Goal: Task Accomplishment & Management: Use online tool/utility

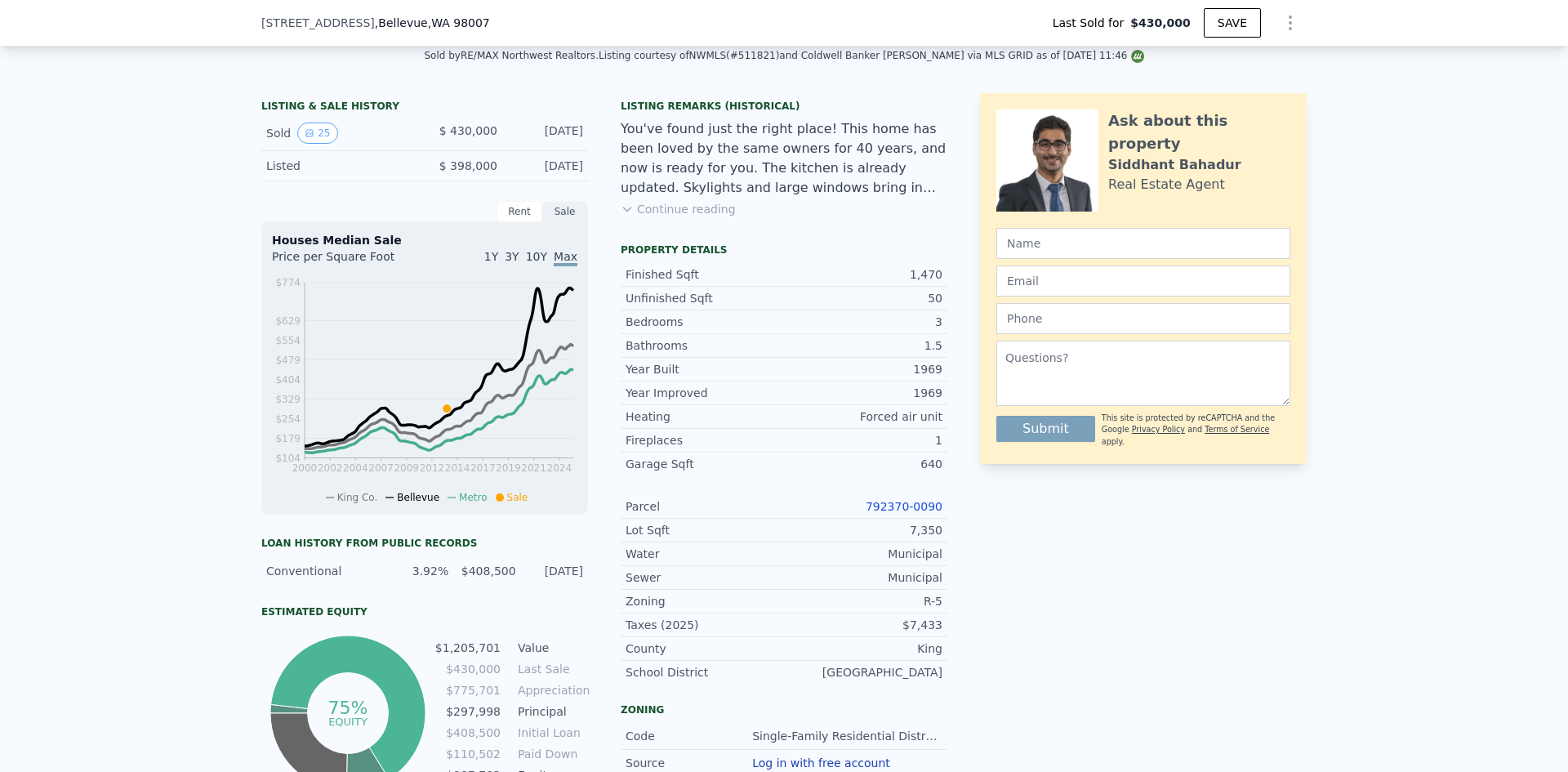
scroll to position [369, 0]
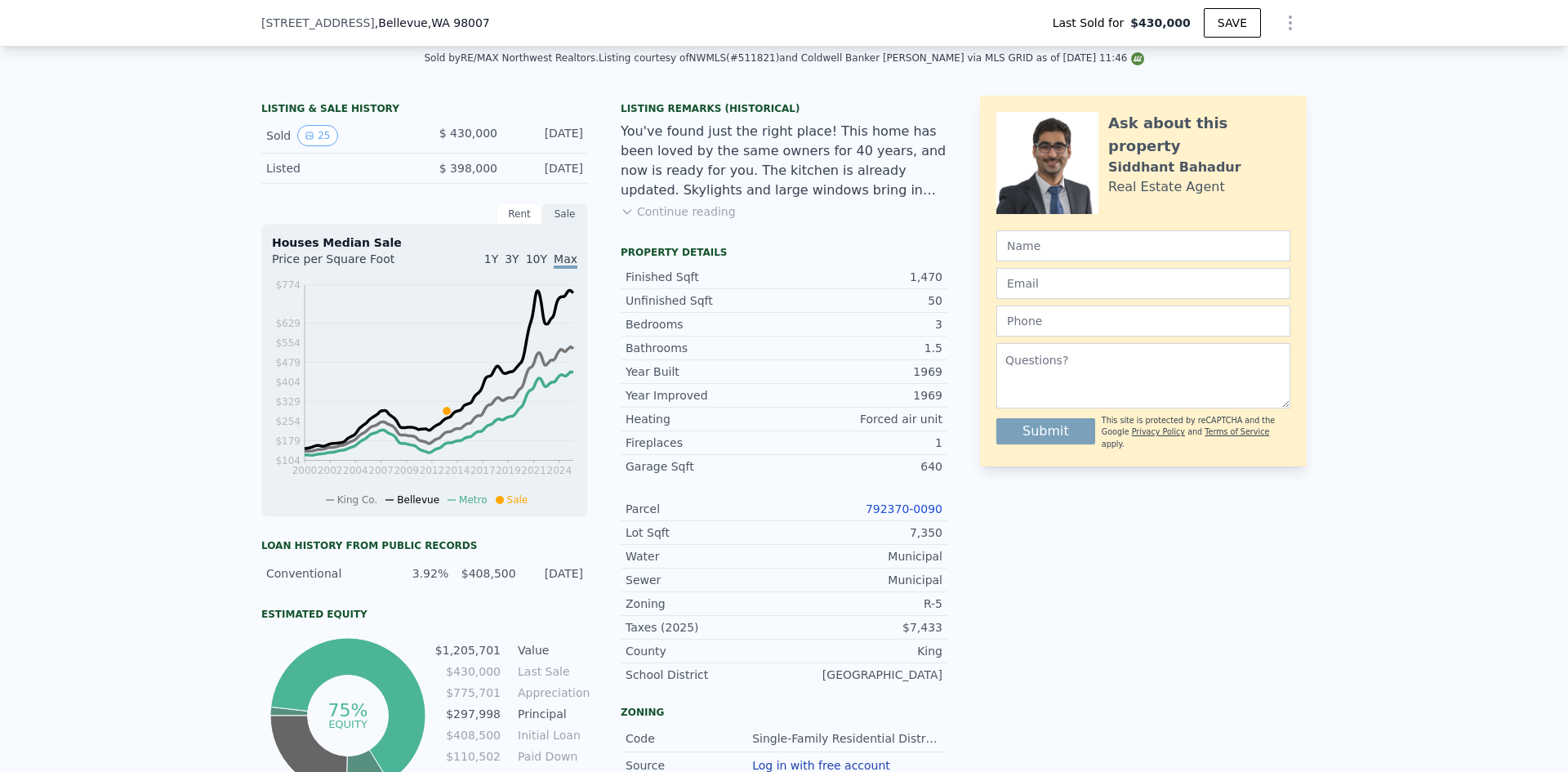
click at [506, 225] on div "Rent" at bounding box center [519, 214] width 46 height 22
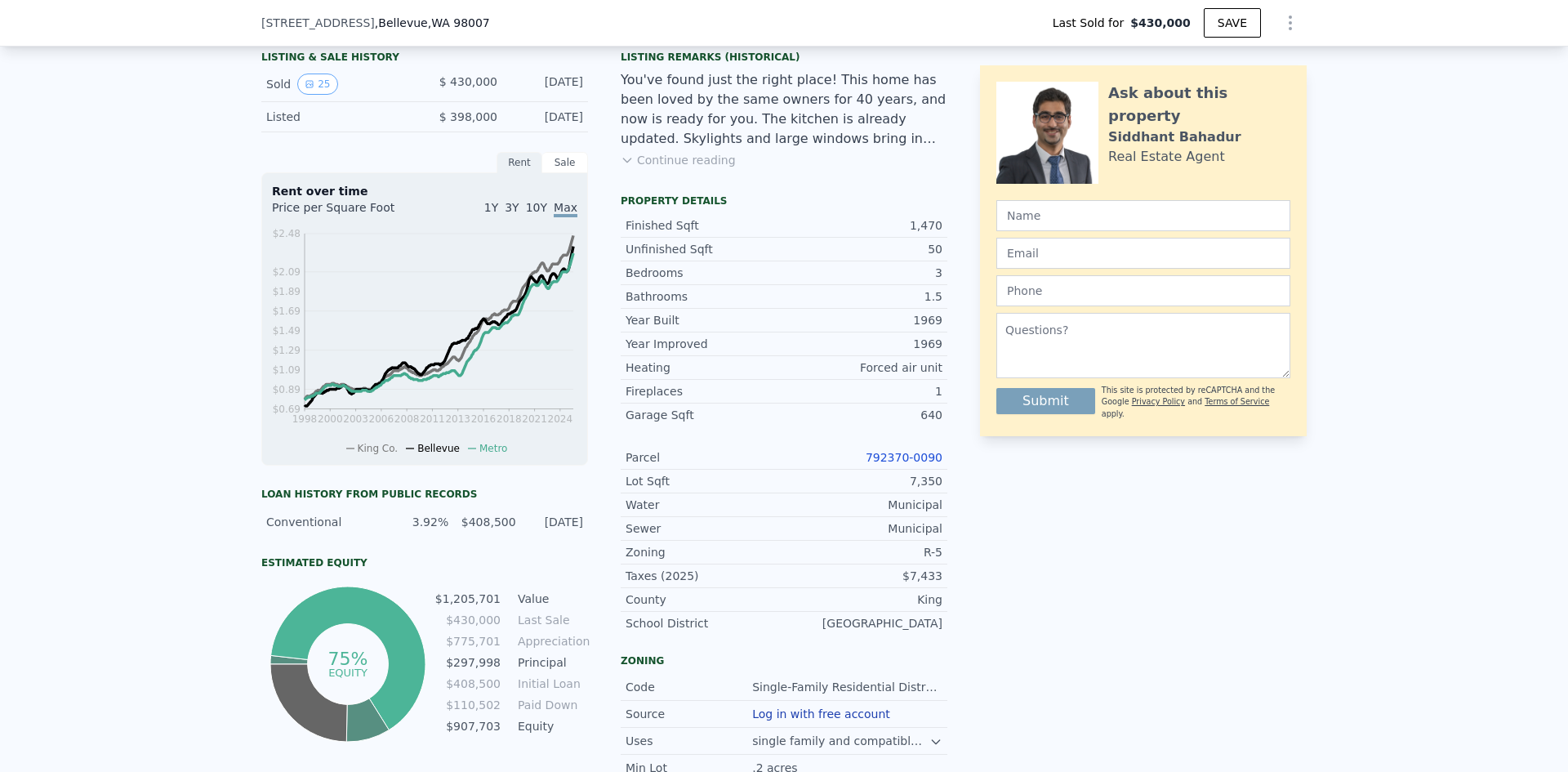
scroll to position [384, 0]
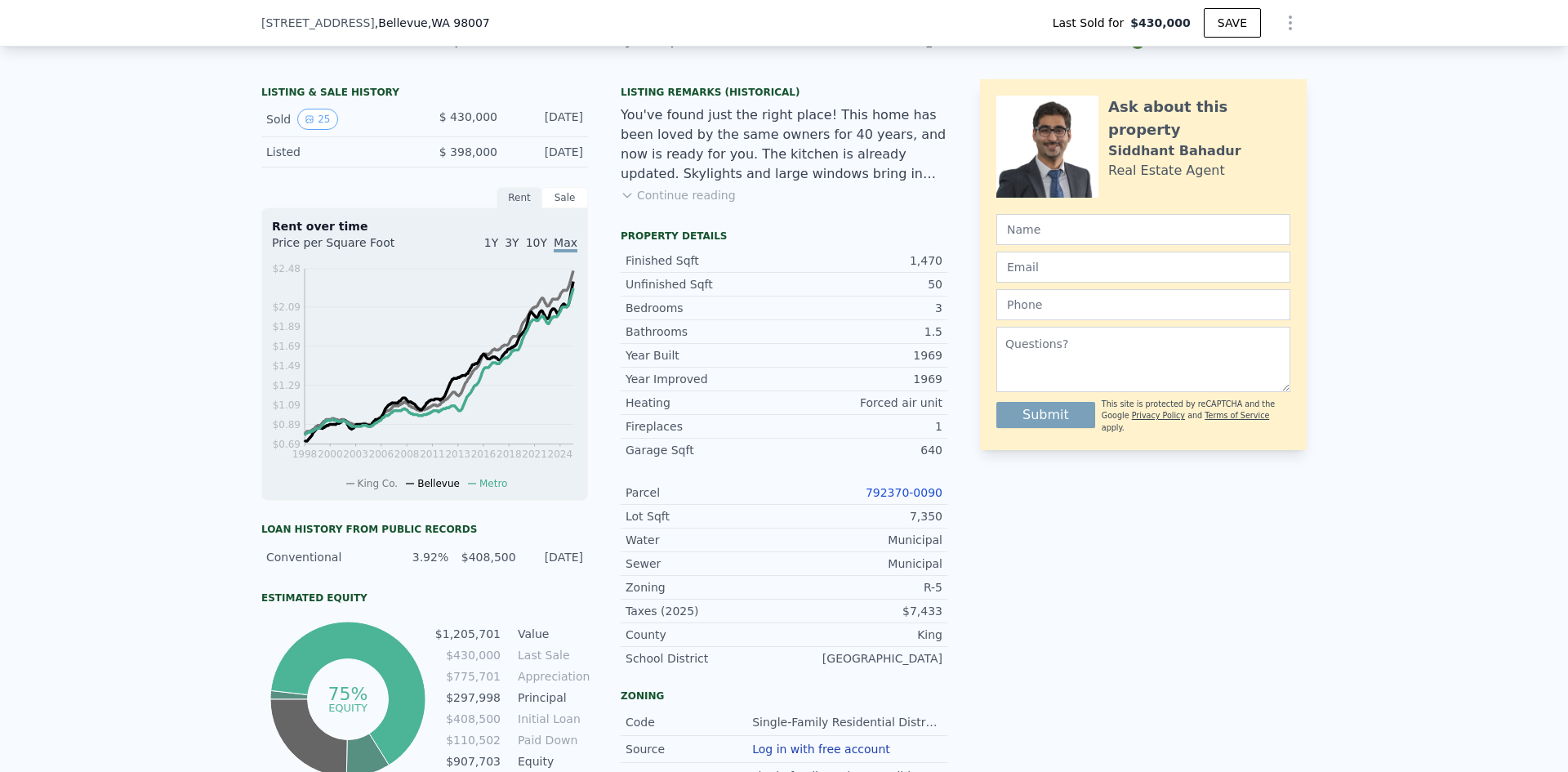
click at [675, 203] on button "Continue reading" at bounding box center [678, 195] width 115 height 16
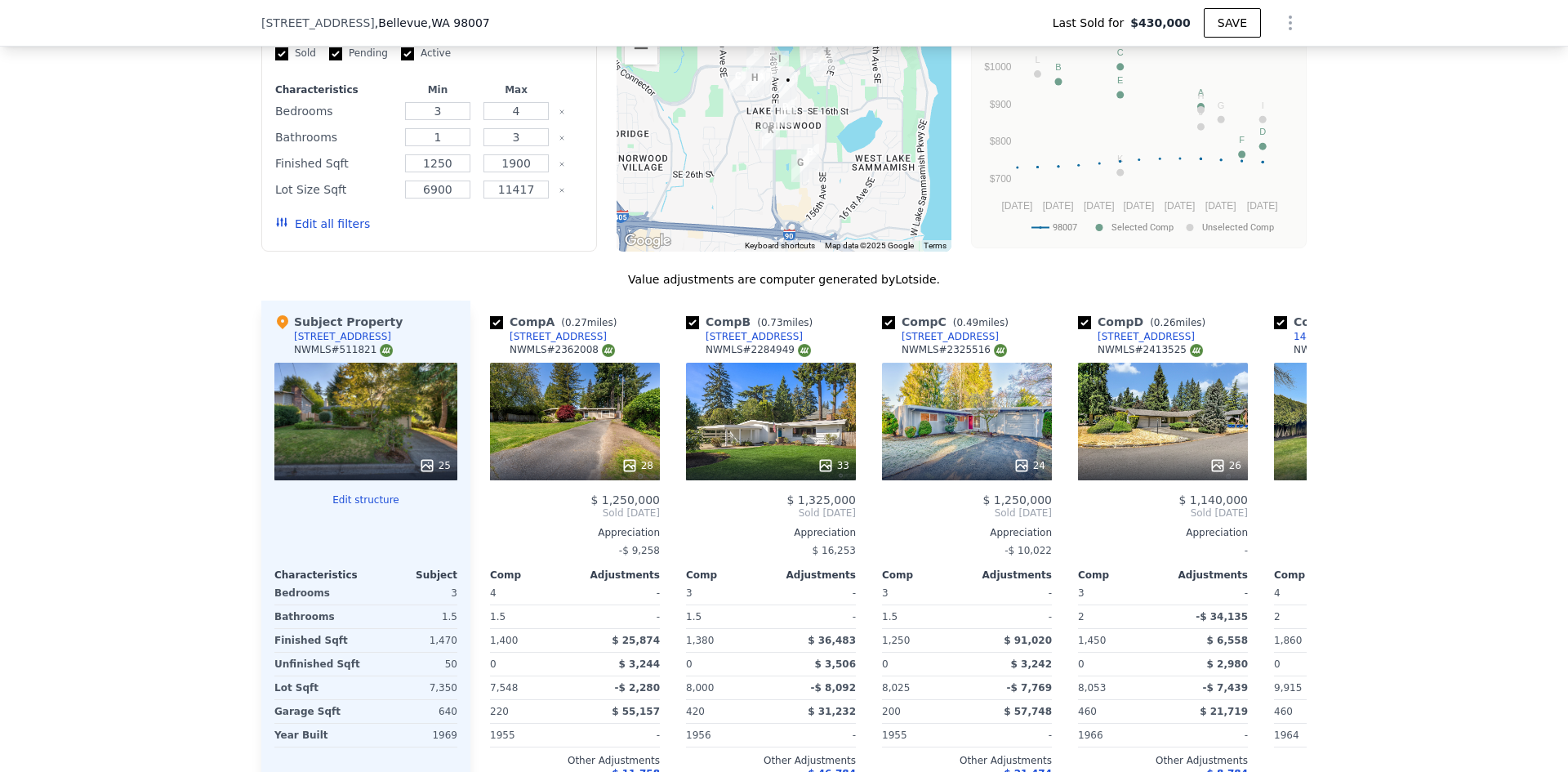
scroll to position [1715, 0]
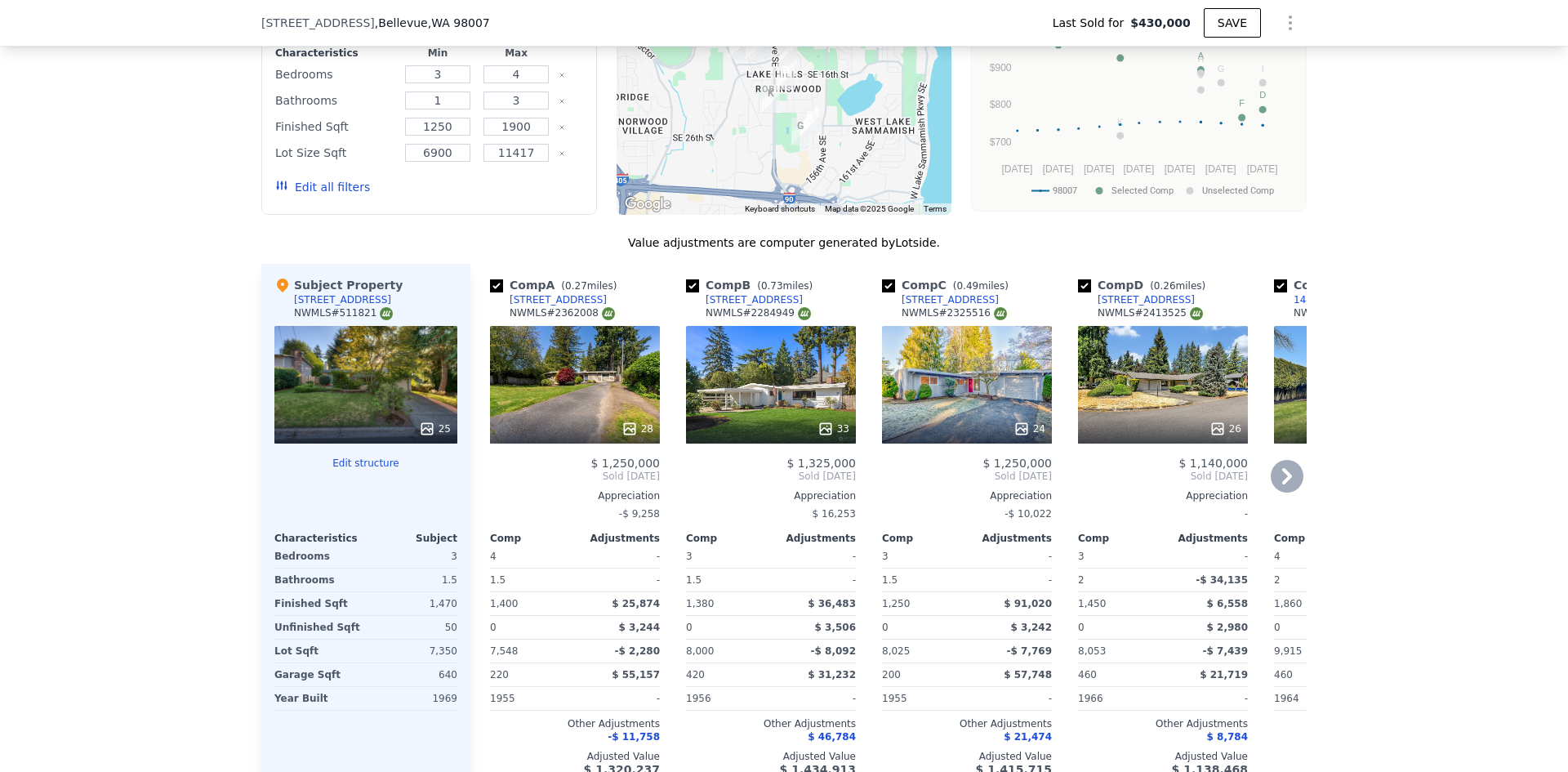
click at [1288, 460] on icon at bounding box center [1287, 476] width 33 height 33
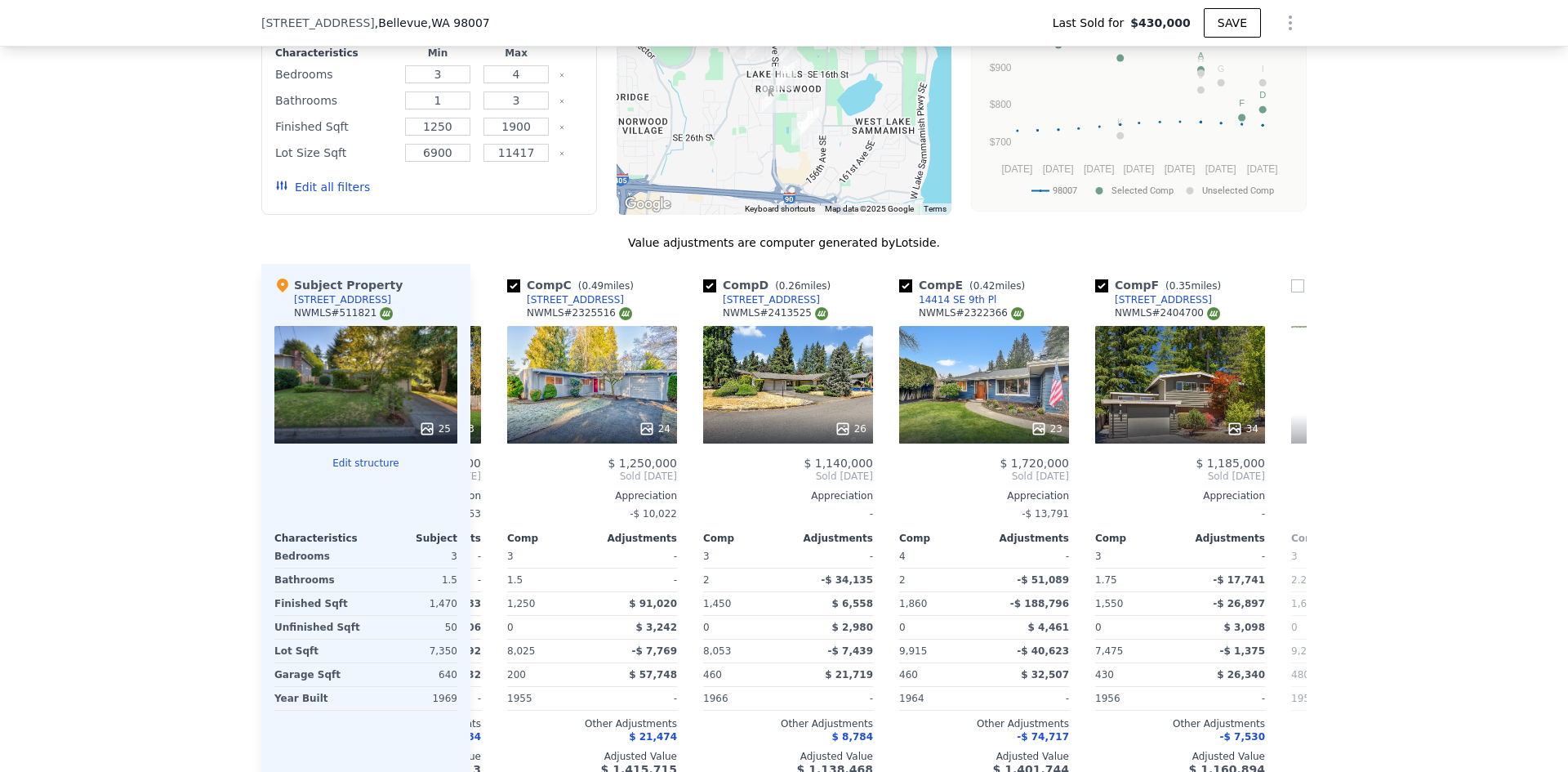
scroll to position [0, 392]
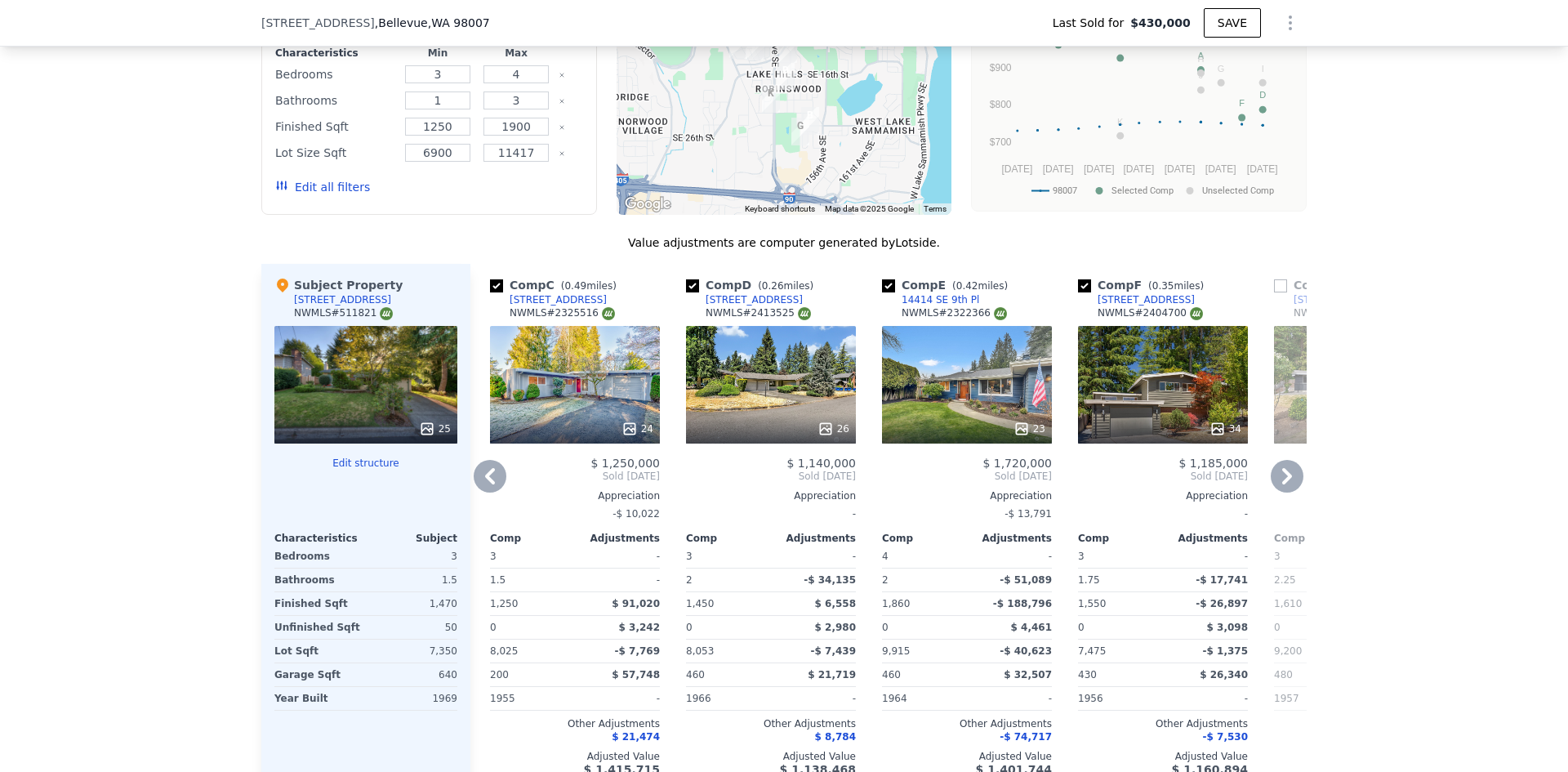
click at [1285, 468] on icon at bounding box center [1287, 476] width 10 height 16
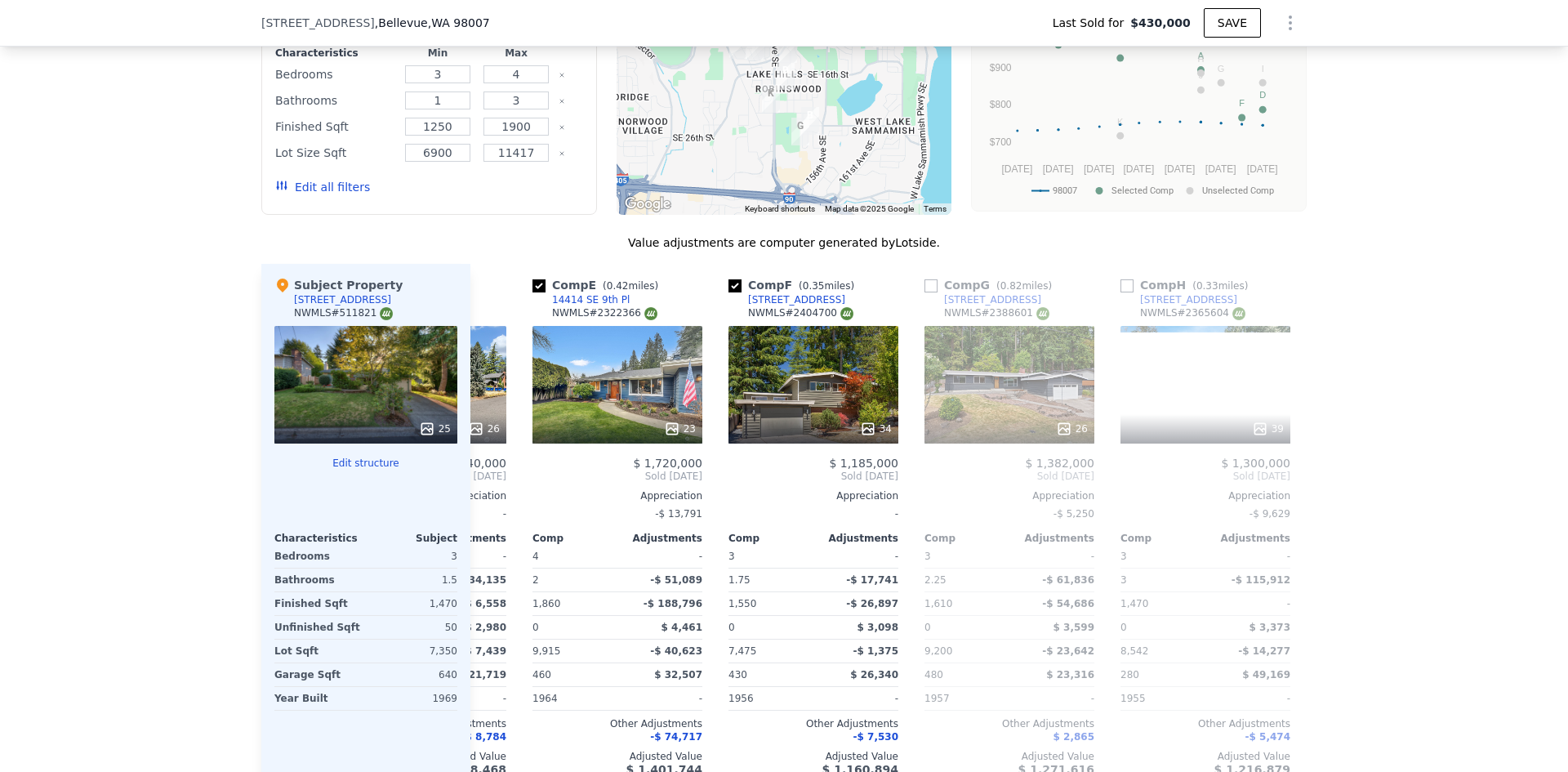
scroll to position [0, 784]
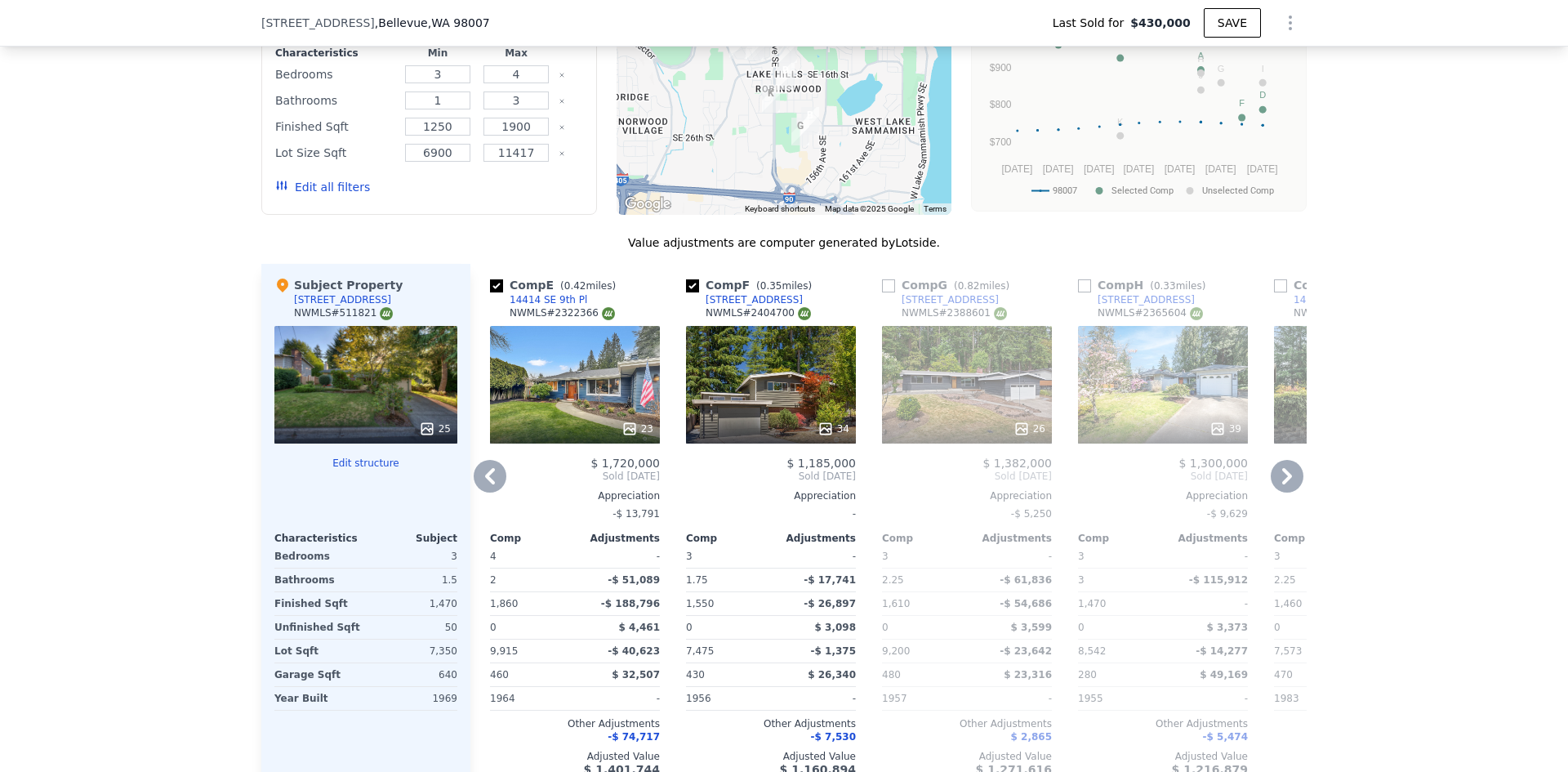
click at [1285, 468] on icon at bounding box center [1287, 476] width 10 height 16
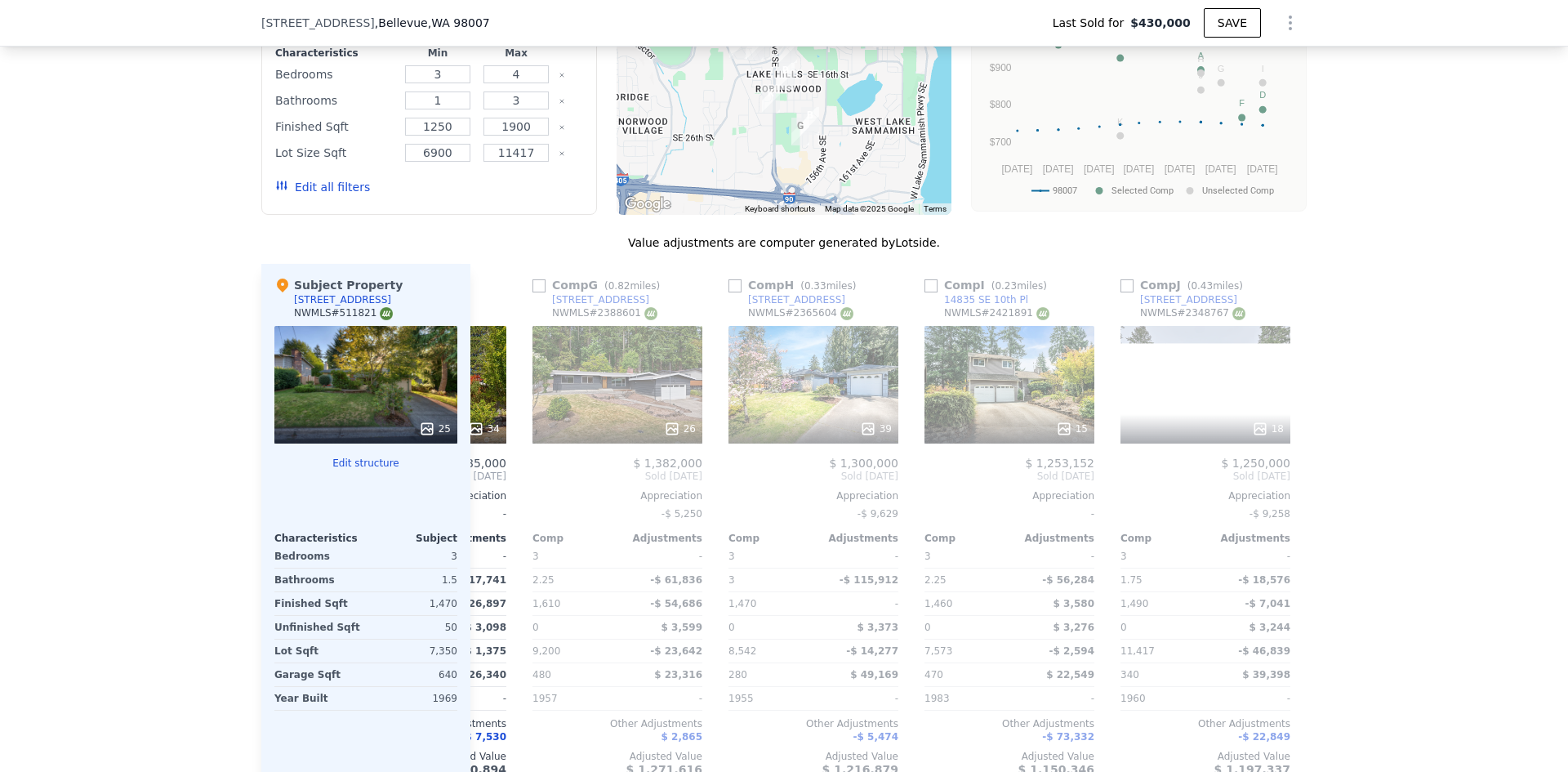
scroll to position [0, 1176]
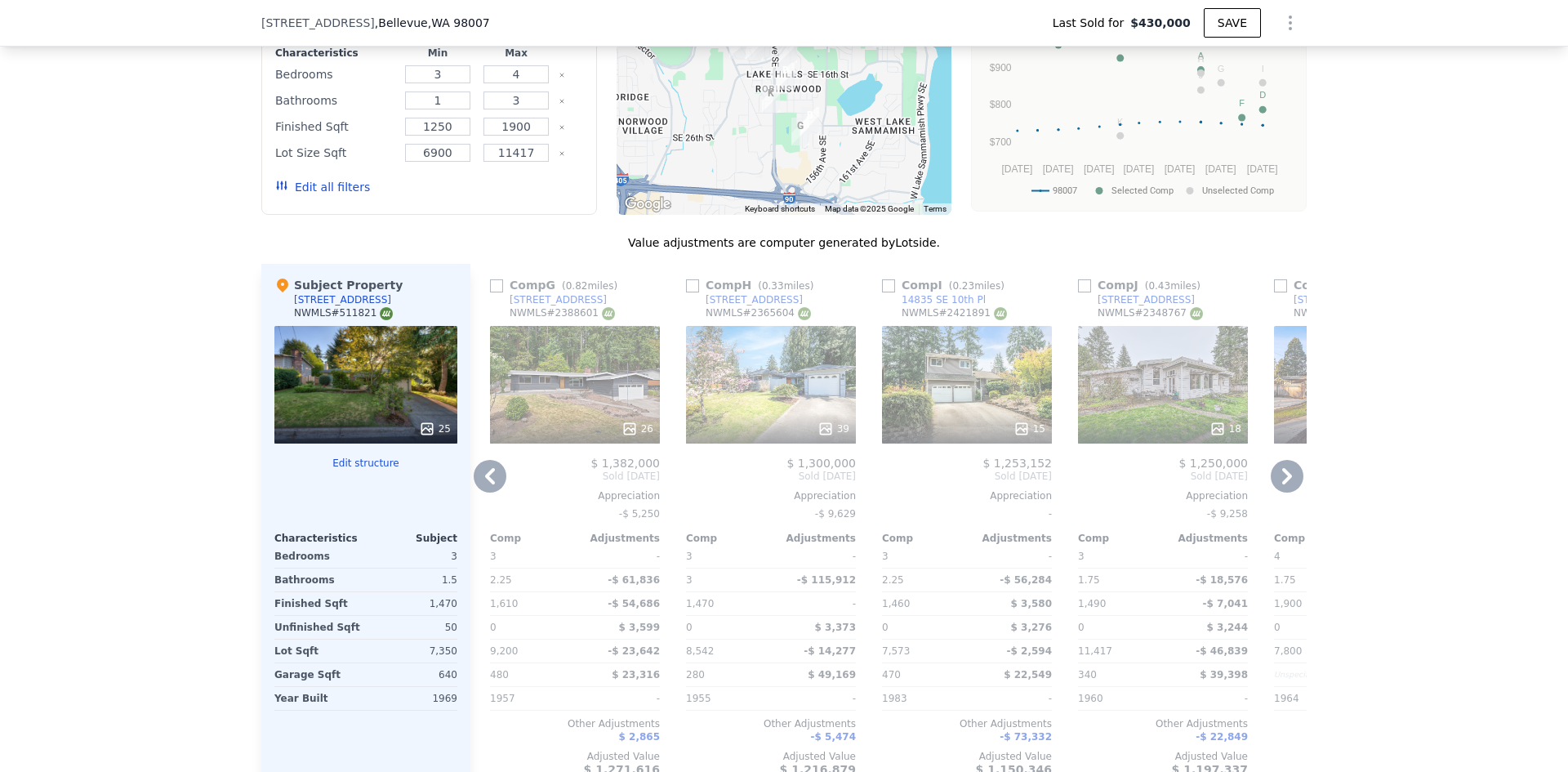
click at [1283, 468] on icon at bounding box center [1287, 476] width 10 height 16
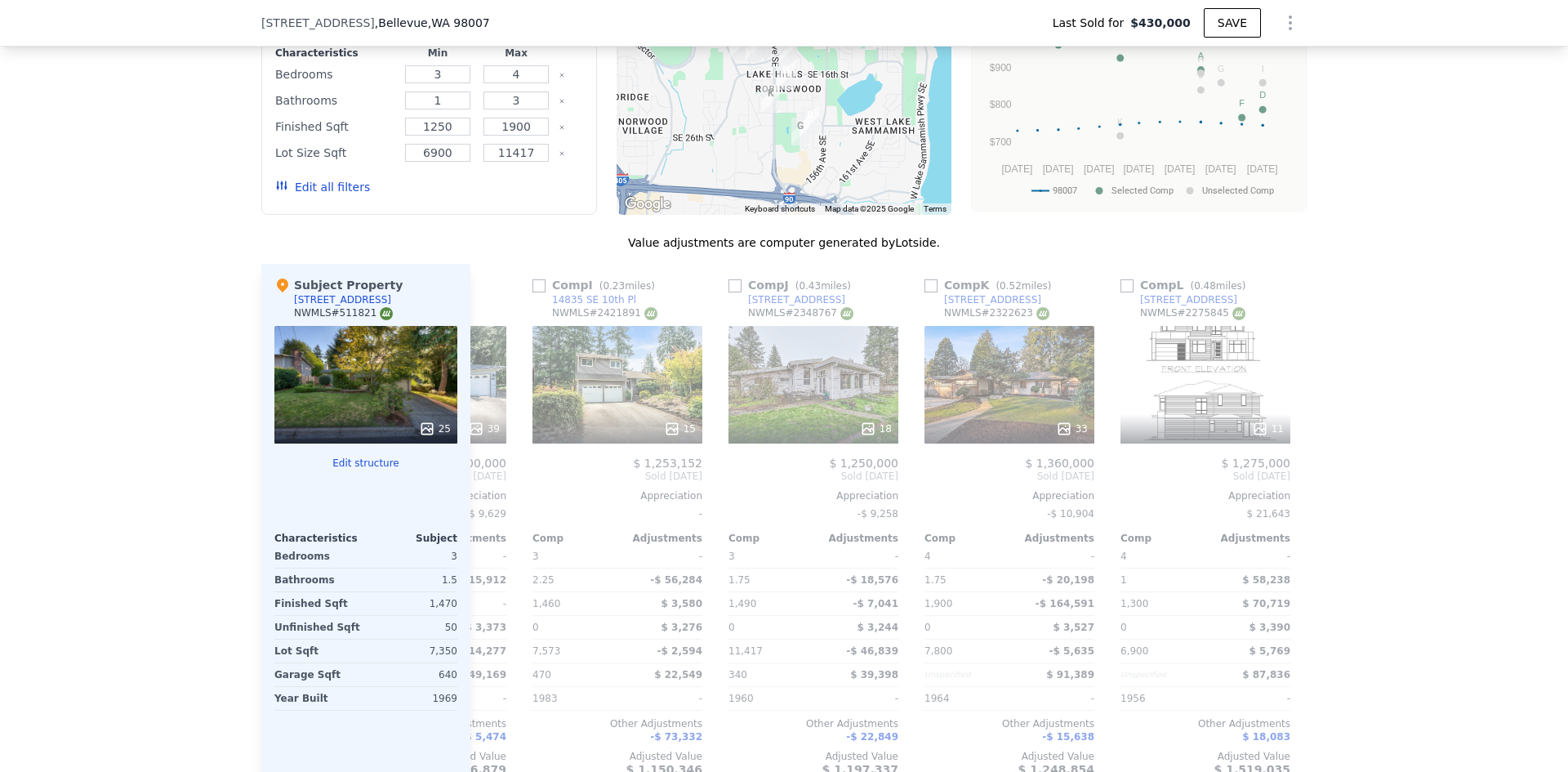
scroll to position [0, 1555]
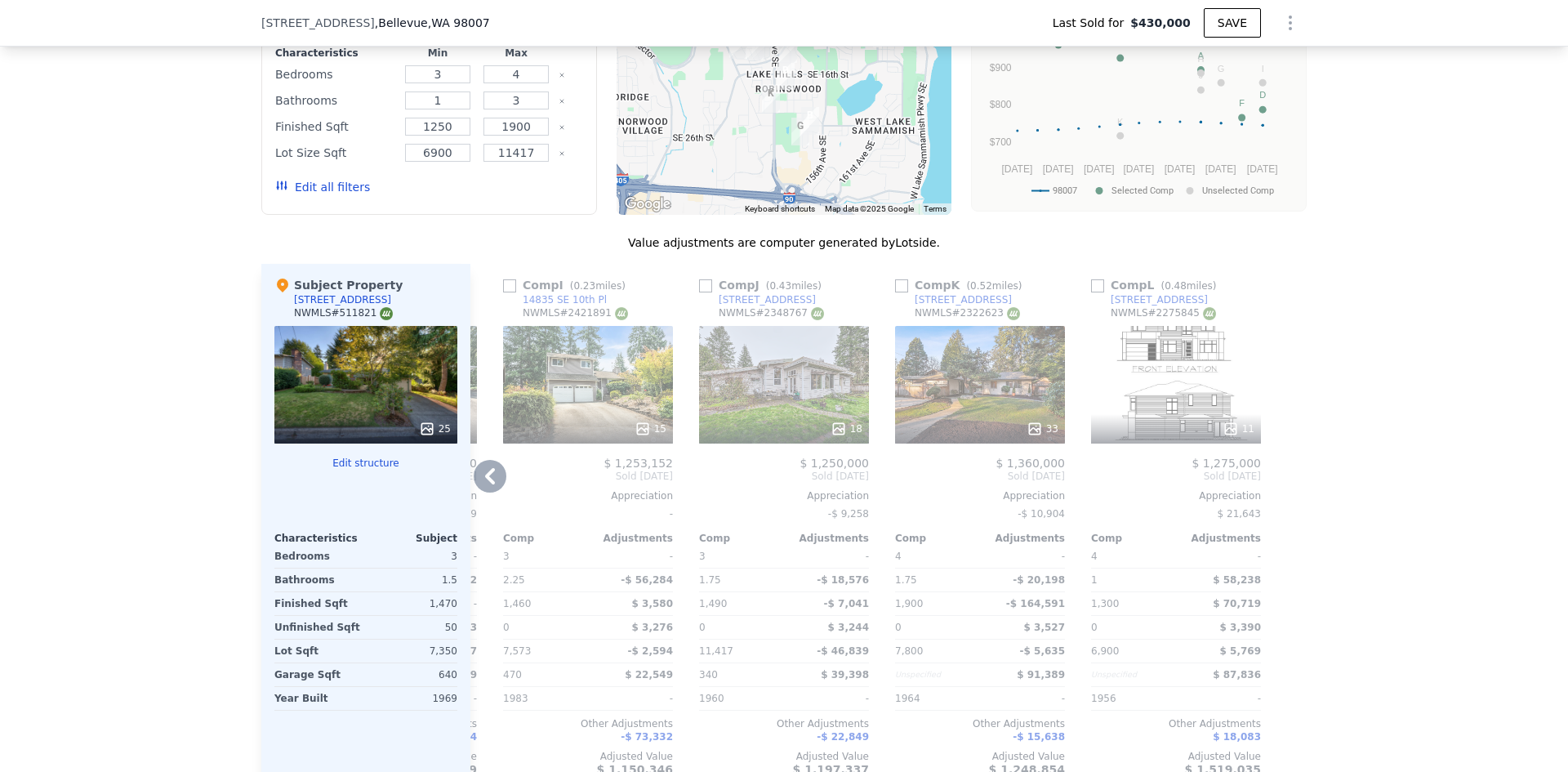
click at [1175, 384] on div "11" at bounding box center [1176, 385] width 170 height 118
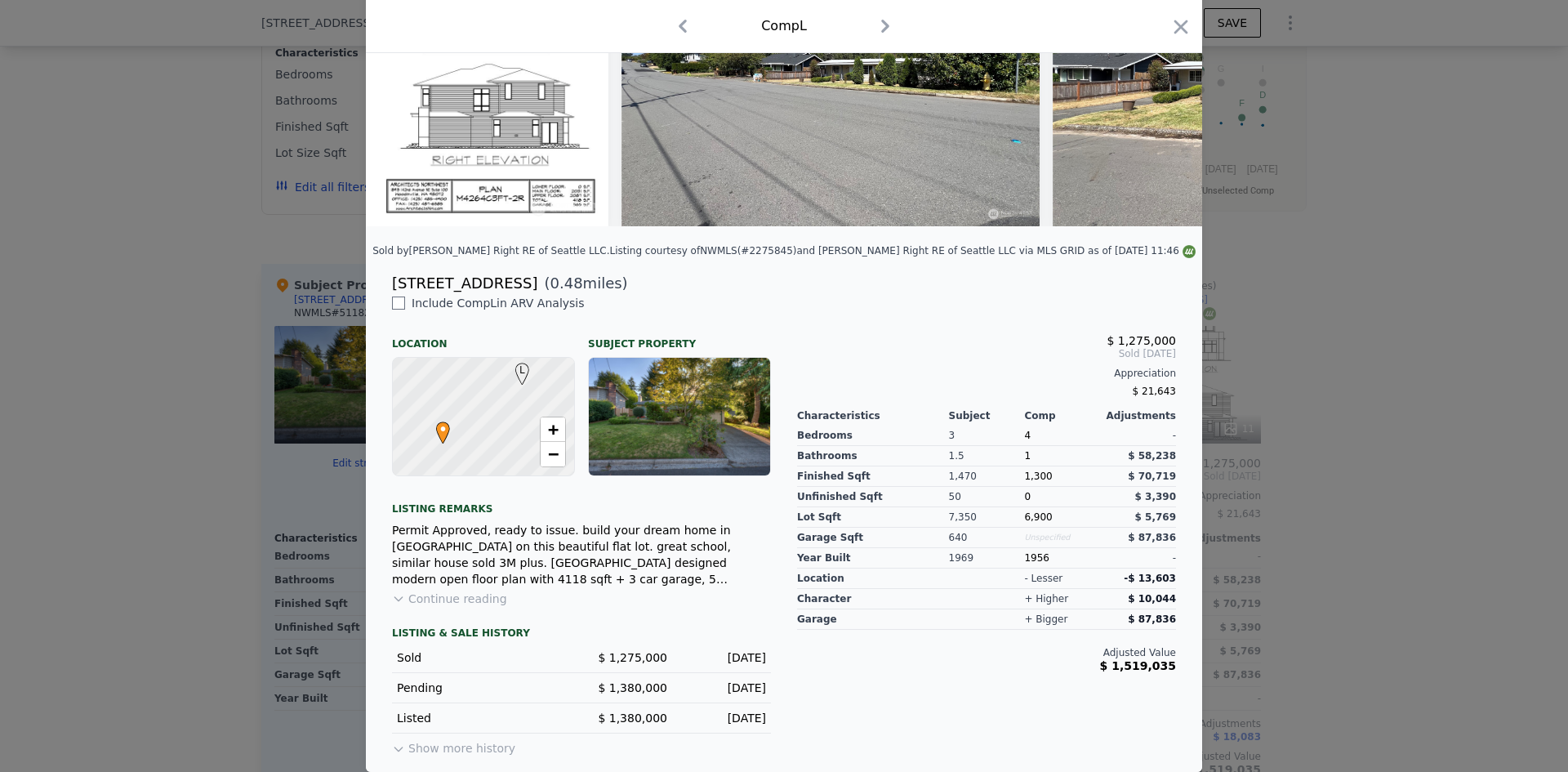
scroll to position [204, 0]
click at [1177, 19] on icon "button" at bounding box center [1180, 27] width 22 height 23
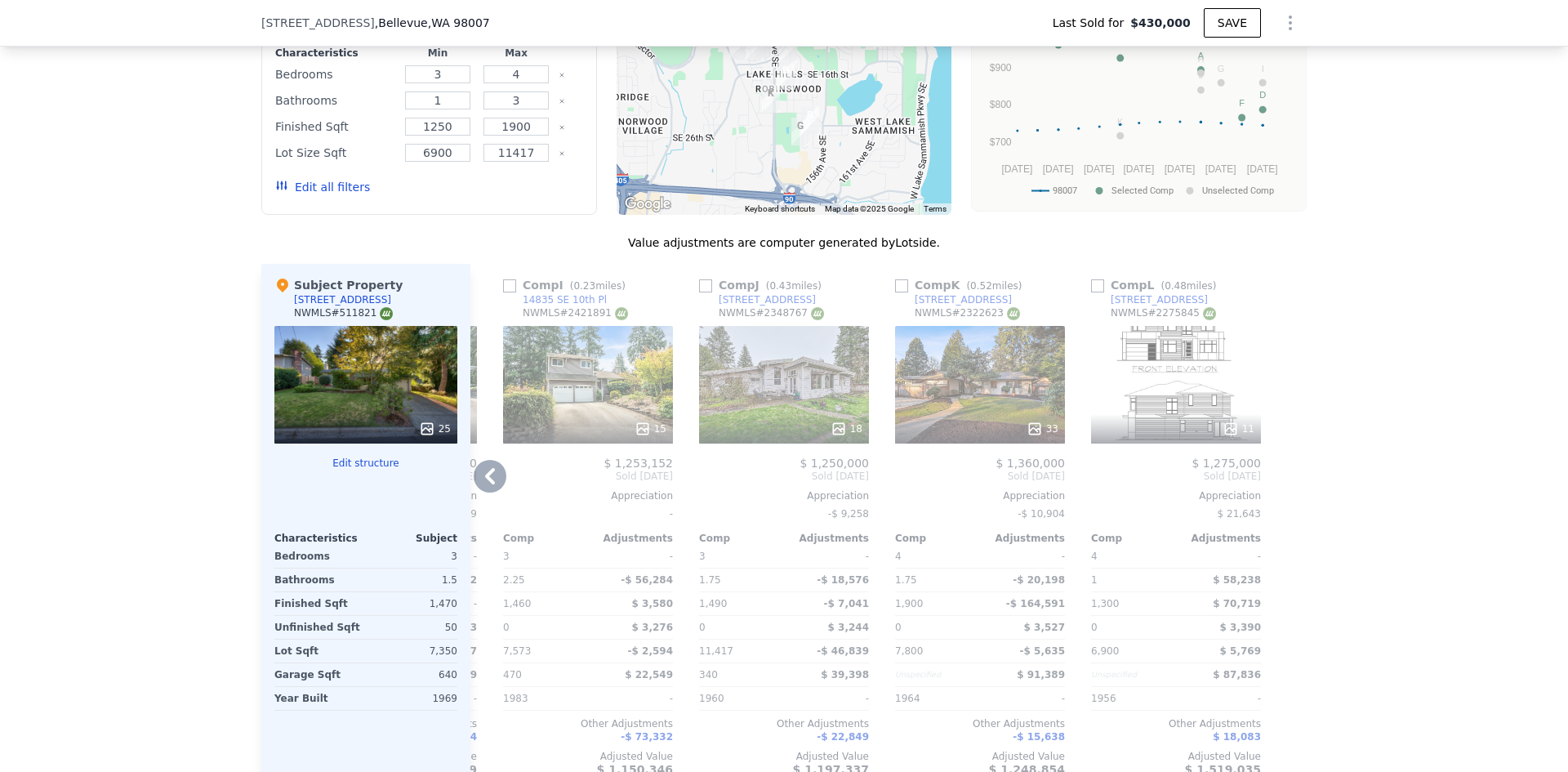
click at [485, 468] on icon at bounding box center [490, 476] width 10 height 16
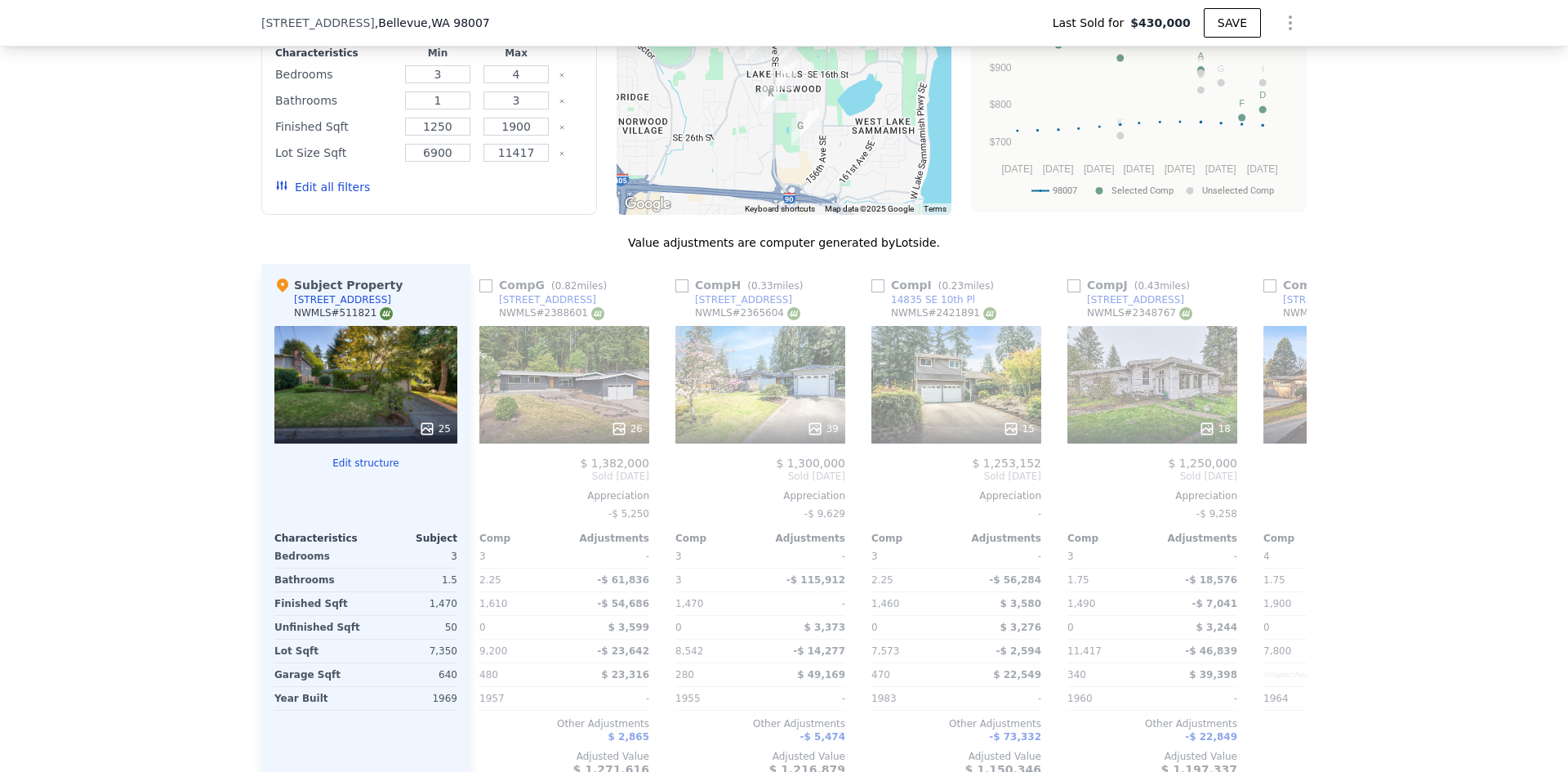
scroll to position [0, 1163]
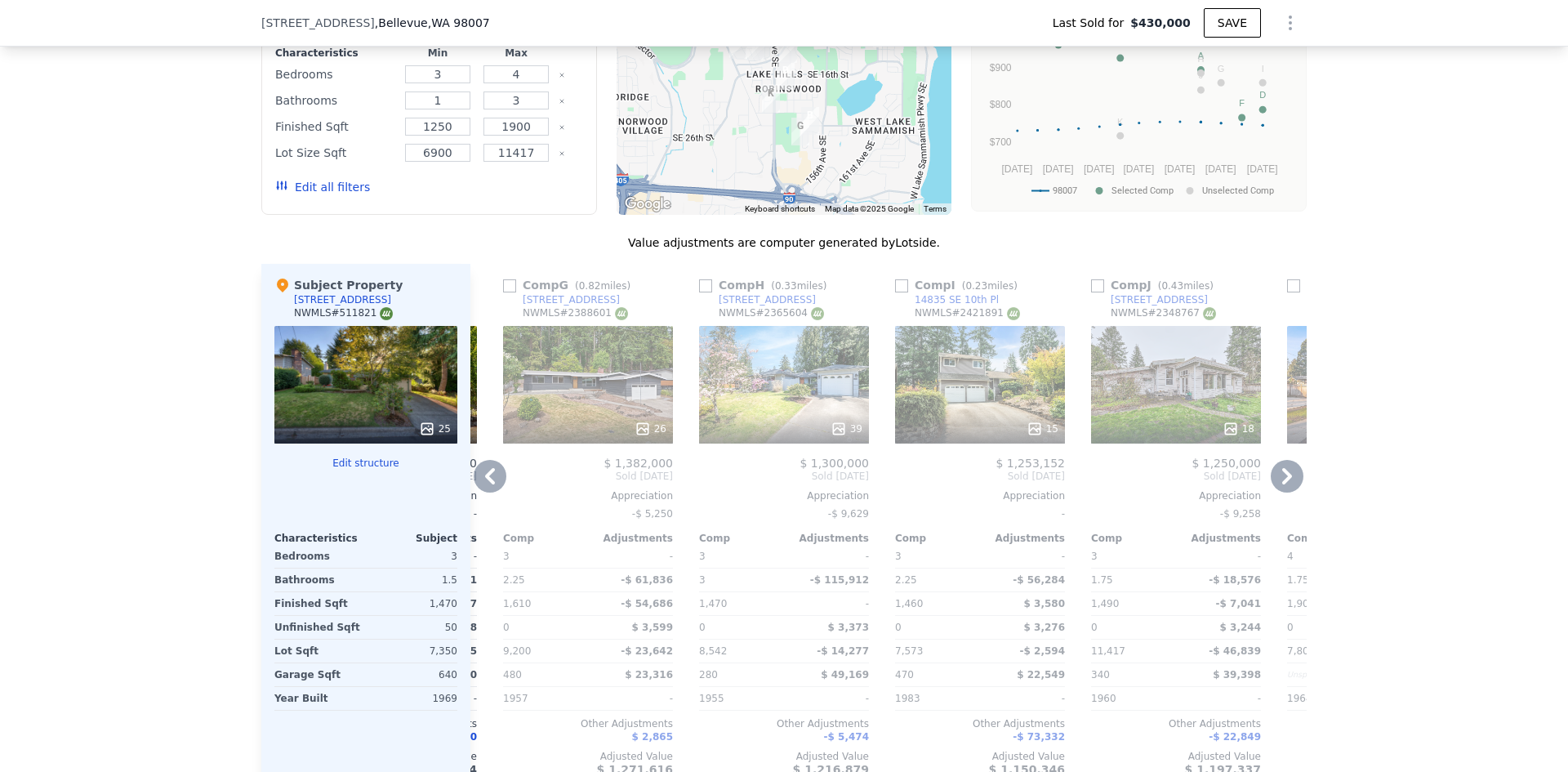
click at [481, 460] on icon at bounding box center [490, 476] width 33 height 33
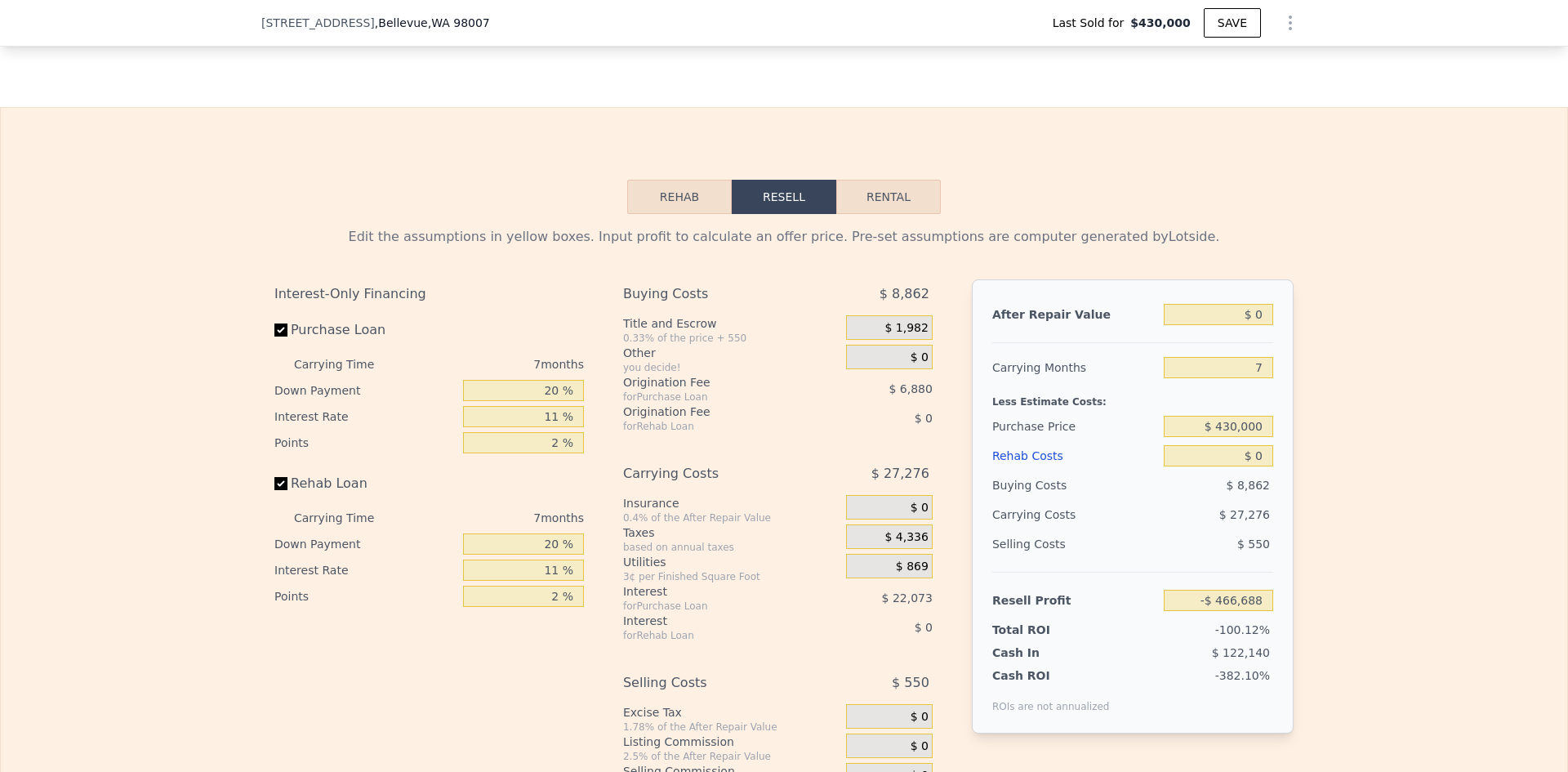
scroll to position [2522, 0]
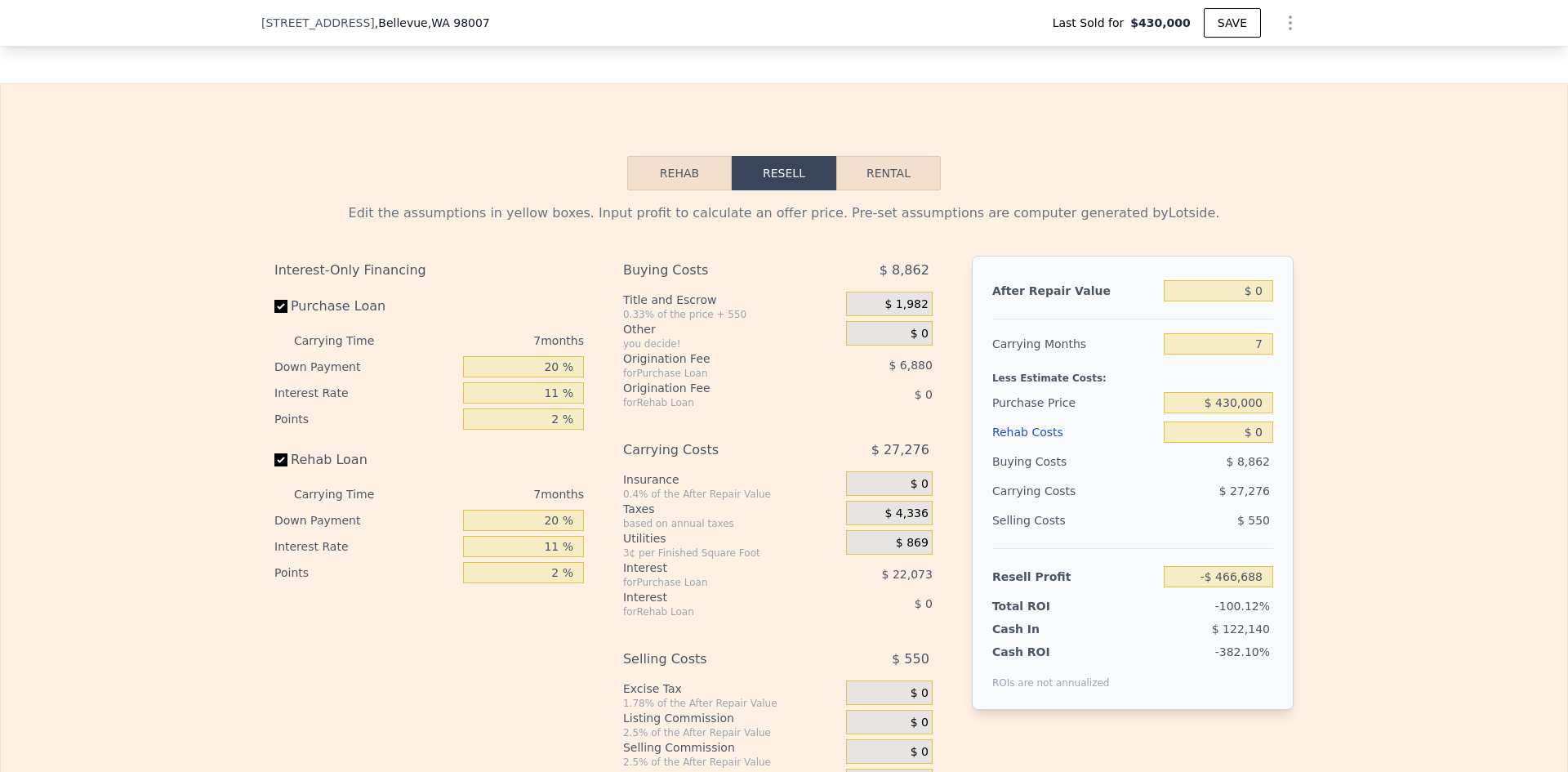
click at [688, 167] on button "Rehab" at bounding box center [679, 173] width 105 height 35
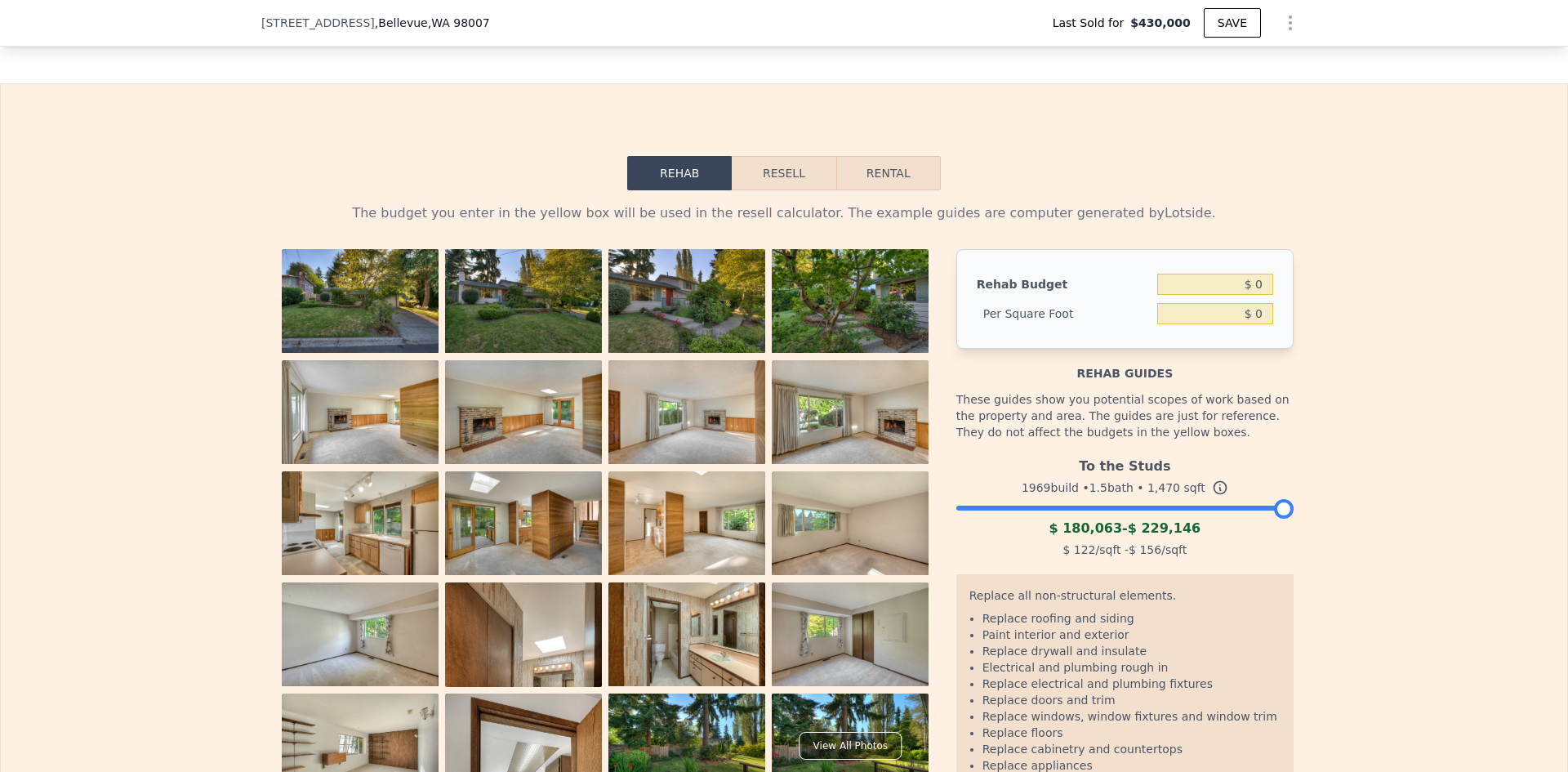
drag, startPoint x: 1277, startPoint y: 493, endPoint x: 1333, endPoint y: 492, distance: 56.0
click at [1333, 492] on div "The budget you enter in the yellow box will be used in the resell calculator. T…" at bounding box center [784, 516] width 1566 height 652
click at [1174, 299] on div "$ 0" at bounding box center [1215, 313] width 116 height 29
click at [1199, 273] on input "$ 0" at bounding box center [1215, 284] width 116 height 22
type input "$ 230,000"
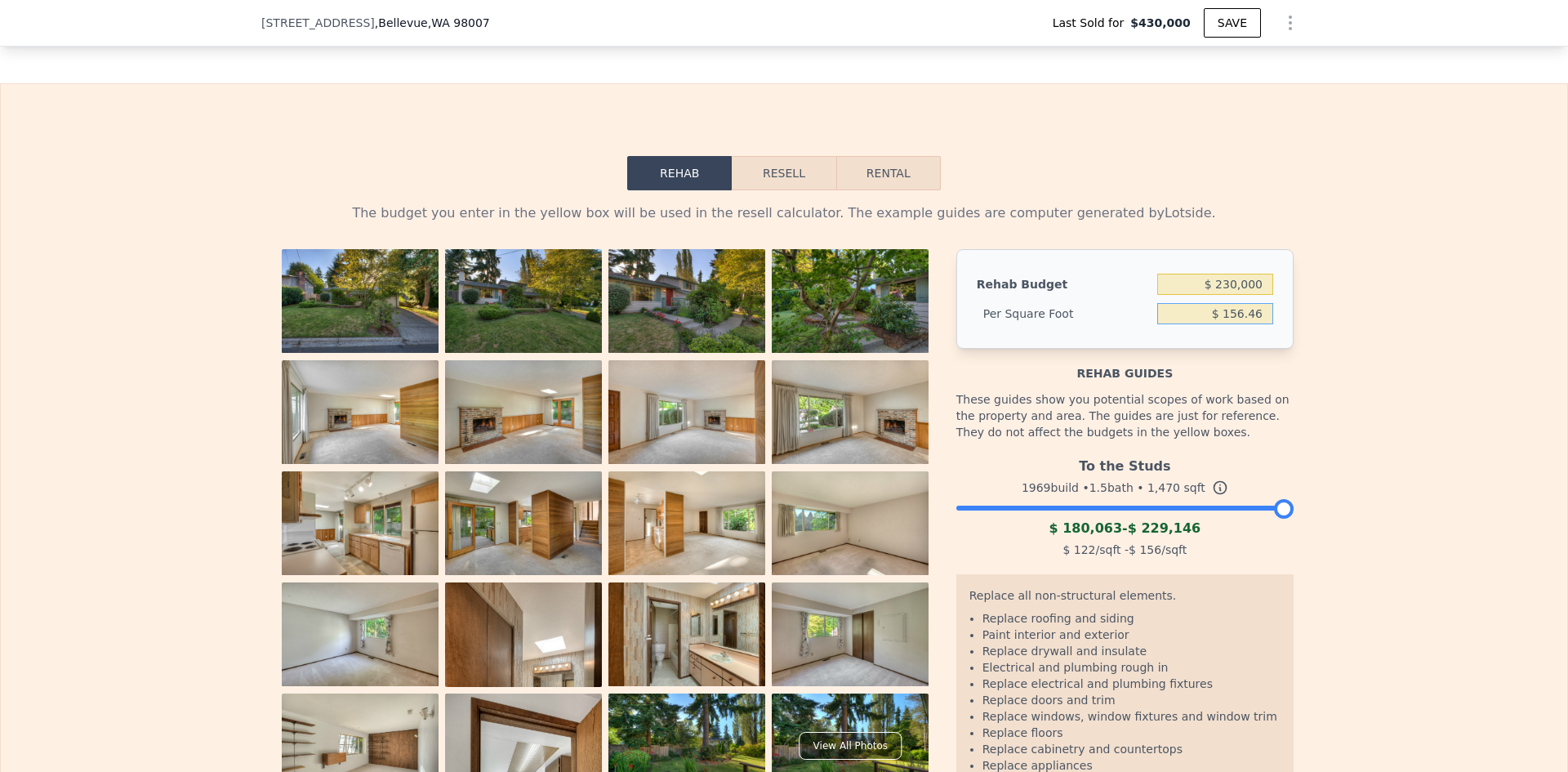
type input "$ 156.46"
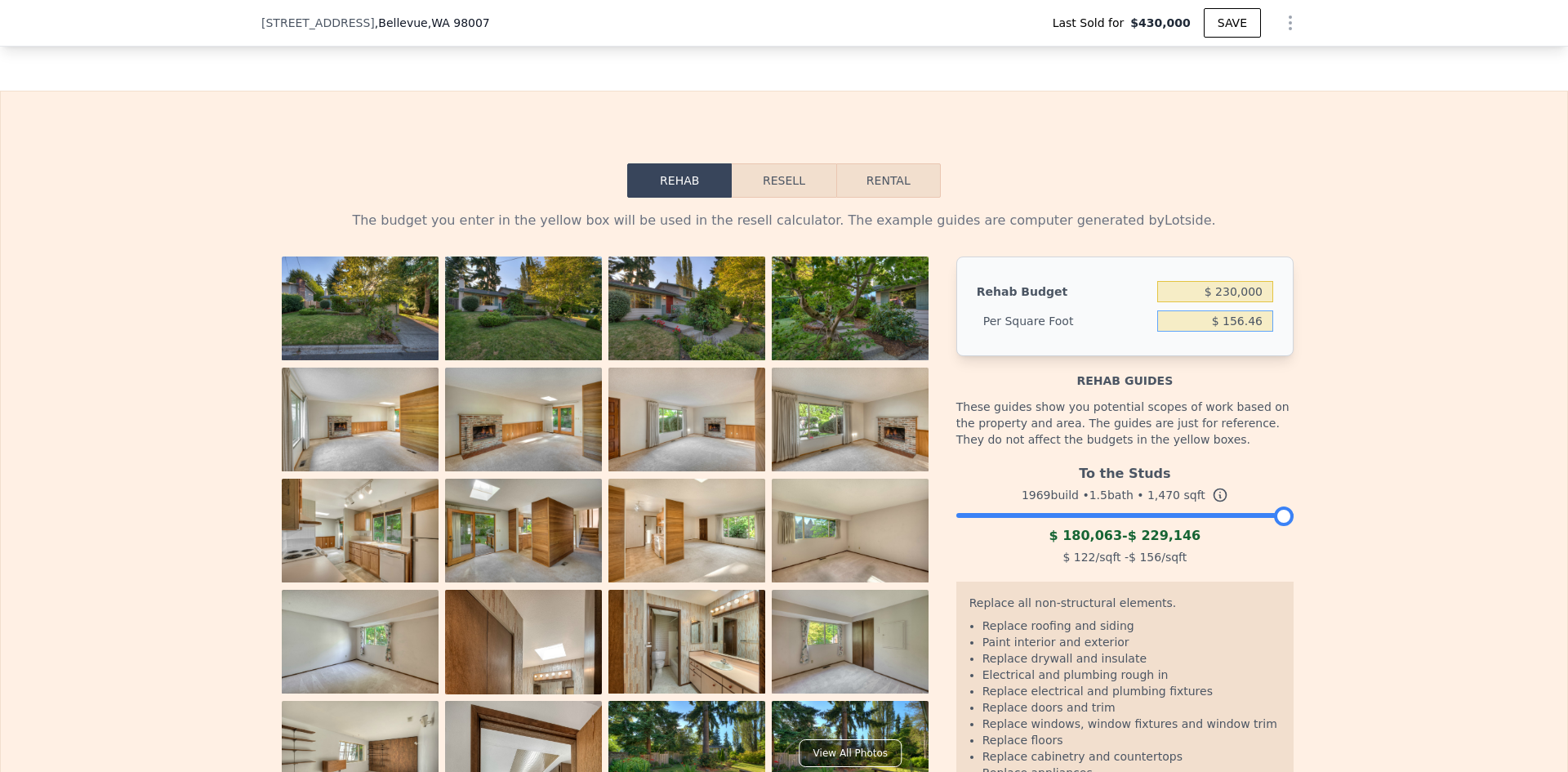
scroll to position [2448, 0]
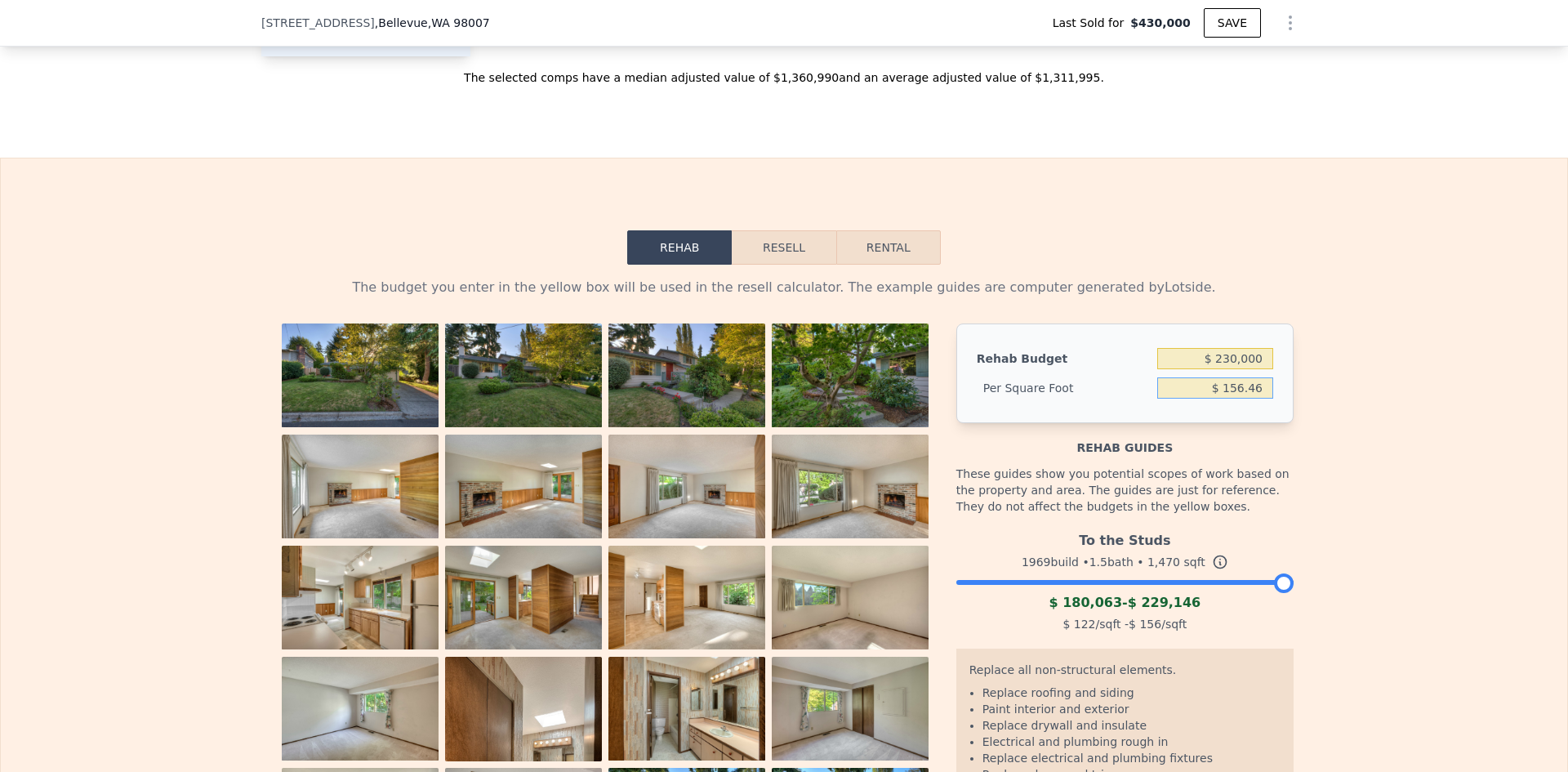
click at [795, 233] on button "Resell" at bounding box center [784, 248] width 104 height 35
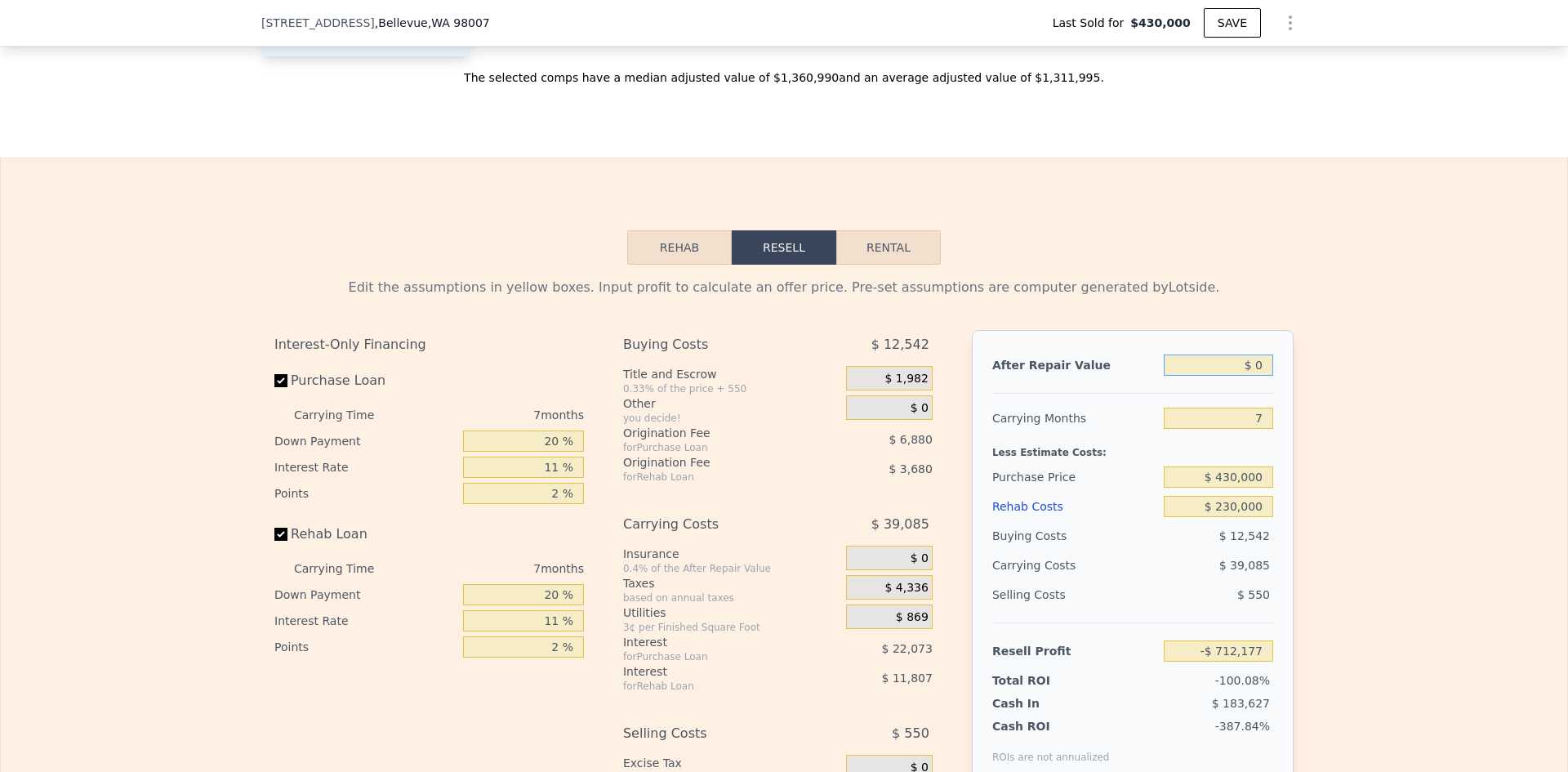
click at [1210, 355] on input "$ 0" at bounding box center [1218, 365] width 109 height 22
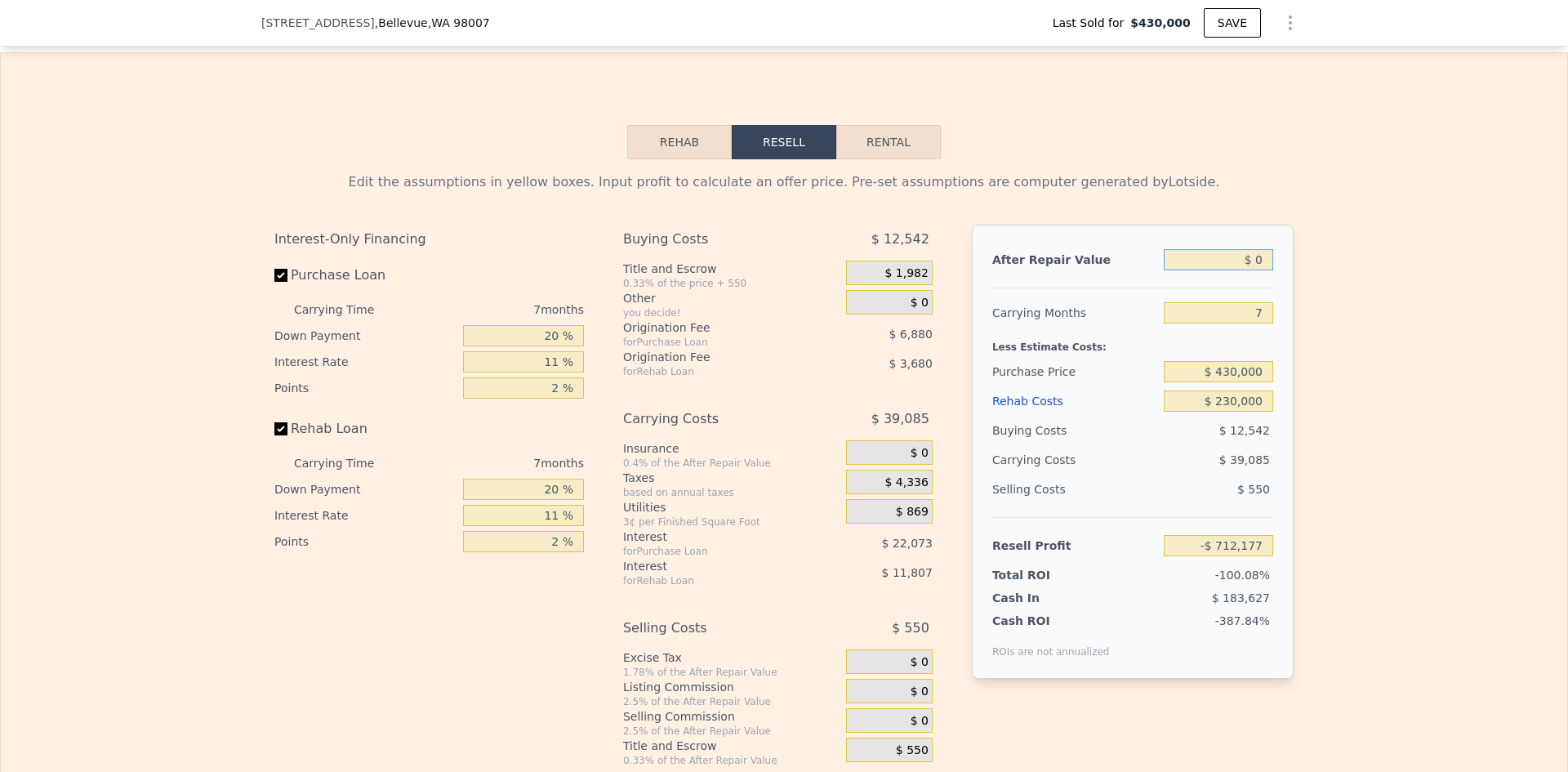
scroll to position [2551, 0]
click at [1211, 363] on input "$ 430,000" at bounding box center [1218, 373] width 109 height 22
click at [1237, 363] on input "$ 430,000" at bounding box center [1218, 373] width 109 height 22
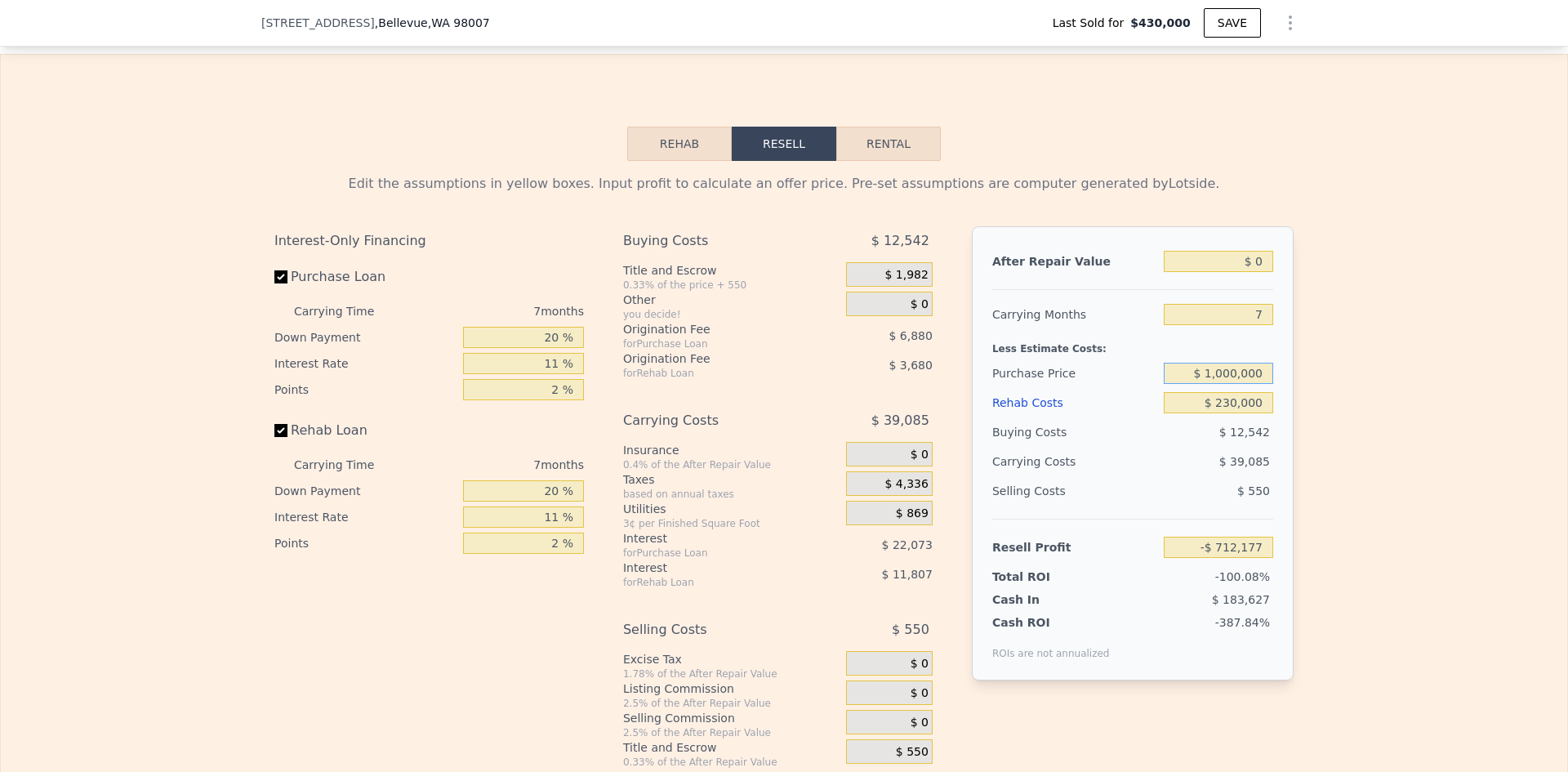
type input "$ 1,000,000"
click at [1205, 329] on div "Less Estimate Costs:" at bounding box center [1133, 344] width 281 height 29
type input "-$ 1,322,455"
click at [1227, 251] on input "$ 0" at bounding box center [1218, 261] width 109 height 22
type input "$ 150"
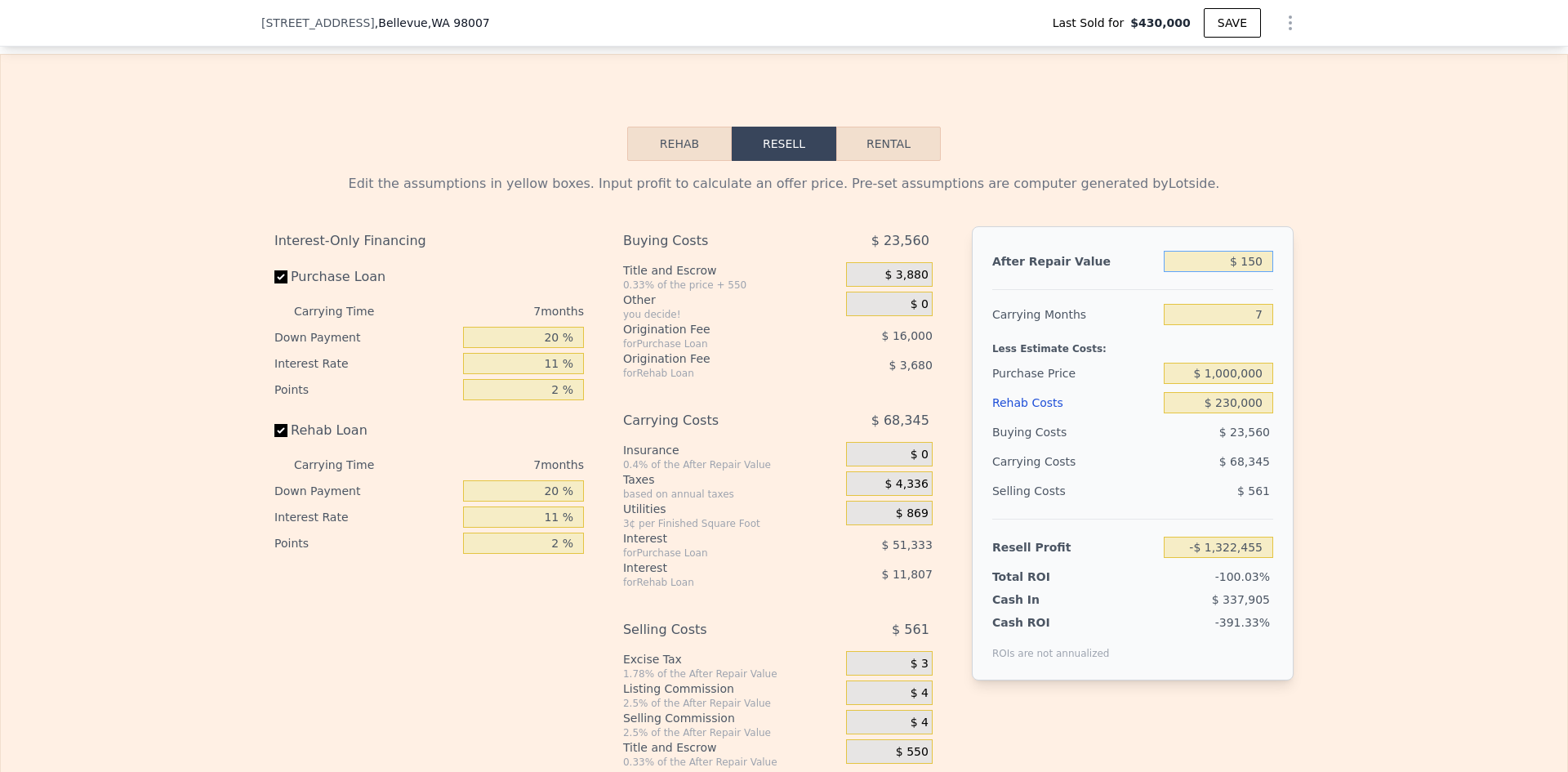
type input "-$ 1,322,316"
type input "$ 1,500"
type input "-$ 1,321,067"
type input "$ 15,000"
type input "-$ 1,308,557"
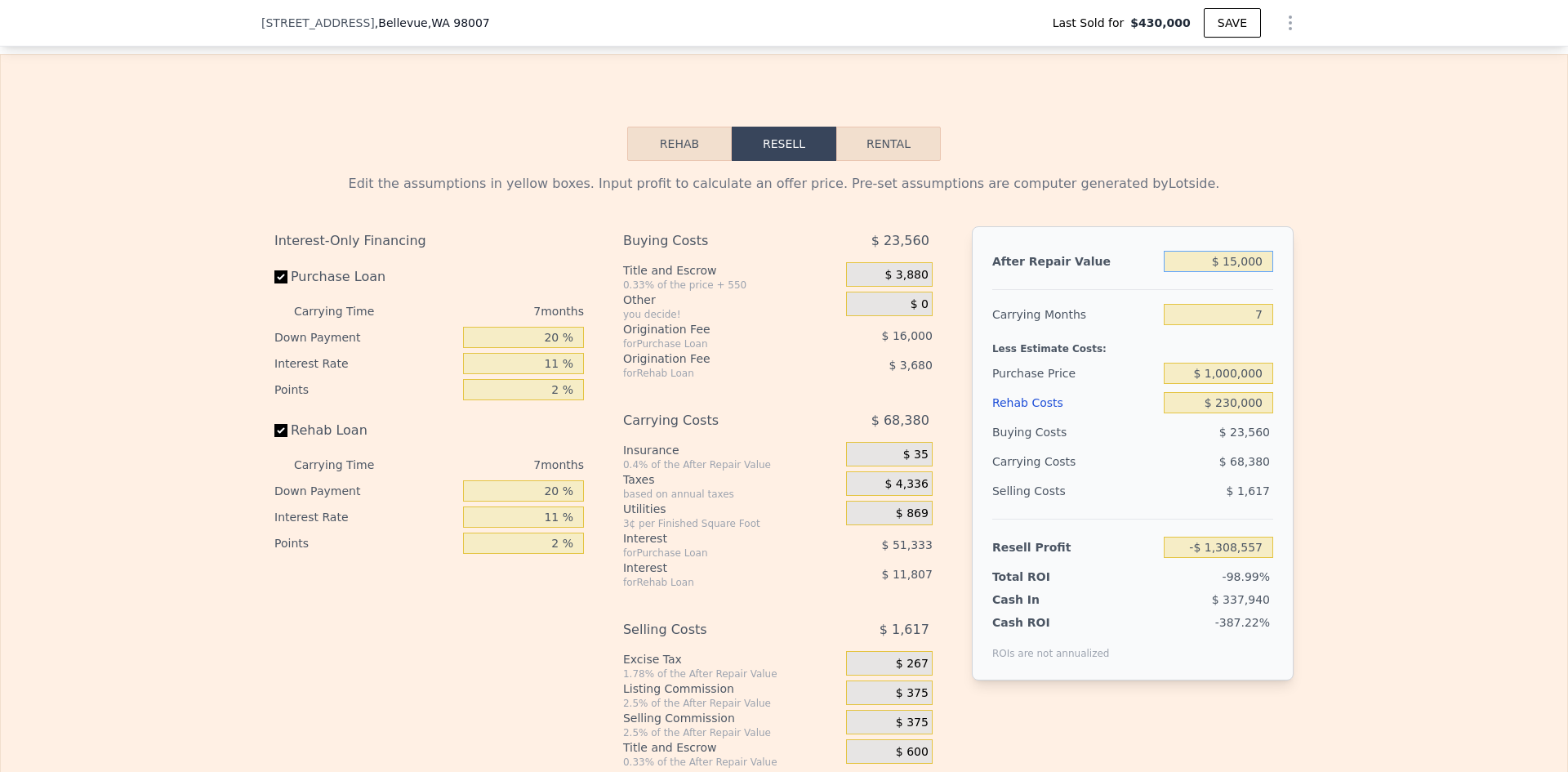
type input "$ 150,000"
type input "-$ 1,183,475"
type input "$ 150,000,000"
type input "$ 137,658,045"
type input "$ 15,000,000"
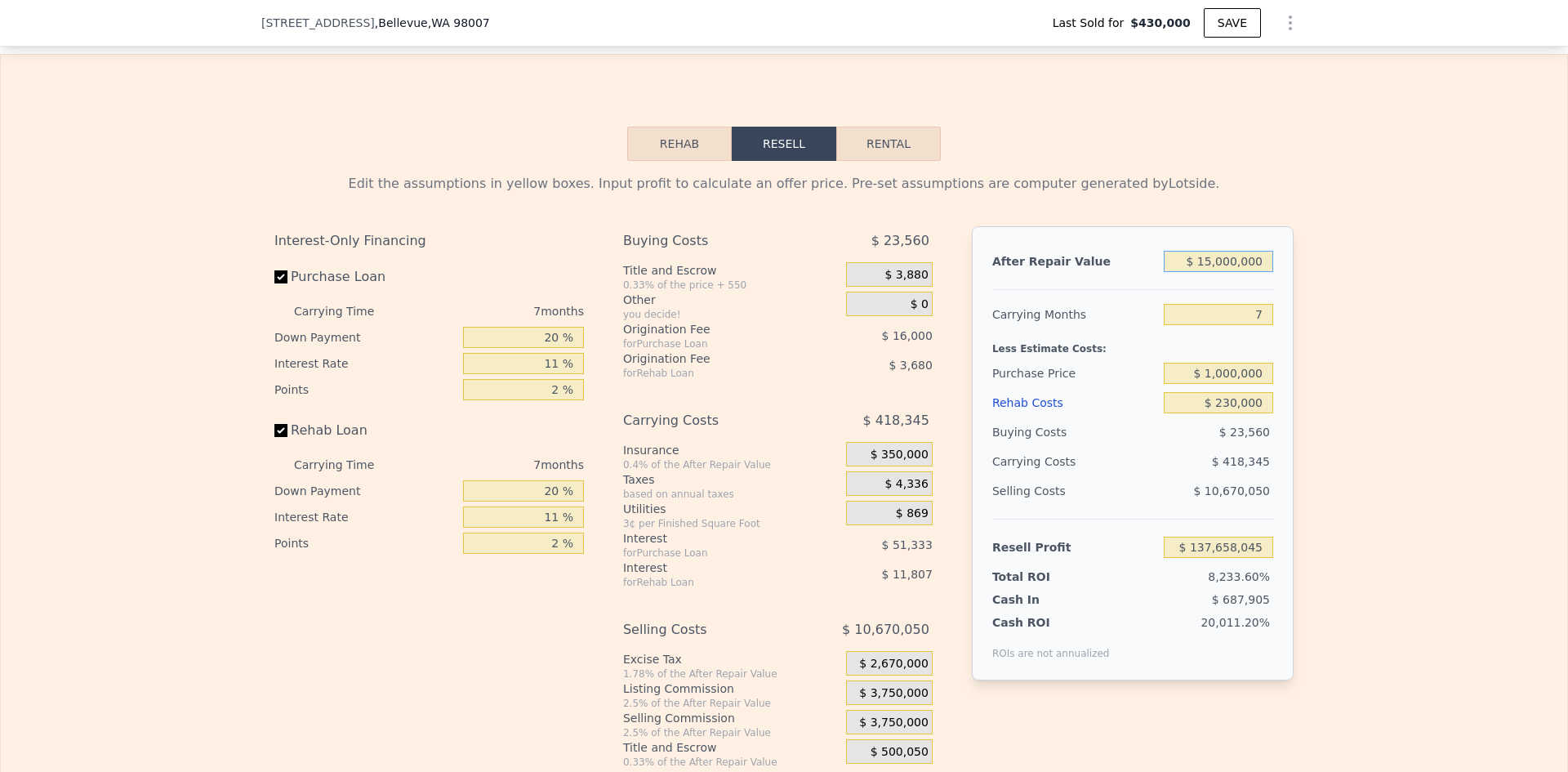
type input "$ 12,575,595"
type input "$ 1,500,000"
type input "$ 67,350"
type input "$ 1,500,000"
click at [1268, 499] on div "After Repair Value $ 1,500,000 Carrying Months 7 Less Estimate Costs: Purchase …" at bounding box center [1133, 453] width 322 height 454
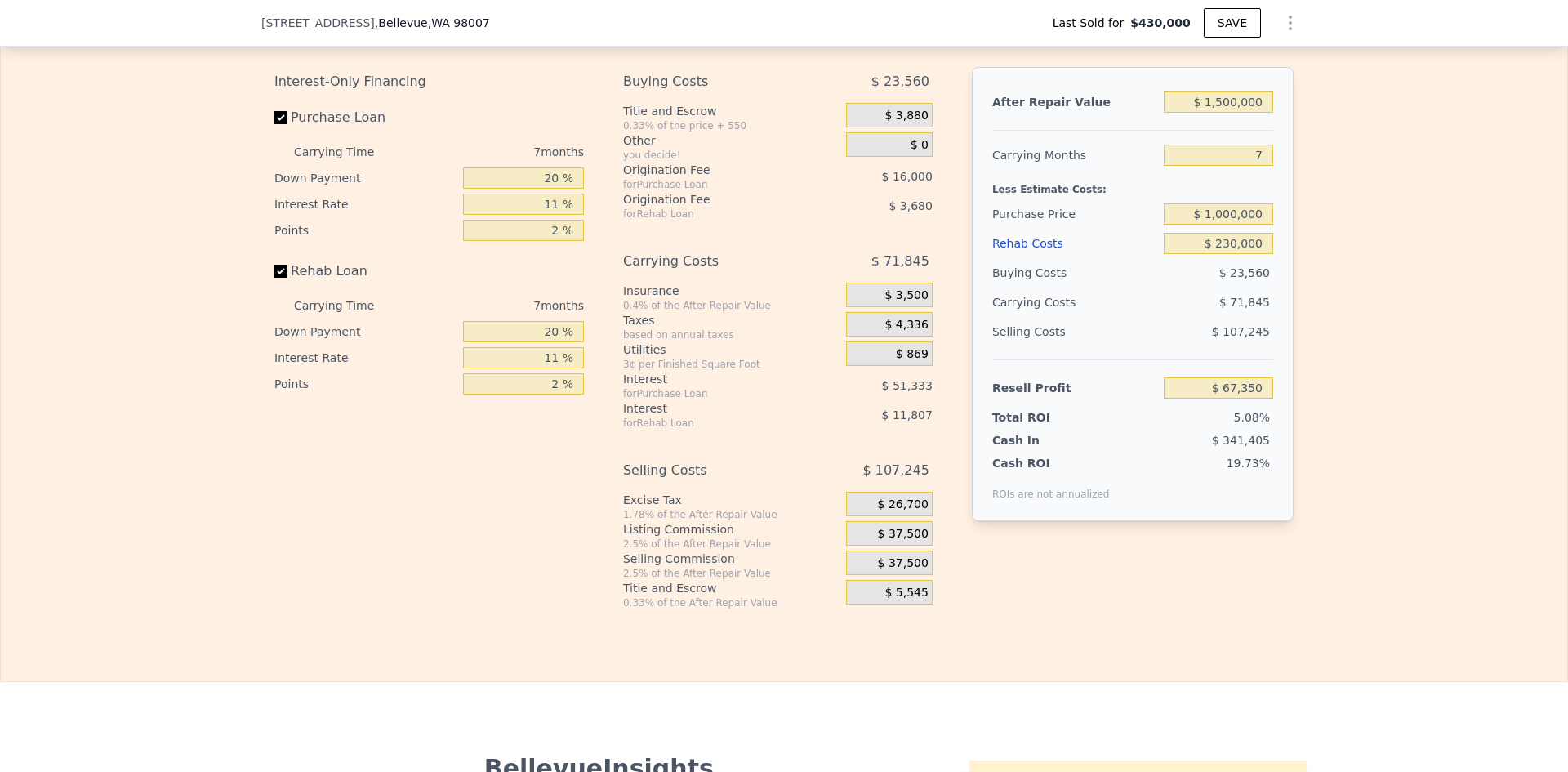
scroll to position [2712, 0]
click at [872, 550] on div "$ 37,500" at bounding box center [890, 562] width 87 height 24
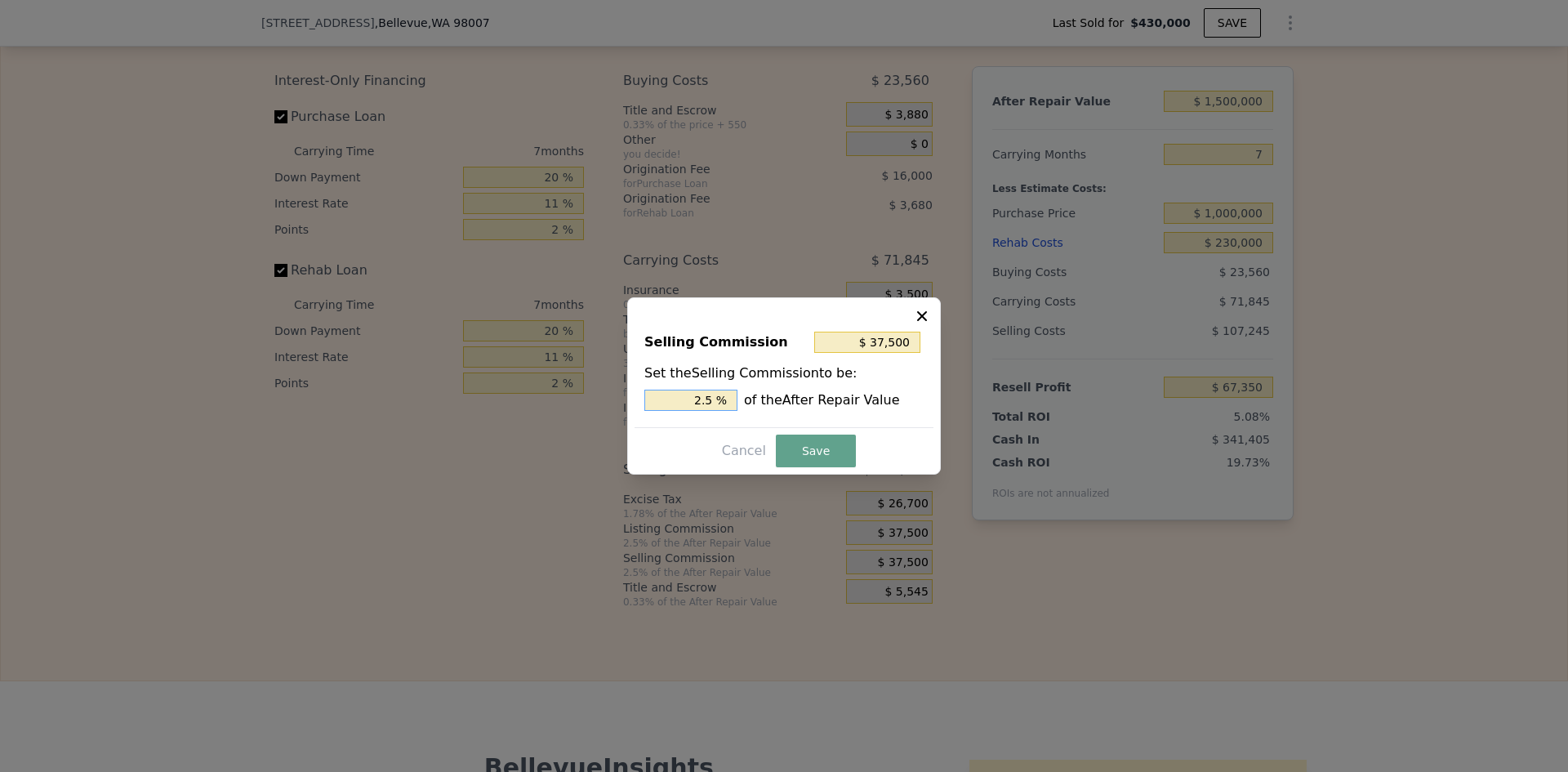
click at [704, 399] on input "2.5 %" at bounding box center [691, 400] width 93 height 22
click at [712, 399] on input "2.5 %" at bounding box center [691, 400] width 93 height 22
click at [717, 399] on input "2.5 %" at bounding box center [691, 400] width 93 height 22
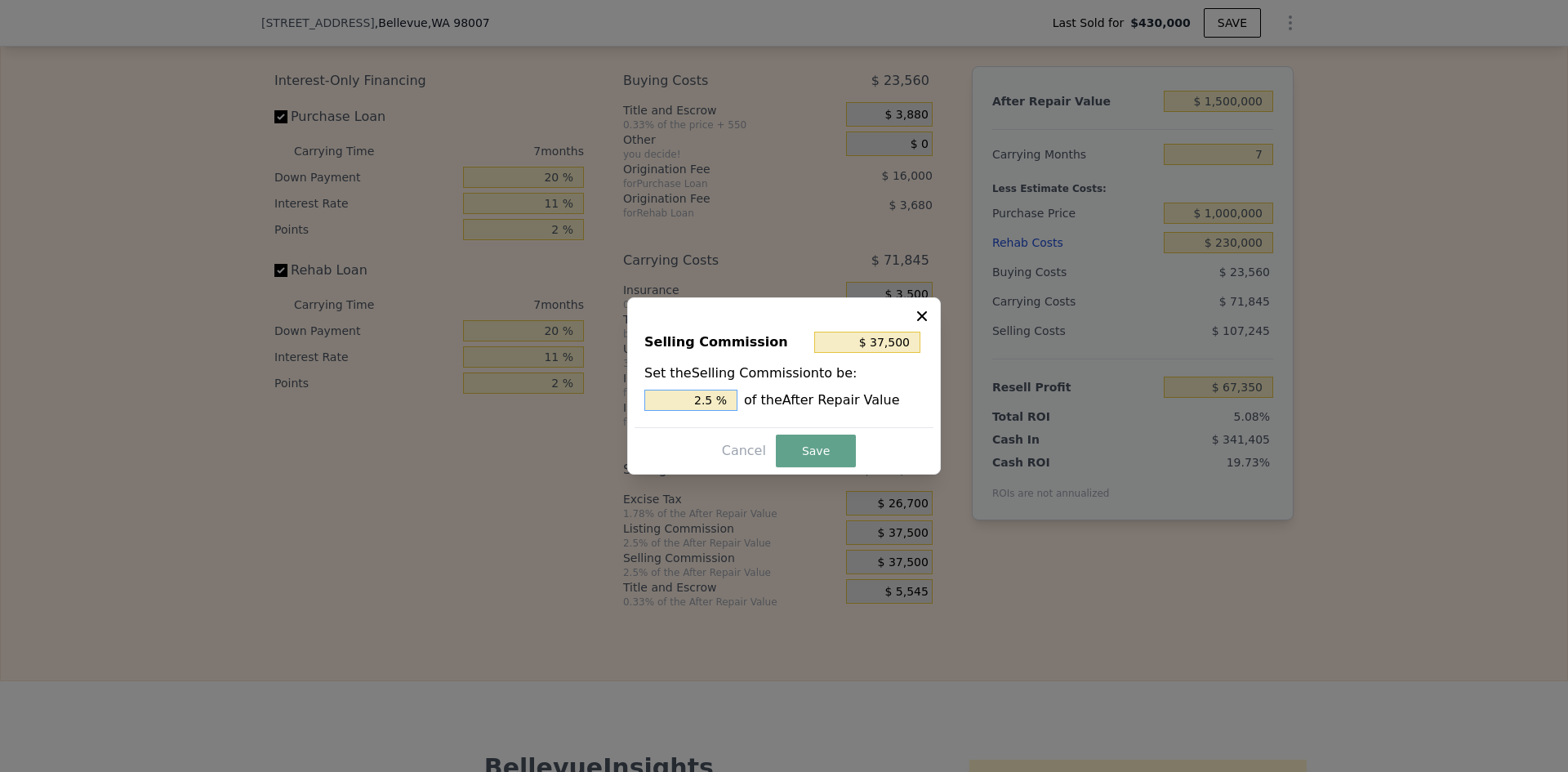
click at [717, 399] on input "2.5 %" at bounding box center [691, 400] width 93 height 22
type input "$ 30,000"
type input "2 %"
click at [813, 459] on button "Save" at bounding box center [815, 451] width 80 height 33
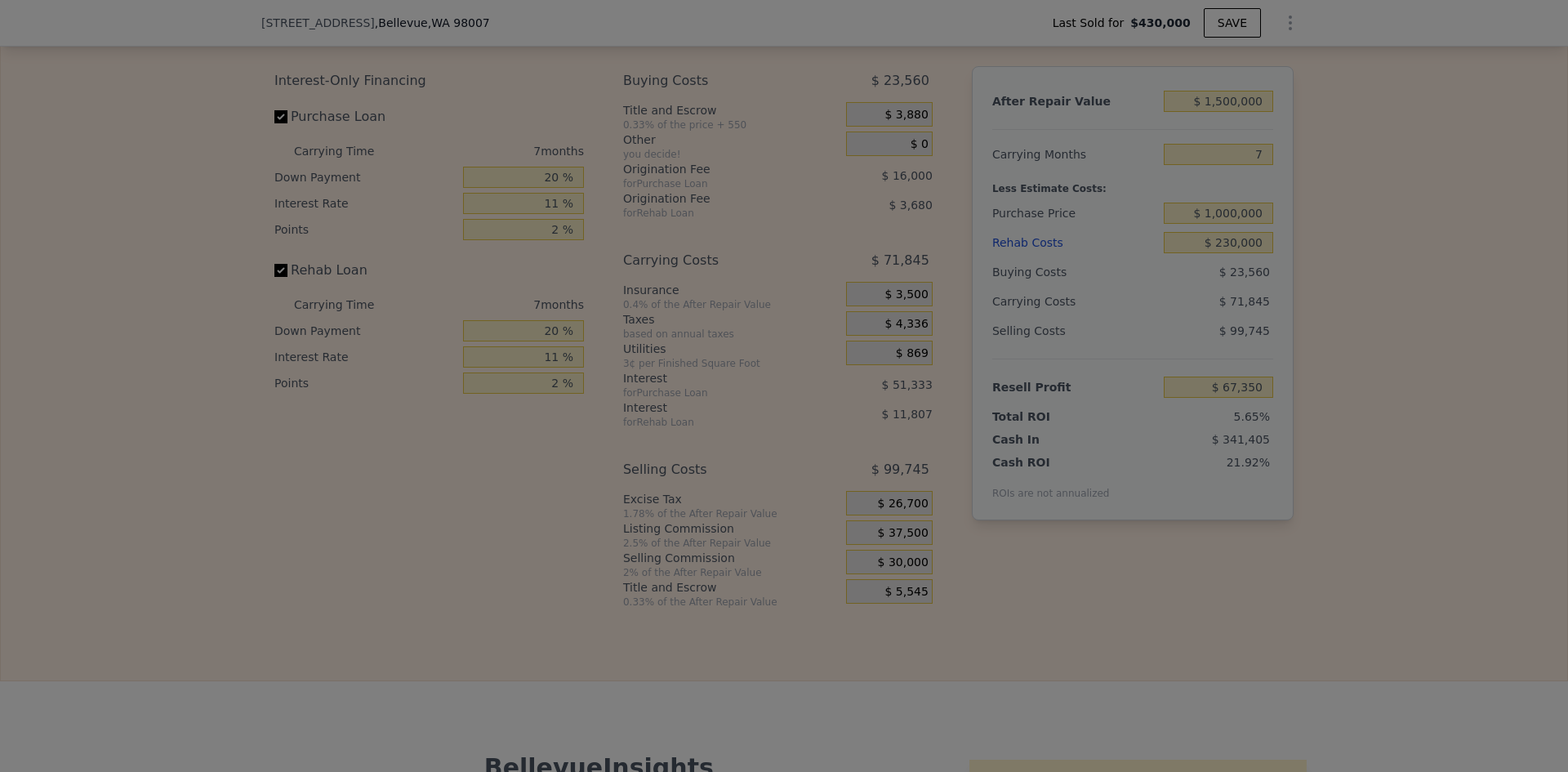
type input "$ 74,850"
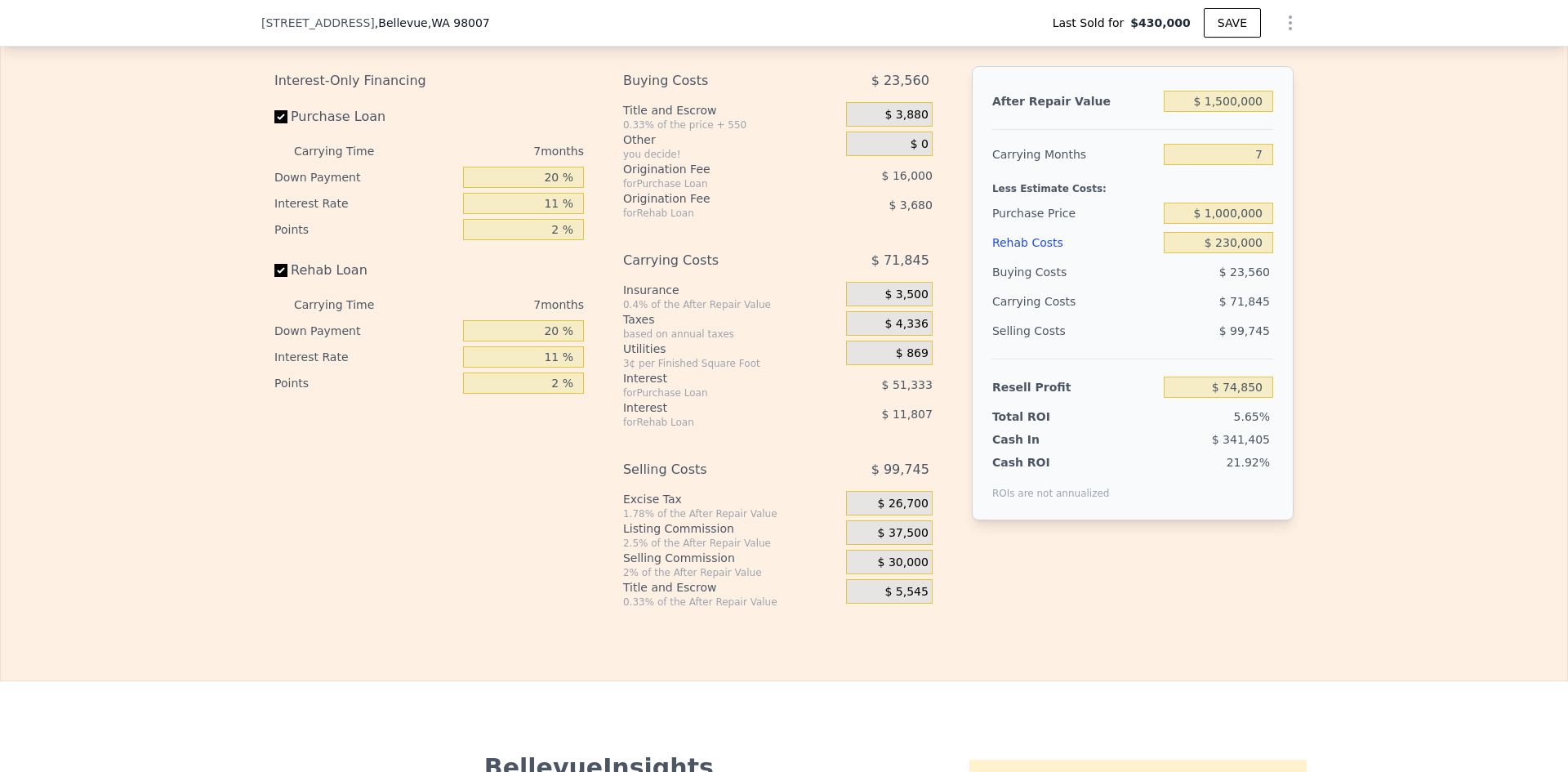
click at [905, 526] on span "$ 37,500" at bounding box center [903, 533] width 51 height 15
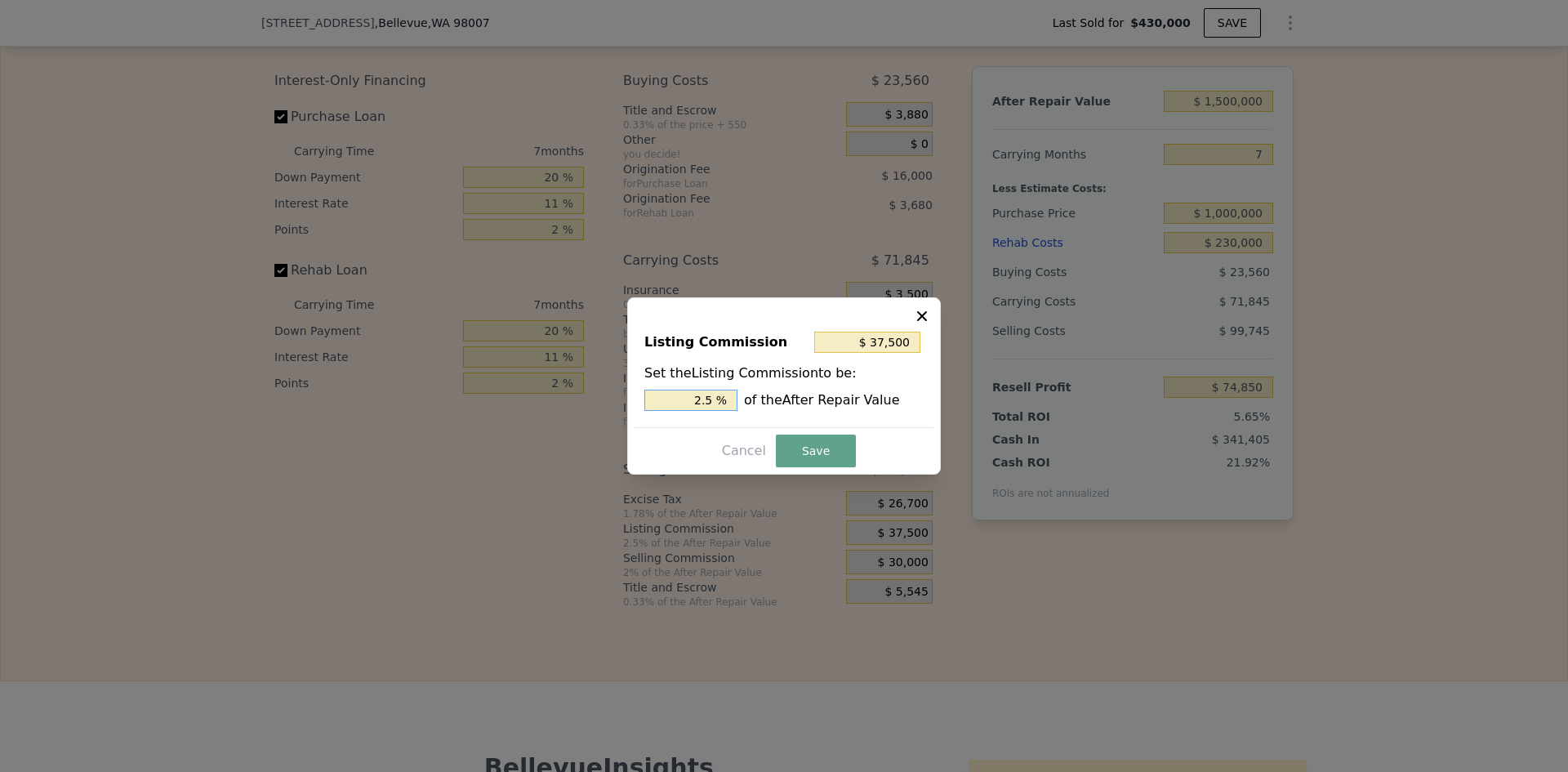
click at [703, 402] on input "2.5 %" at bounding box center [691, 400] width 93 height 22
drag, startPoint x: 693, startPoint y: 403, endPoint x: 732, endPoint y: 406, distance: 39.1
click at [732, 406] on input "2.5 %" at bounding box center [691, 400] width 93 height 22
type input "$ 60,000"
type input "4 %"
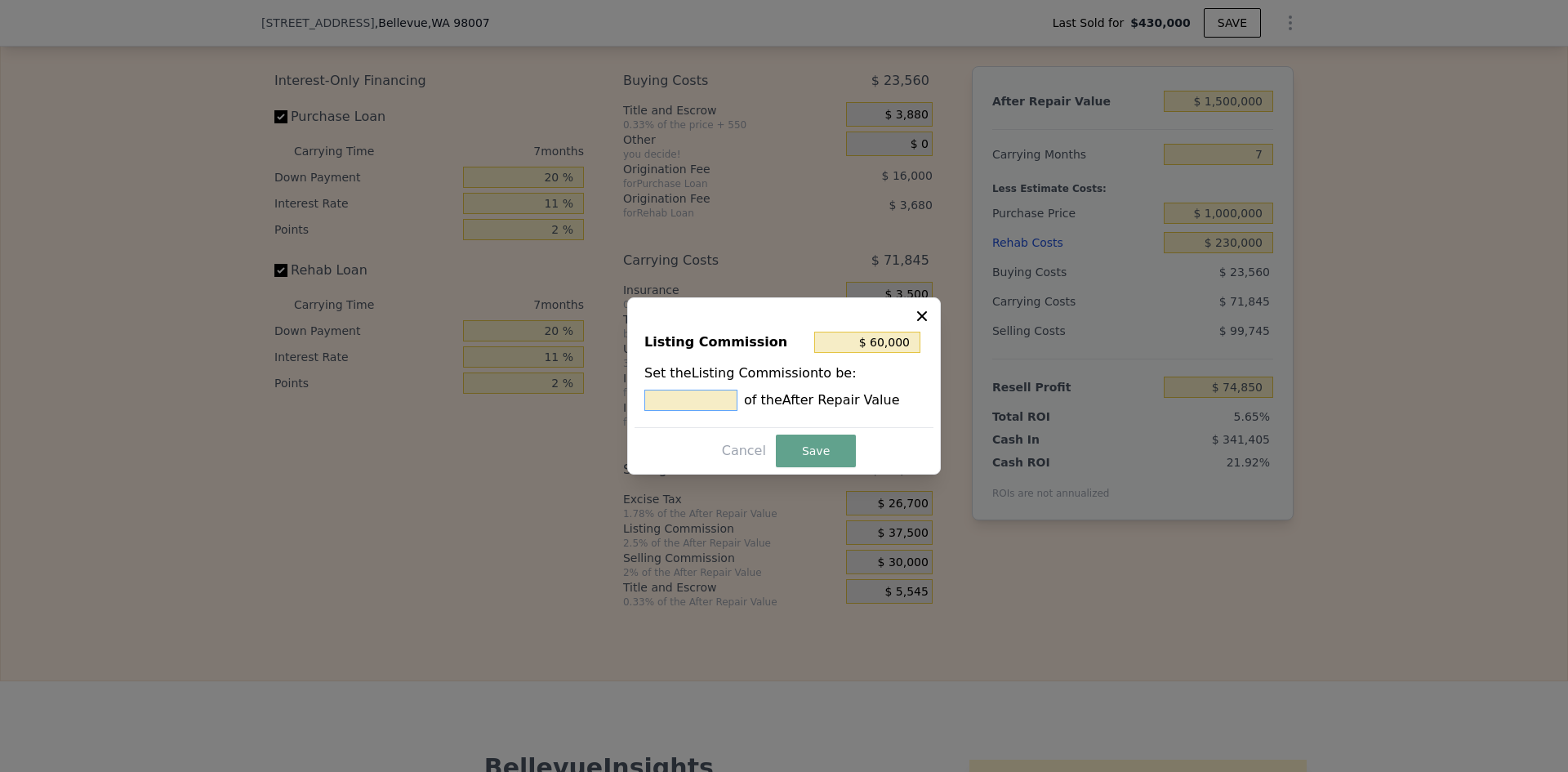
type input "$ 30,000"
type input "2 %"
click at [813, 454] on button "Save" at bounding box center [815, 451] width 80 height 33
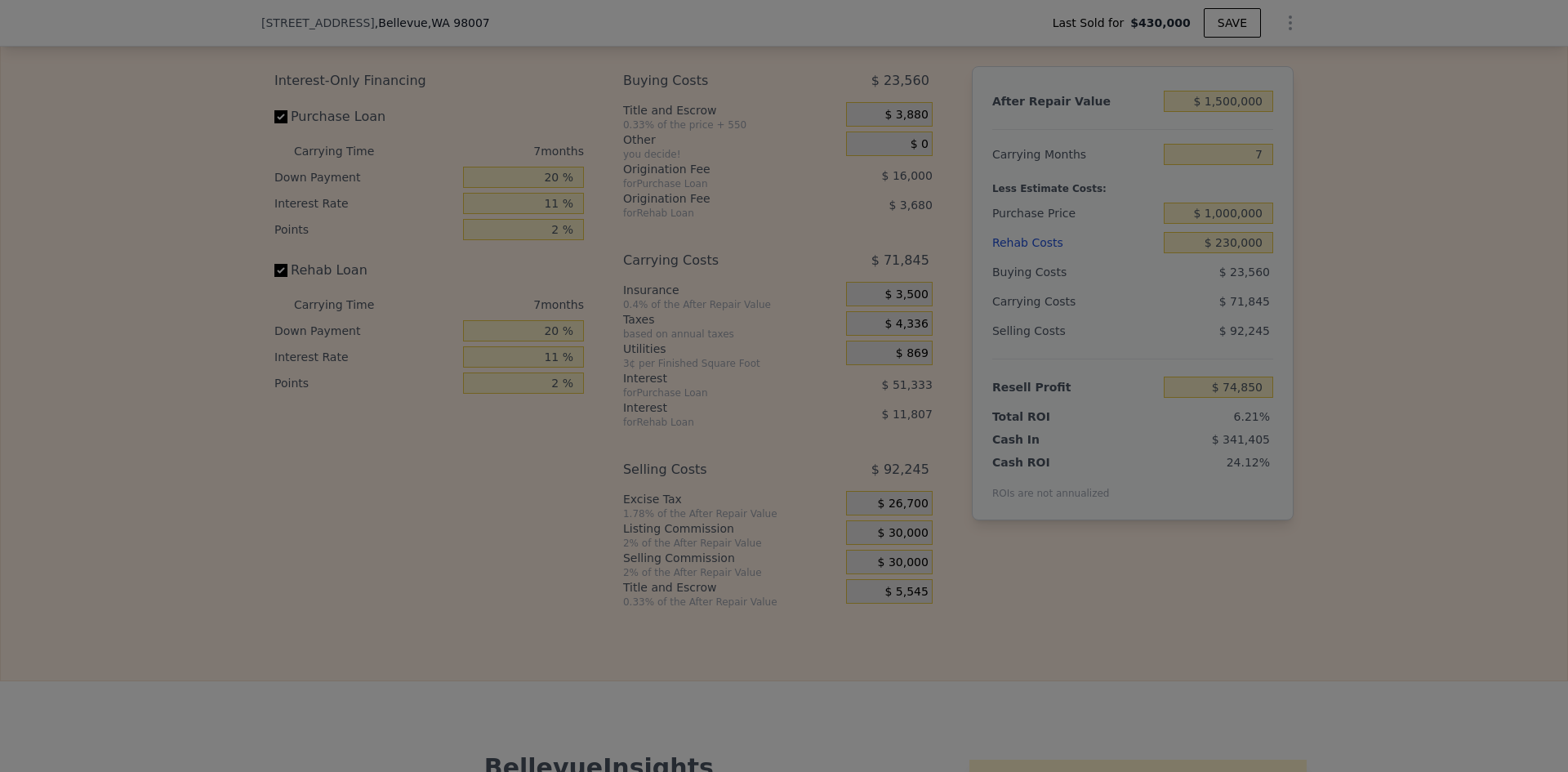
type input "$ 82,350"
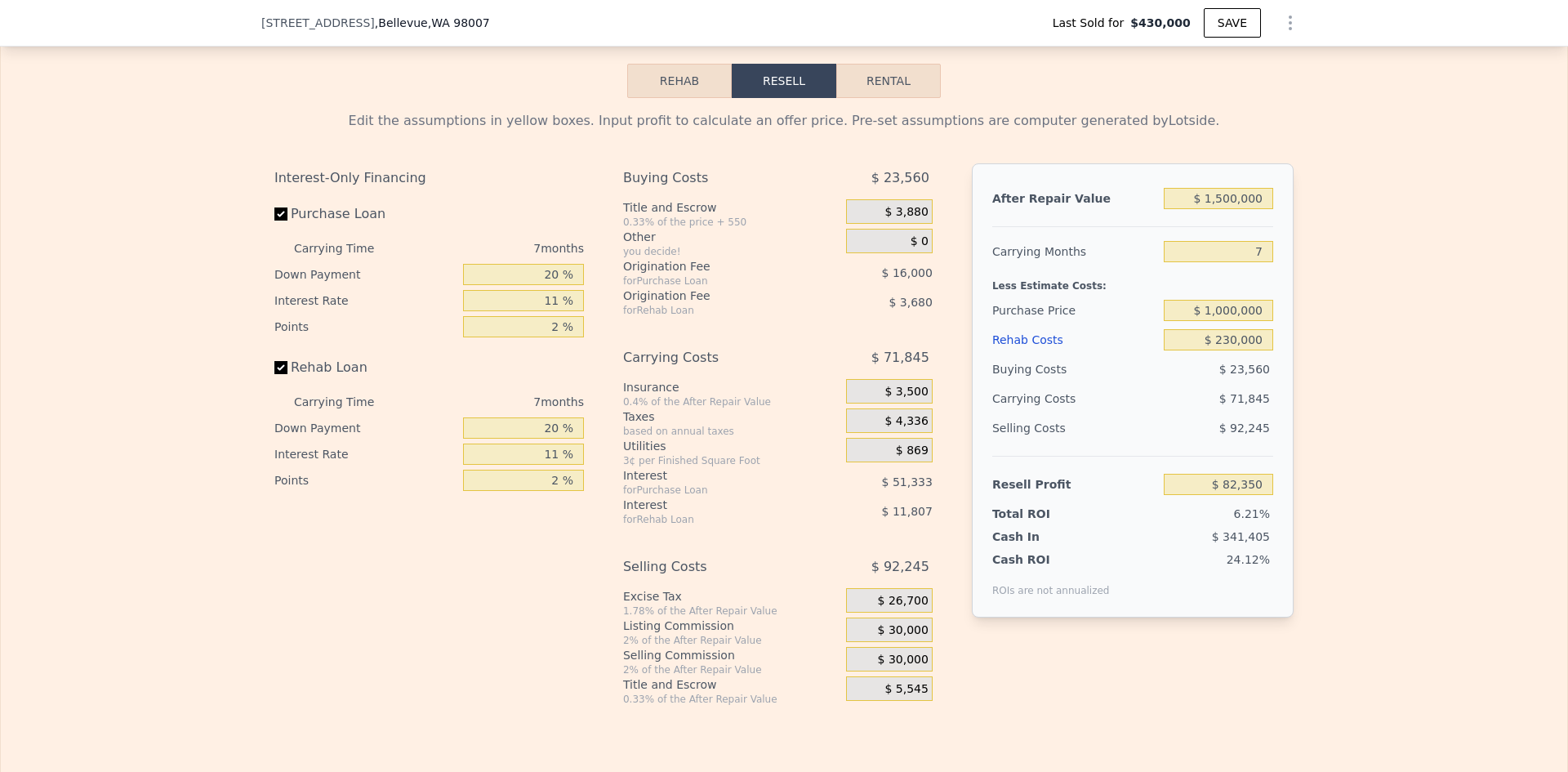
scroll to position [2607, 0]
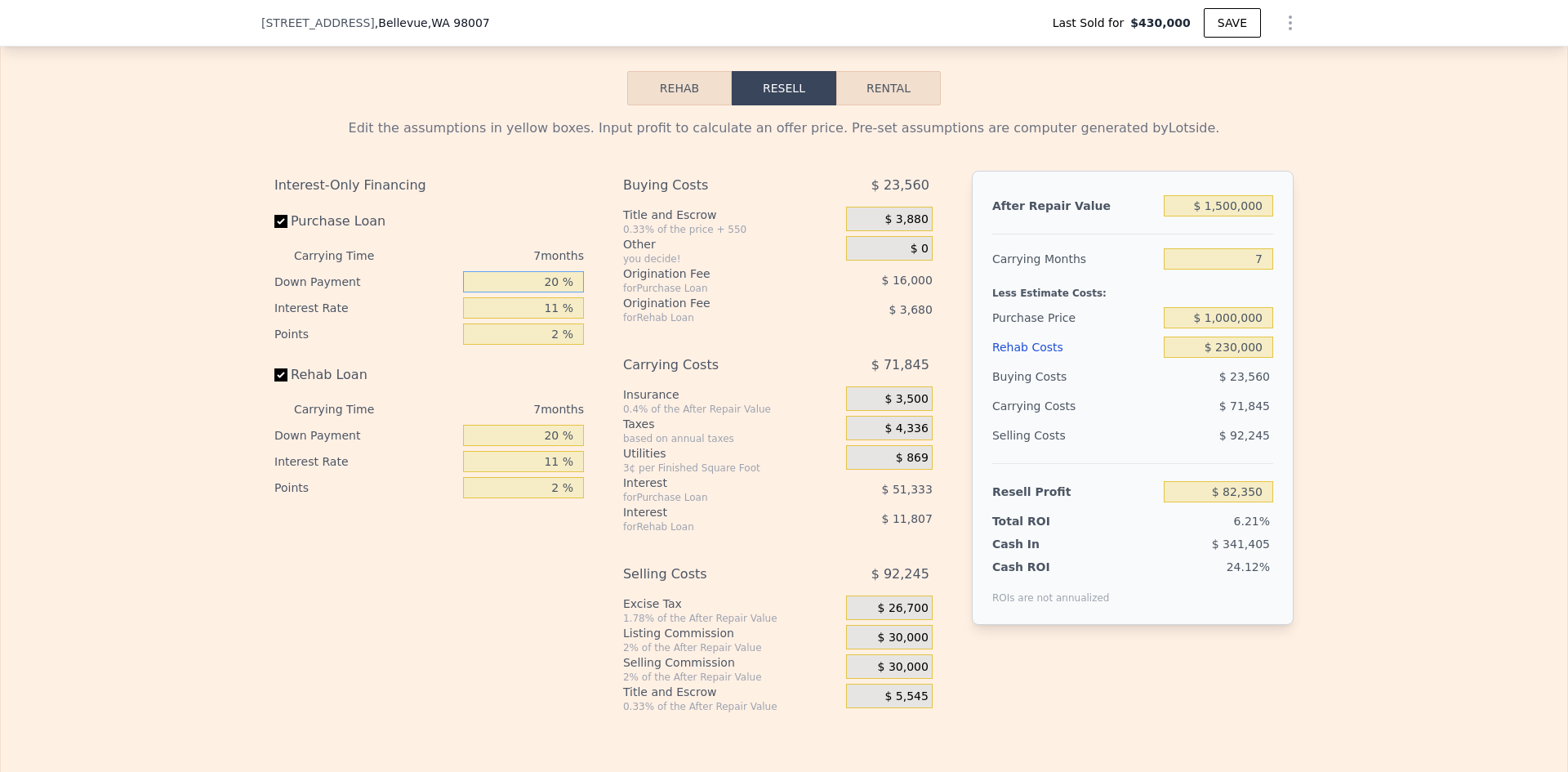
click at [543, 271] on input "20 %" at bounding box center [524, 281] width 121 height 22
type input "0 %"
type input "$ 65,512"
type input "10 %"
type input "$ 73,931"
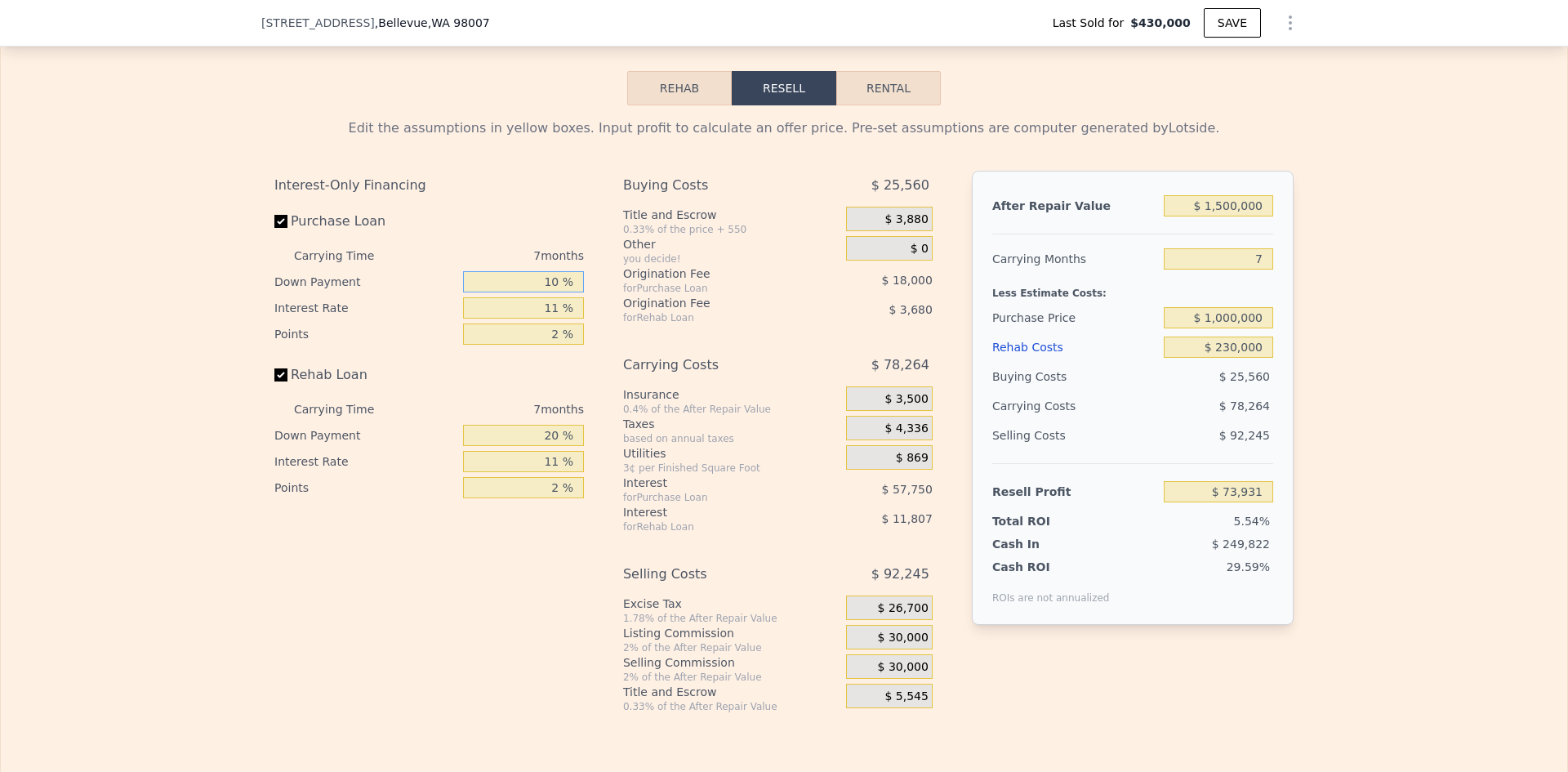
type input "10 %"
click at [555, 297] on input "11 %" at bounding box center [524, 307] width 121 height 22
type input "1 %"
type input "$ 126,431"
type input "12 %"
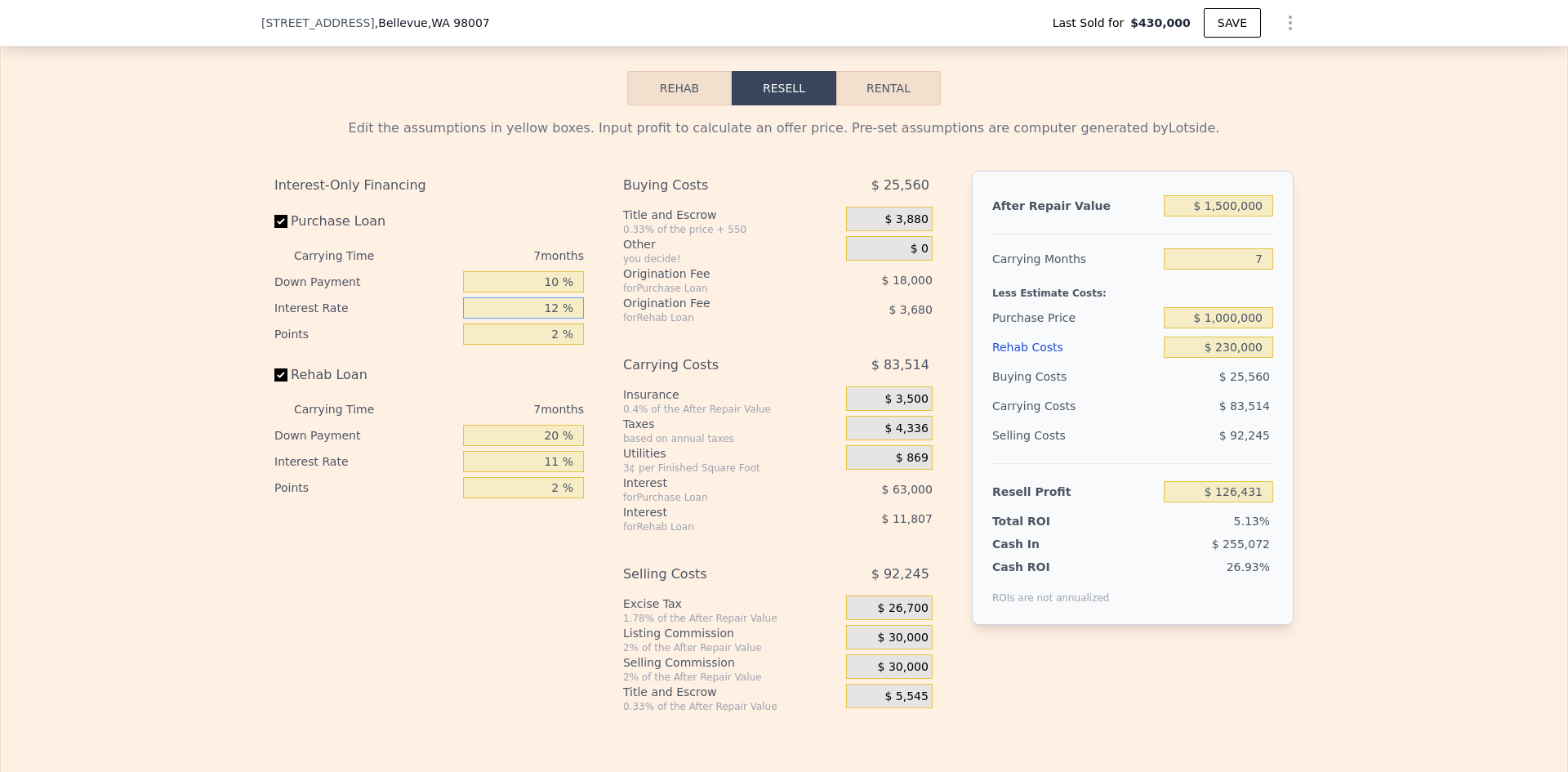
type input "$ 68,681"
type input "12 %"
click at [532, 526] on div "Interest-Only Financing Purchase Loan Carrying Time 7 months Down Payment 10 % …" at bounding box center [435, 441] width 323 height 543
click at [531, 398] on div "7 months" at bounding box center [495, 409] width 177 height 26
click at [533, 425] on input "20 %" at bounding box center [524, 435] width 121 height 22
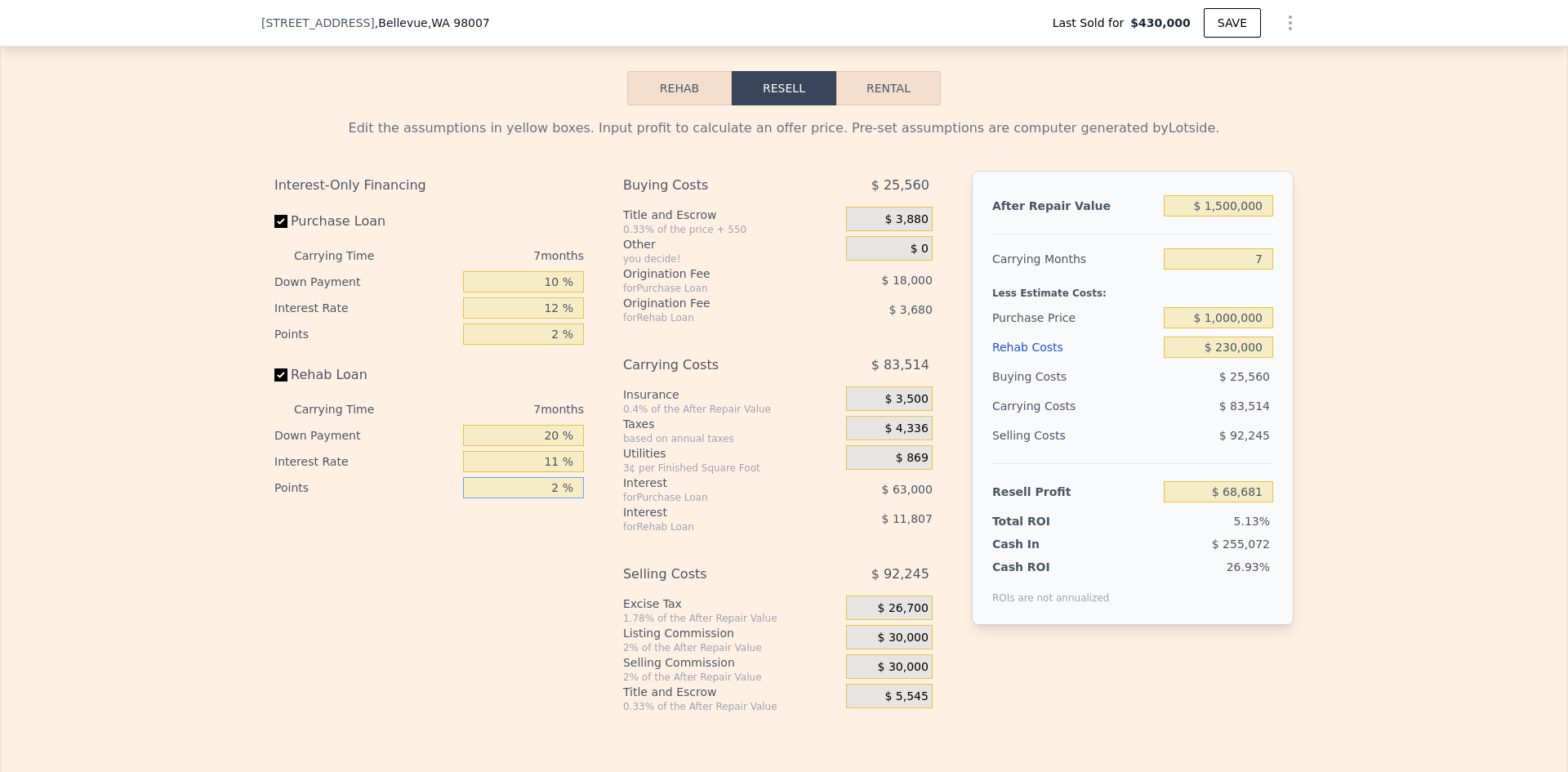
click at [520, 477] on input "2 %" at bounding box center [524, 487] width 121 height 22
click at [547, 425] on input "20 %" at bounding box center [524, 435] width 121 height 22
type input "0 %"
type input "$ 64,814"
type input "10 %"
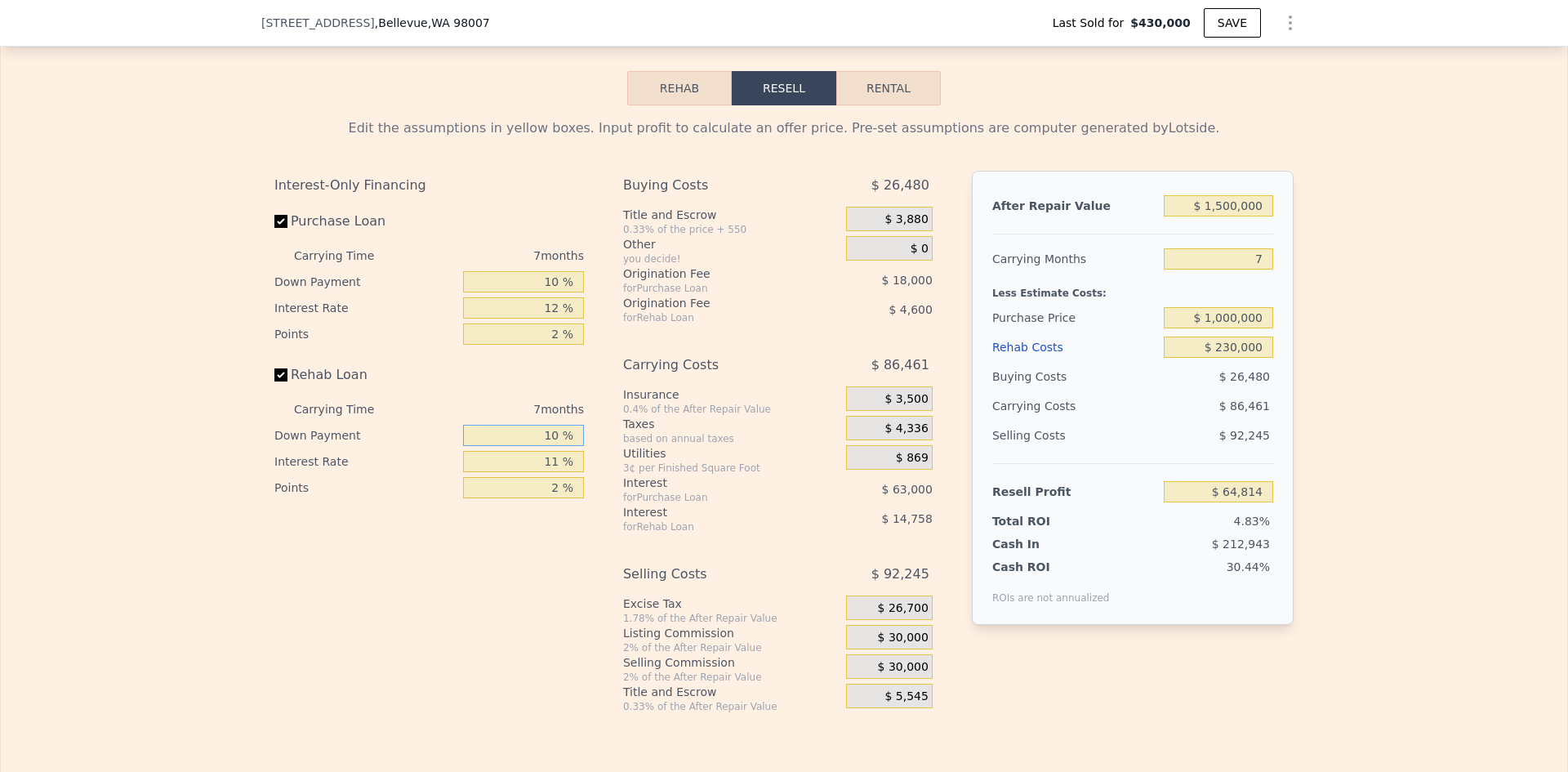
type input "$ 66,744"
type input "10 %"
click at [545, 518] on div "Interest-Only Financing Purchase Loan Carrying Time 7 months Down Payment 10 % …" at bounding box center [435, 441] width 323 height 543
click at [1226, 337] on input "$ 230,000" at bounding box center [1218, 347] width 109 height 22
type input "$ 20,000"
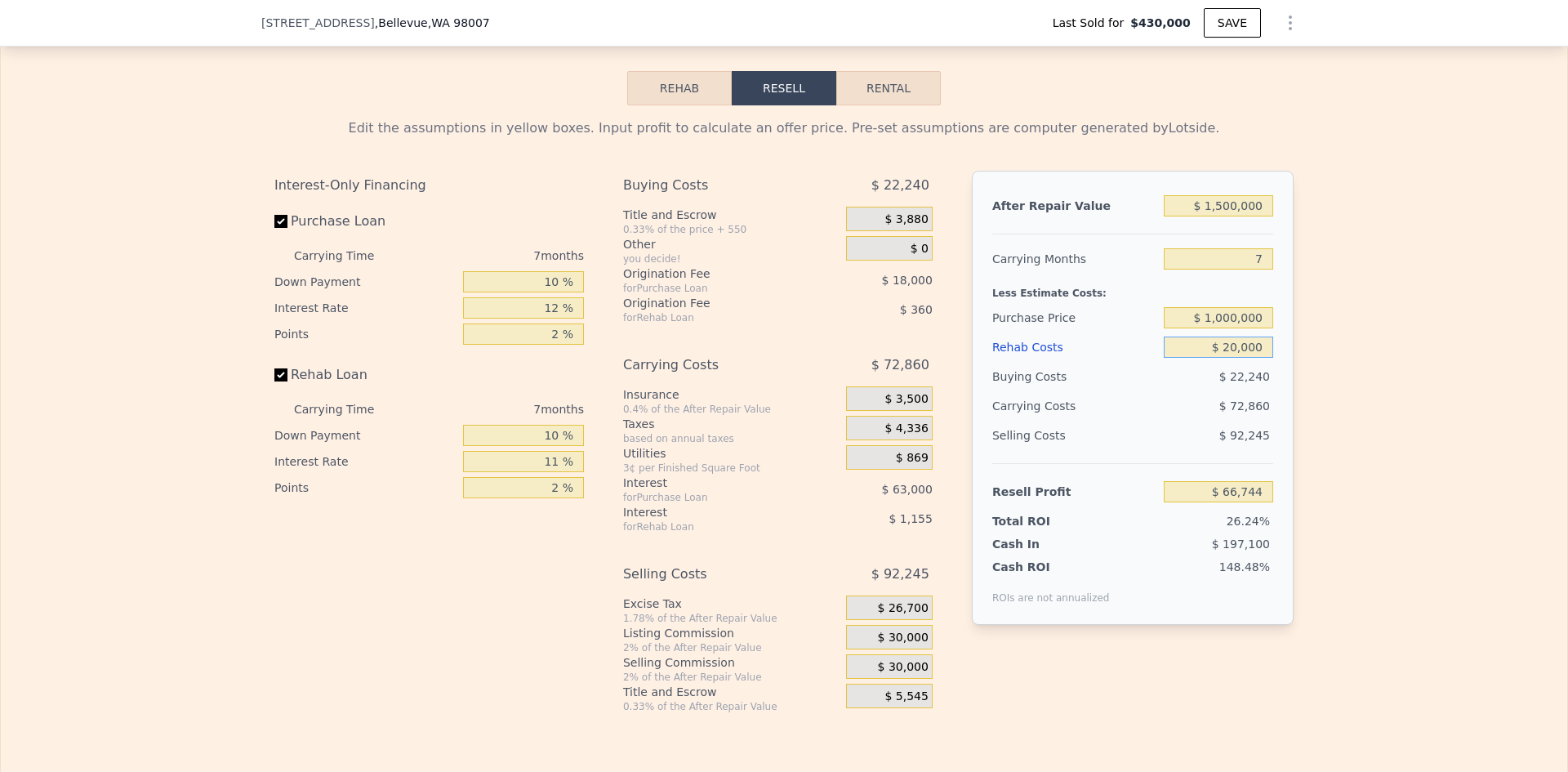
type input "$ 292,655"
type input "$ 200,000"
type input "$ 99,020"
type input "$ 200,000"
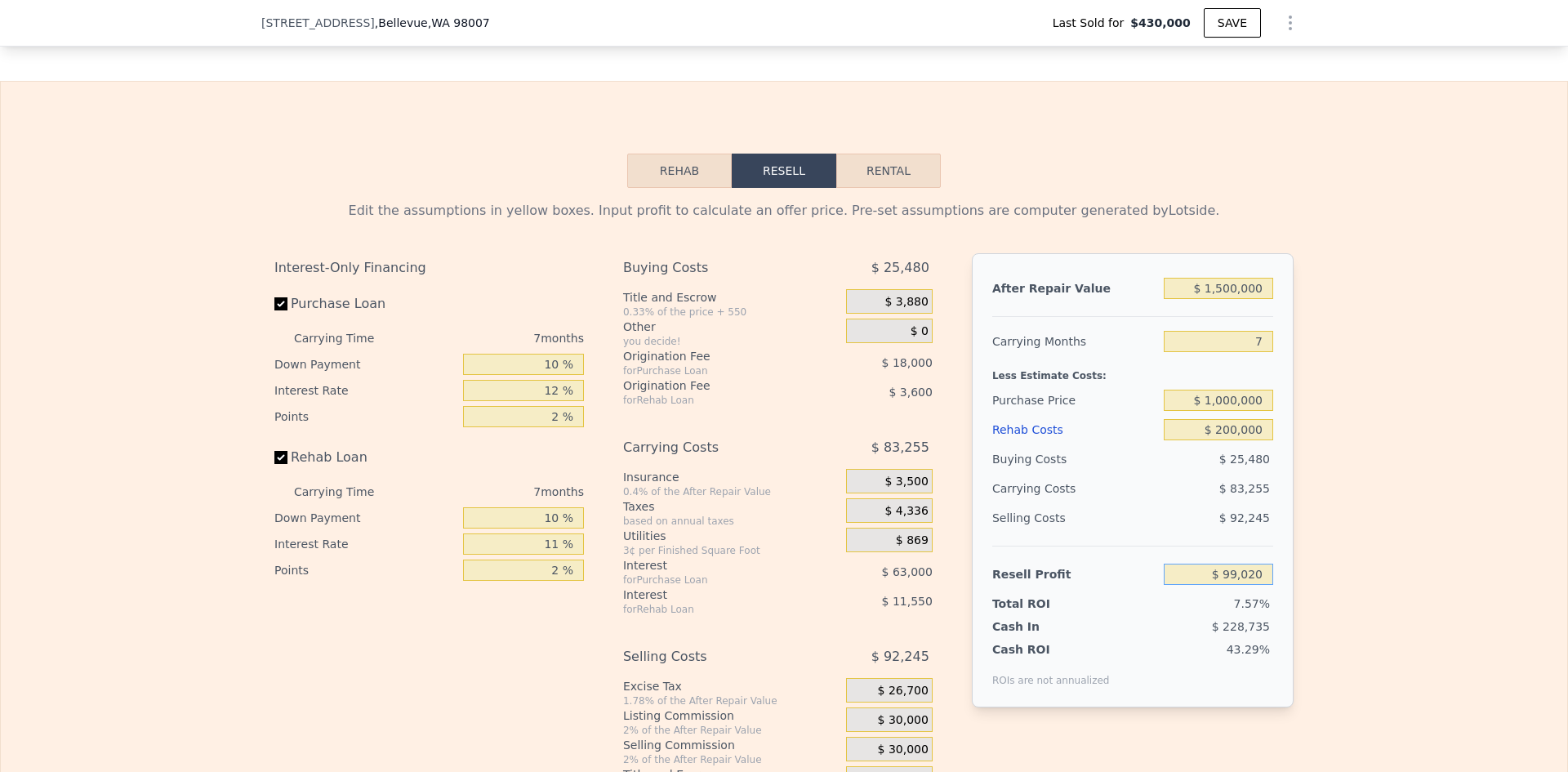
scroll to position [2517, 0]
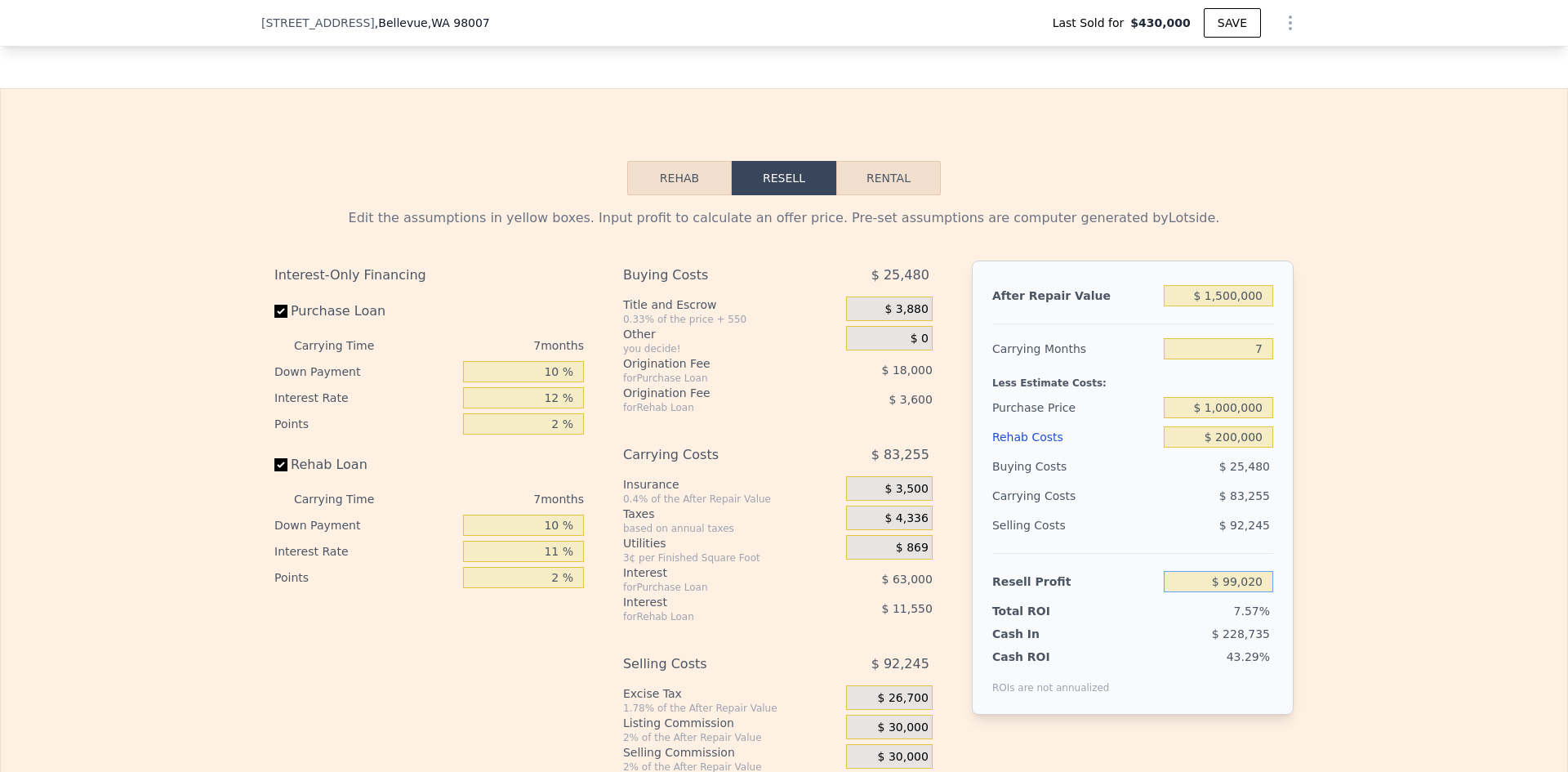
click at [888, 167] on button "Rental" at bounding box center [888, 178] width 105 height 35
select select "30"
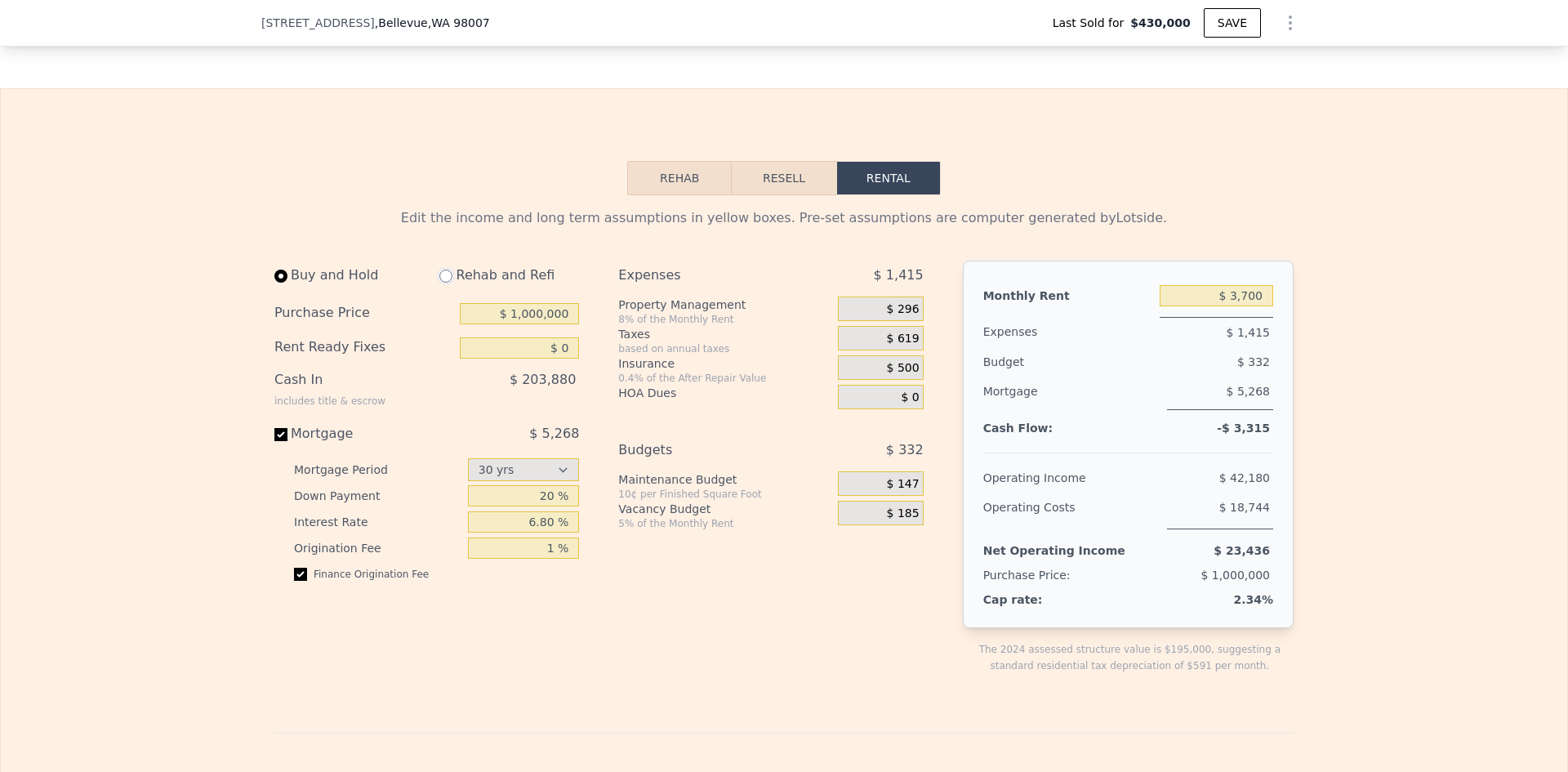
click at [441, 269] on input "radio" at bounding box center [446, 275] width 13 height 13
radio input "true"
type input "$ 200,000"
type input "$ 3,850"
select select "30"
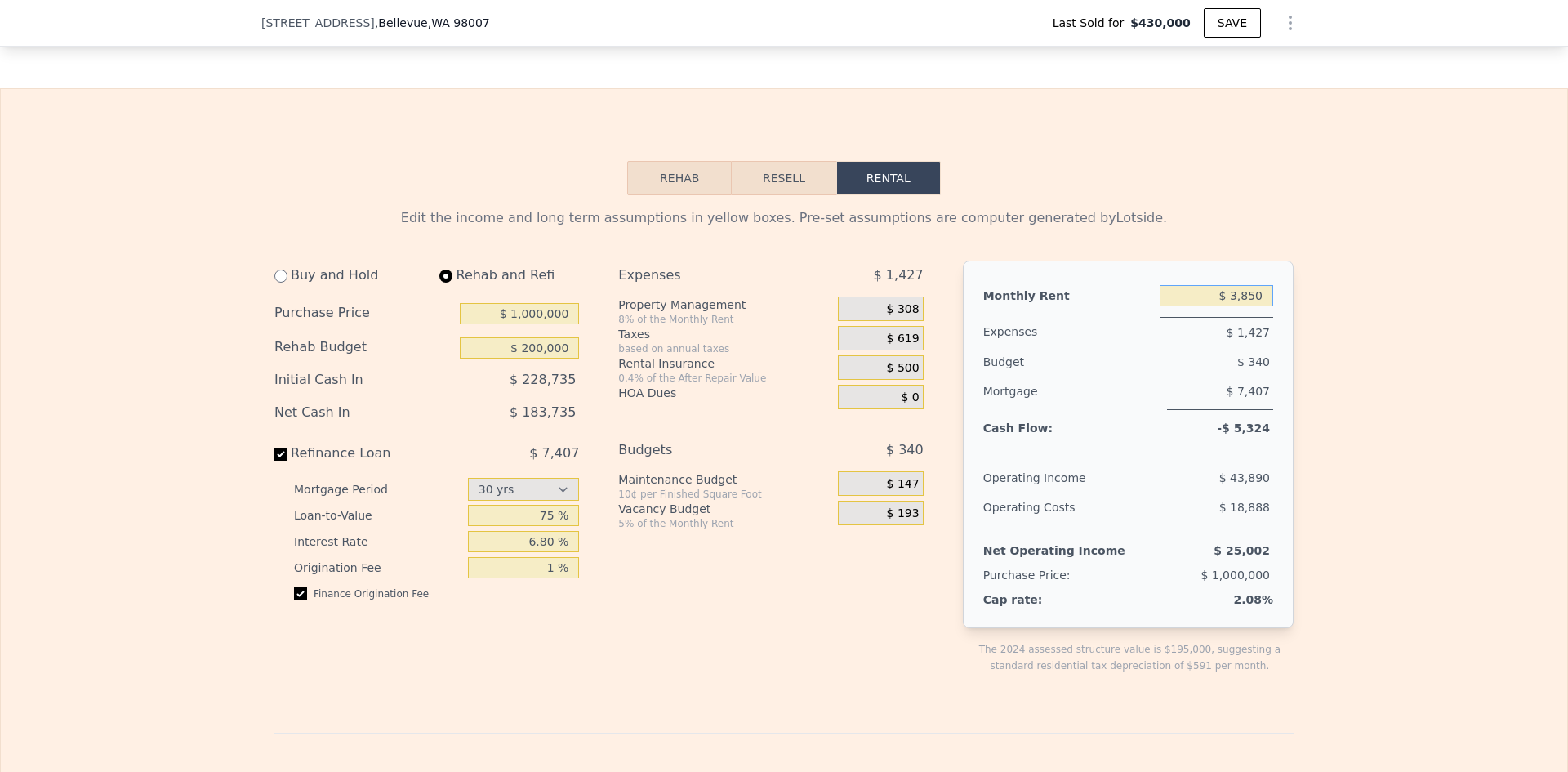
click at [1224, 285] on input "$ 3,850" at bounding box center [1216, 295] width 113 height 22
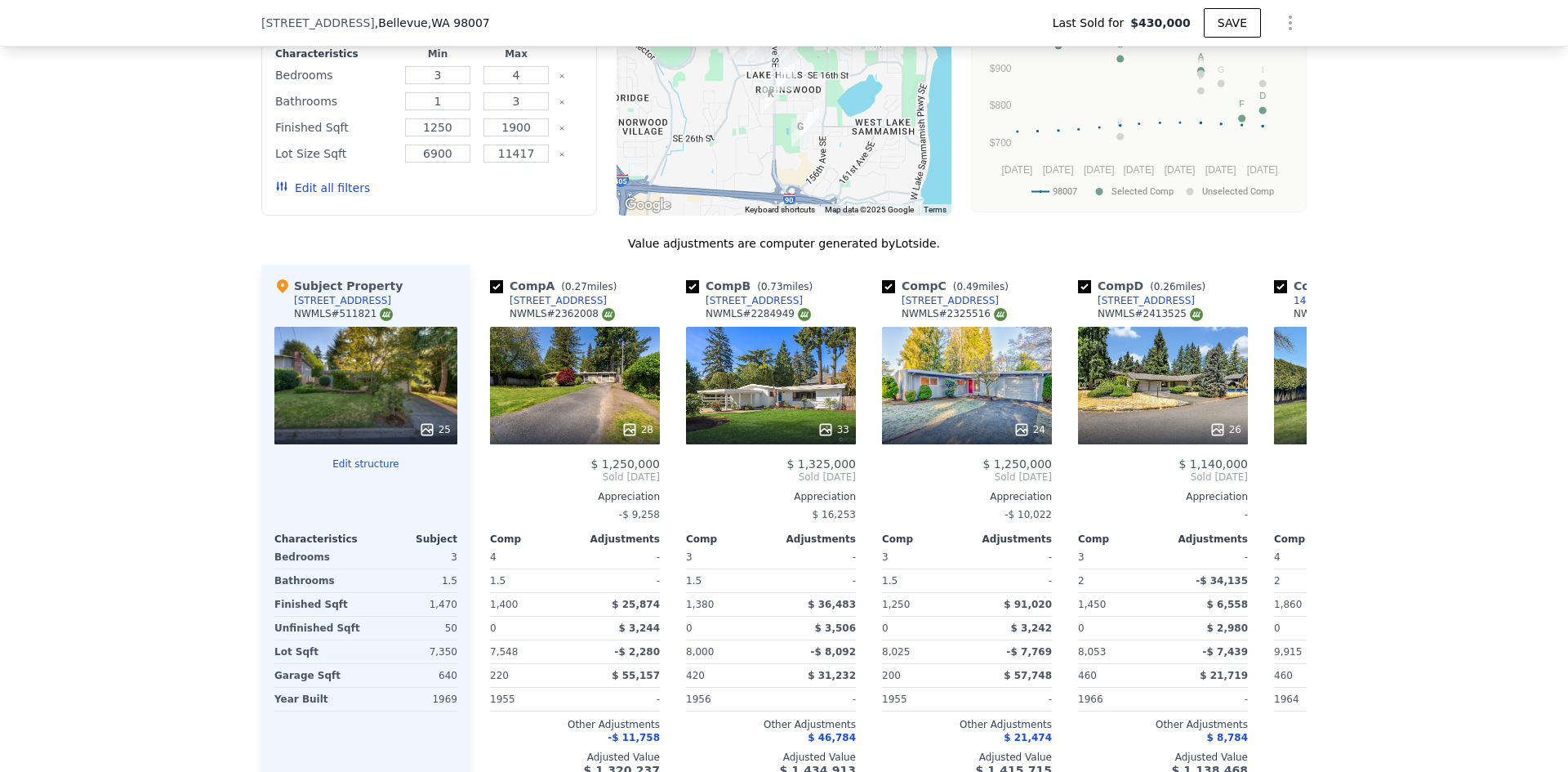
scroll to position [1703, 0]
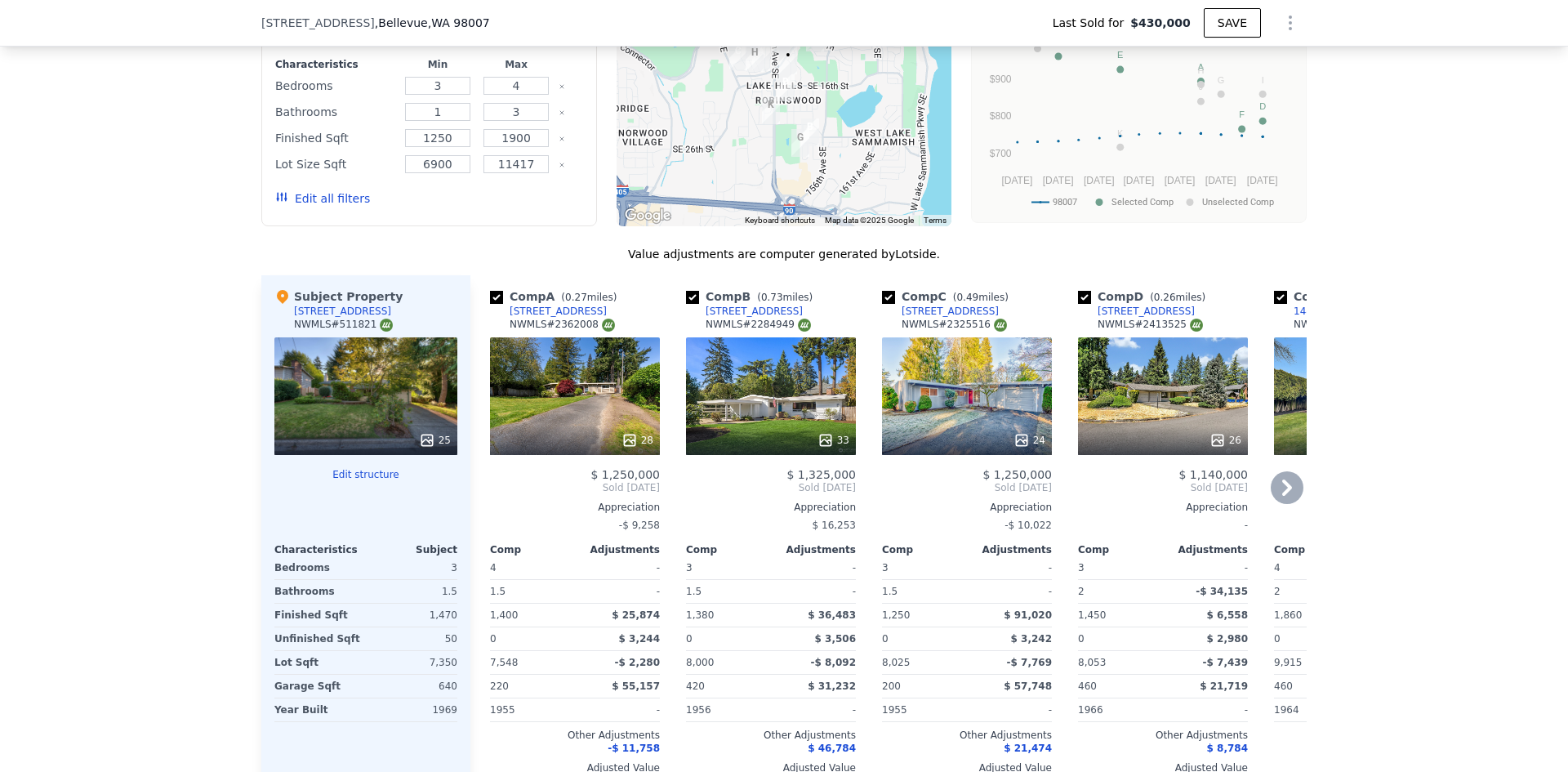
click at [1292, 471] on icon at bounding box center [1287, 487] width 33 height 33
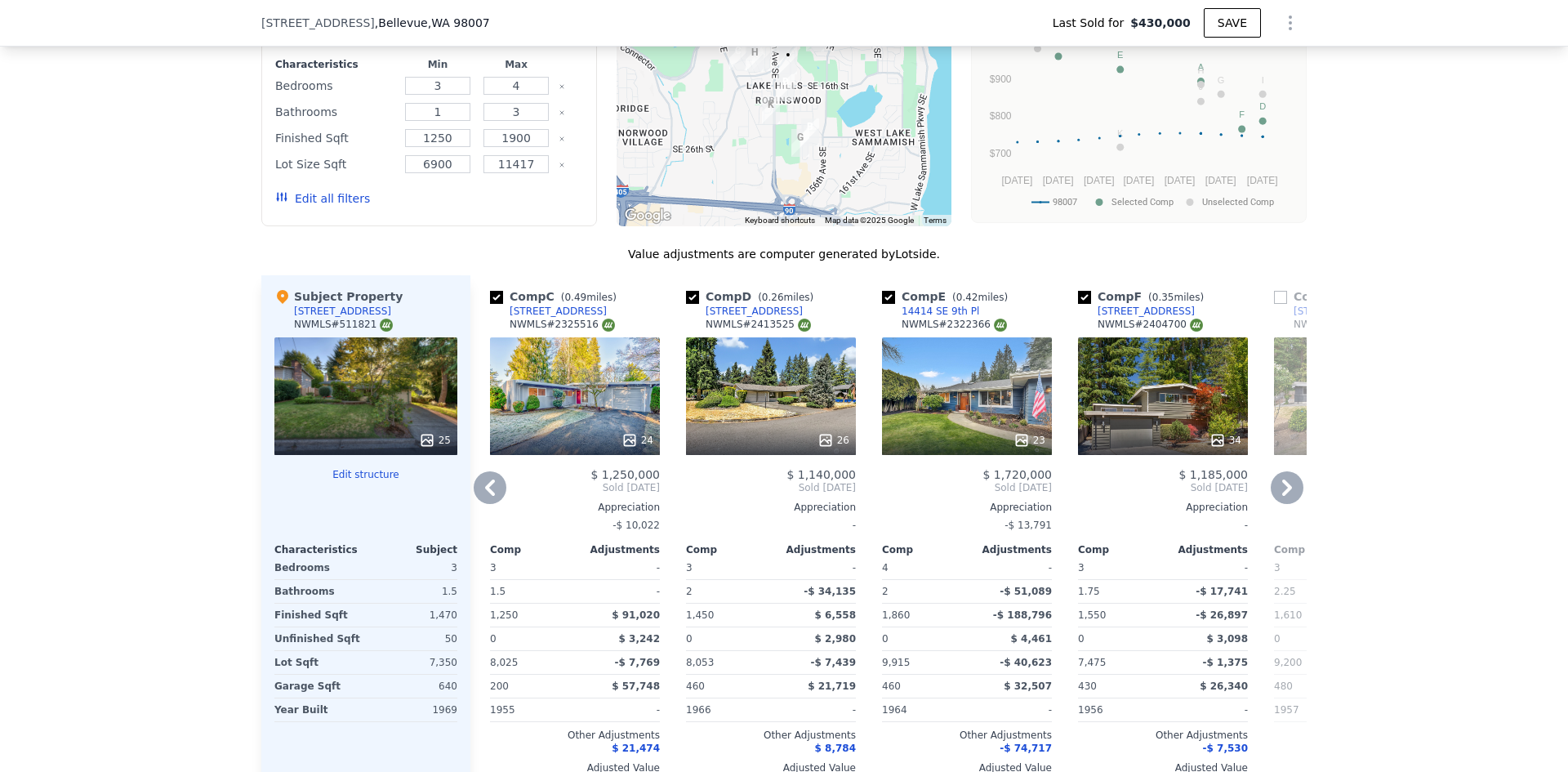
click at [1286, 471] on icon at bounding box center [1287, 487] width 33 height 33
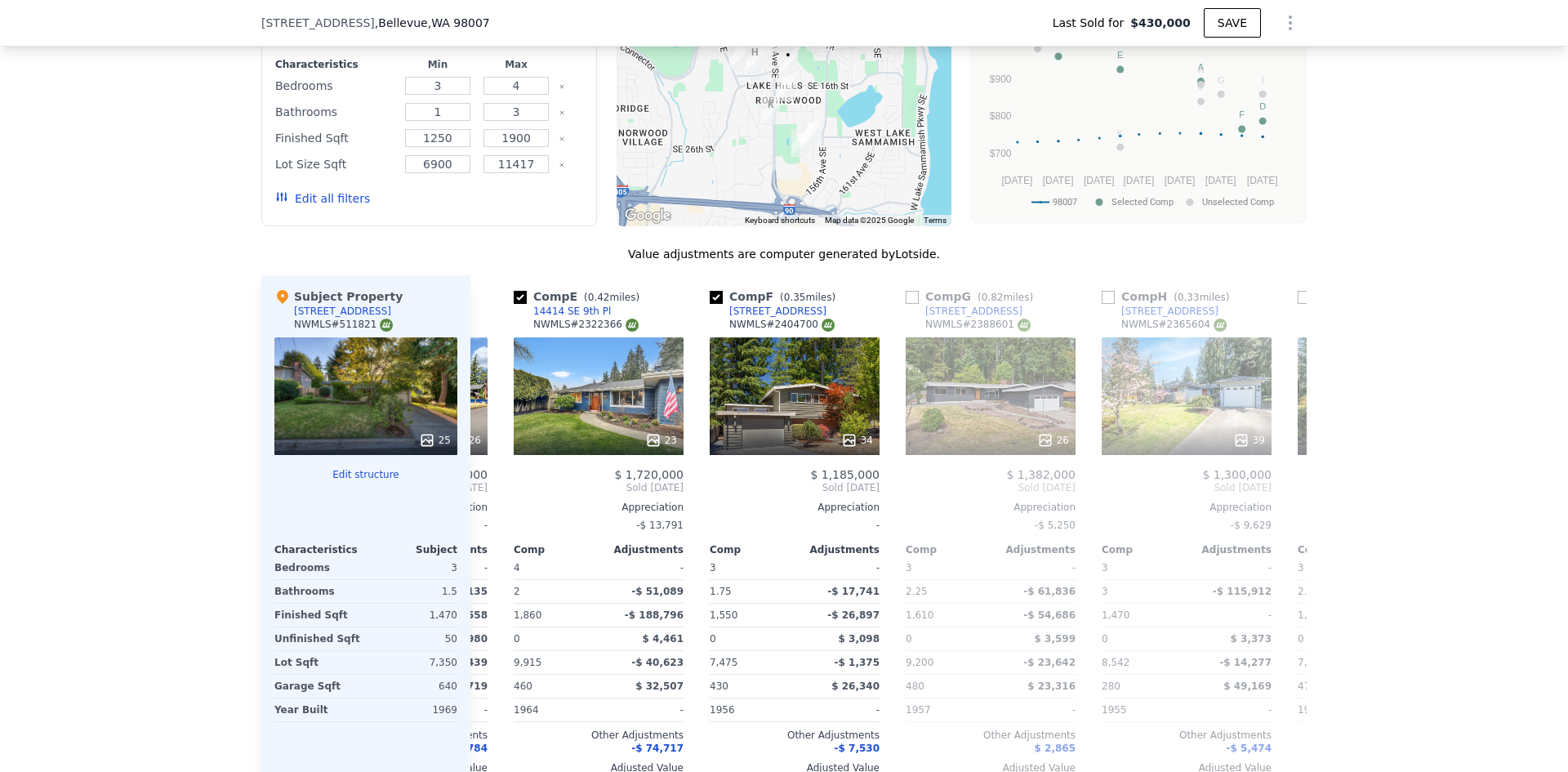
scroll to position [0, 784]
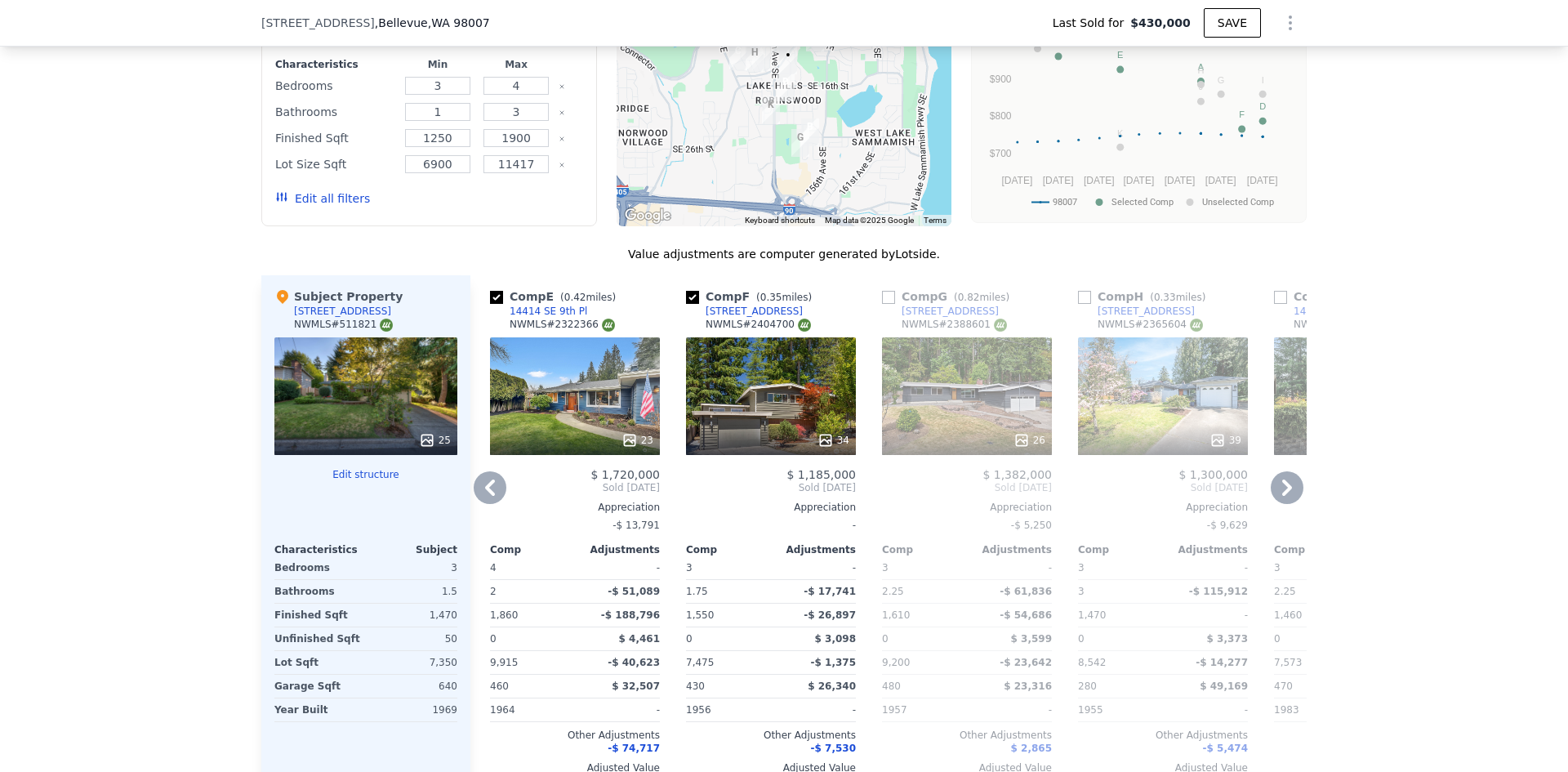
click at [1286, 471] on icon at bounding box center [1287, 487] width 33 height 33
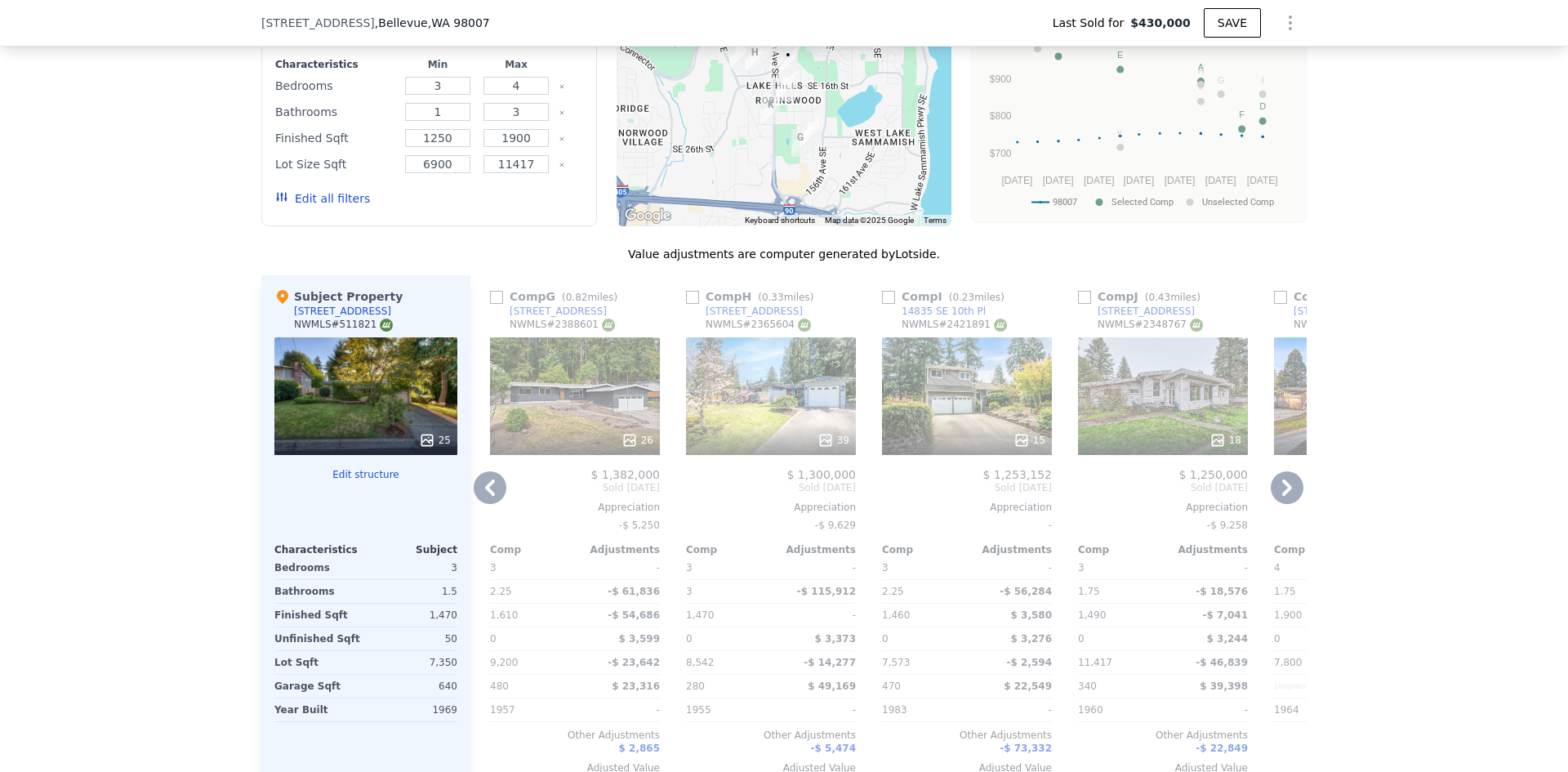
click at [1286, 471] on icon at bounding box center [1287, 487] width 33 height 33
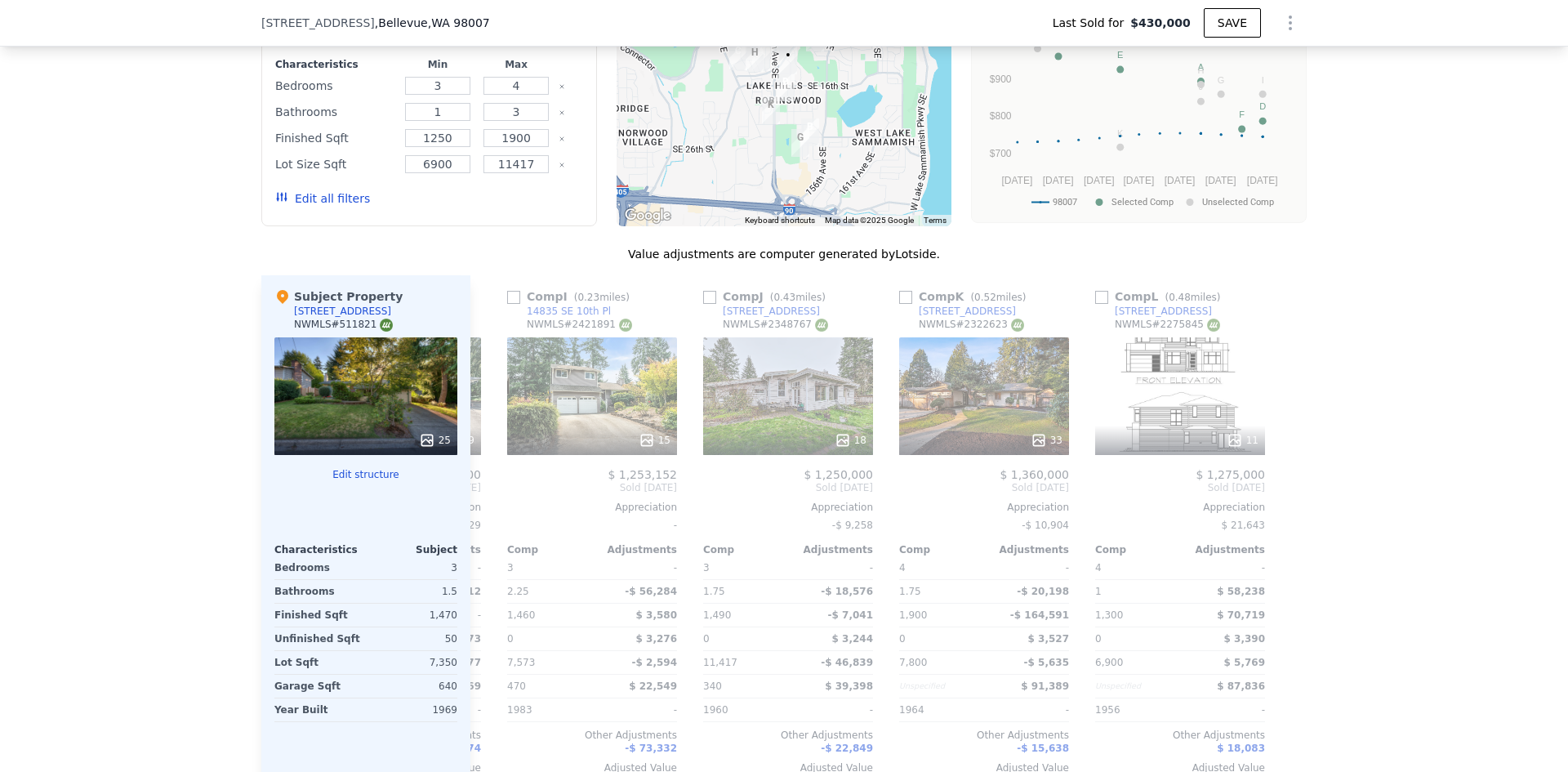
scroll to position [0, 1555]
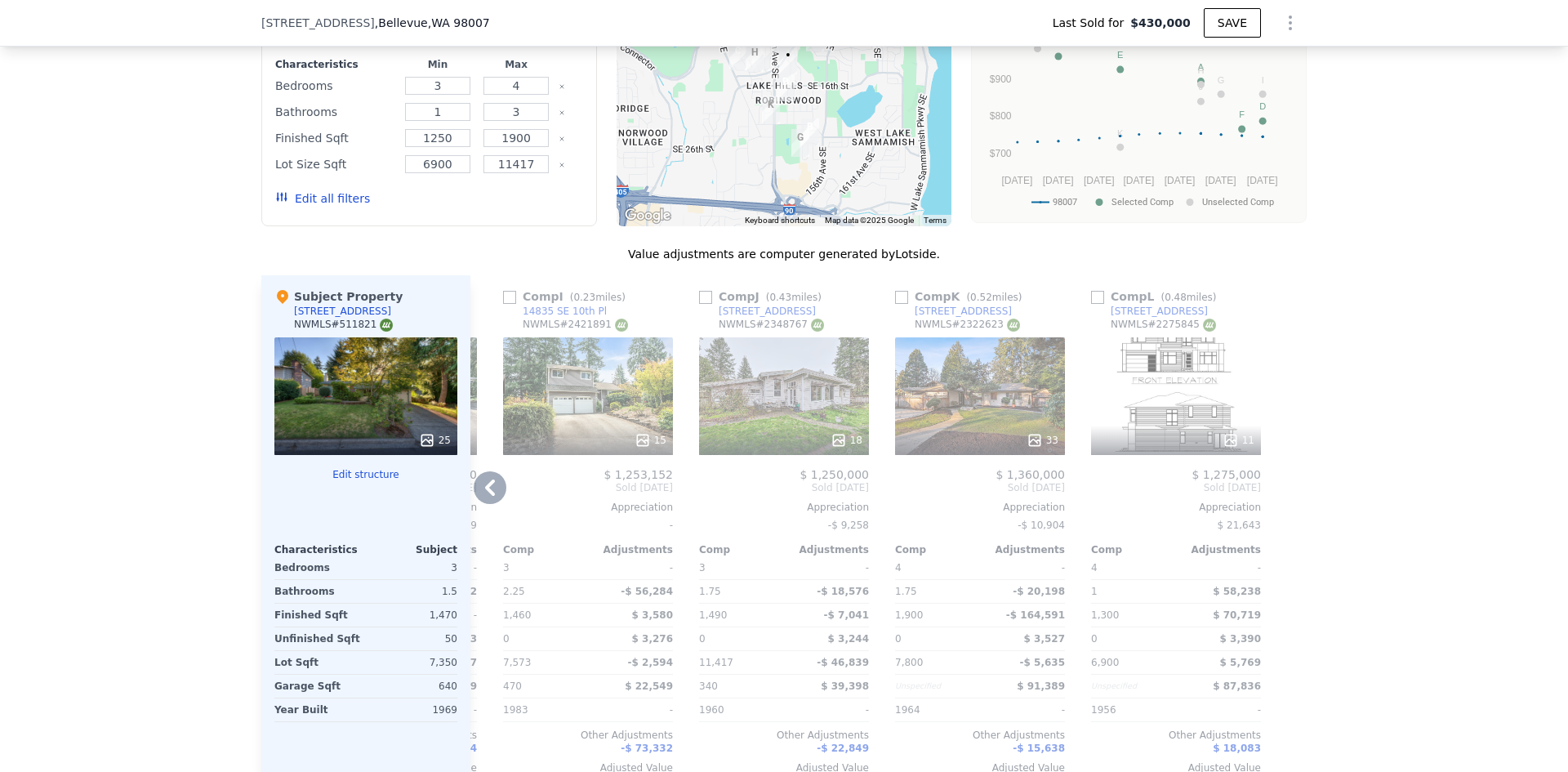
click at [479, 471] on icon at bounding box center [490, 487] width 33 height 33
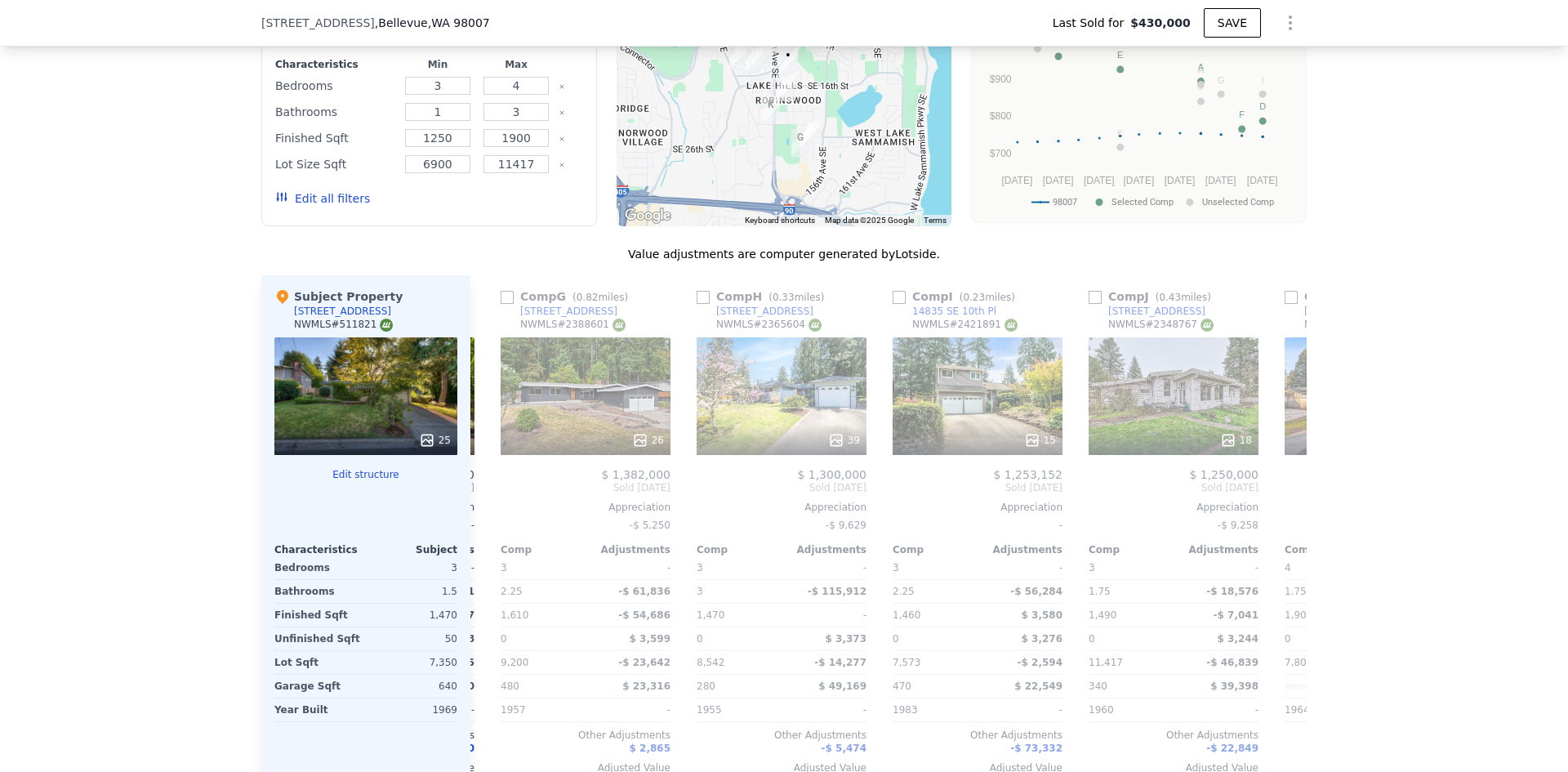
scroll to position [0, 1163]
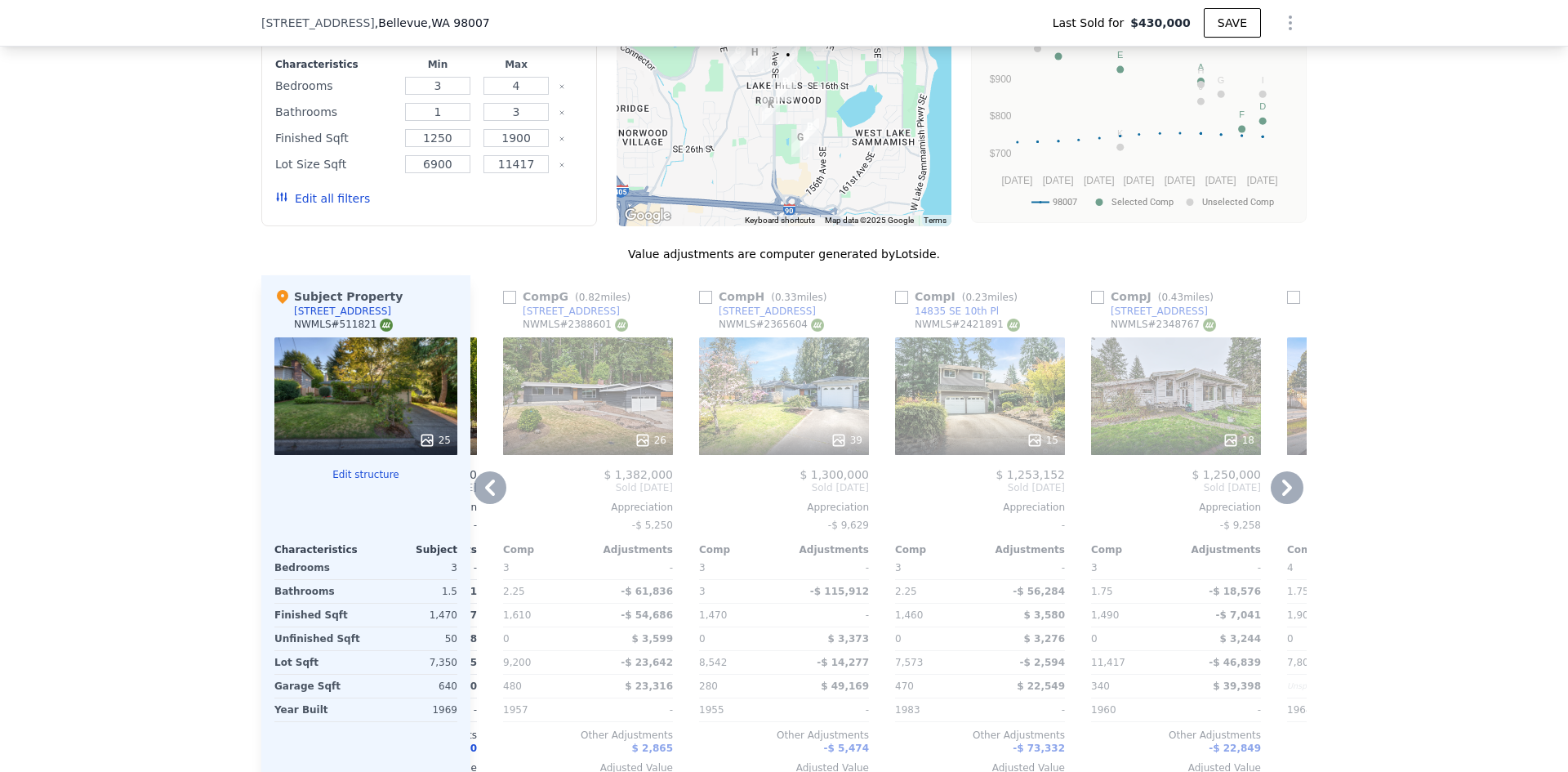
click at [486, 479] on icon at bounding box center [490, 487] width 10 height 16
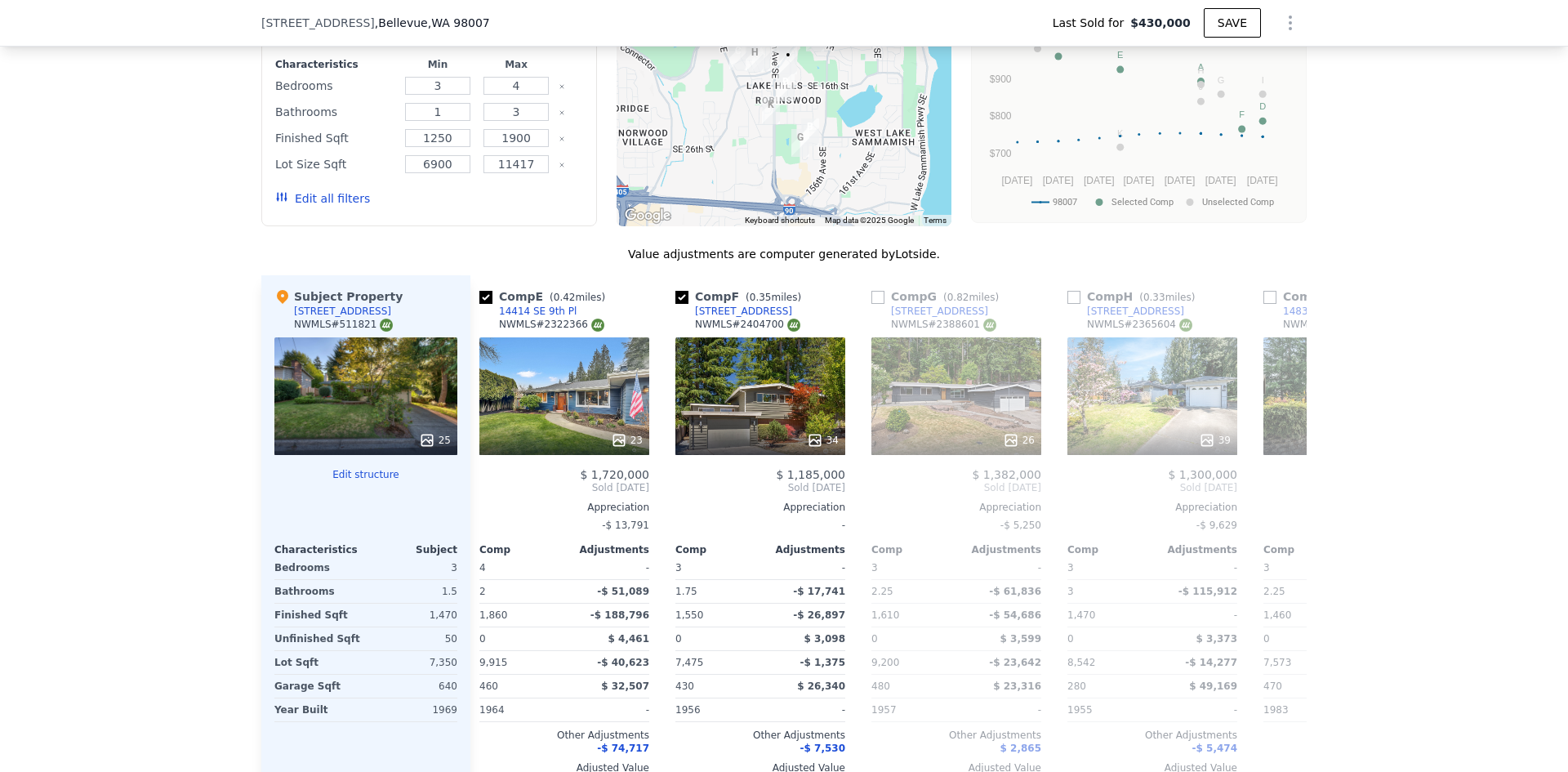
scroll to position [0, 771]
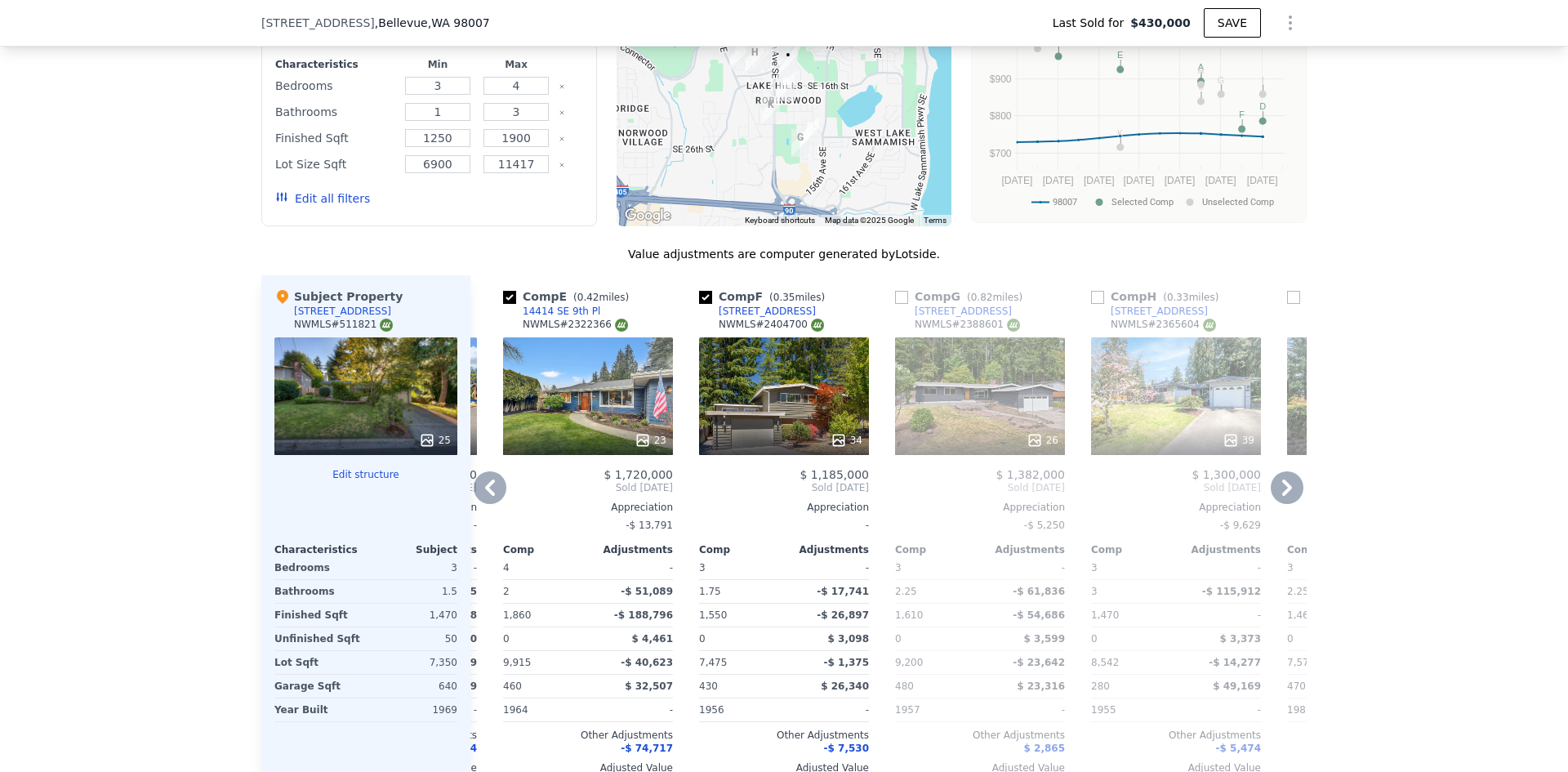
click at [487, 471] on icon at bounding box center [490, 487] width 33 height 33
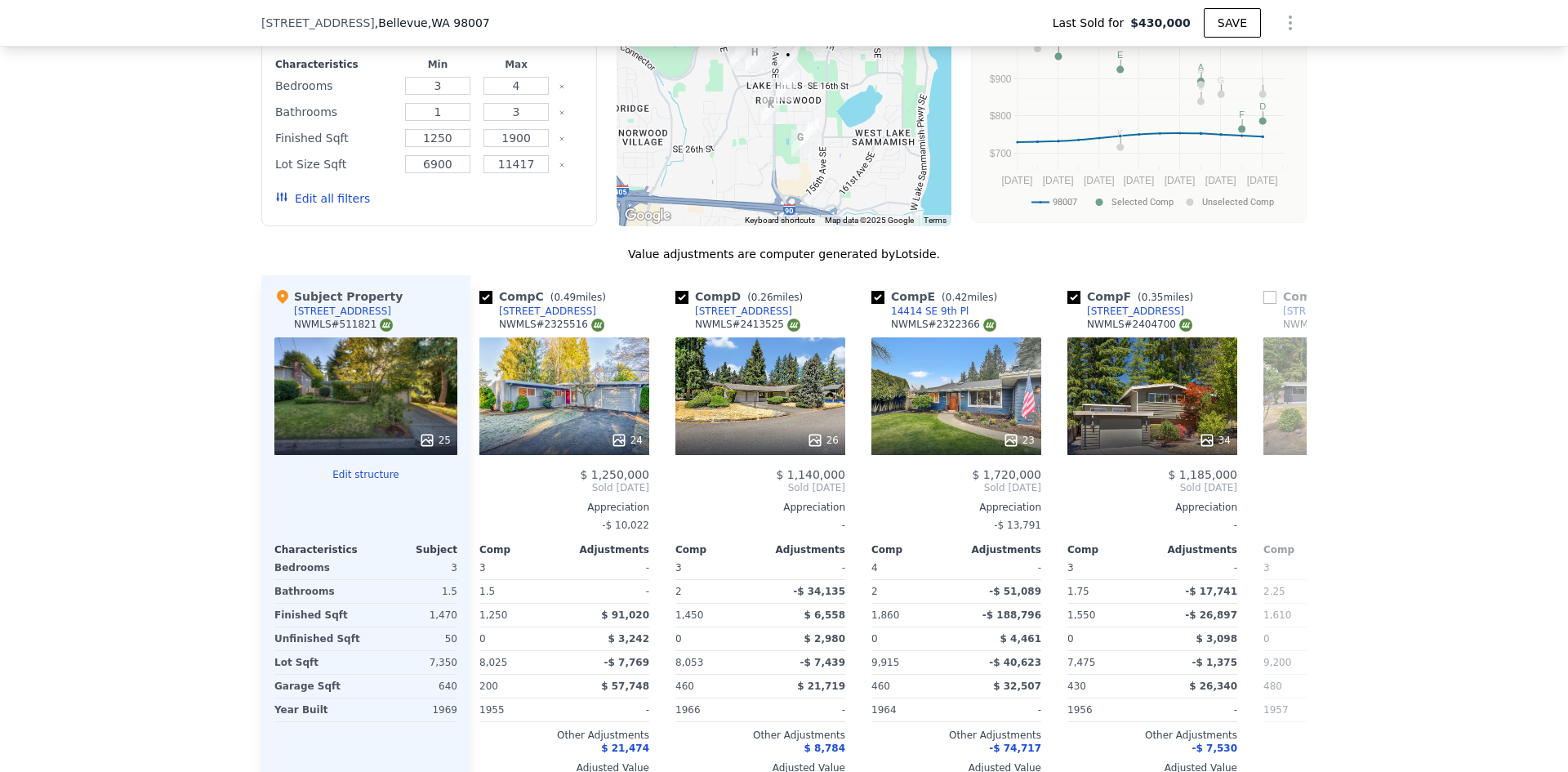
scroll to position [0, 379]
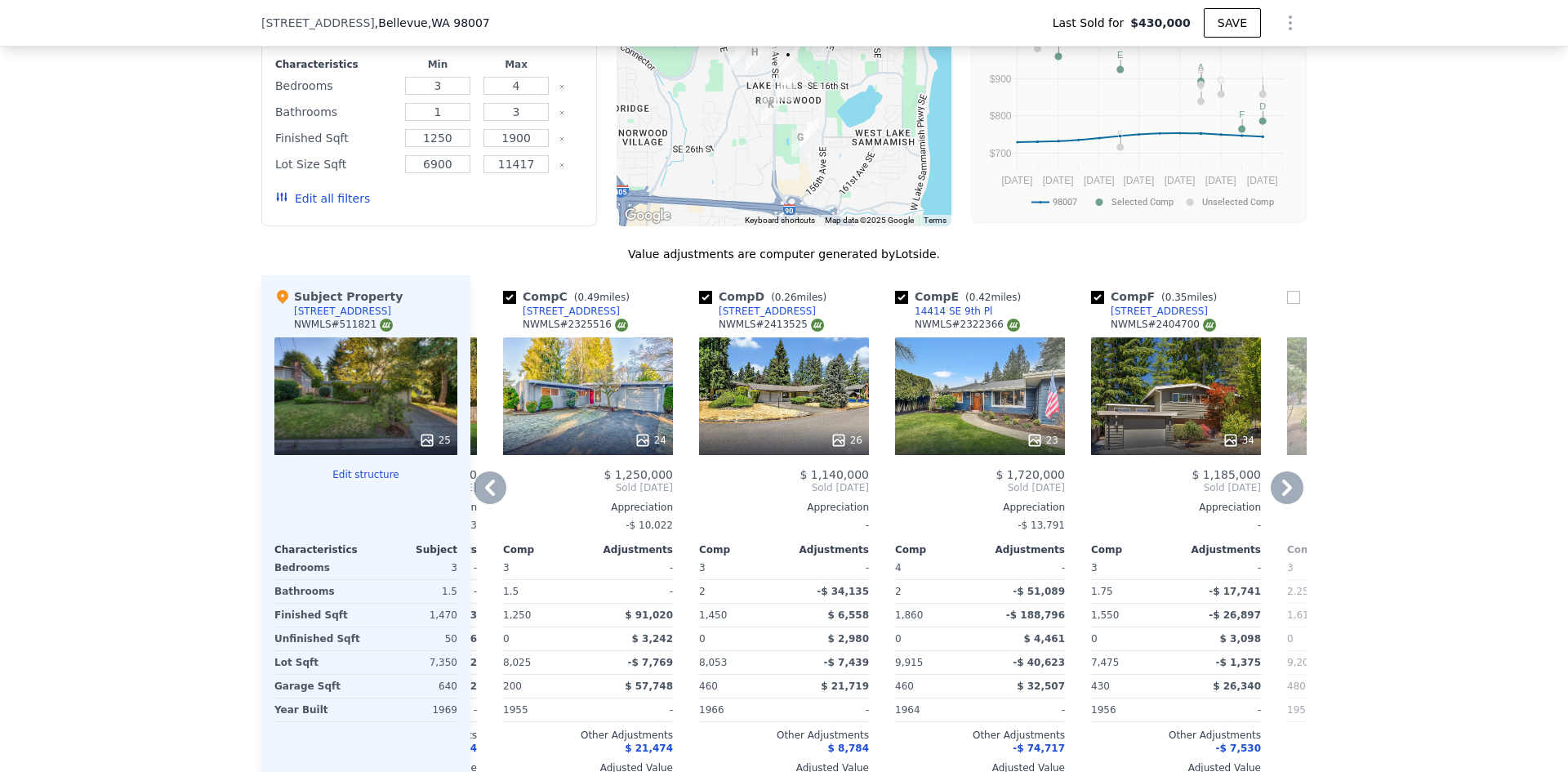
click at [492, 471] on icon at bounding box center [490, 487] width 33 height 33
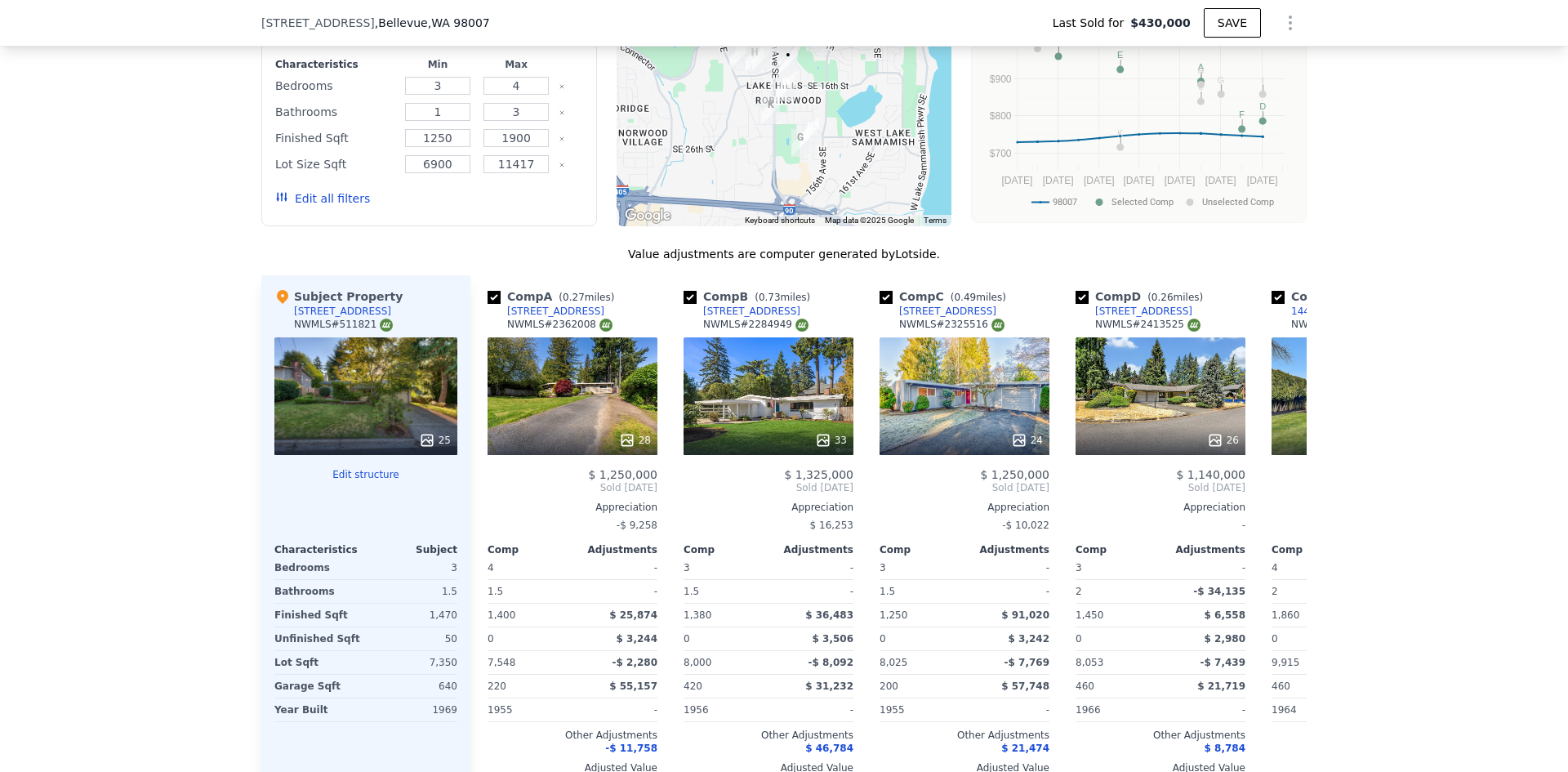
scroll to position [0, 0]
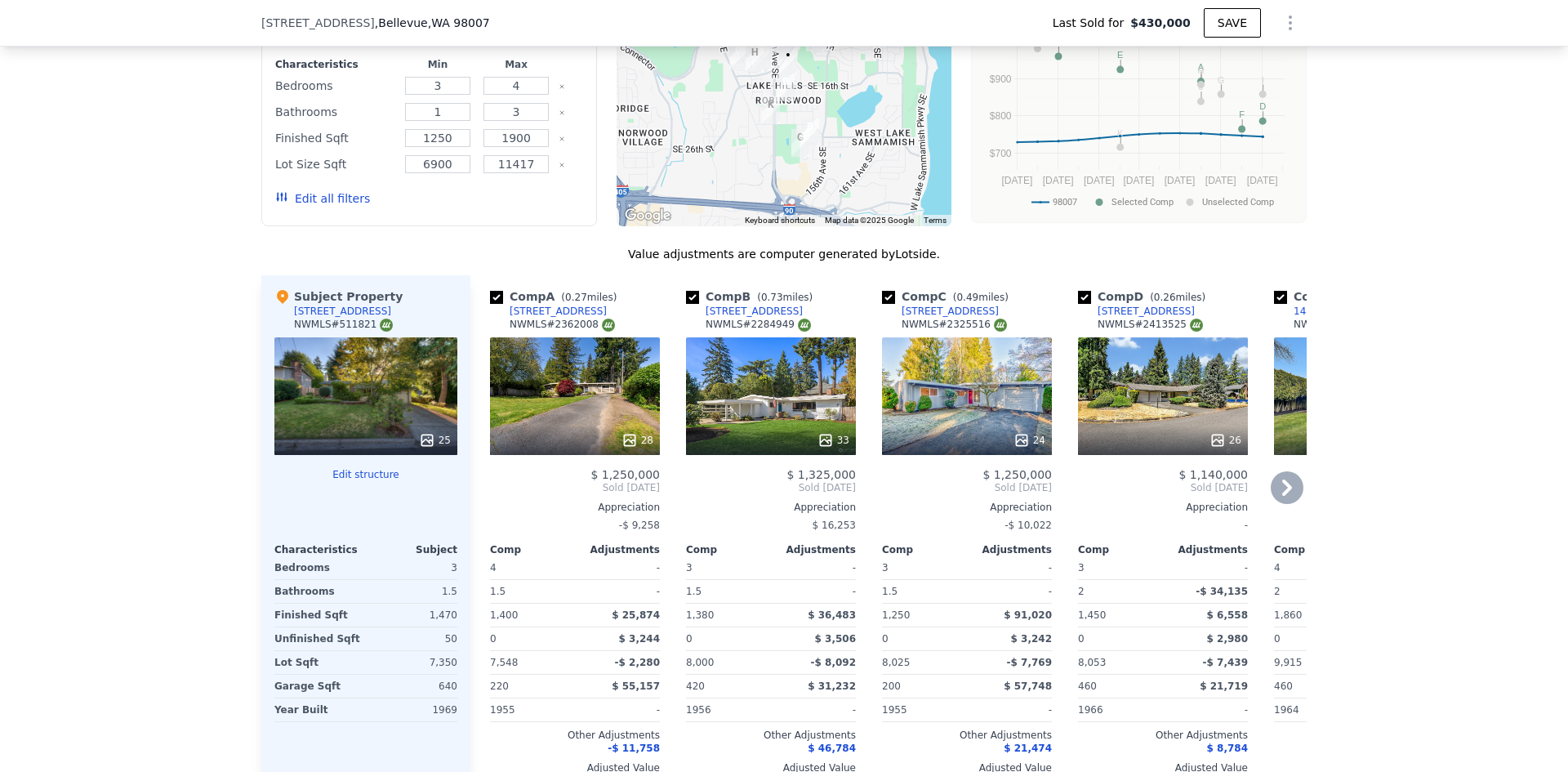
click at [754, 368] on div "33" at bounding box center [771, 396] width 170 height 118
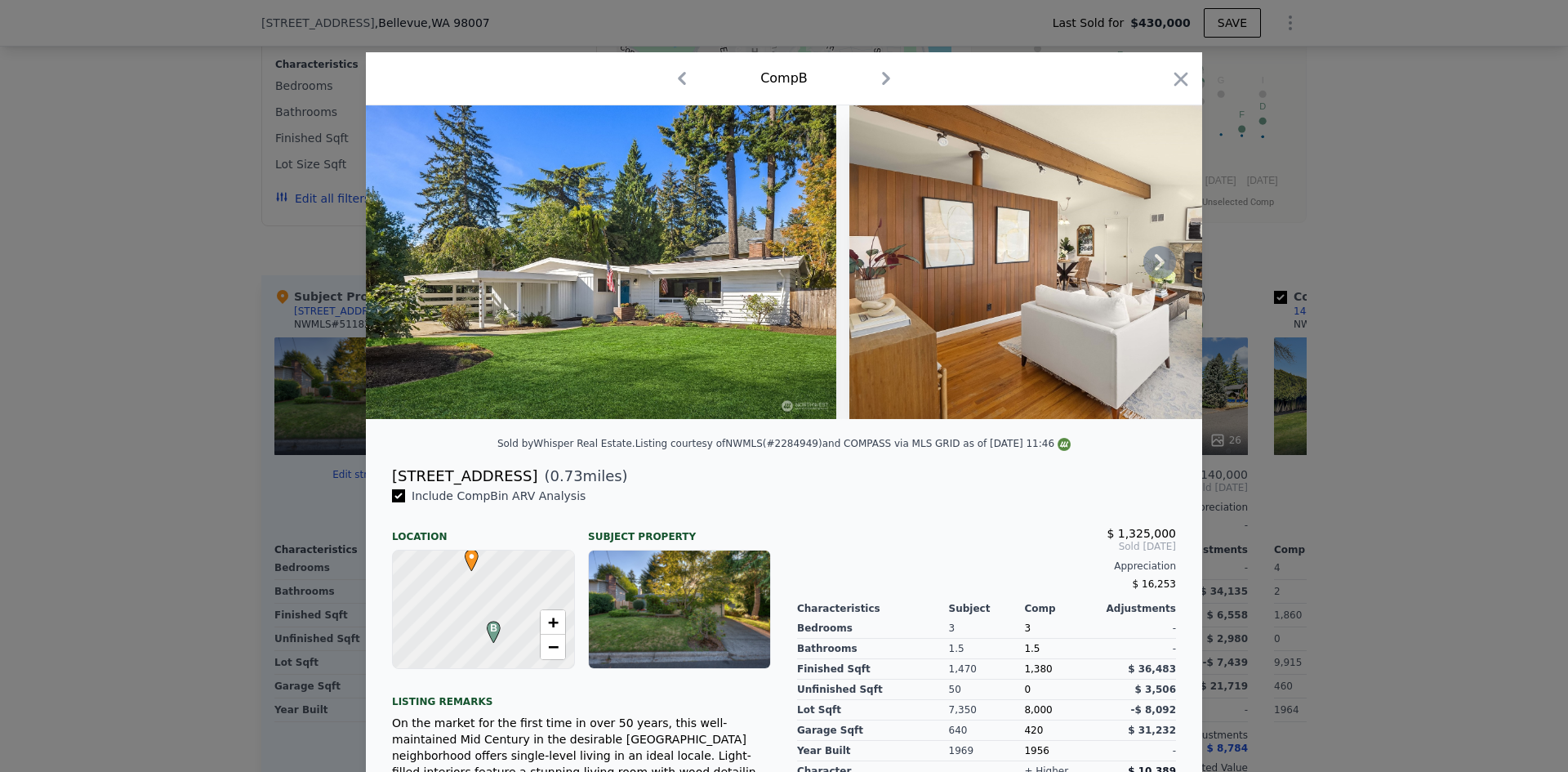
click at [1160, 267] on icon at bounding box center [1160, 262] width 33 height 33
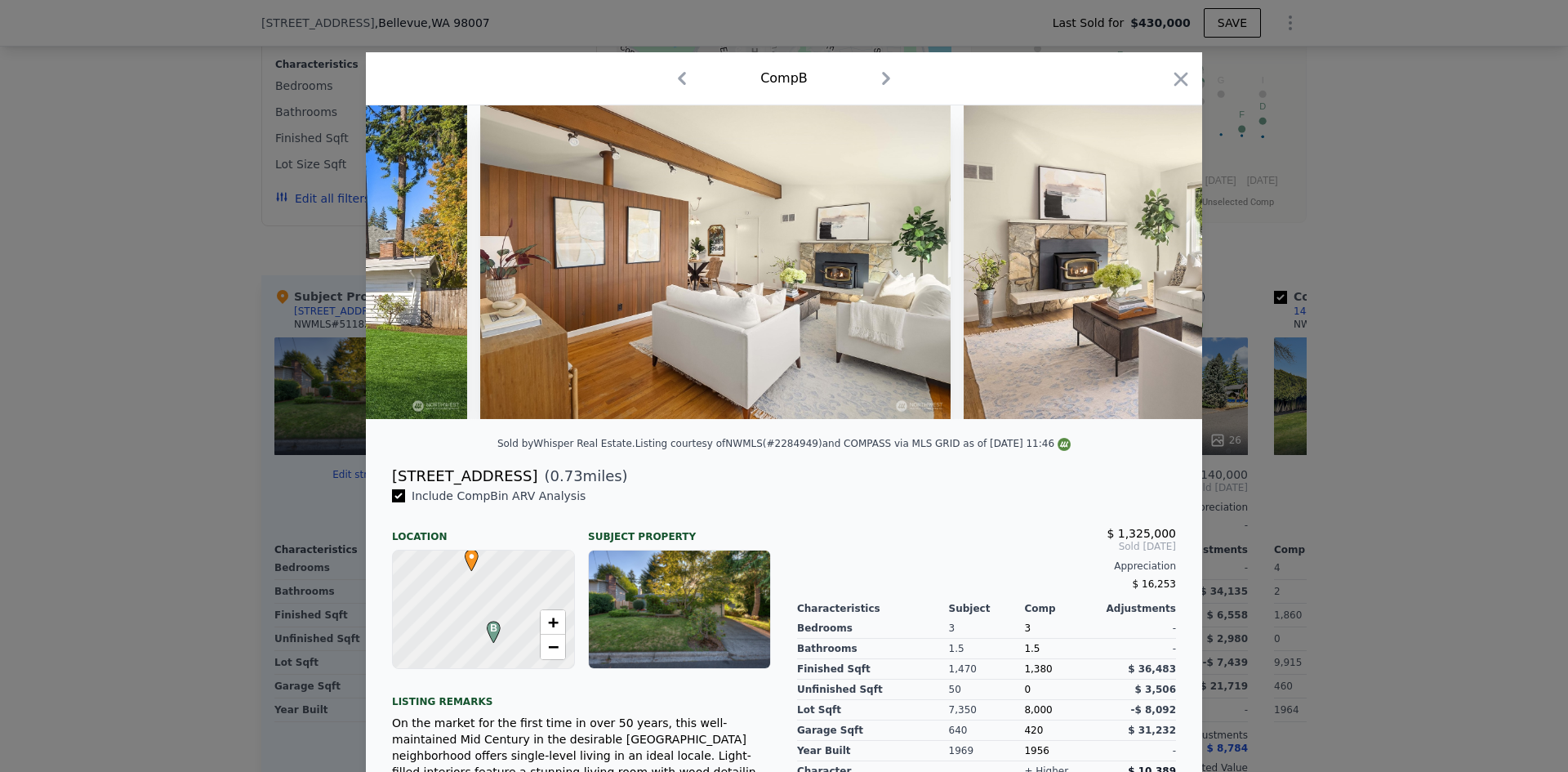
scroll to position [0, 392]
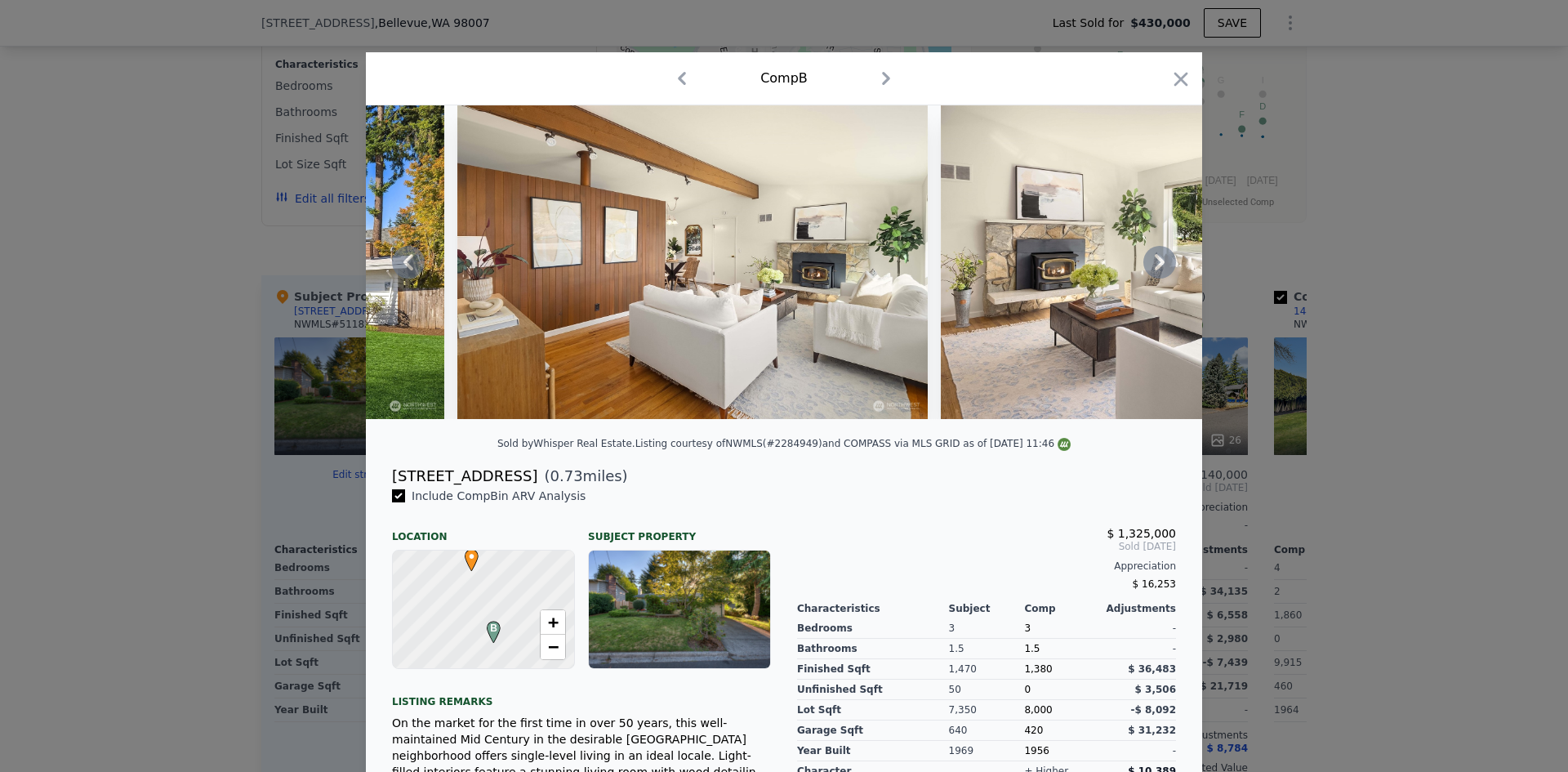
click at [1158, 272] on icon at bounding box center [1160, 262] width 33 height 33
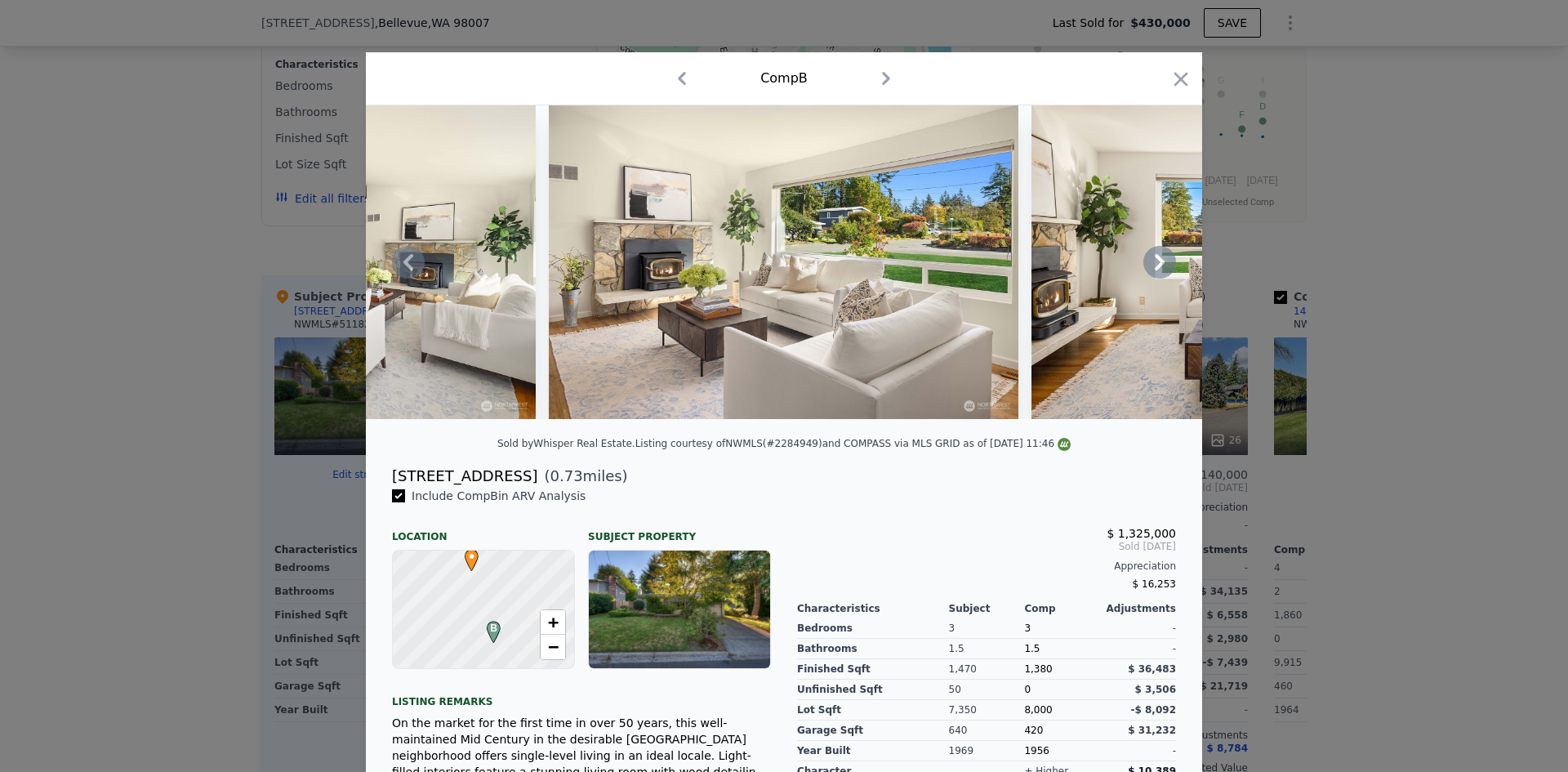
click at [1158, 272] on icon at bounding box center [1160, 262] width 33 height 33
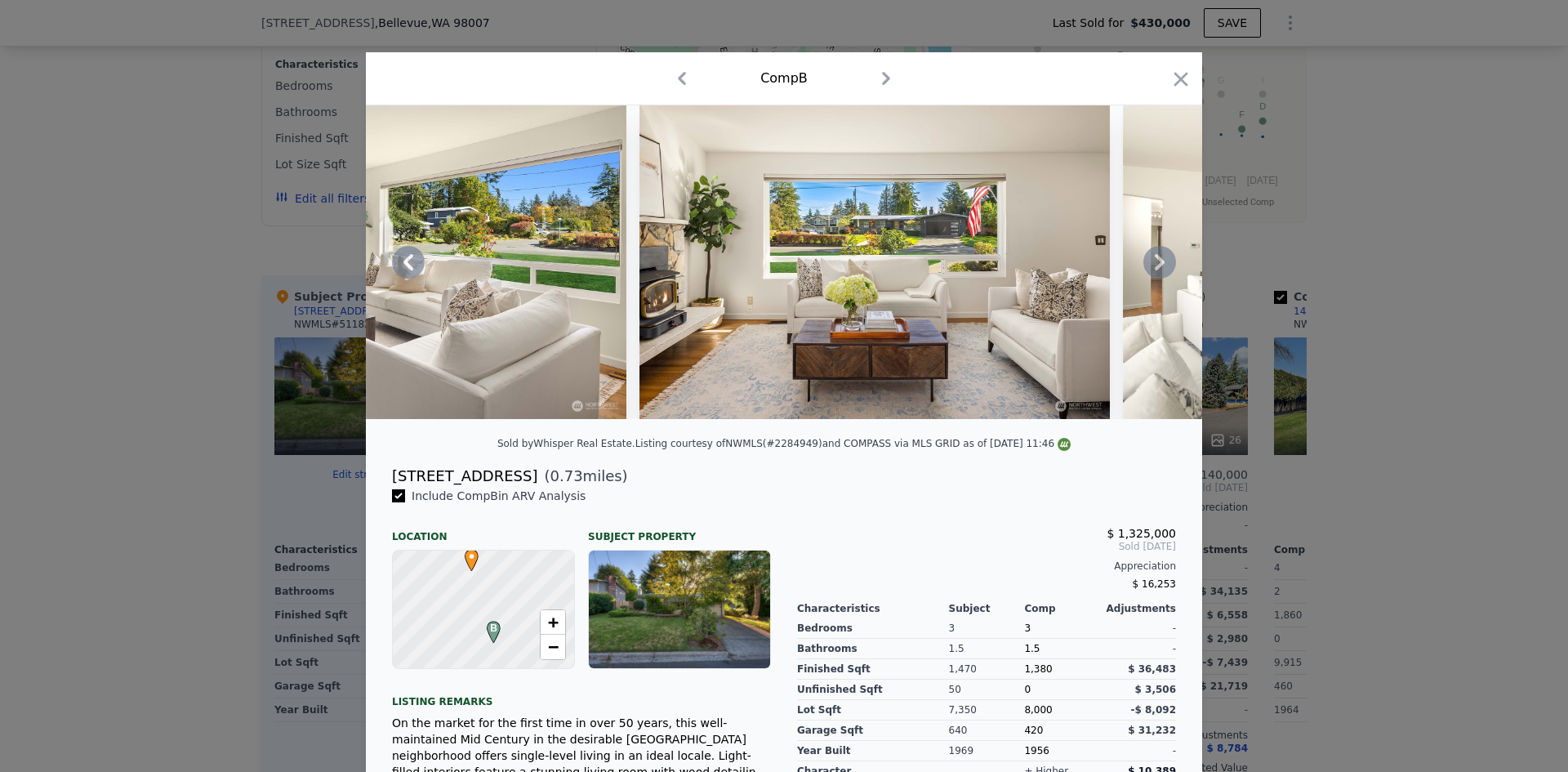
click at [1158, 272] on icon at bounding box center [1160, 262] width 33 height 33
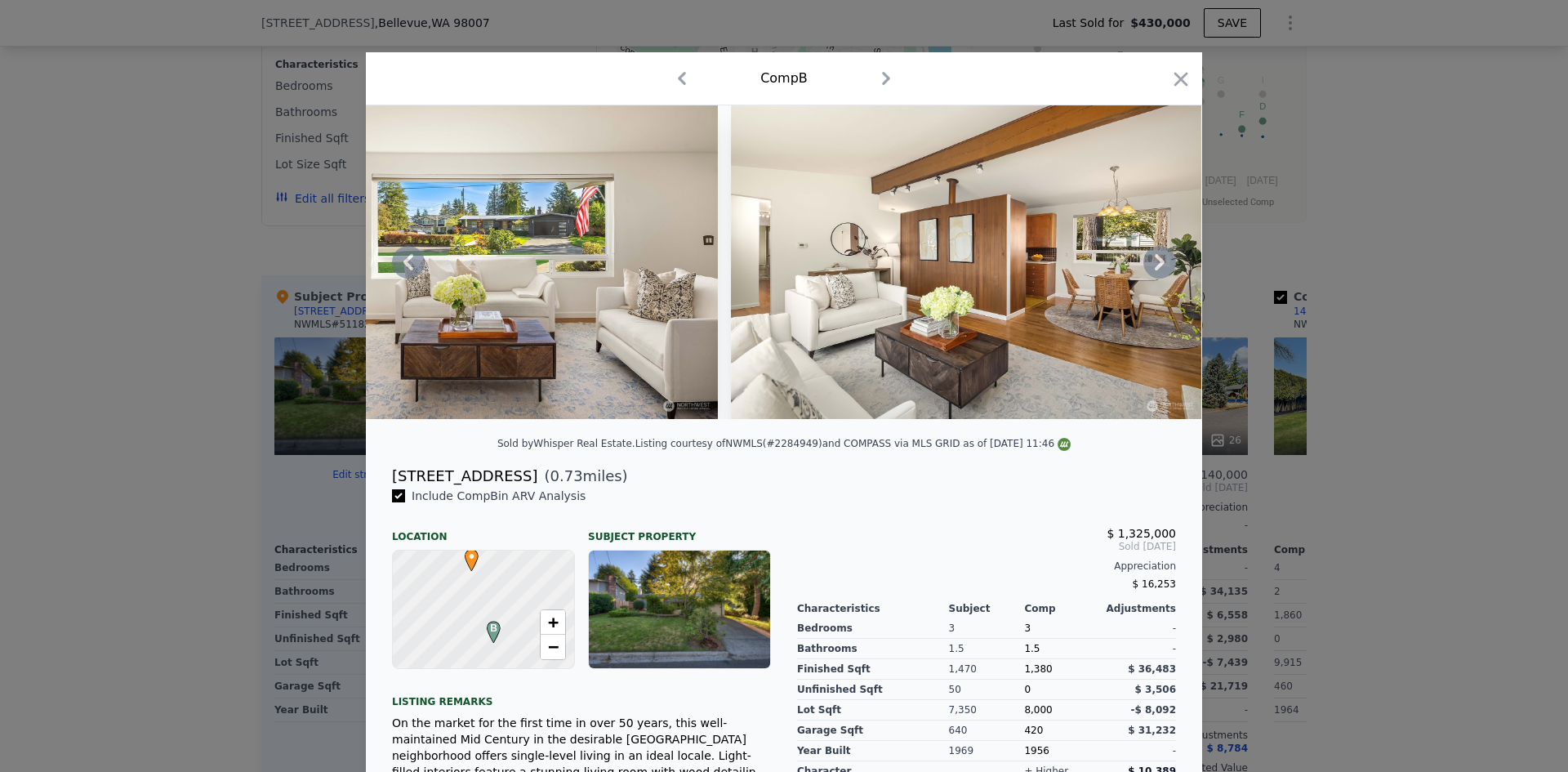
click at [1158, 272] on icon at bounding box center [1160, 262] width 33 height 33
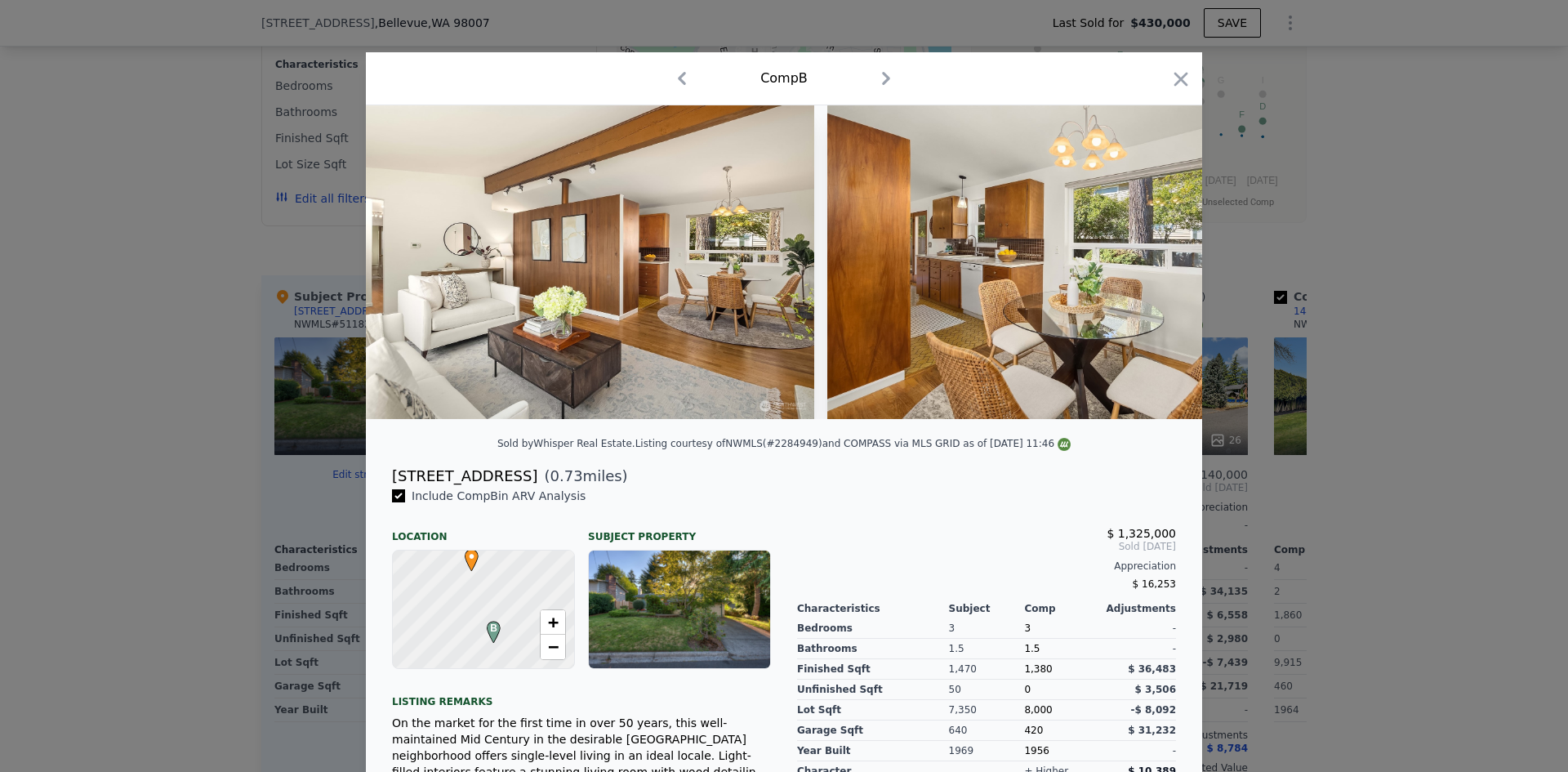
scroll to position [0, 1960]
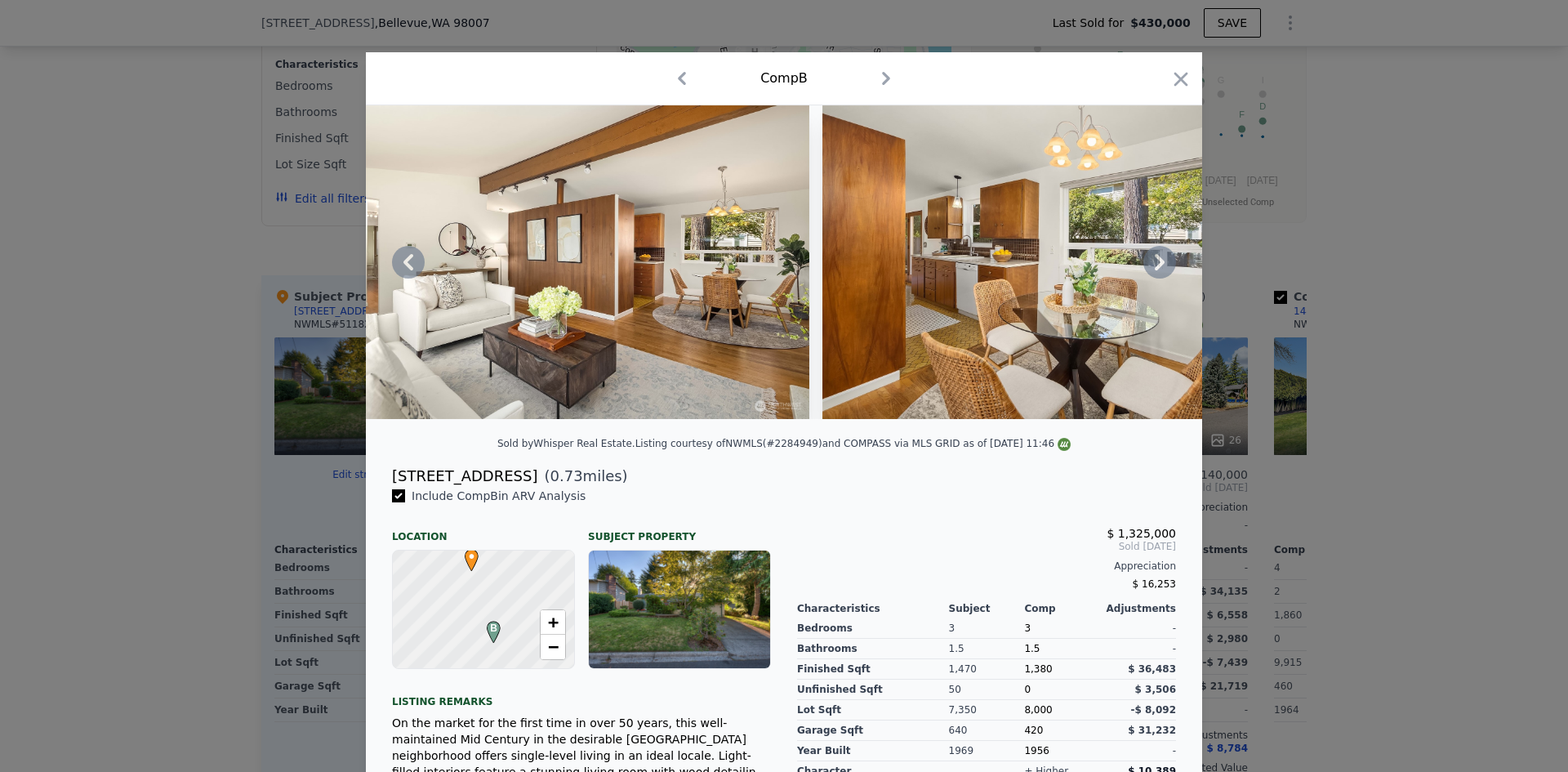
click at [1148, 273] on icon at bounding box center [1160, 262] width 33 height 33
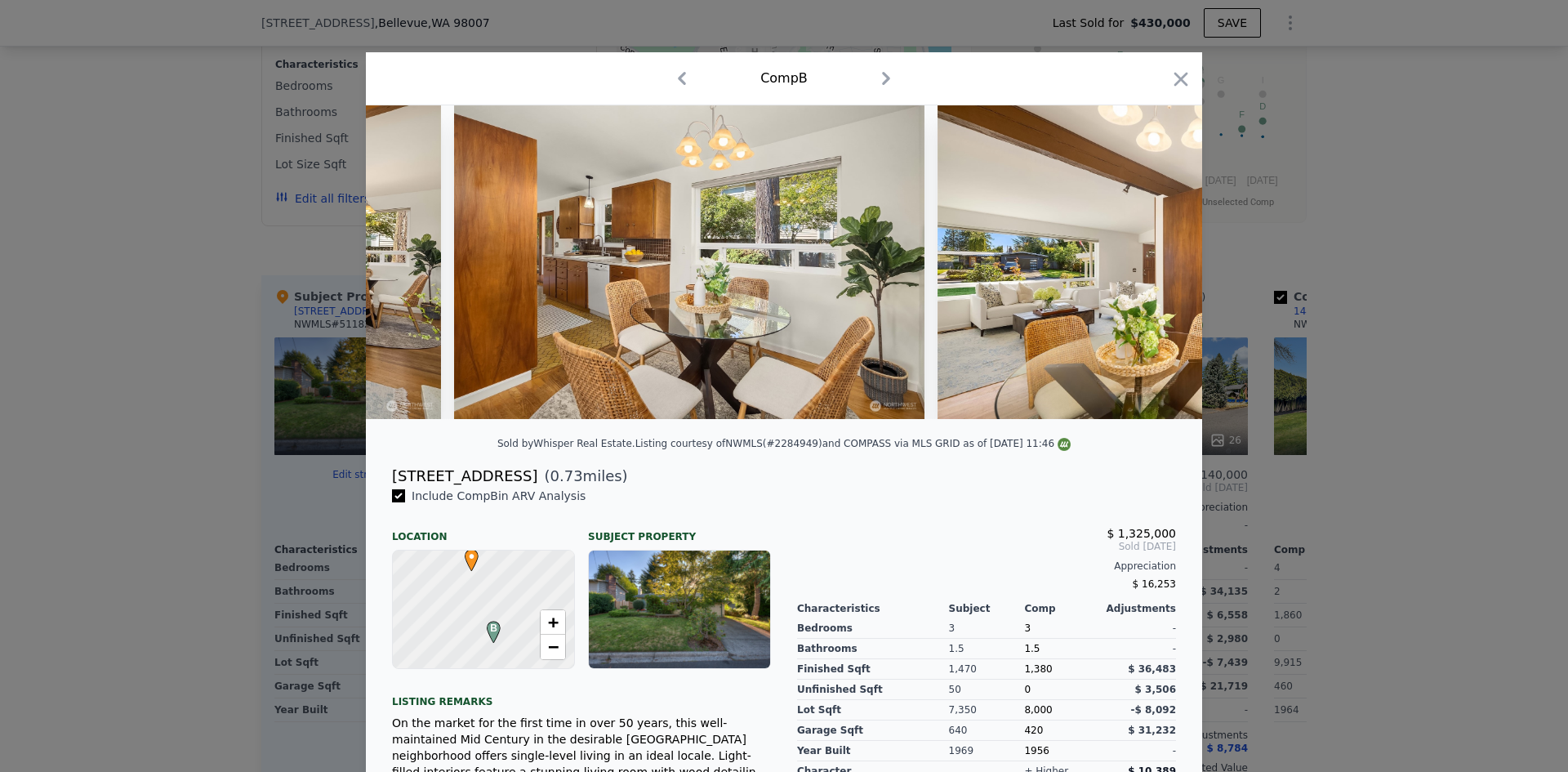
scroll to position [0, 2352]
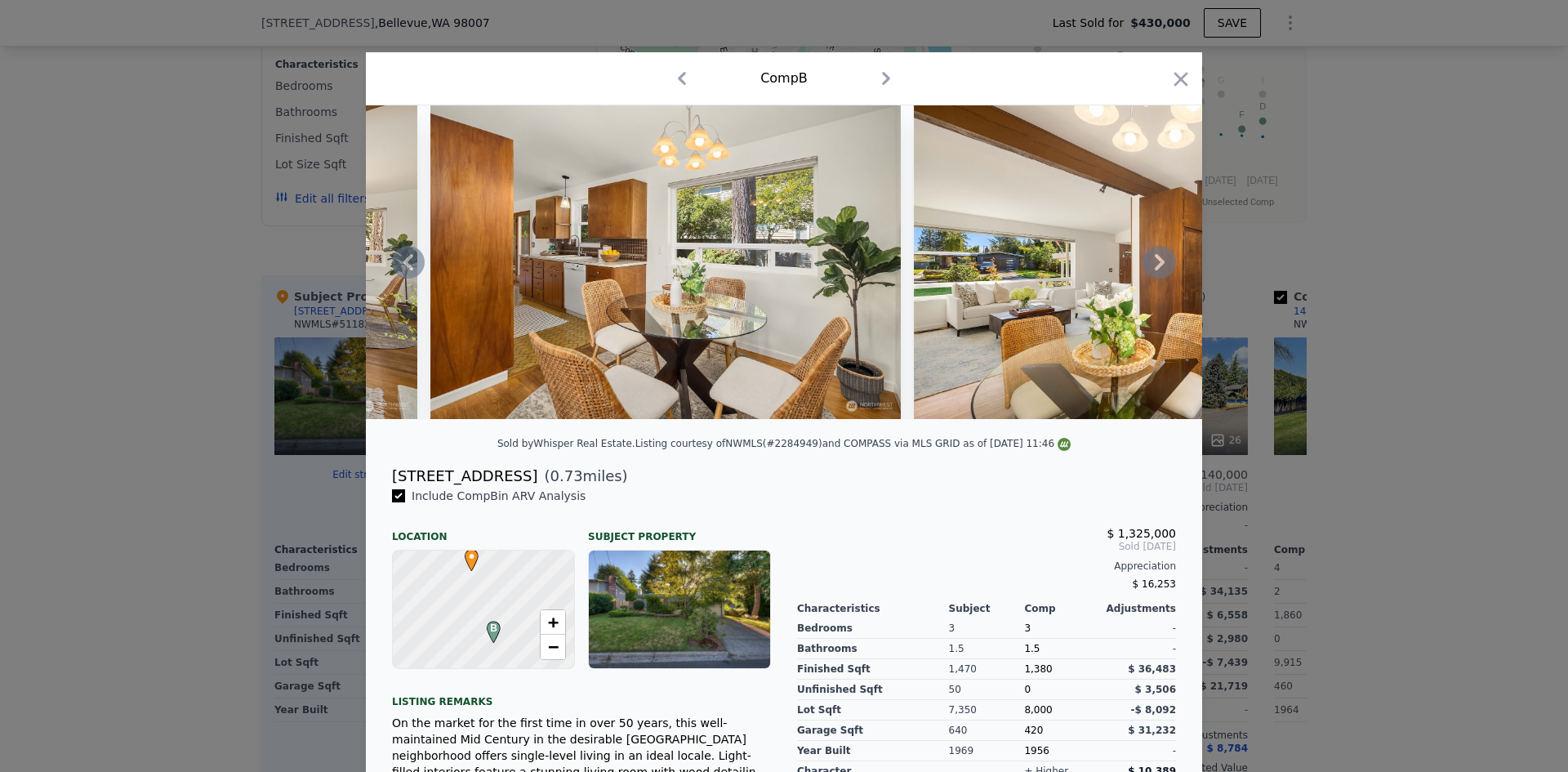
click at [1148, 273] on icon at bounding box center [1160, 262] width 33 height 33
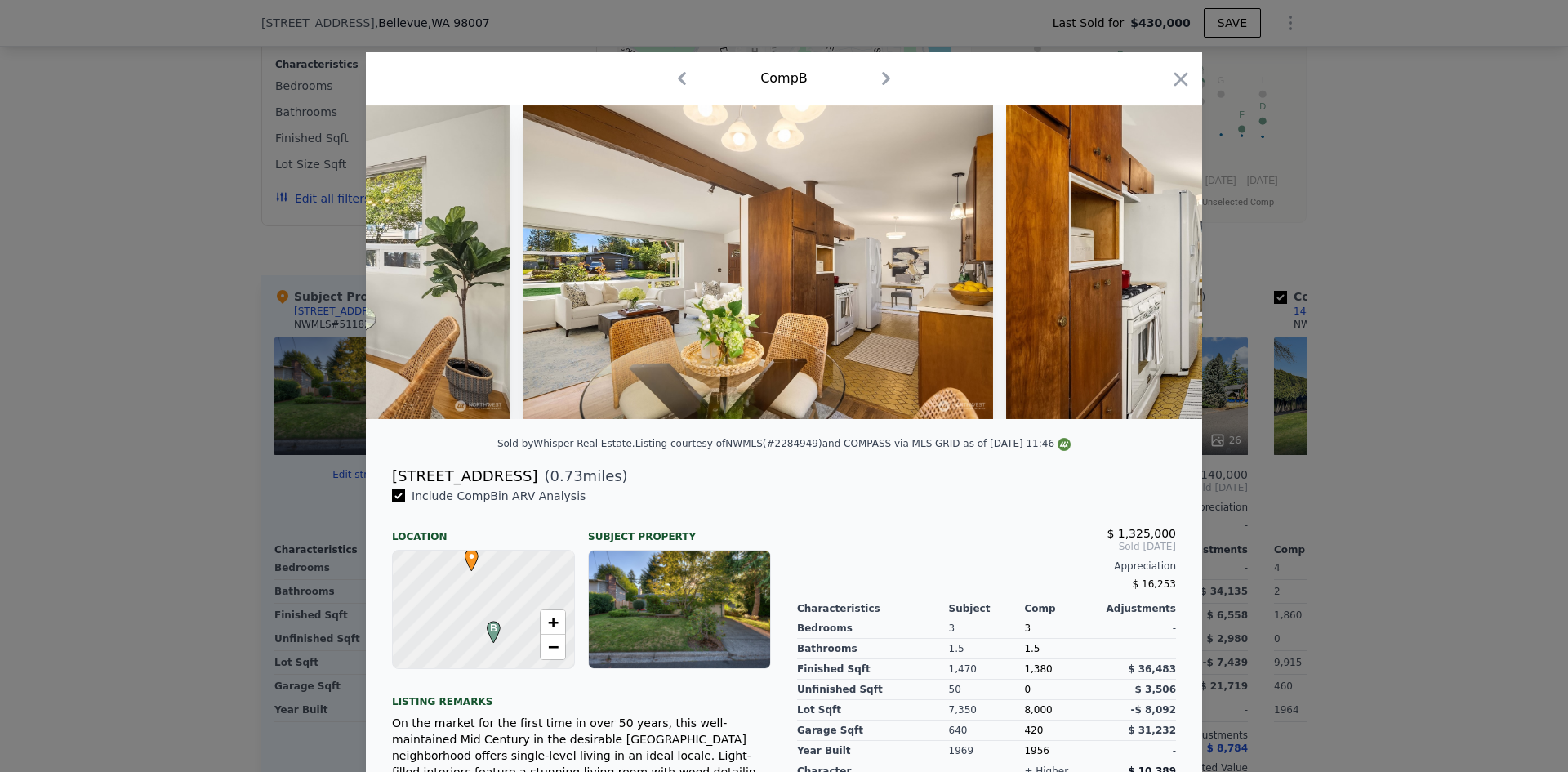
scroll to position [0, 2744]
click at [1152, 279] on icon at bounding box center [1160, 262] width 33 height 33
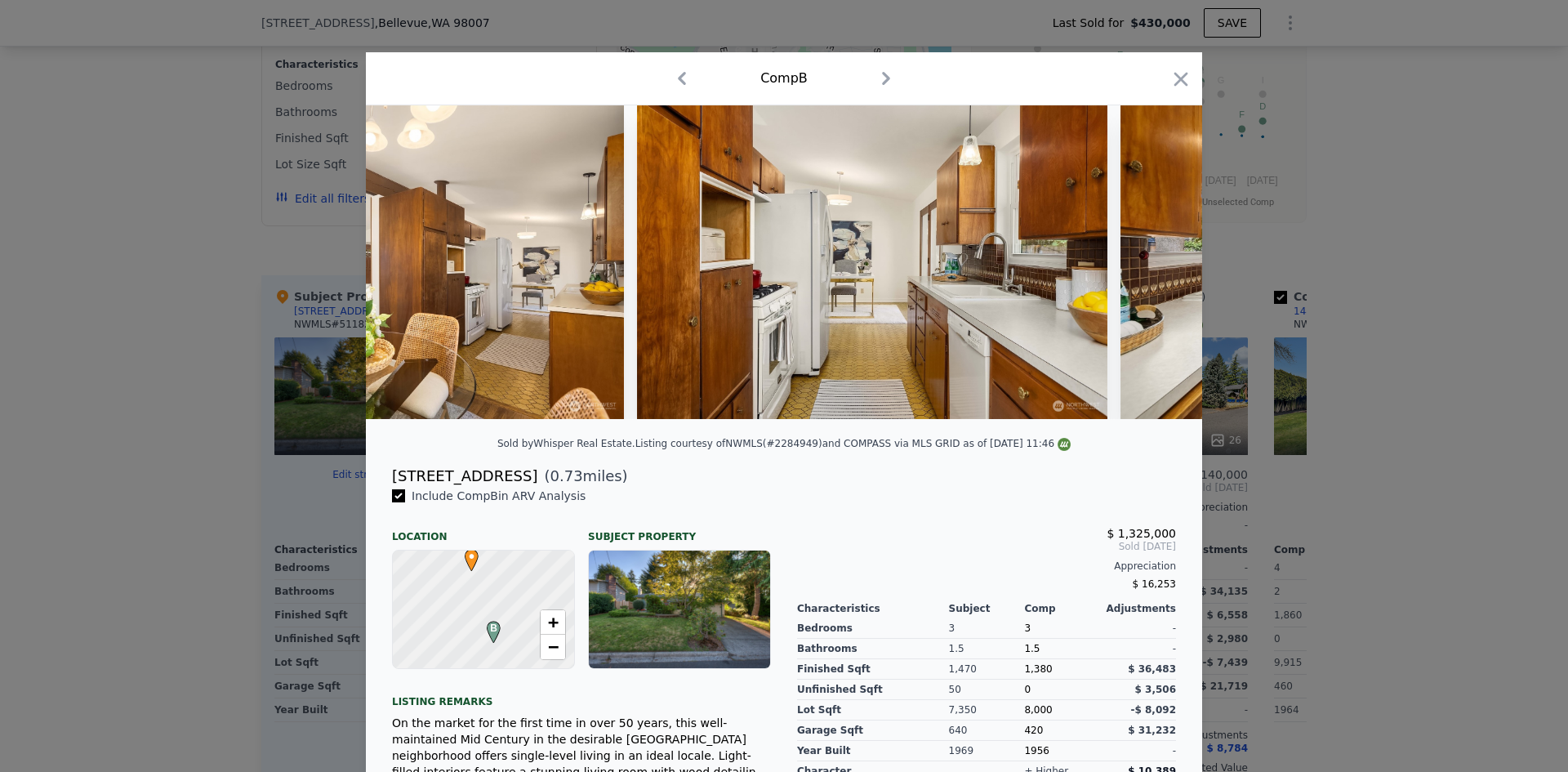
scroll to position [0, 3136]
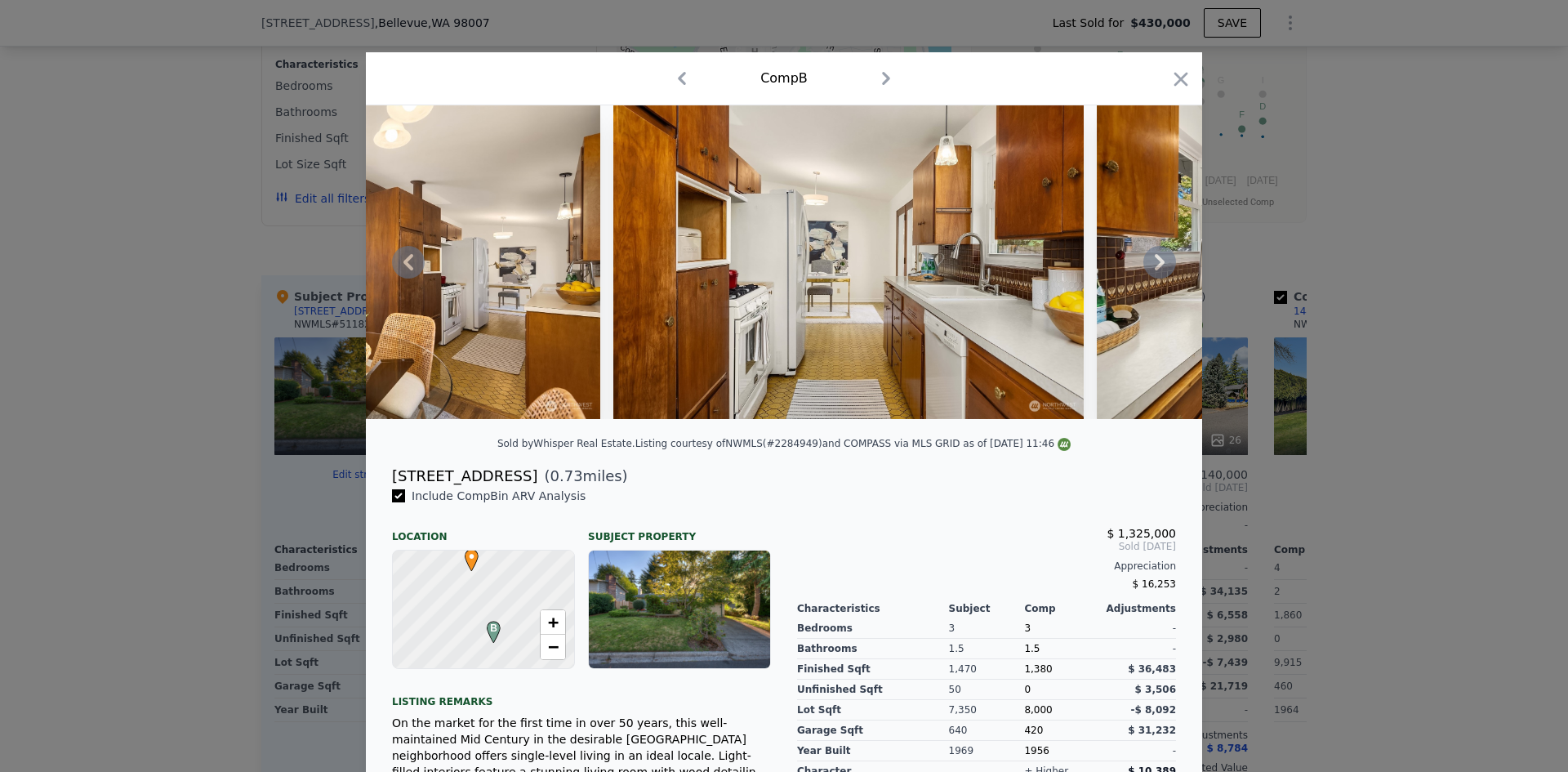
click at [1155, 274] on icon at bounding box center [1160, 262] width 33 height 33
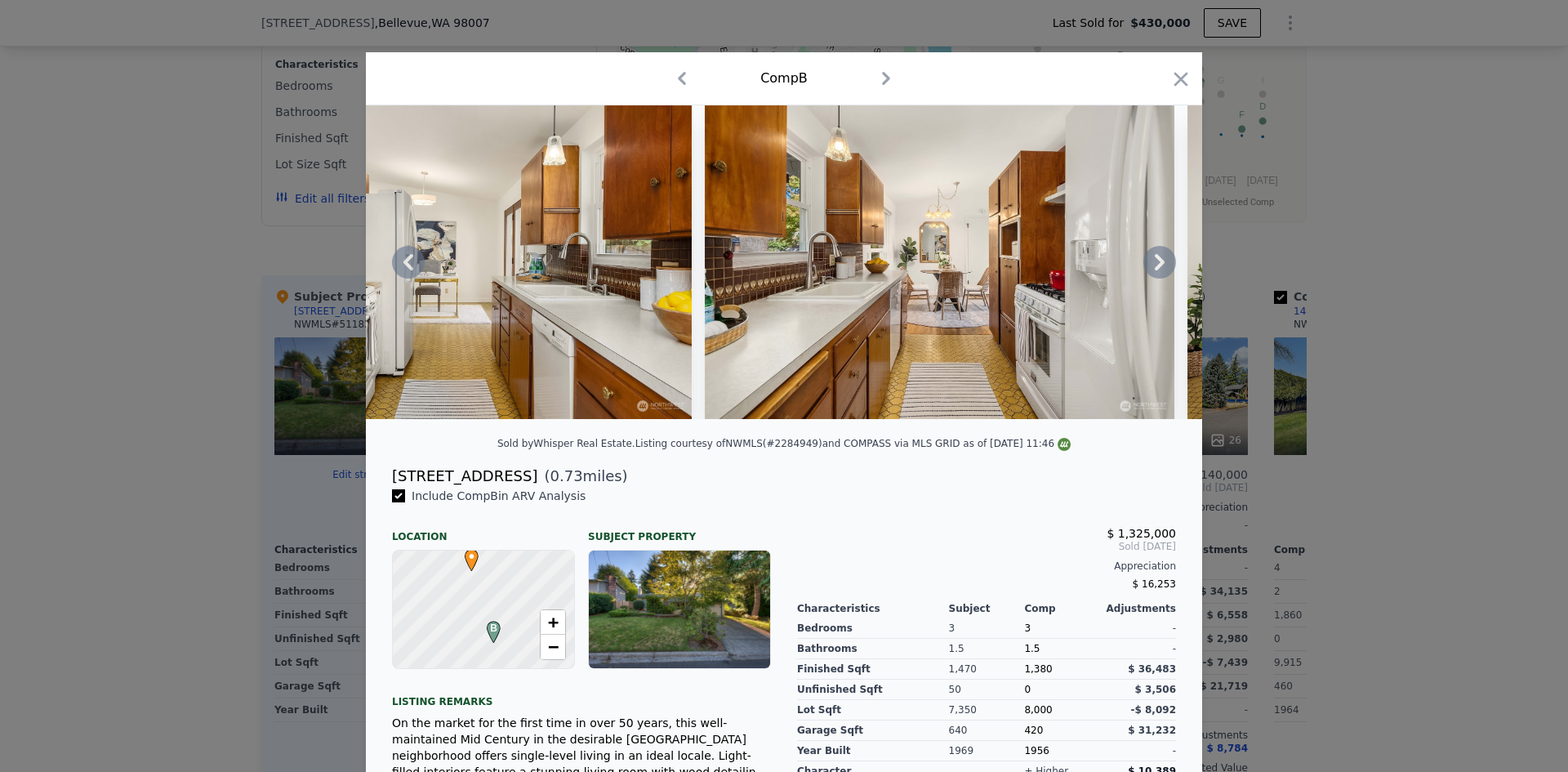
click at [1148, 274] on icon at bounding box center [1160, 262] width 33 height 33
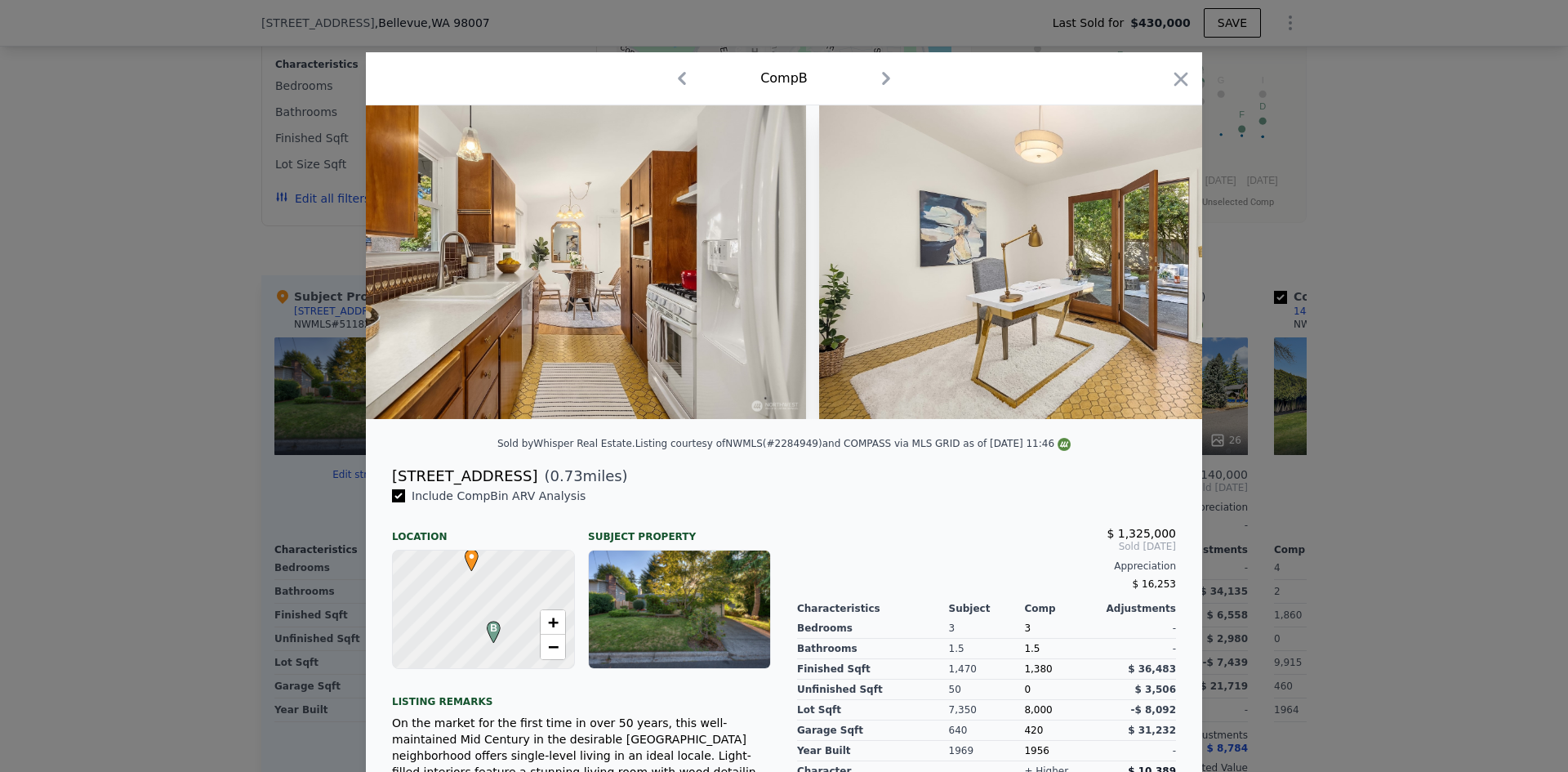
scroll to position [0, 3919]
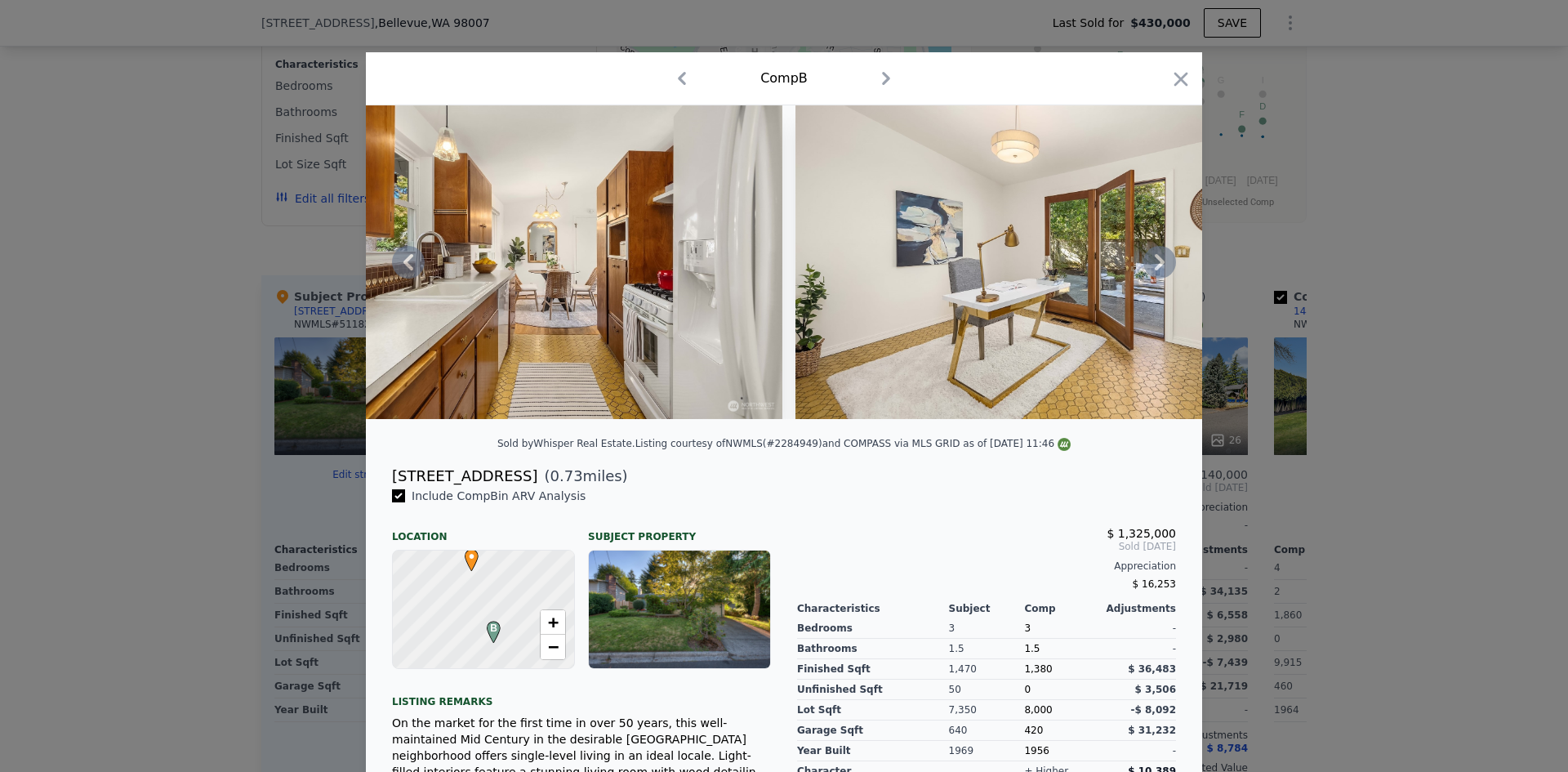
click at [1154, 270] on icon at bounding box center [1159, 261] width 10 height 16
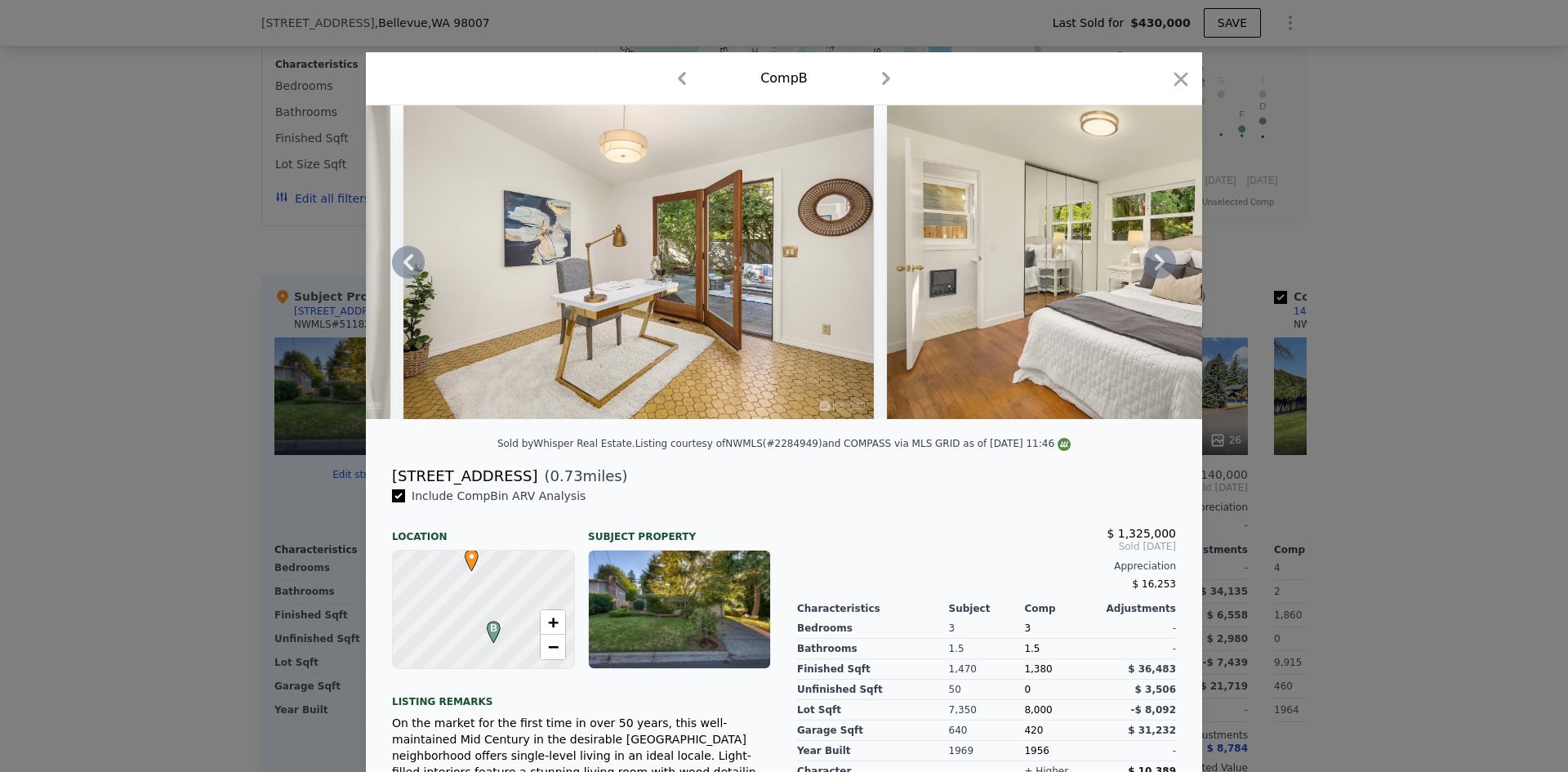
click at [1154, 270] on icon at bounding box center [1159, 261] width 10 height 16
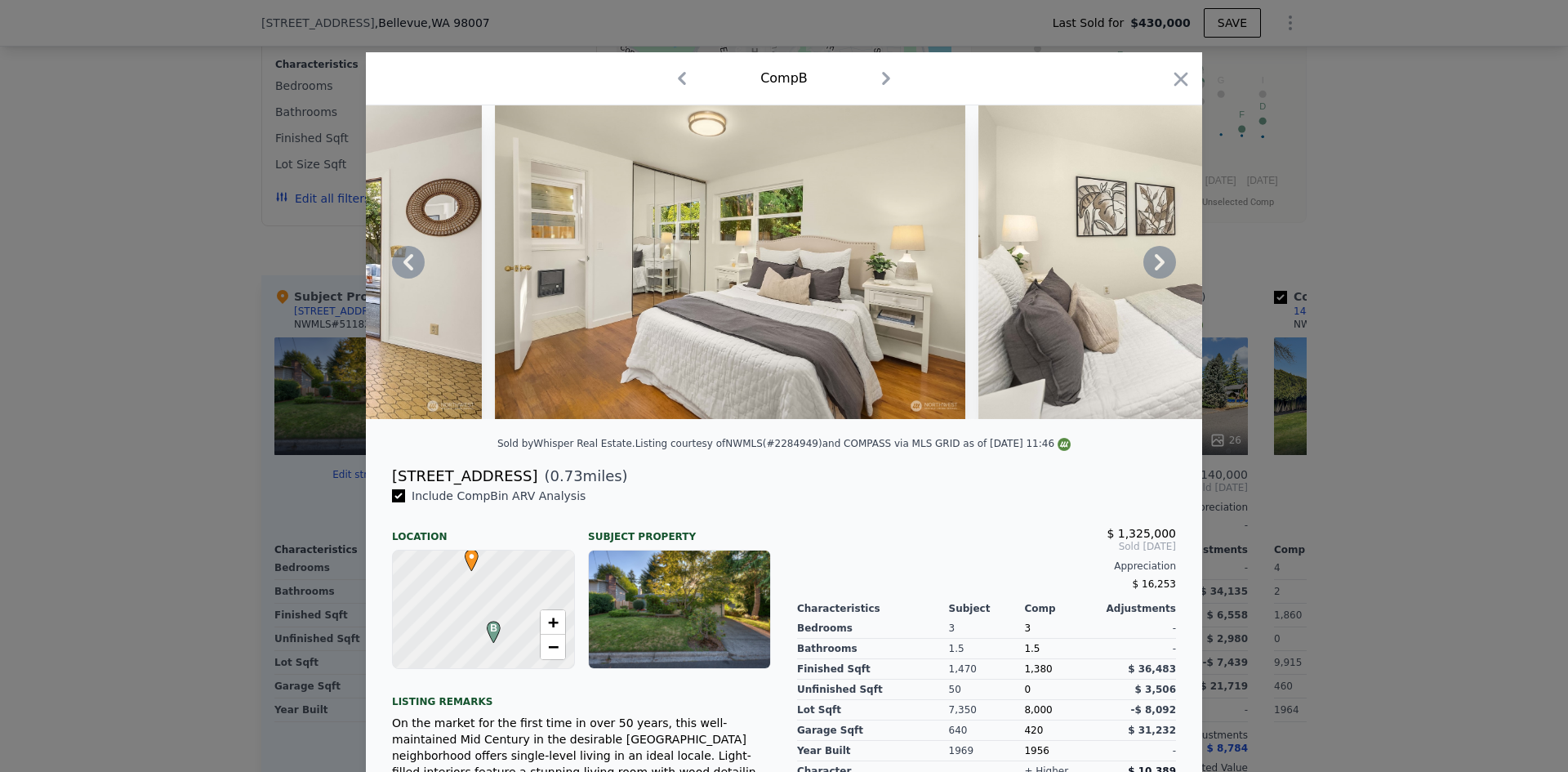
click at [1154, 270] on icon at bounding box center [1159, 261] width 10 height 16
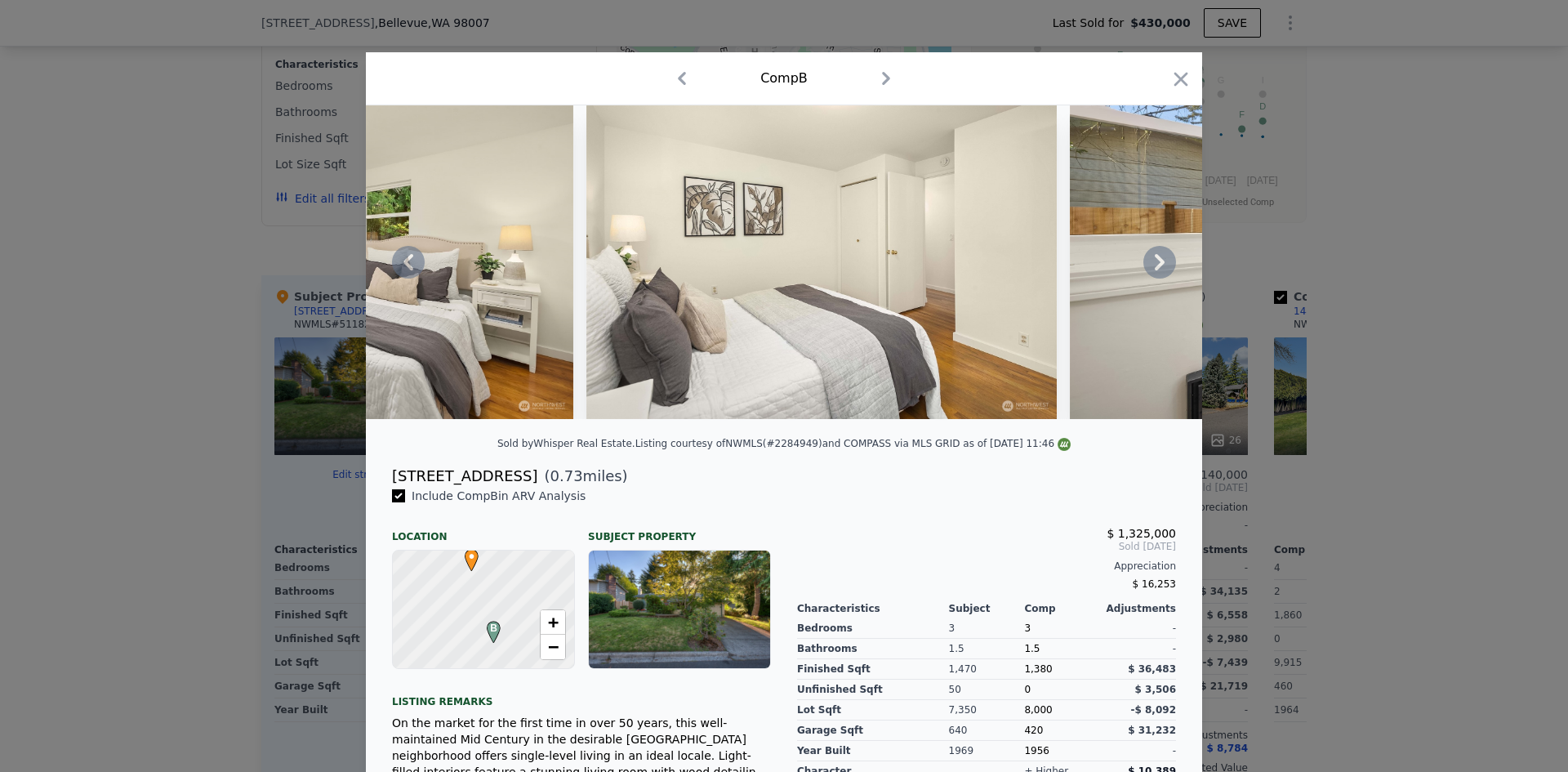
click at [1154, 270] on icon at bounding box center [1159, 261] width 10 height 16
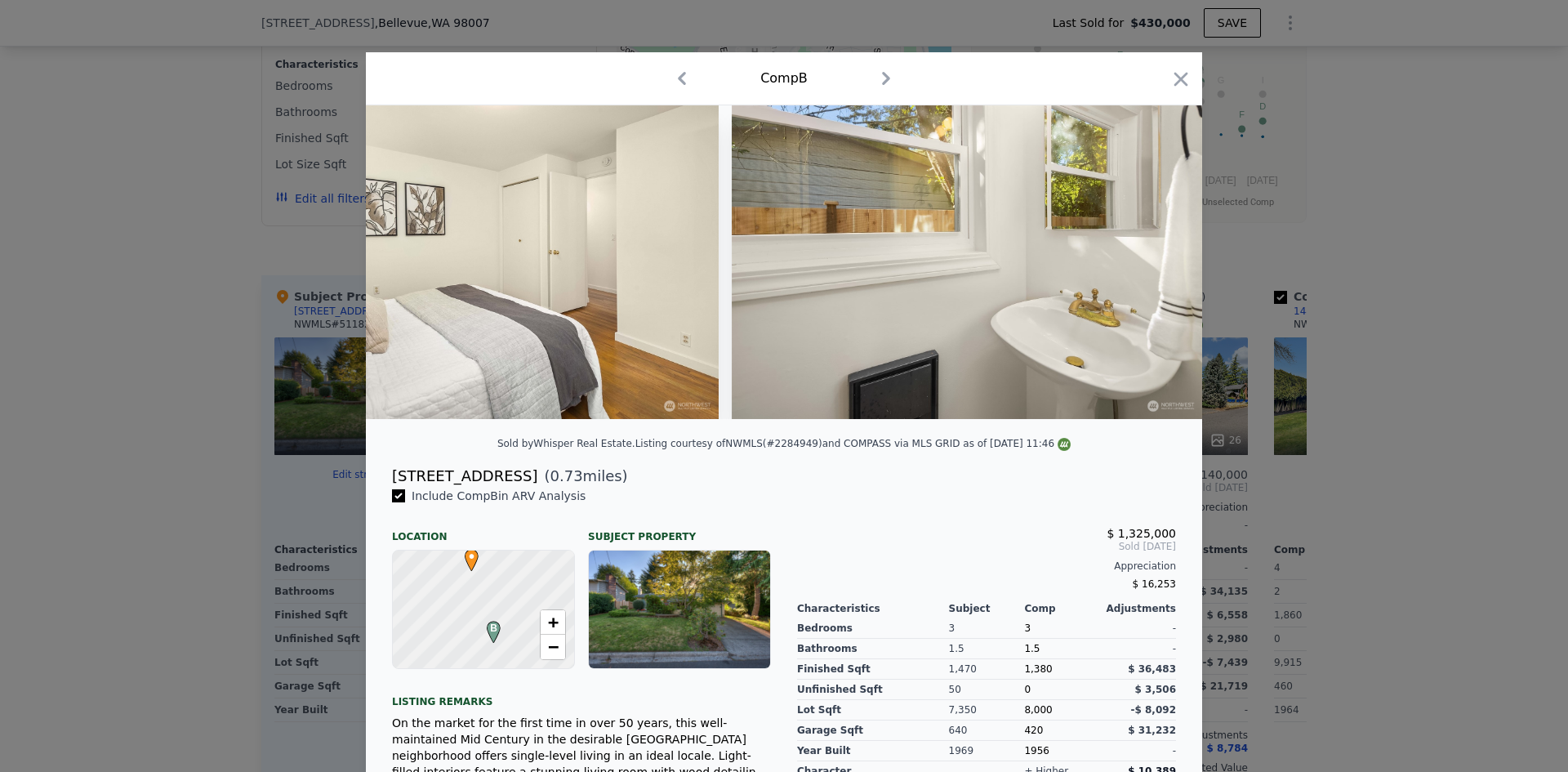
scroll to position [0, 5487]
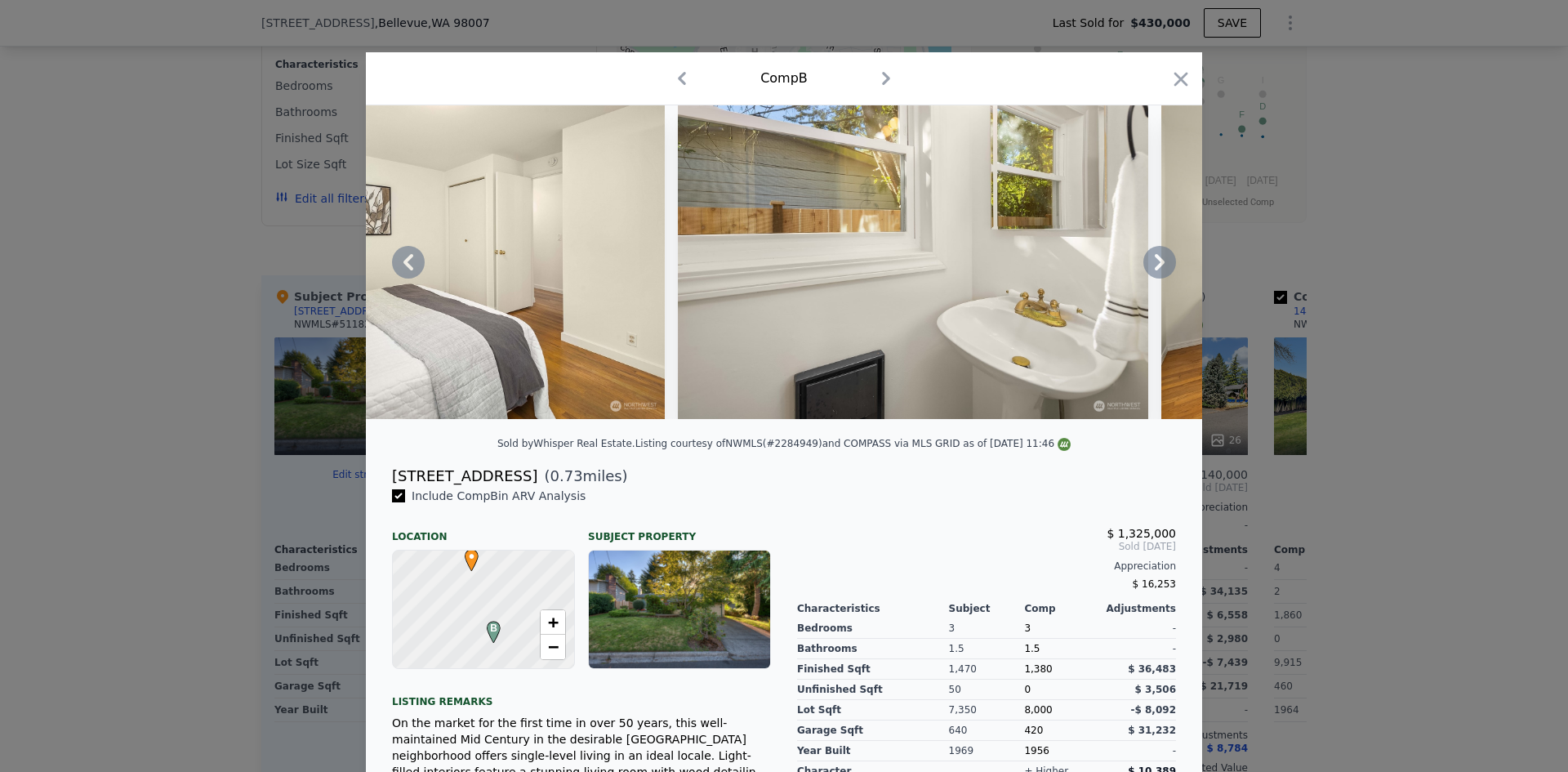
click at [1156, 272] on icon at bounding box center [1160, 262] width 33 height 33
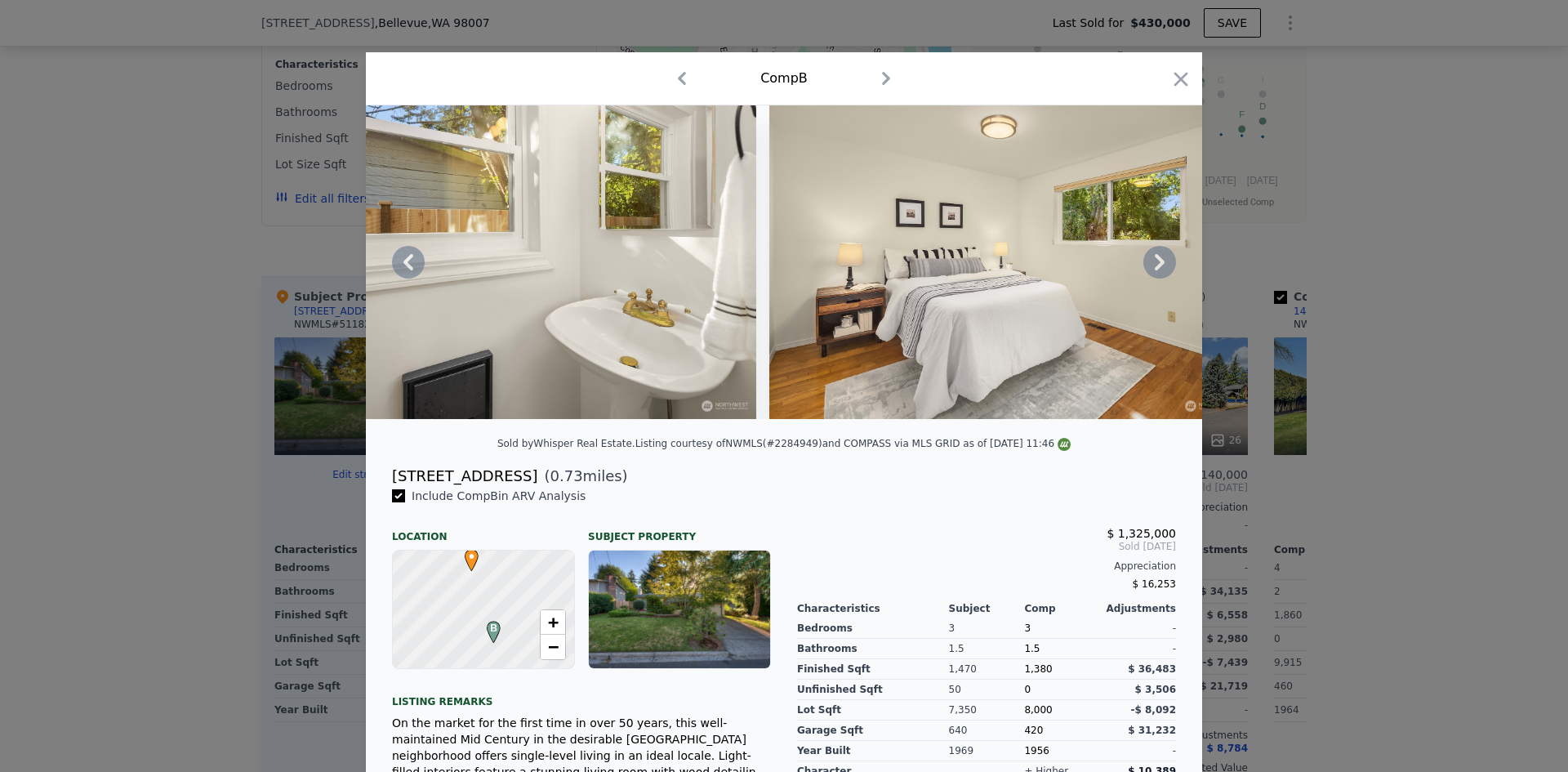
click at [1156, 272] on icon at bounding box center [1160, 262] width 33 height 33
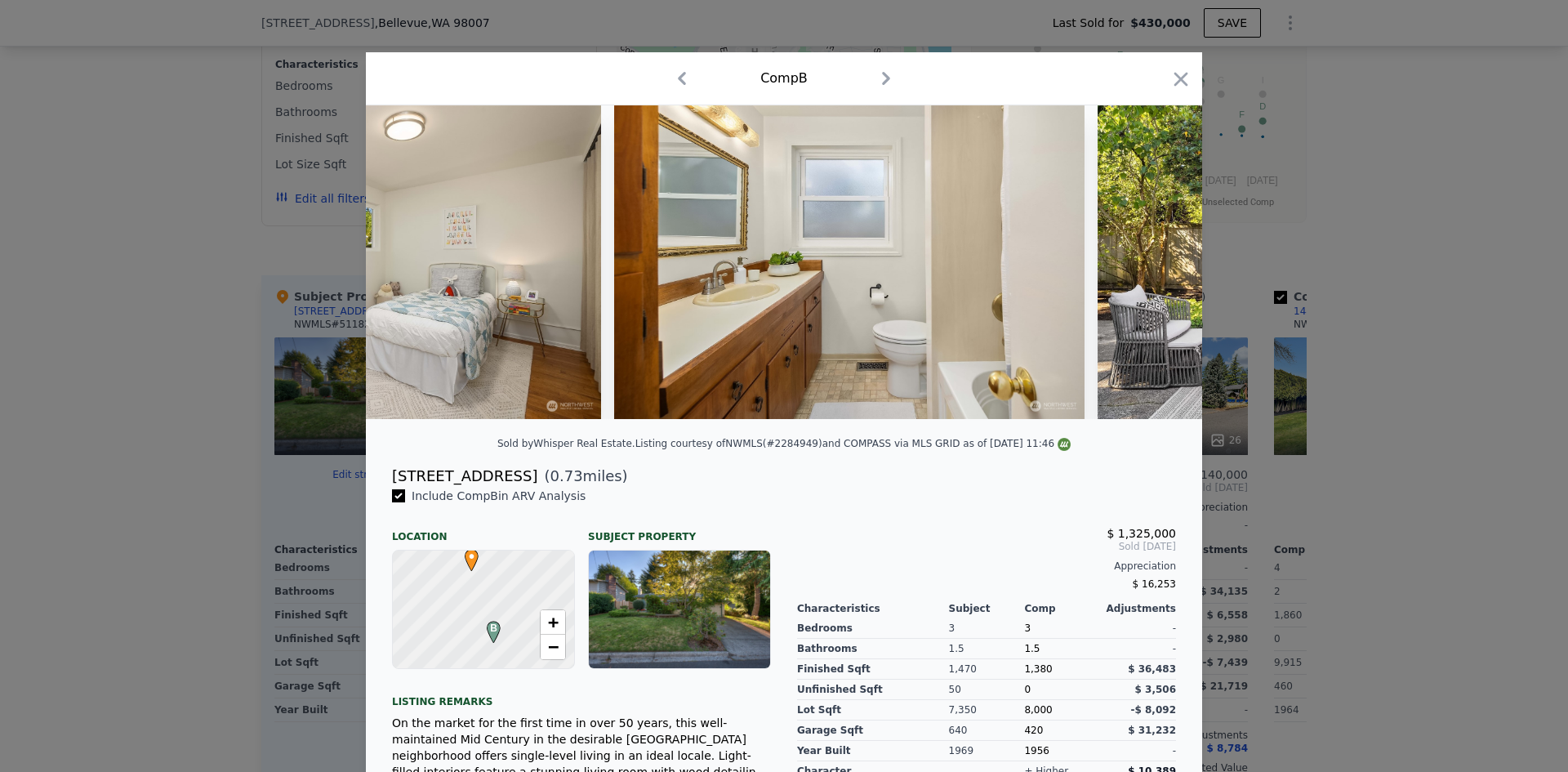
scroll to position [0, 7055]
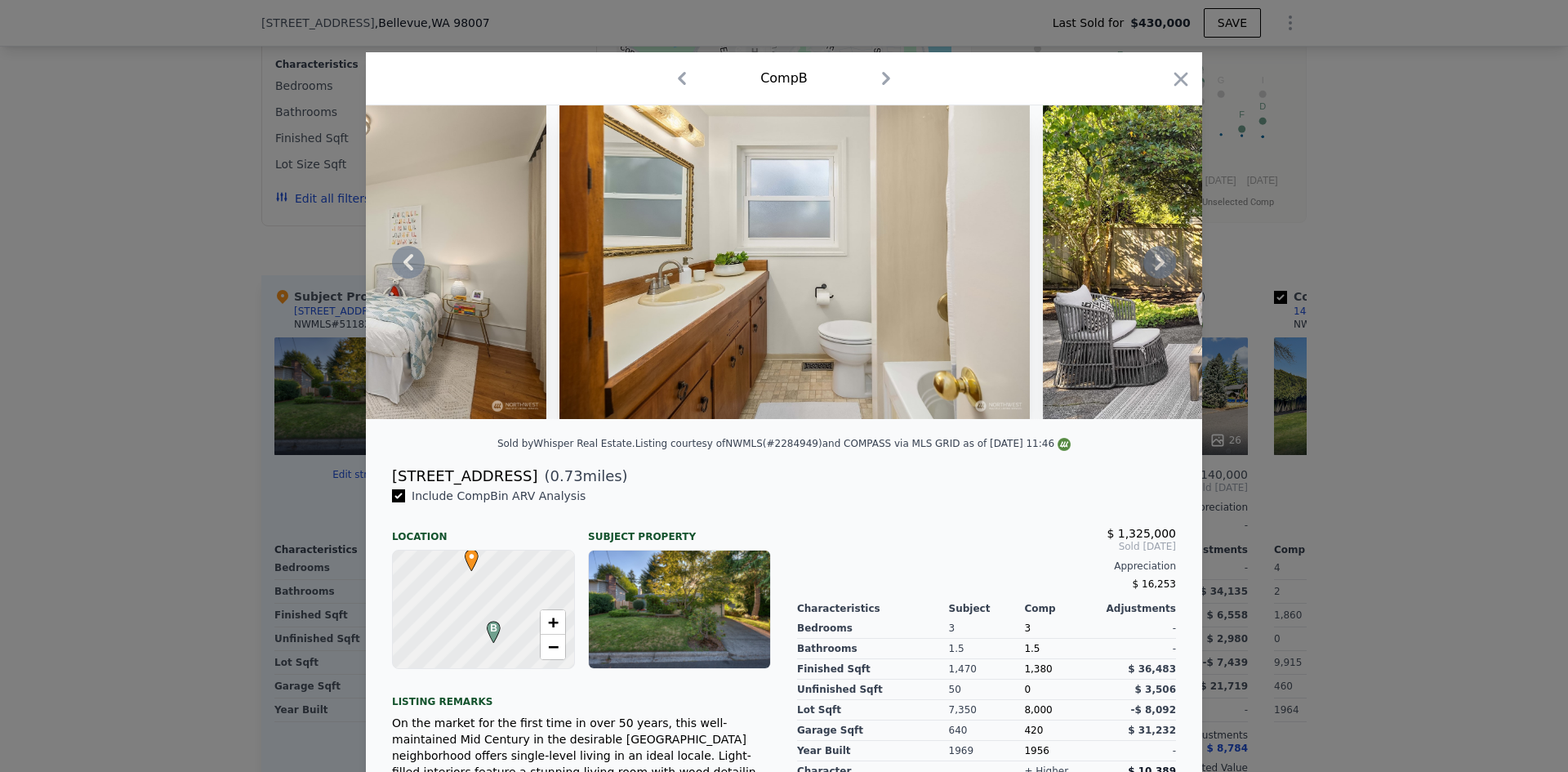
click at [1156, 272] on icon at bounding box center [1160, 262] width 33 height 33
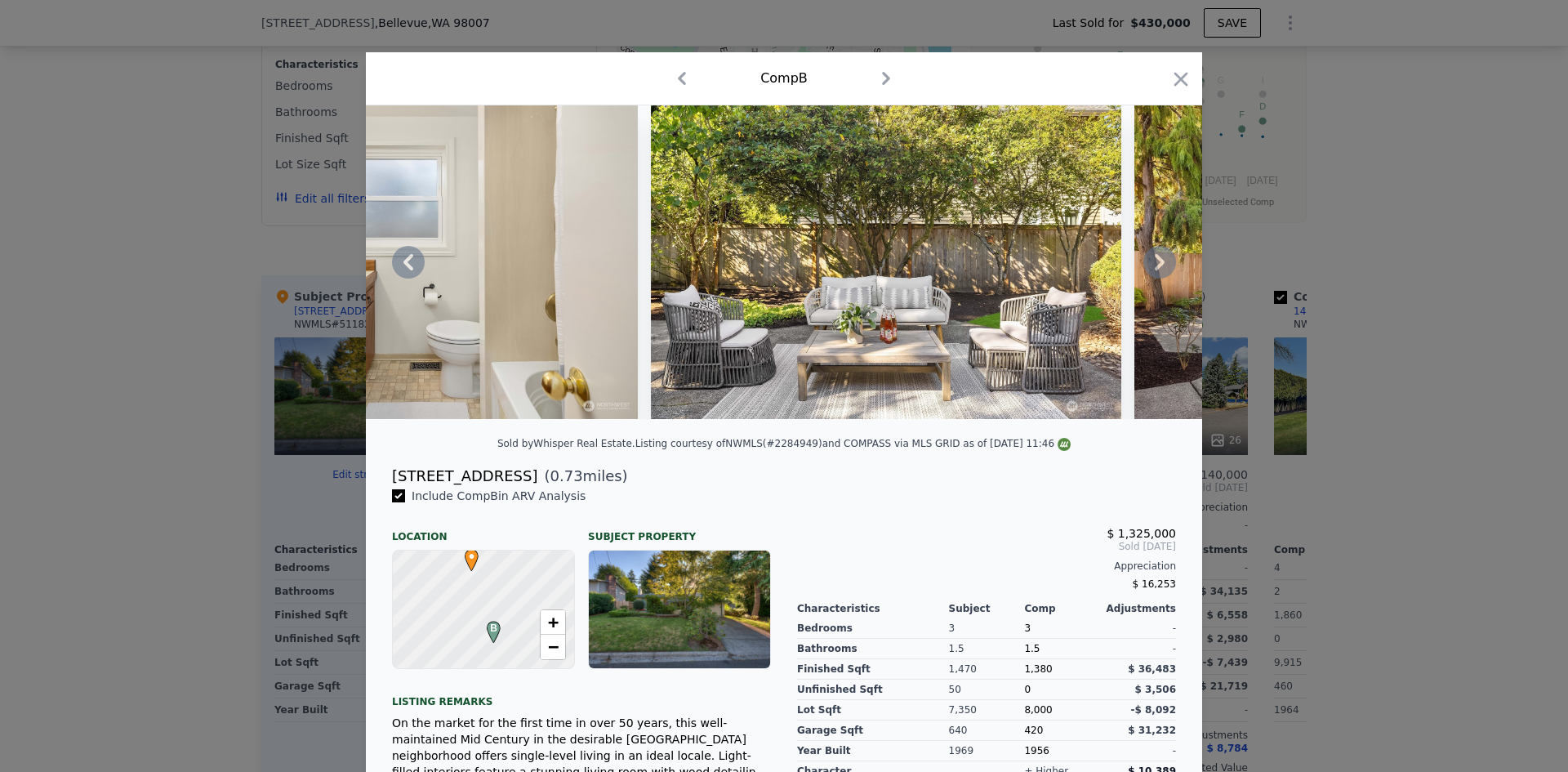
click at [1156, 272] on icon at bounding box center [1160, 262] width 33 height 33
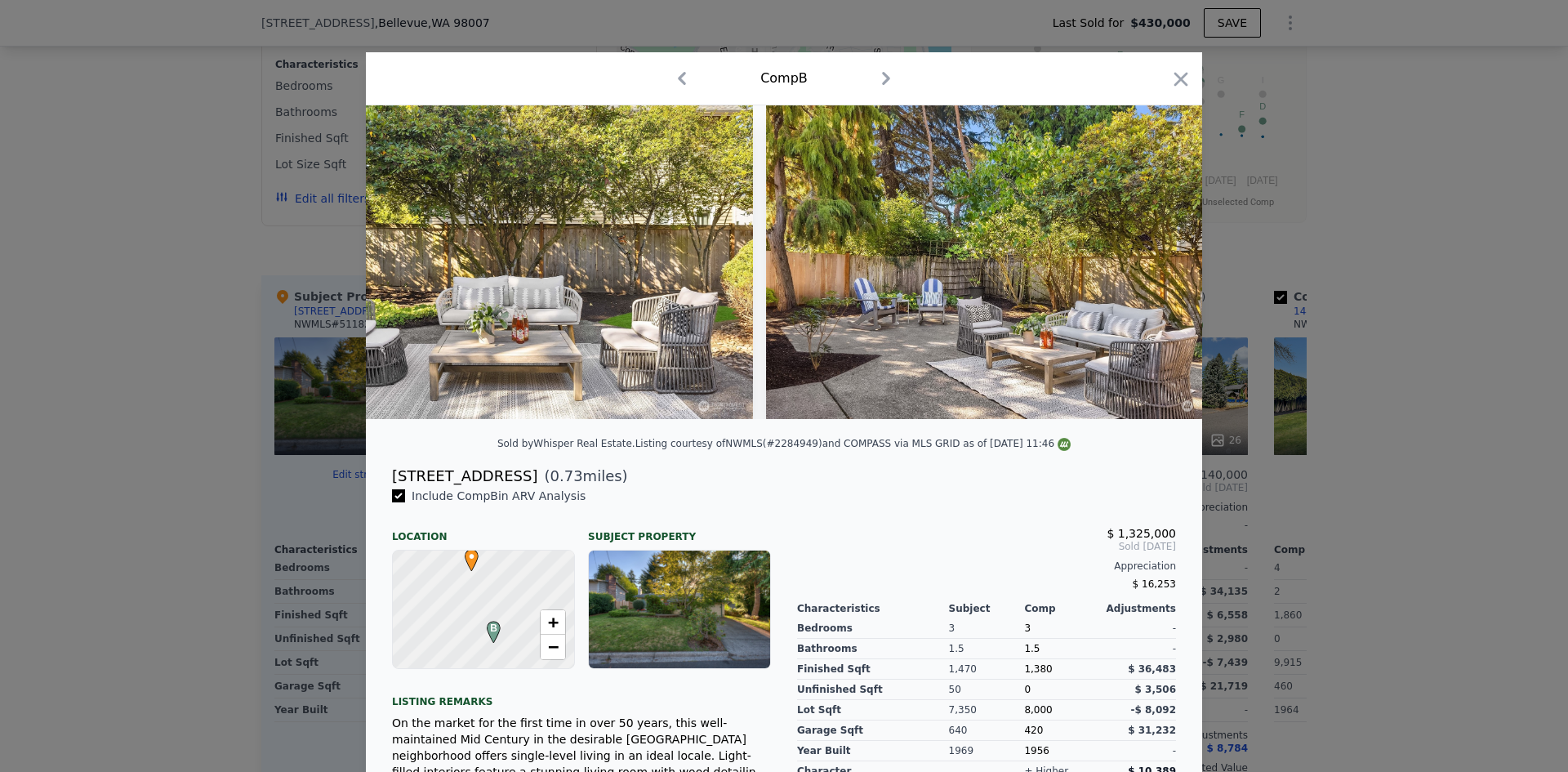
scroll to position [0, 7839]
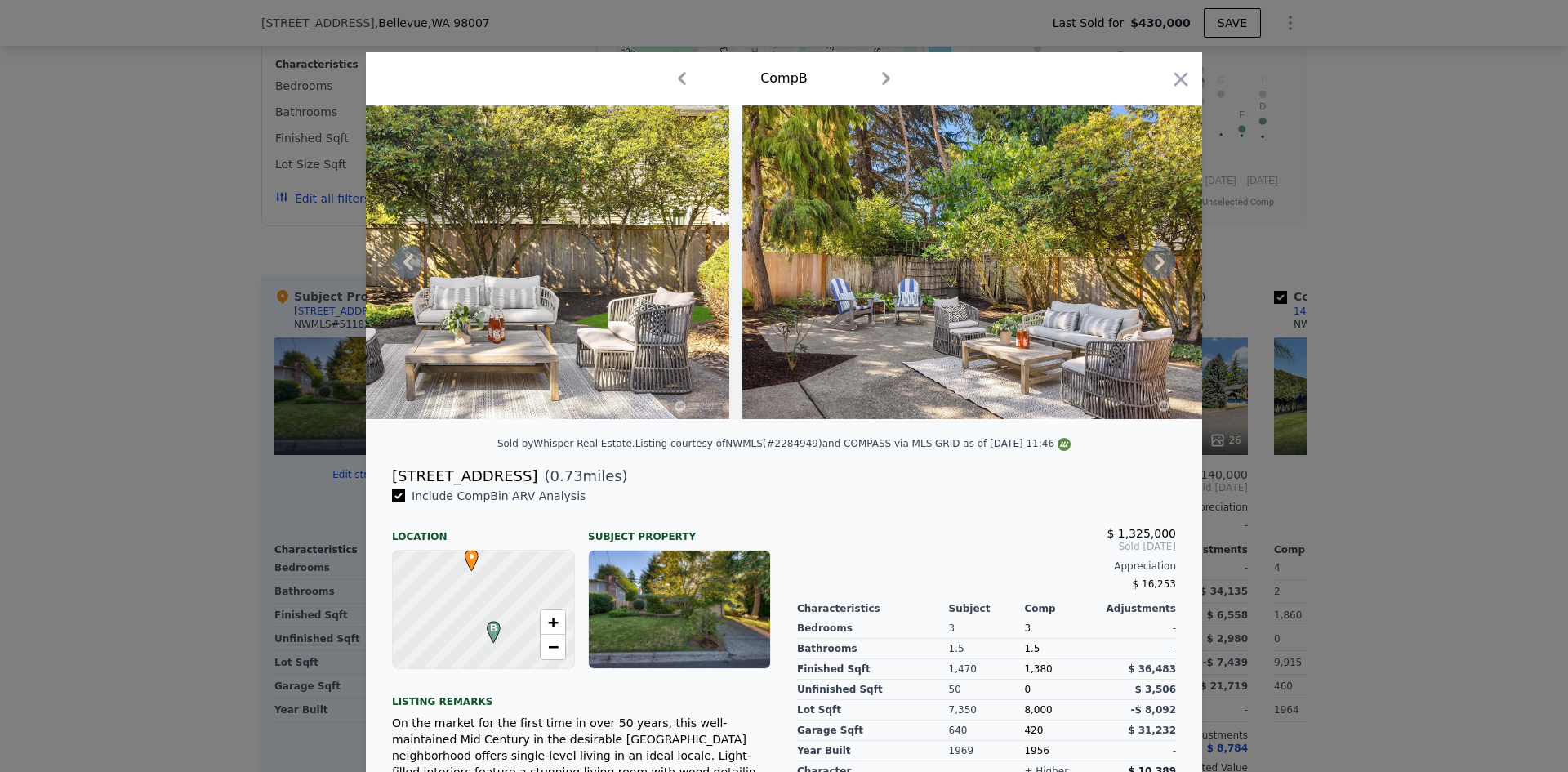
click at [1156, 272] on icon at bounding box center [1160, 262] width 33 height 33
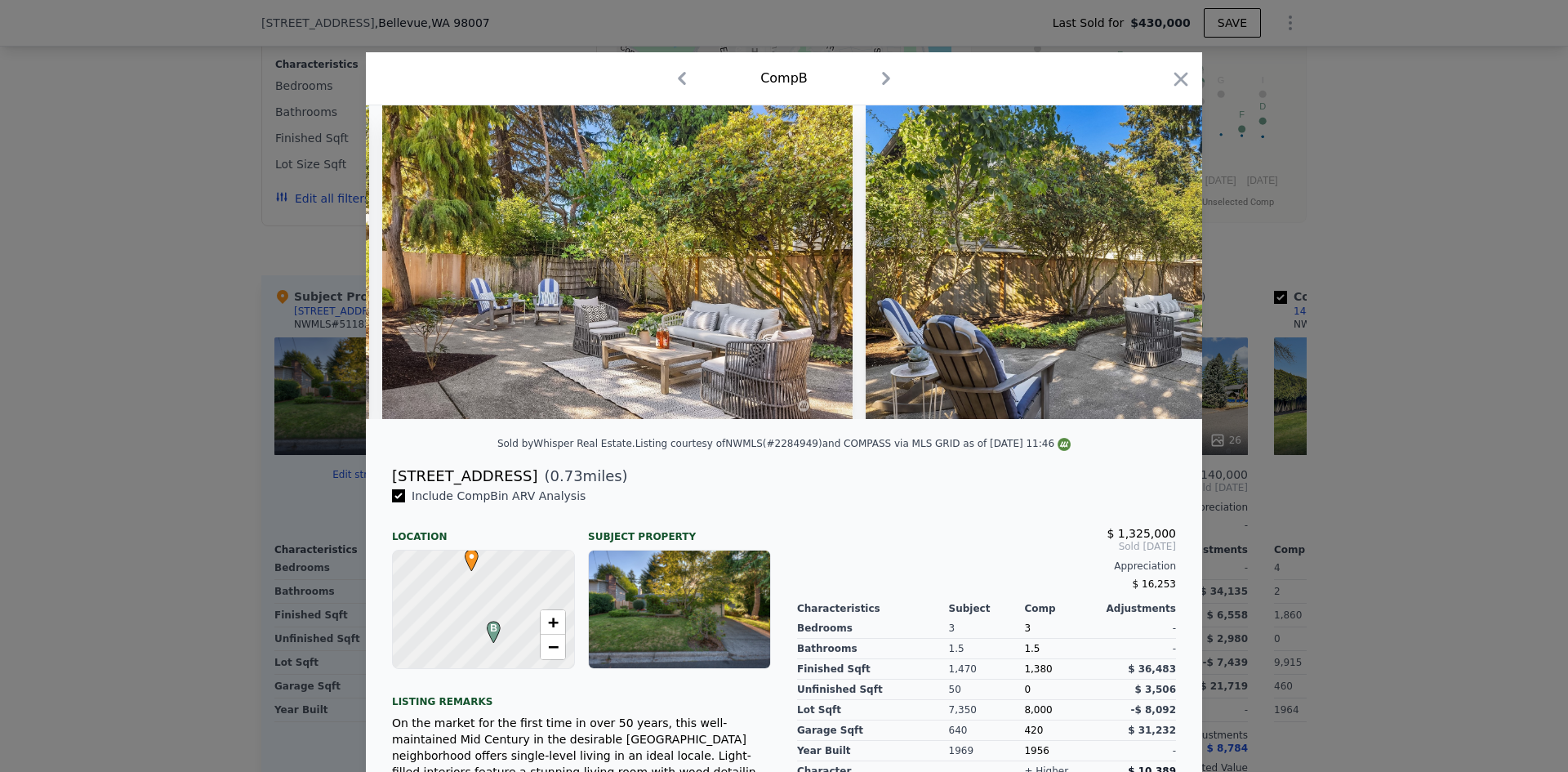
scroll to position [0, 8231]
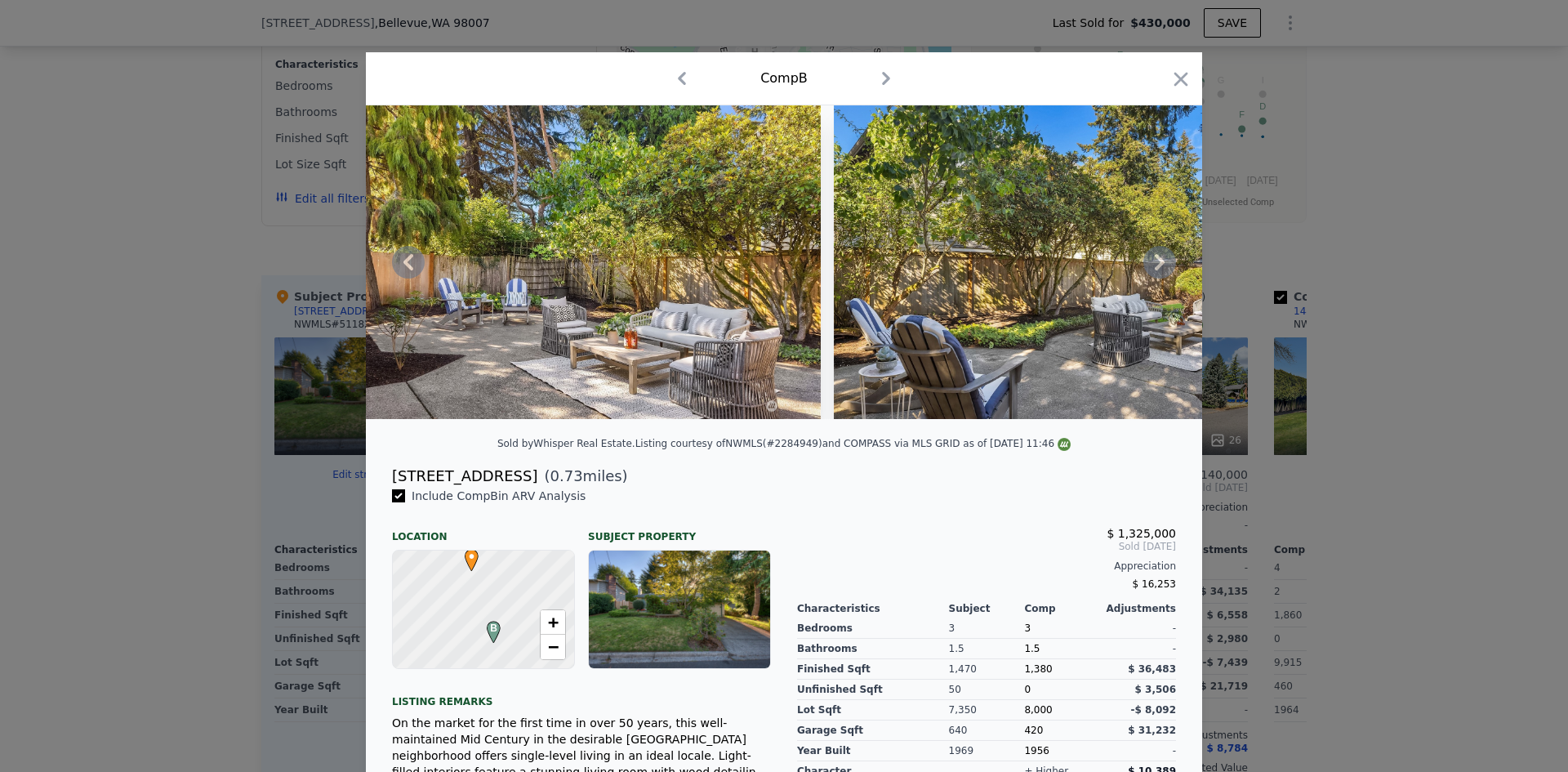
click at [1156, 270] on icon at bounding box center [1159, 261] width 10 height 16
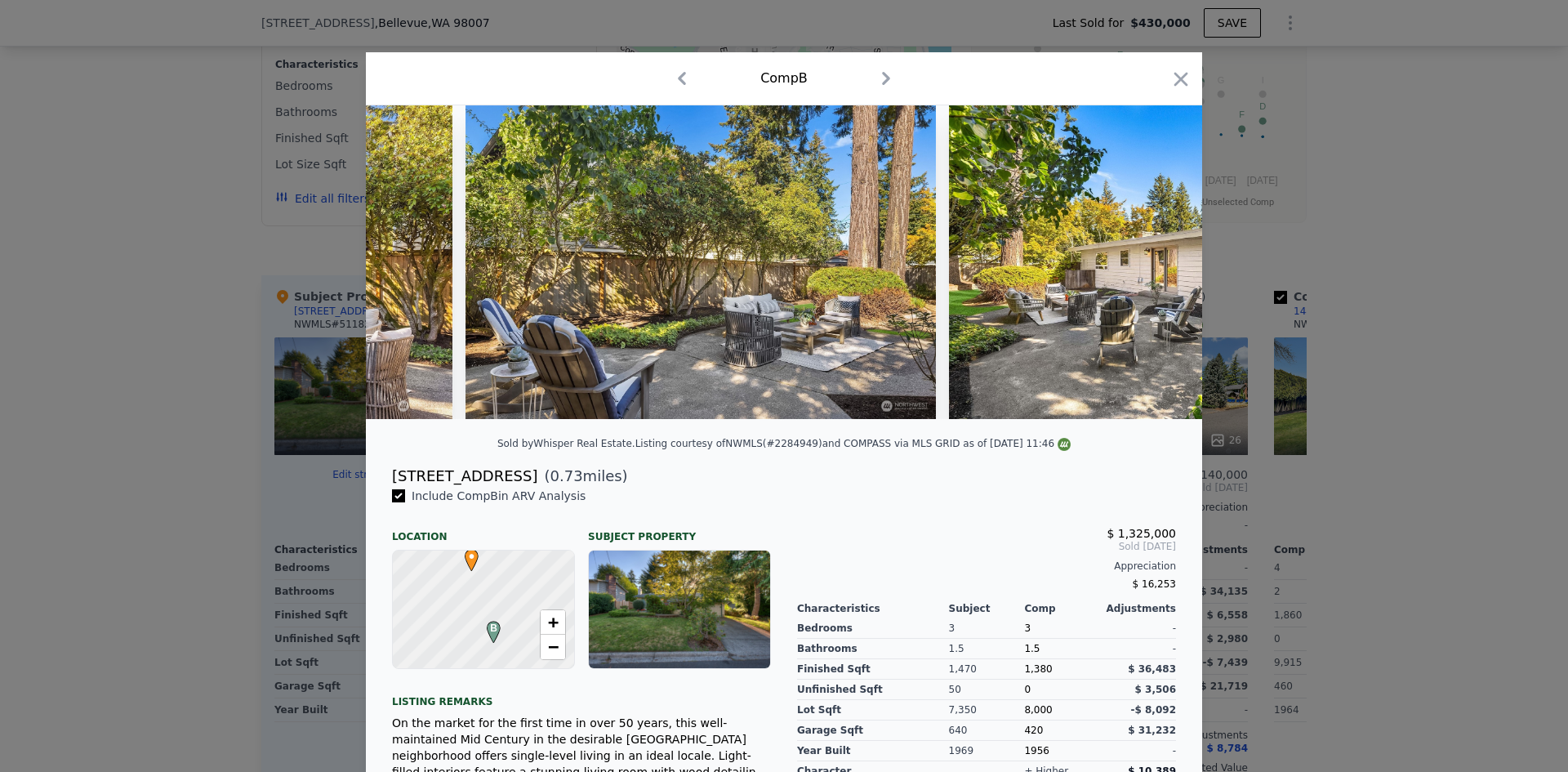
scroll to position [0, 8623]
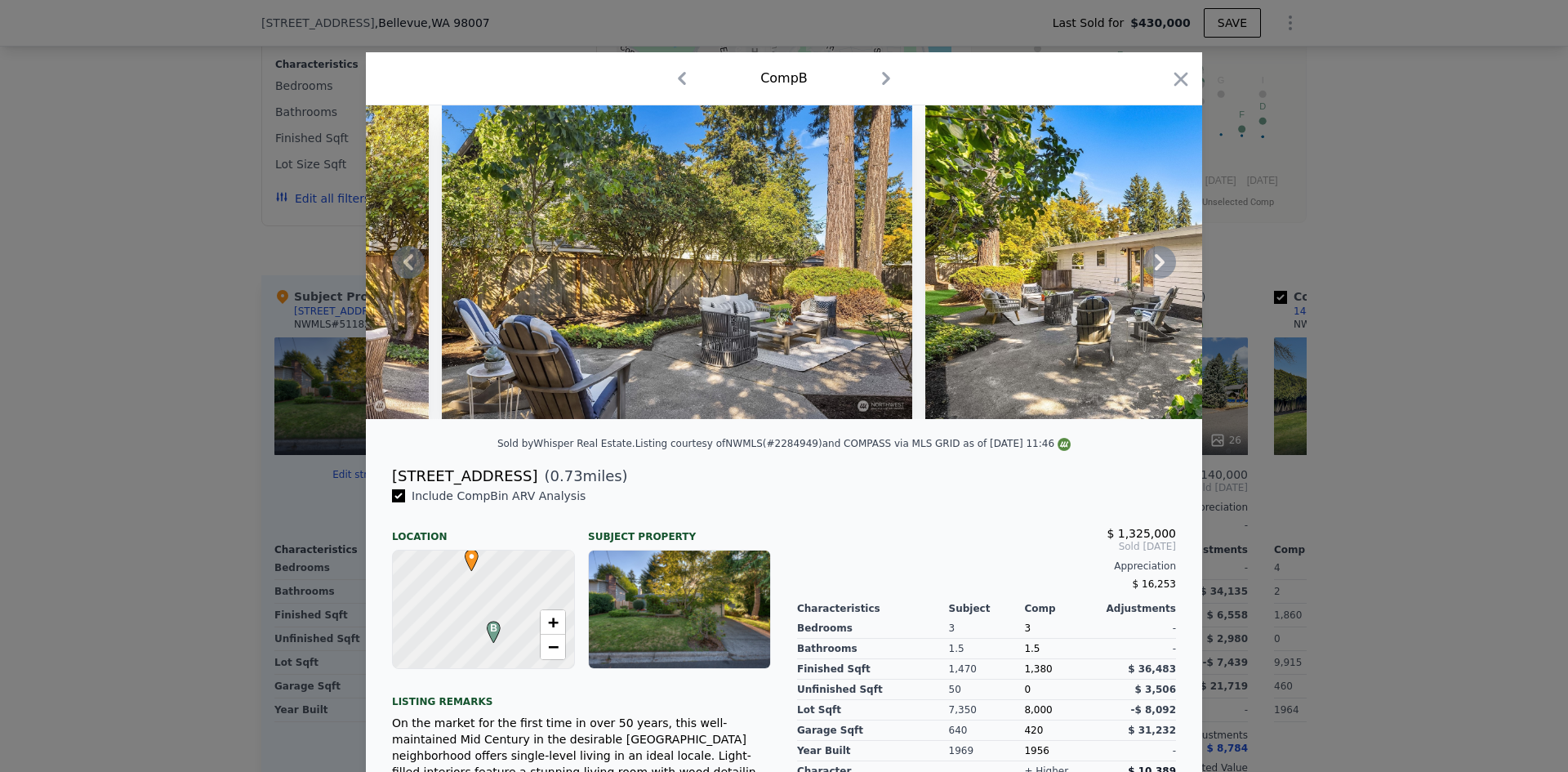
click at [1156, 270] on icon at bounding box center [1159, 261] width 10 height 16
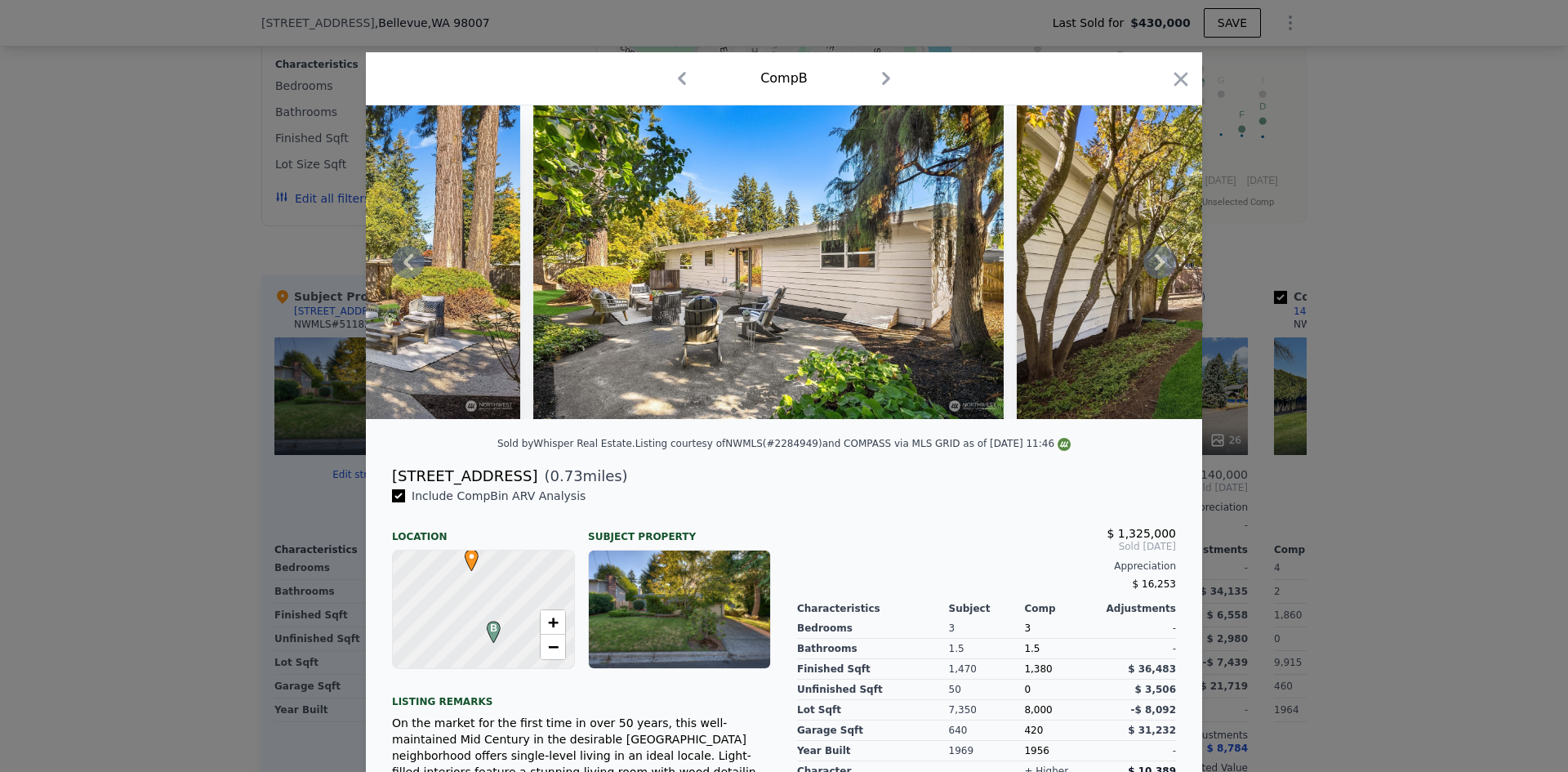
click at [1156, 270] on icon at bounding box center [1159, 261] width 10 height 16
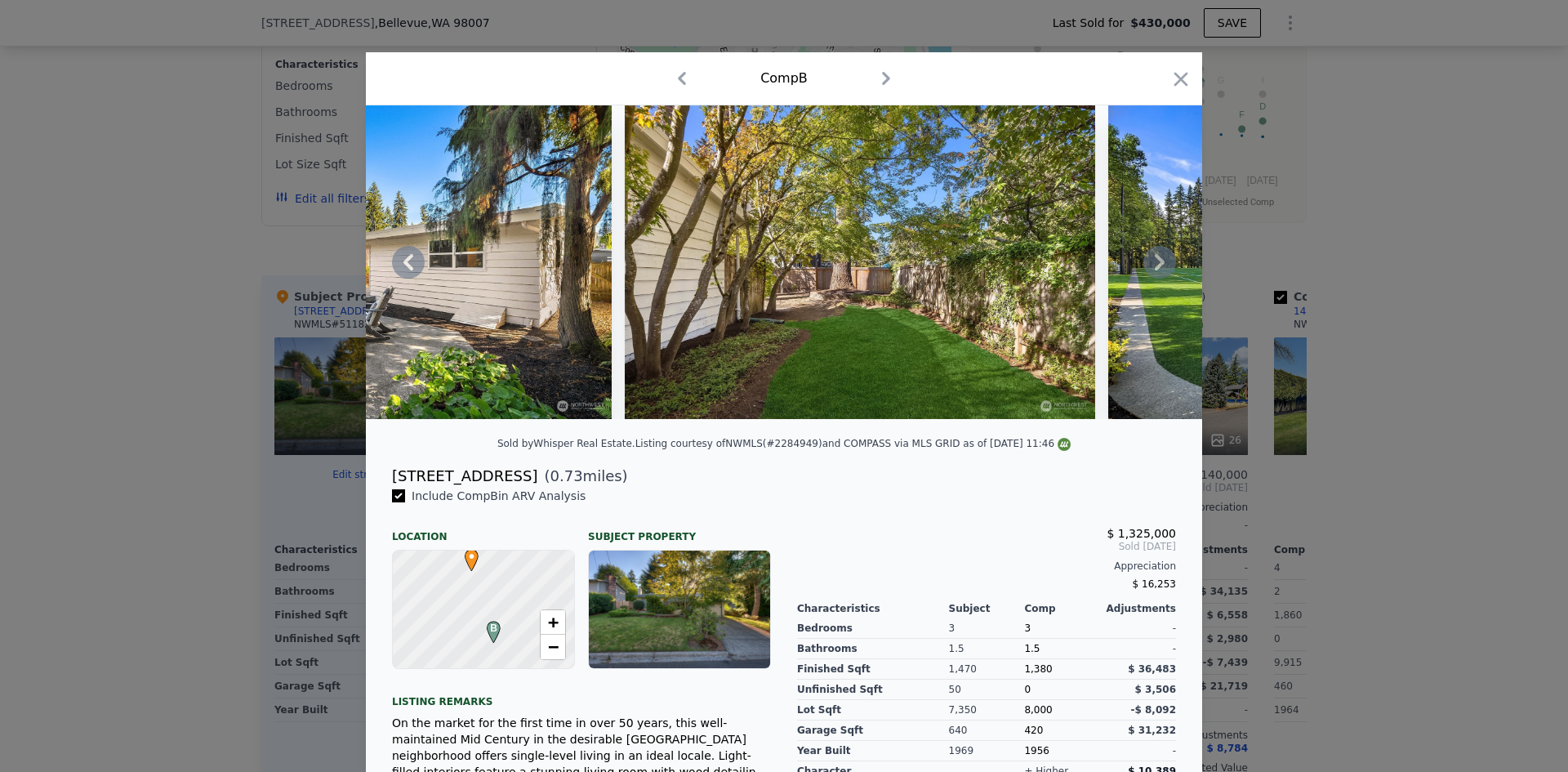
click at [1156, 270] on icon at bounding box center [1159, 261] width 10 height 16
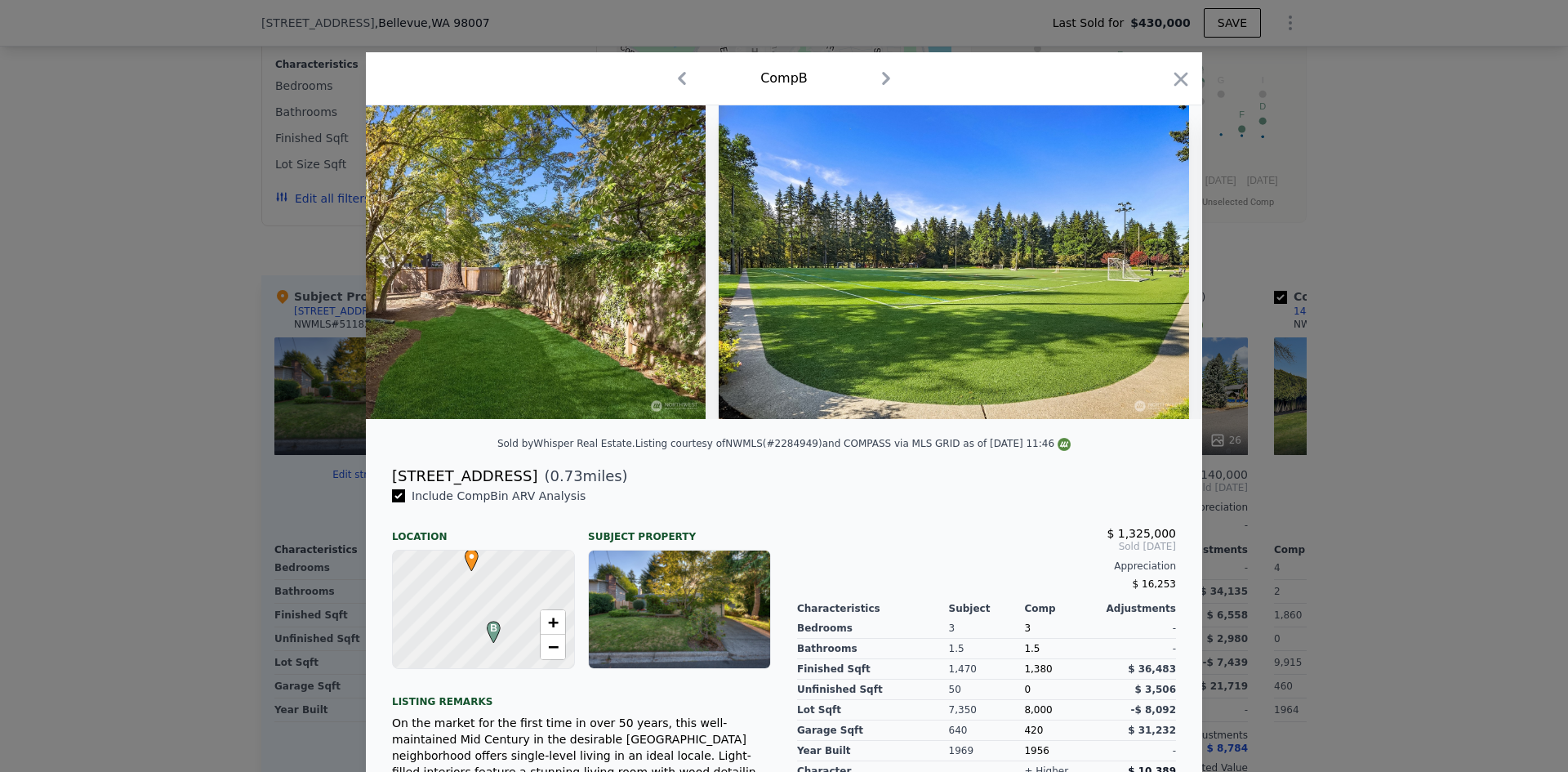
scroll to position [0, 9799]
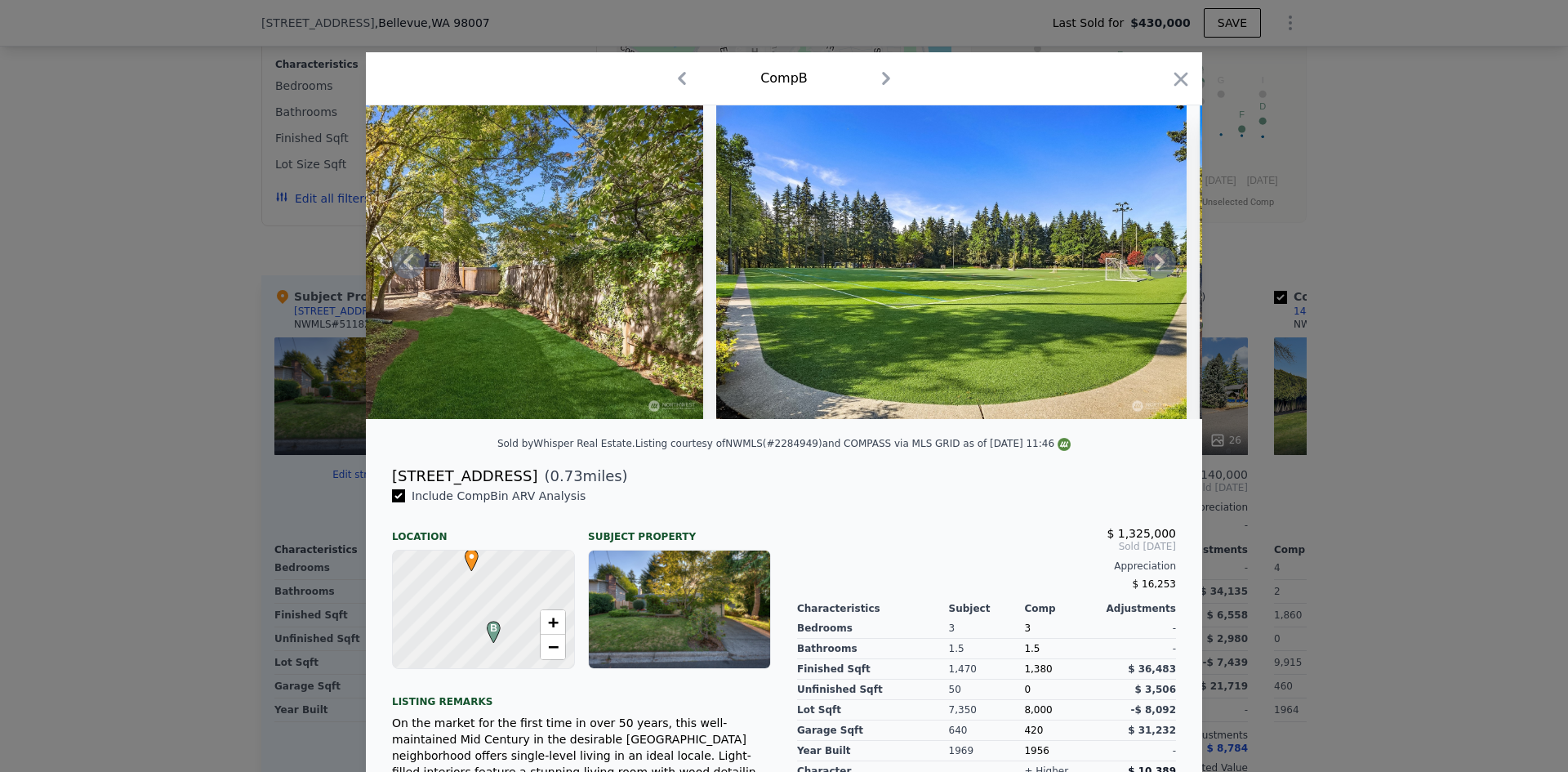
click at [1156, 270] on icon at bounding box center [1159, 261] width 10 height 16
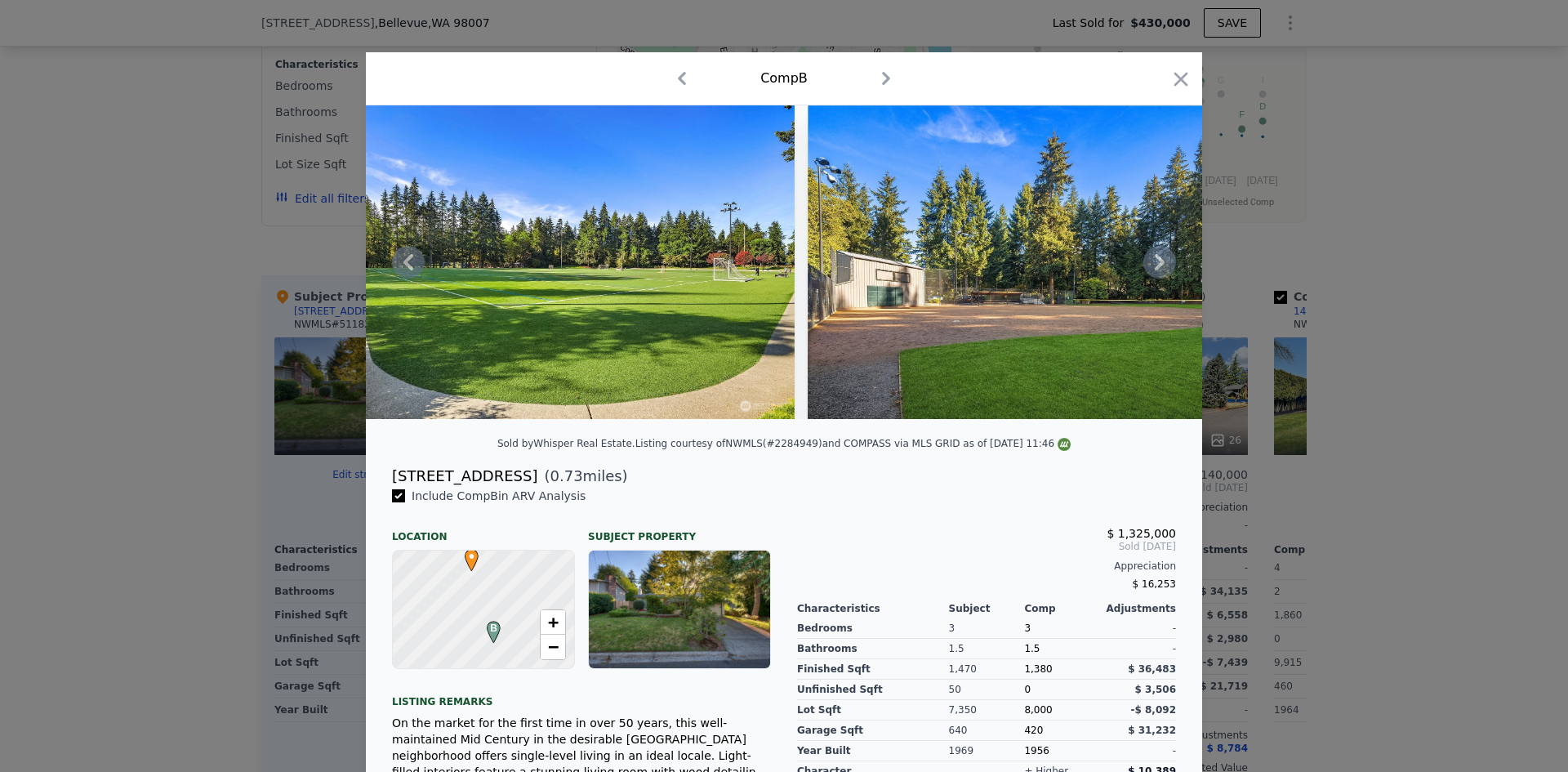
click at [1156, 270] on icon at bounding box center [1159, 261] width 10 height 16
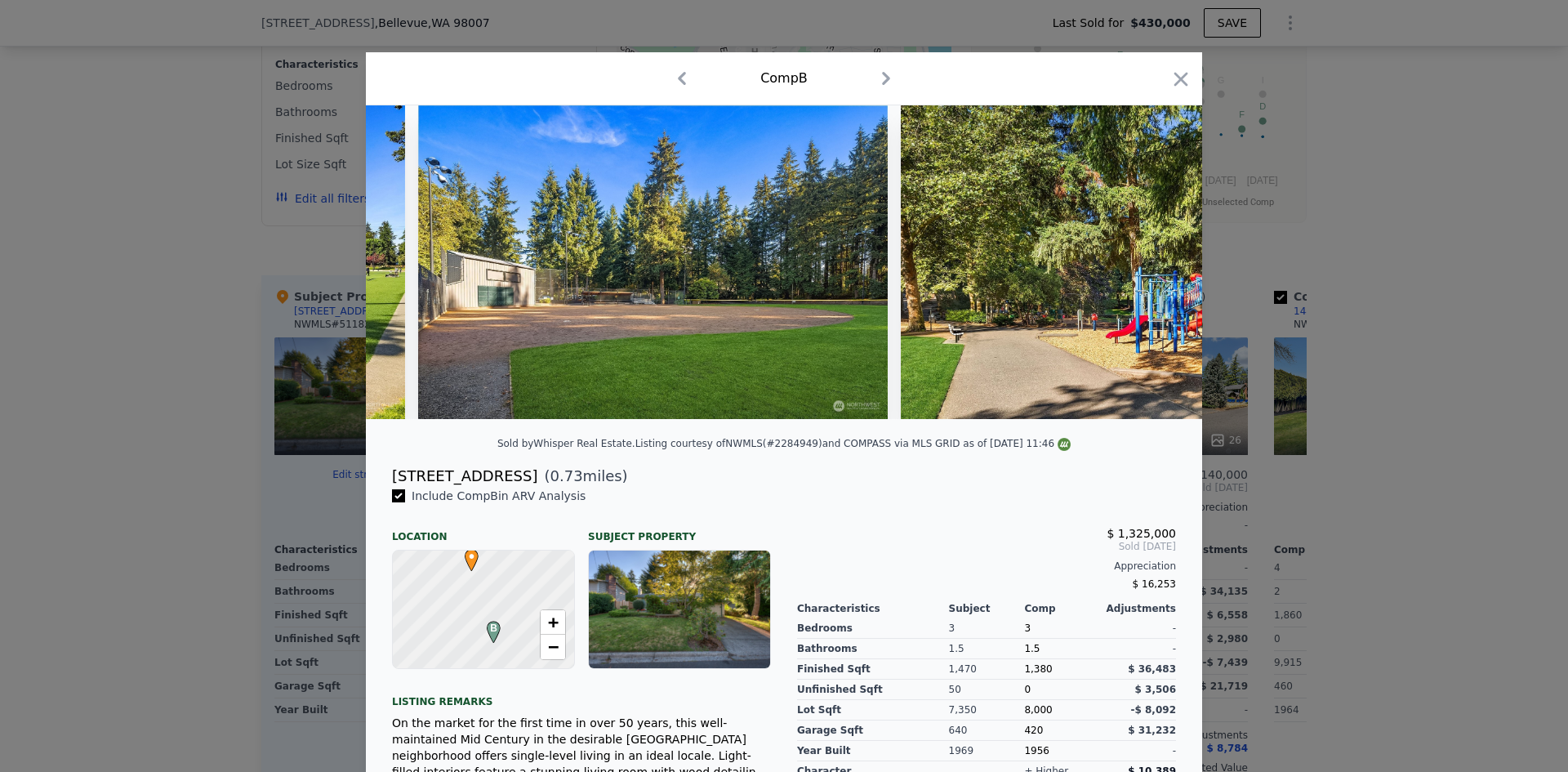
scroll to position [0, 10583]
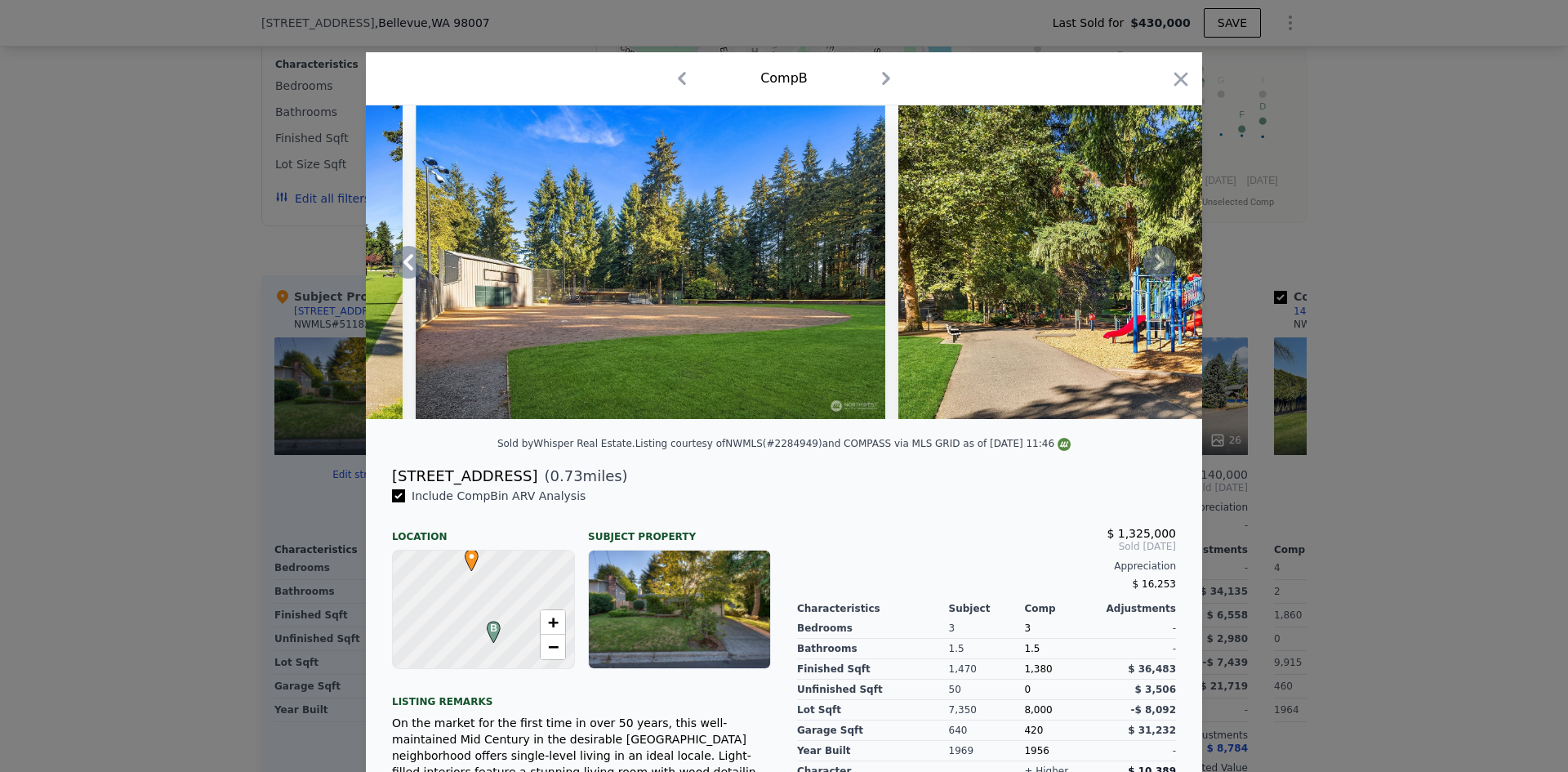
click at [1156, 270] on div at bounding box center [784, 262] width 836 height 313
click at [1156, 270] on icon at bounding box center [1159, 261] width 10 height 16
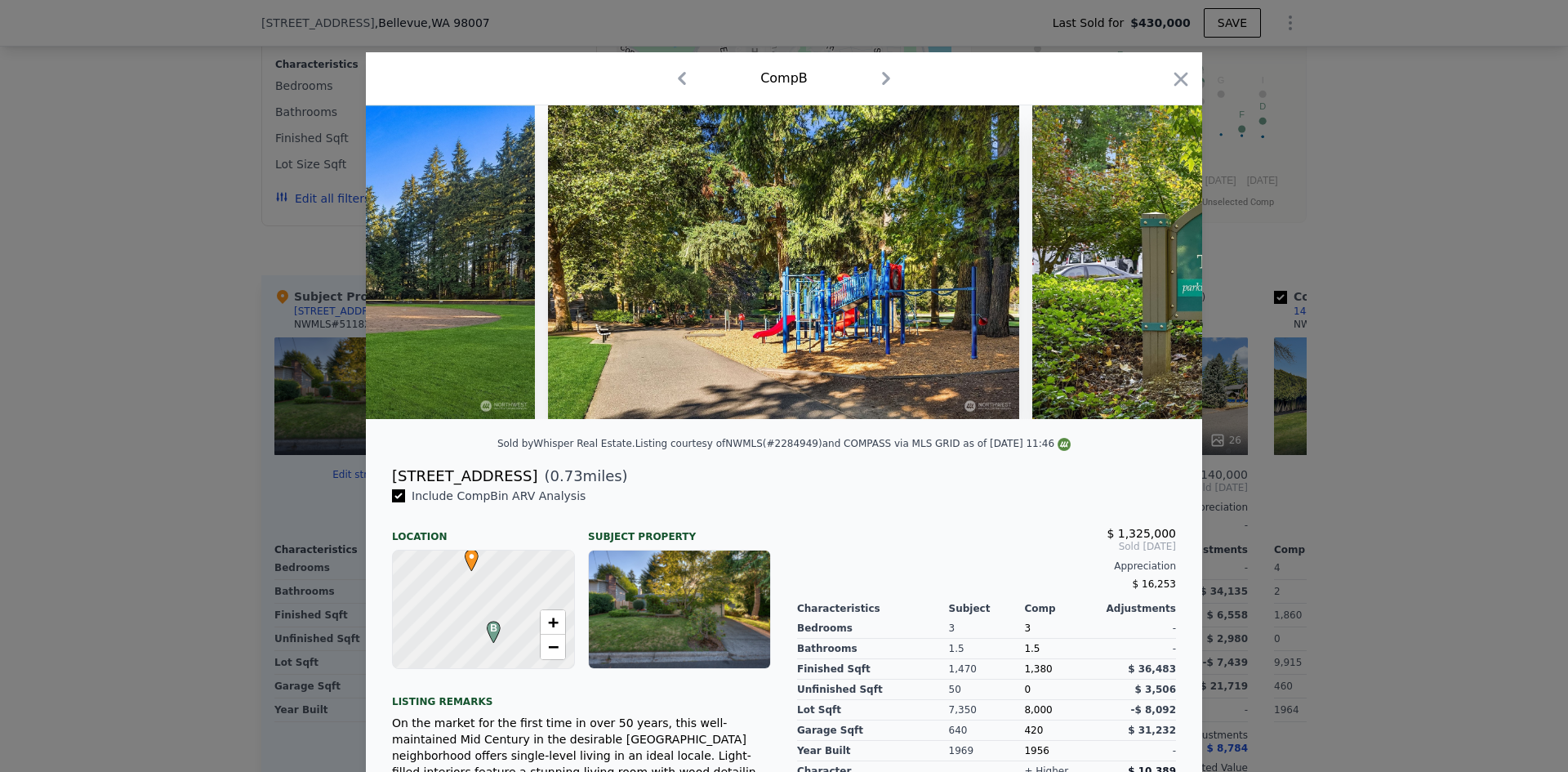
scroll to position [0, 10975]
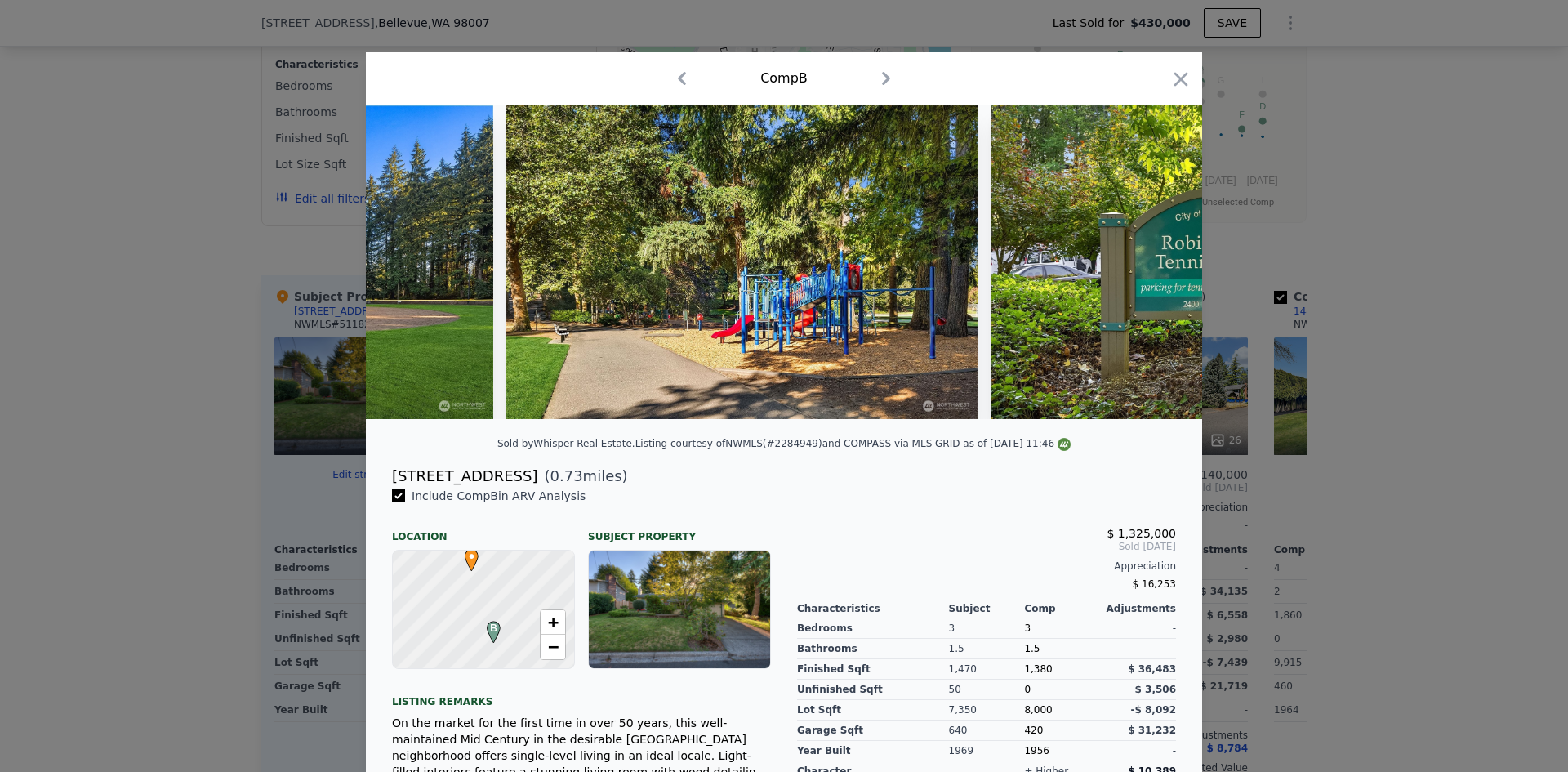
click at [1156, 270] on div at bounding box center [784, 262] width 836 height 313
click at [1156, 265] on icon at bounding box center [1160, 262] width 33 height 33
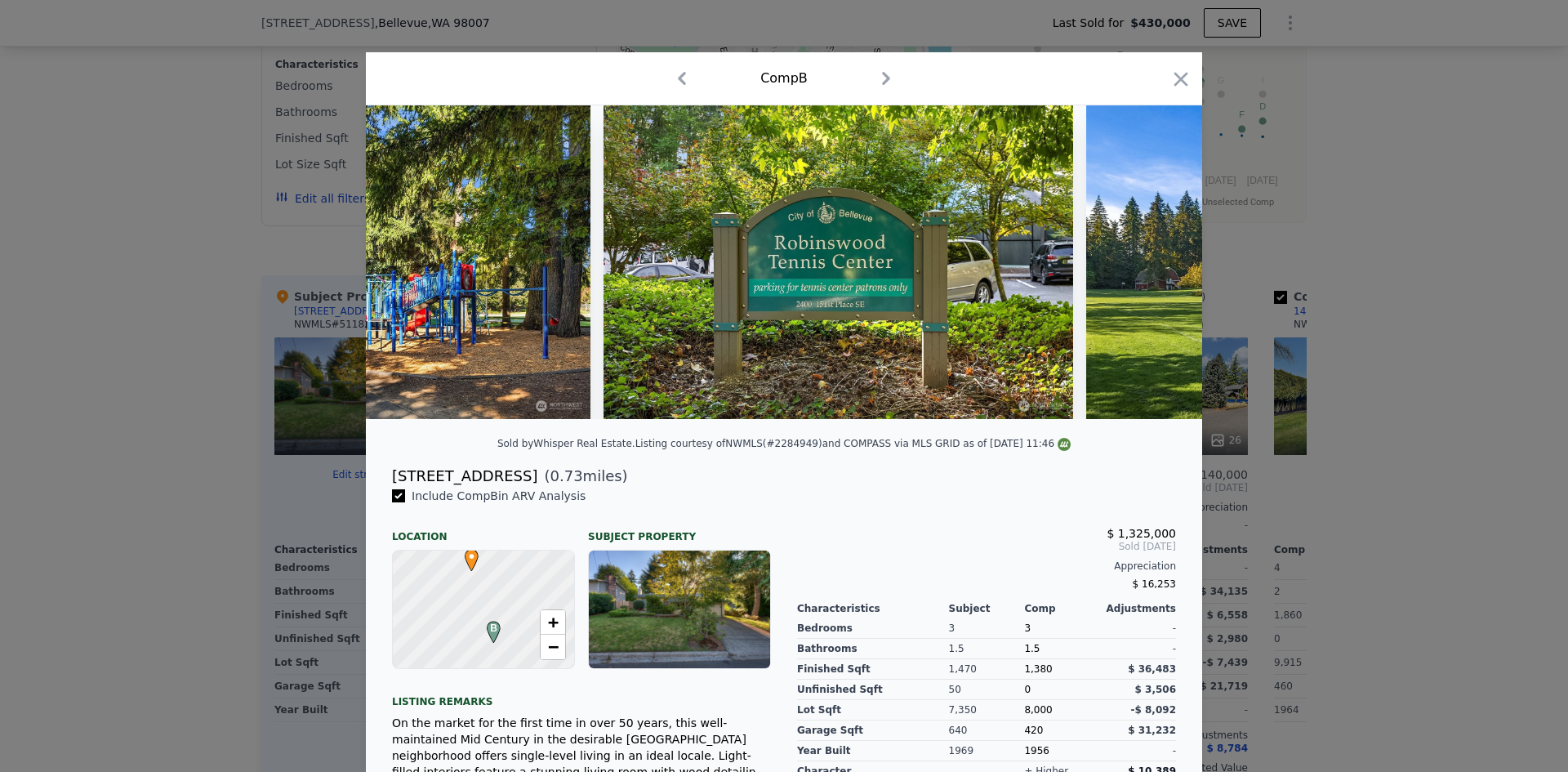
scroll to position [0, 11366]
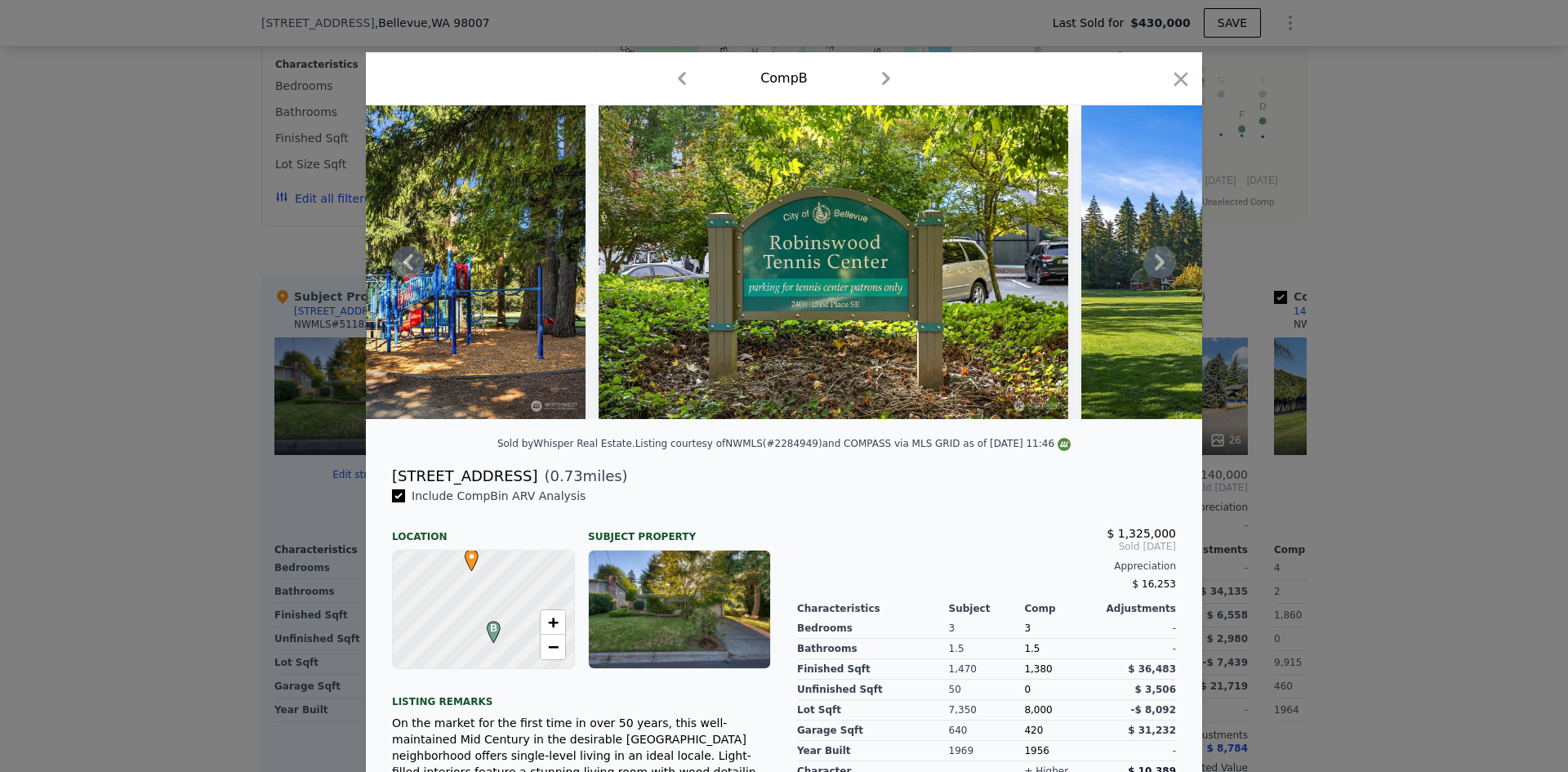
click at [1147, 267] on icon at bounding box center [1160, 262] width 33 height 33
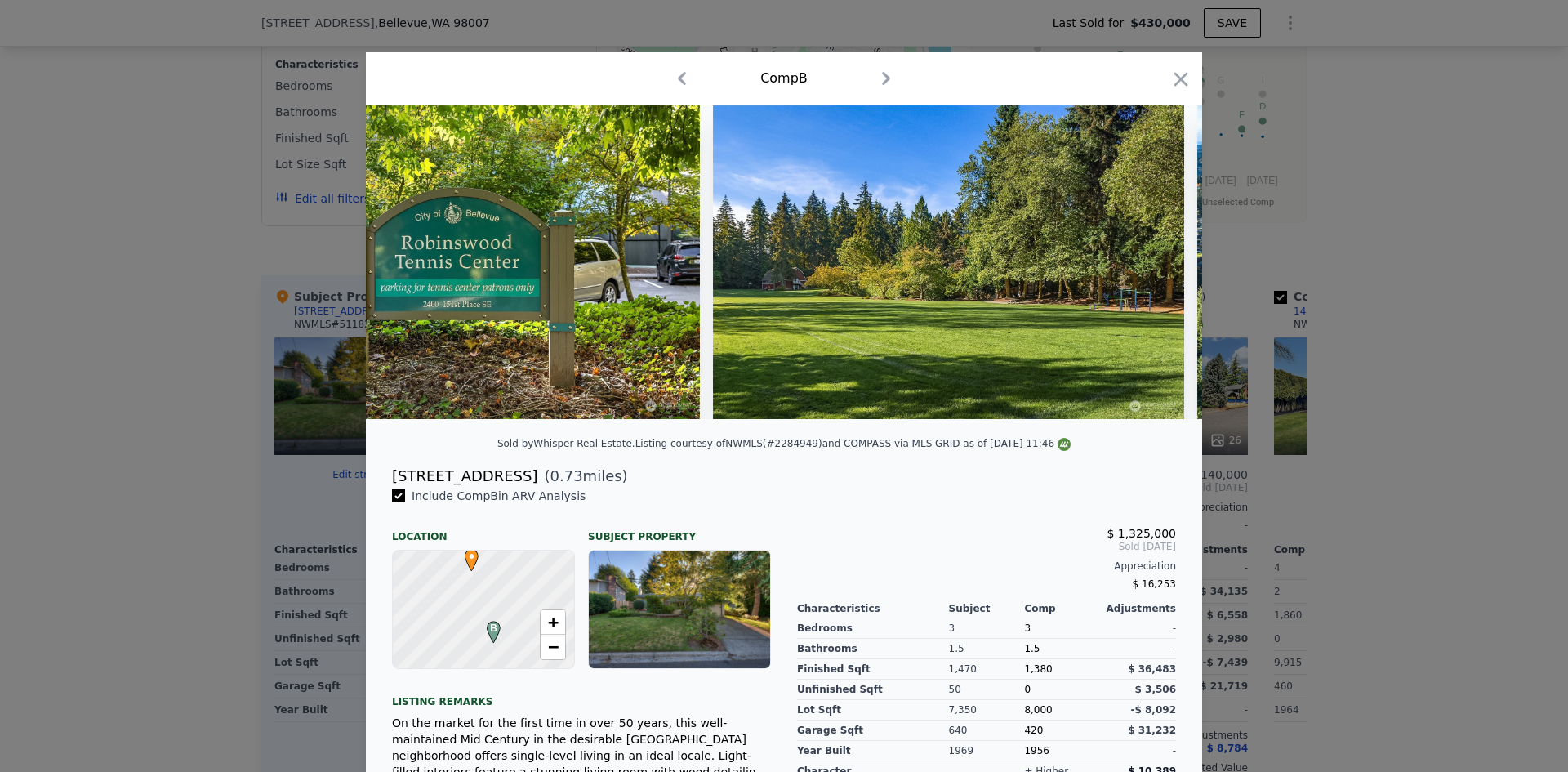
scroll to position [0, 11758]
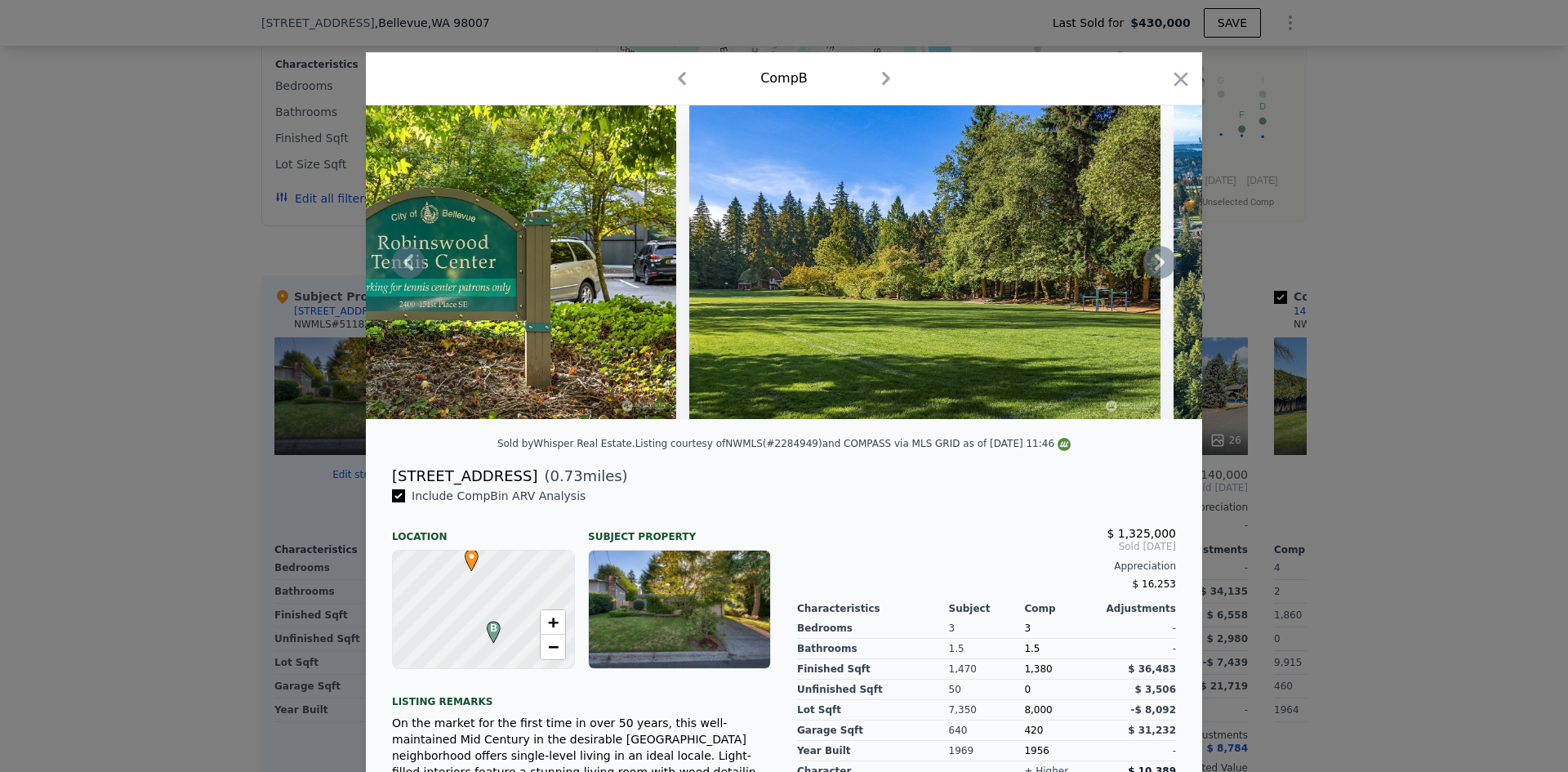
click at [1147, 267] on icon at bounding box center [1160, 262] width 33 height 33
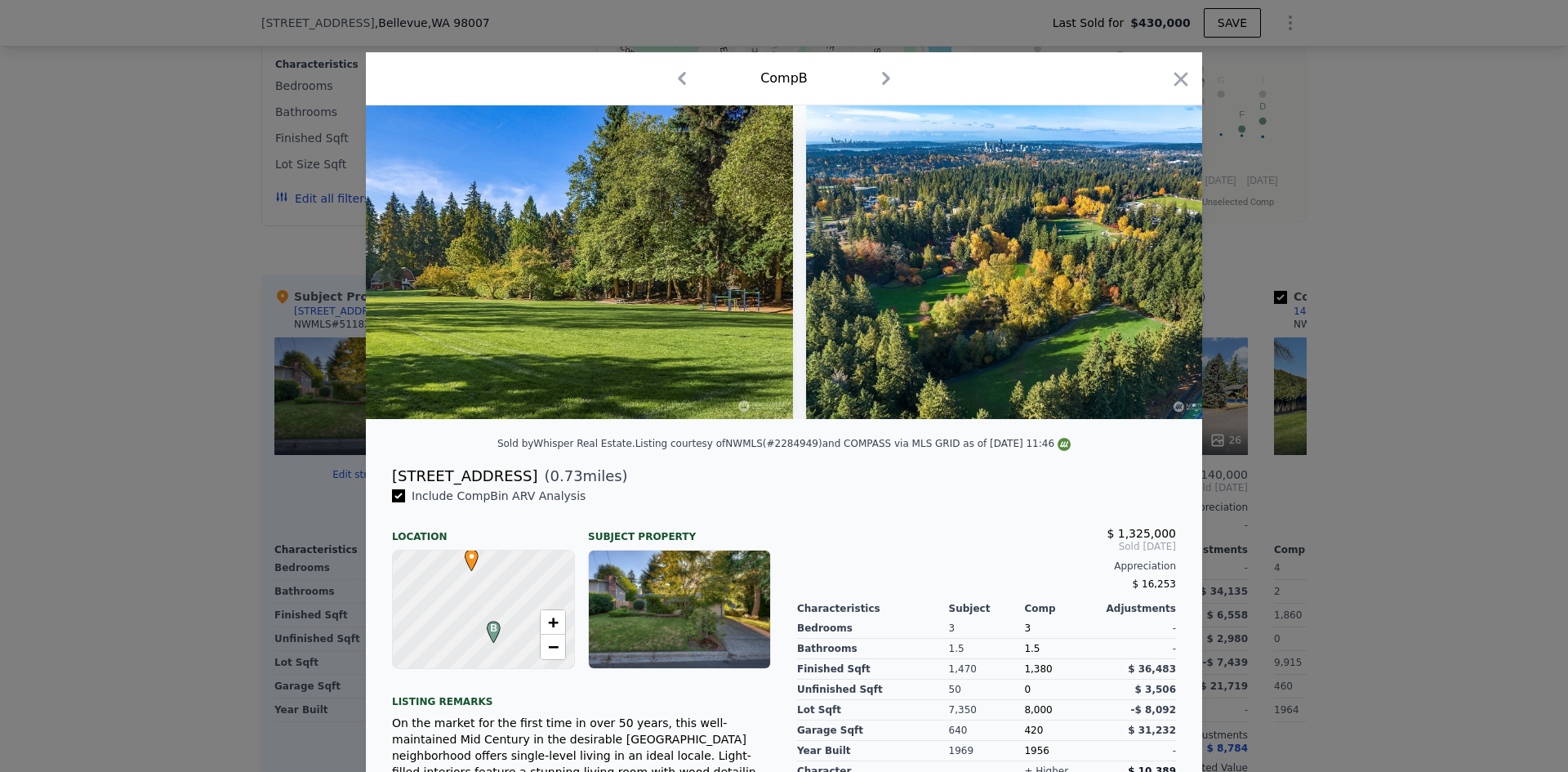
scroll to position [0, 12150]
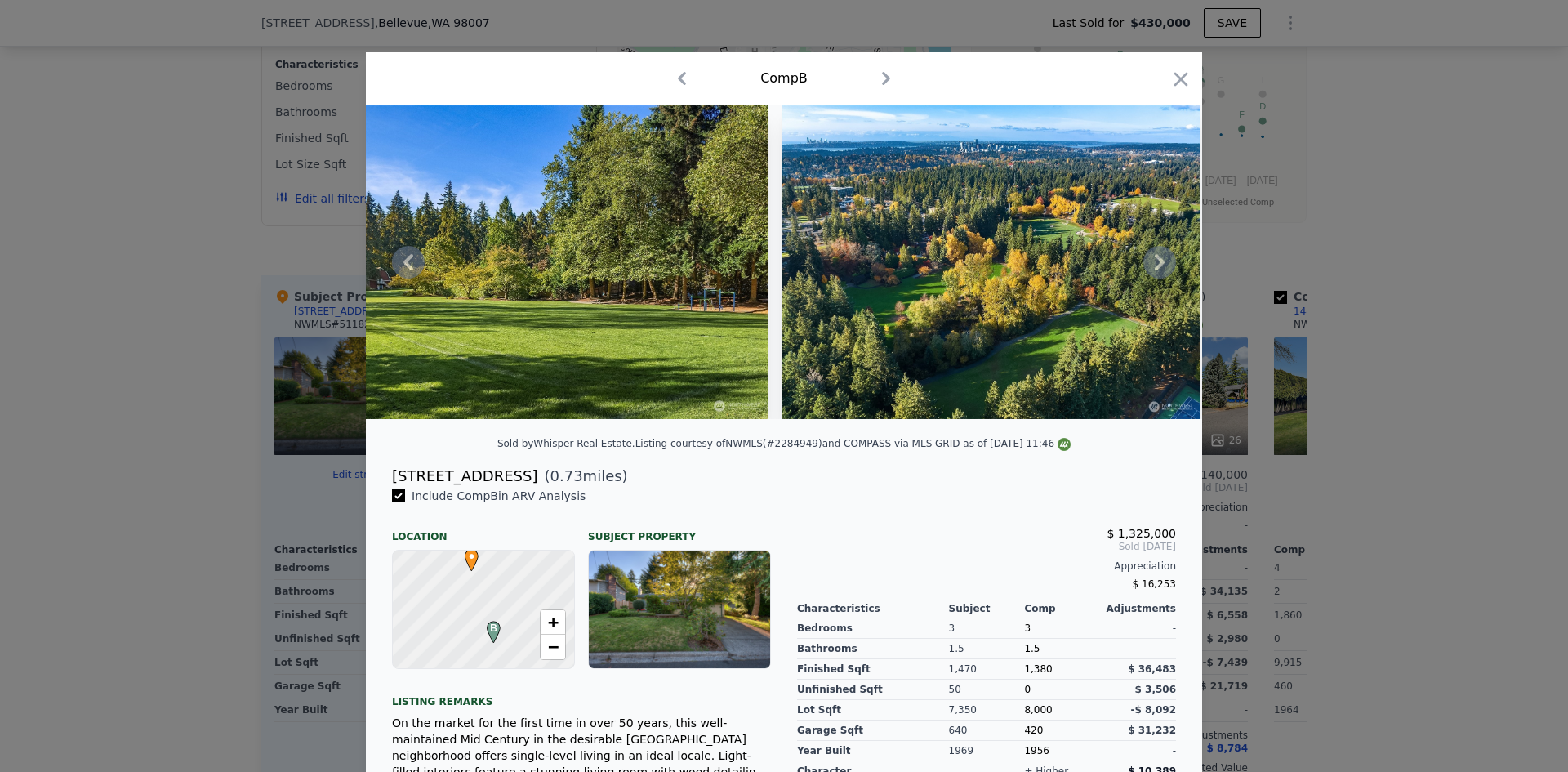
click at [1147, 267] on icon at bounding box center [1160, 262] width 33 height 33
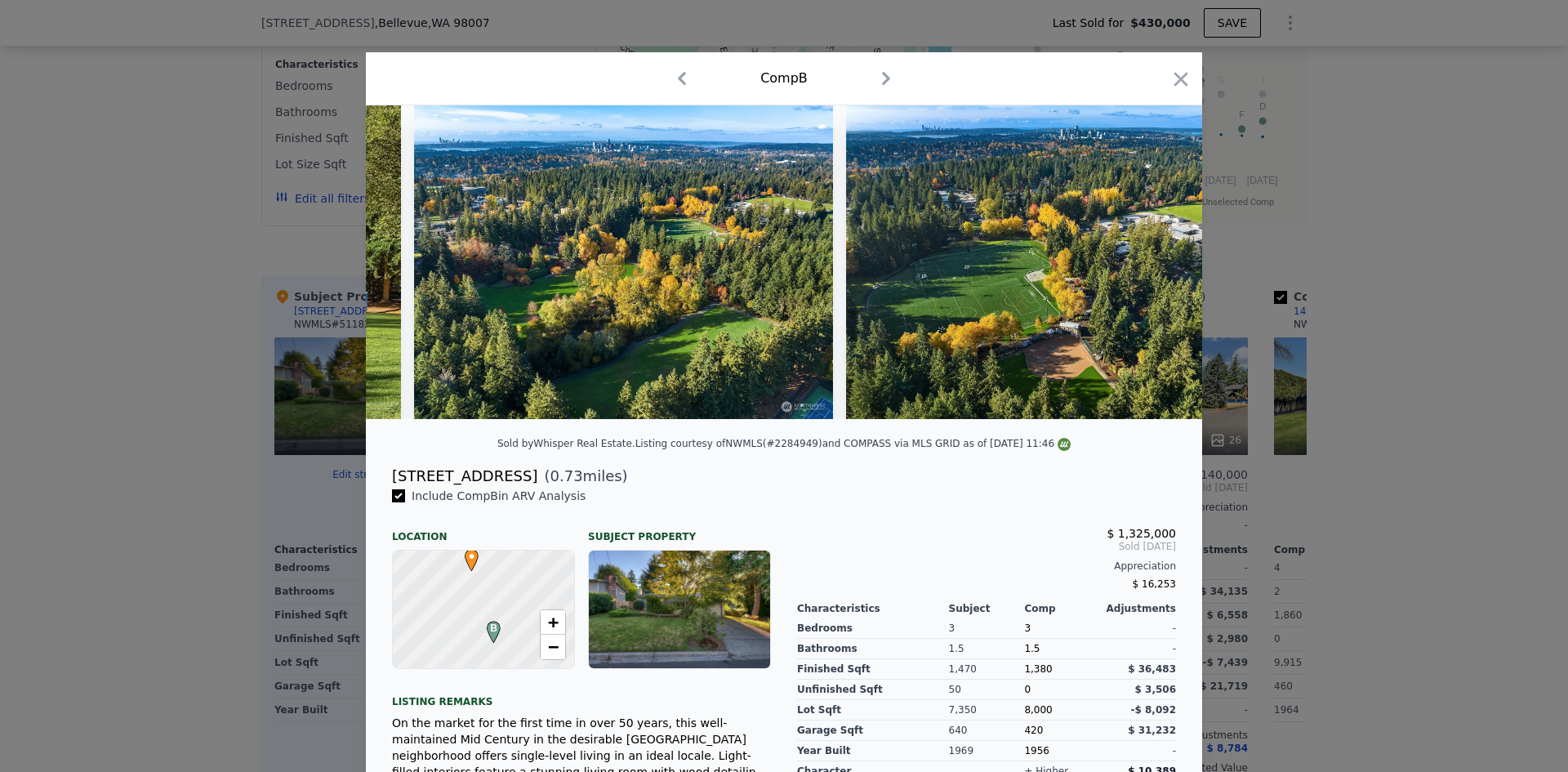
scroll to position [0, 12542]
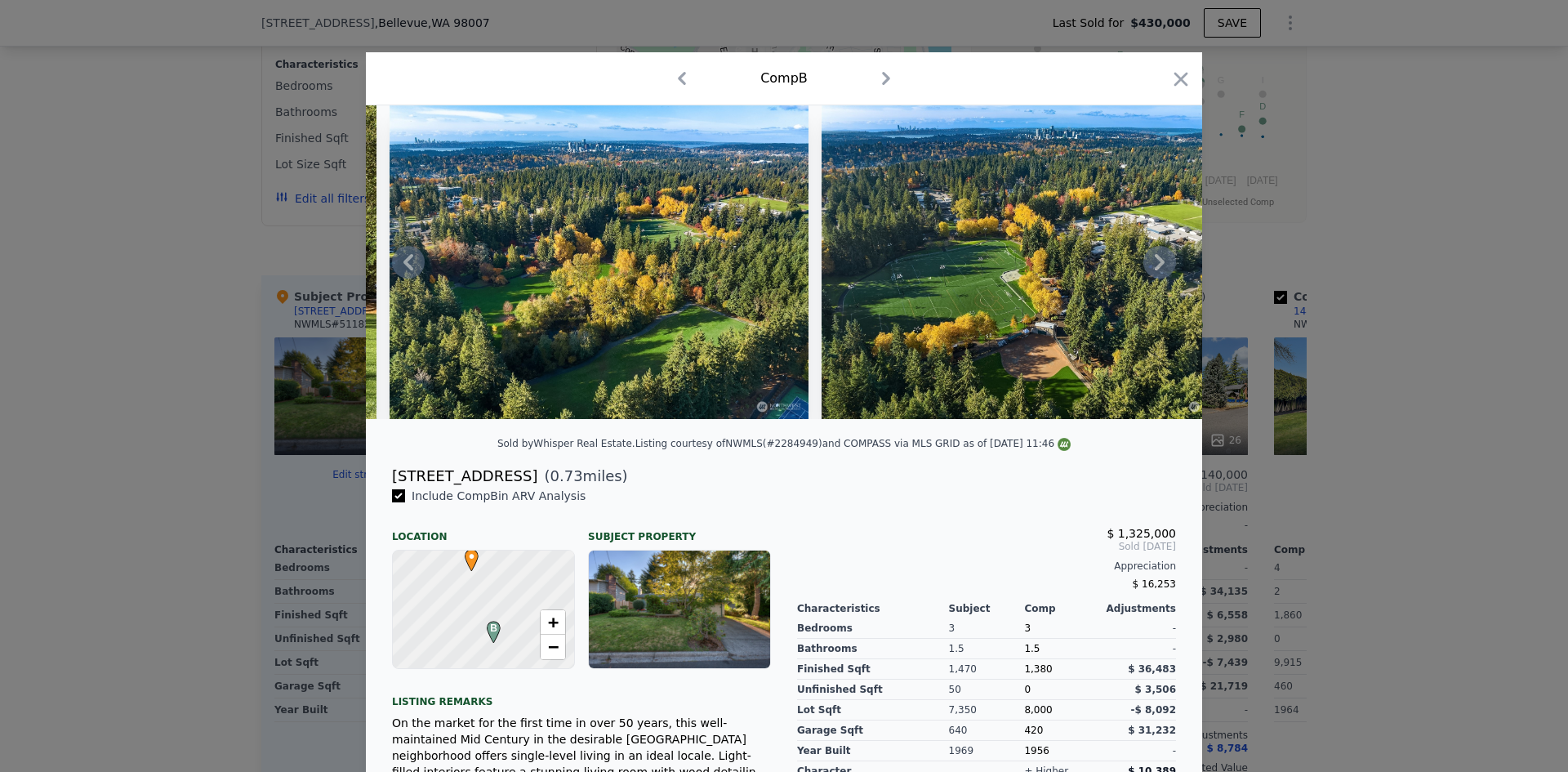
click at [1147, 267] on icon at bounding box center [1160, 262] width 33 height 33
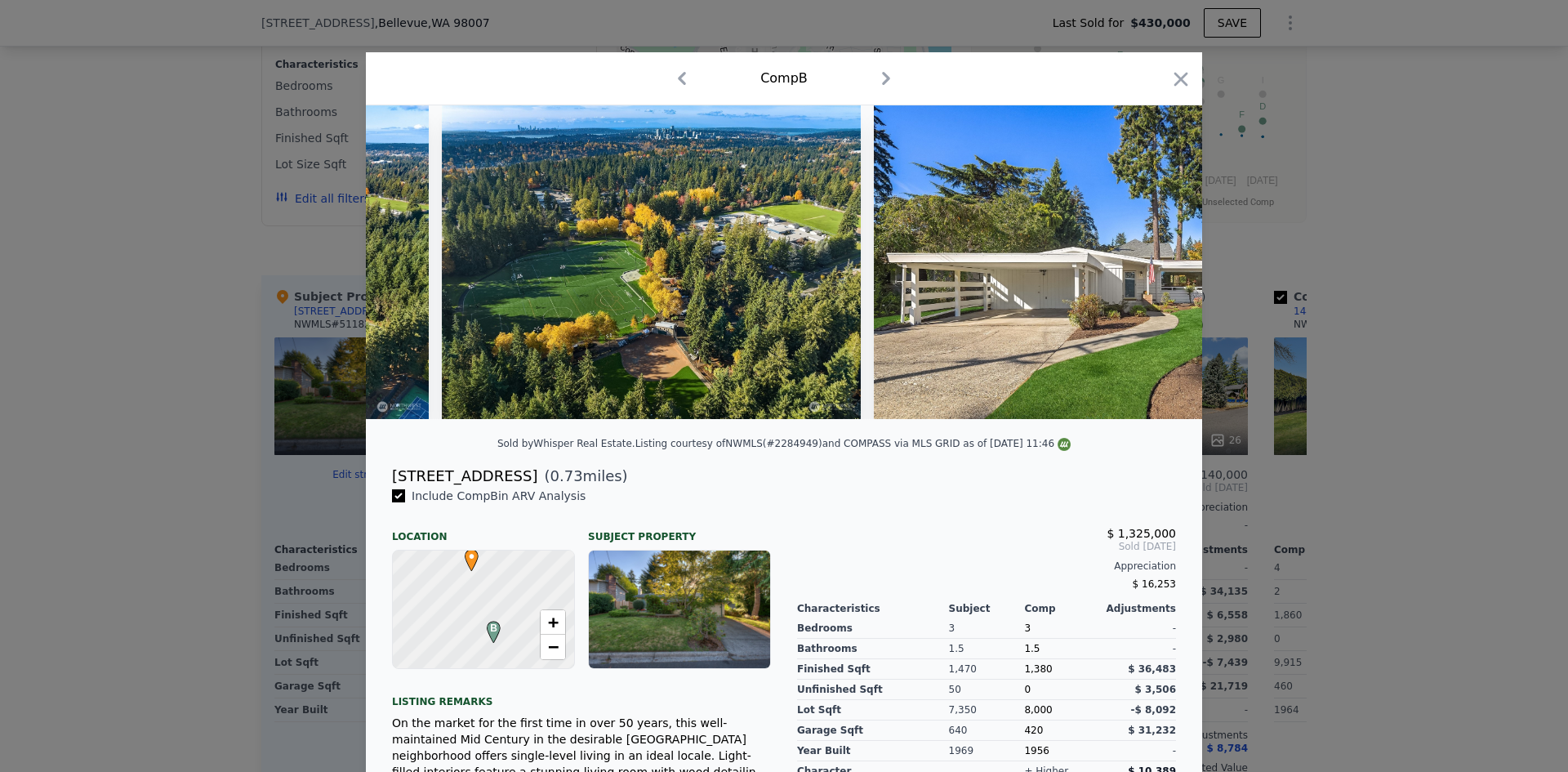
scroll to position [0, 12934]
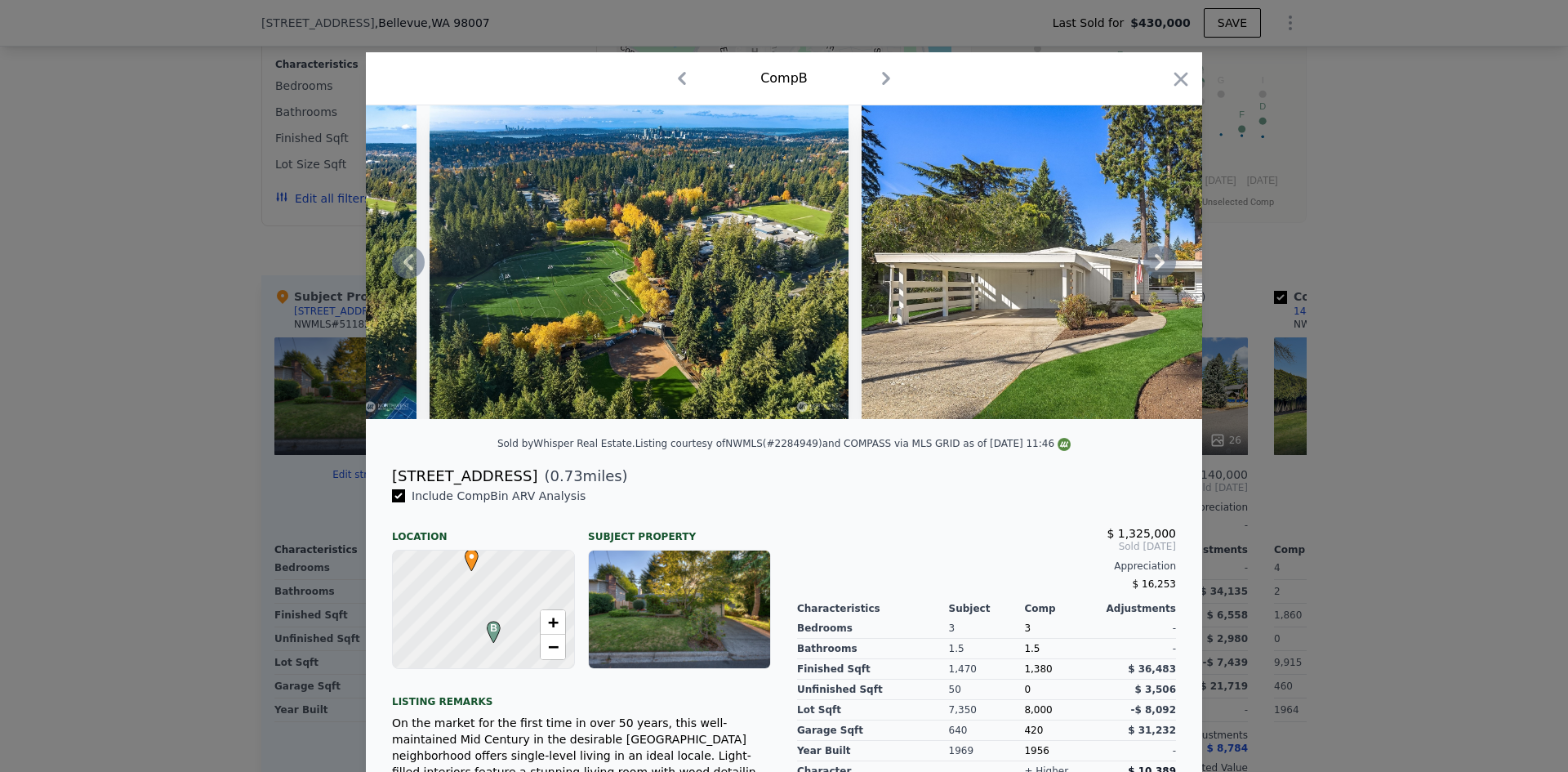
click at [1148, 270] on icon at bounding box center [1160, 262] width 33 height 33
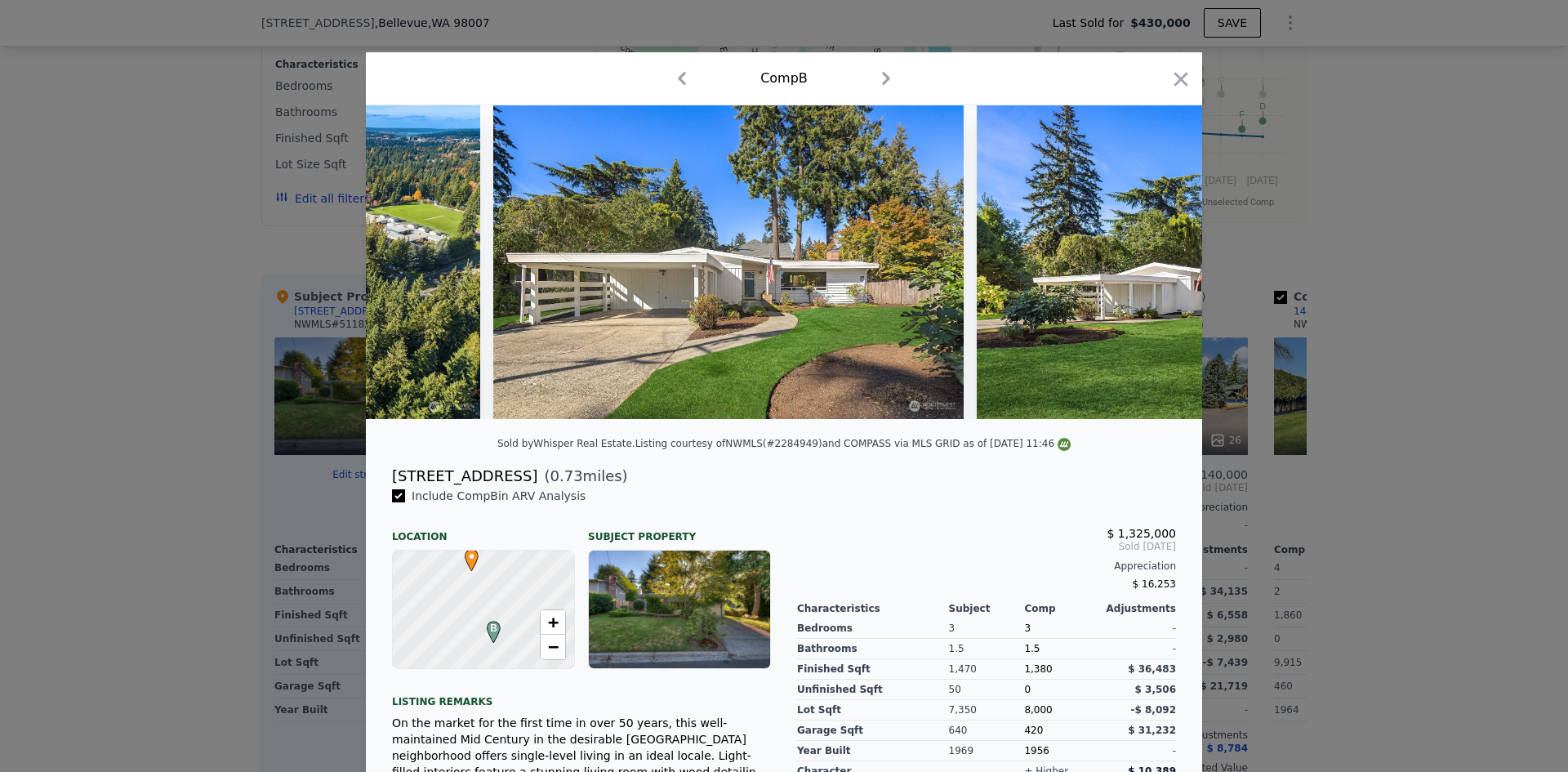
scroll to position [0, 13326]
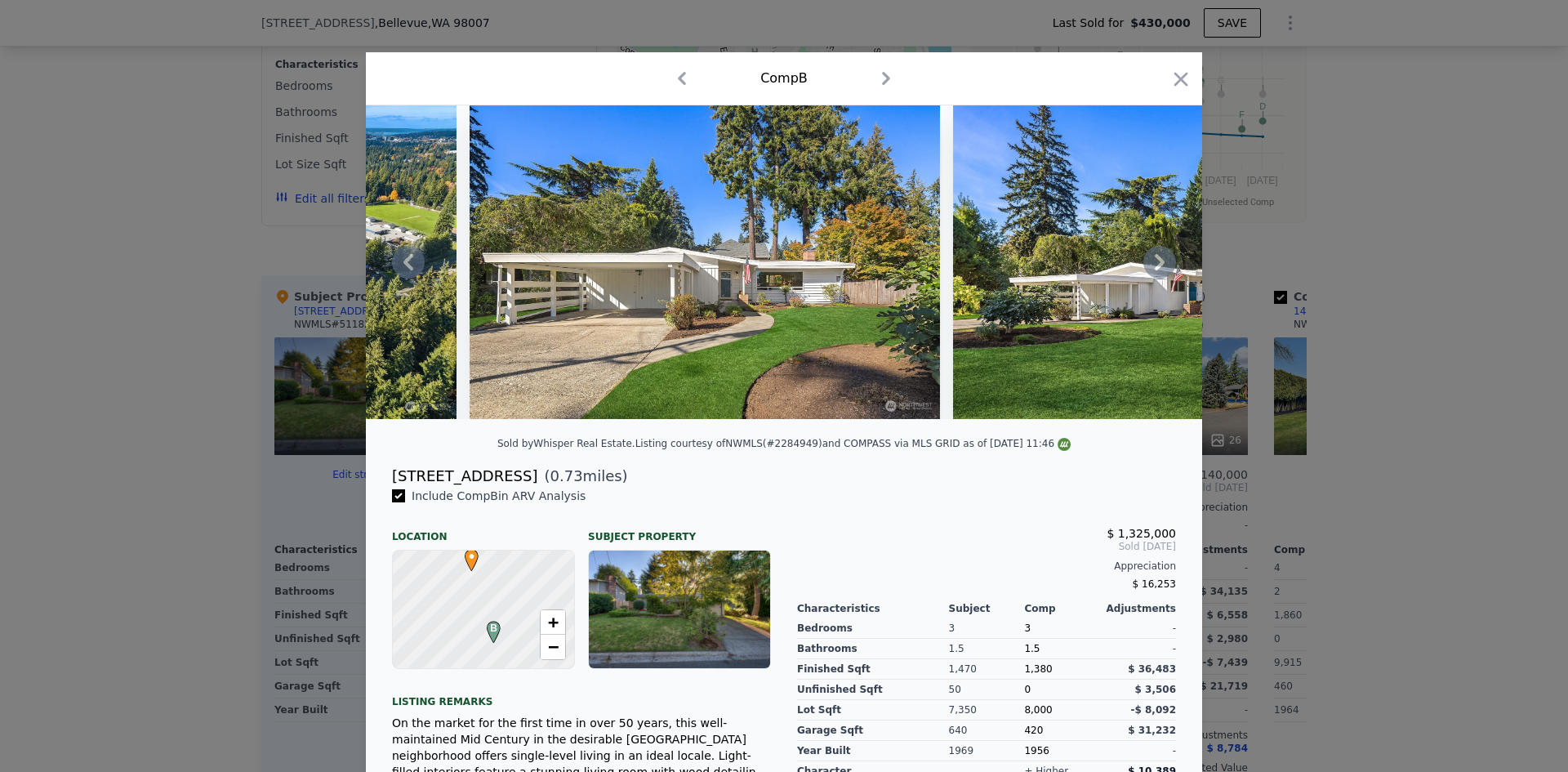
click at [1148, 270] on icon at bounding box center [1160, 262] width 33 height 33
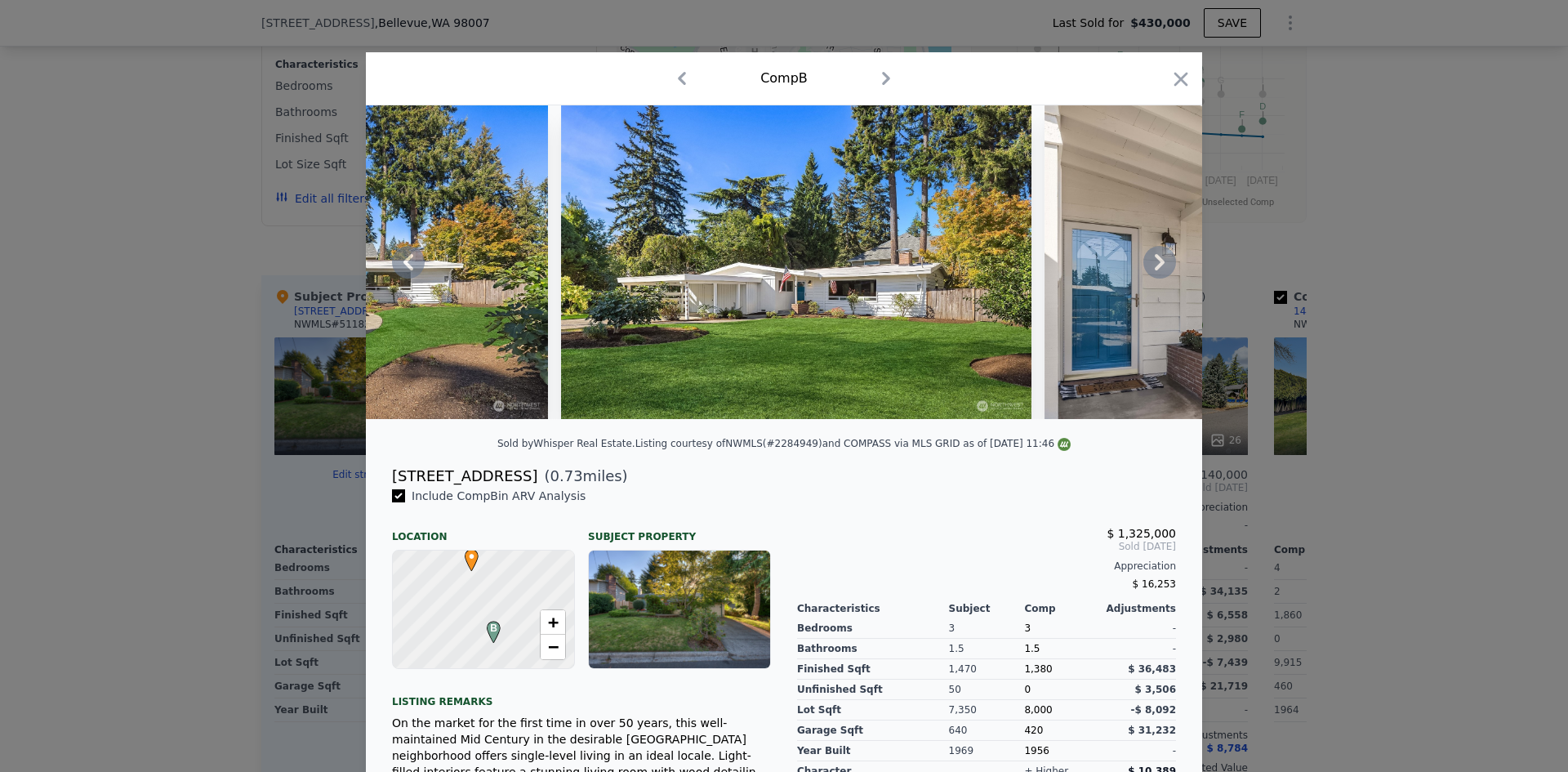
click at [1149, 270] on icon at bounding box center [1160, 262] width 33 height 33
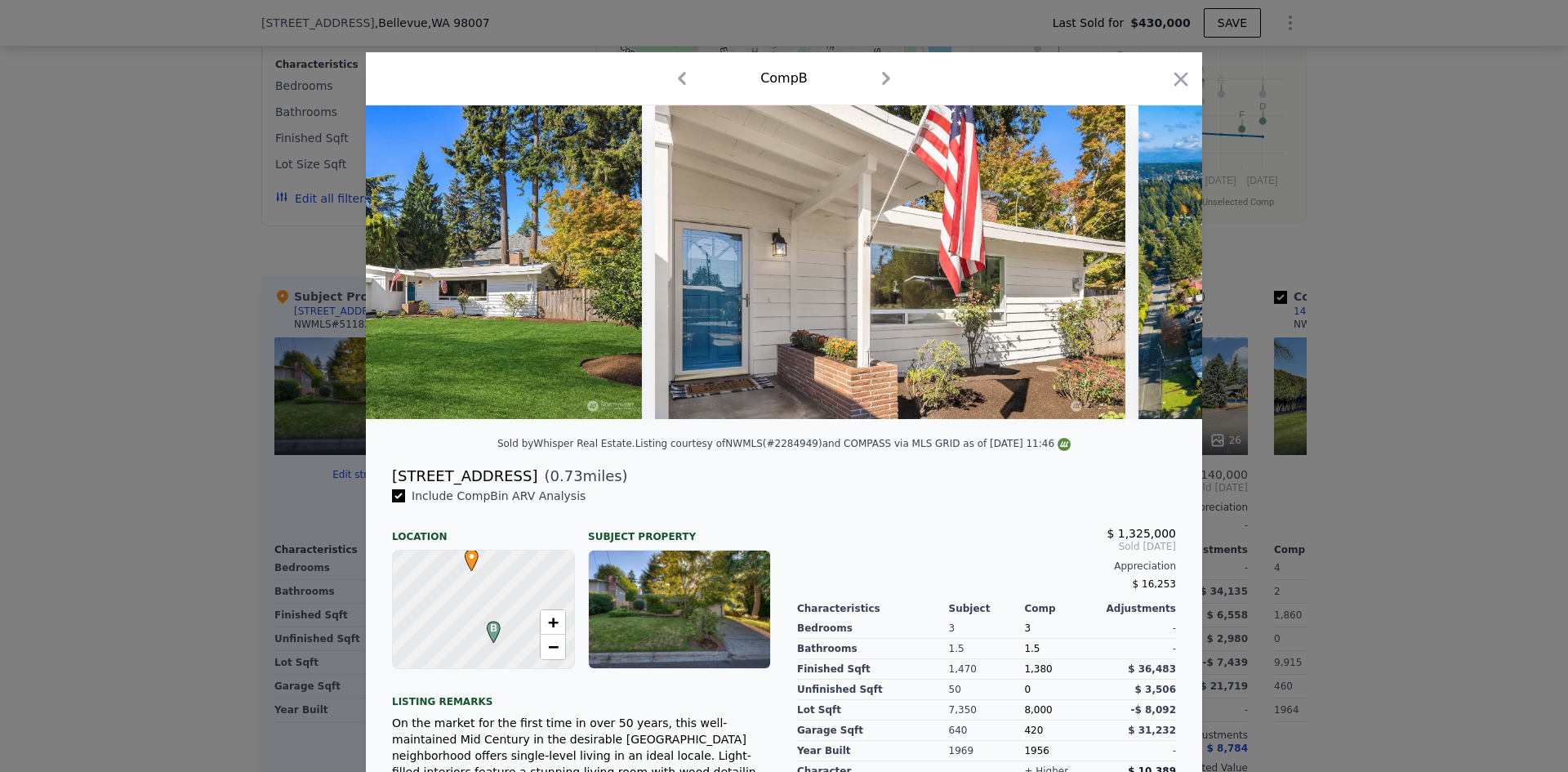
scroll to position [0, 14110]
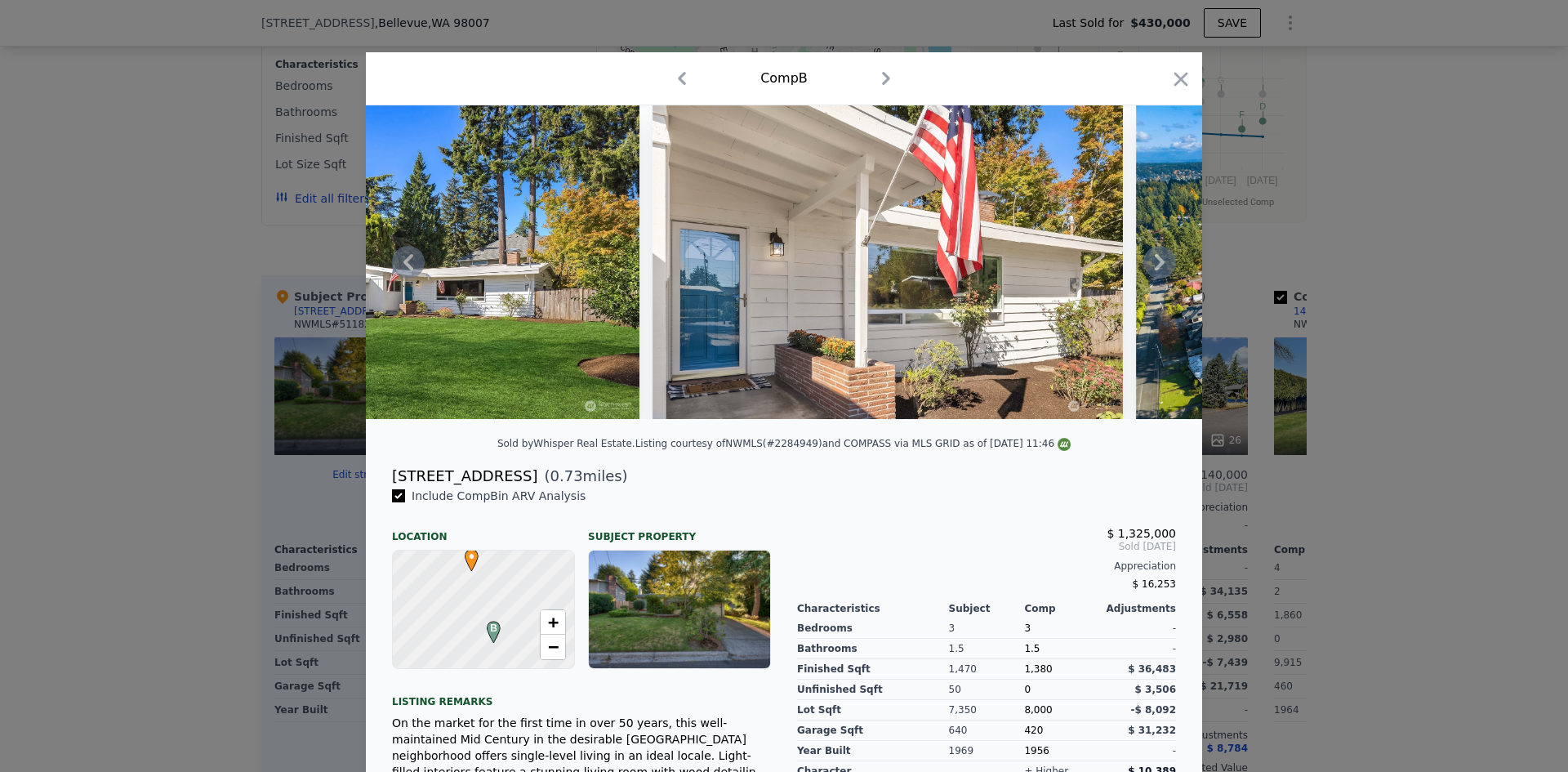
click at [1149, 270] on icon at bounding box center [1160, 262] width 33 height 33
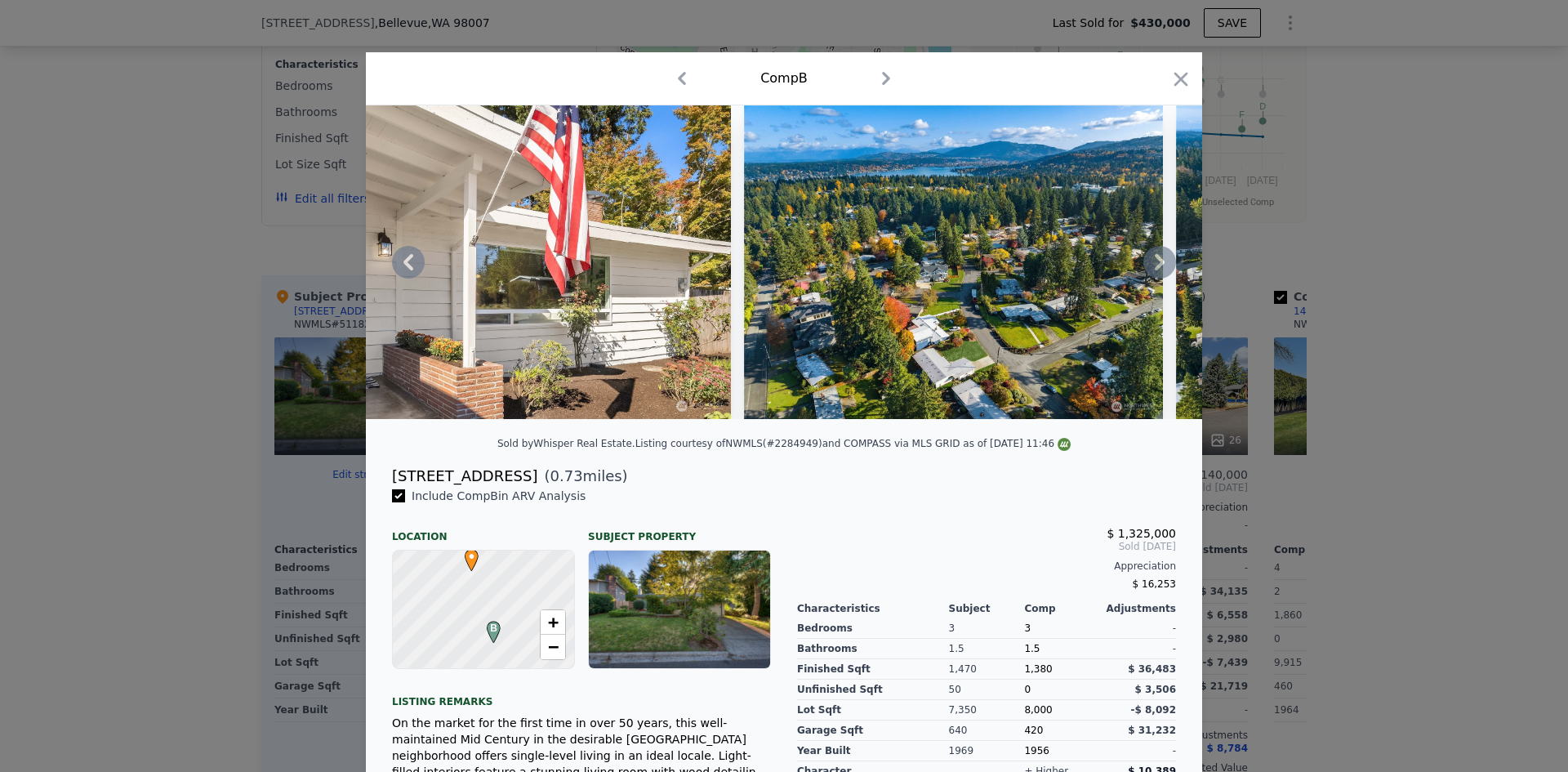
click at [1149, 270] on icon at bounding box center [1160, 262] width 33 height 33
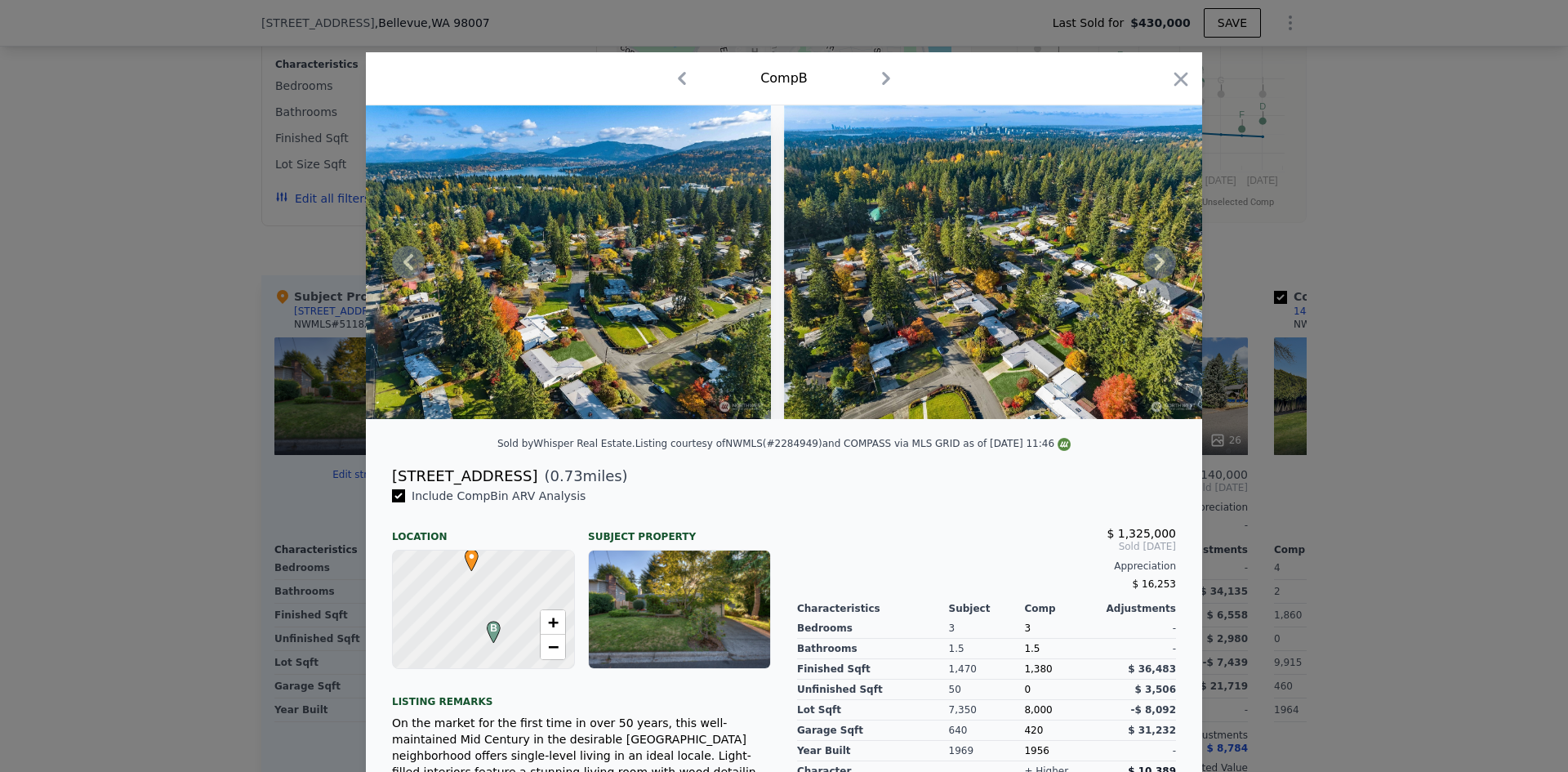
click at [1149, 270] on icon at bounding box center [1160, 262] width 33 height 33
click at [1179, 87] on icon "button" at bounding box center [1180, 79] width 22 height 23
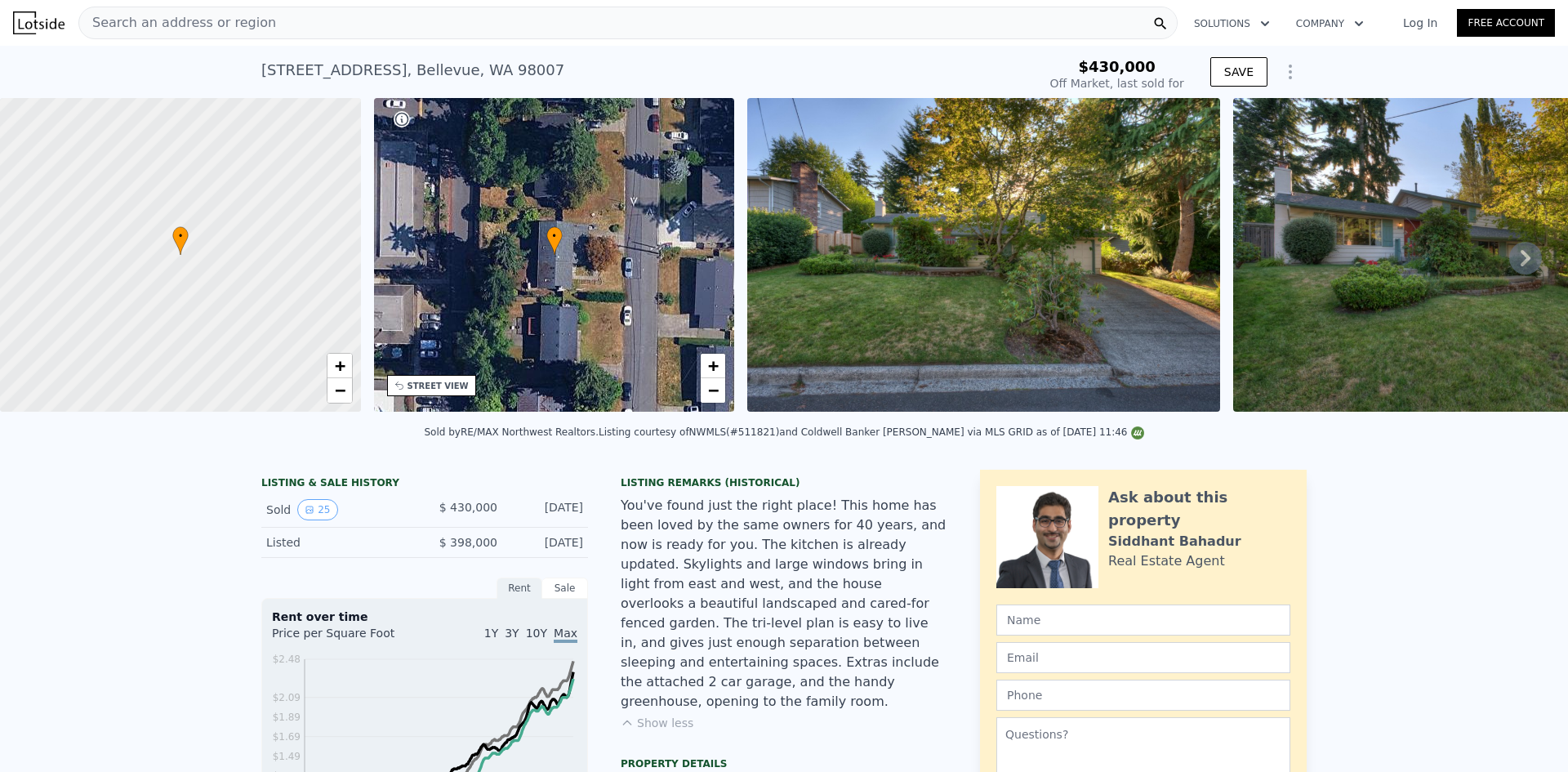
click at [1256, 25] on icon "button" at bounding box center [1264, 23] width 16 height 20
click at [1199, 122] on link "Wholesaler Solutions" at bounding box center [1272, 122] width 183 height 29
select select "30"
type input "$ 0"
type input "$ 3,700"
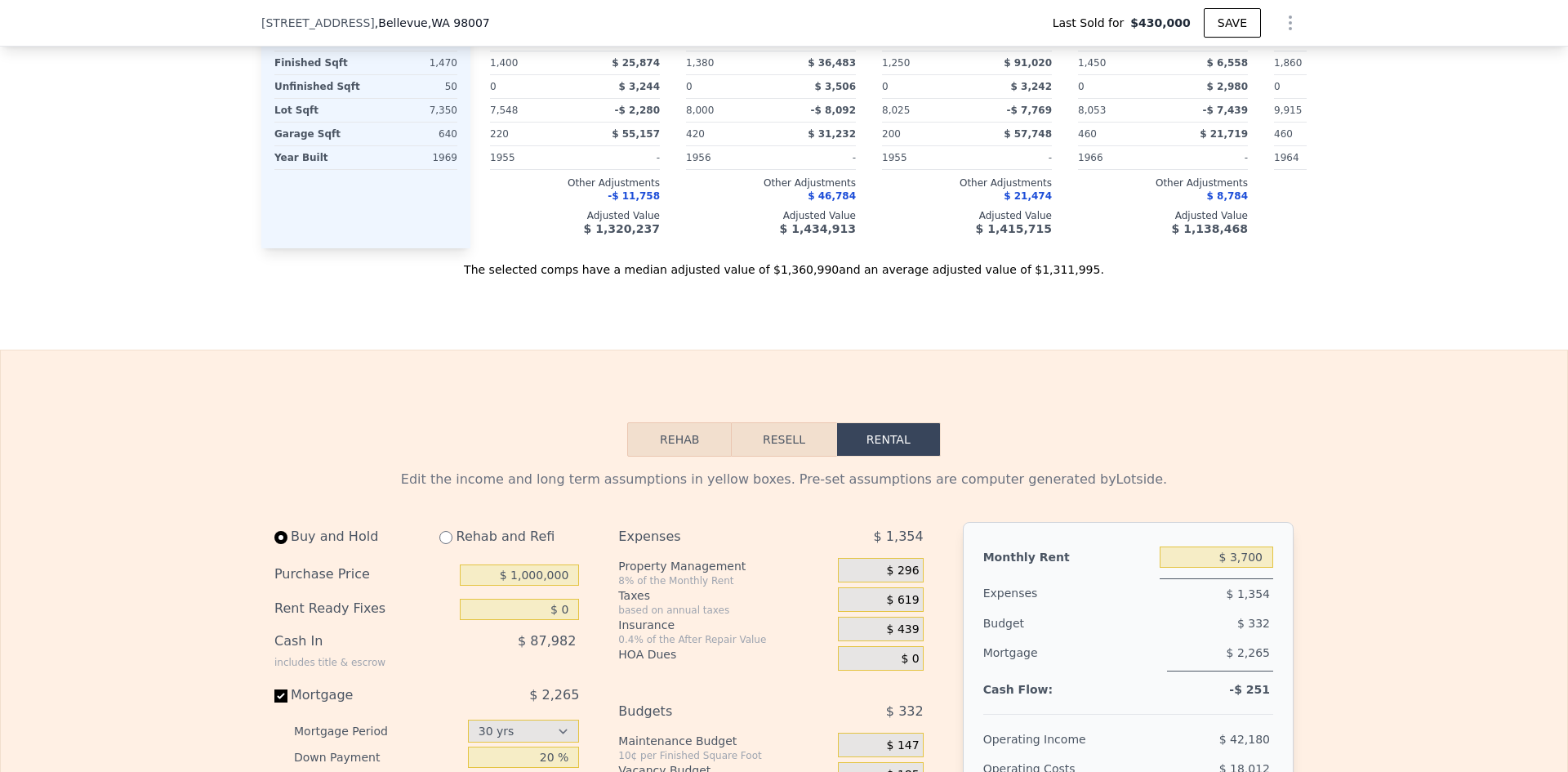
scroll to position [2494, 0]
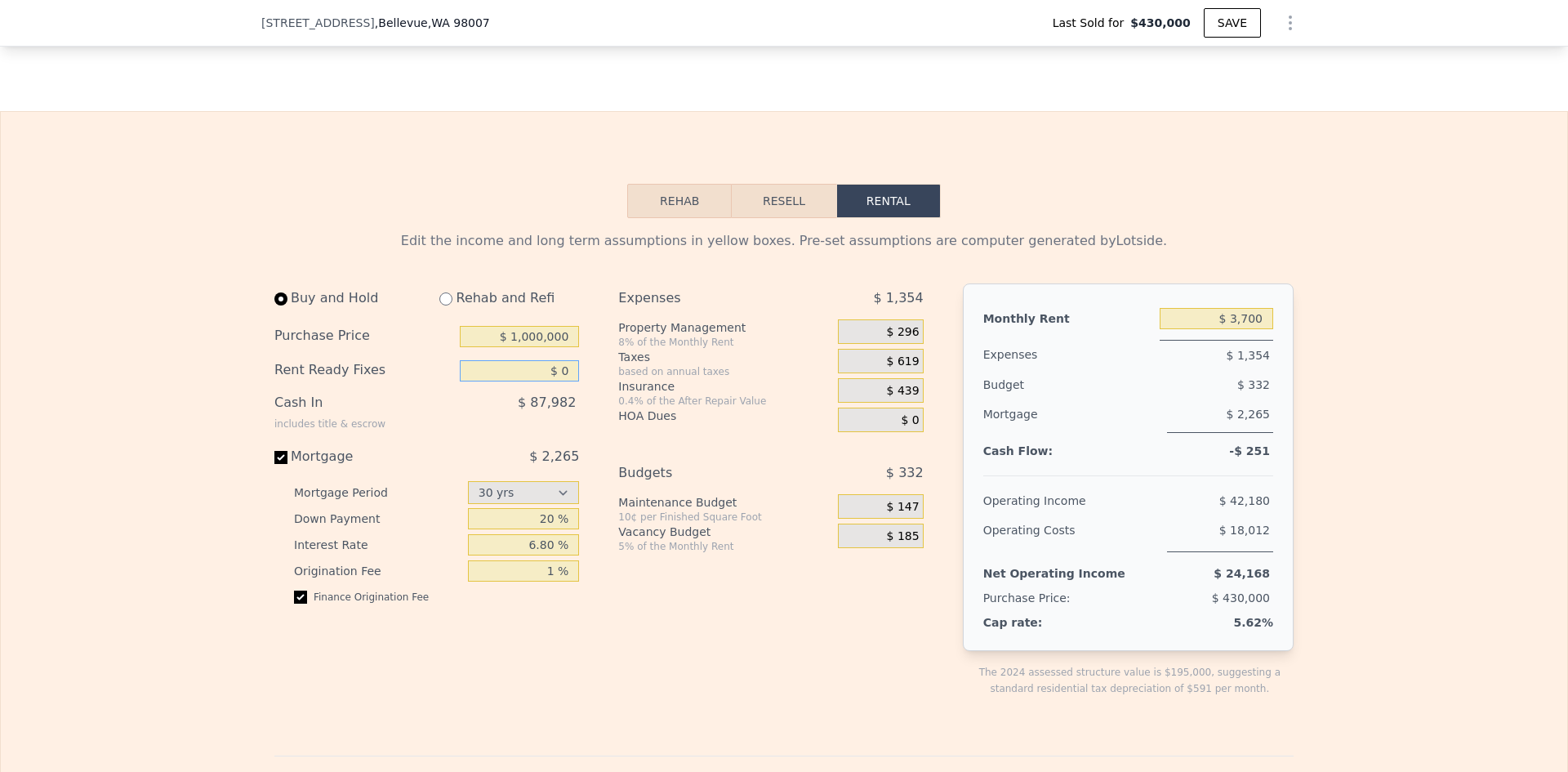
click at [531, 361] on input "$ 0" at bounding box center [519, 370] width 119 height 22
type input "$ 100,000"
click at [532, 613] on div "Buy and Hold Rehab and Refi Purchase Price $ 1,000,000 Rent Ready Fixes $ 100,0…" at bounding box center [433, 503] width 318 height 440
click at [499, 560] on input "1 %" at bounding box center [524, 570] width 112 height 22
click at [673, 191] on button "Rehab" at bounding box center [679, 201] width 105 height 35
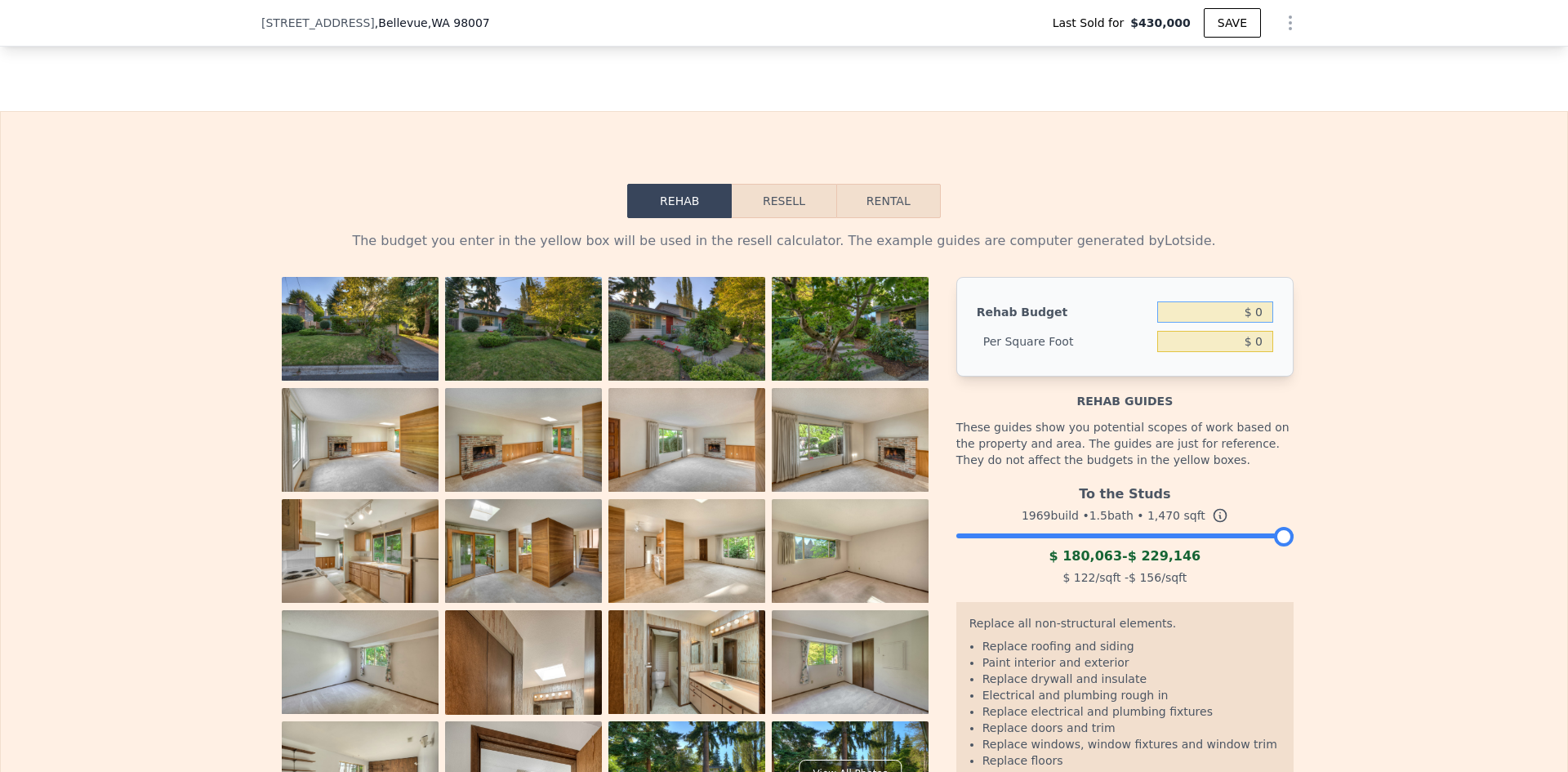
click at [1224, 301] on input "$ 0" at bounding box center [1215, 312] width 116 height 22
type input "$ 230,000"
click at [1369, 389] on div "The budget you enter in the yellow box will be used in the resell calculator. T…" at bounding box center [784, 544] width 1566 height 652
type input "$ 156.46"
click at [781, 183] on button "Resell" at bounding box center [784, 201] width 104 height 35
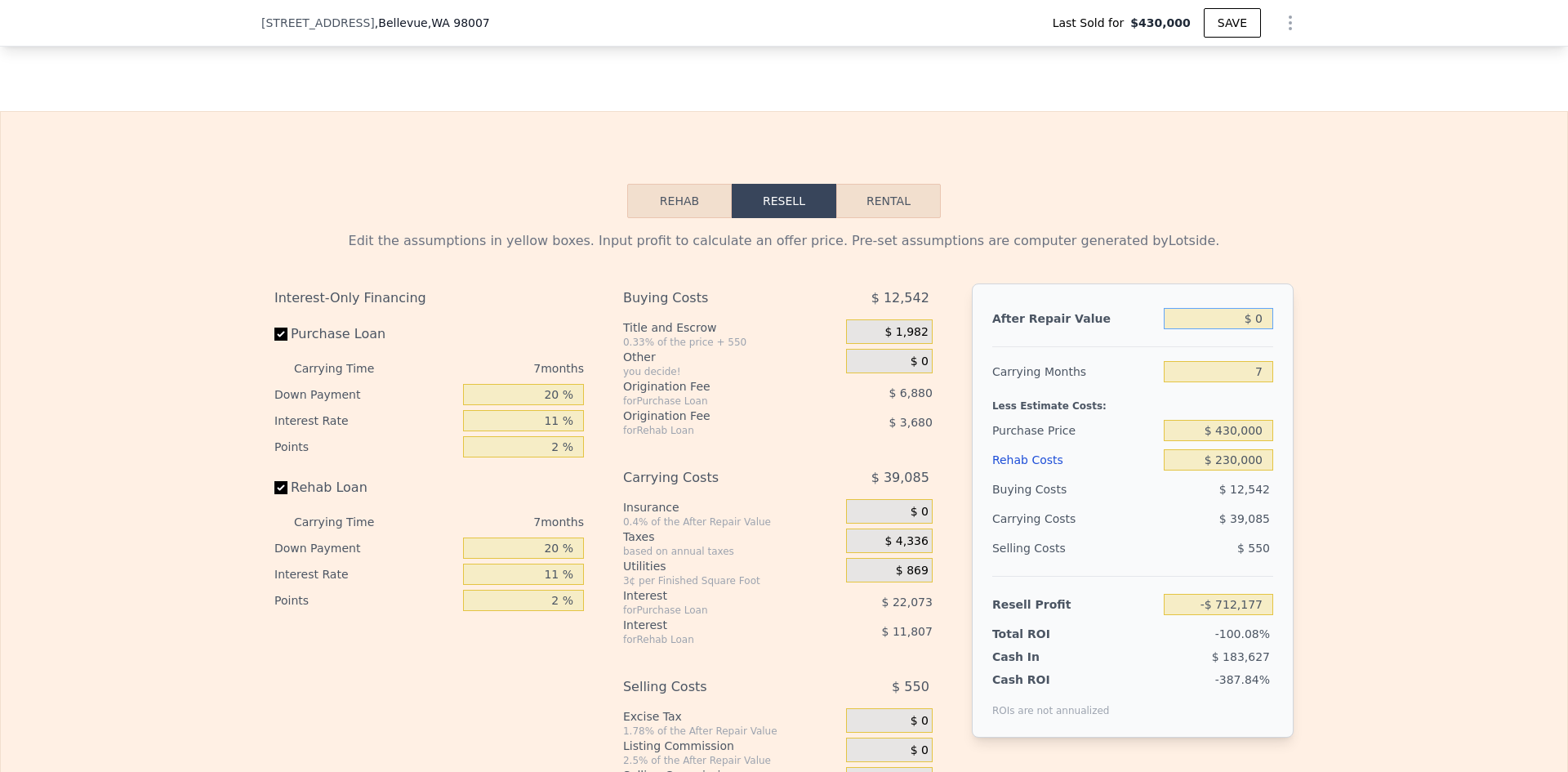
click at [1219, 308] on input "$ 0" at bounding box center [1218, 318] width 109 height 22
type input "$ 150"
type input "-$ 712,038"
type input "$ 15,000"
type input "-$ 698,279"
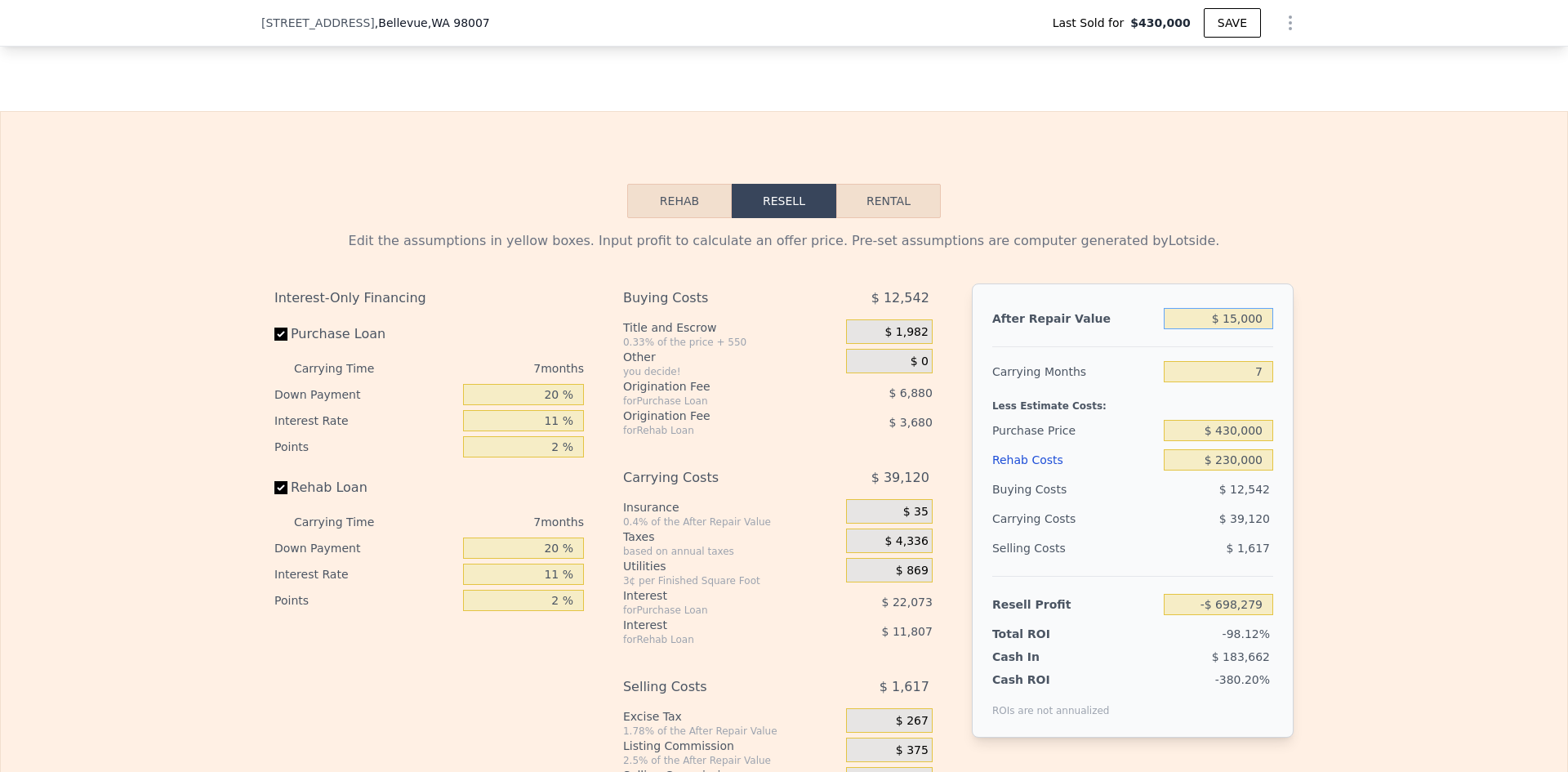
type input "$ 150,000"
type input "-$ 573,197"
type input "$ 1,500,000"
type input "$ 677,628"
type input "$ 1,500,000"
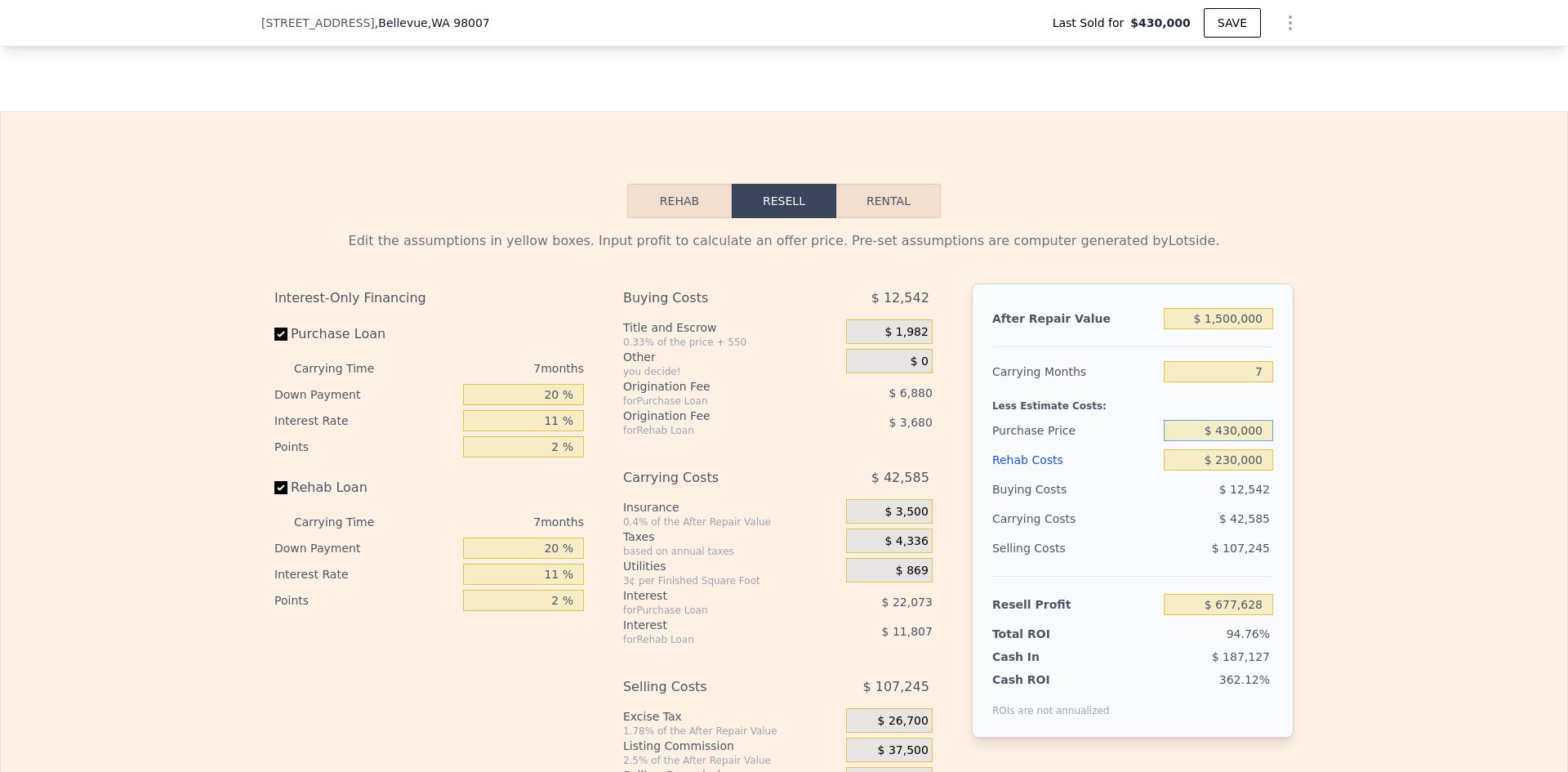
click at [1219, 420] on input "$ 430,000" at bounding box center [1218, 430] width 109 height 22
click at [1234, 420] on input "$ 430,000" at bounding box center [1218, 430] width 109 height 22
type input "$ 1,000,000"
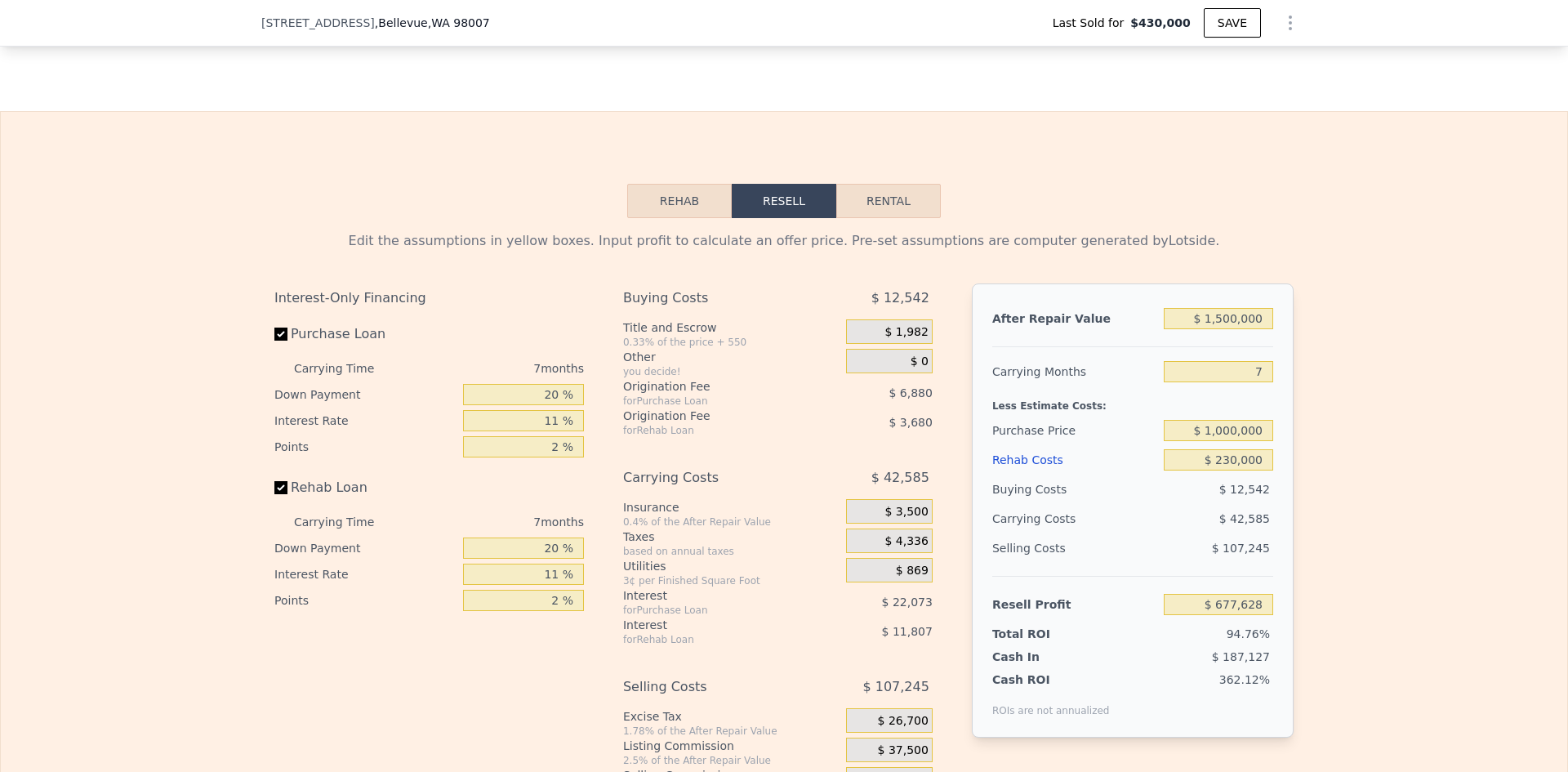
click at [1287, 431] on div "After Repair Value $ 1,500,000 Carrying Months 7 Less Estimate Costs: Purchase …" at bounding box center [1133, 510] width 322 height 454
type input "$ 67,350"
click at [1227, 449] on input "$ 230,000" at bounding box center [1218, 460] width 109 height 22
type input "$ 20,000"
type input "$ 291,490"
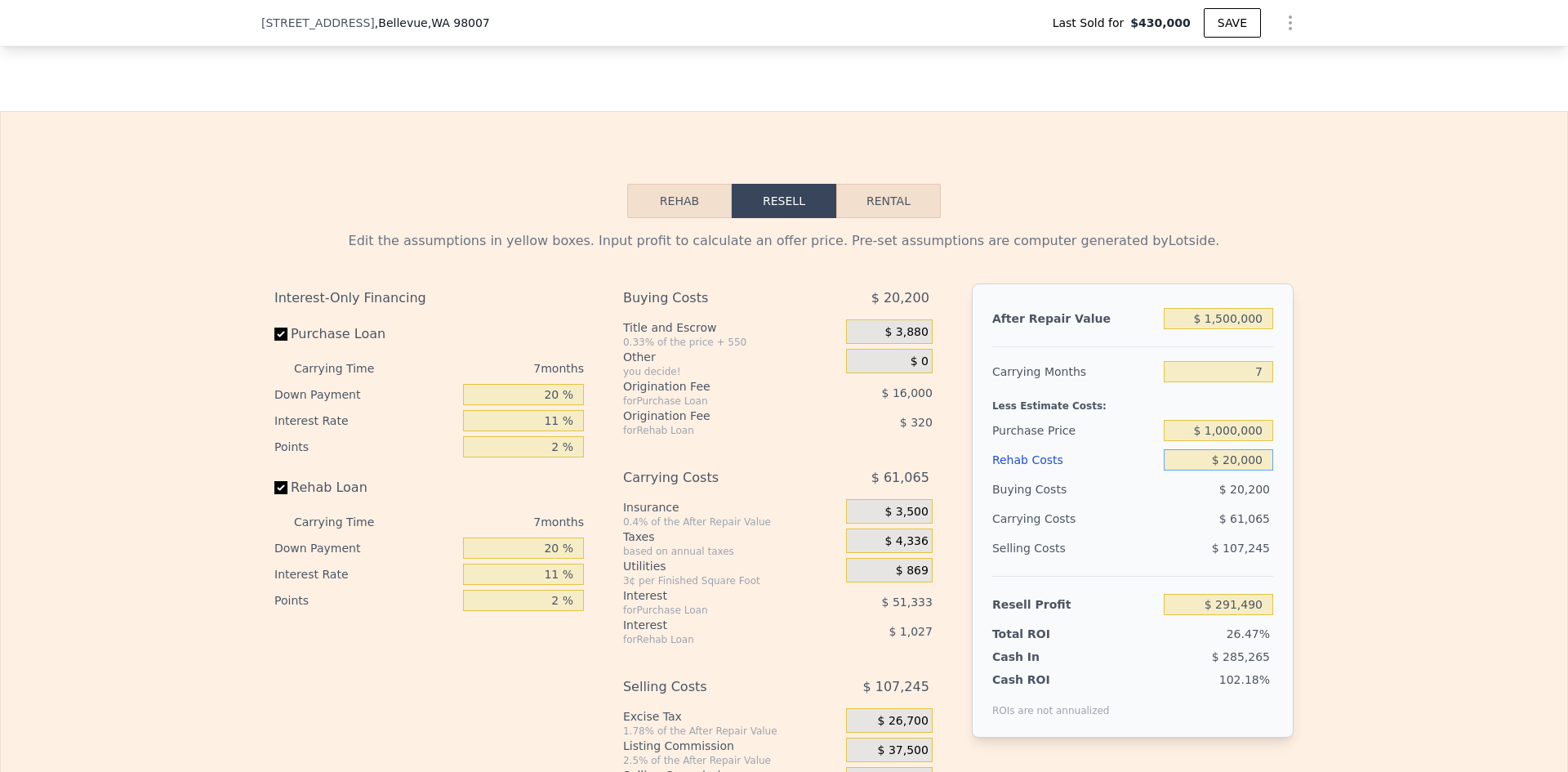
type input "$ 200,000"
type input "$ 99,370"
type input "$ 200,000"
click at [1331, 500] on div "Edit the assumptions in yellow boxes. Input profit to calculate an offer price.…" at bounding box center [784, 522] width 1566 height 608
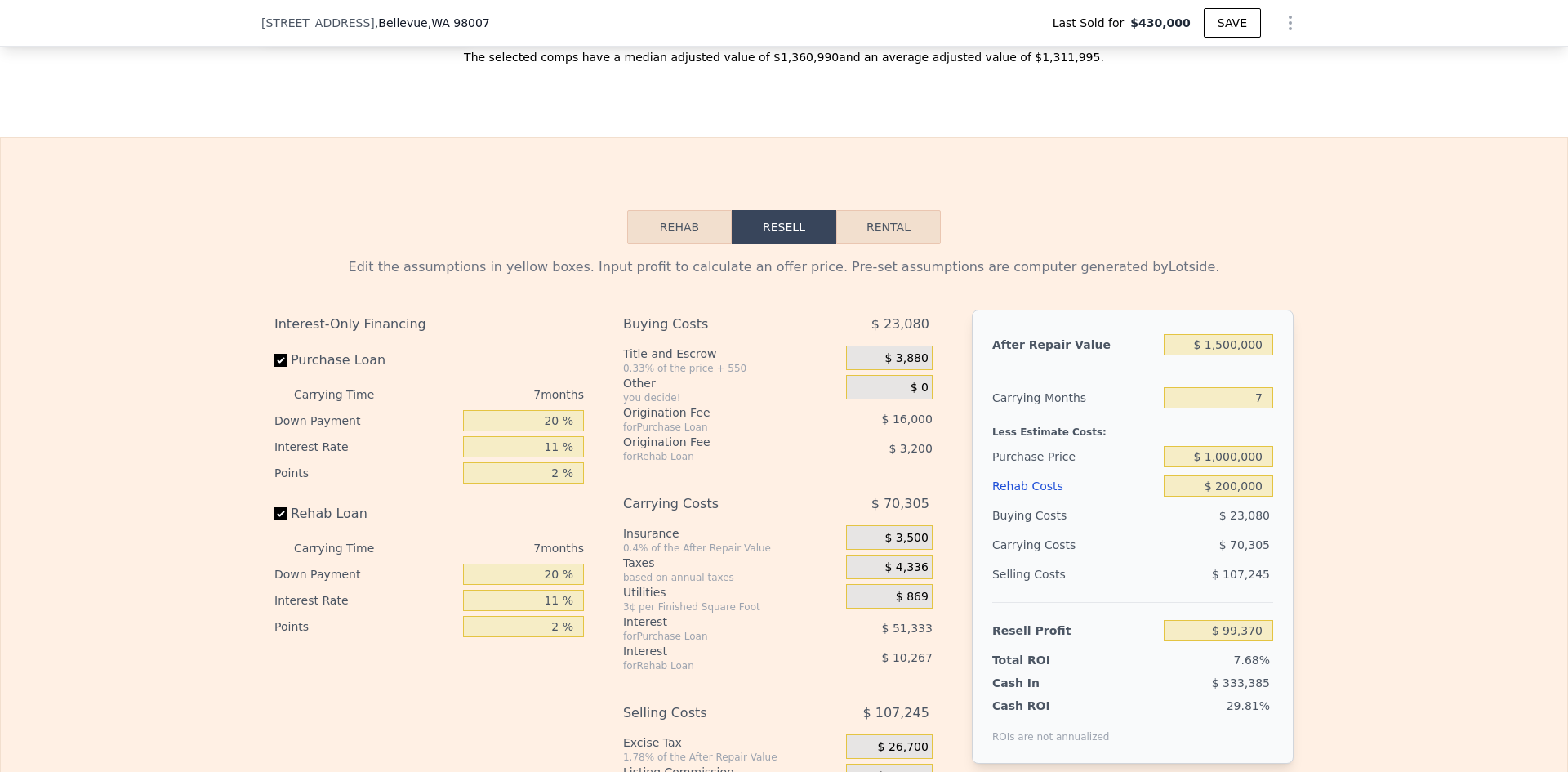
scroll to position [2459, 0]
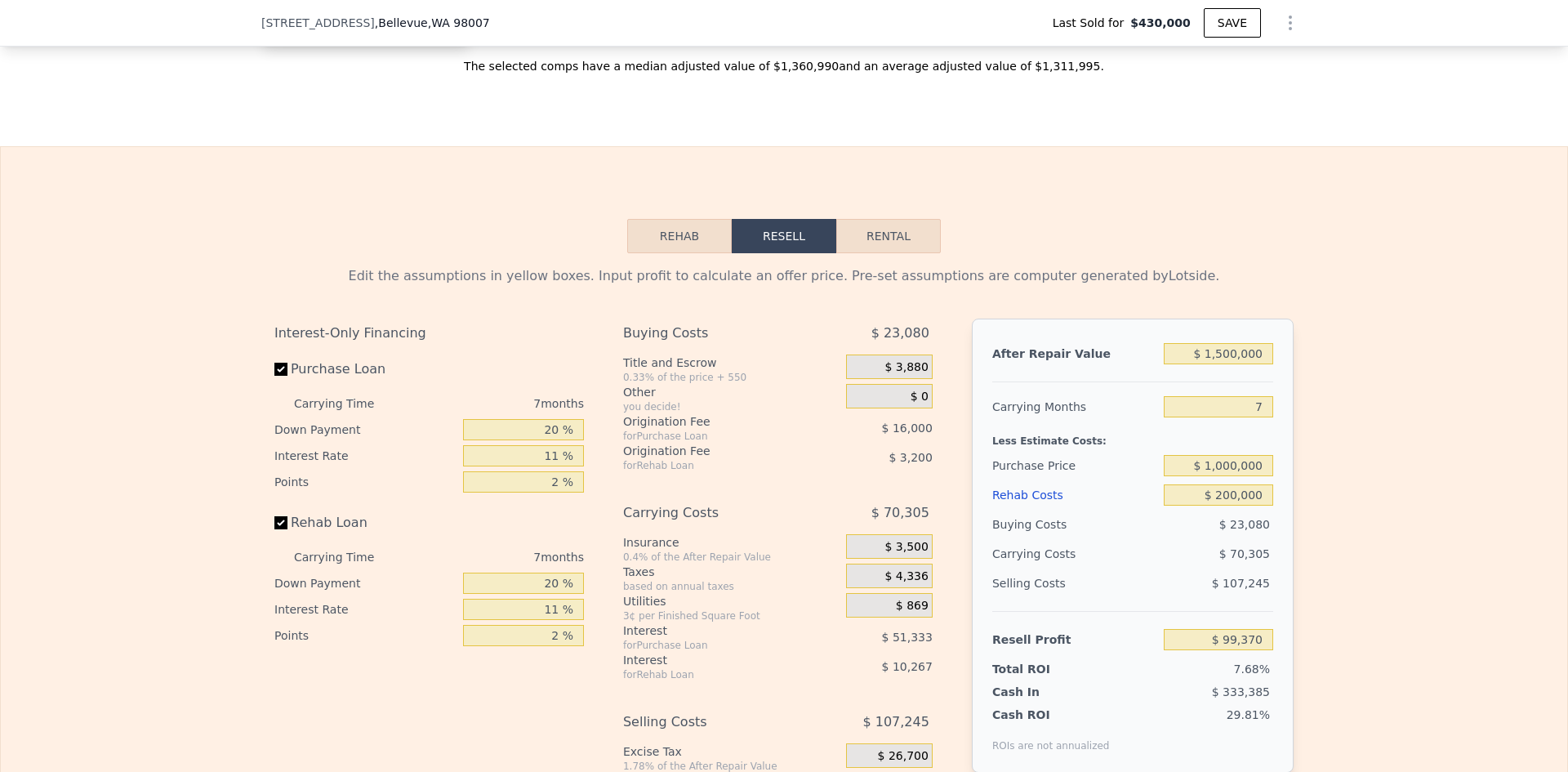
click at [895, 226] on button "Rental" at bounding box center [888, 236] width 105 height 35
select select "30"
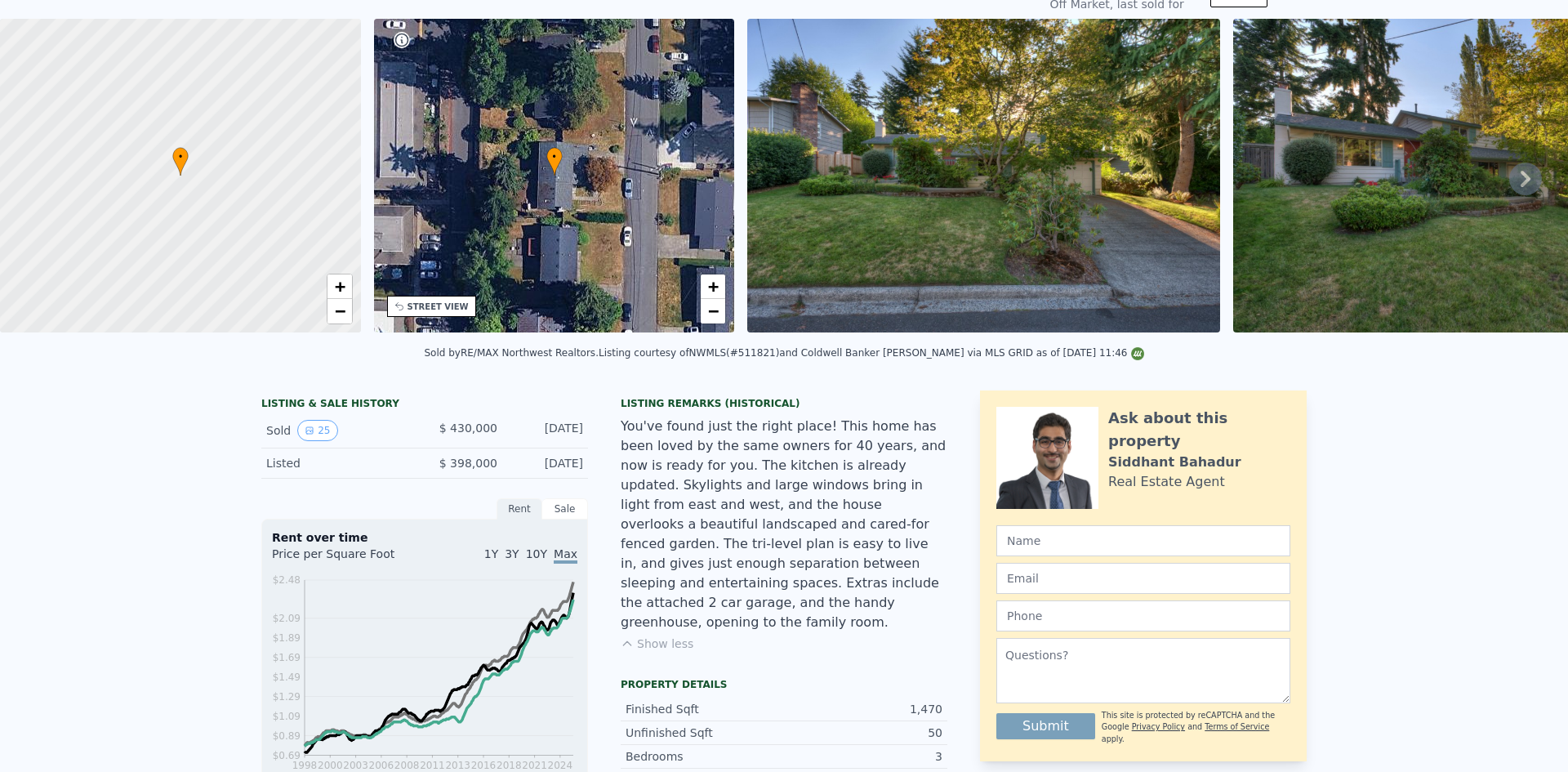
scroll to position [0, 0]
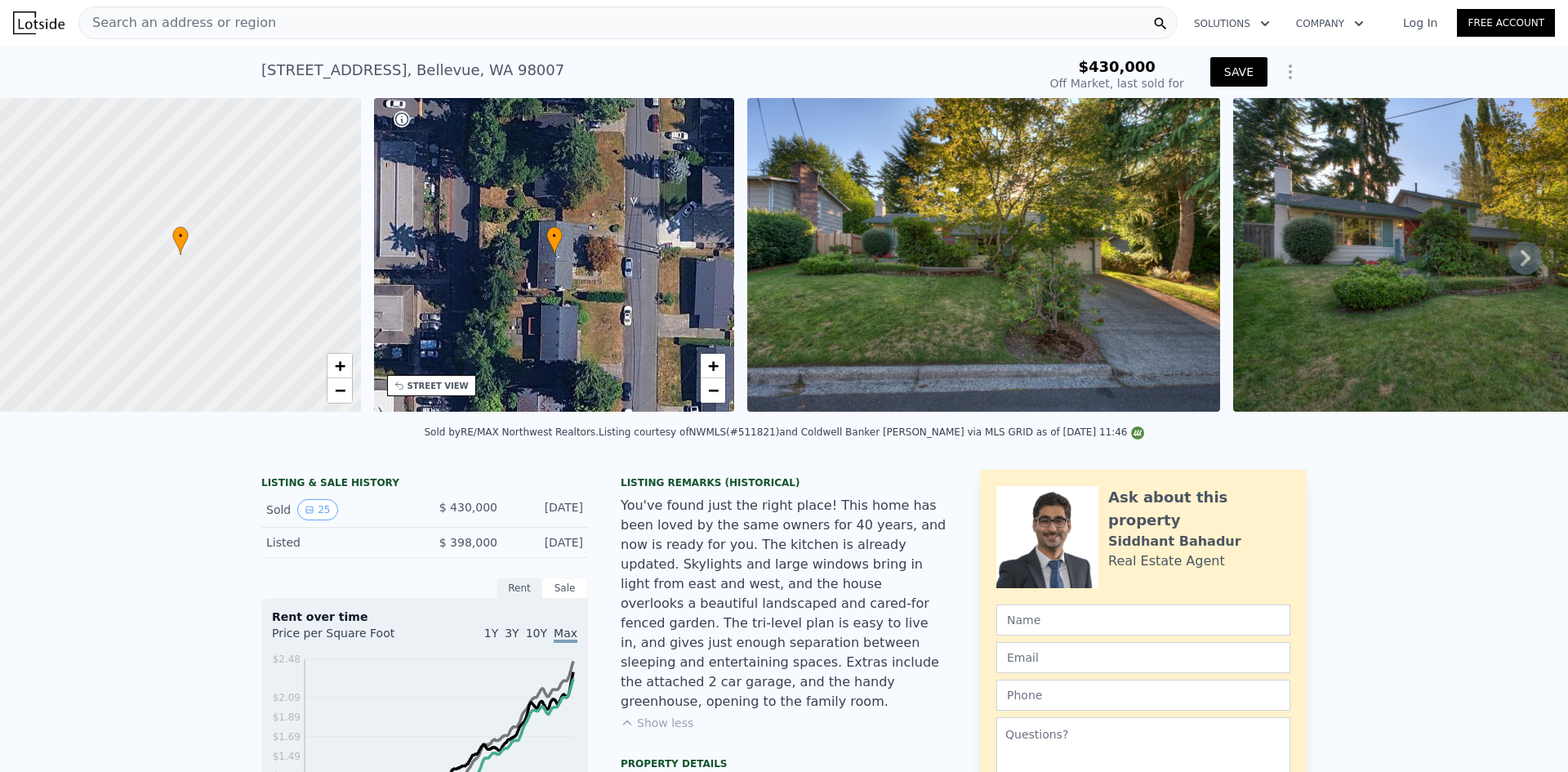
click at [1243, 70] on button "SAVE" at bounding box center [1238, 72] width 57 height 29
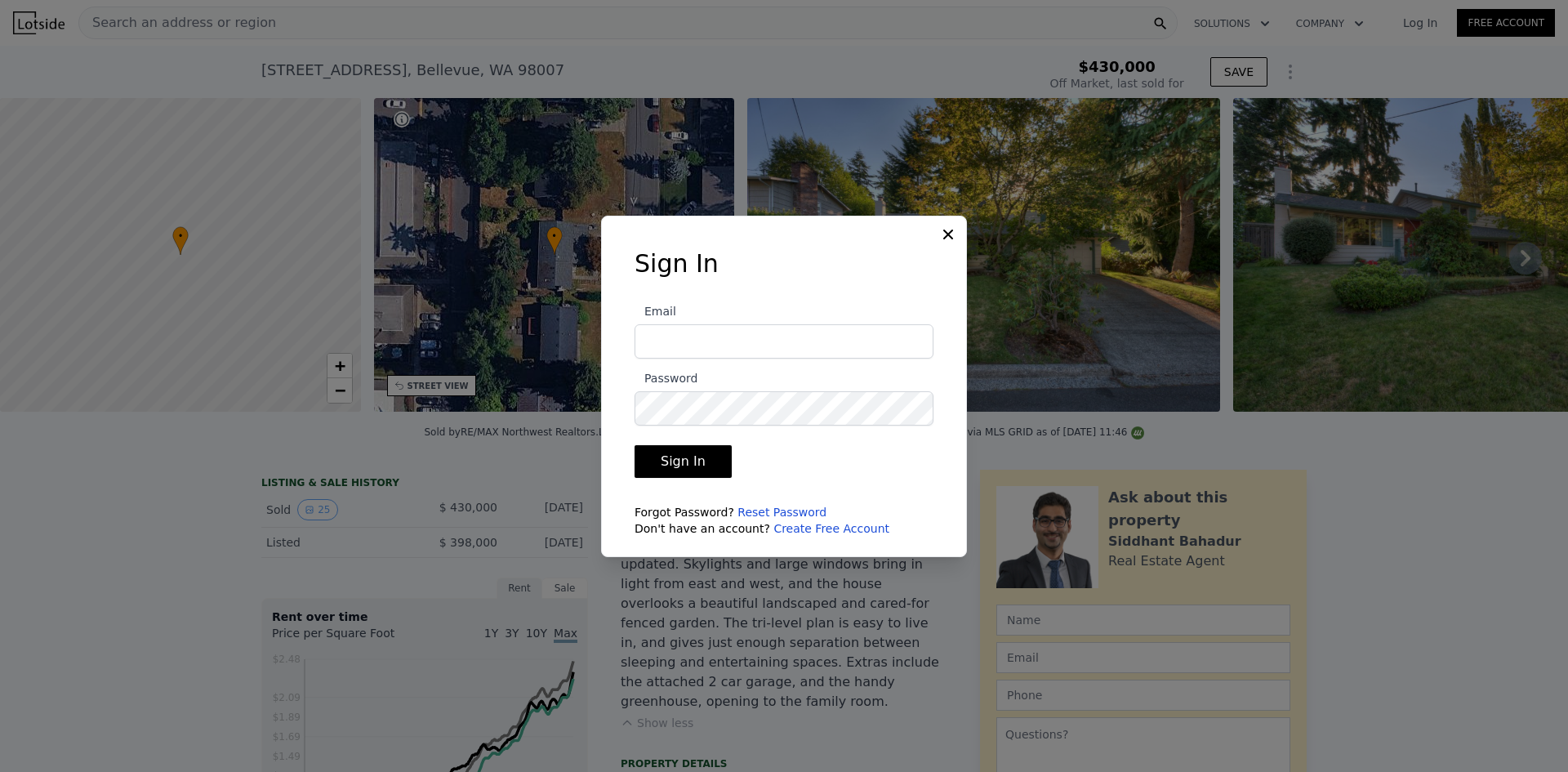
click at [689, 346] on input "Email" at bounding box center [783, 342] width 299 height 35
type input "[PERSON_NAME][EMAIL_ADDRESS][PERSON_NAME][DOMAIN_NAME]"
click at [956, 238] on button at bounding box center [949, 233] width 20 height 20
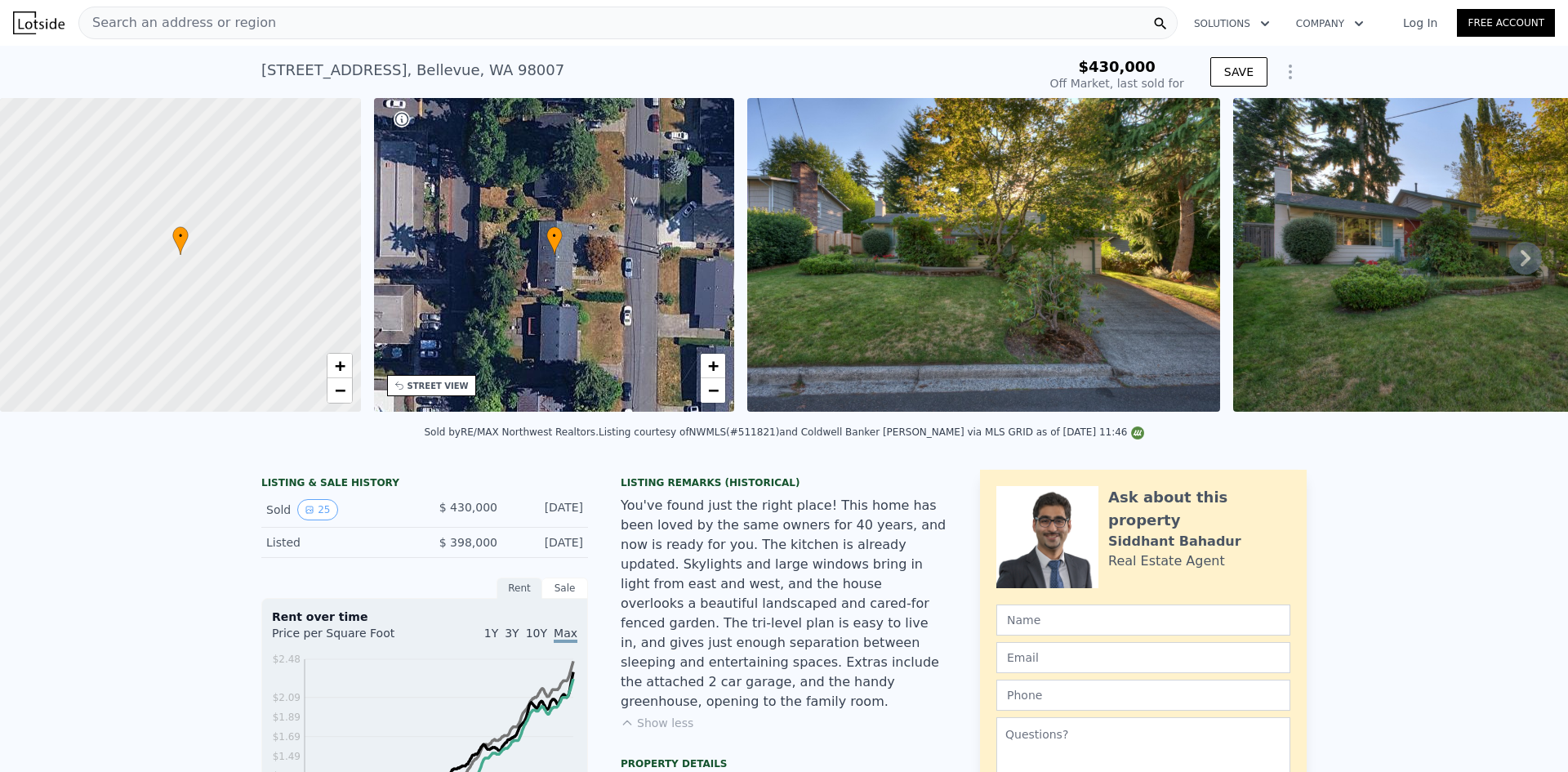
click at [1407, 22] on link "Log In" at bounding box center [1420, 23] width 74 height 16
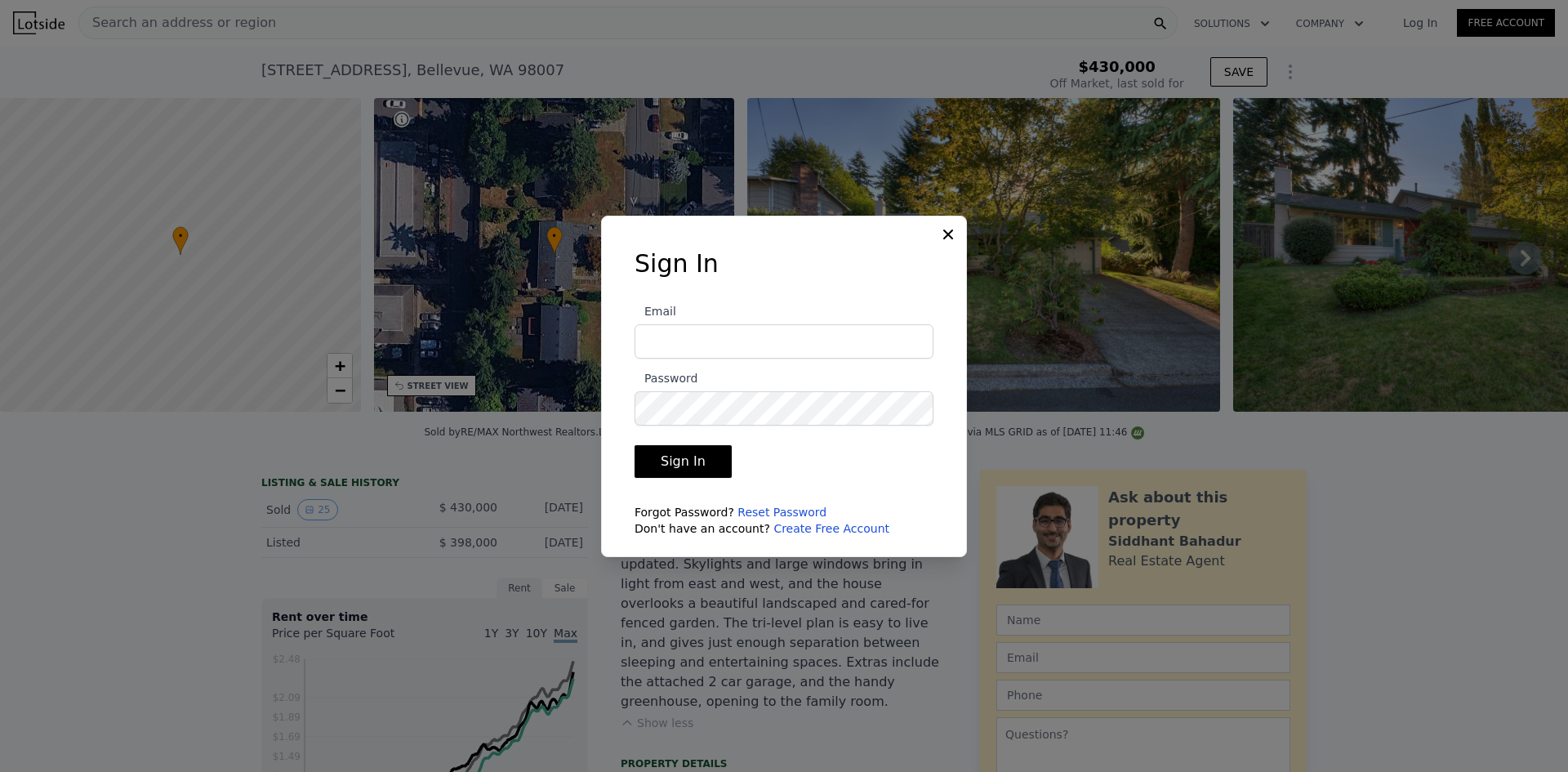
click at [662, 338] on input "Email" at bounding box center [783, 342] width 299 height 35
type input "[PERSON_NAME][EMAIL_ADDRESS][PERSON_NAME][DOMAIN_NAME]"
click at [690, 471] on button "Sign In" at bounding box center [683, 461] width 97 height 33
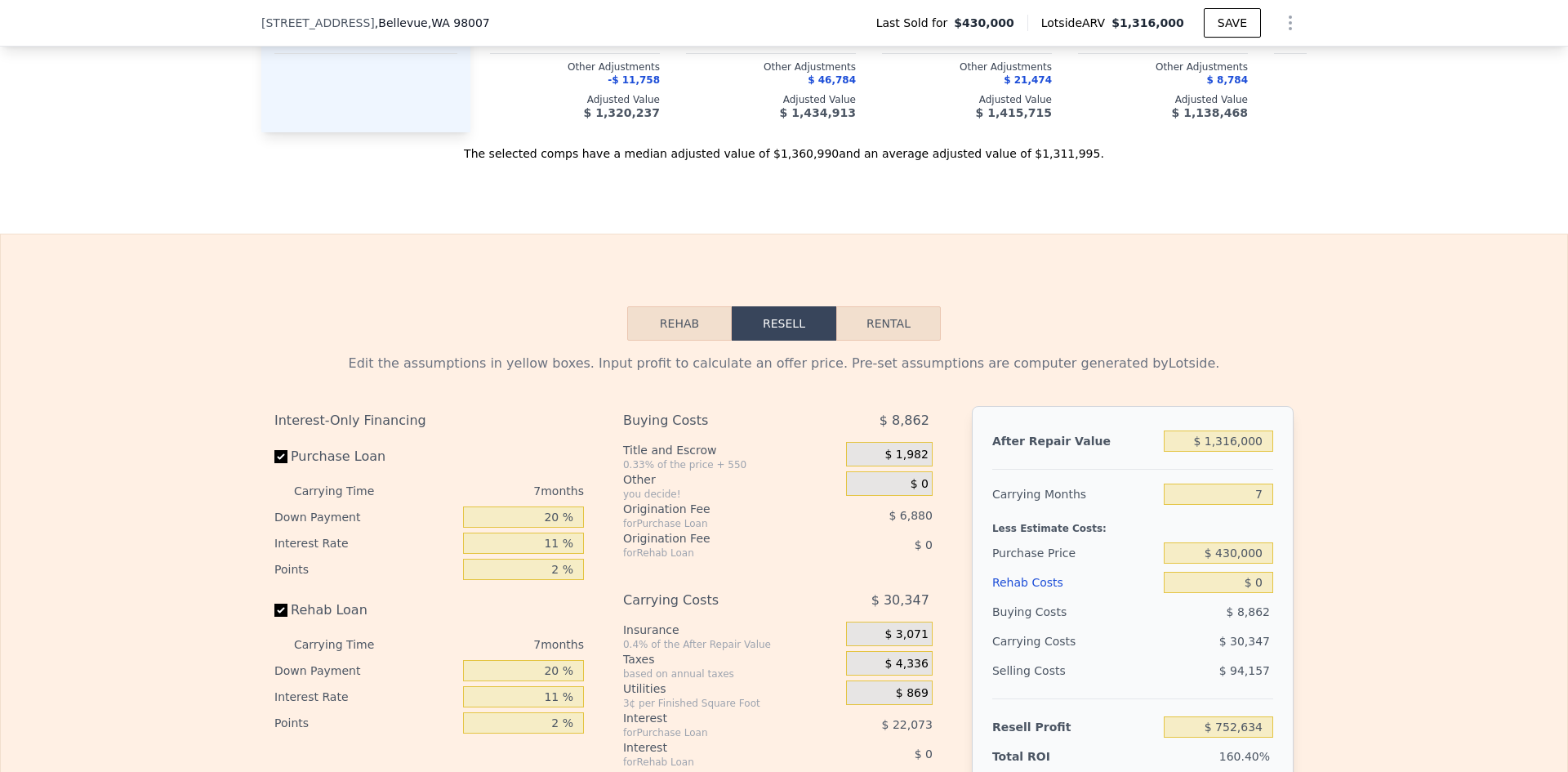
scroll to position [2712, 0]
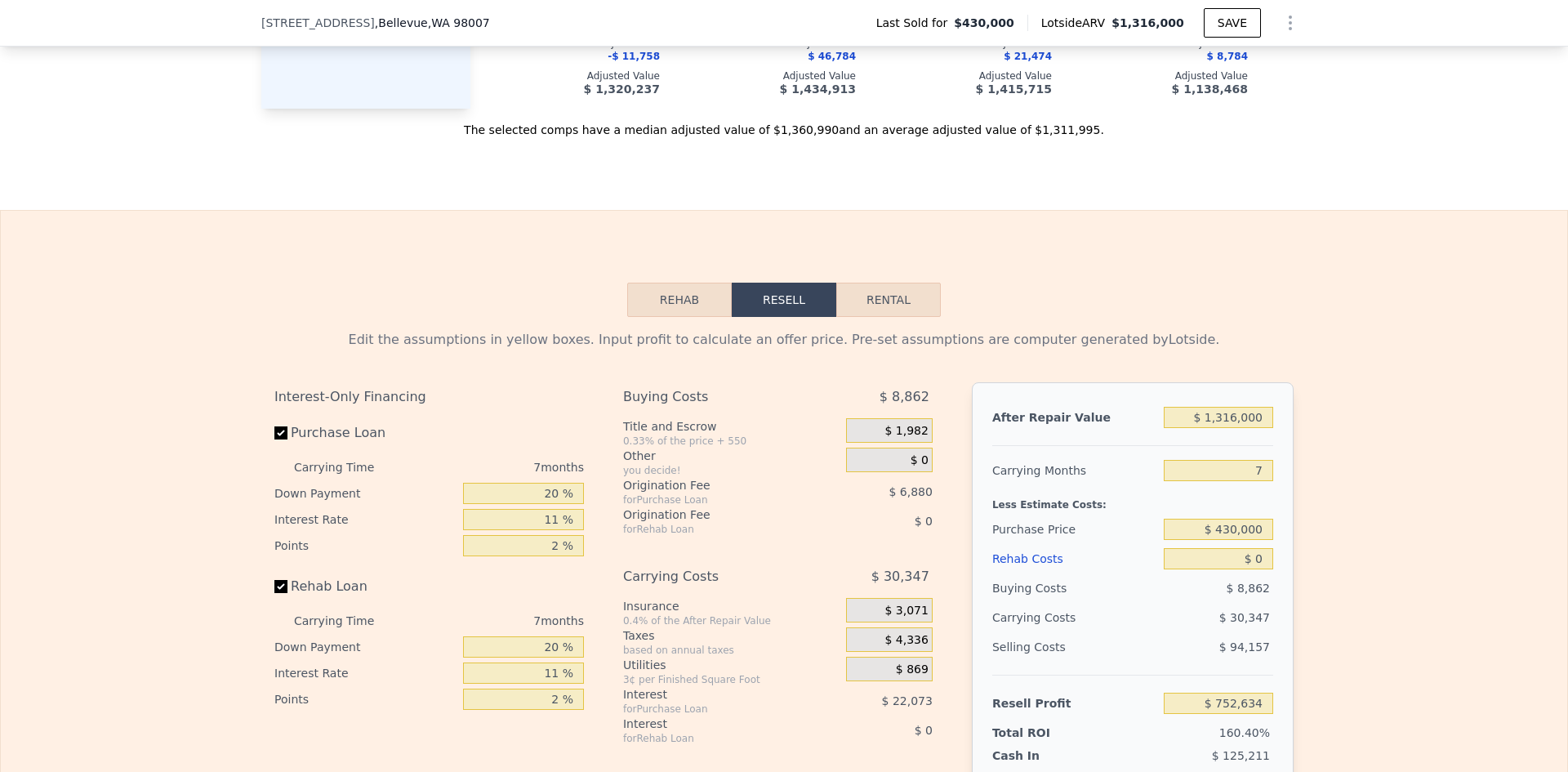
click at [691, 283] on button "Rehab" at bounding box center [679, 300] width 105 height 35
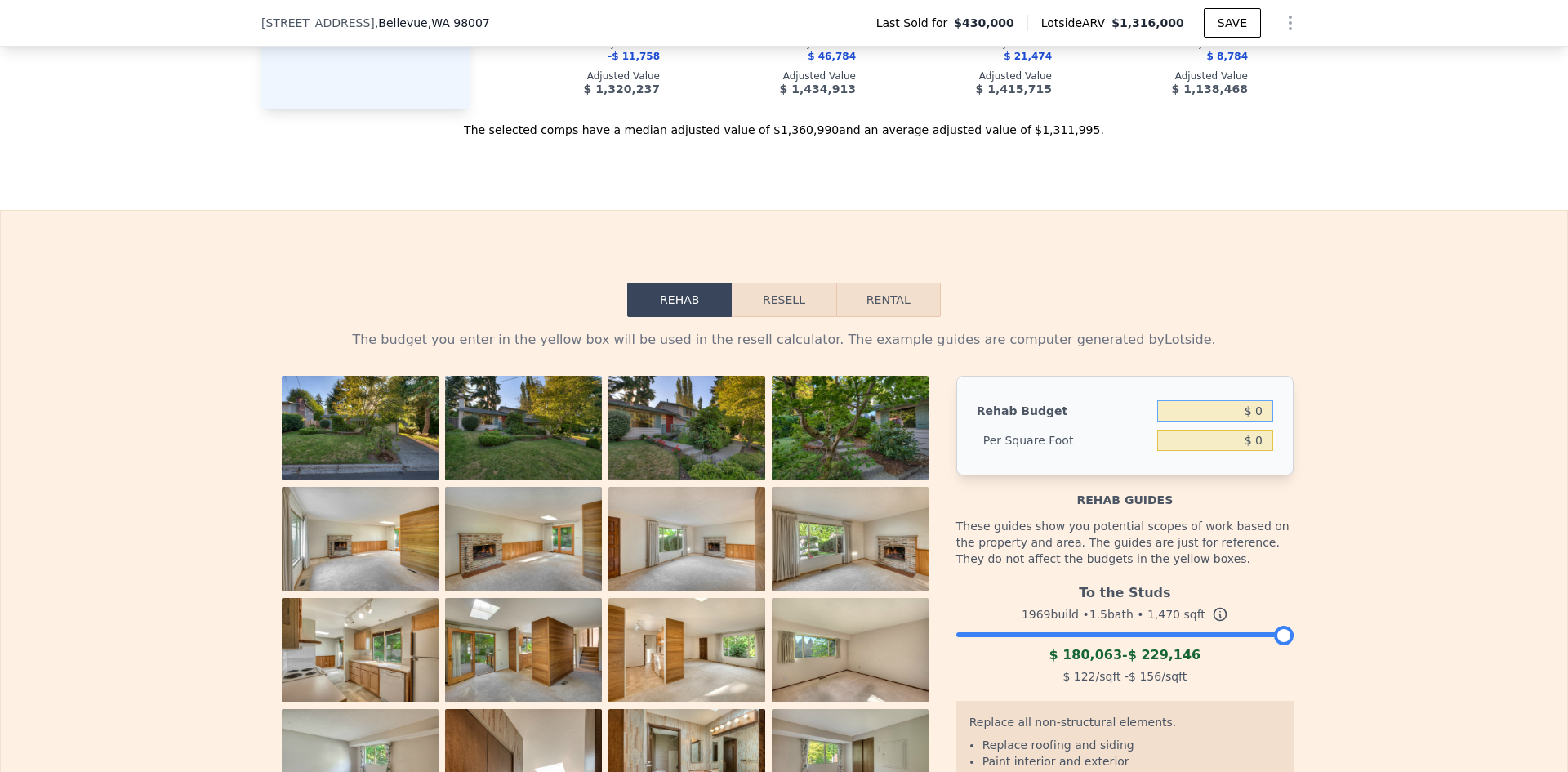
click at [1227, 400] on input "$ 0" at bounding box center [1215, 410] width 116 height 22
type input "$ 200,000"
click at [1297, 444] on div "The budget you enter in the yellow box will be used in the resell calculator. T…" at bounding box center [784, 642] width 1045 height 652
type input "$ 136.05"
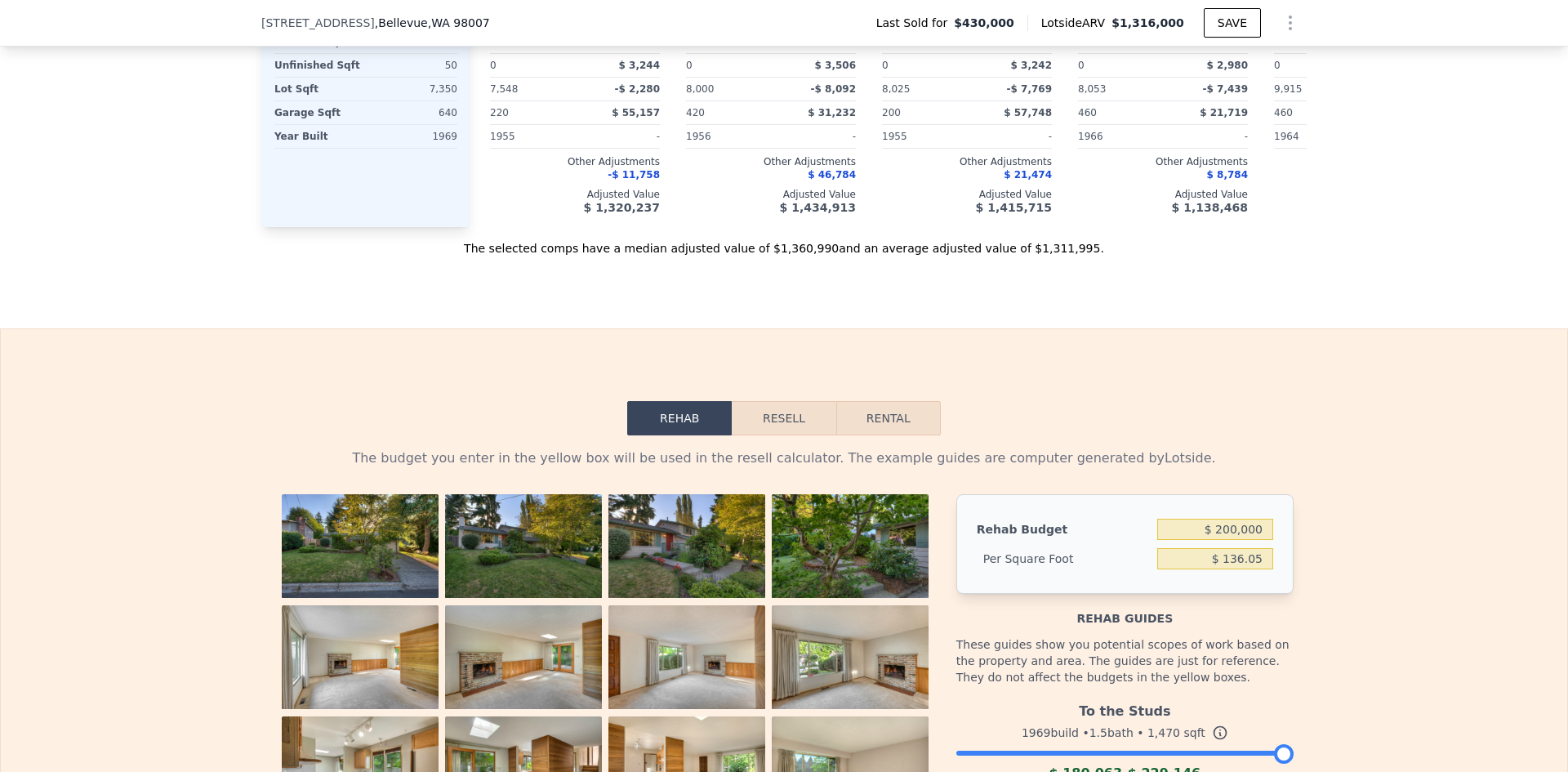
scroll to position [2560, 0]
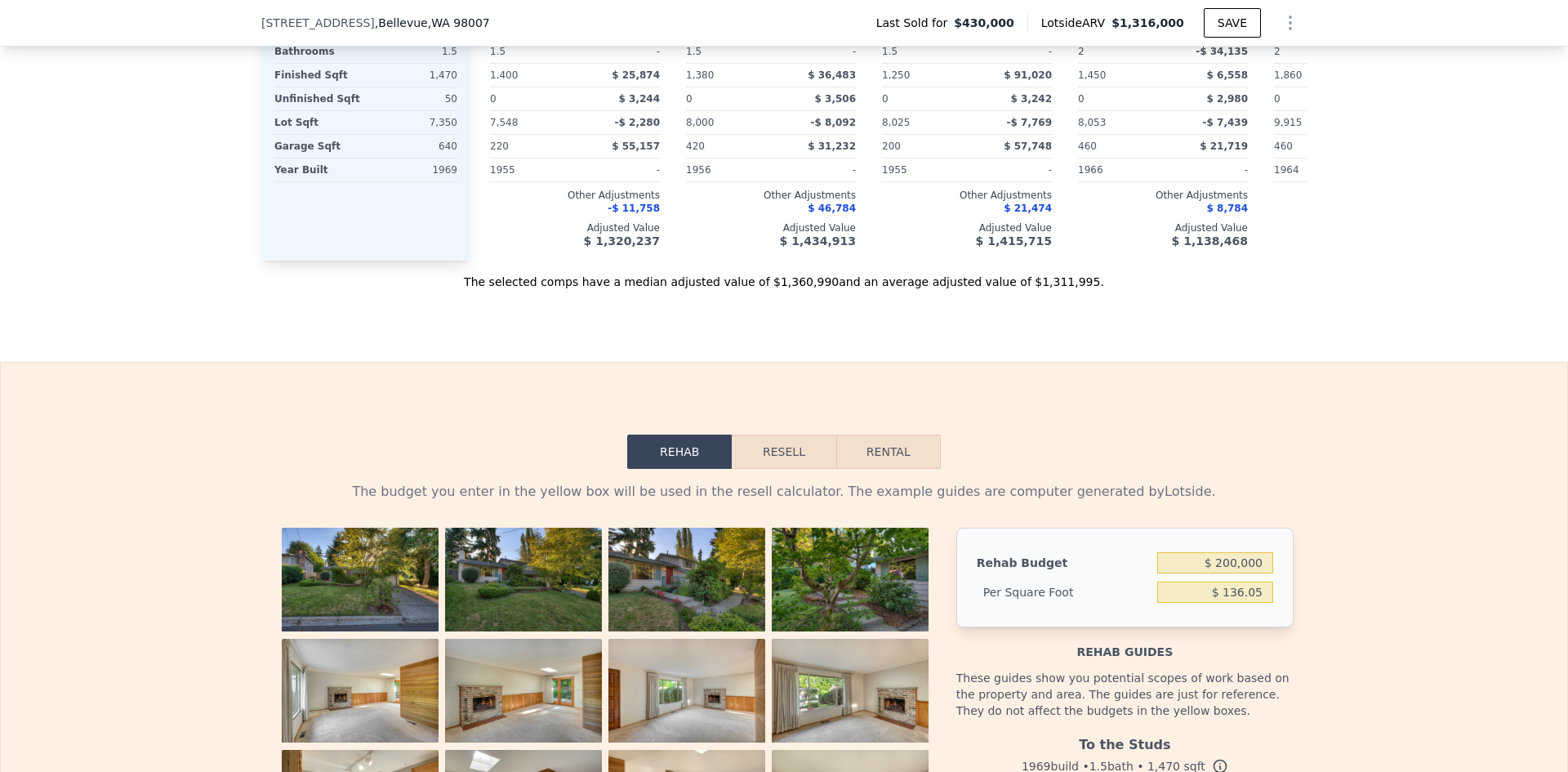
click at [767, 434] on button "Resell" at bounding box center [784, 452] width 104 height 35
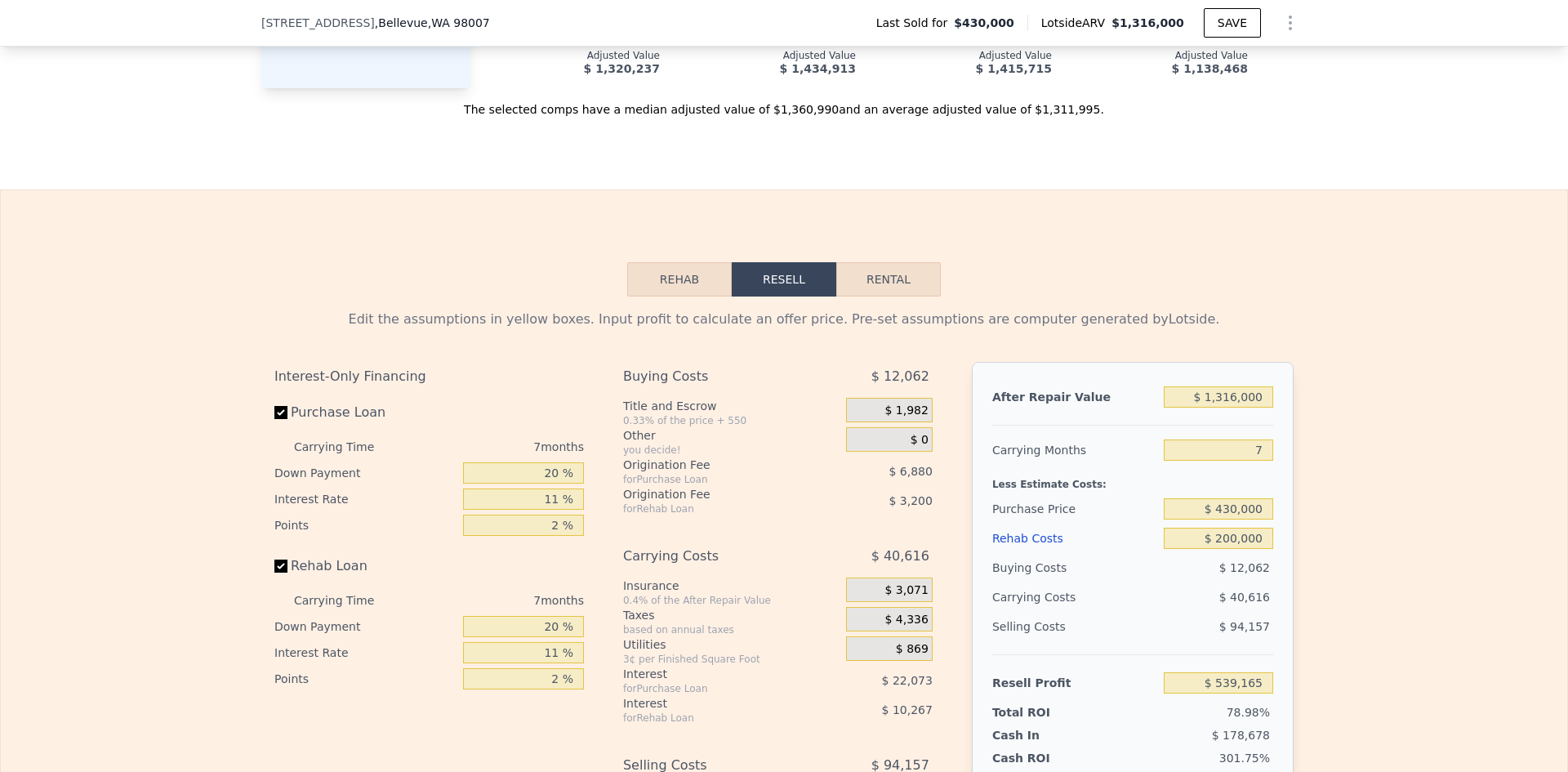
scroll to position [2776, 0]
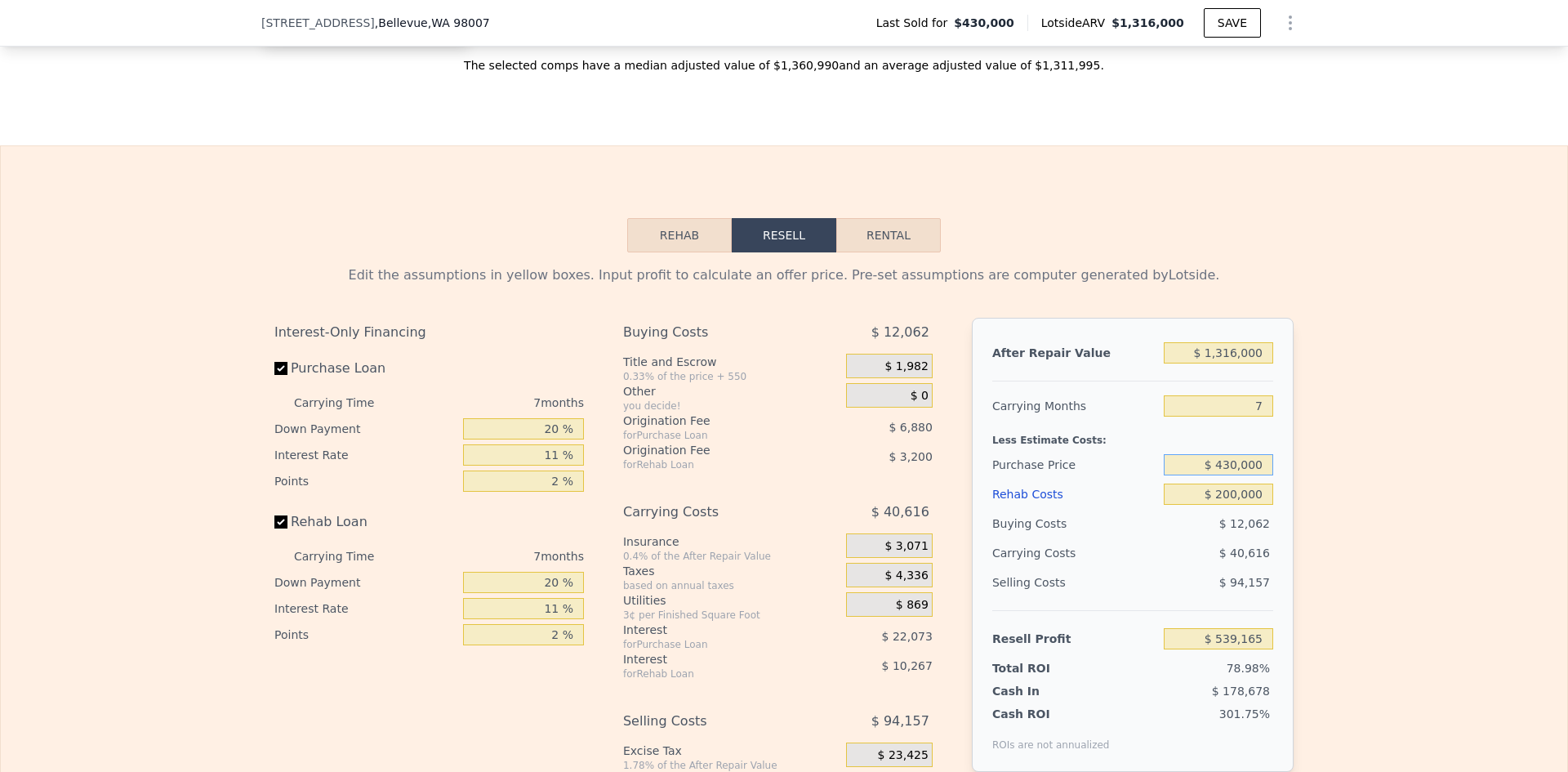
click at [1198, 454] on input "$ 430,000" at bounding box center [1218, 465] width 109 height 22
type input "$ 1,500,000"
click at [1225, 396] on input "7" at bounding box center [1218, 406] width 109 height 22
type input "-$ 606,447"
click at [1224, 342] on input "$ 1,316,000" at bounding box center [1218, 352] width 109 height 22
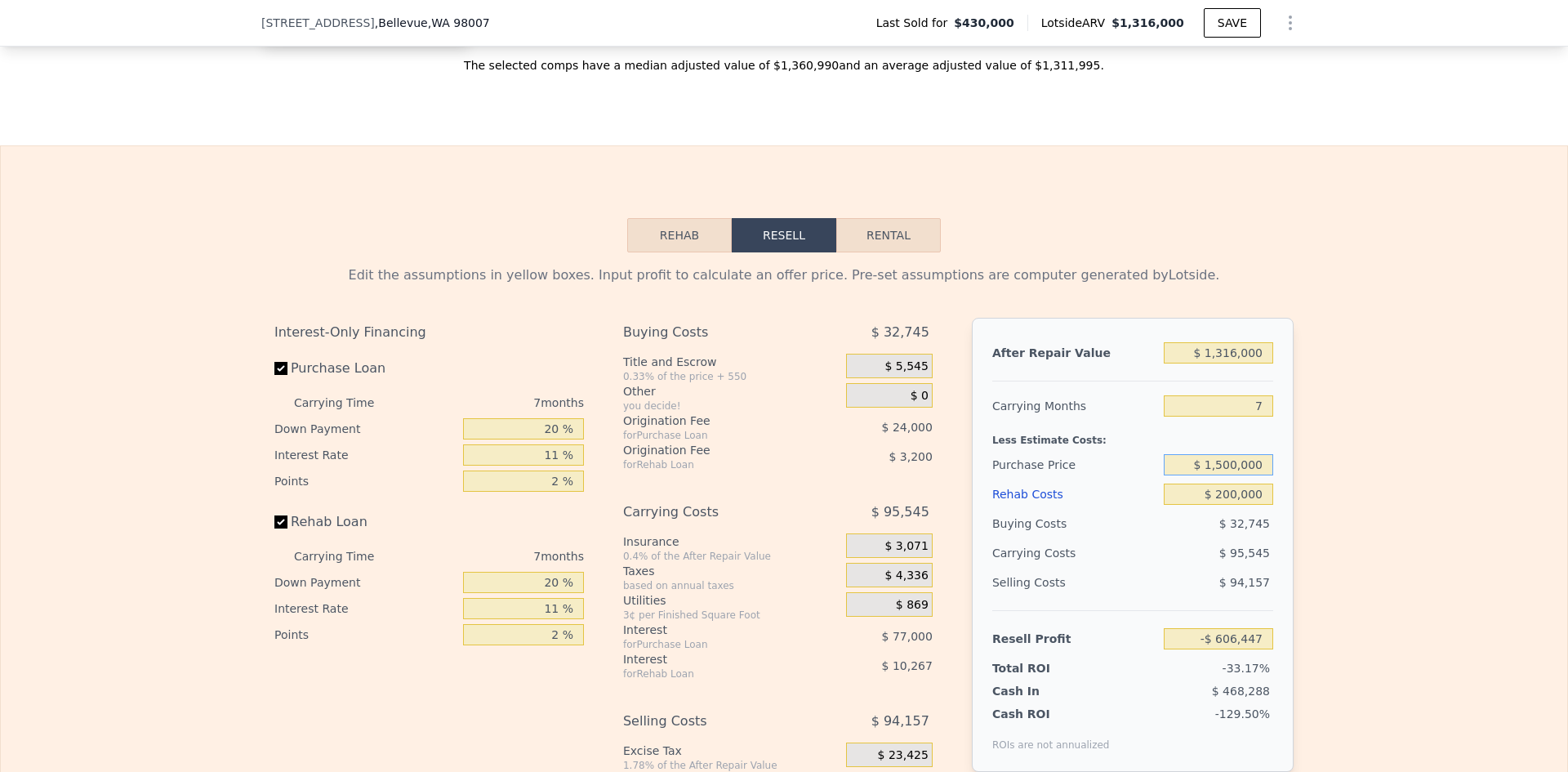
click at [1223, 454] on input "$ 1,500,000" at bounding box center [1218, 465] width 109 height 22
type input "$ 1,000,000"
click at [1166, 484] on input "$ 200,000" at bounding box center [1218, 494] width 109 height 22
type input "-$ 71,113"
click at [1221, 342] on input "$ 1,316,000" at bounding box center [1218, 352] width 109 height 22
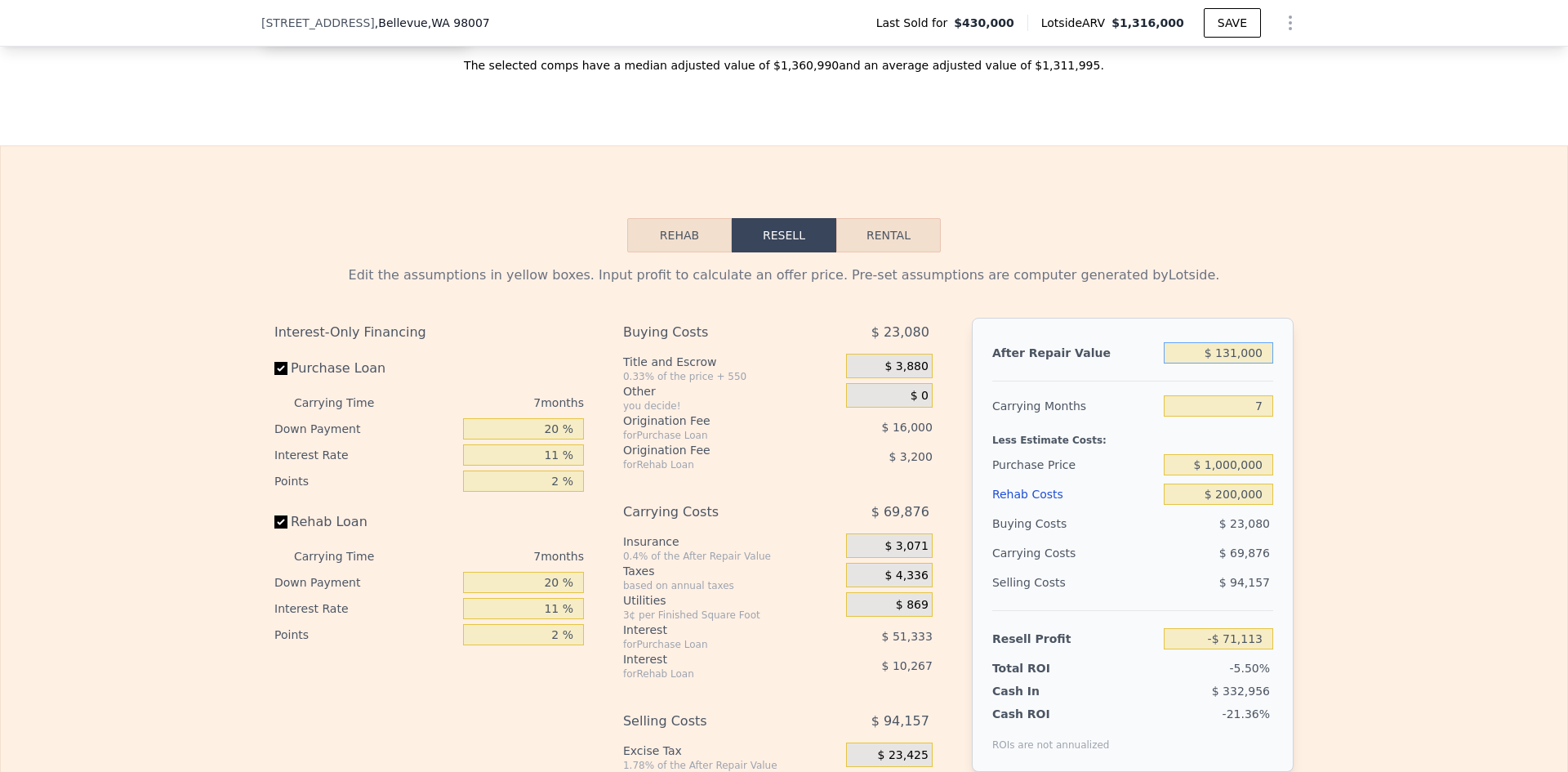
type input "$ 13,000"
type input "-$ 1,278,389"
type input "$ 1,000"
type input "-$ 1,289,508"
type input "$ 15,000"
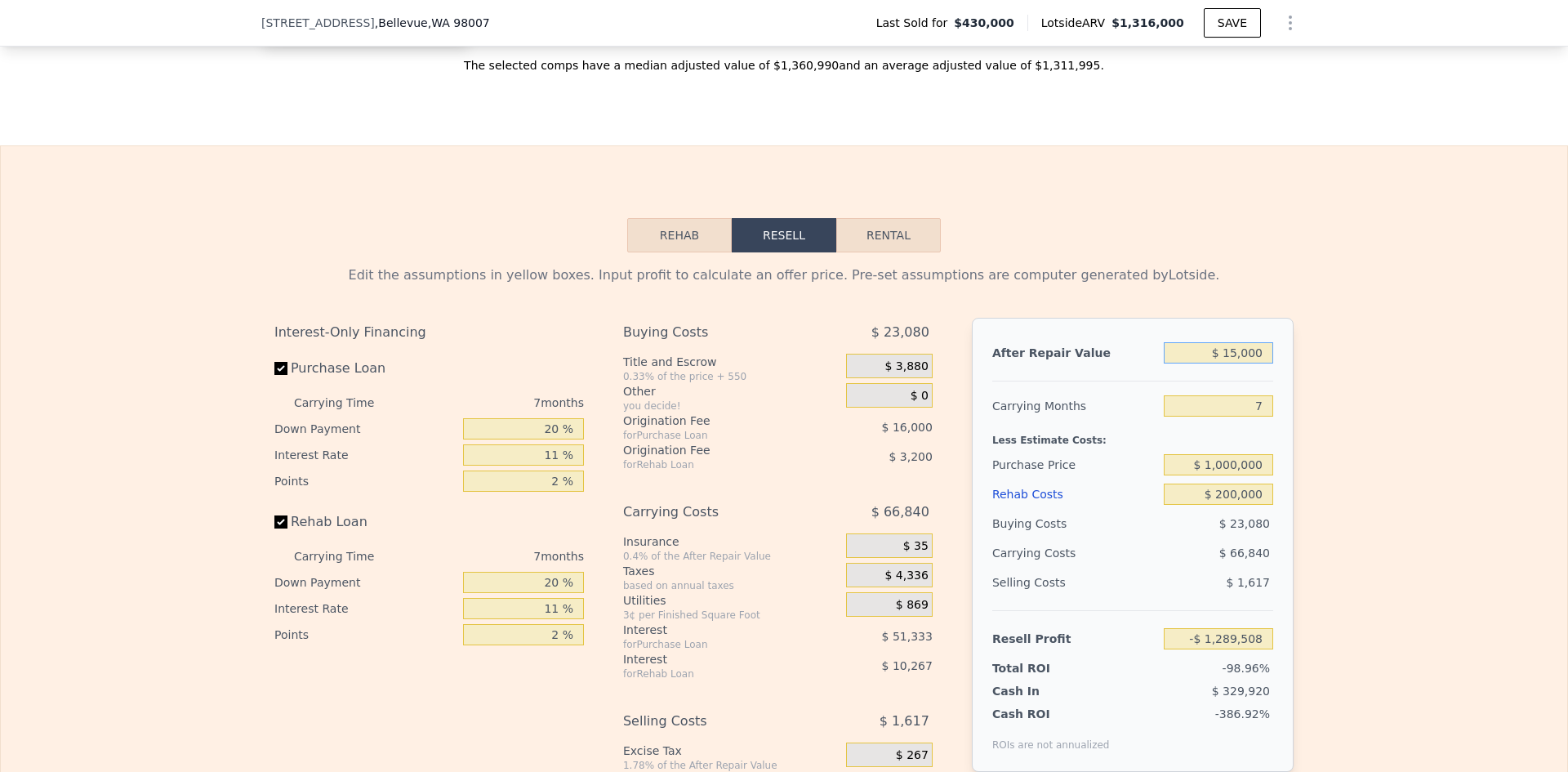
type input "-$ 1,276,537"
type input "$ 150,000"
type input "-$ 1,151,455"
type input "$ 1,500,000"
type input "$ 99,370"
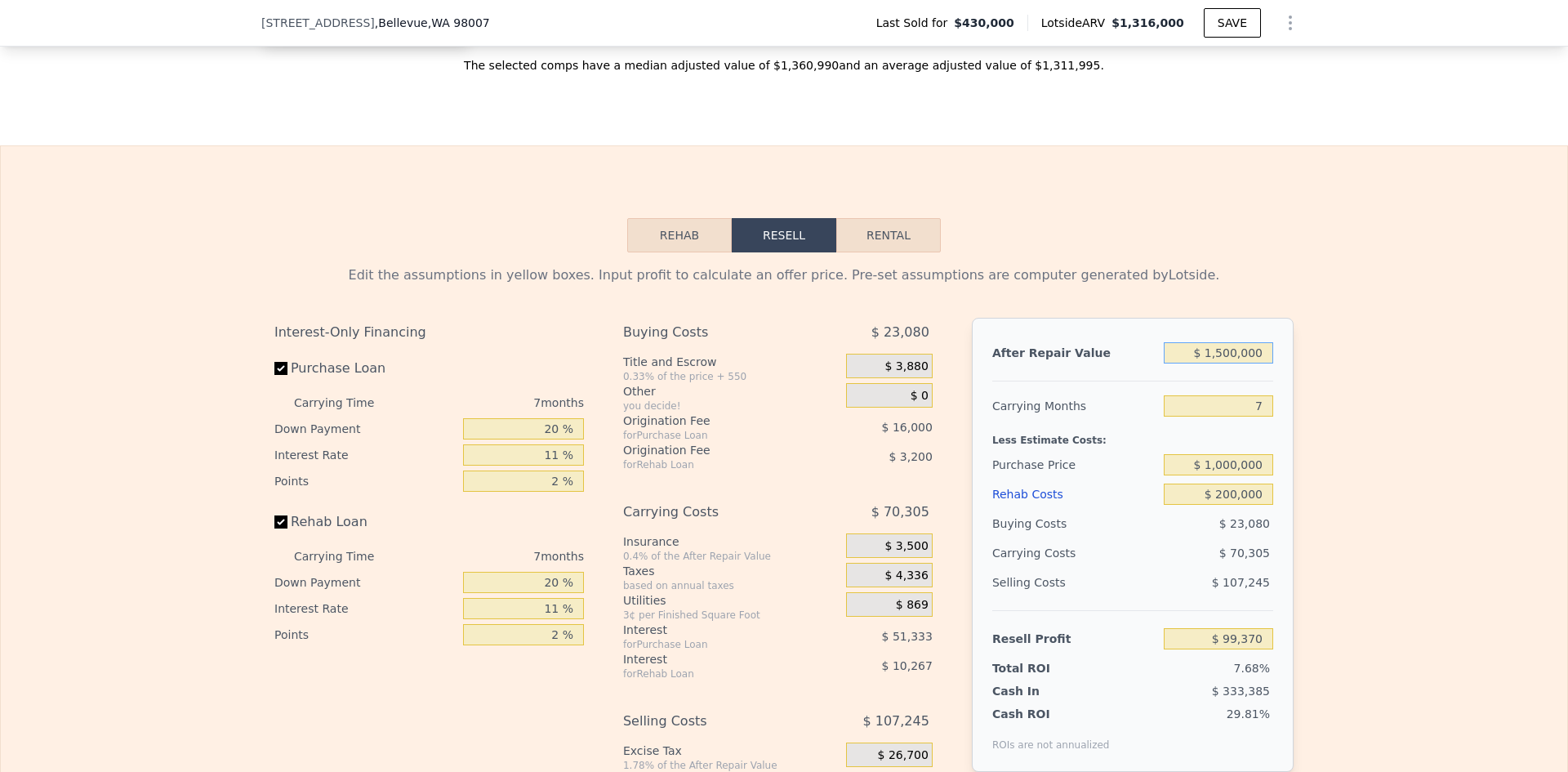
type input "$ 1,500,000"
click at [1308, 422] on div "Edit the assumptions in yellow boxes. Input profit to calculate an offer price.…" at bounding box center [784, 556] width 1566 height 608
click at [866, 218] on button "Rental" at bounding box center [888, 235] width 105 height 35
select select "30"
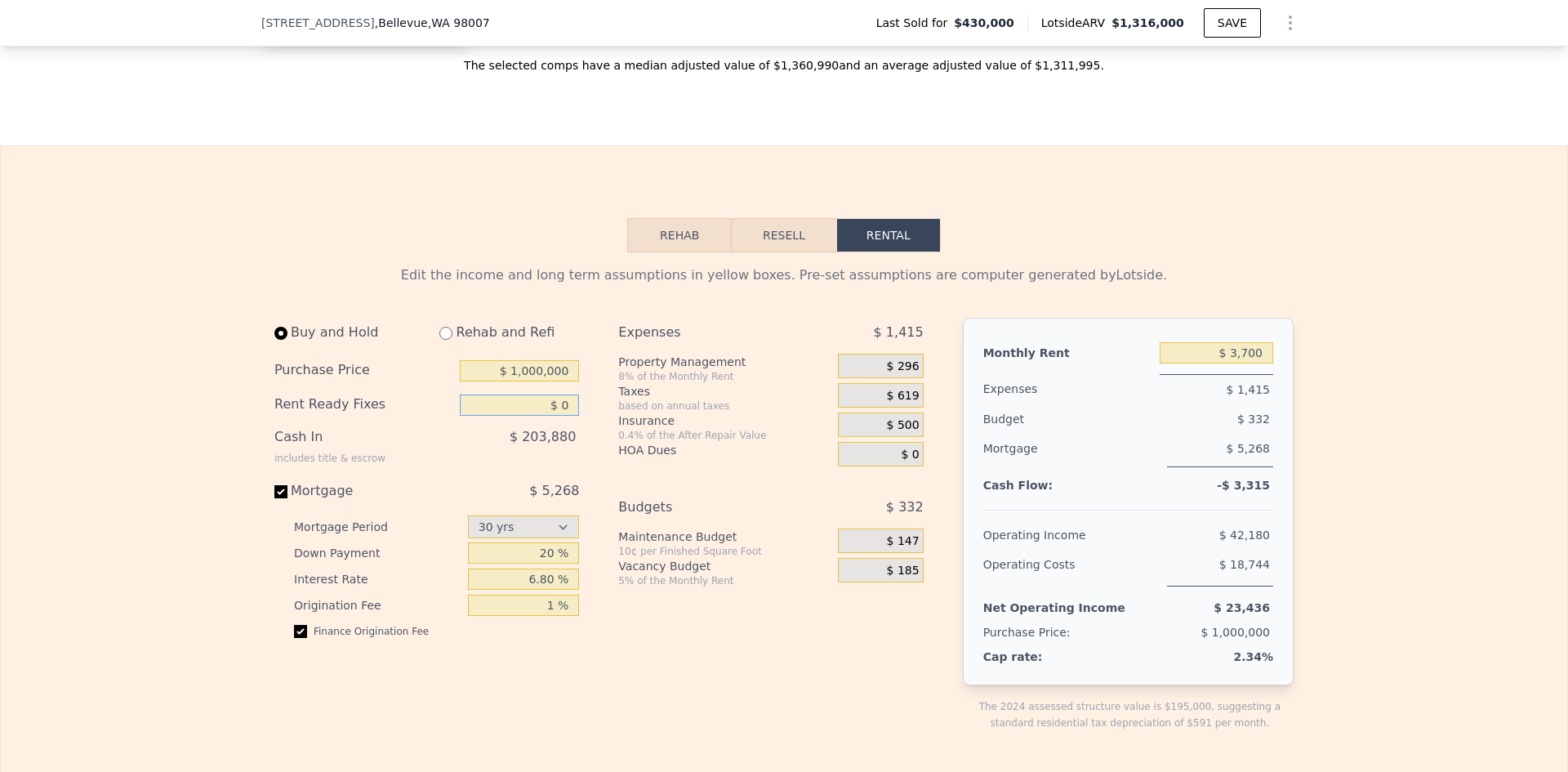
click at [547, 395] on input "$ 0" at bounding box center [519, 405] width 119 height 22
type input "$ 75,000"
click at [643, 619] on div "Expenses $ 1,415 Property Management 8% of the Monthly Rent $ 296 Taxes based o…" at bounding box center [776, 537] width 318 height 440
click at [849, 383] on div "$ 619" at bounding box center [880, 396] width 85 height 24
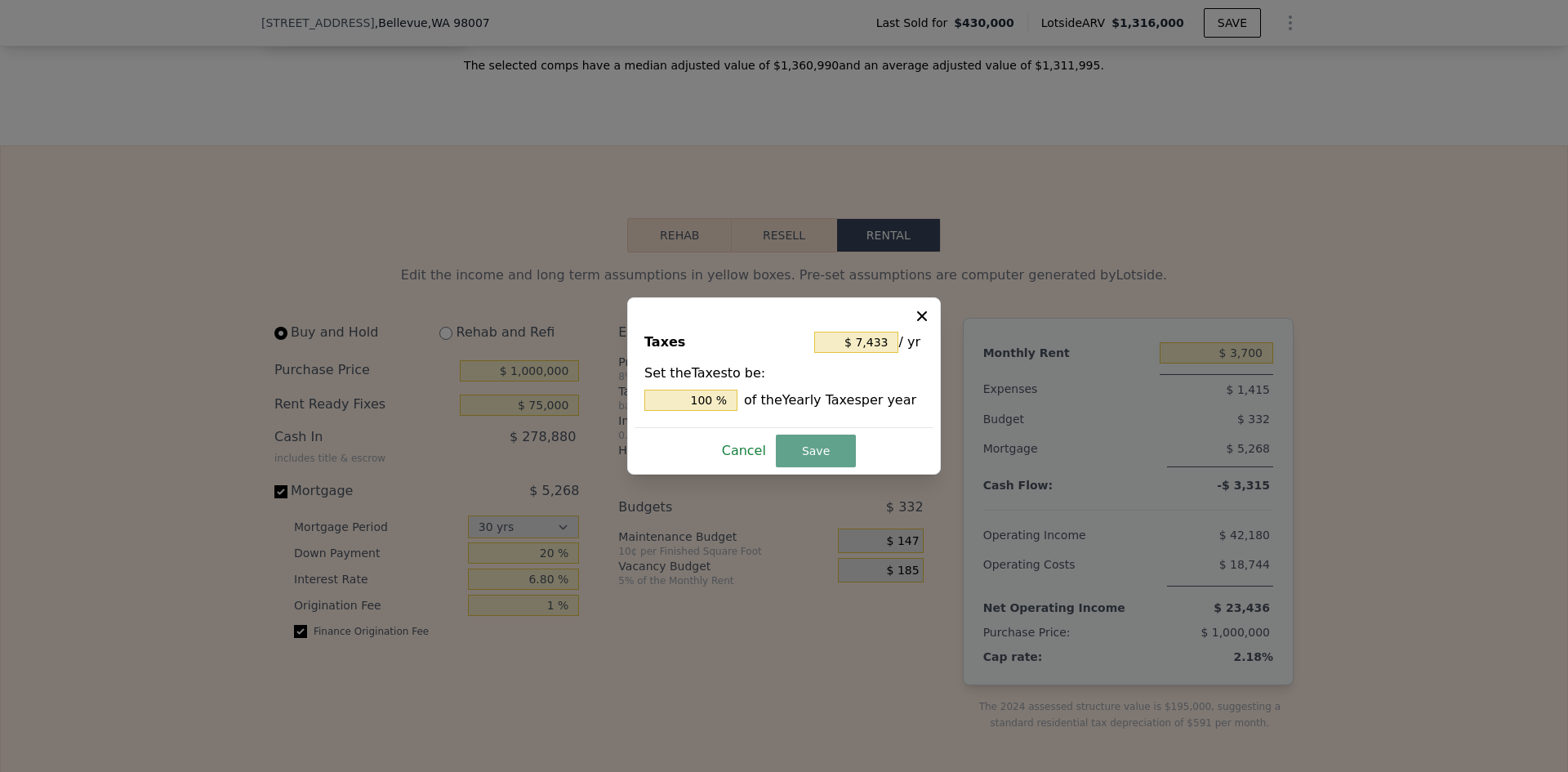
click at [747, 453] on button "Cancel" at bounding box center [744, 451] width 57 height 26
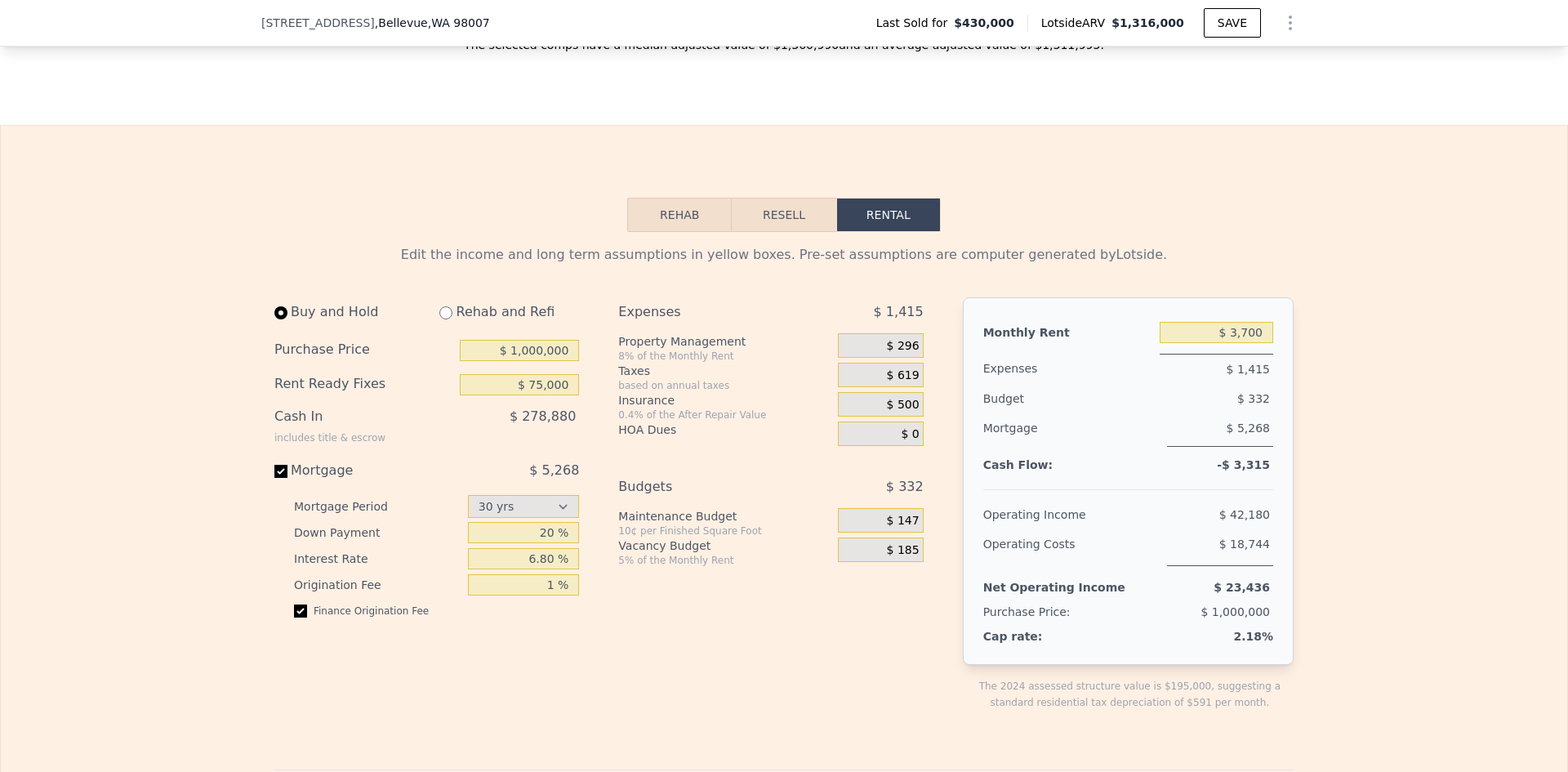
scroll to position [2808, 0]
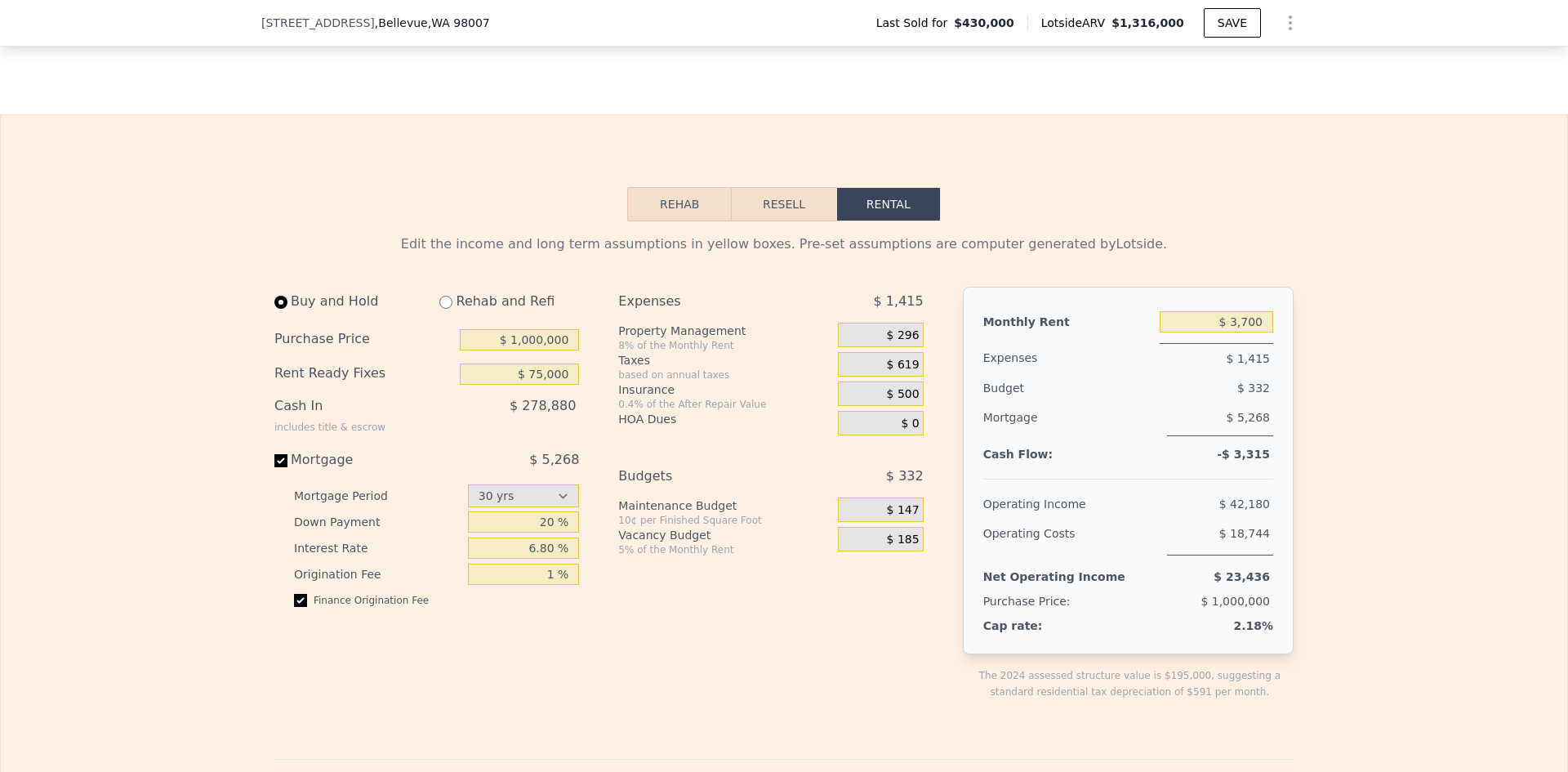
click at [768, 187] on button "Resell" at bounding box center [784, 204] width 104 height 35
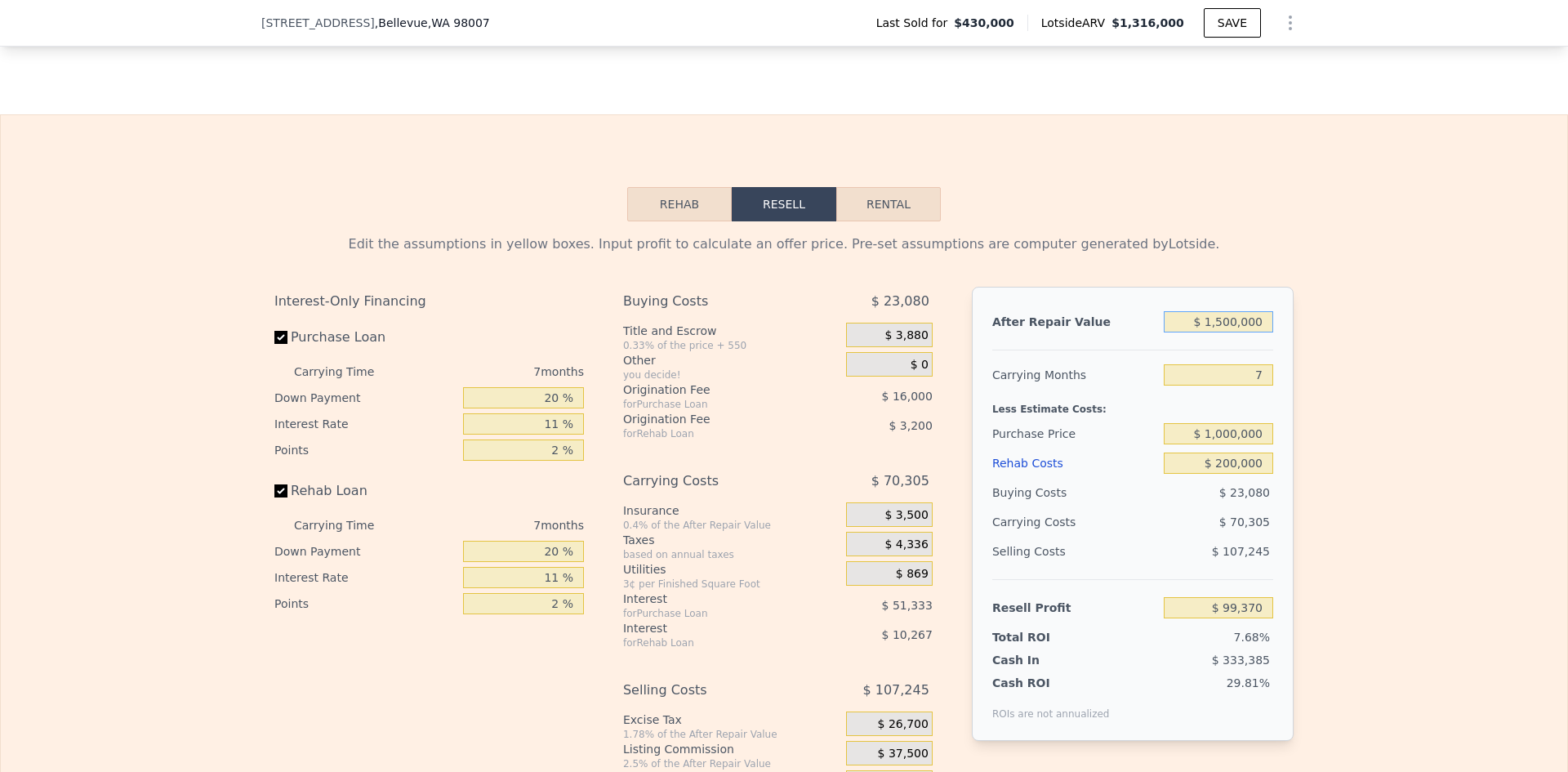
click at [1228, 312] on input "$ 1,500,000" at bounding box center [1218, 322] width 109 height 22
type input "$ 15,000"
type input "-$ 1,276,537"
type input "$ 1,000"
type input "-$ 1,289,508"
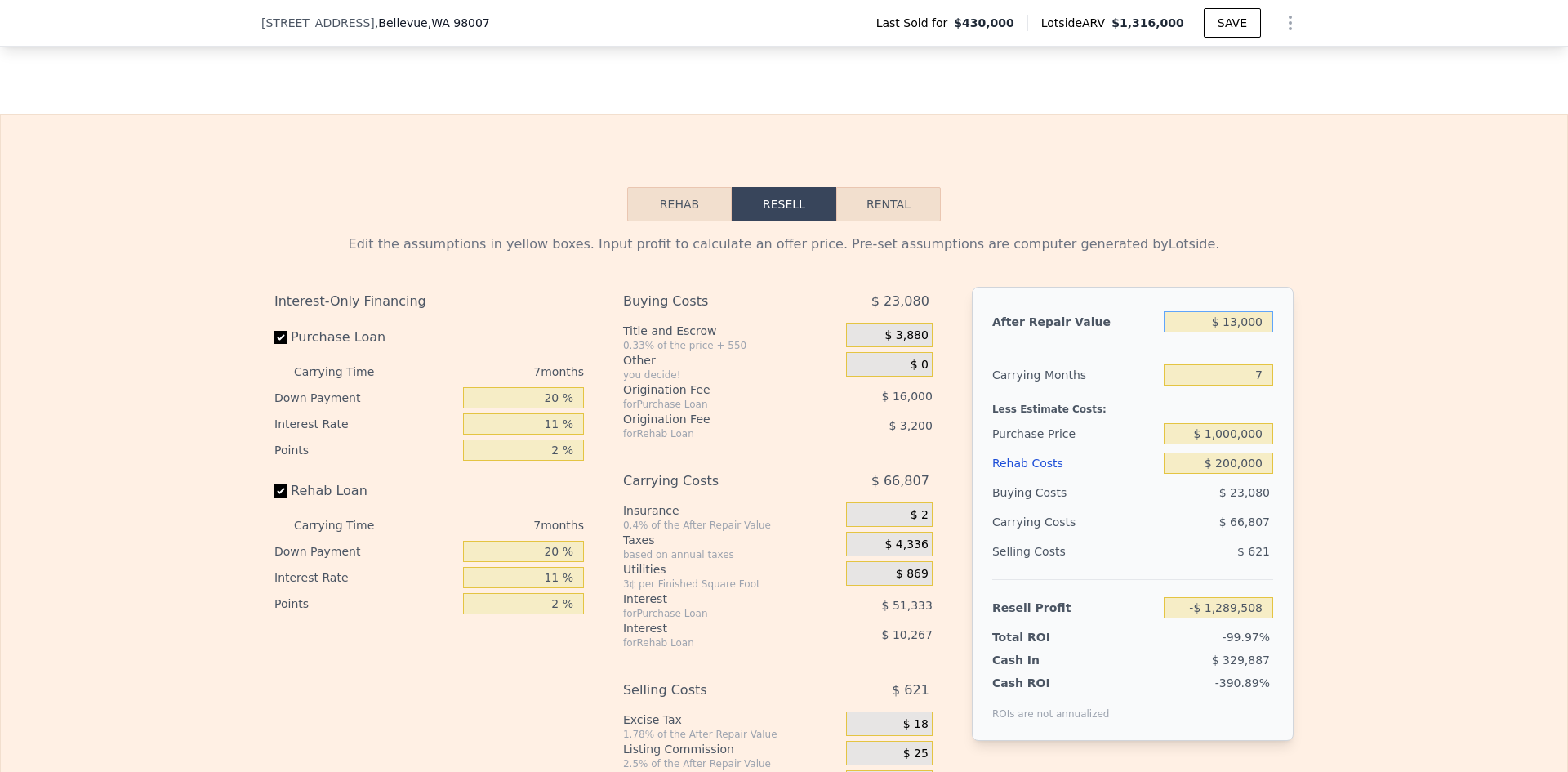
type input "$ 131,000"
type input "-$ 1,169,059"
type input "$ 1,316,000"
type input "-$ 71,113"
click at [1333, 318] on div "Edit the assumptions in yellow boxes. Input profit to calculate an offer price.…" at bounding box center [784, 525] width 1566 height 608
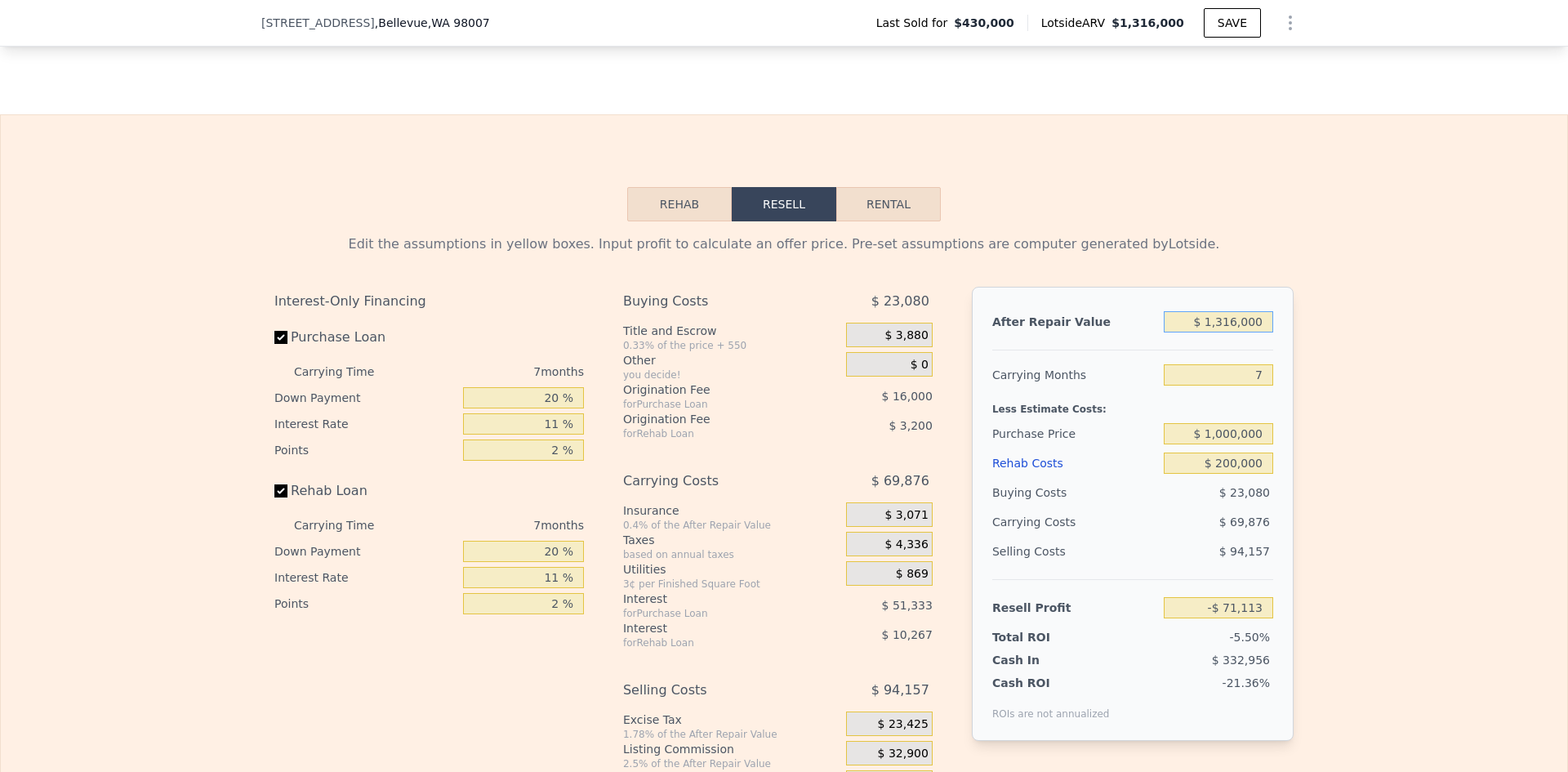
click at [1233, 312] on input "$ 1,316,000" at bounding box center [1218, 322] width 109 height 22
type input "$ 13,000"
type input "-$ 1,278,389"
type input "$ 1,000"
type input "-$ 1,289,508"
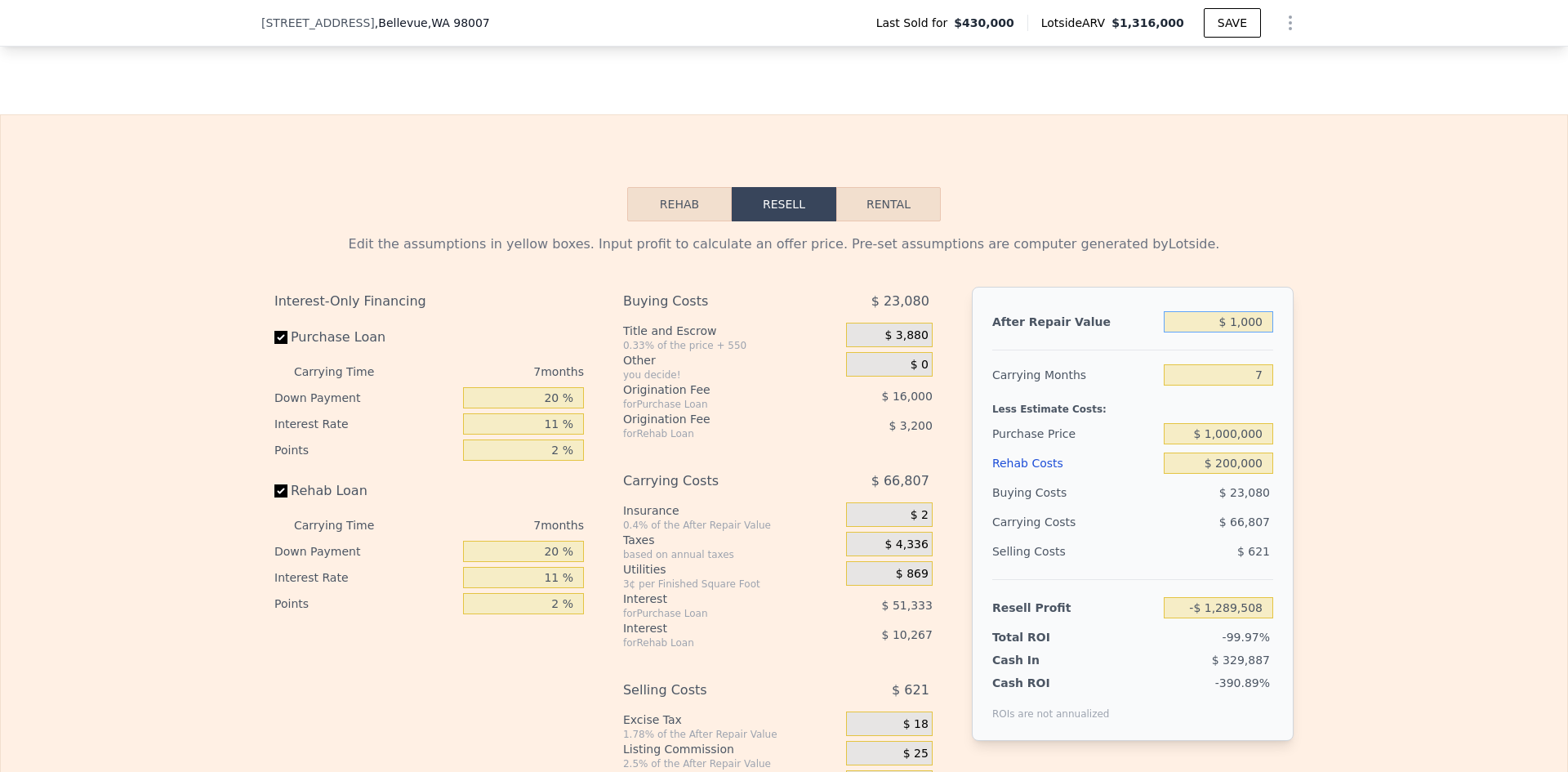
type input "$ 15,000"
type input "-$ 1,276,537"
type input "$ 1,500,000"
type input "$ 99,370"
type input "$ 1,500,000"
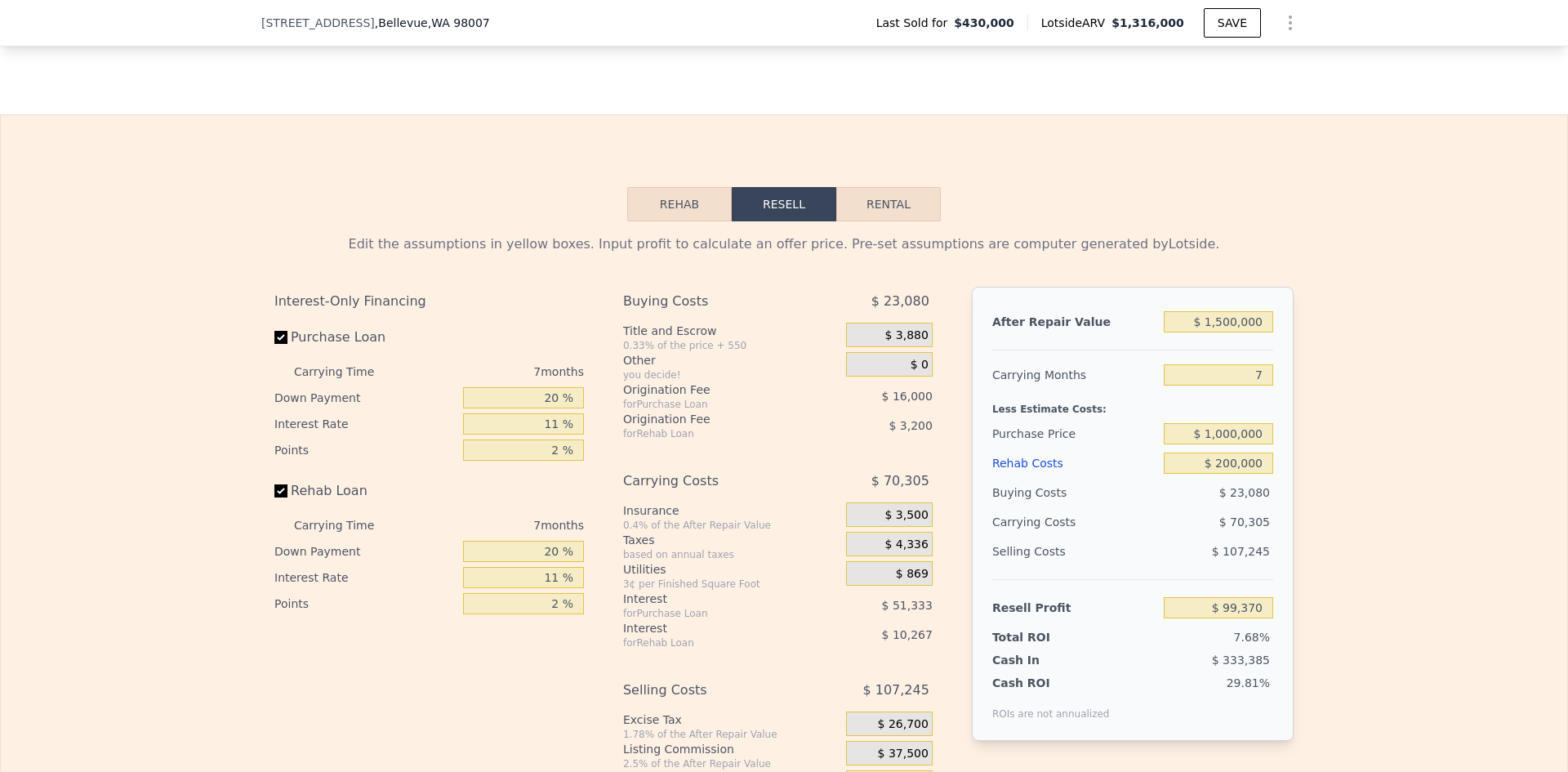
click at [1323, 447] on div "Edit the assumptions in yellow boxes. Input profit to calculate an offer price.…" at bounding box center [784, 525] width 1566 height 608
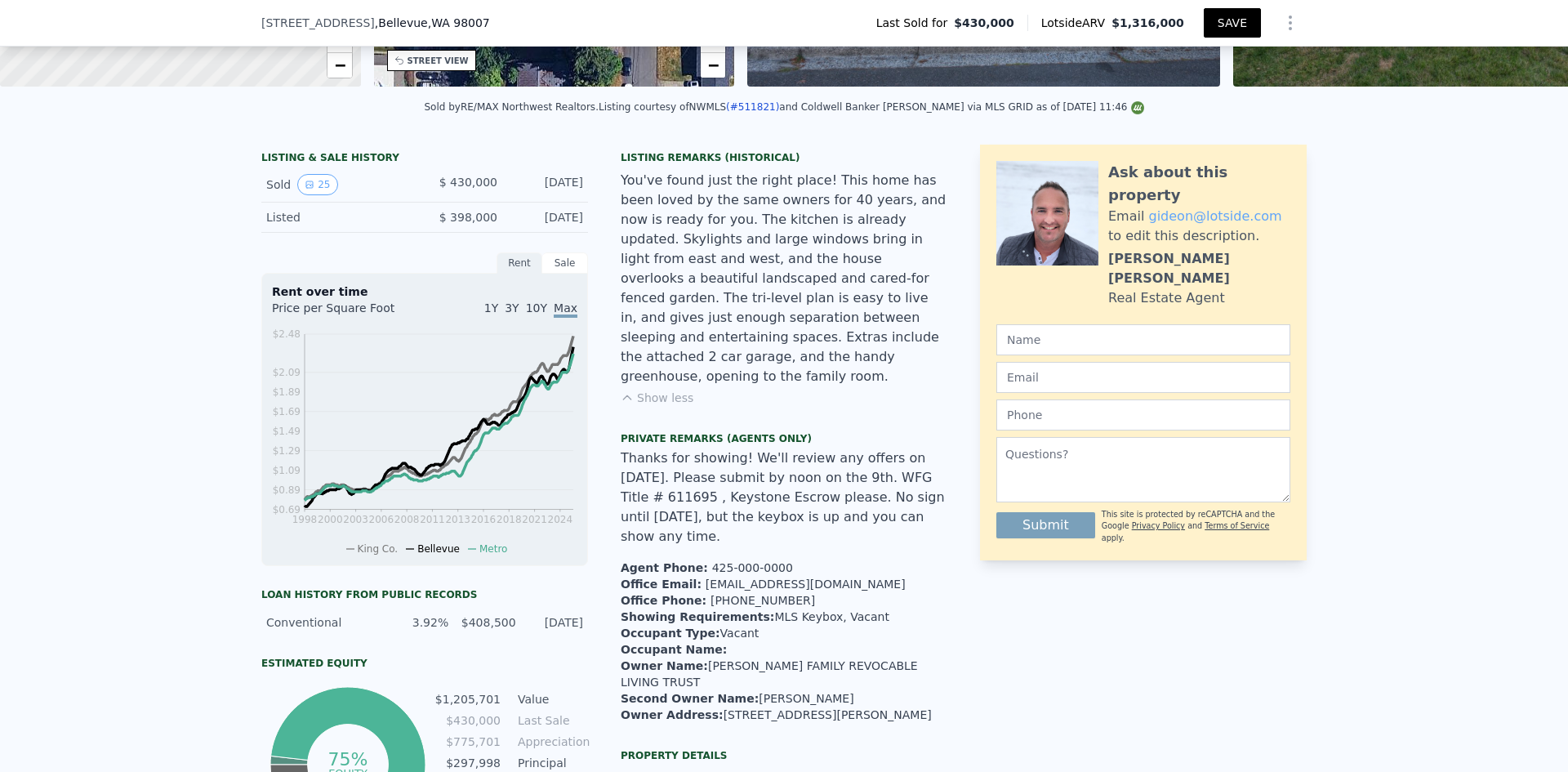
scroll to position [301, 0]
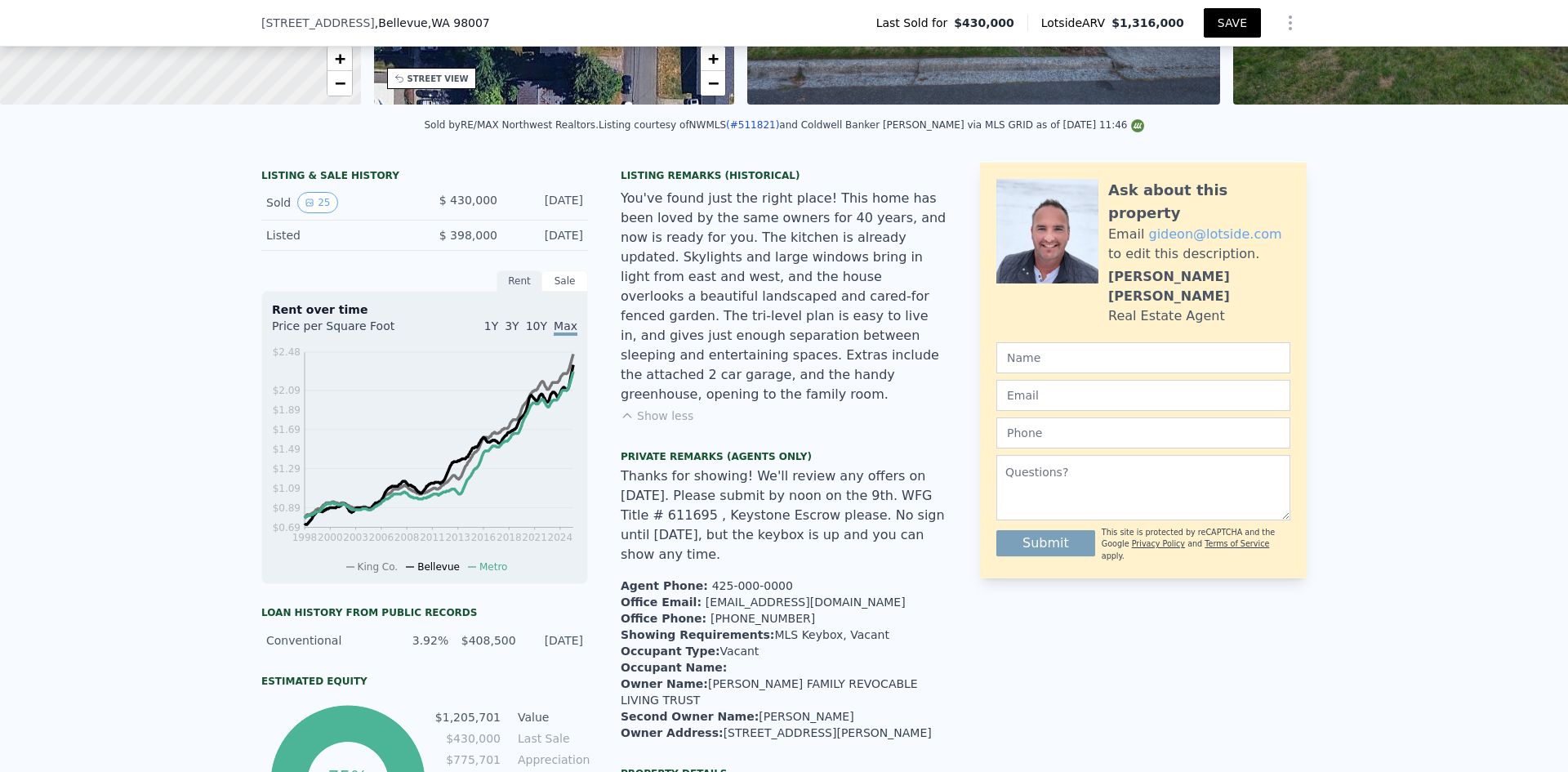
click at [1230, 25] on button "SAVE" at bounding box center [1232, 23] width 57 height 29
click at [1288, 27] on icon "Show Options" at bounding box center [1290, 23] width 20 height 20
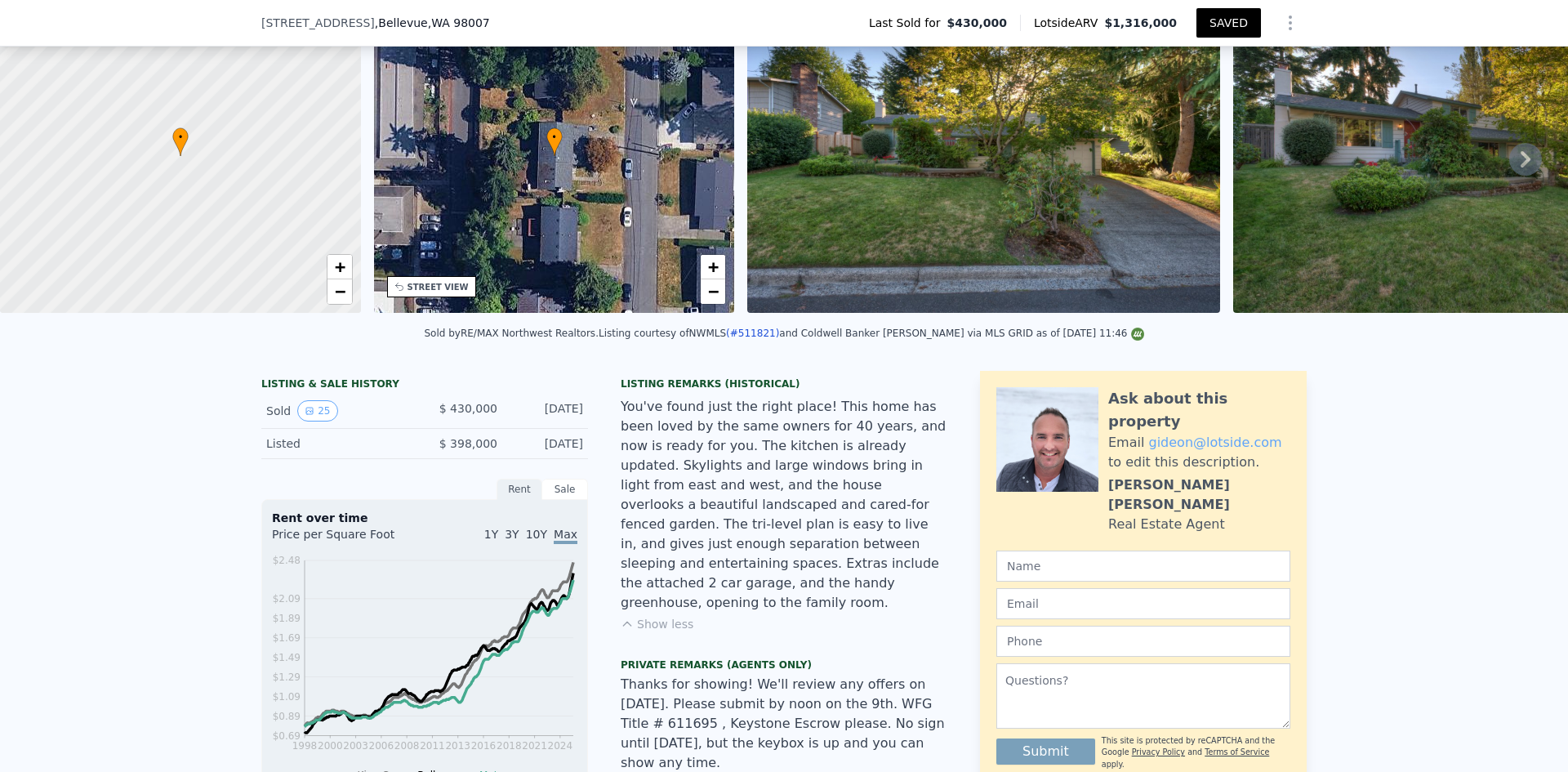
scroll to position [89, 0]
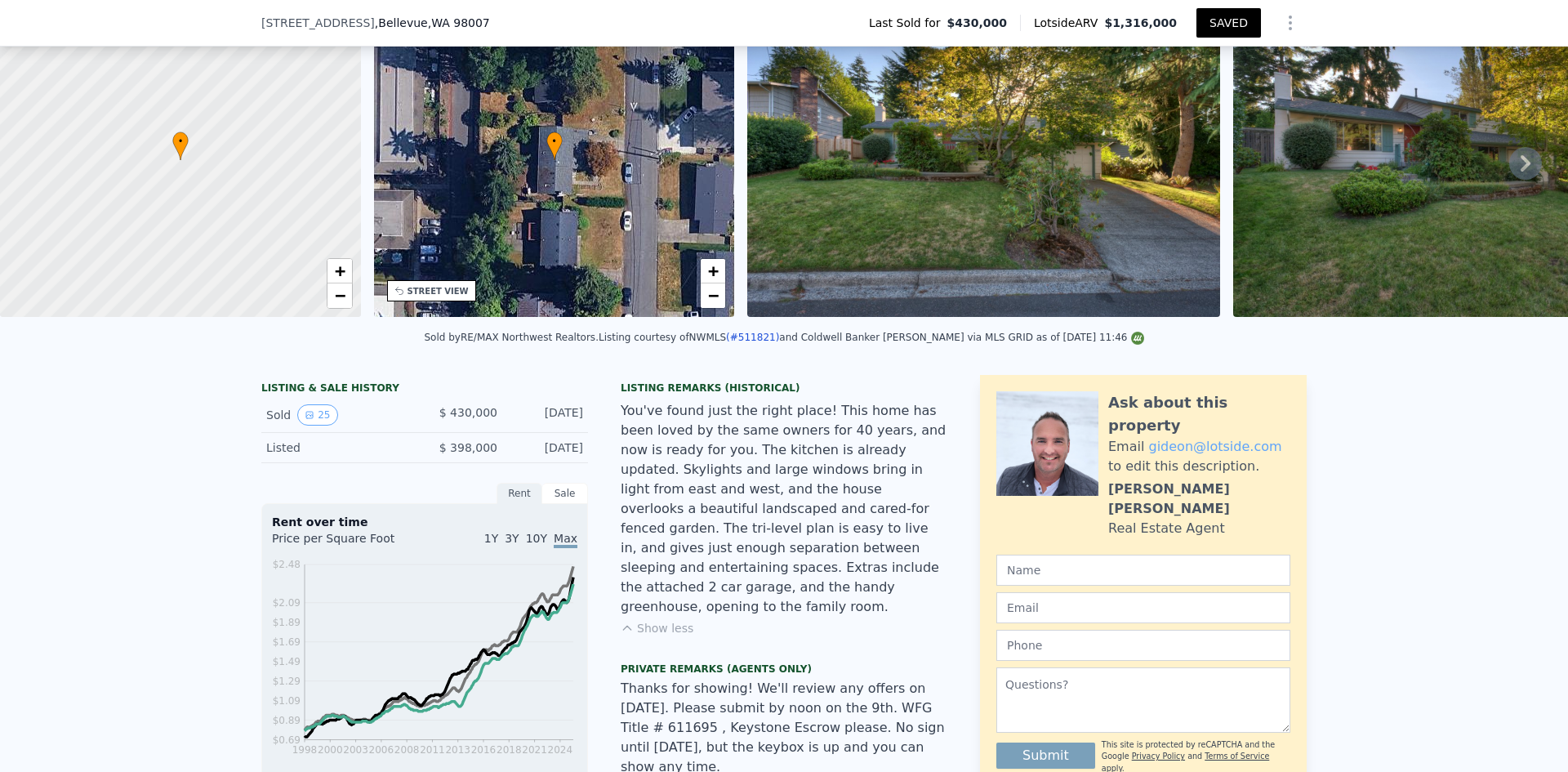
click at [1288, 19] on icon "Show Options" at bounding box center [1290, 23] width 20 height 20
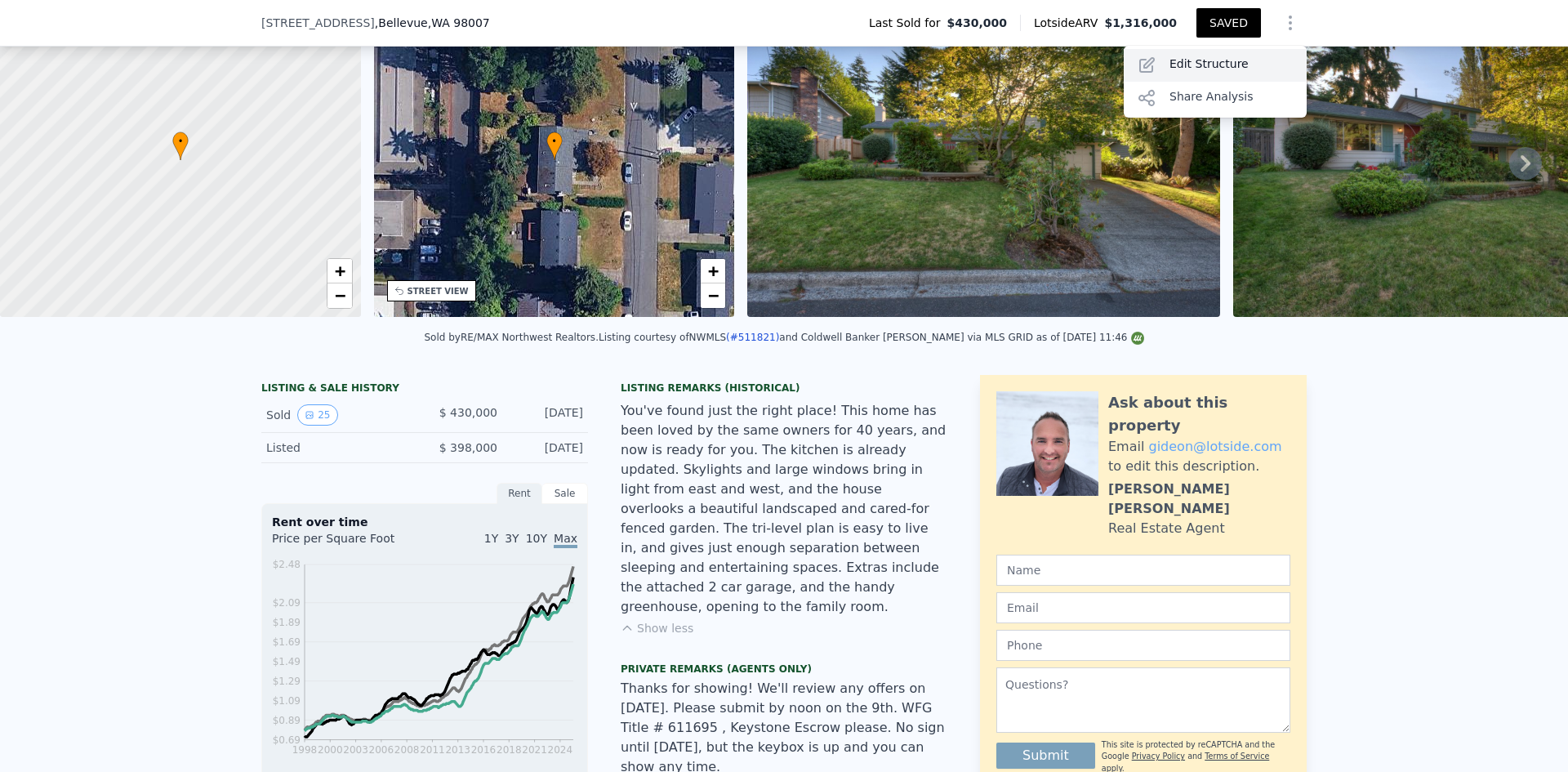
click at [1220, 63] on div "Edit Structure" at bounding box center [1214, 66] width 183 height 33
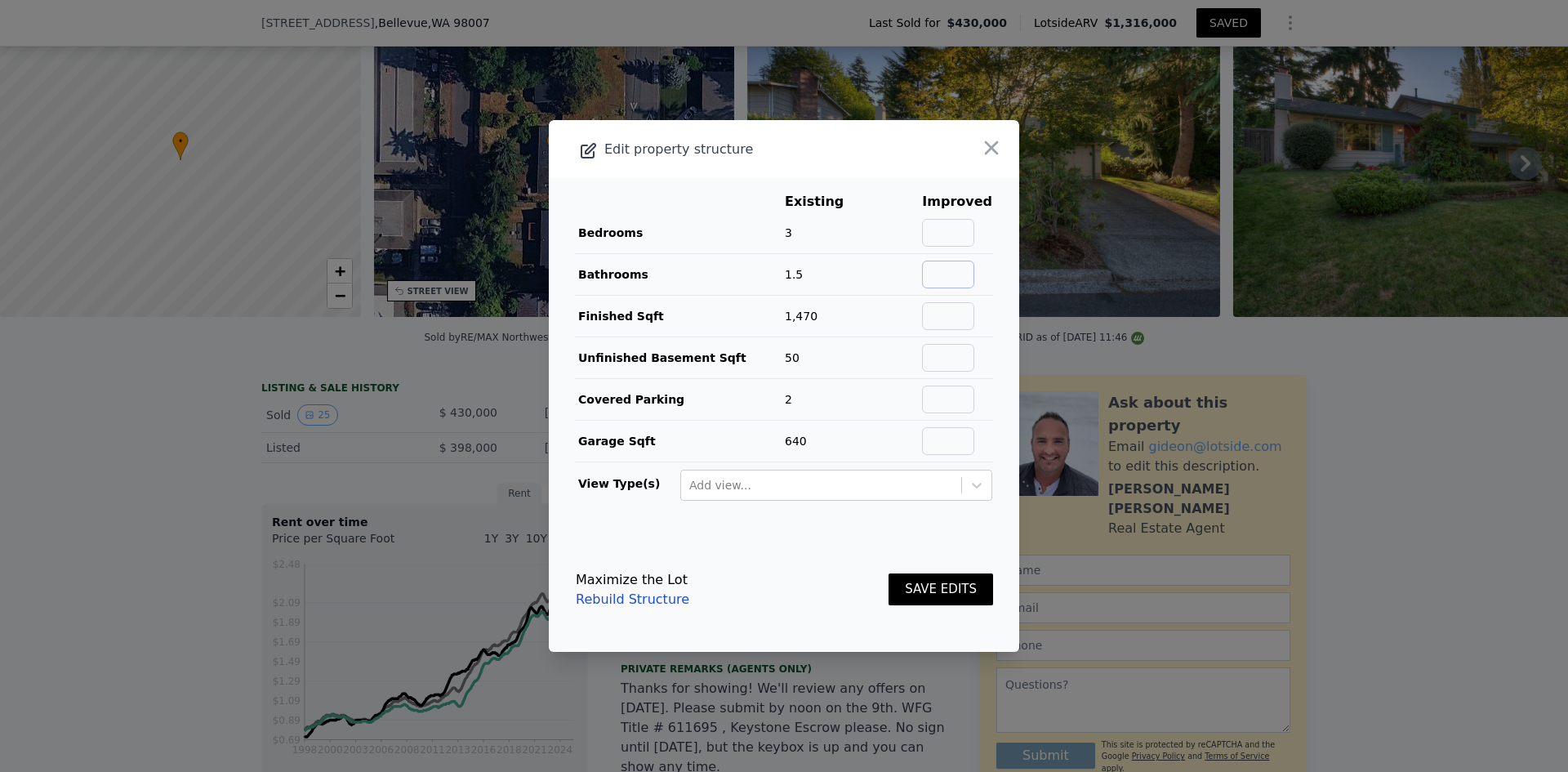
click at [946, 270] on input "text" at bounding box center [948, 274] width 52 height 28
type input "2"
click at [939, 322] on input "text" at bounding box center [948, 316] width 52 height 28
type input "2000"
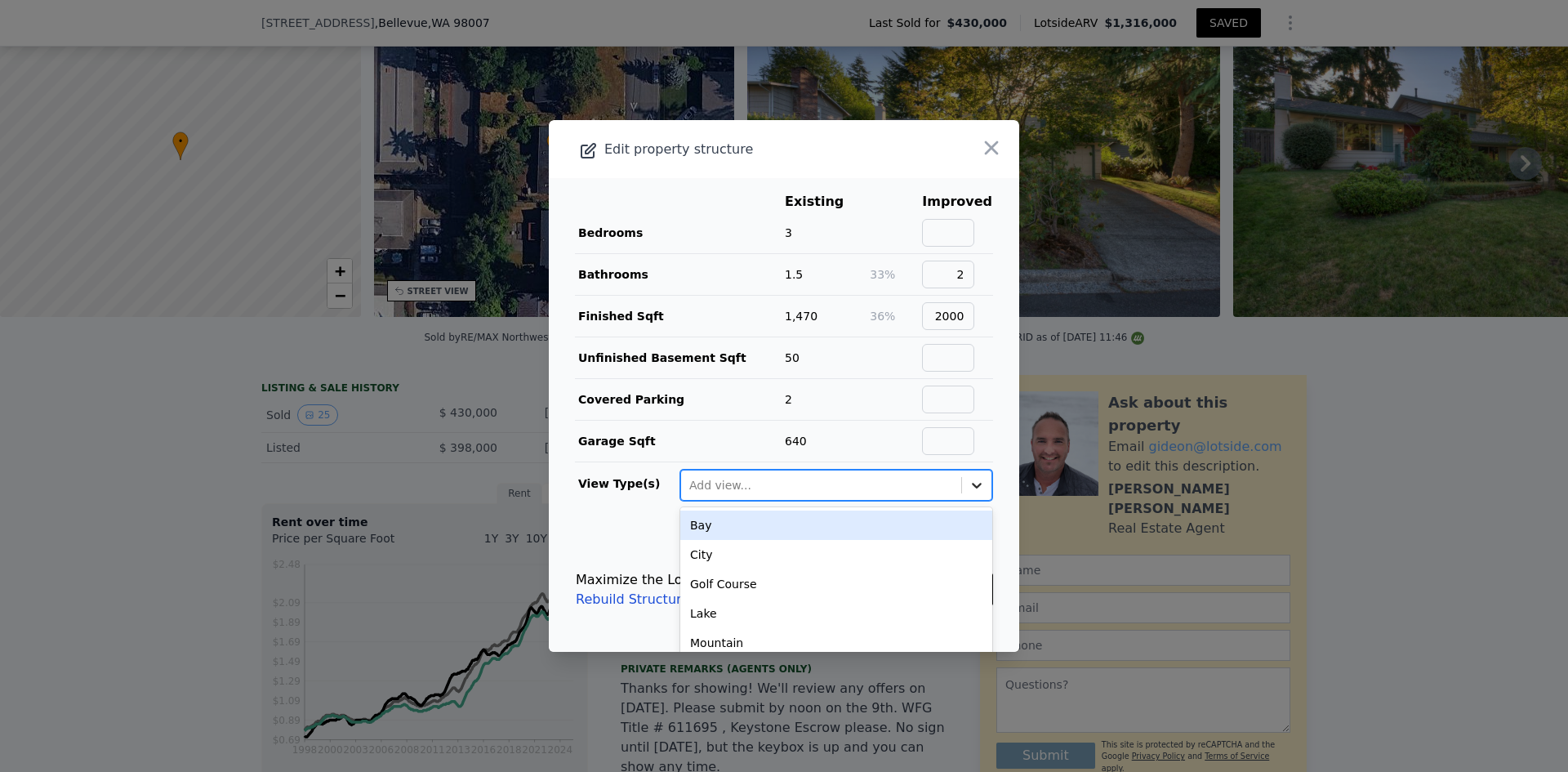
click at [968, 488] on icon at bounding box center [976, 485] width 16 height 16
click at [972, 486] on icon at bounding box center [976, 486] width 10 height 6
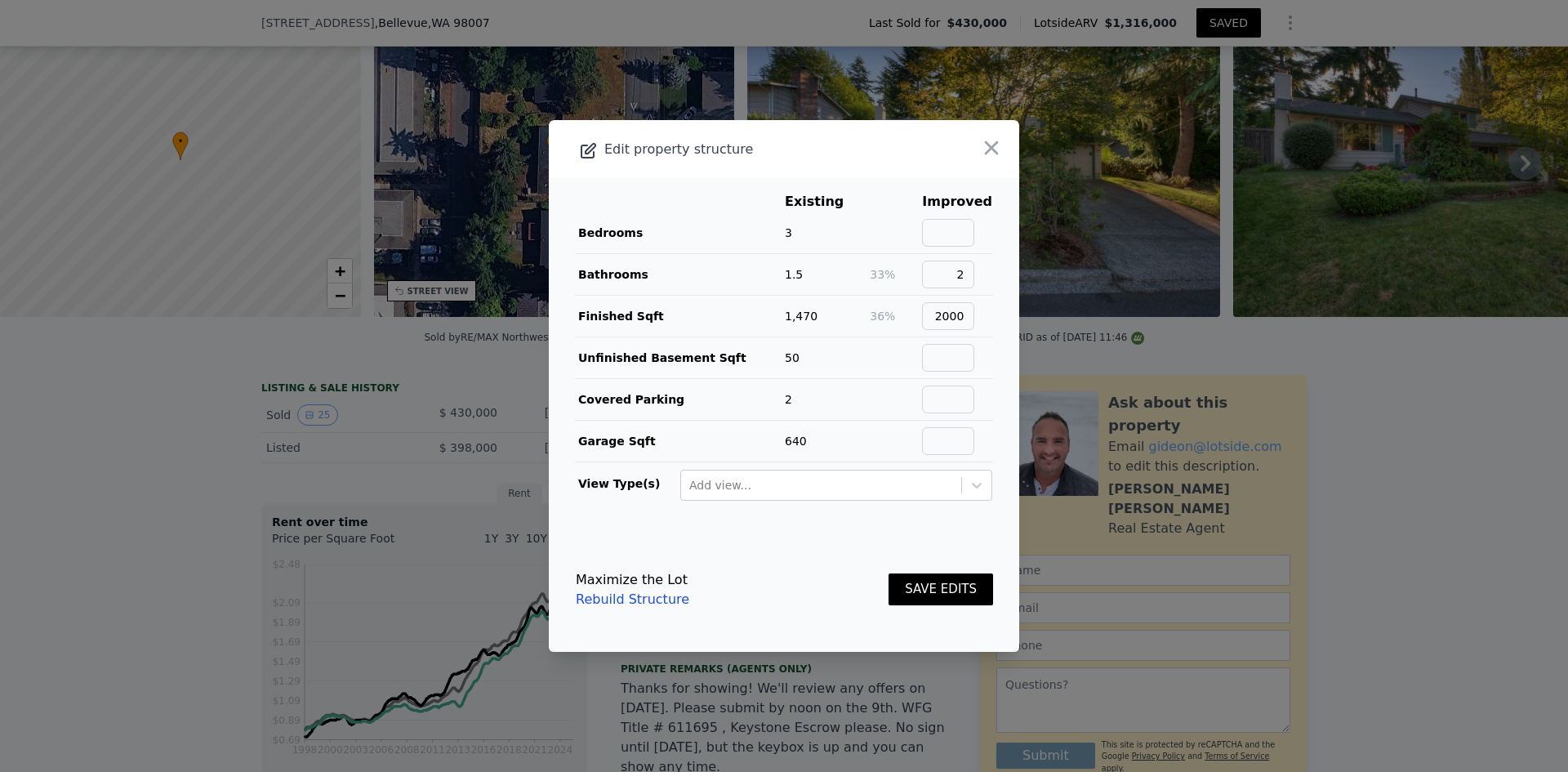
click at [940, 592] on button "SAVE EDITS" at bounding box center [941, 589] width 105 height 32
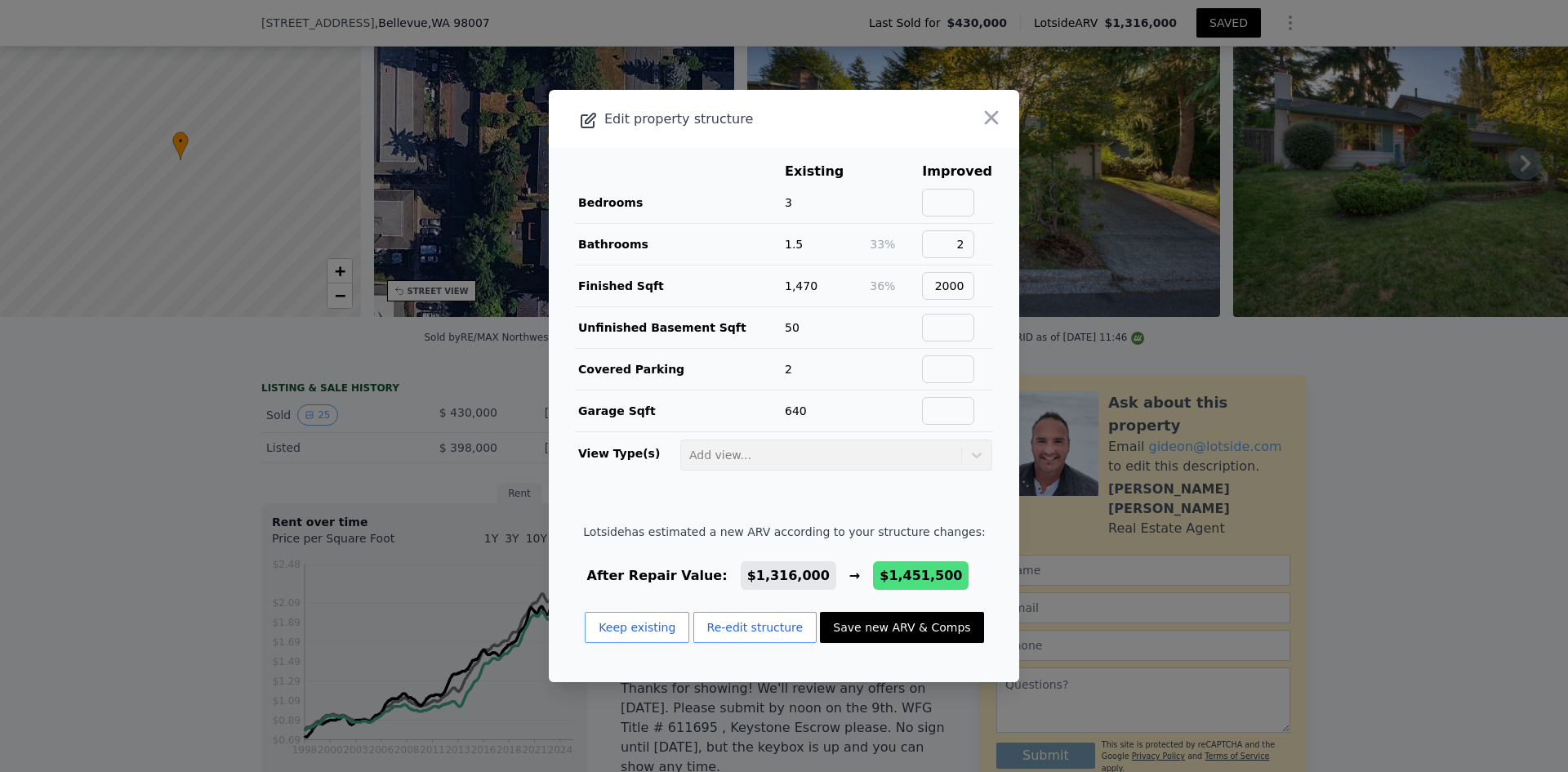
click at [868, 630] on button "Save new ARV & Comps" at bounding box center [901, 627] width 164 height 31
type input "6"
type input "1.75"
type input "1450"
type input "2370"
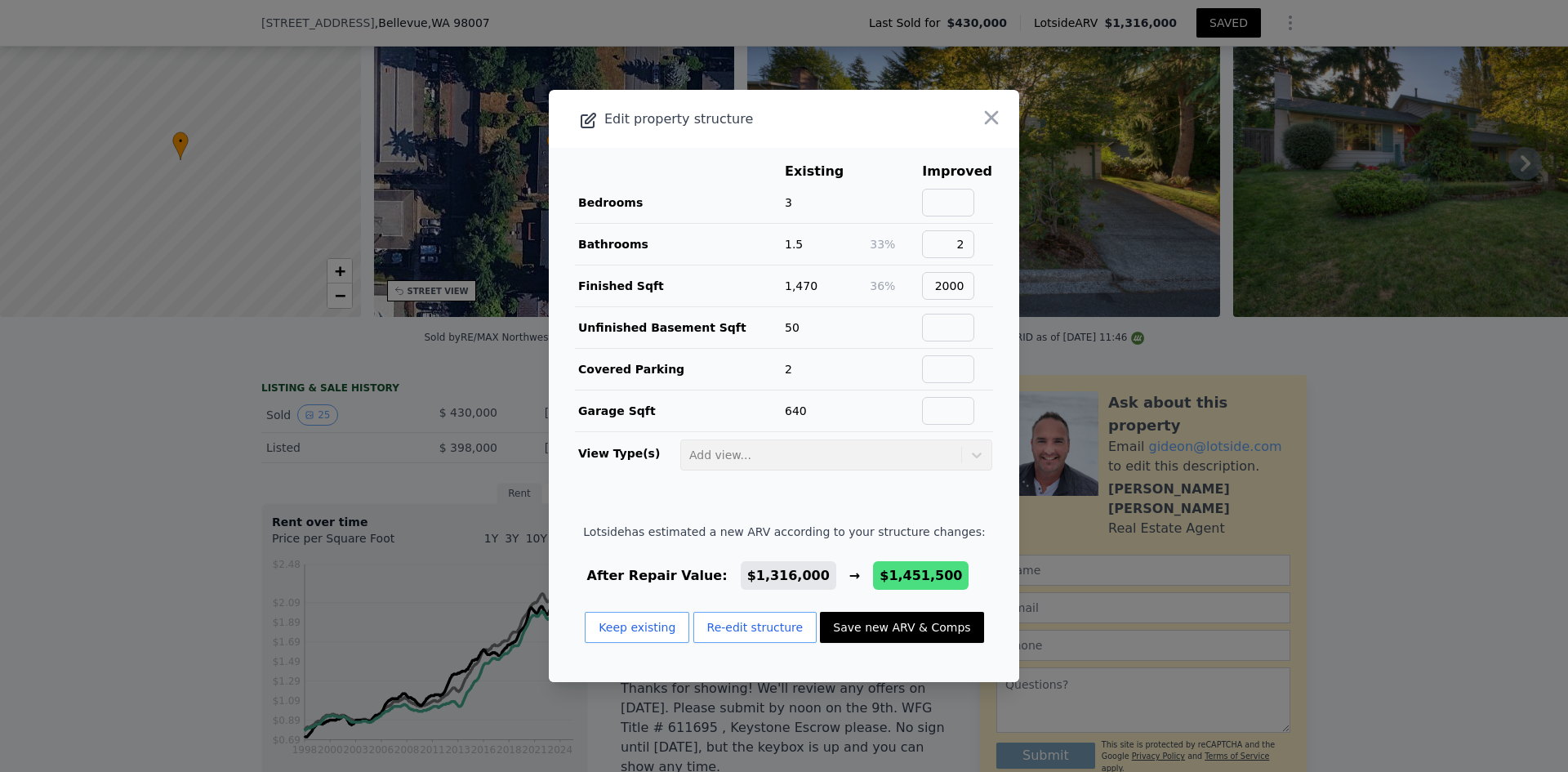
type input "6709"
type input "9915"
checkbox input "false"
checkbox input "true"
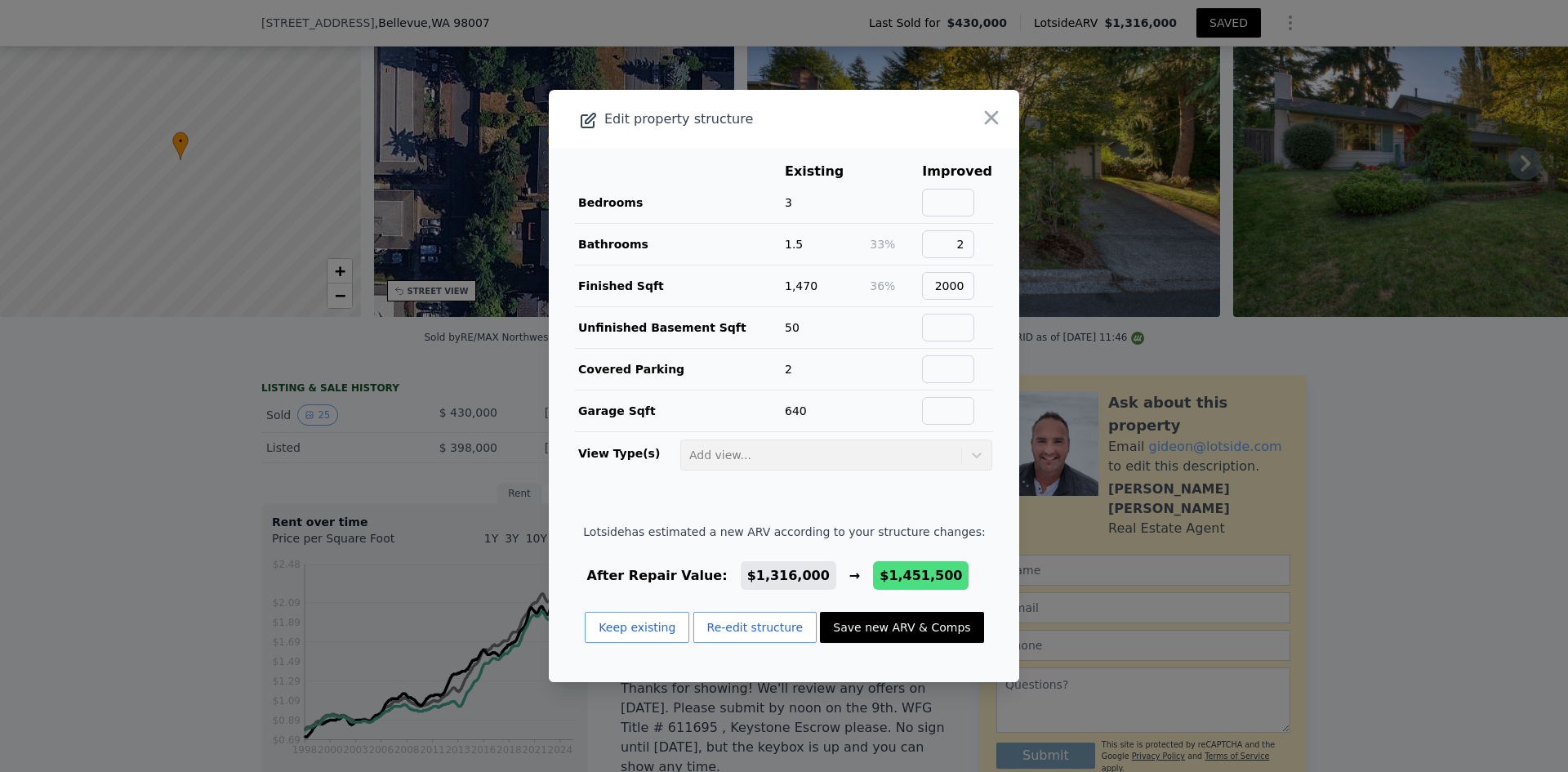
checkbox input "true"
type input "$ 1,451,500"
type input "$ 54,432"
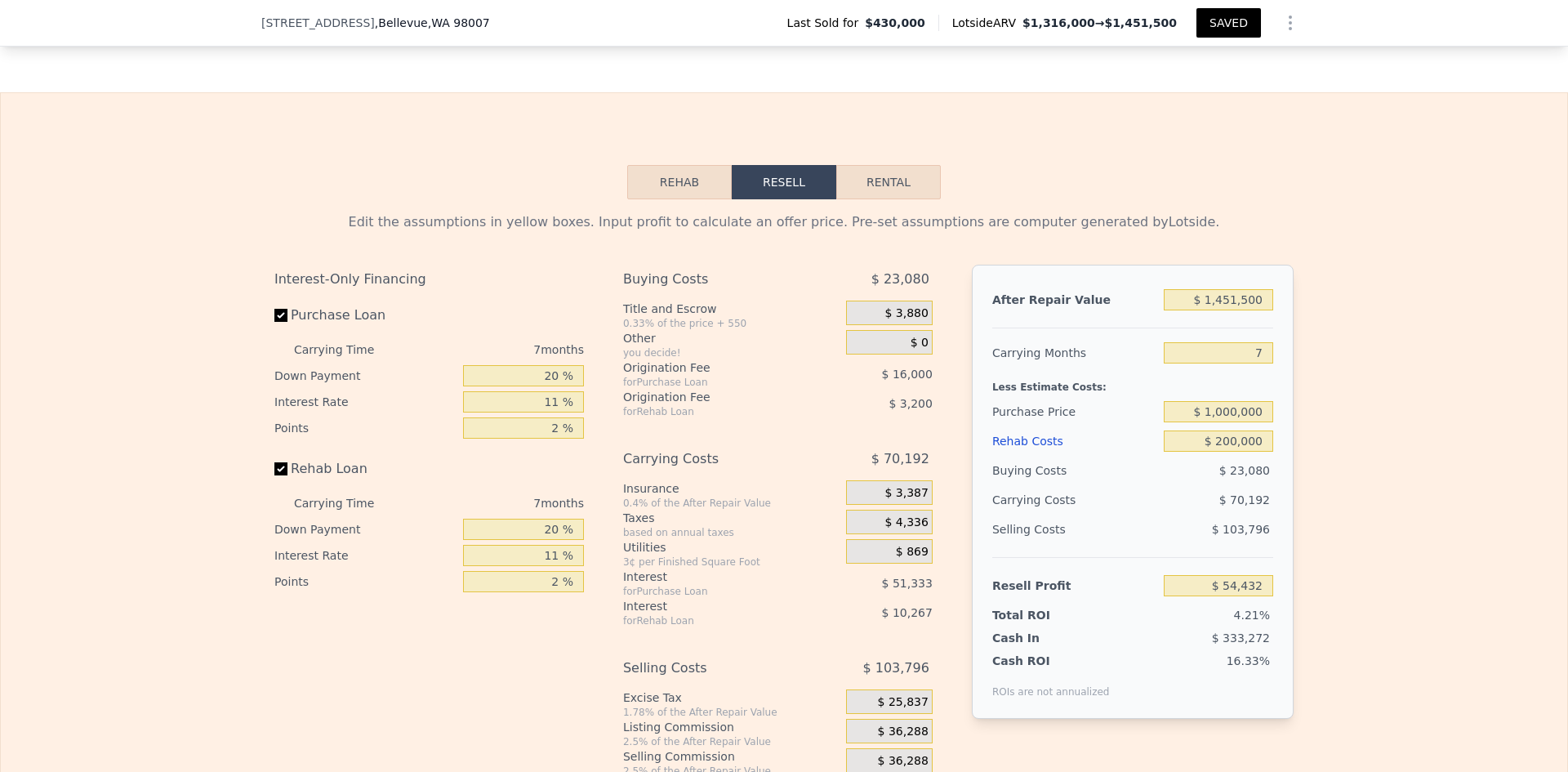
scroll to position [2849, 0]
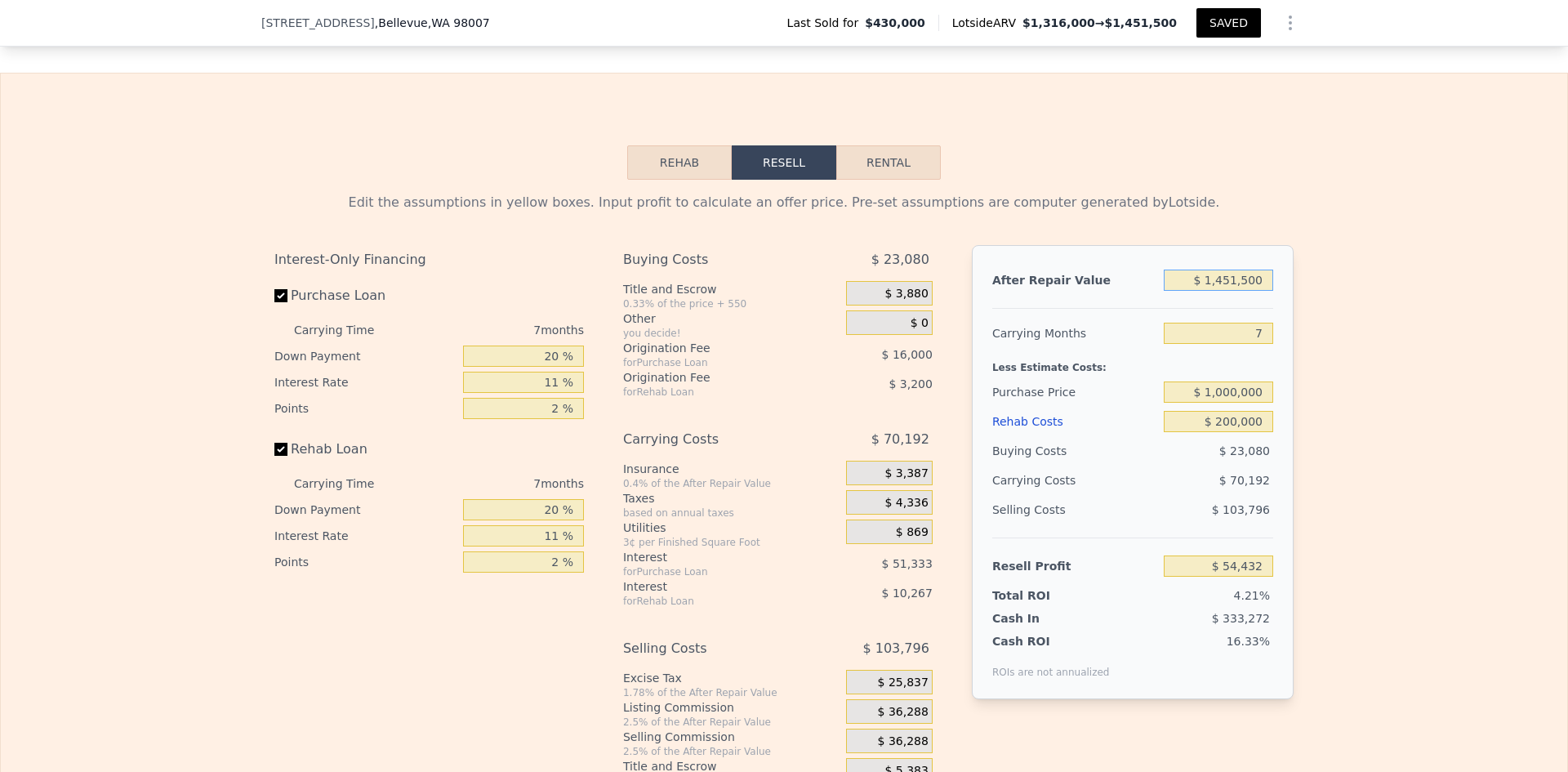
click at [1235, 269] on input "$ 1,451,500" at bounding box center [1218, 280] width 109 height 22
type input "$ 14,500"
type input "-$ 1,277,001"
type input "$ 1,500"
type input "-$ 1,289,047"
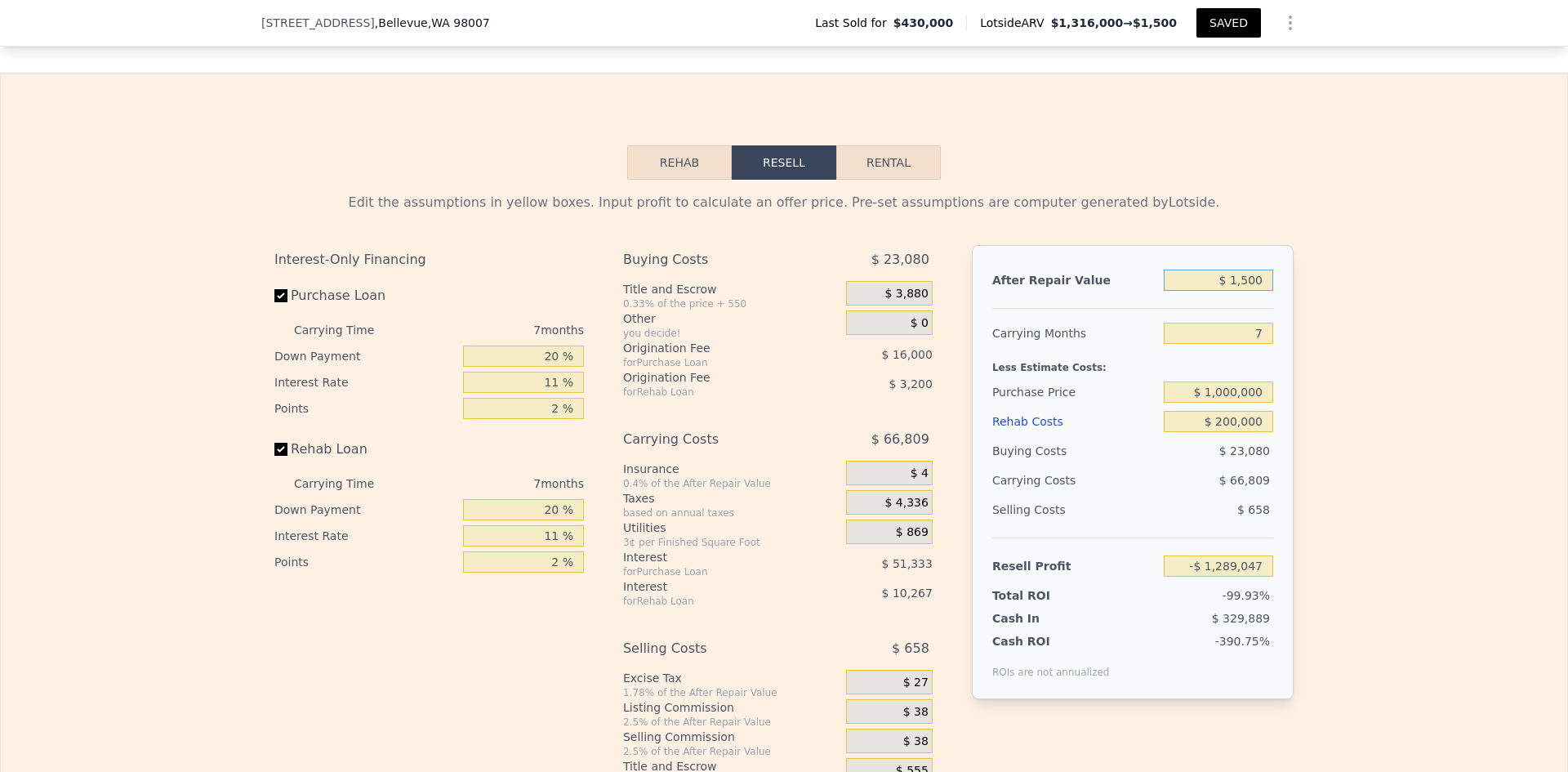
type input "$ 15,500"
type input "-$ 1,276,075"
type input "$ 150,500"
type input "-$ 1,150,992"
type input "$ 1,500,500"
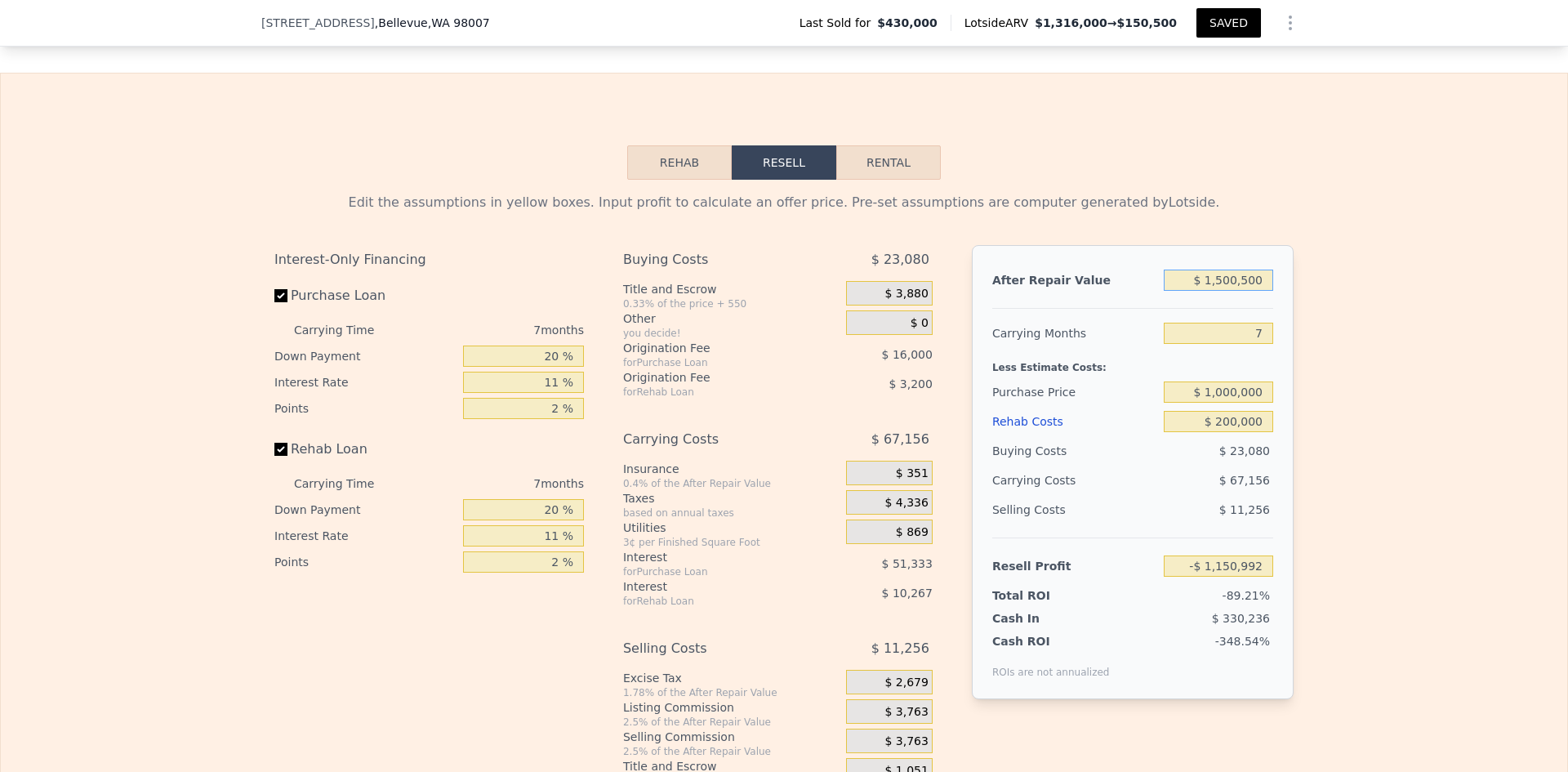
type input "$ 99,832"
type input "$ 150,000"
type input "-$ 1,151,455"
type input "$ 1,500,000"
type input "$ 99,370"
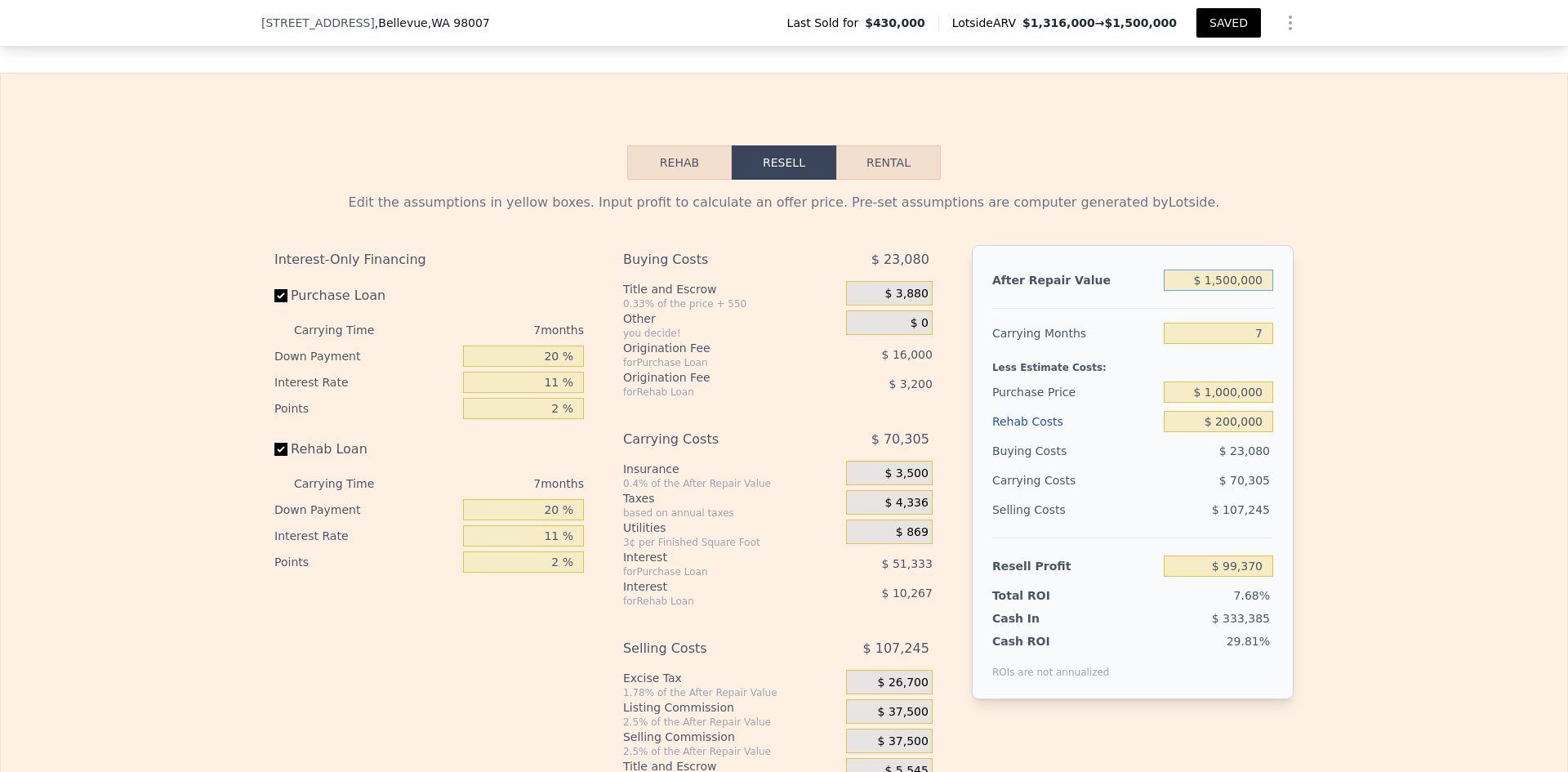
type input "$ 1,500,000"
click at [1374, 398] on div "Edit the assumptions in yellow boxes. Input profit to calculate an offer price.…" at bounding box center [784, 484] width 1566 height 608
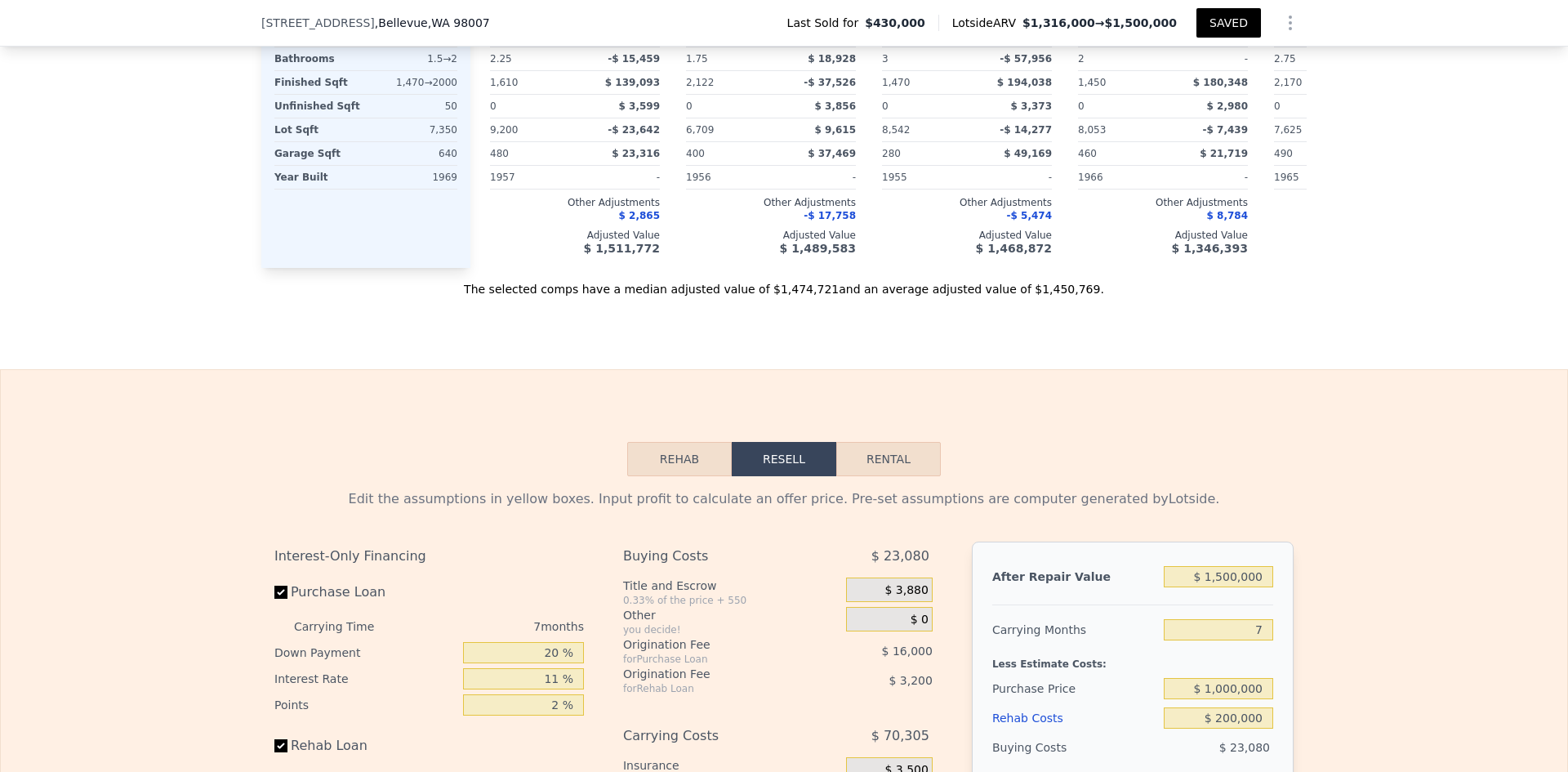
scroll to position [2560, 0]
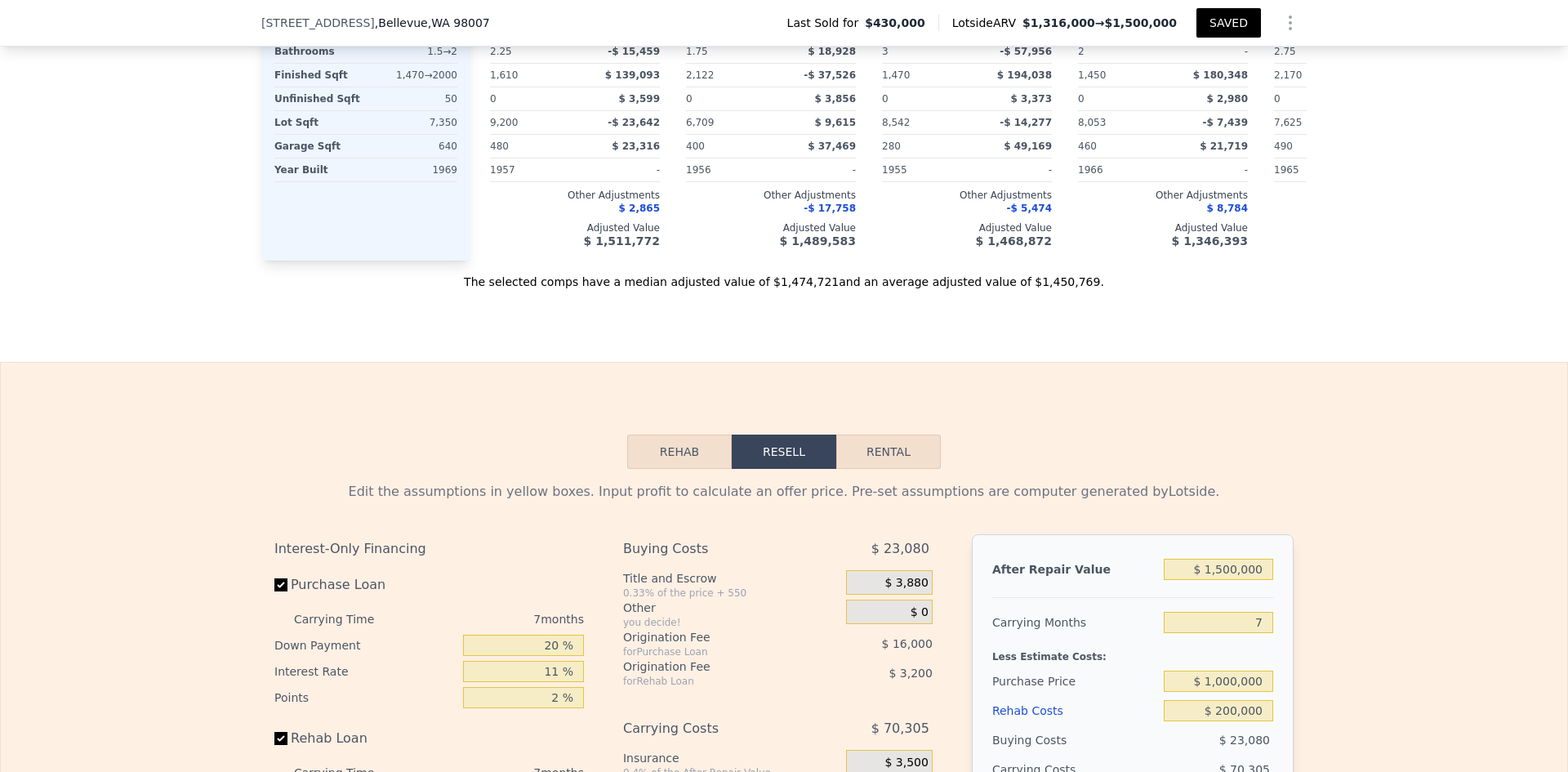
click at [1219, 19] on button "SAVED" at bounding box center [1228, 23] width 65 height 29
click at [1288, 26] on icon "Show Options" at bounding box center [1290, 23] width 20 height 20
click at [1212, 94] on div "Share Analysis" at bounding box center [1214, 98] width 183 height 33
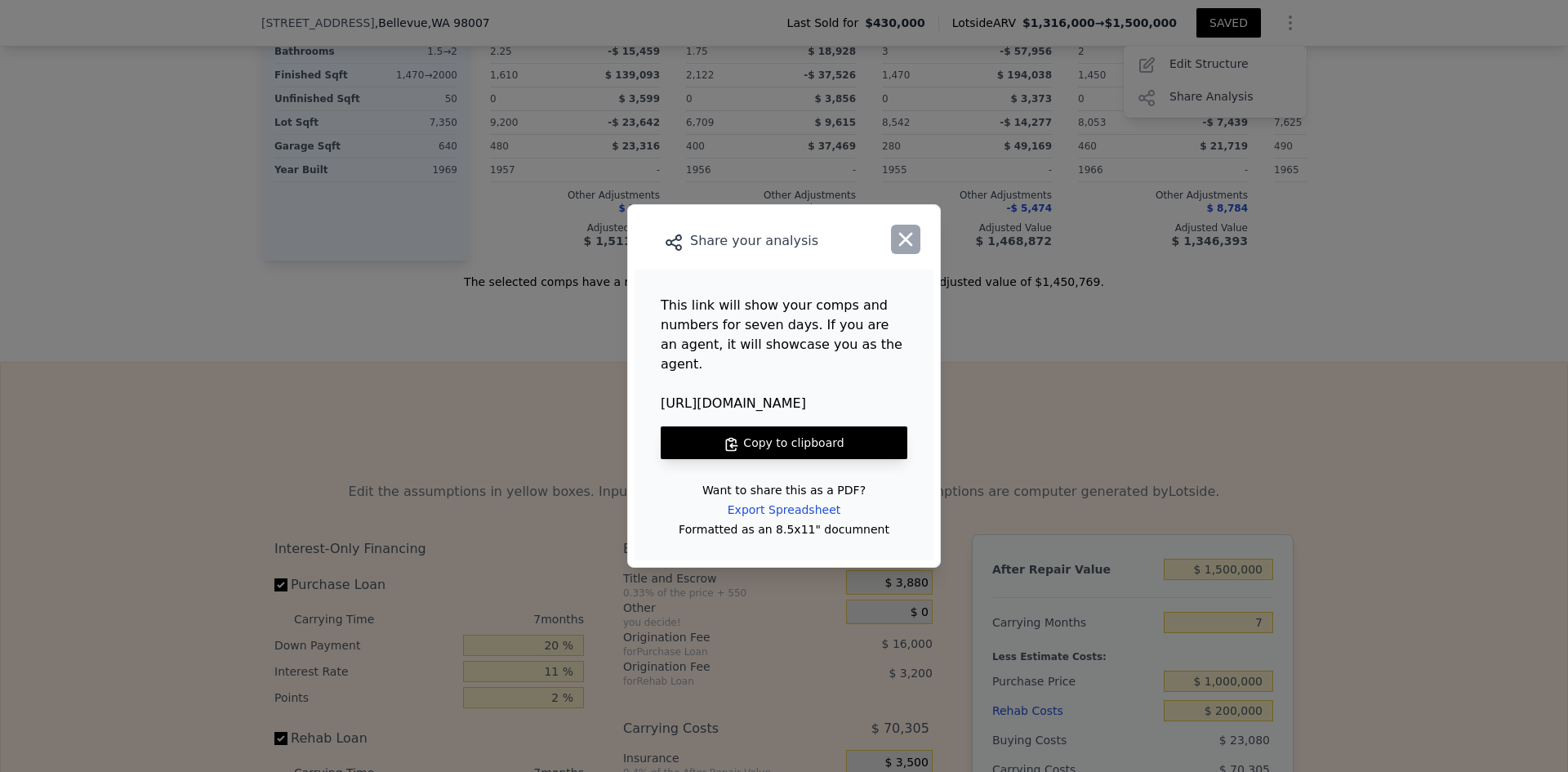
click at [913, 251] on icon "button" at bounding box center [905, 239] width 22 height 23
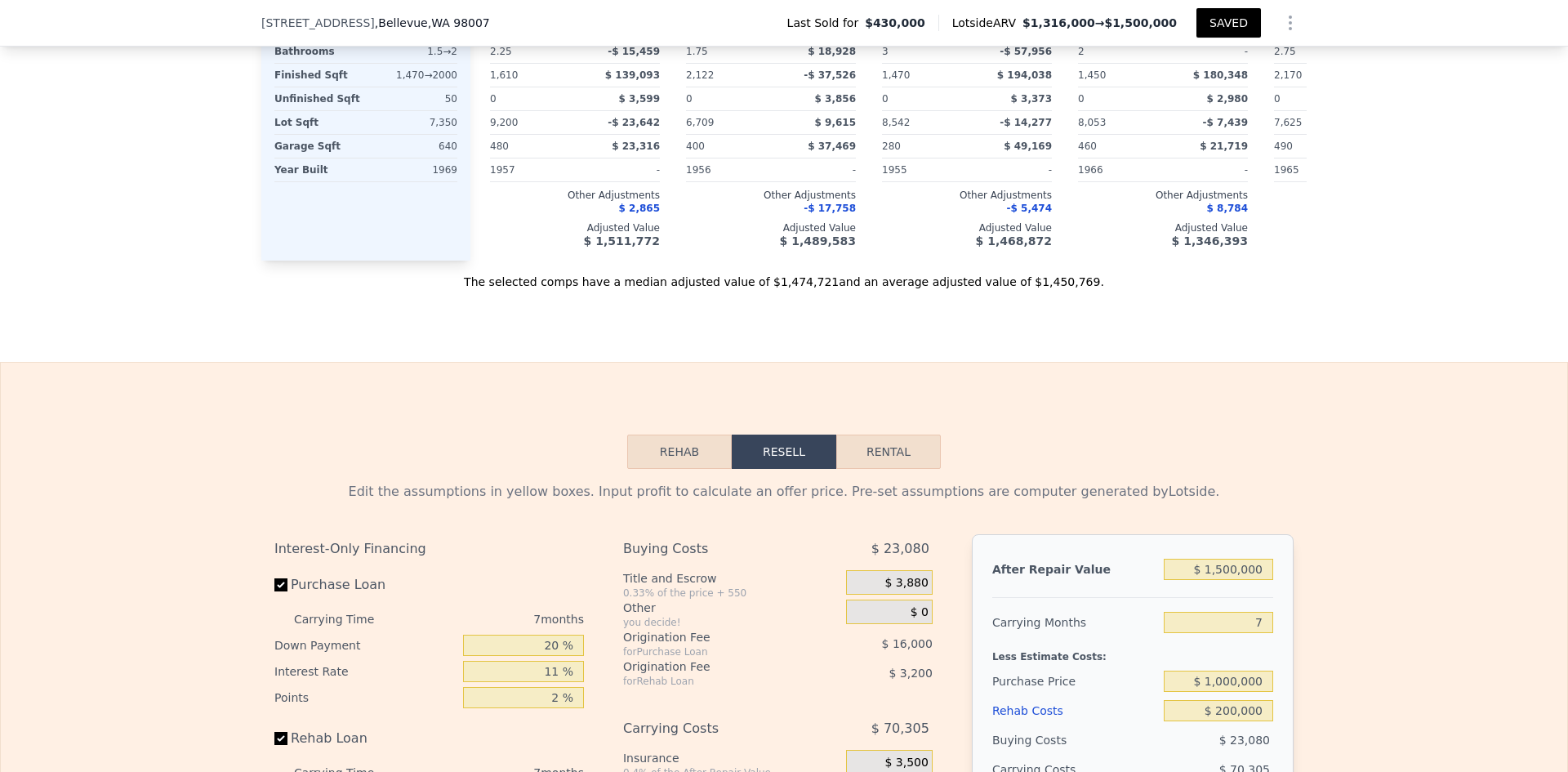
click at [903, 434] on button "Rental" at bounding box center [888, 452] width 105 height 35
select select "30"
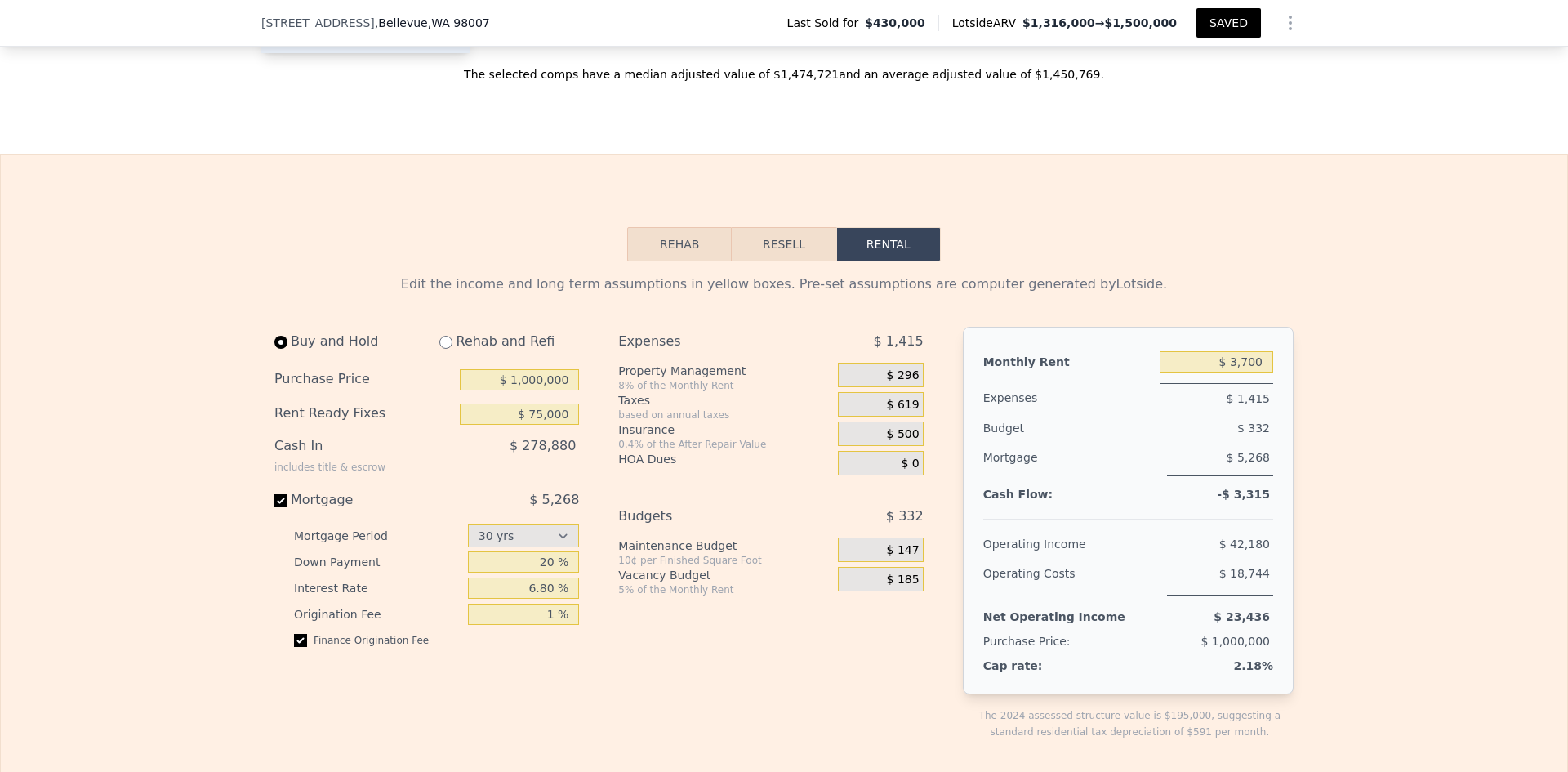
scroll to position [2847, 0]
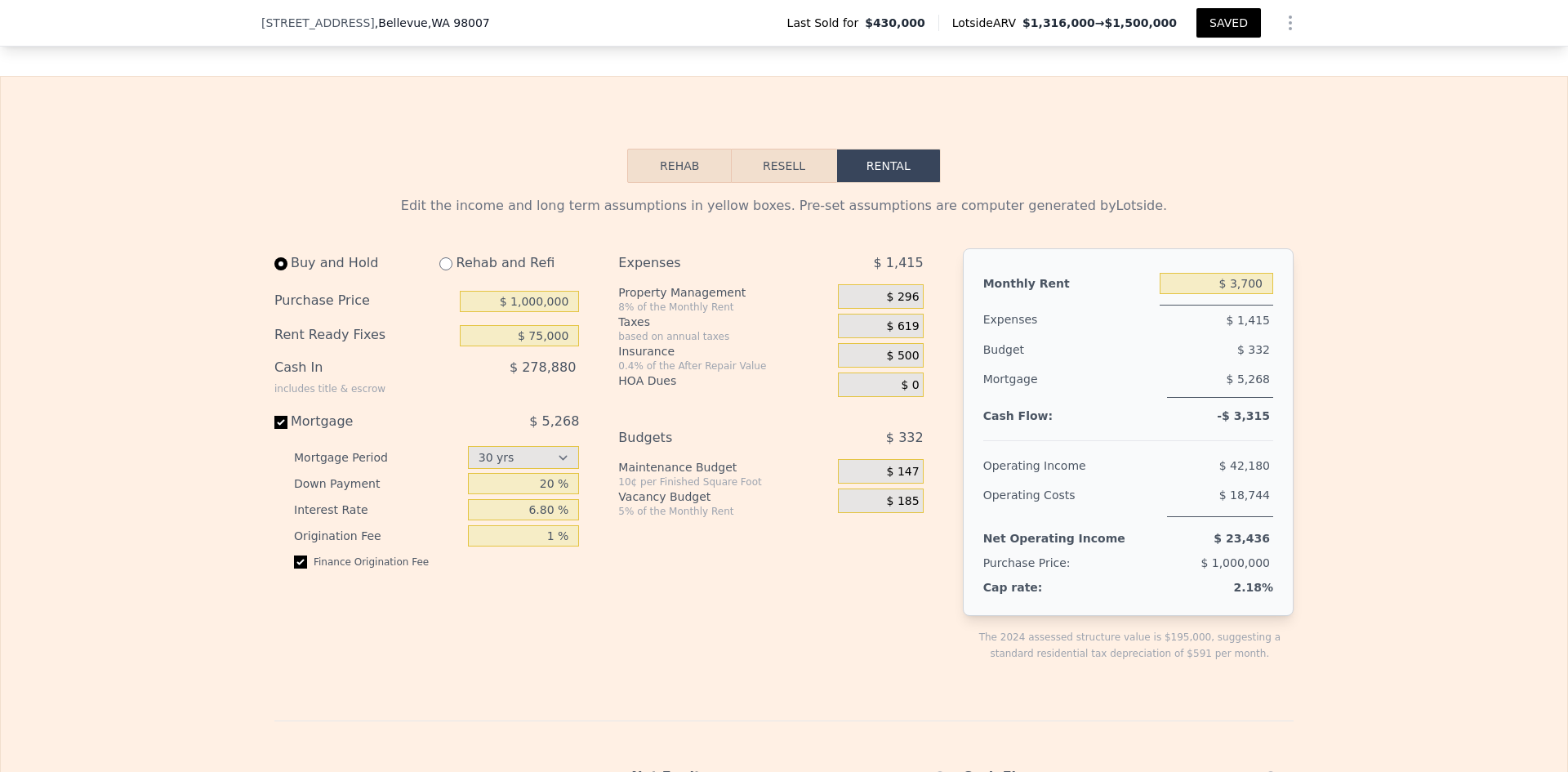
click at [784, 149] on button "Resell" at bounding box center [784, 166] width 104 height 35
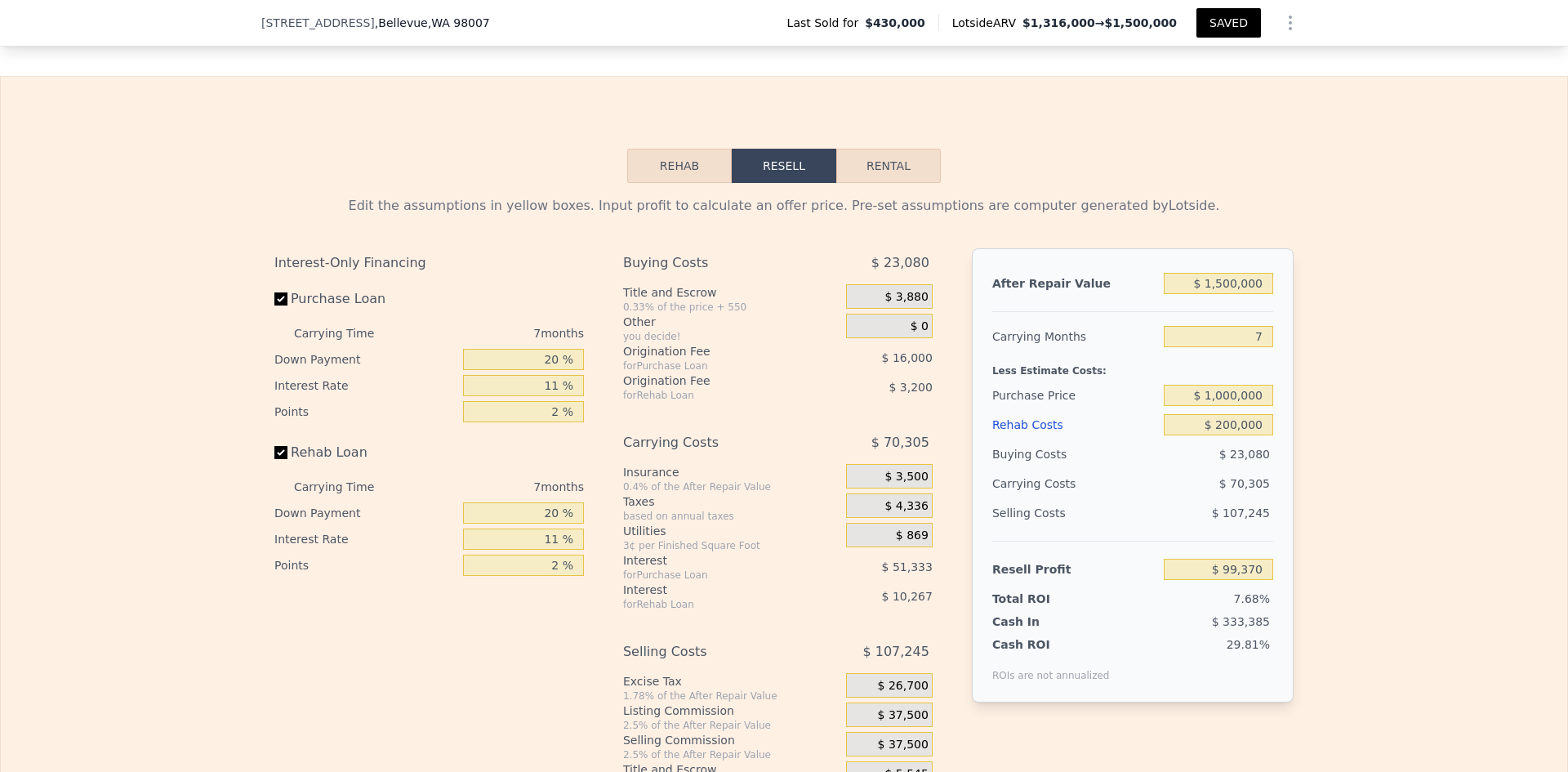
click at [1282, 33] on button "Show Options" at bounding box center [1290, 23] width 33 height 33
click at [1204, 94] on div "Share Analysis" at bounding box center [1214, 98] width 183 height 33
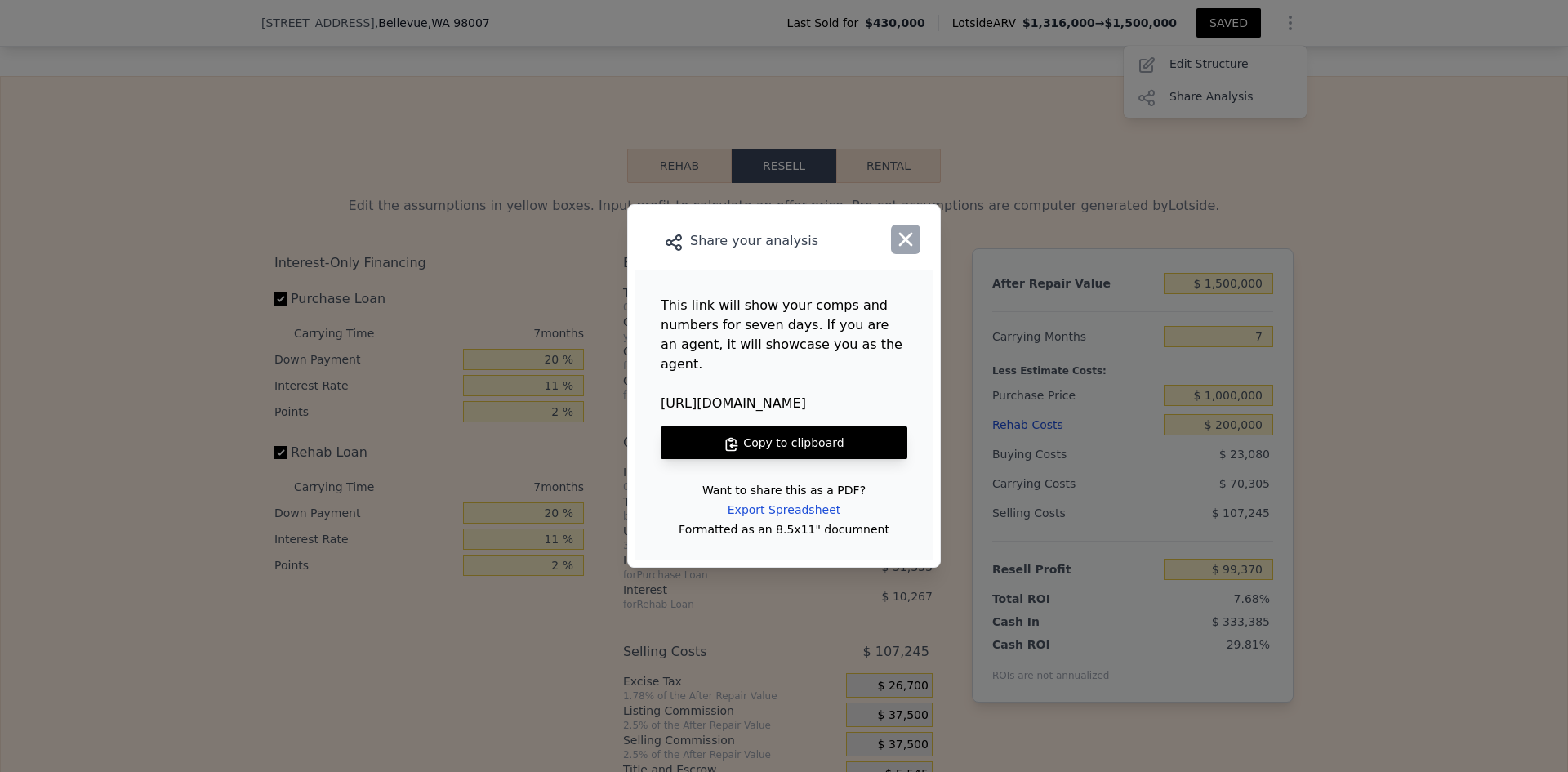
click at [905, 251] on icon "button" at bounding box center [905, 239] width 22 height 23
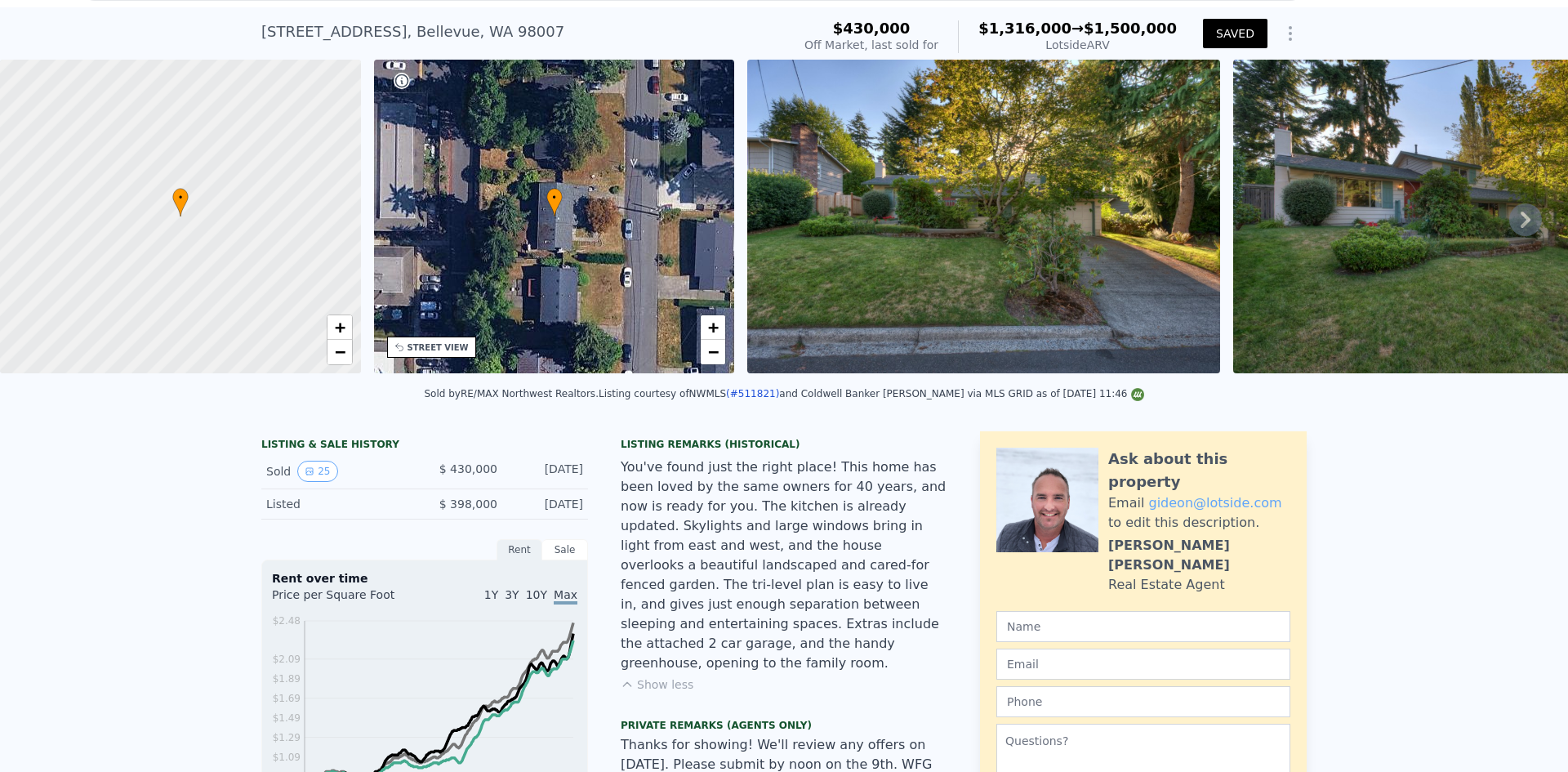
scroll to position [0, 0]
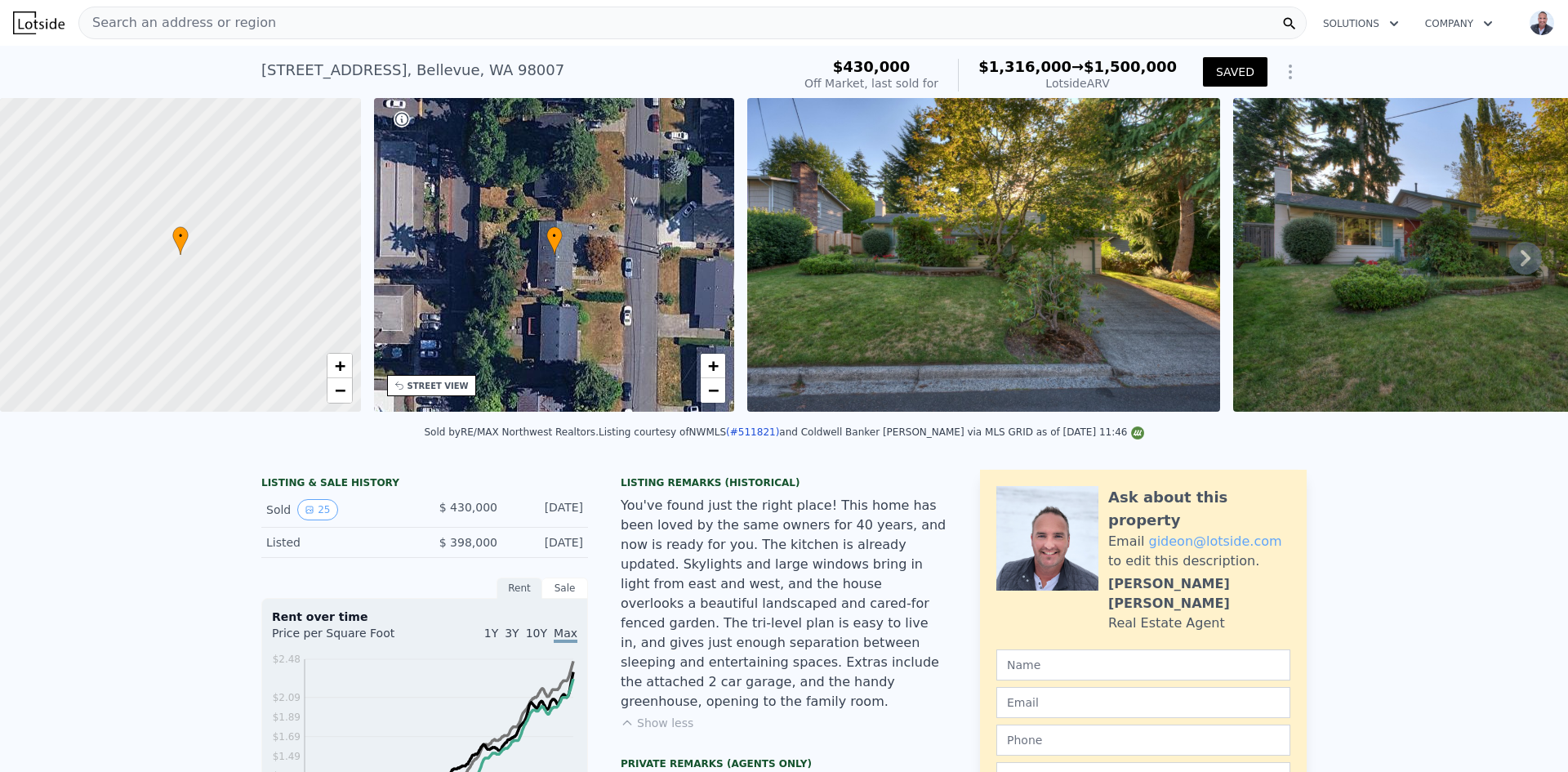
click at [288, 29] on div "Search an address or region" at bounding box center [692, 23] width 1228 height 33
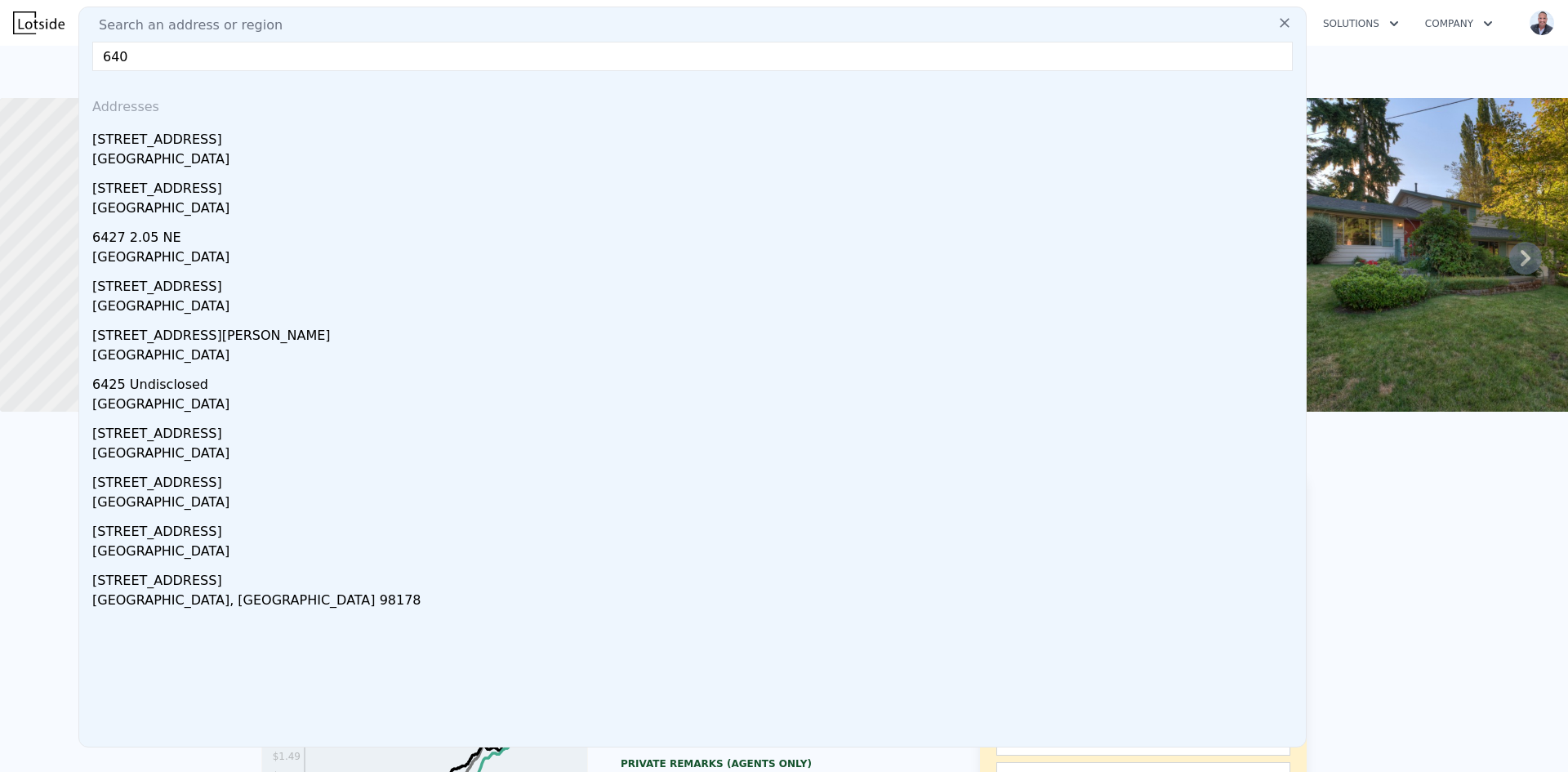
type input "6409"
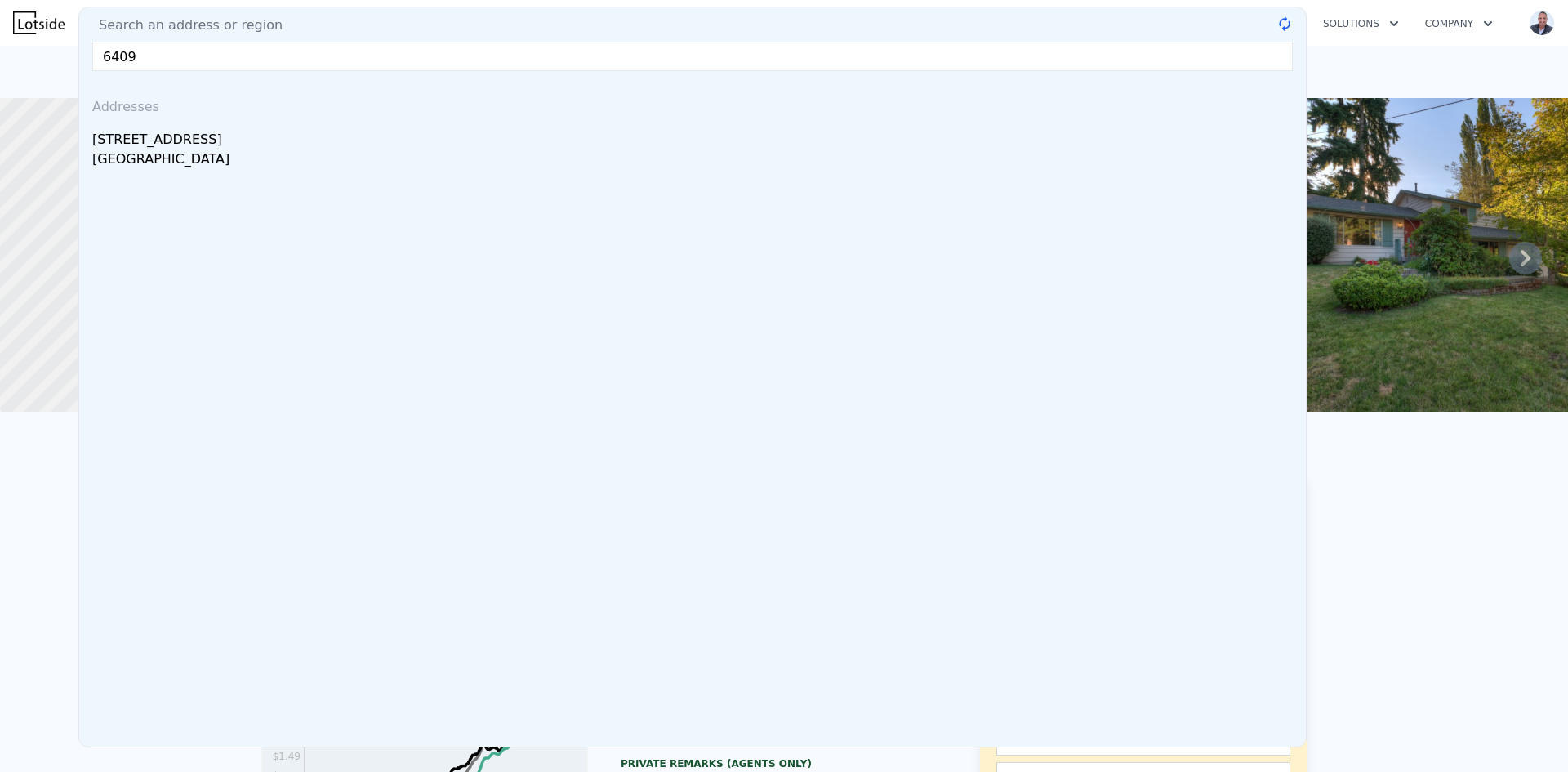
type input "3.25"
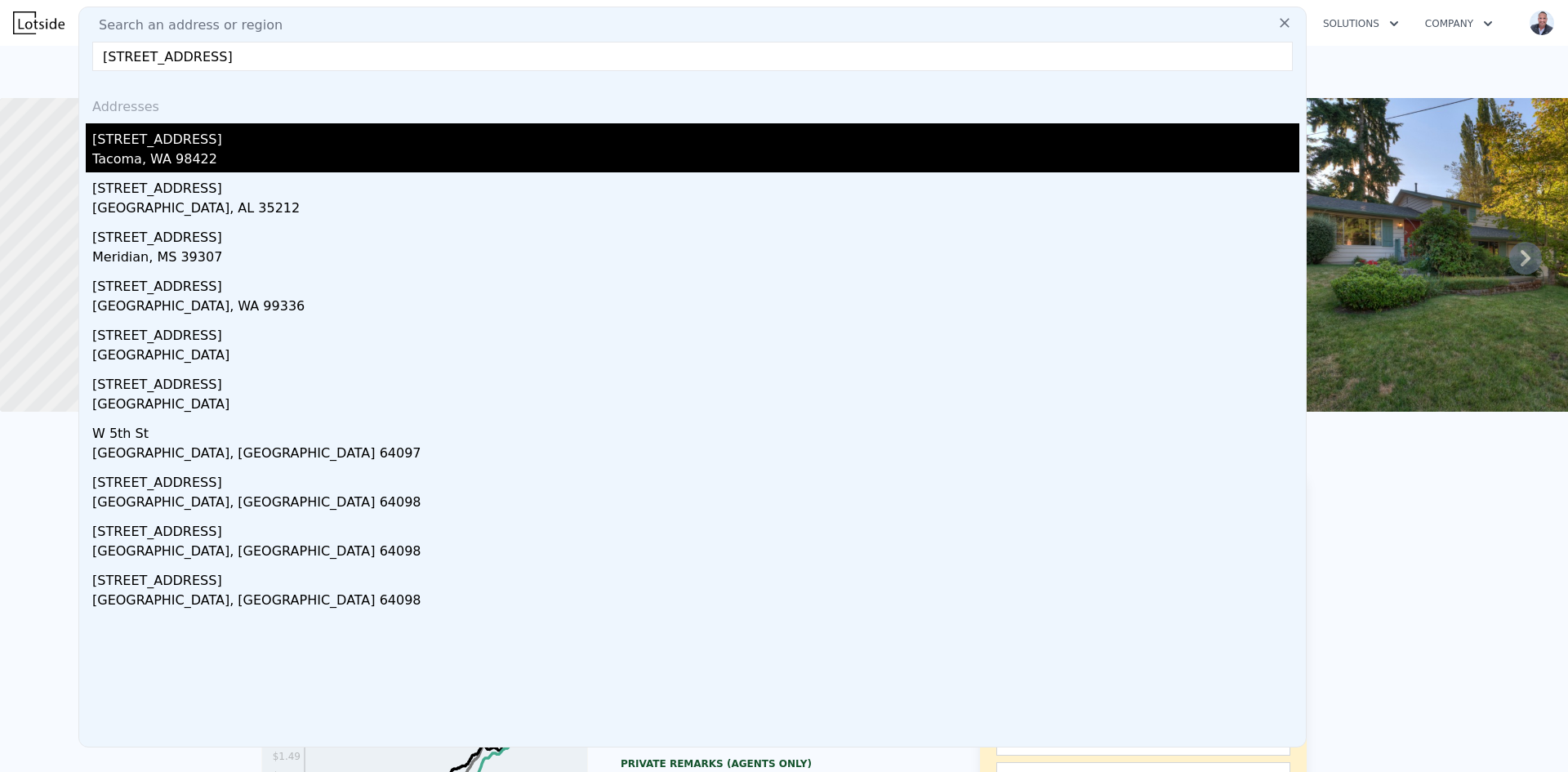
type input "[STREET_ADDRESS]"
click at [146, 140] on div "[STREET_ADDRESS]" at bounding box center [696, 136] width 1207 height 26
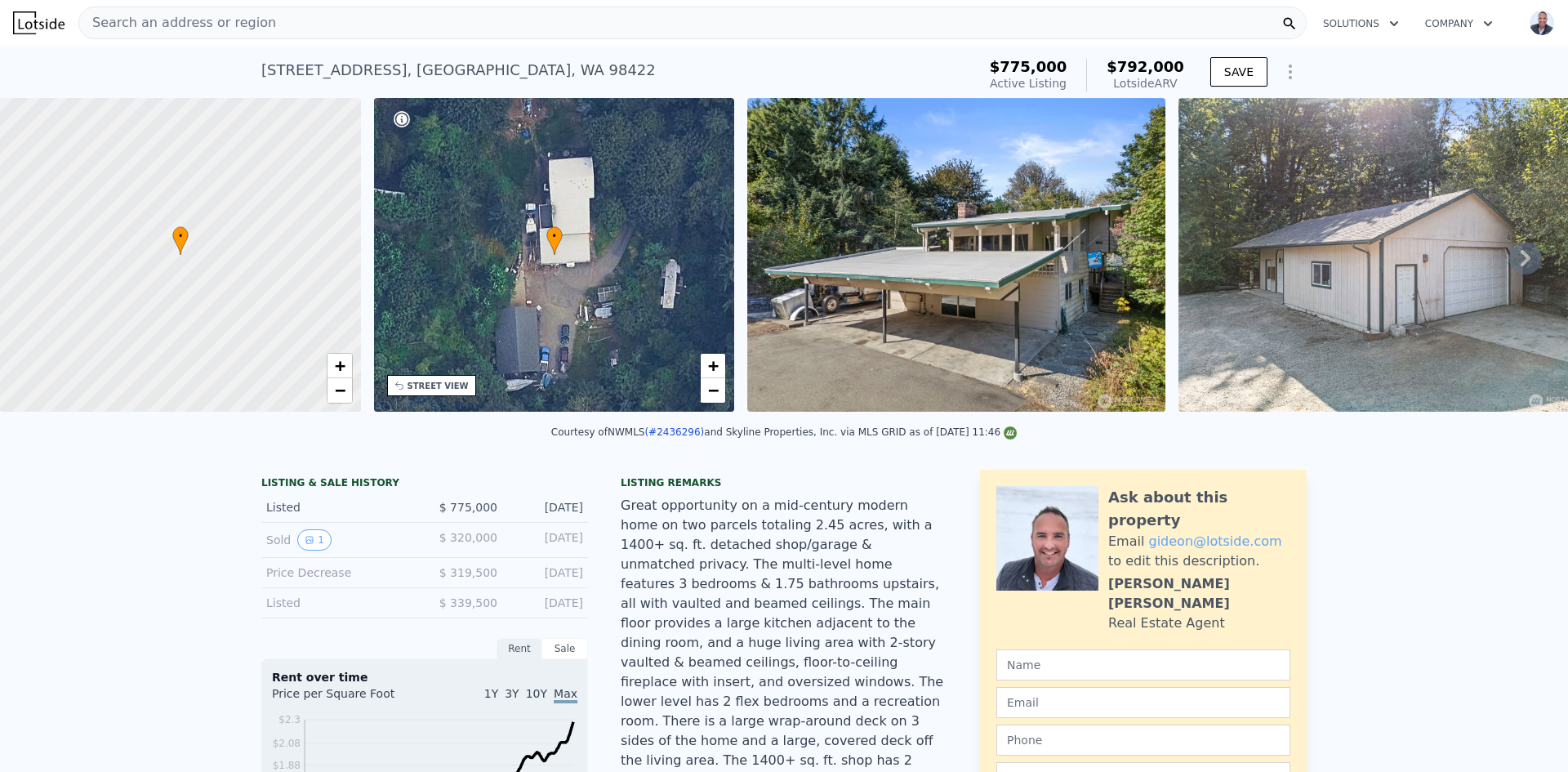
click at [1516, 259] on icon at bounding box center [1526, 258] width 33 height 33
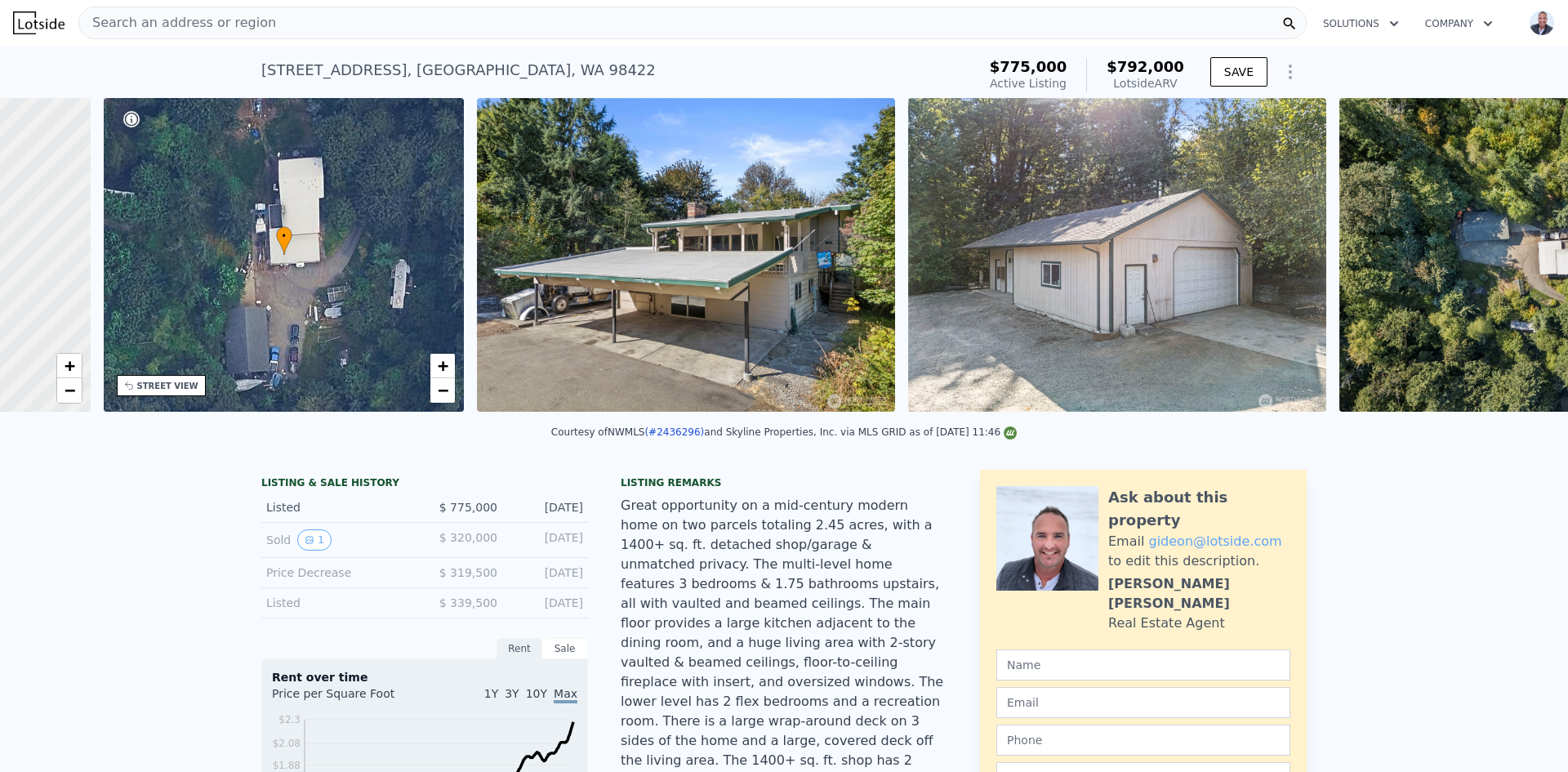
scroll to position [0, 381]
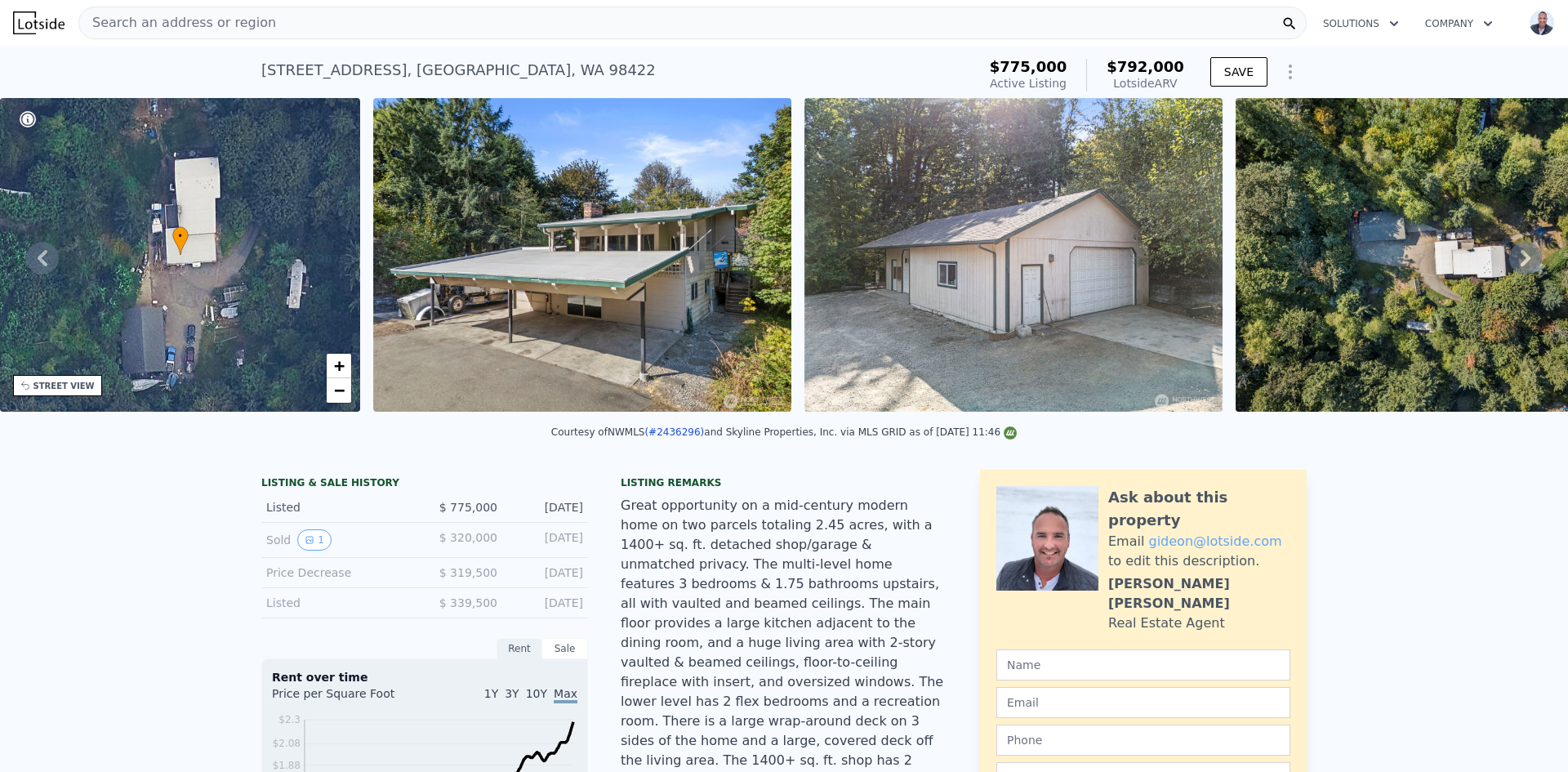
click at [1520, 261] on icon at bounding box center [1525, 258] width 10 height 16
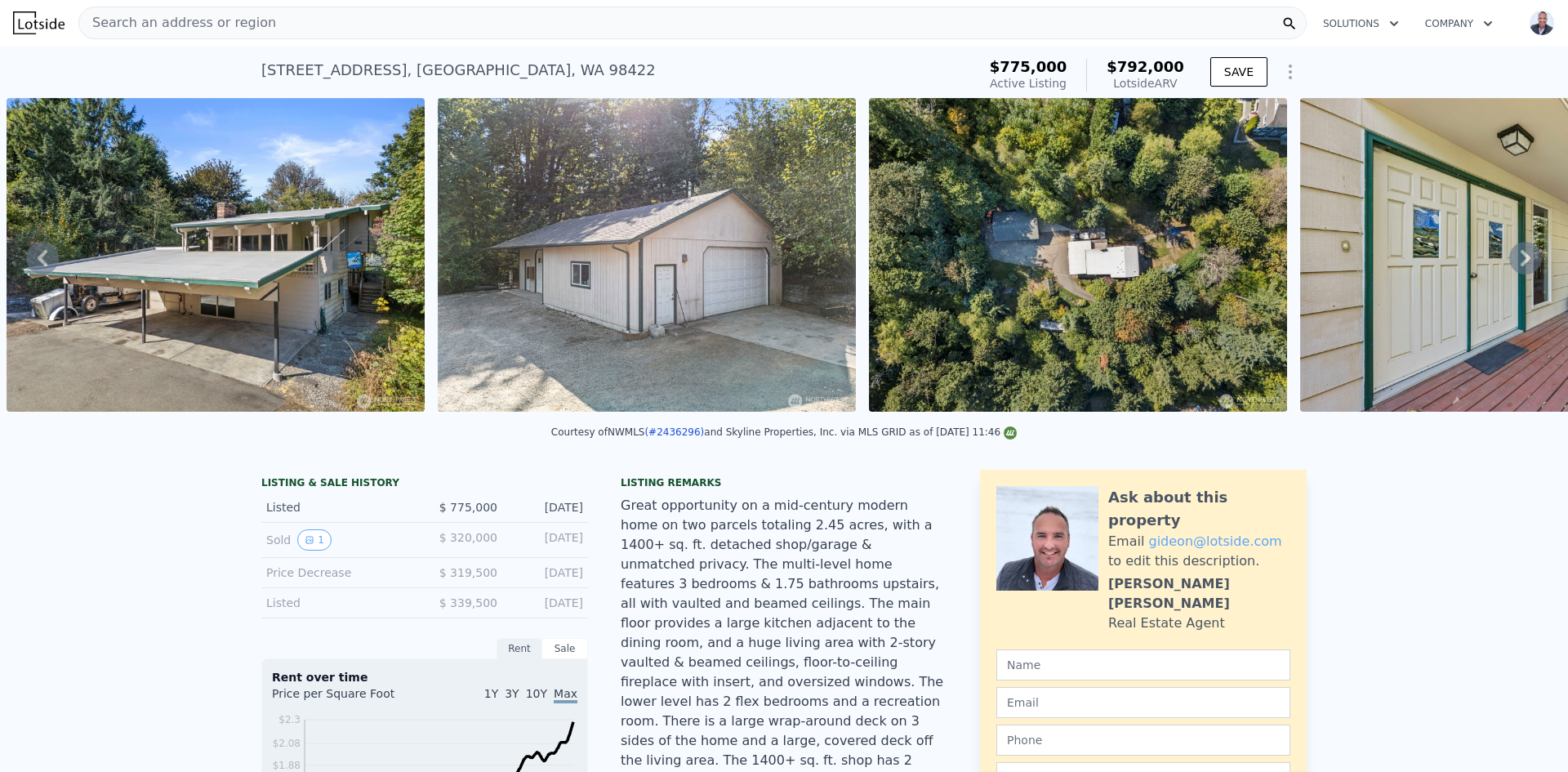
click at [1520, 261] on icon at bounding box center [1525, 258] width 10 height 16
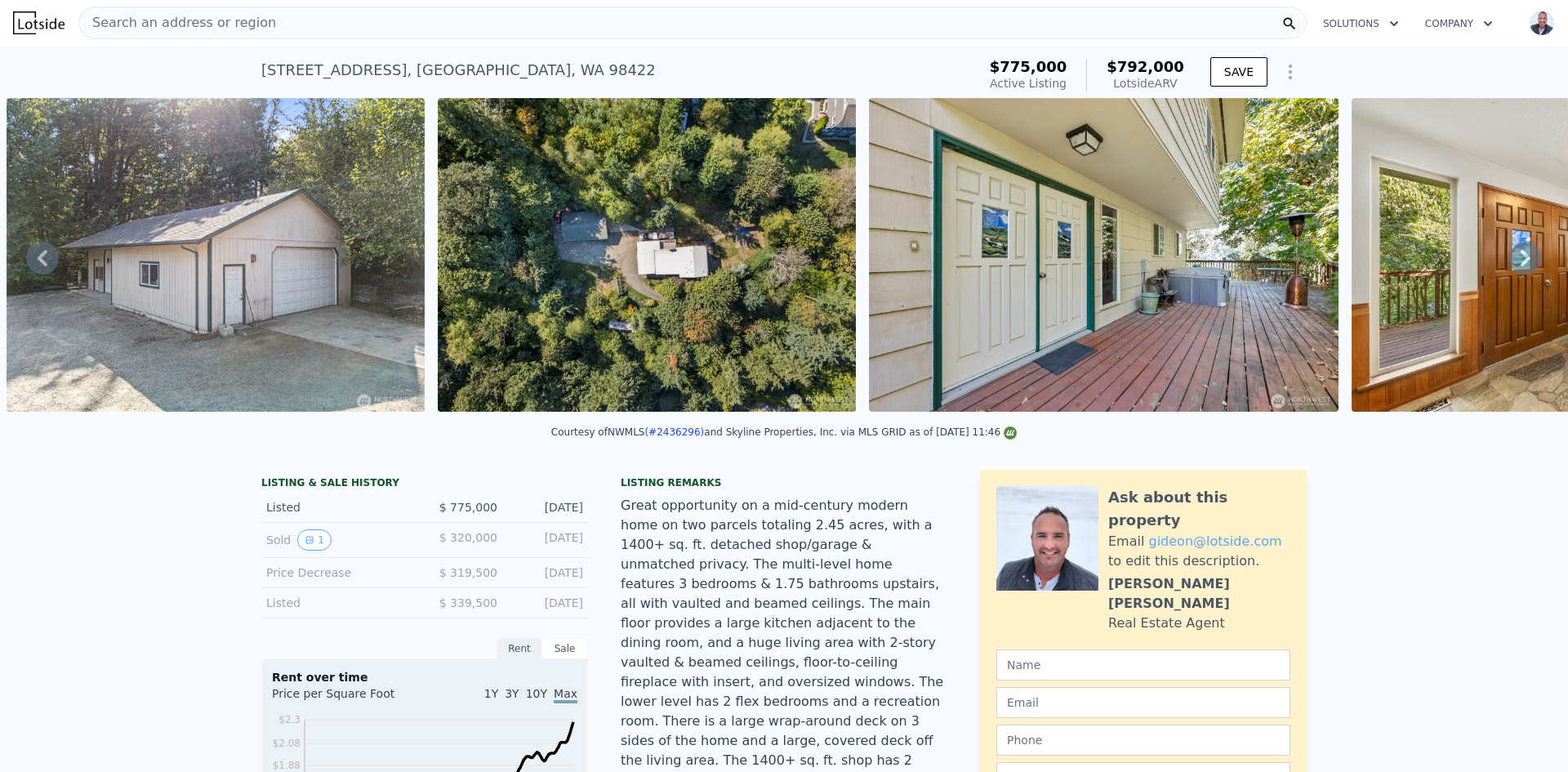
click at [1520, 261] on icon at bounding box center [1525, 258] width 10 height 16
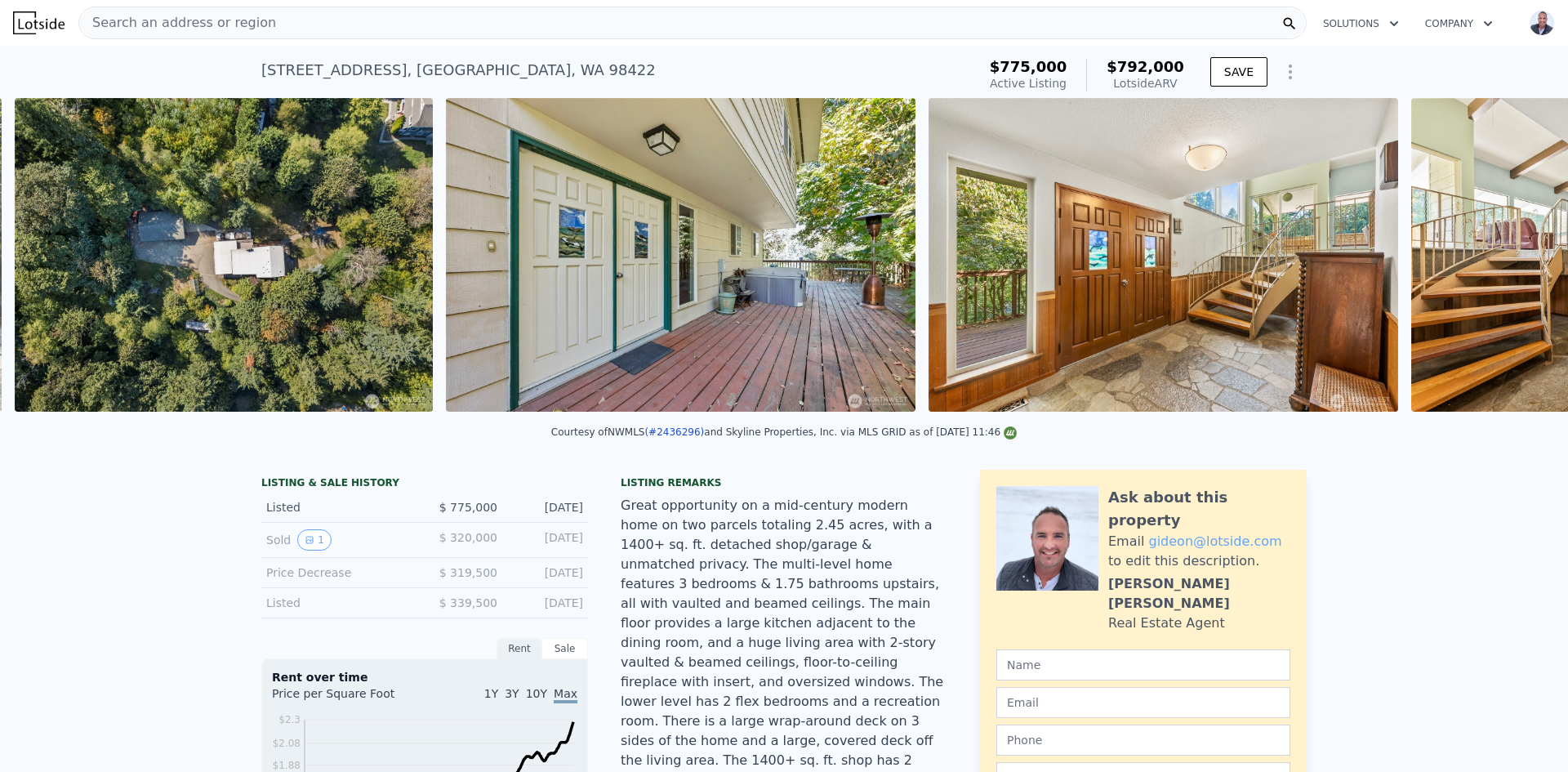
scroll to position [0, 1610]
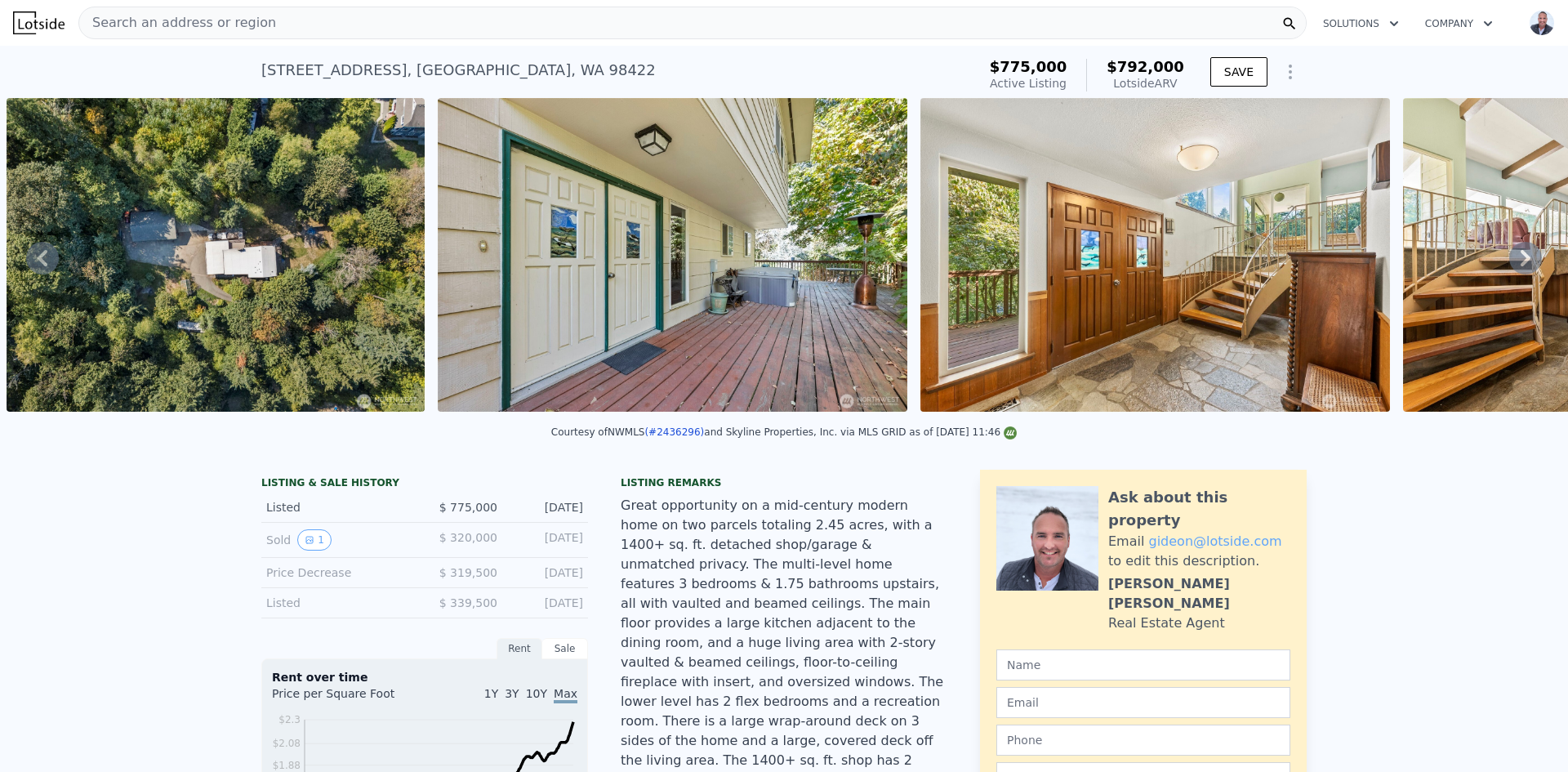
click at [1520, 261] on icon at bounding box center [1525, 258] width 10 height 16
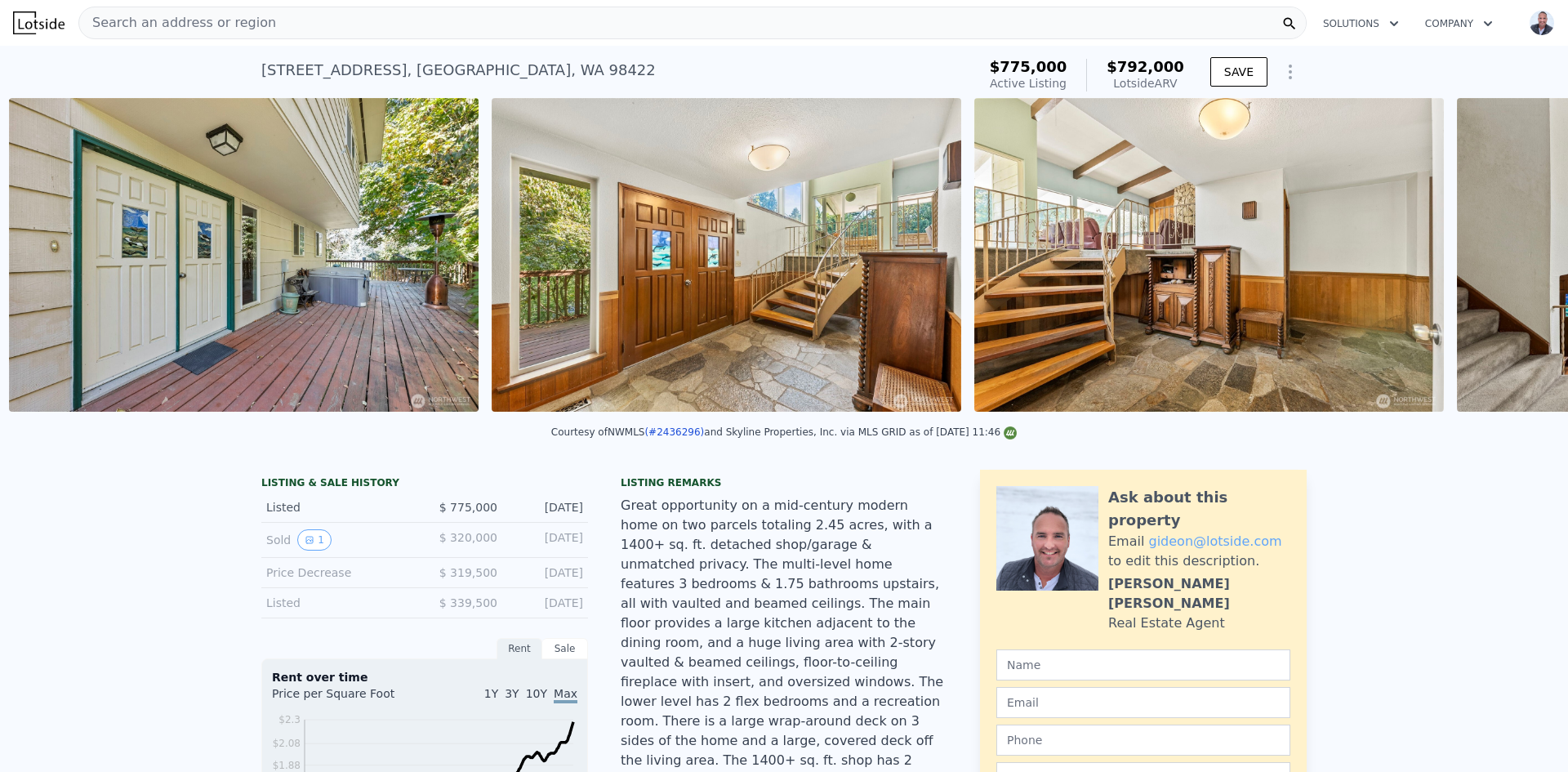
scroll to position [0, 2040]
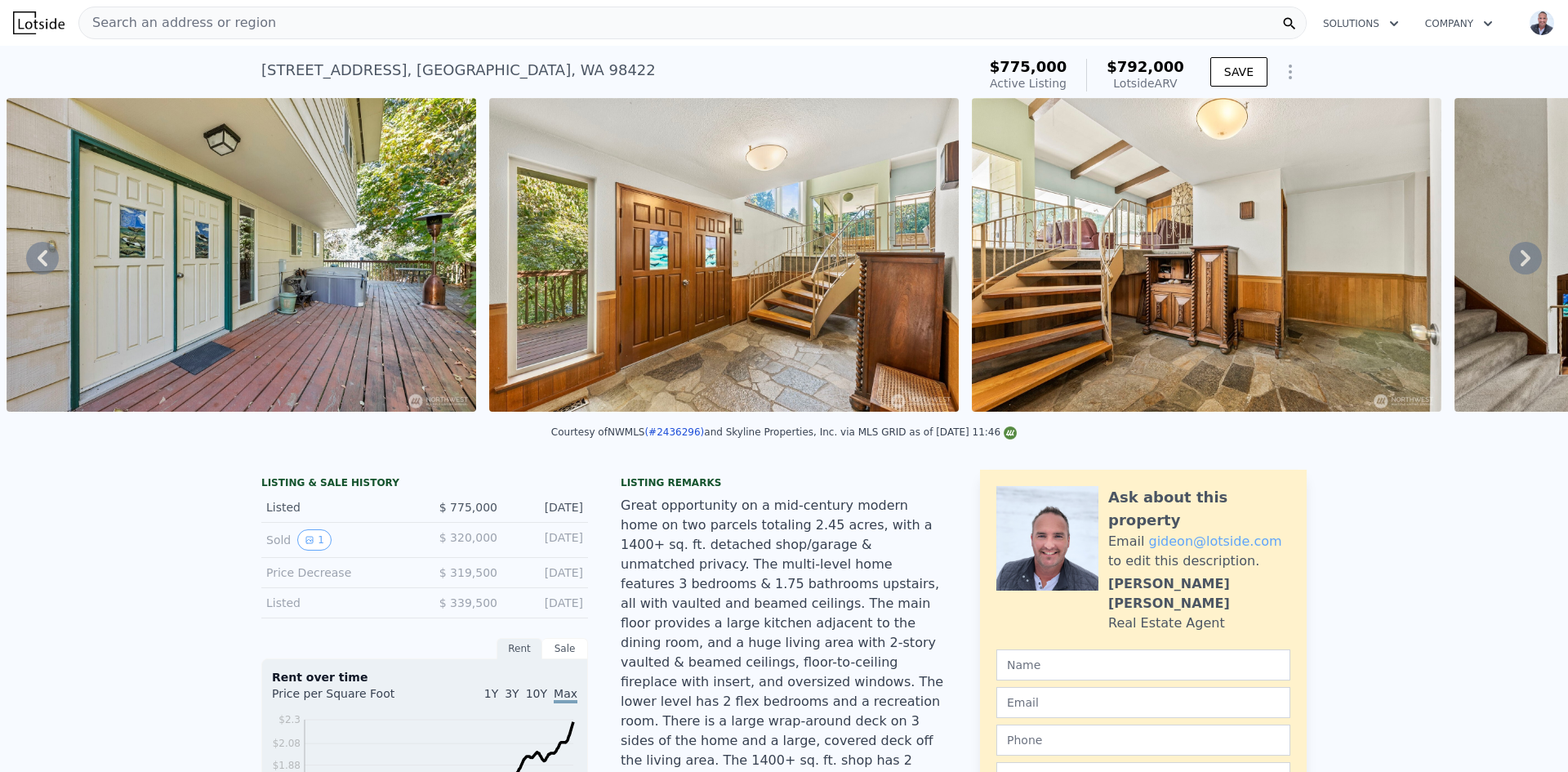
click at [1520, 261] on icon at bounding box center [1525, 258] width 10 height 16
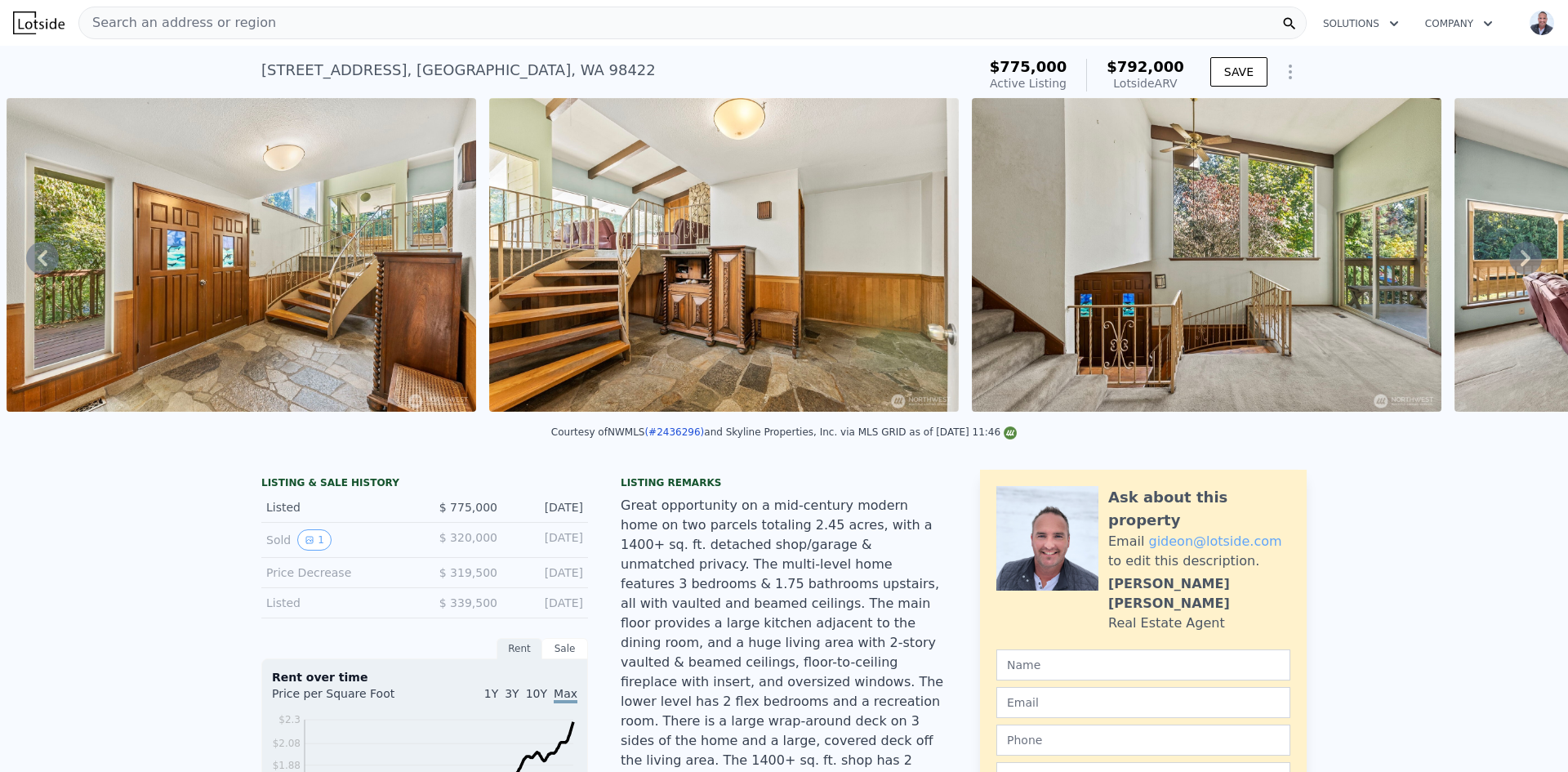
click at [1520, 261] on icon at bounding box center [1525, 258] width 10 height 16
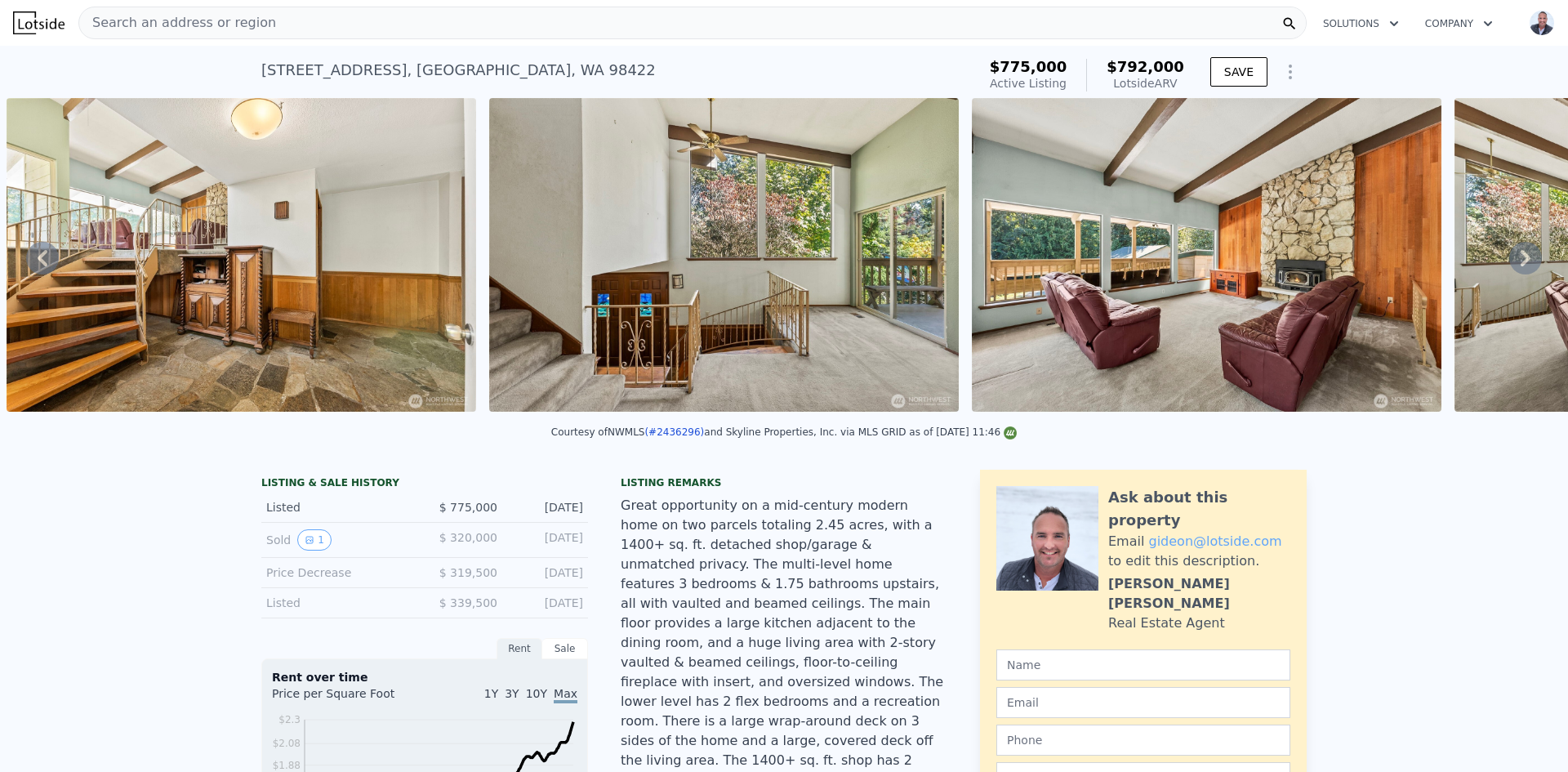
click at [1520, 261] on icon at bounding box center [1525, 258] width 10 height 16
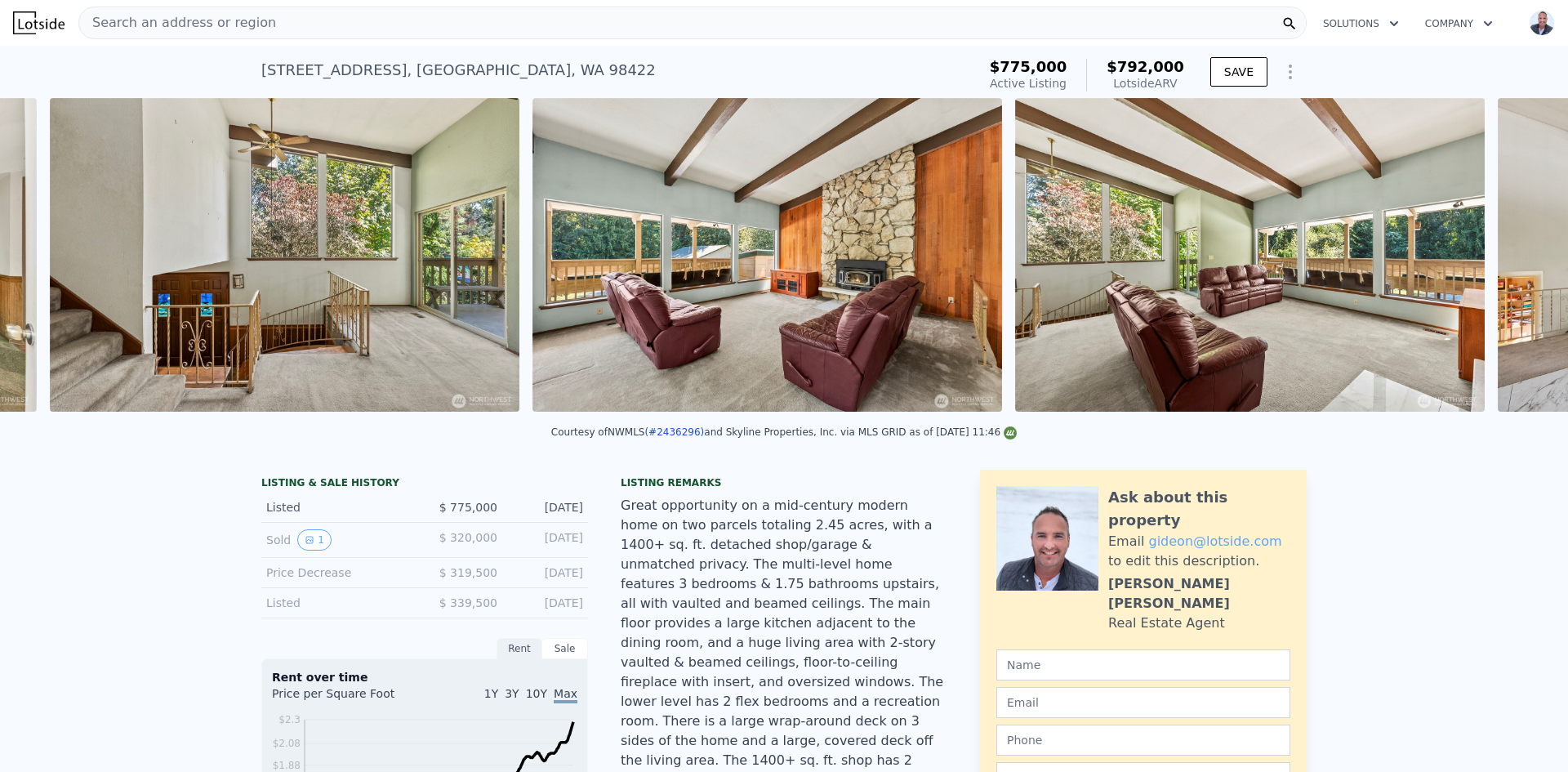
scroll to position [0, 3488]
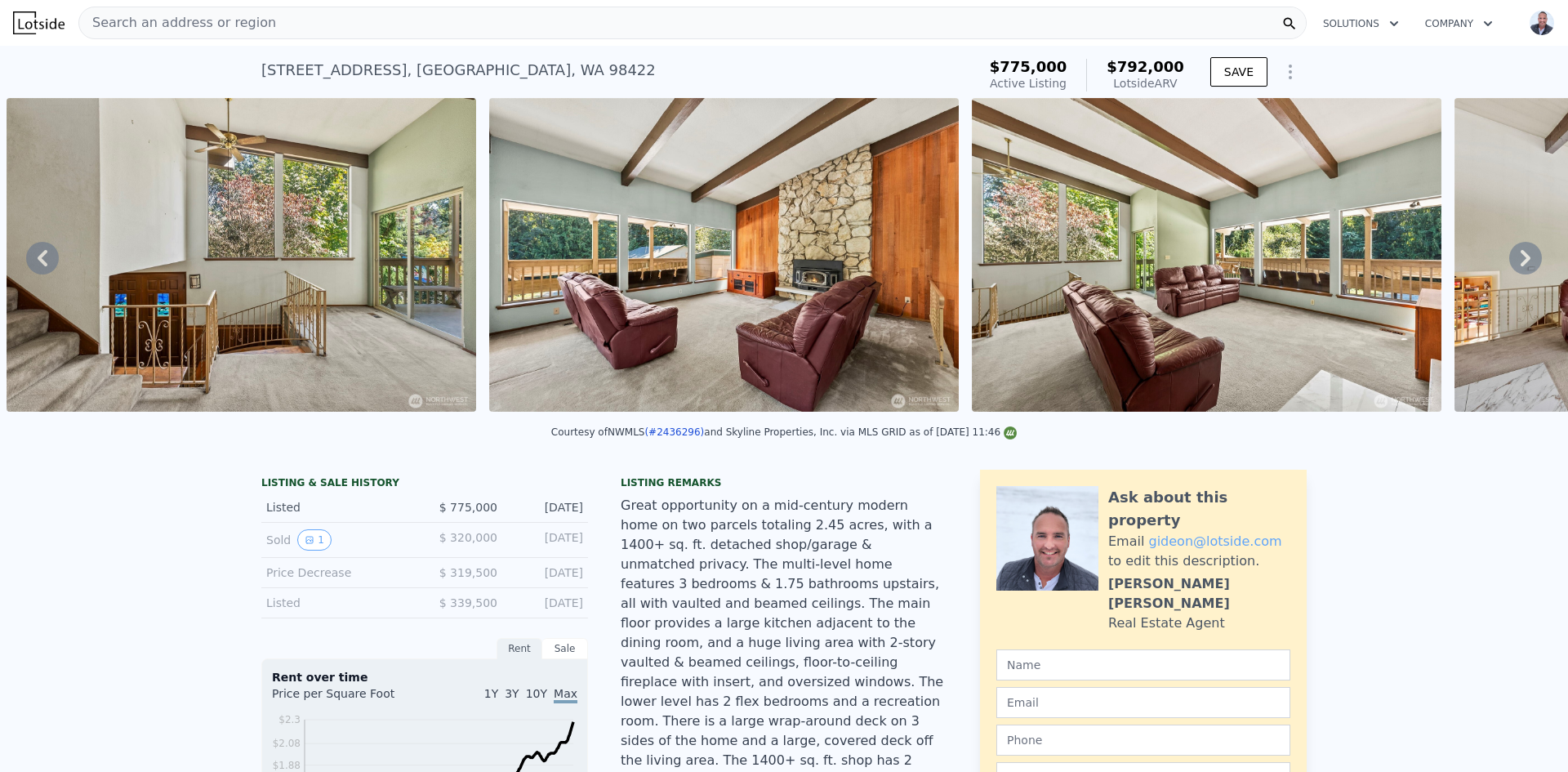
click at [1520, 261] on icon at bounding box center [1525, 258] width 10 height 16
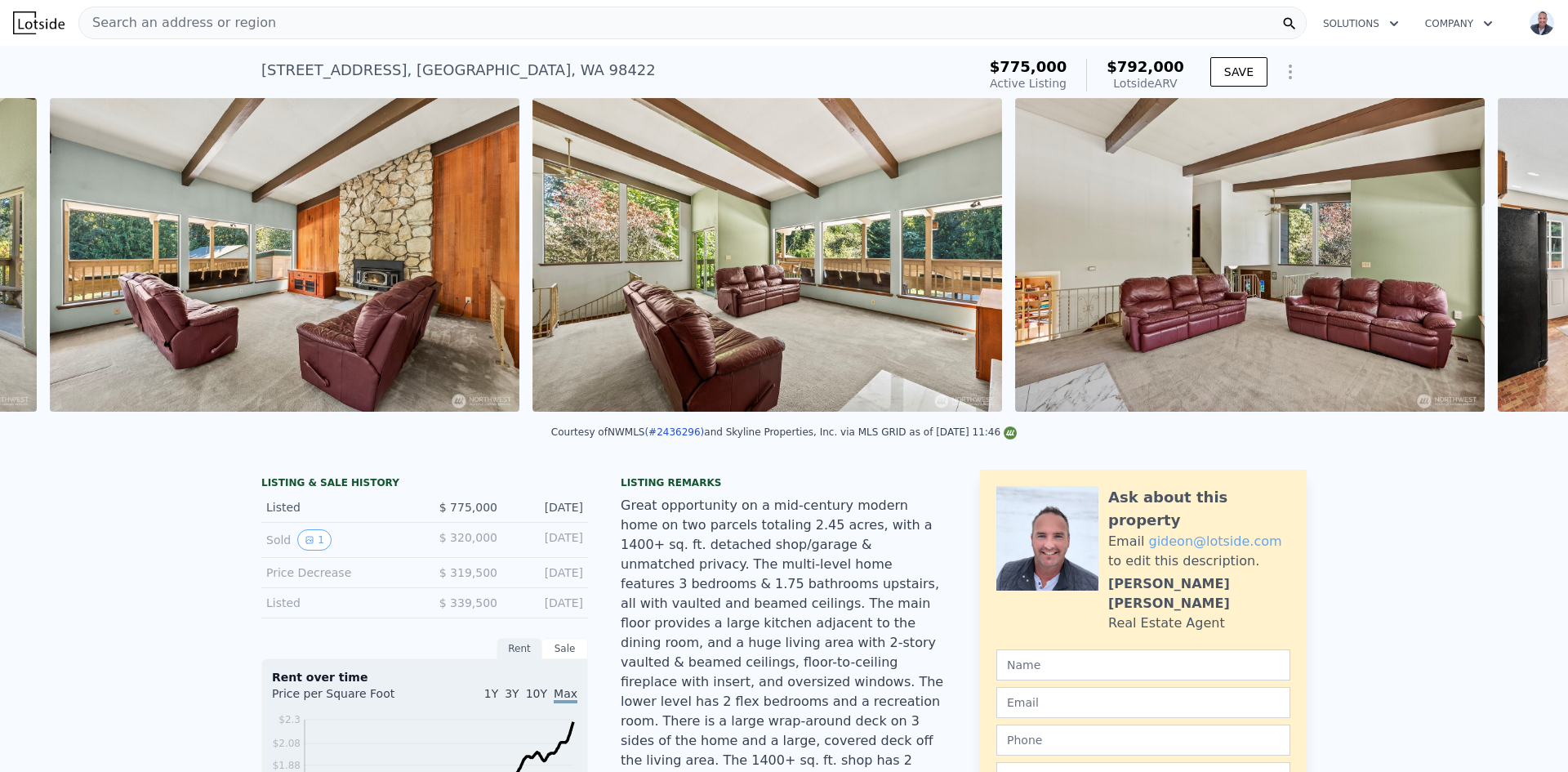
scroll to position [0, 3971]
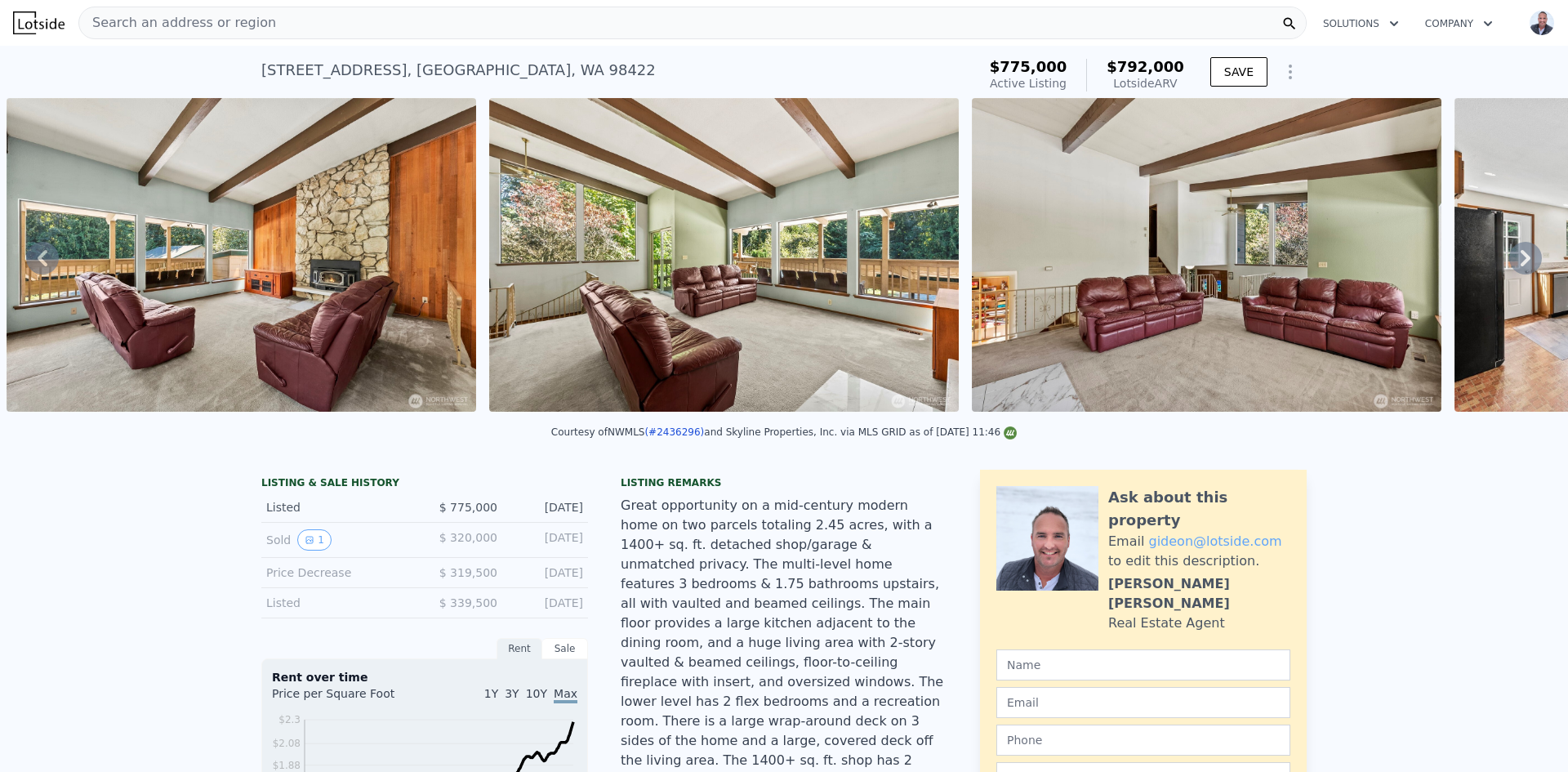
click at [1520, 261] on icon at bounding box center [1525, 258] width 10 height 16
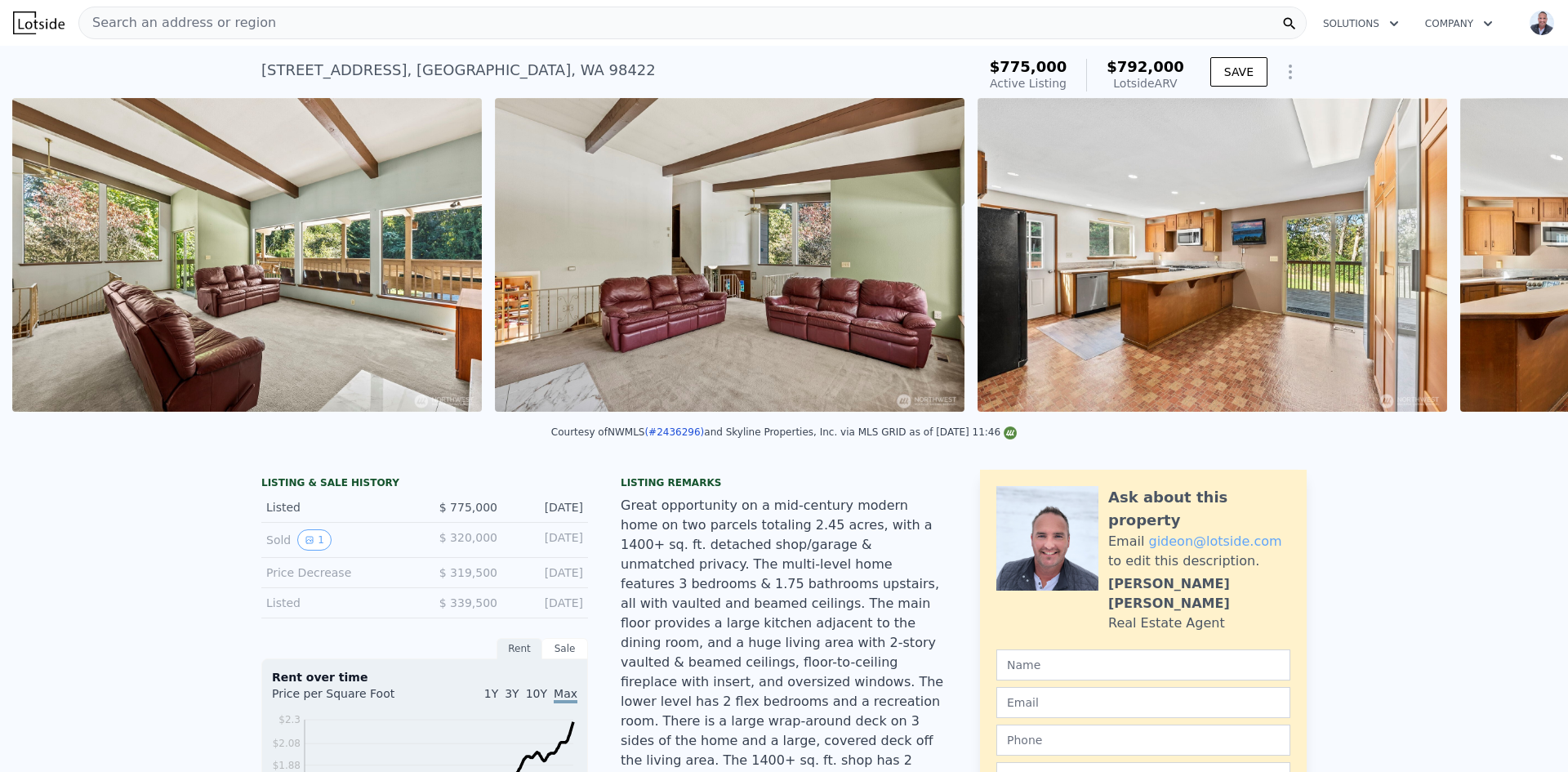
scroll to position [0, 4454]
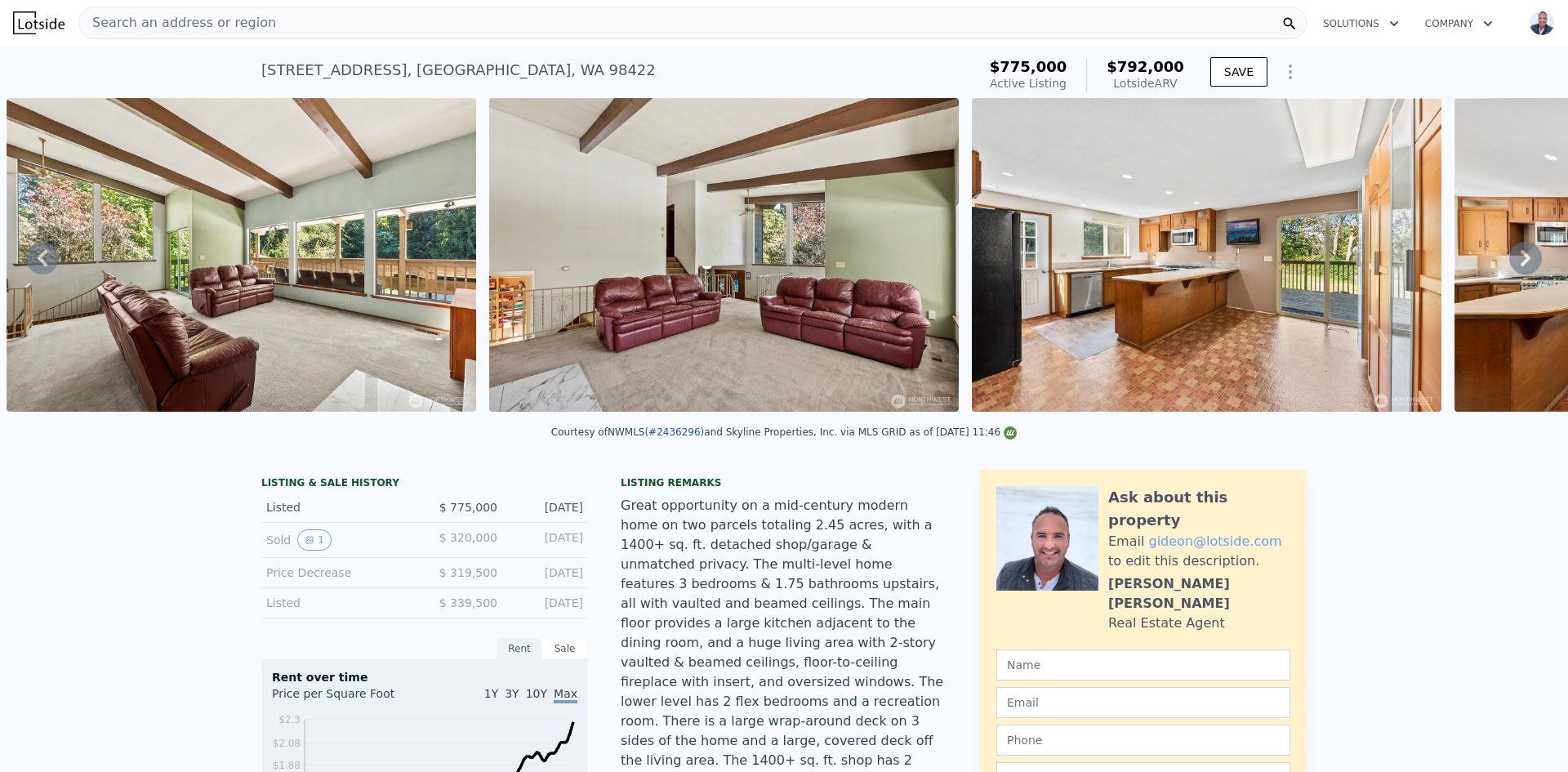
click at [1520, 261] on icon at bounding box center [1525, 258] width 10 height 16
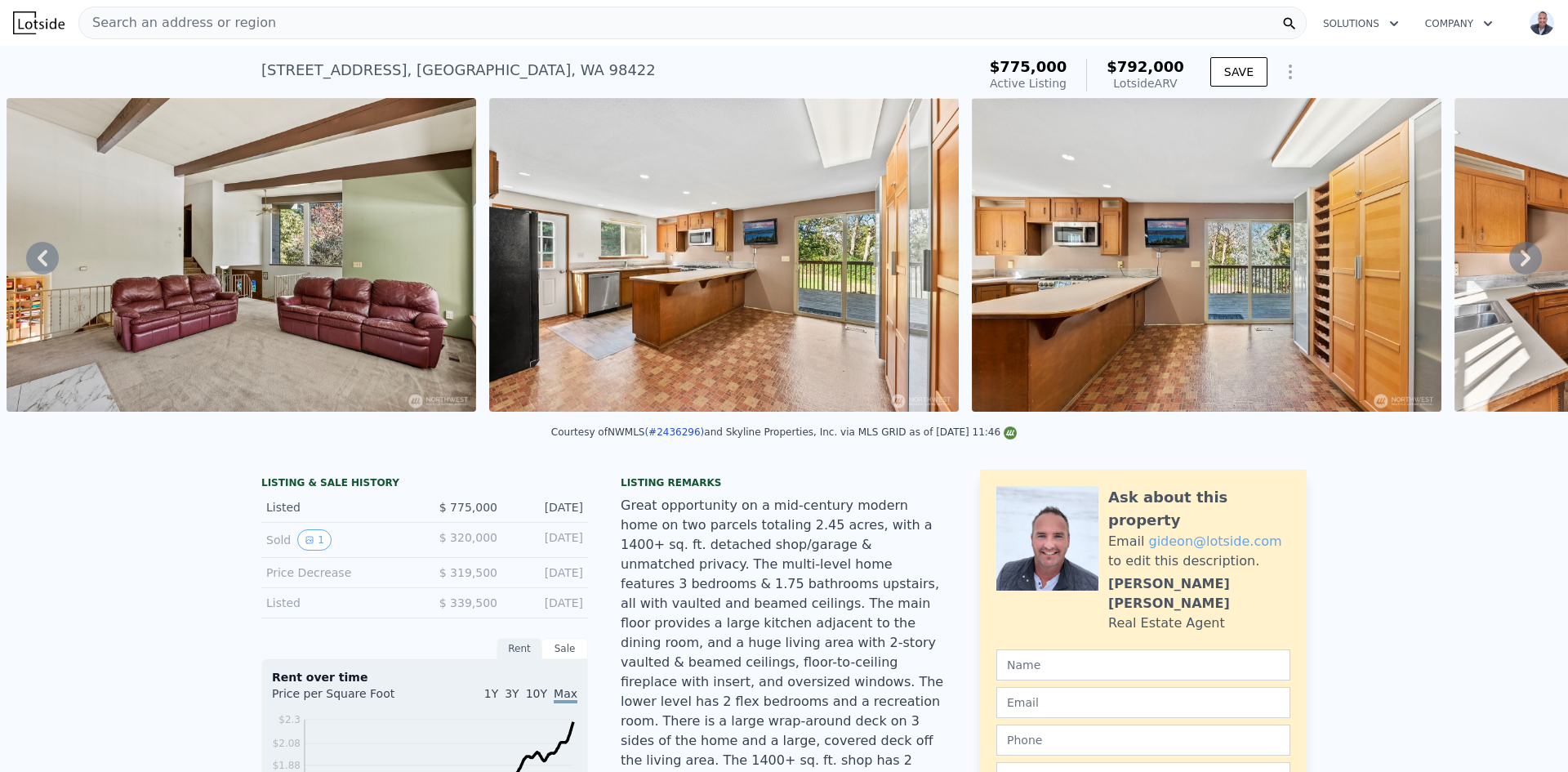
click at [1520, 261] on icon at bounding box center [1525, 258] width 10 height 16
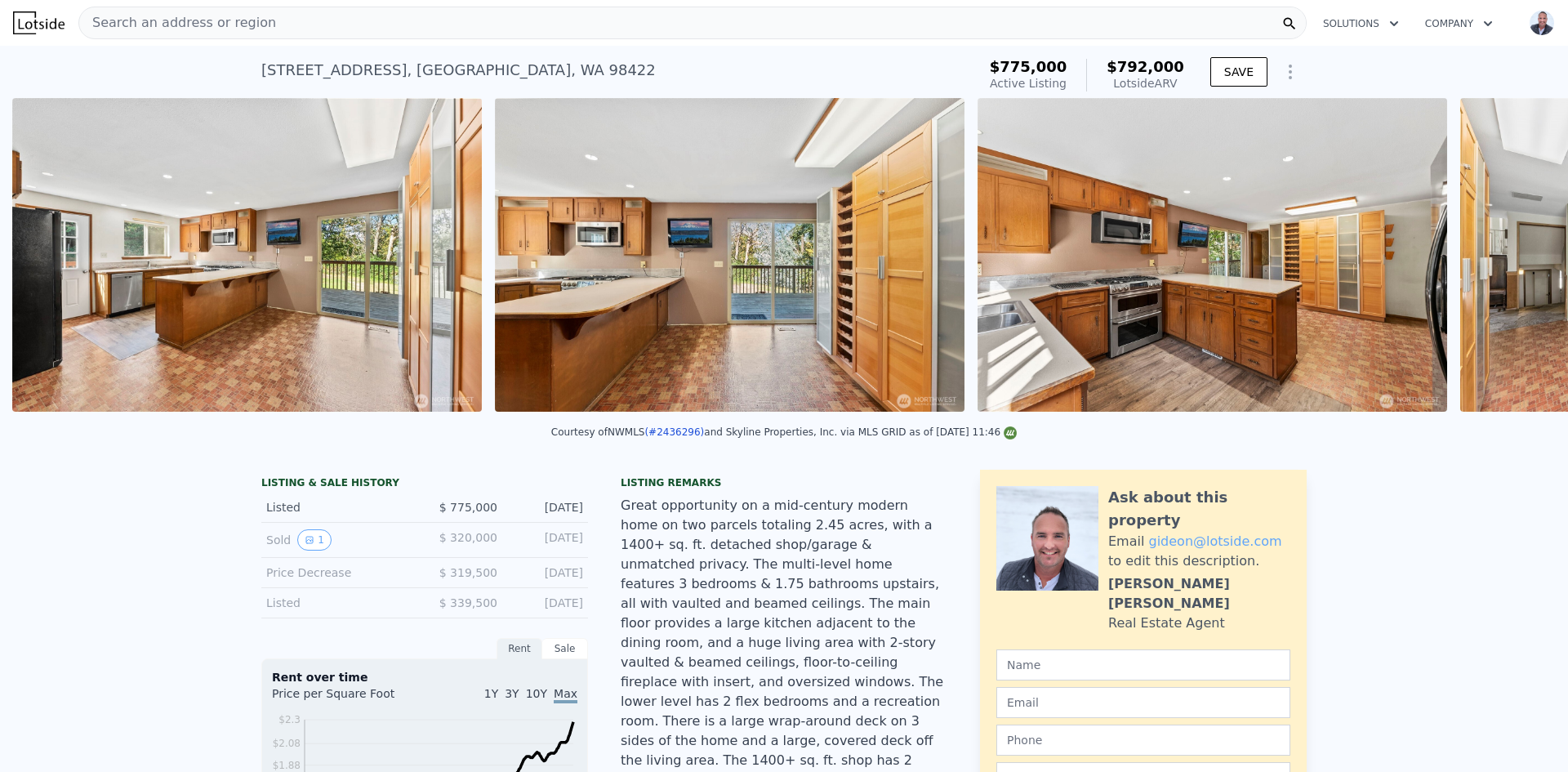
scroll to position [0, 5419]
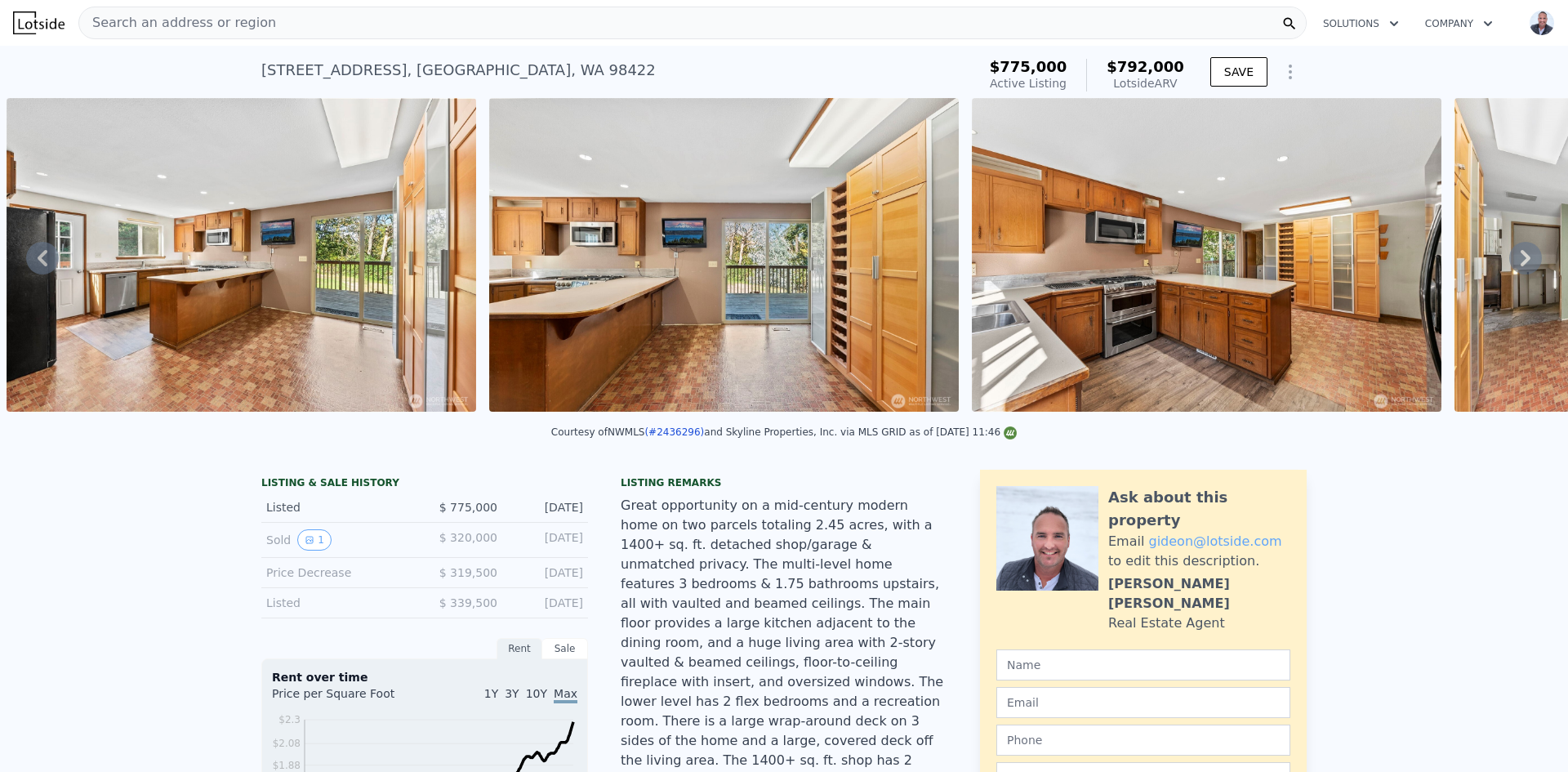
click at [1520, 263] on icon at bounding box center [1525, 258] width 10 height 16
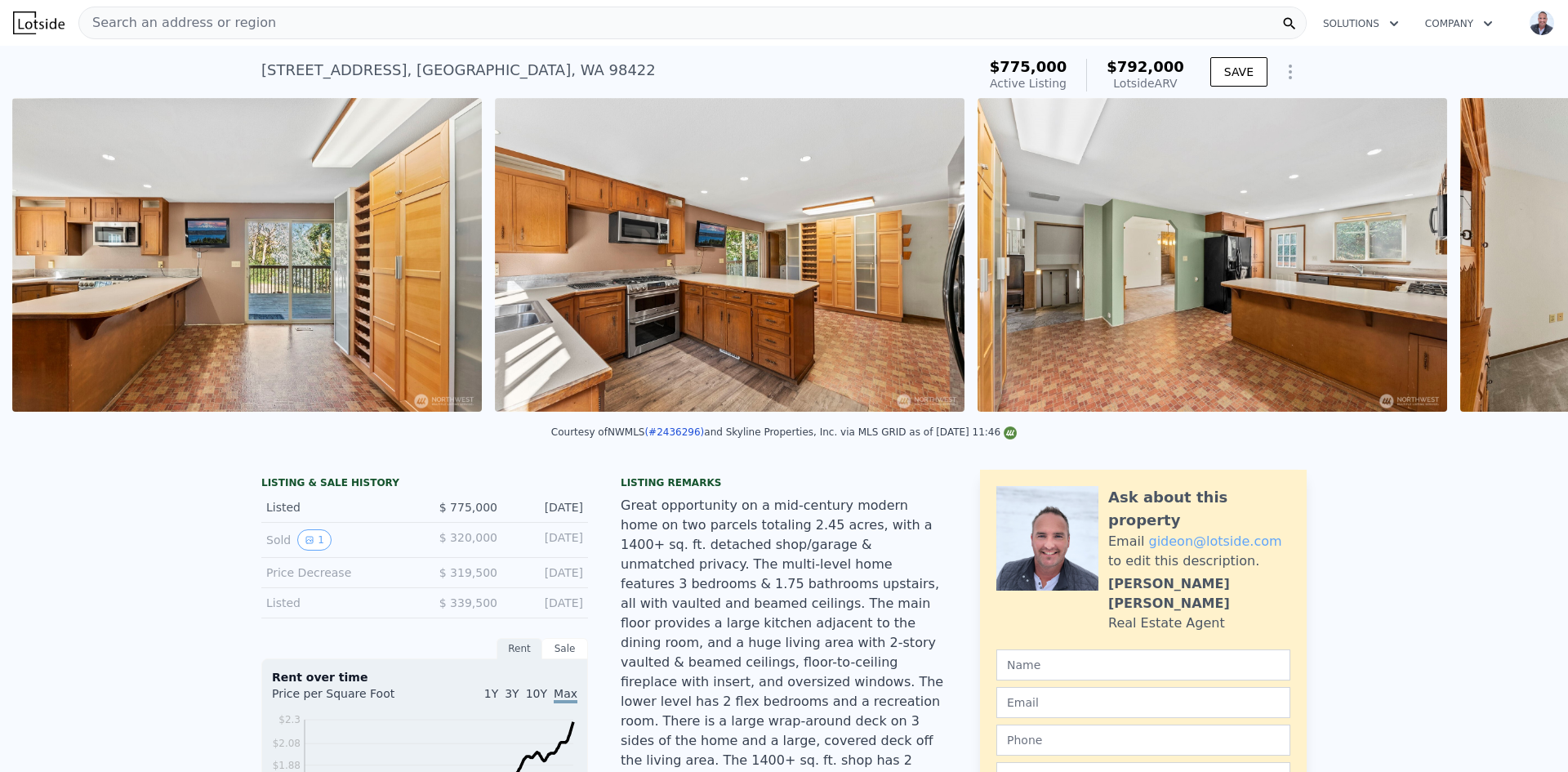
scroll to position [0, 5902]
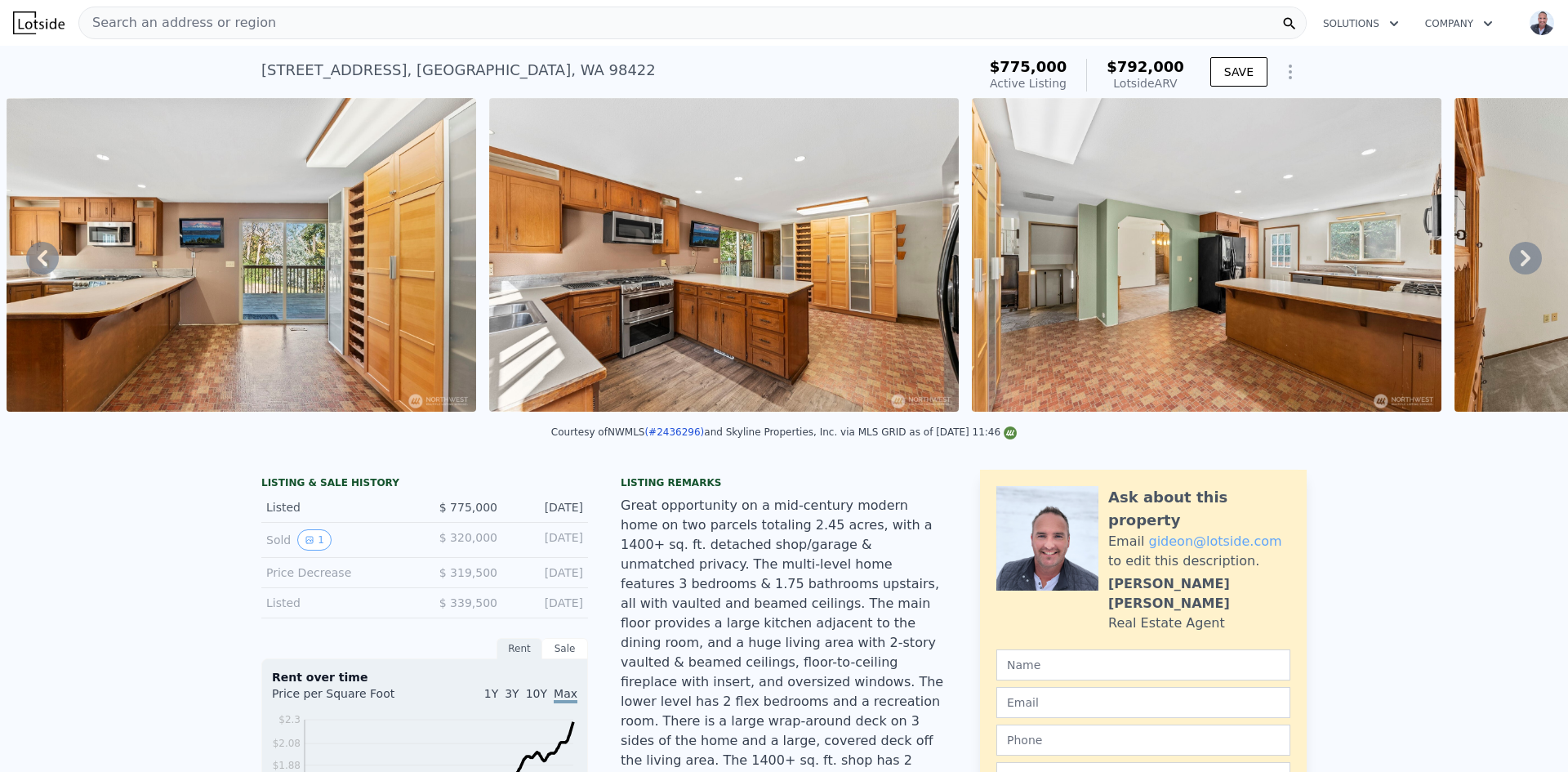
click at [1520, 263] on icon at bounding box center [1525, 258] width 10 height 16
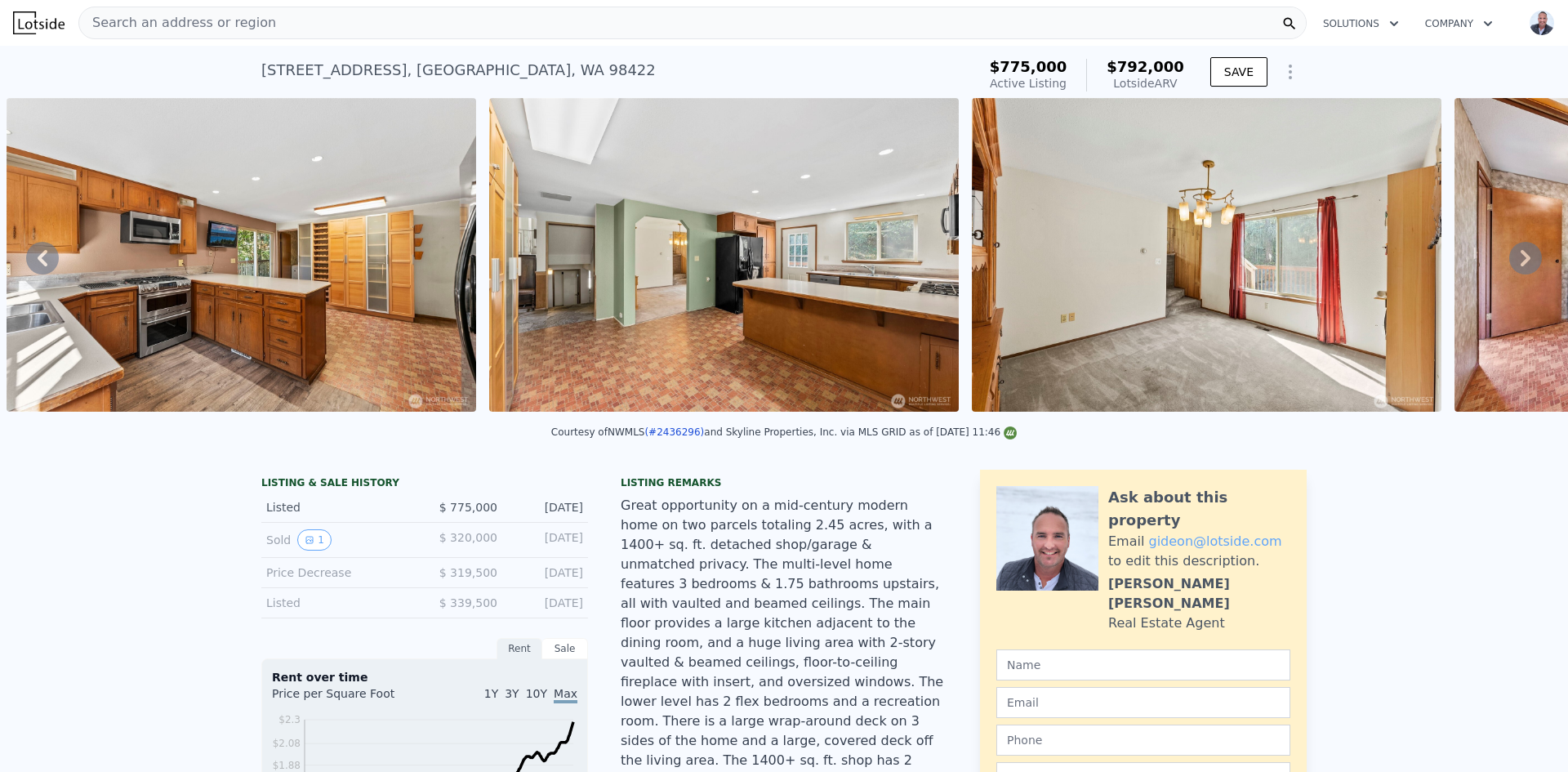
click at [1520, 263] on icon at bounding box center [1525, 258] width 10 height 16
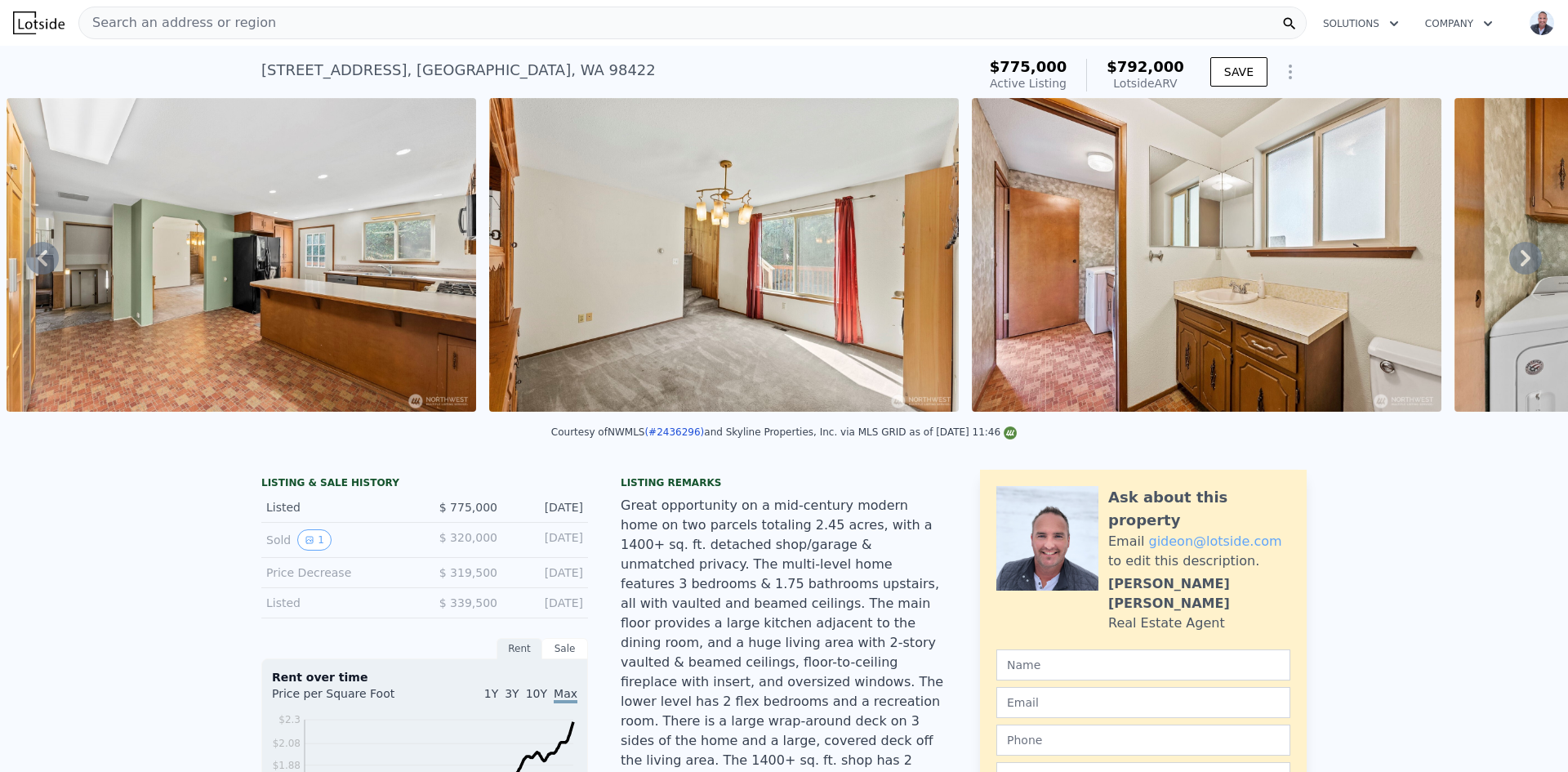
click at [1520, 263] on icon at bounding box center [1525, 258] width 10 height 16
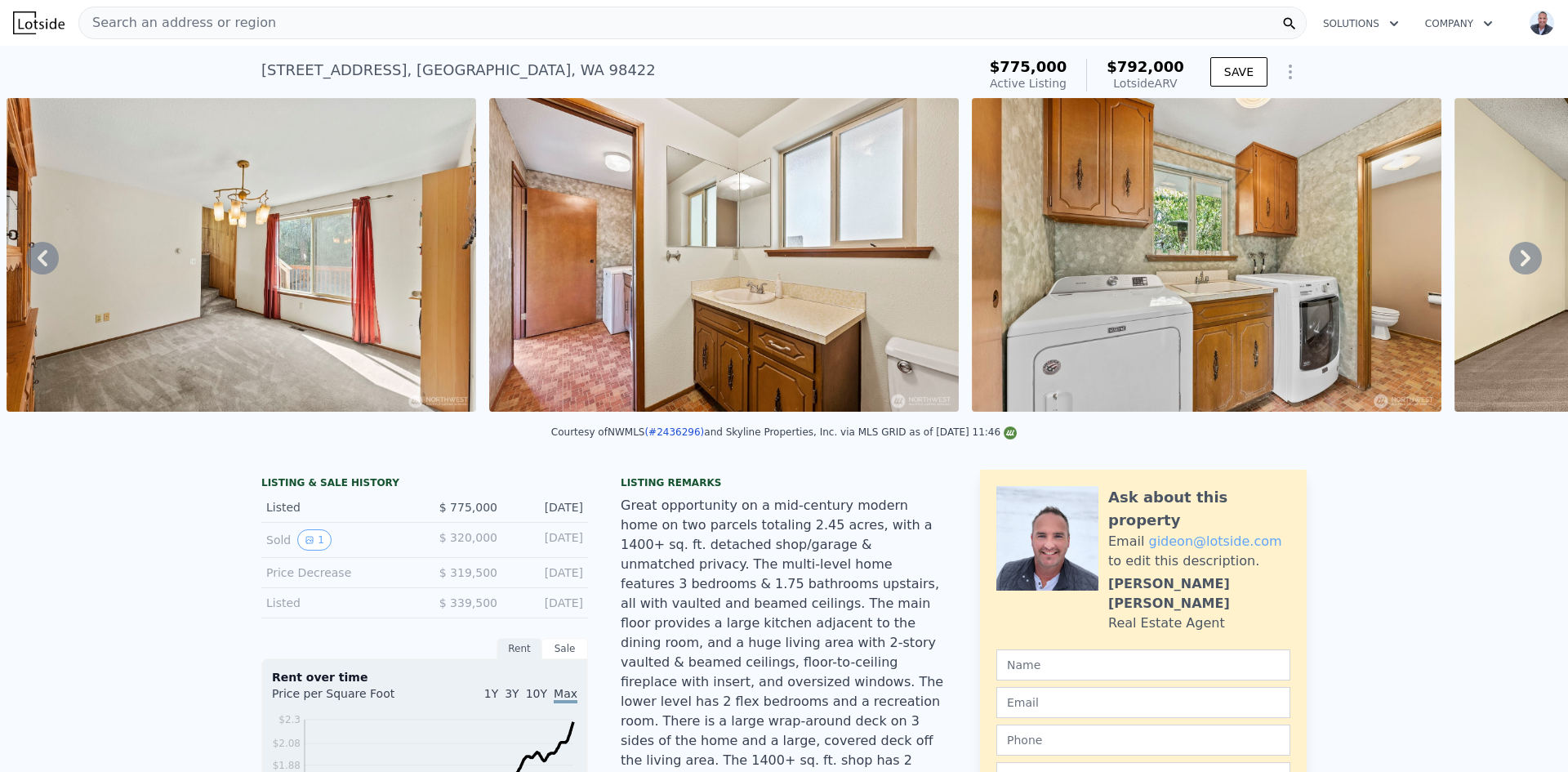
click at [1520, 263] on icon at bounding box center [1525, 258] width 10 height 16
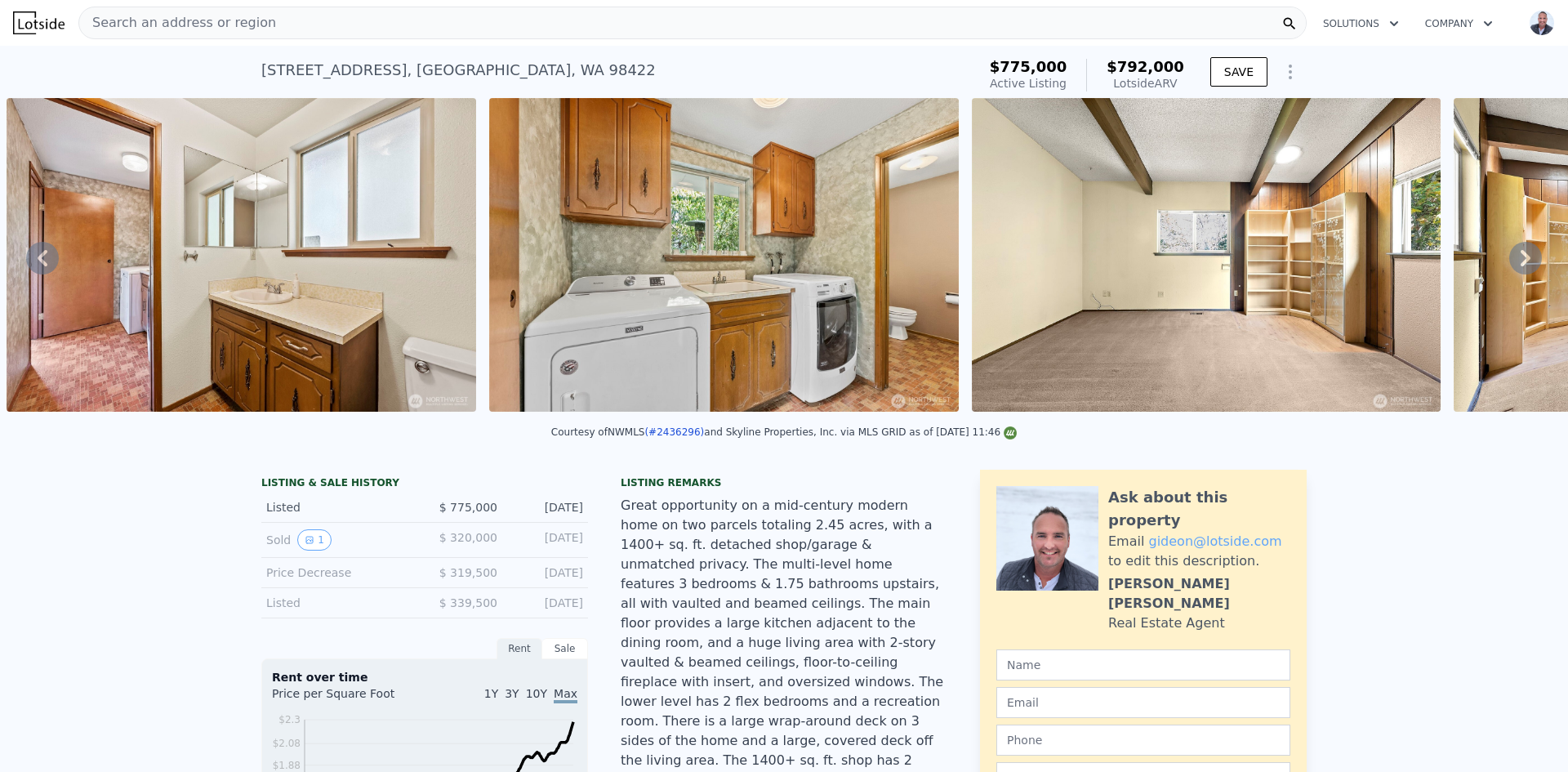
click at [1520, 263] on icon at bounding box center [1525, 258] width 10 height 16
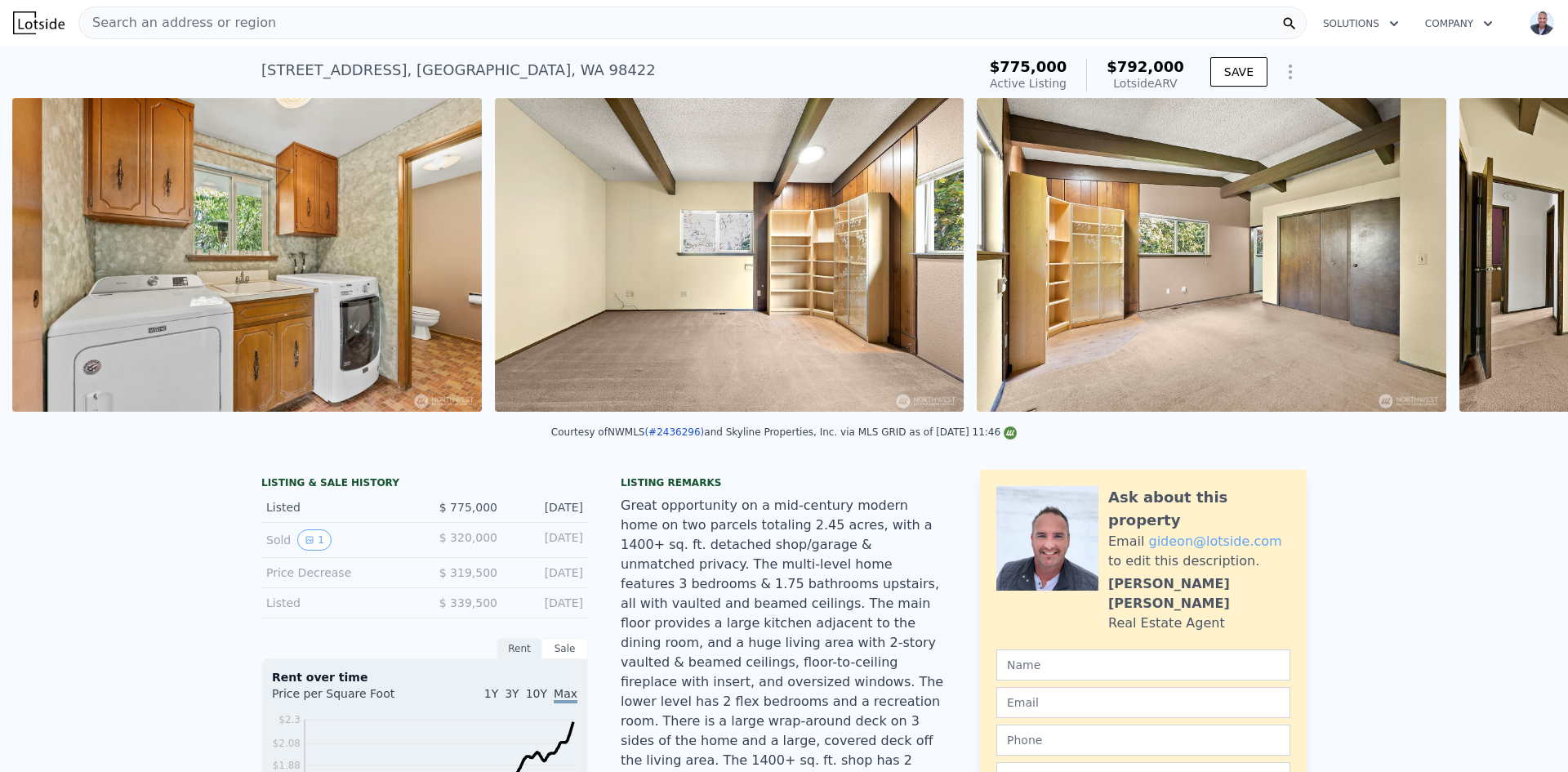
scroll to position [0, 8314]
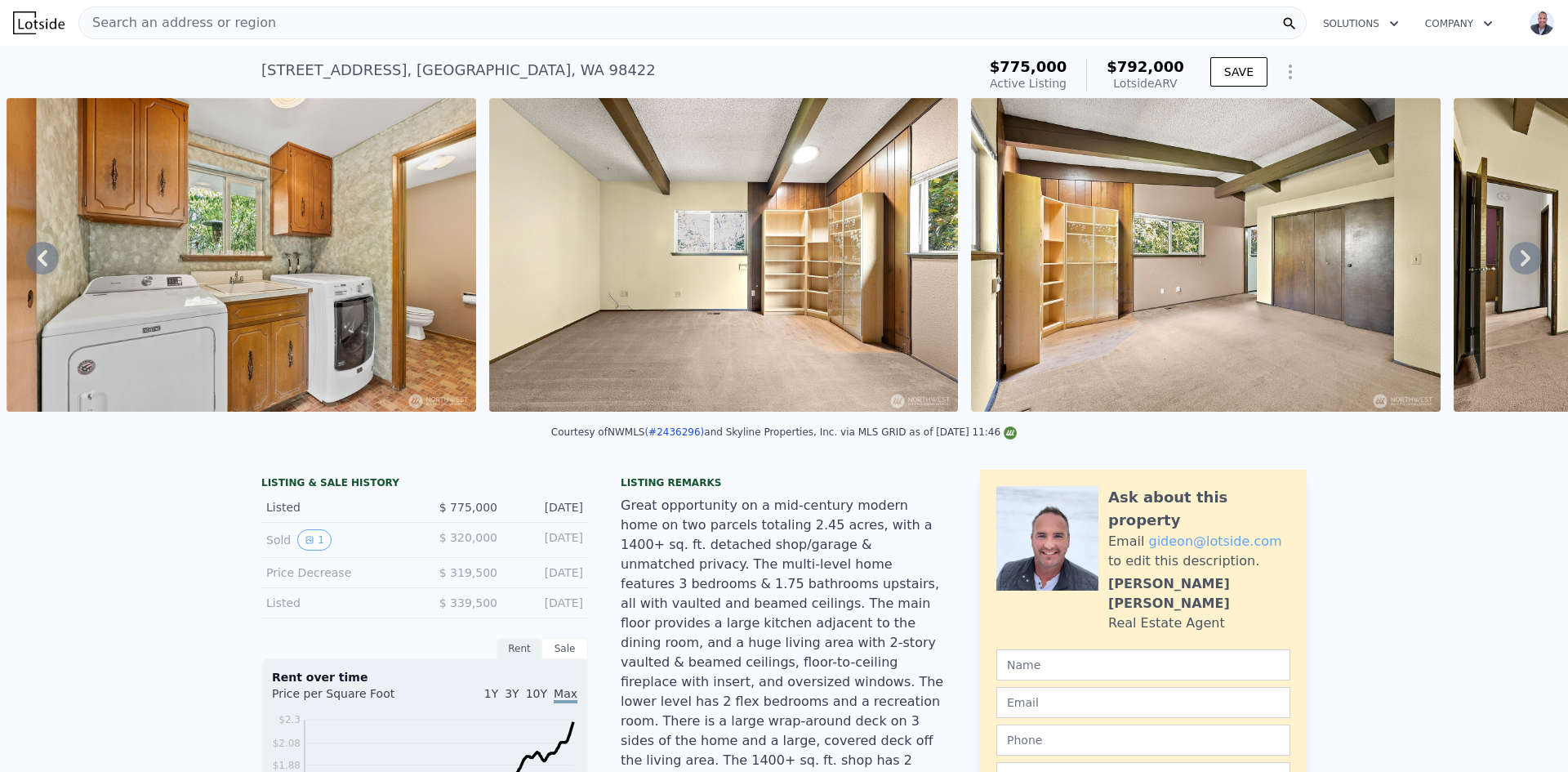
click at [1520, 263] on icon at bounding box center [1525, 258] width 10 height 16
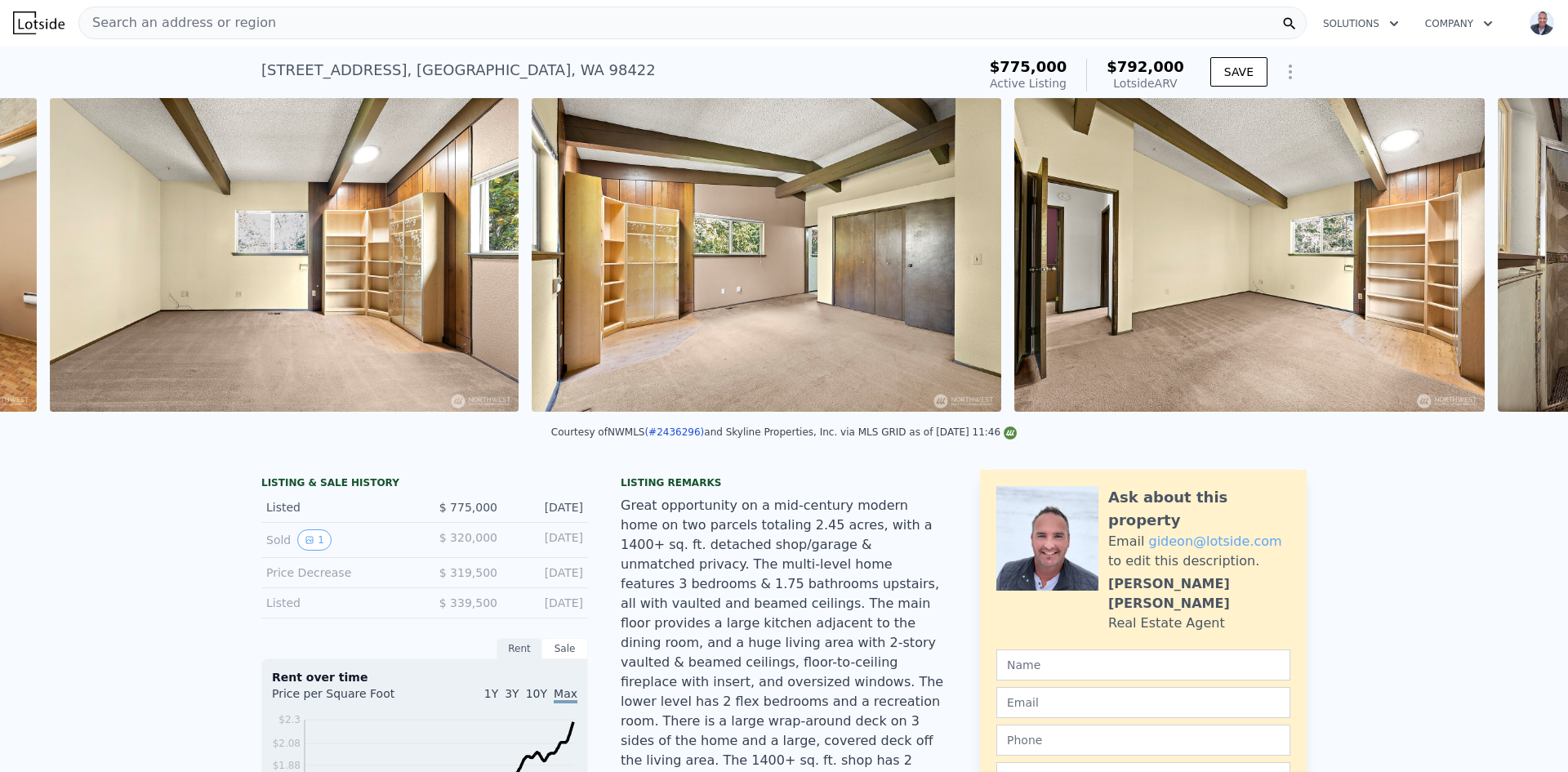
scroll to position [0, 8797]
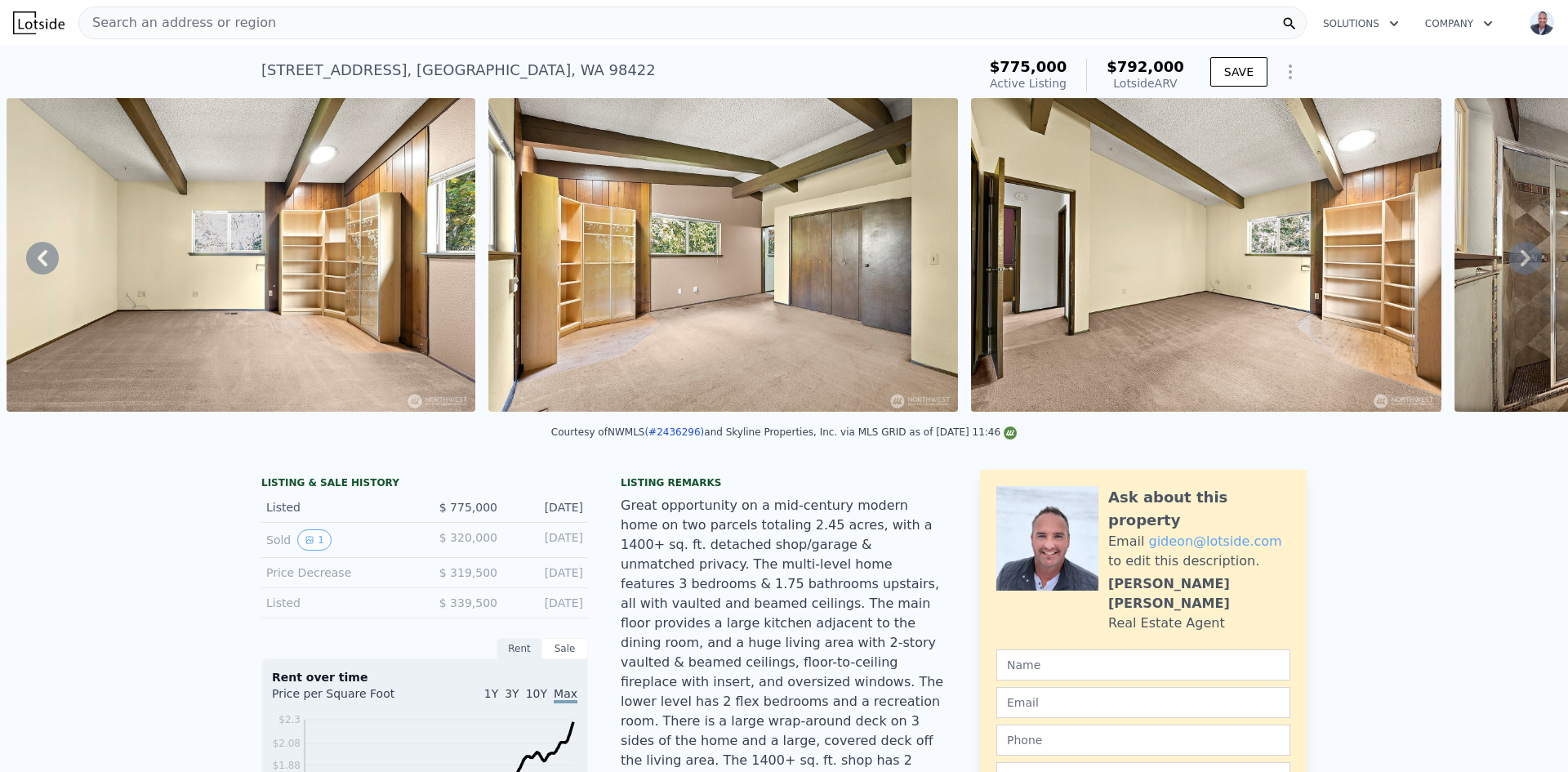
click at [1520, 263] on icon at bounding box center [1525, 258] width 10 height 16
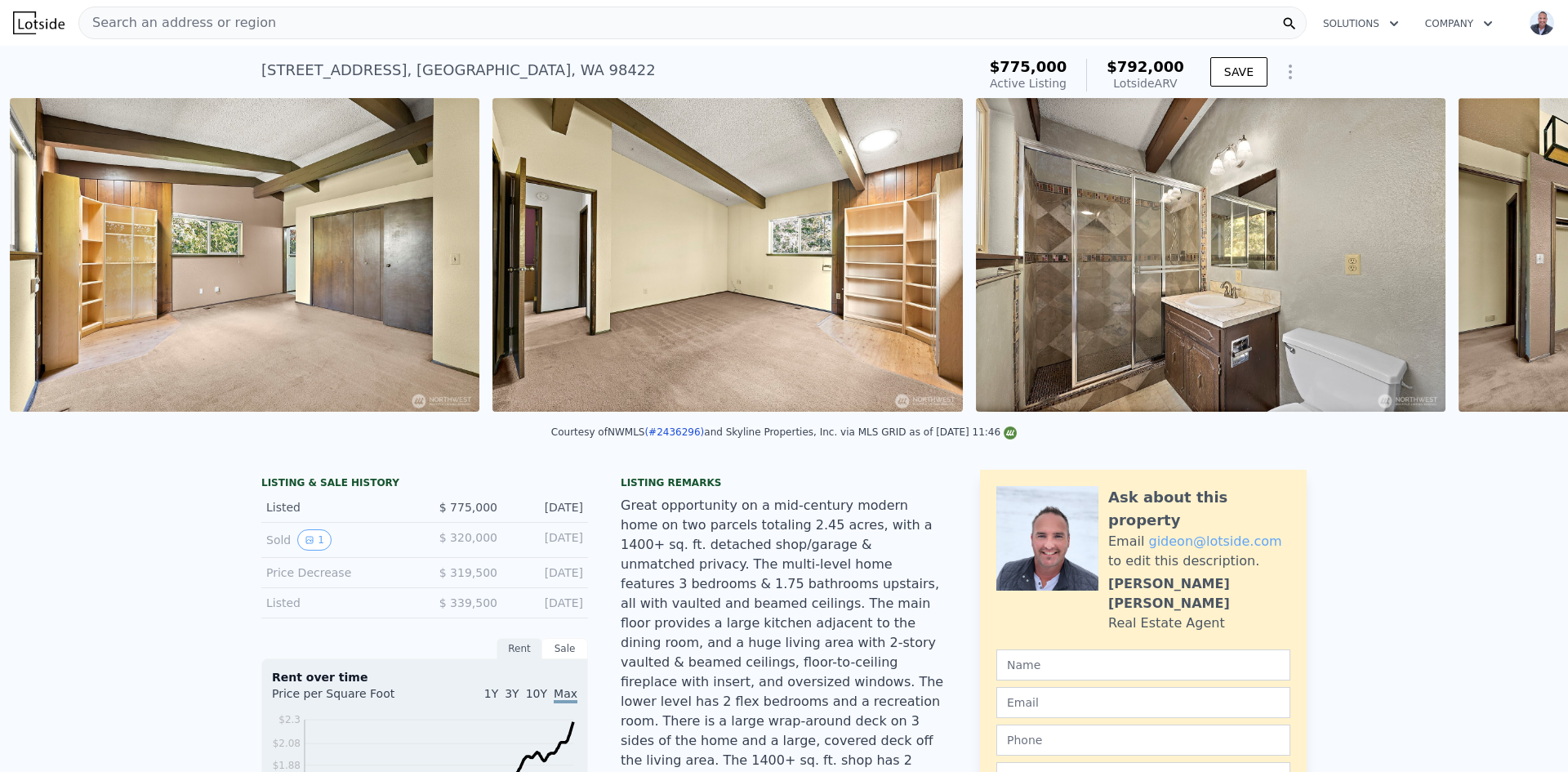
scroll to position [0, 9279]
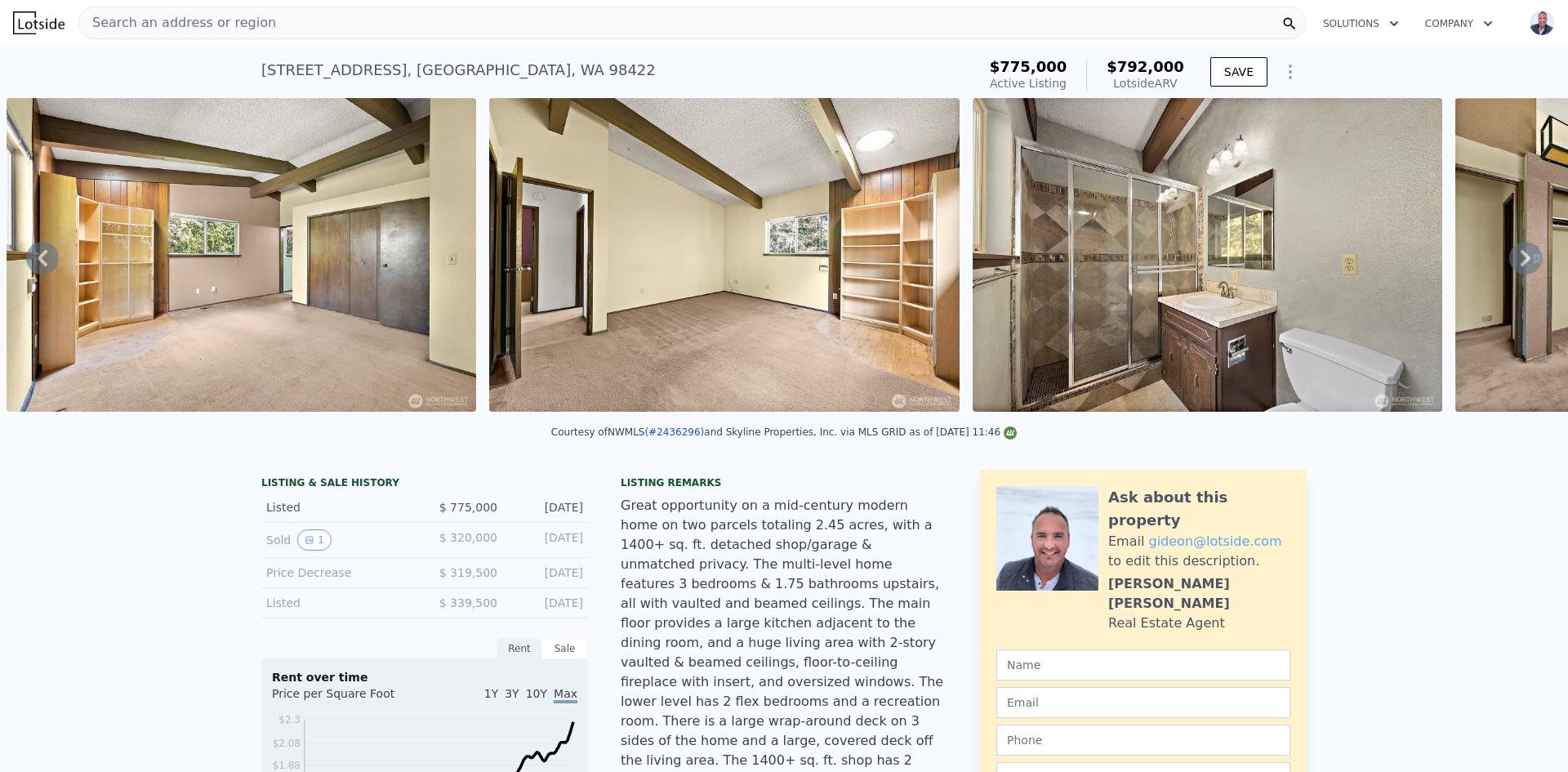
click at [1520, 263] on icon at bounding box center [1525, 258] width 10 height 16
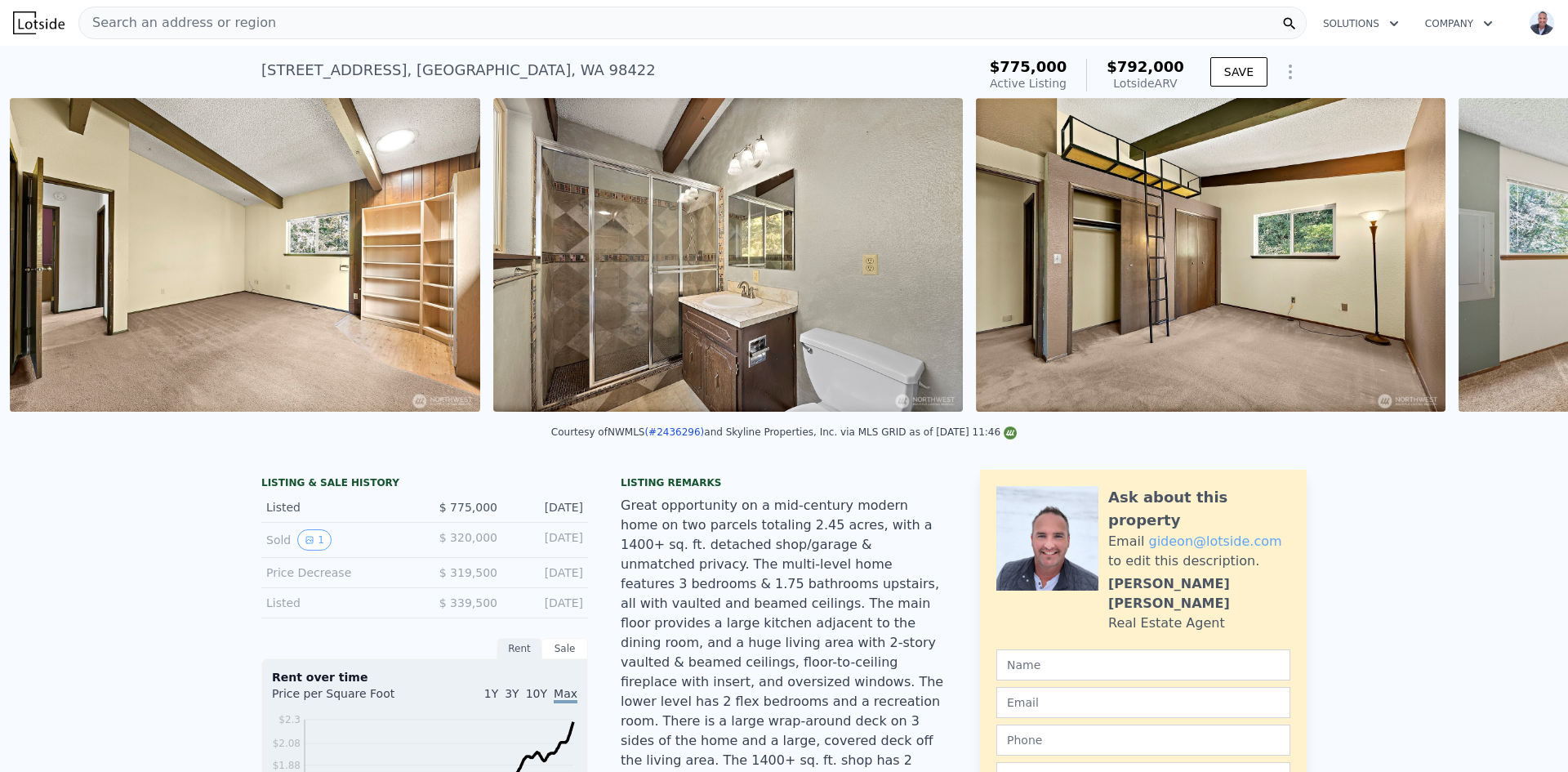
scroll to position [0, 9761]
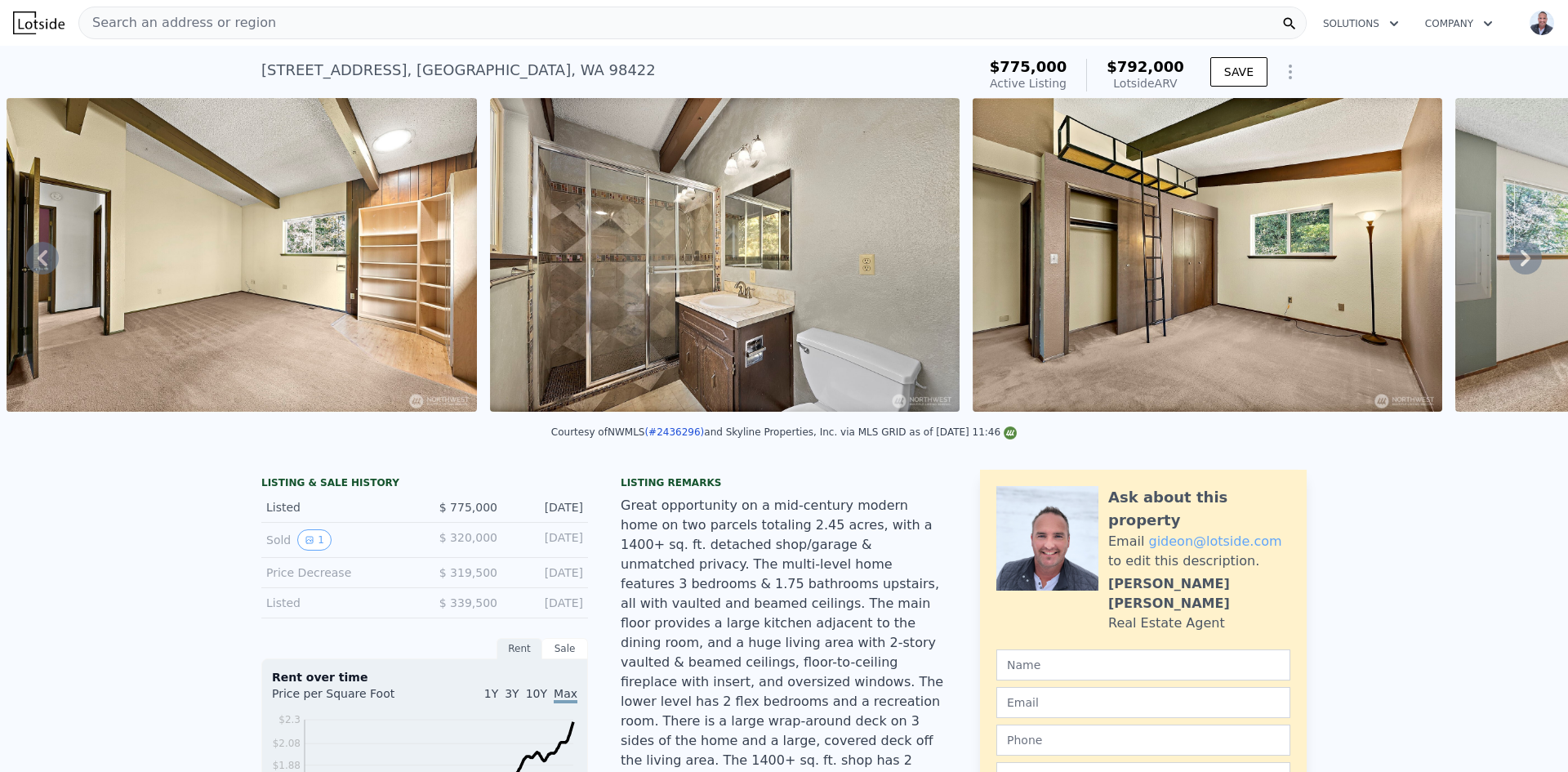
click at [1520, 263] on icon at bounding box center [1525, 258] width 10 height 16
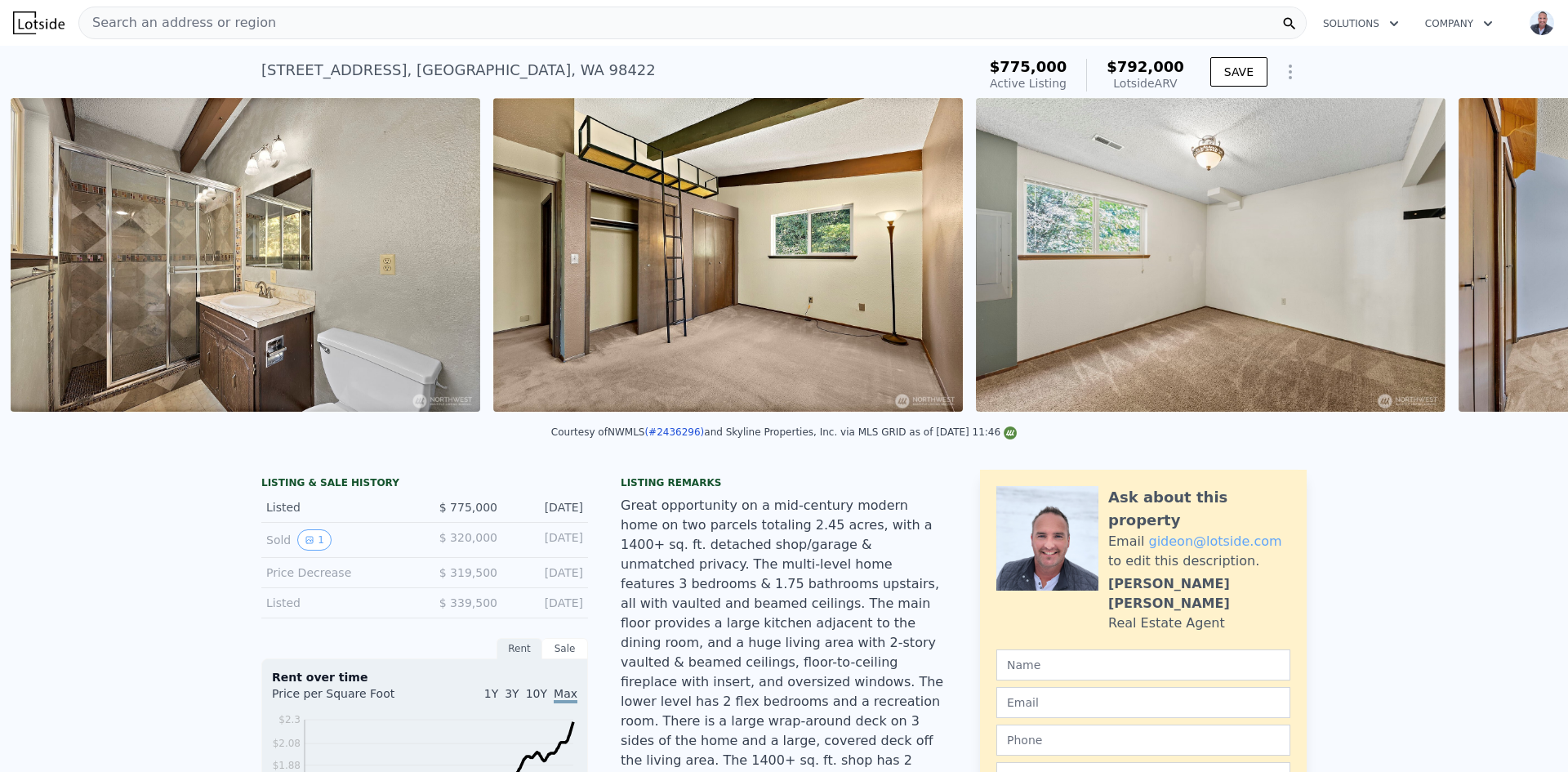
scroll to position [0, 10245]
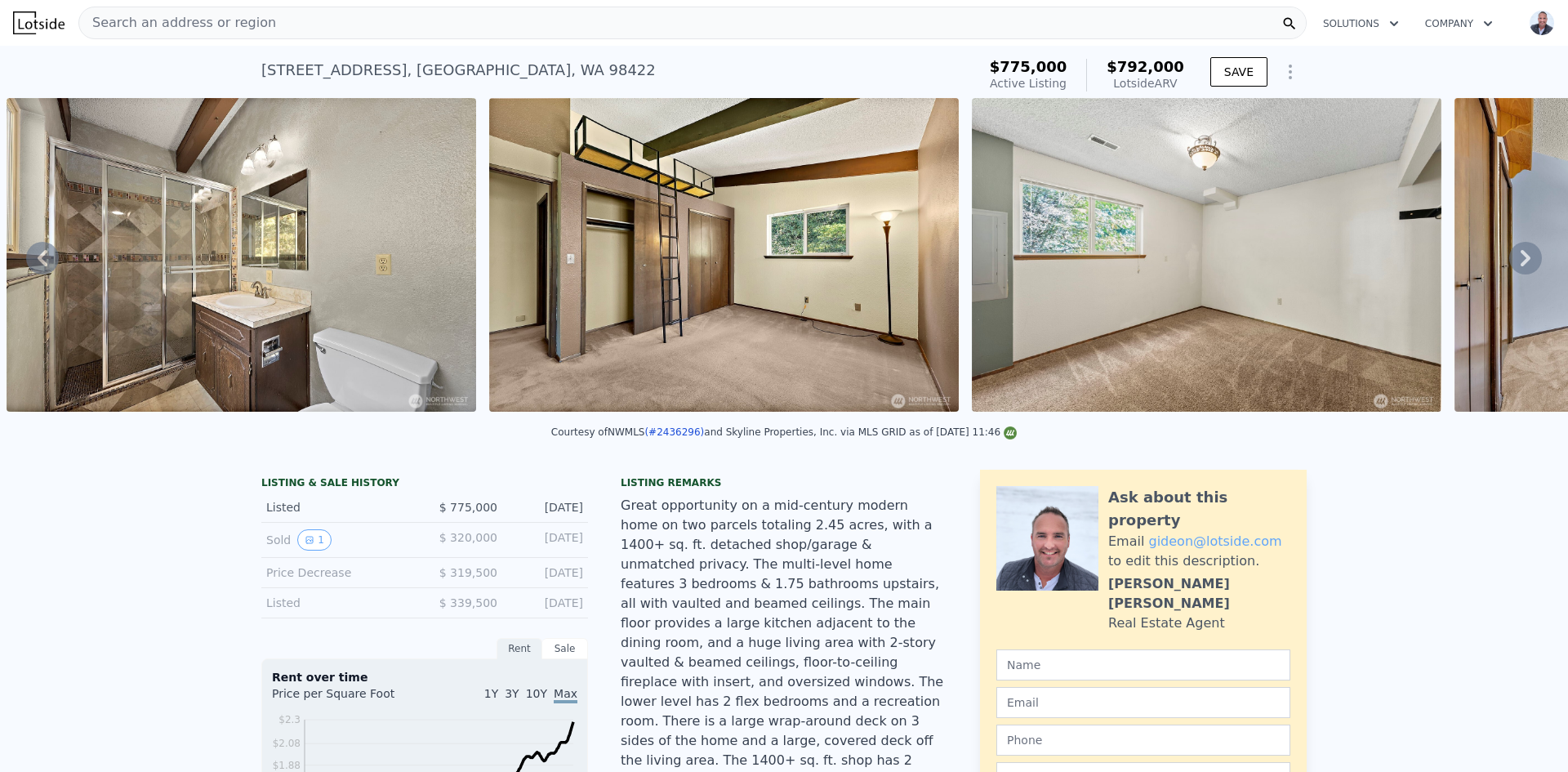
click at [1520, 263] on icon at bounding box center [1525, 258] width 10 height 16
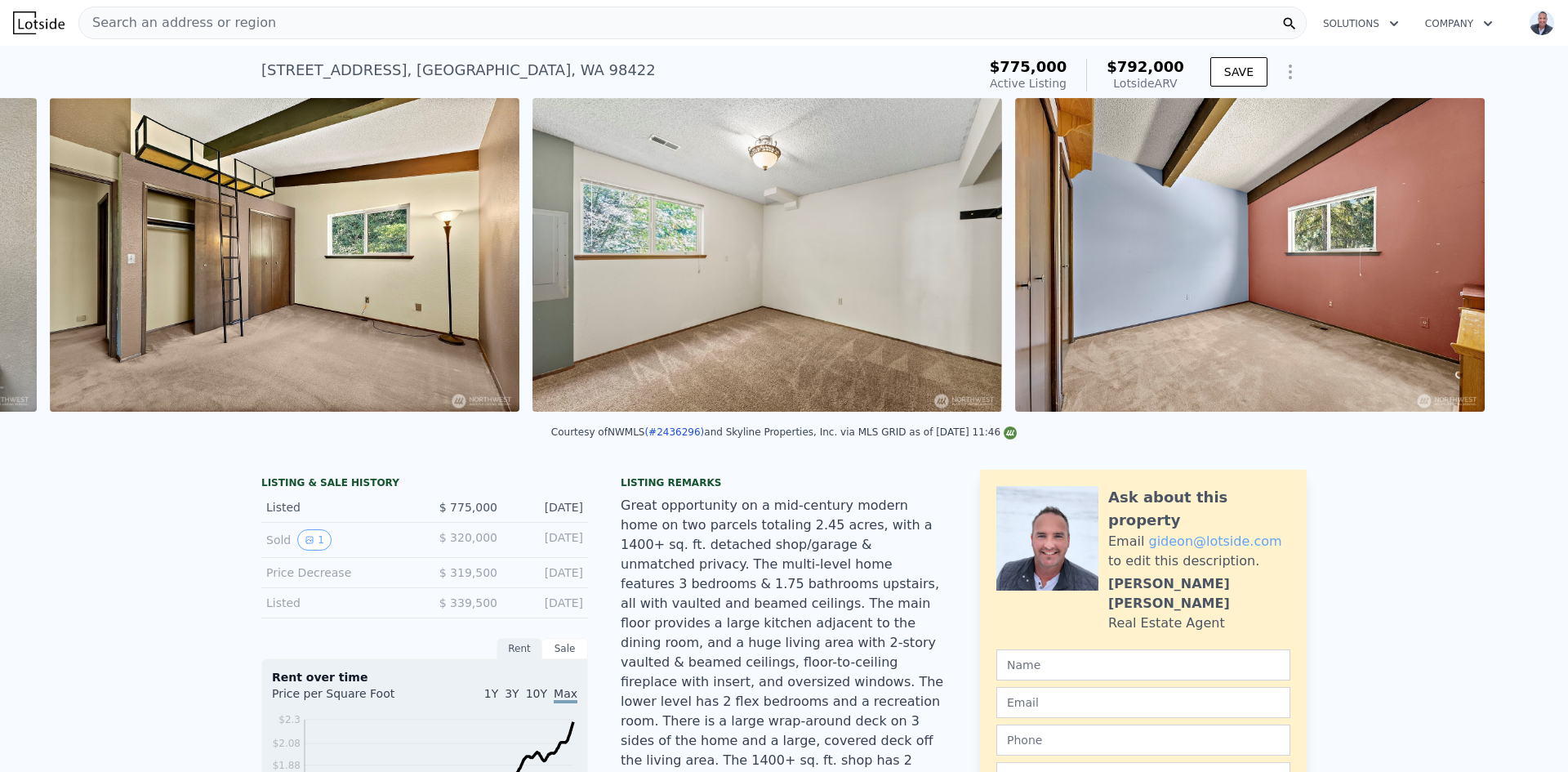
scroll to position [0, 10728]
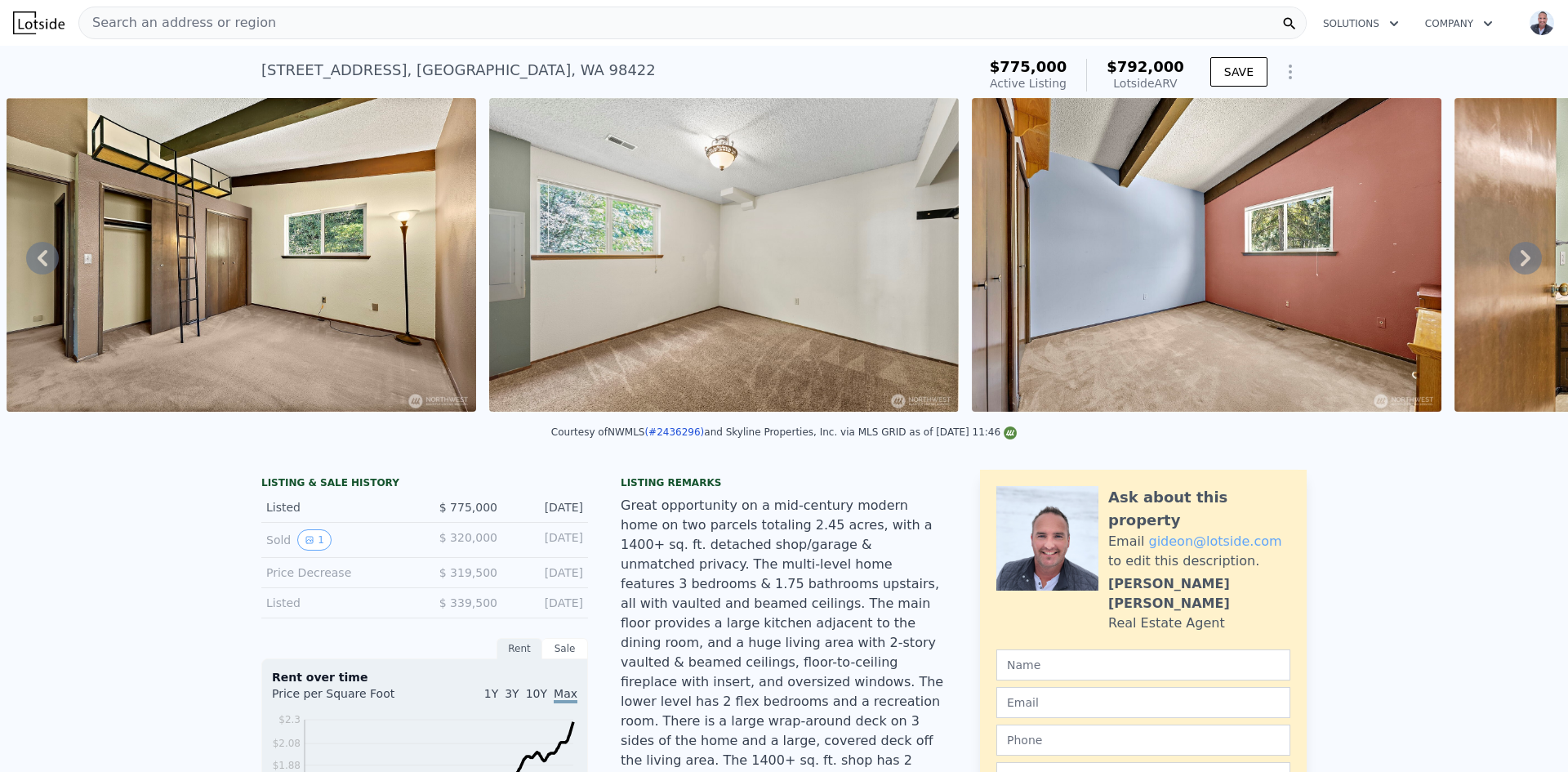
click at [1520, 263] on icon at bounding box center [1525, 258] width 10 height 16
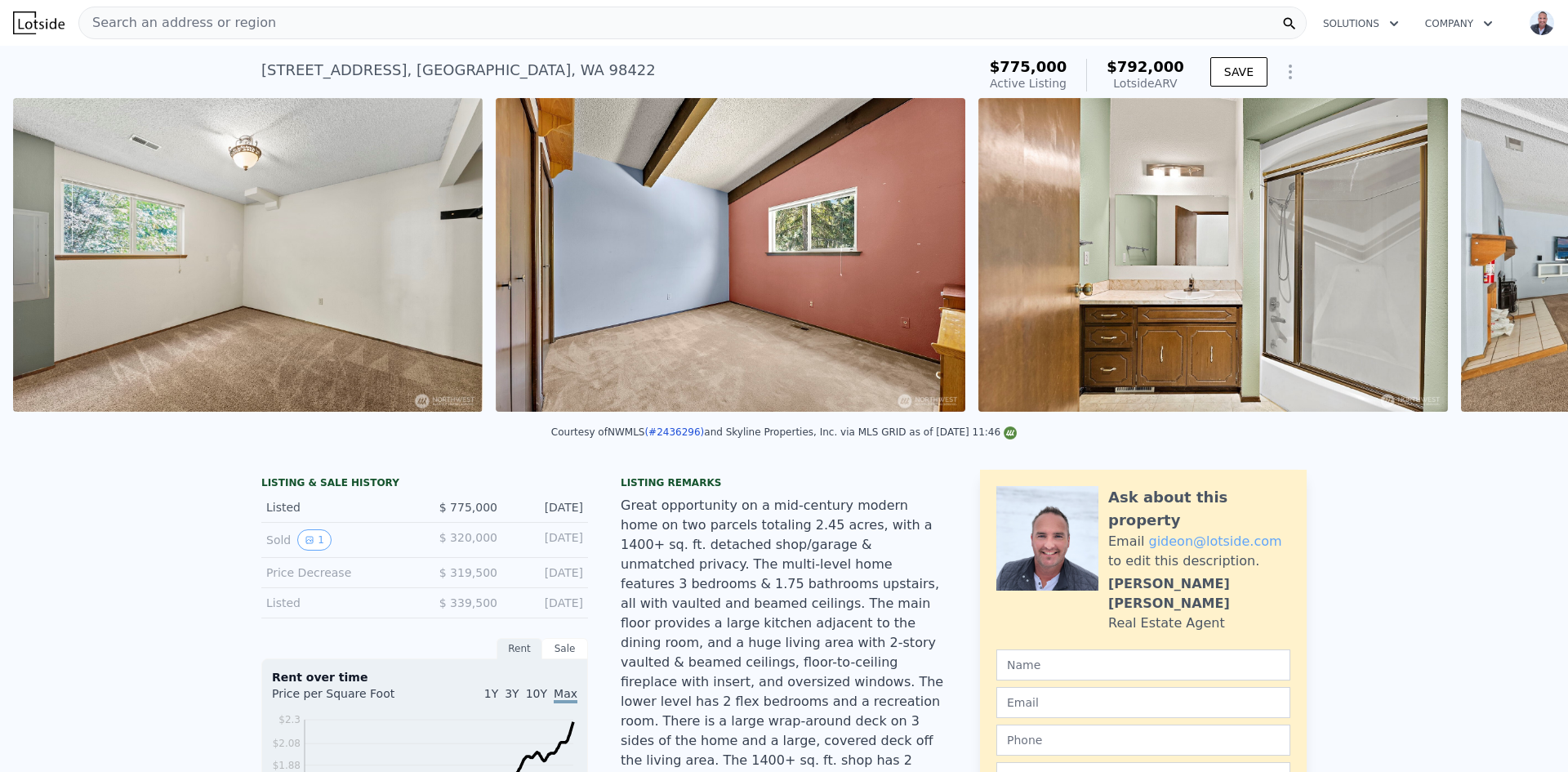
scroll to position [0, 11210]
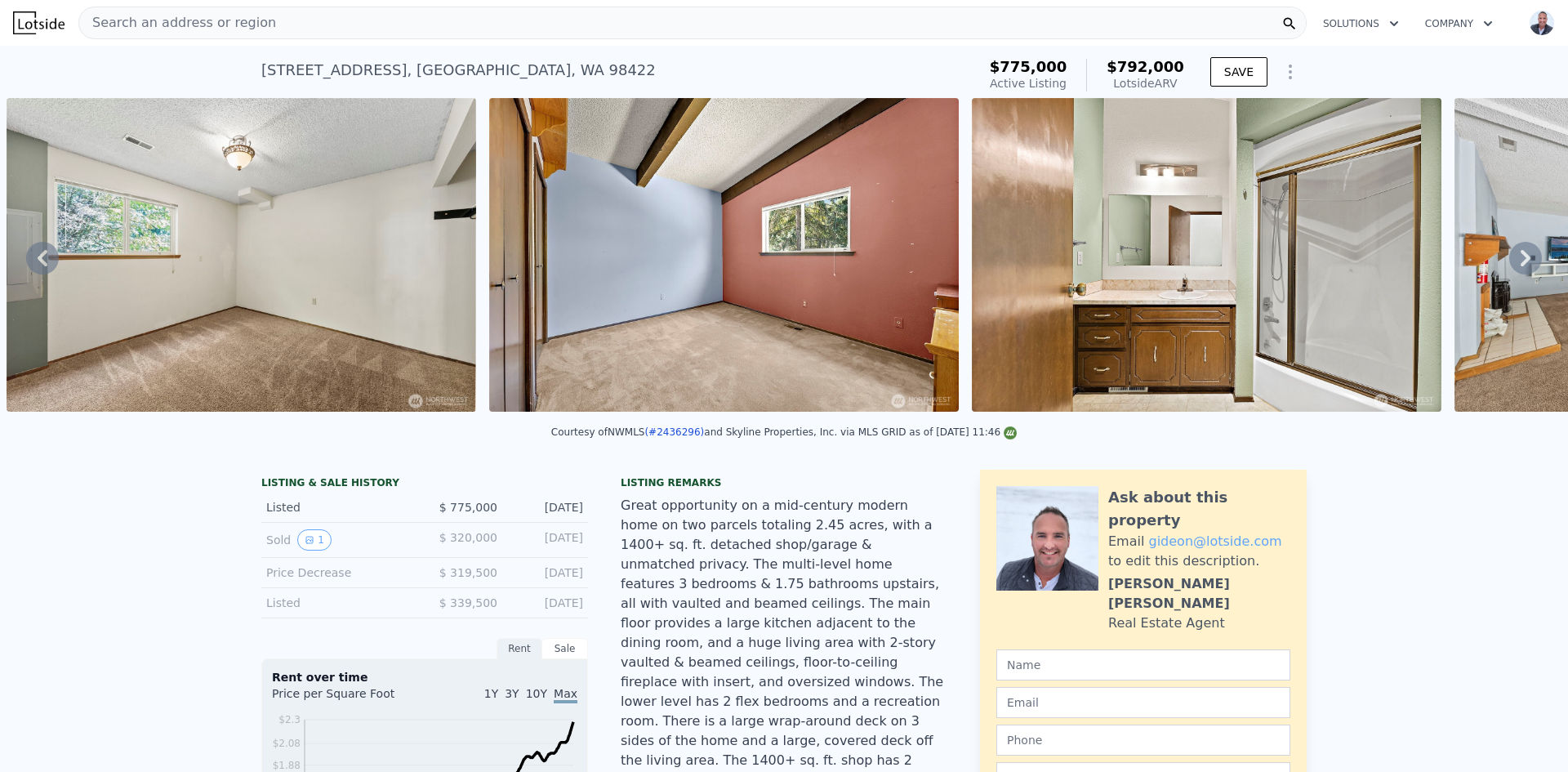
click at [1520, 263] on icon at bounding box center [1525, 258] width 10 height 16
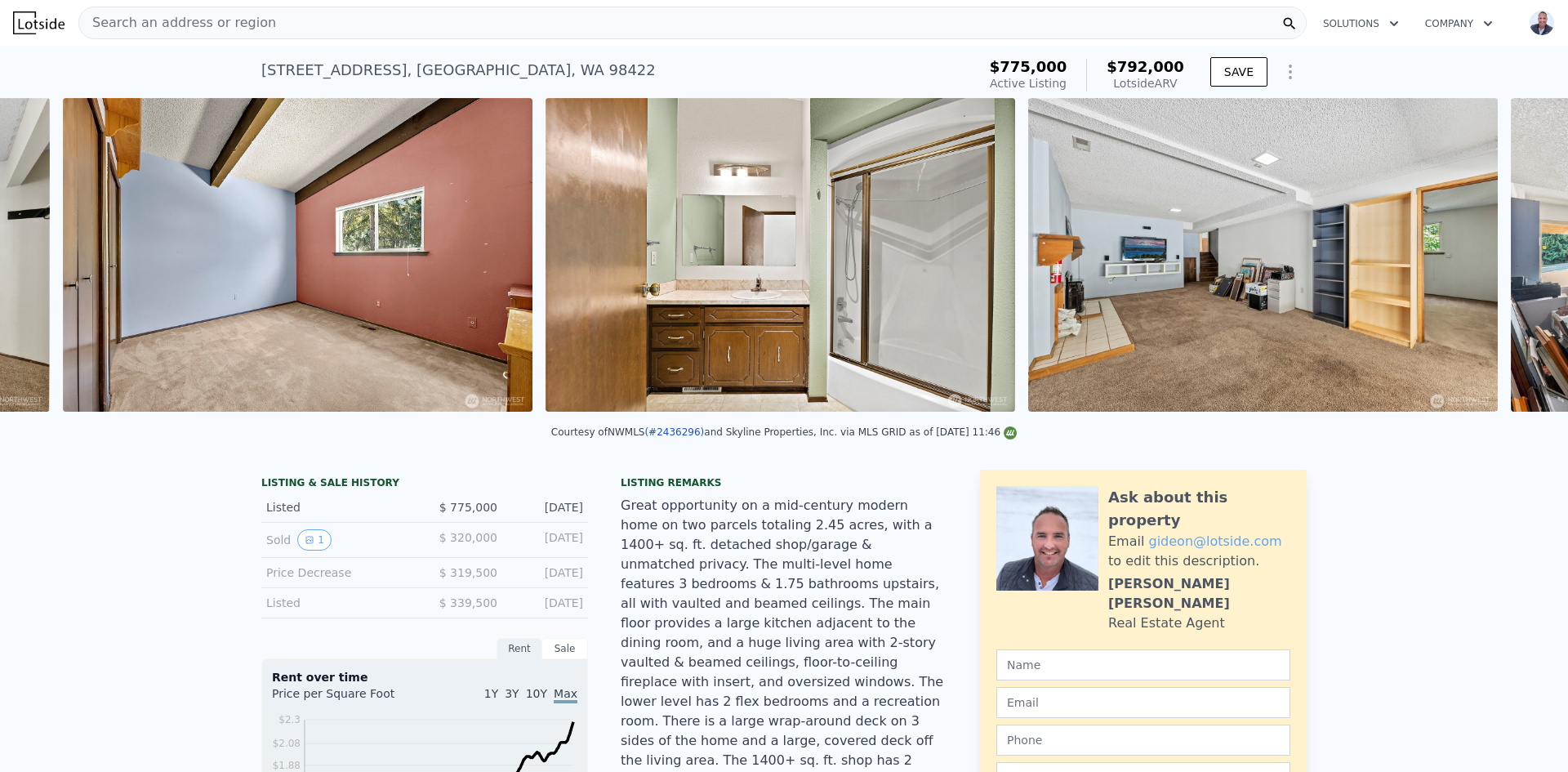
scroll to position [0, 11693]
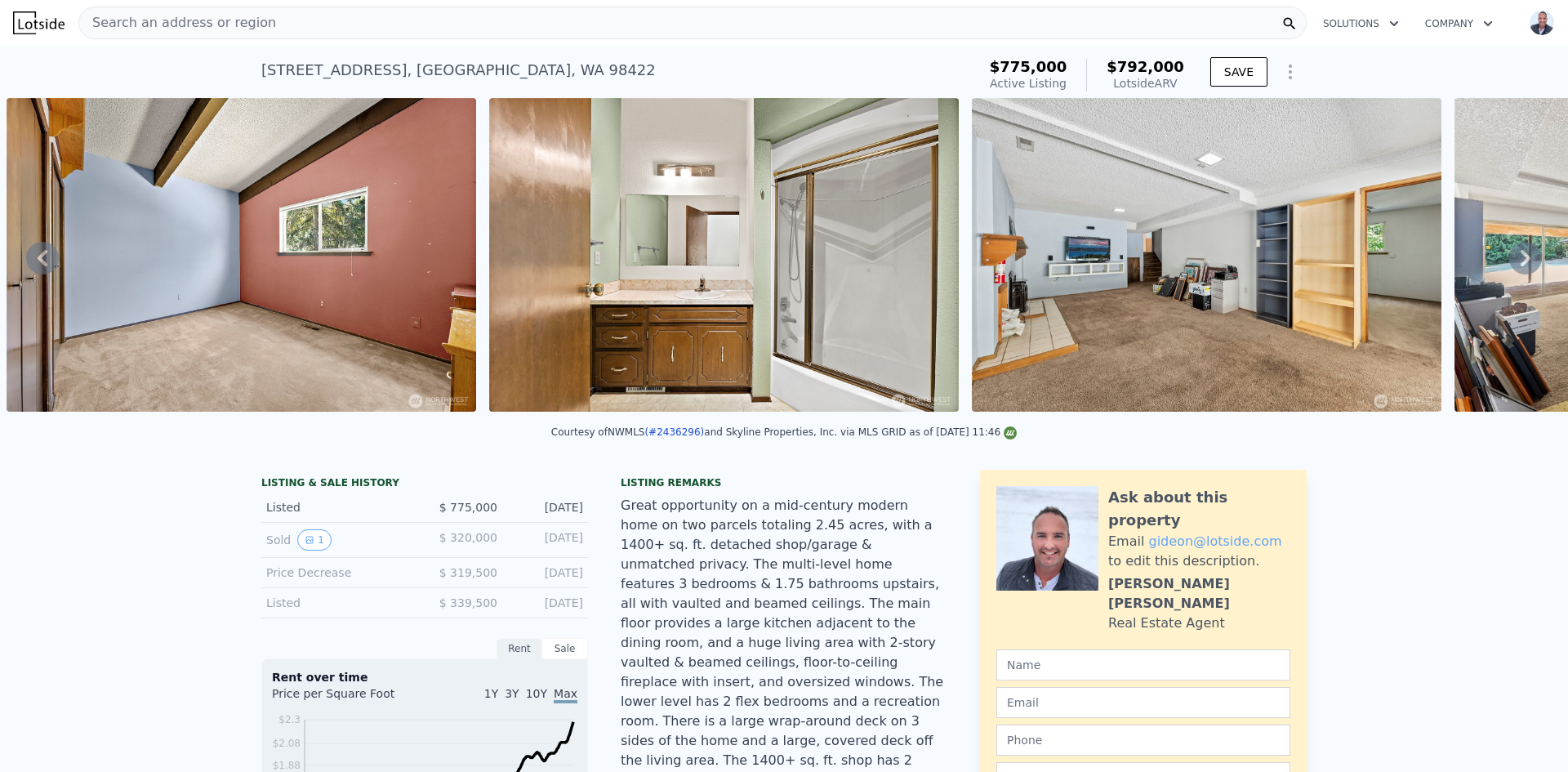
click at [1520, 263] on icon at bounding box center [1525, 258] width 10 height 16
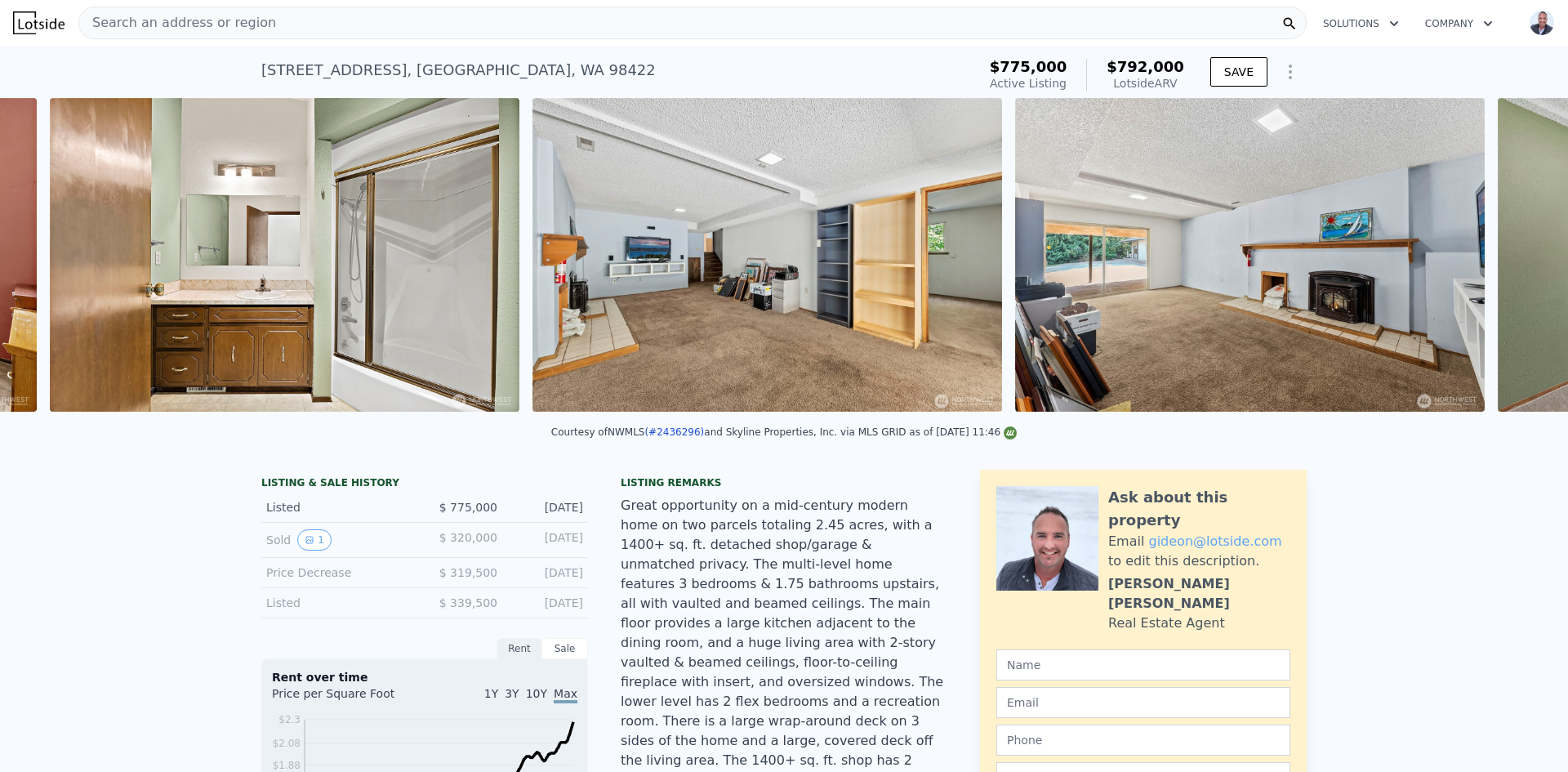
scroll to position [0, 12175]
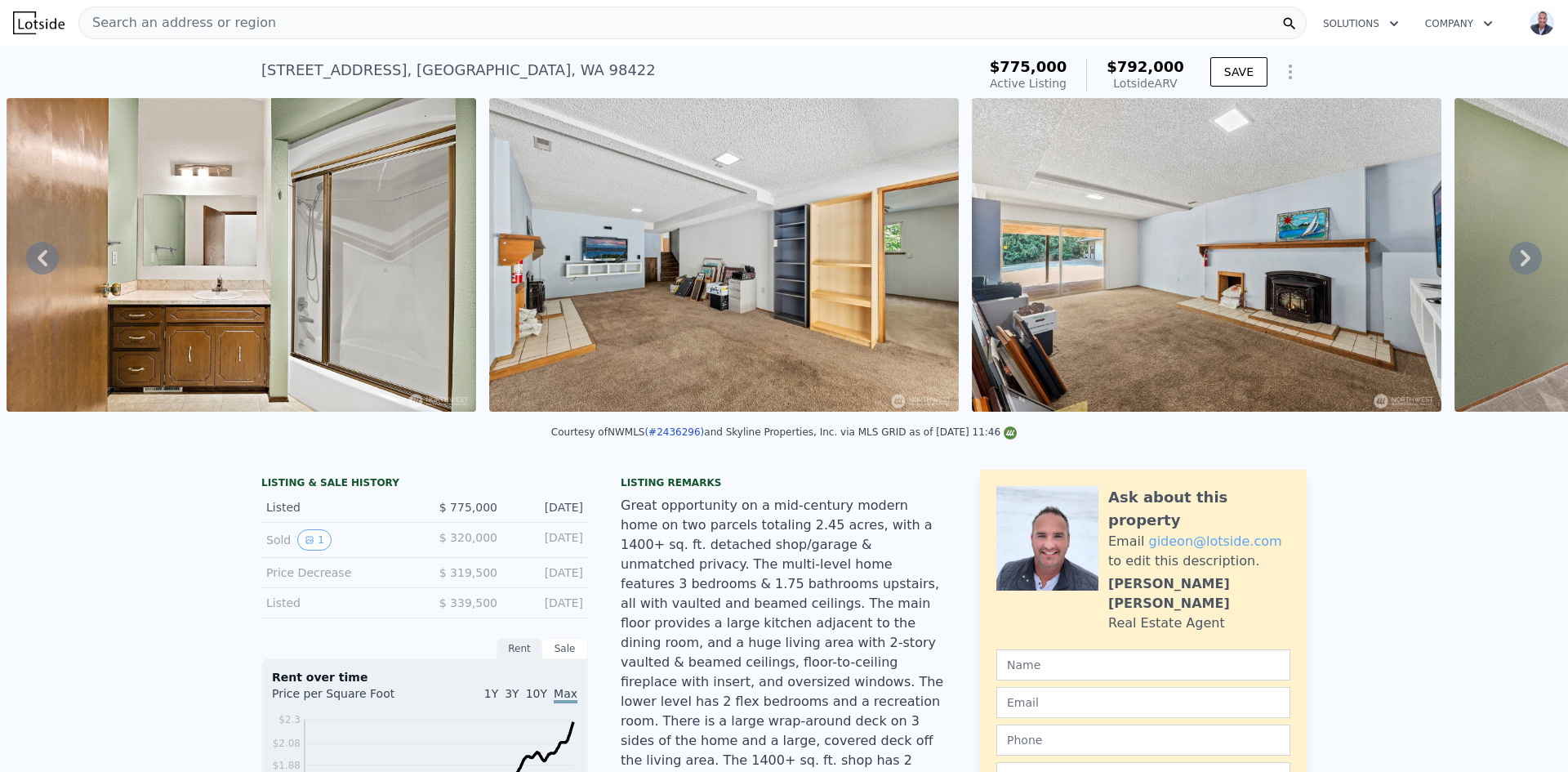
click at [1520, 263] on icon at bounding box center [1525, 258] width 10 height 16
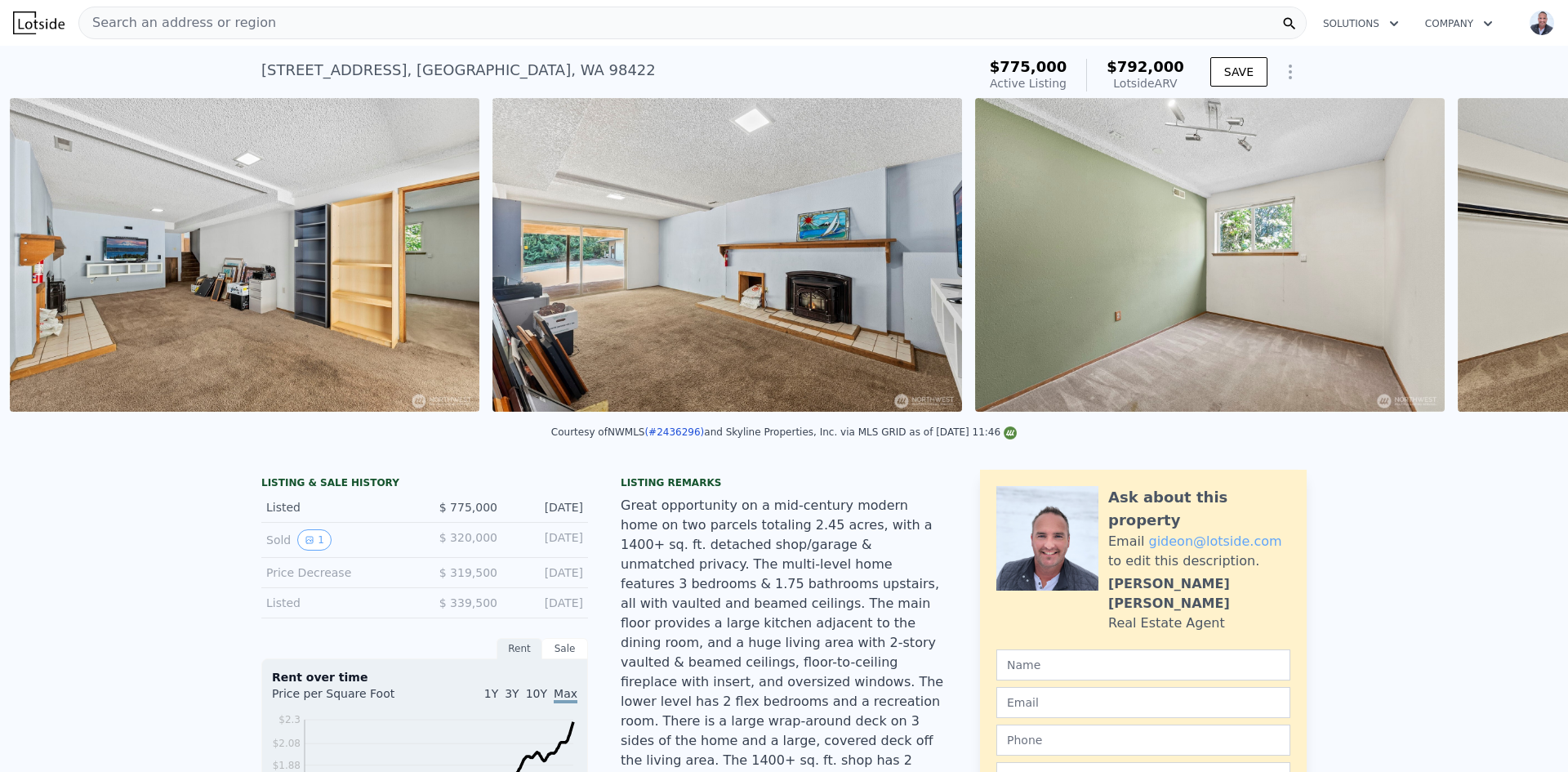
scroll to position [0, 12657]
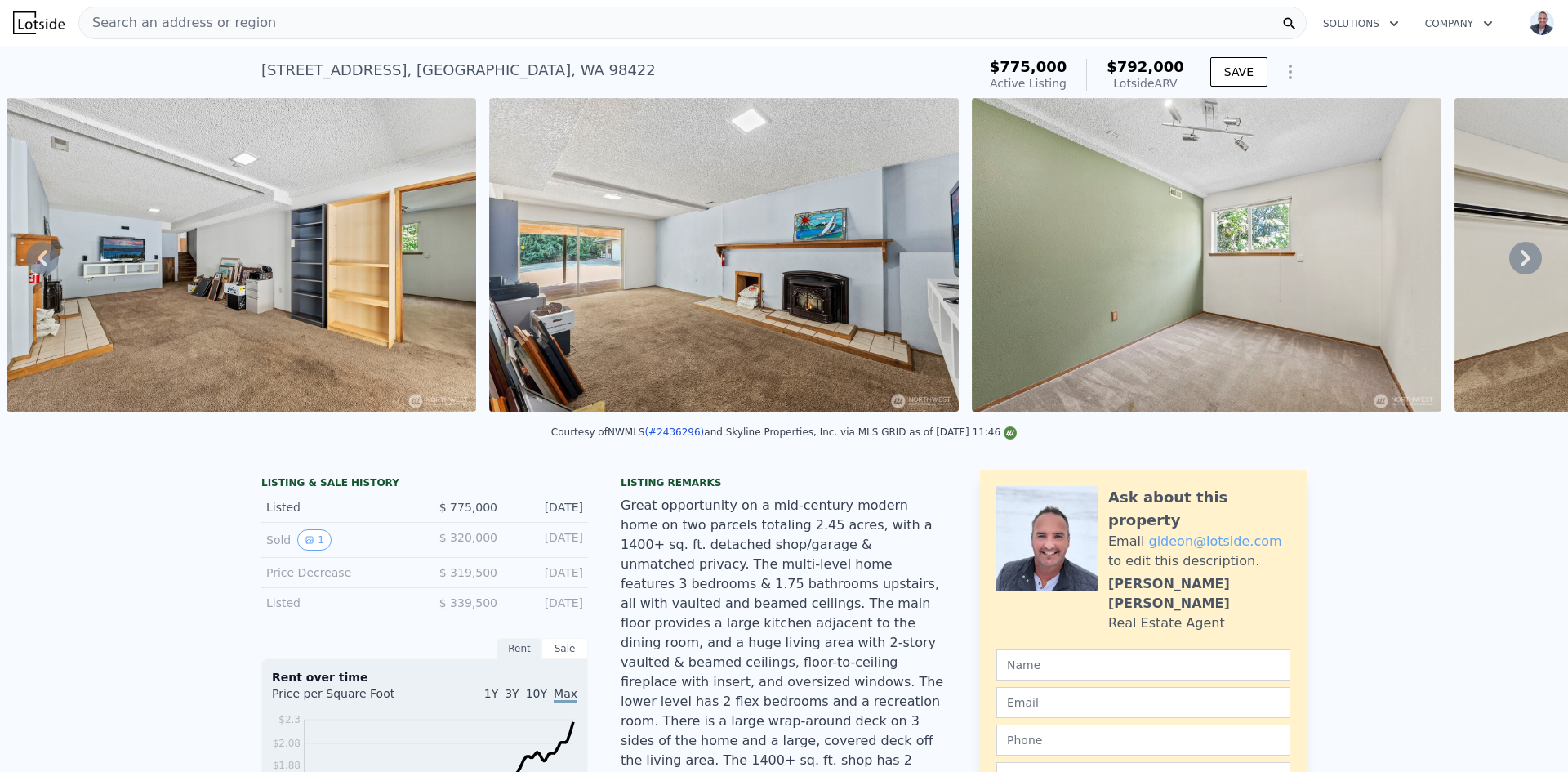
click at [1520, 263] on icon at bounding box center [1525, 258] width 10 height 16
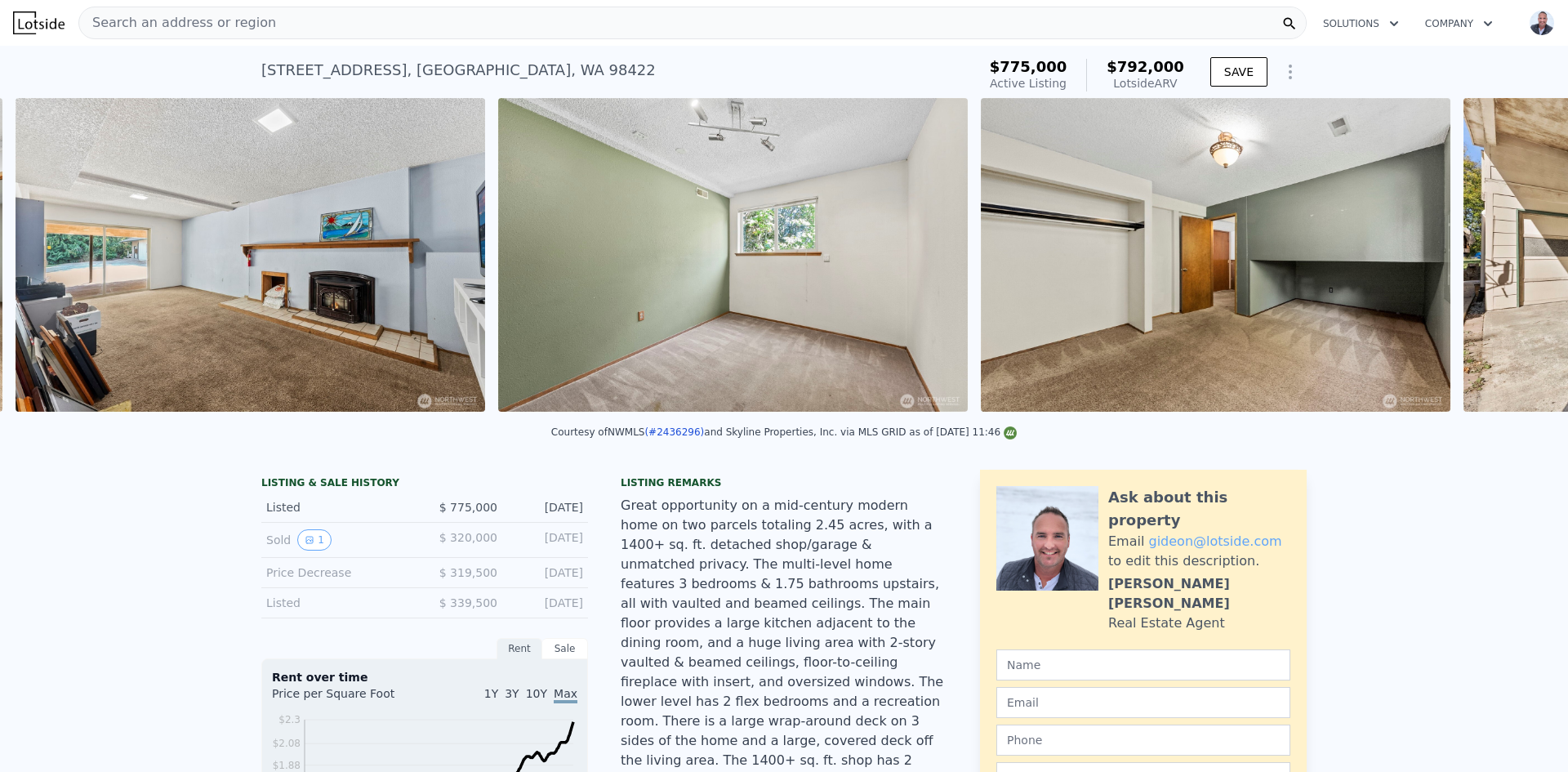
scroll to position [0, 13140]
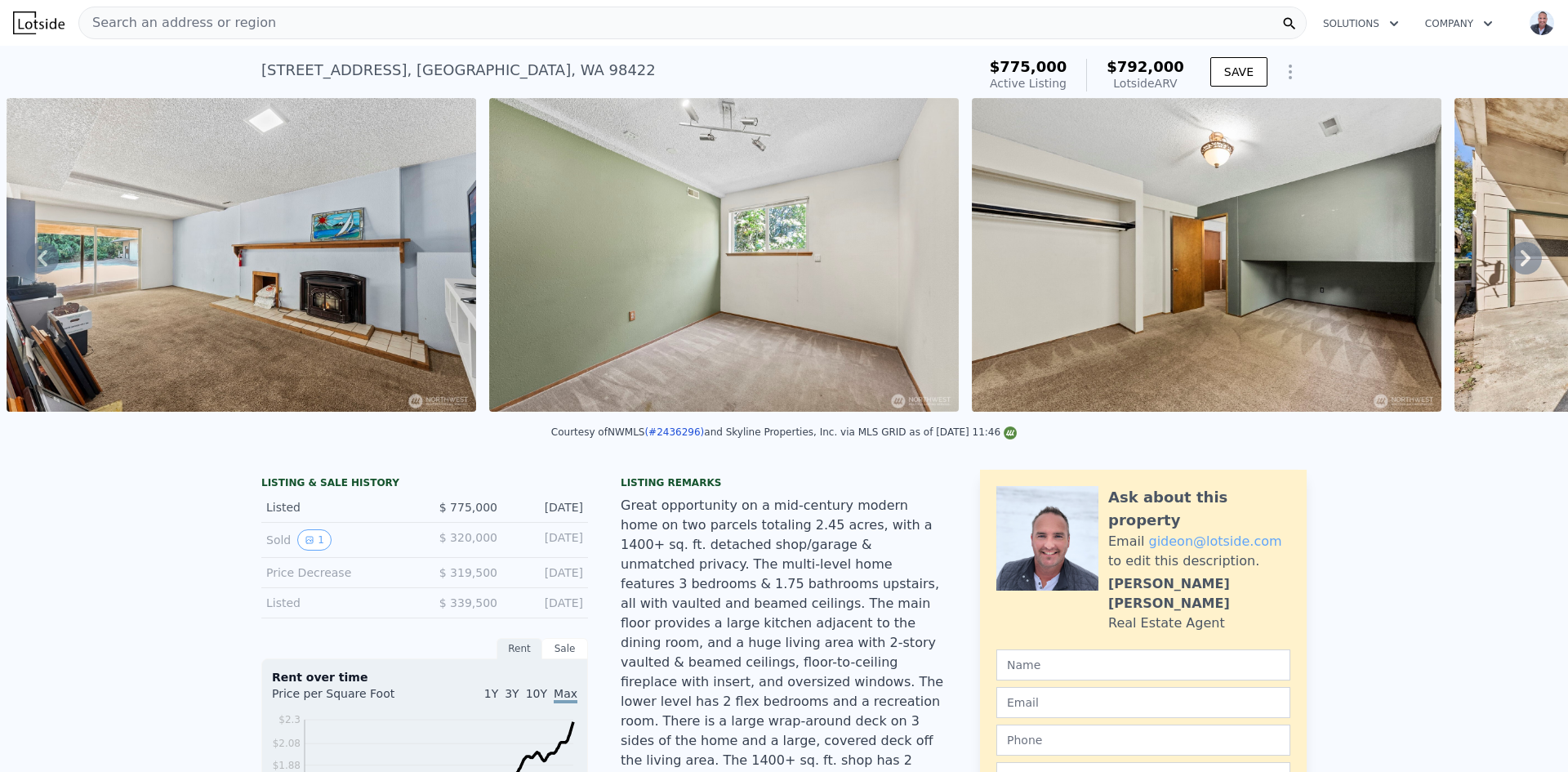
click at [1520, 263] on icon at bounding box center [1525, 258] width 10 height 16
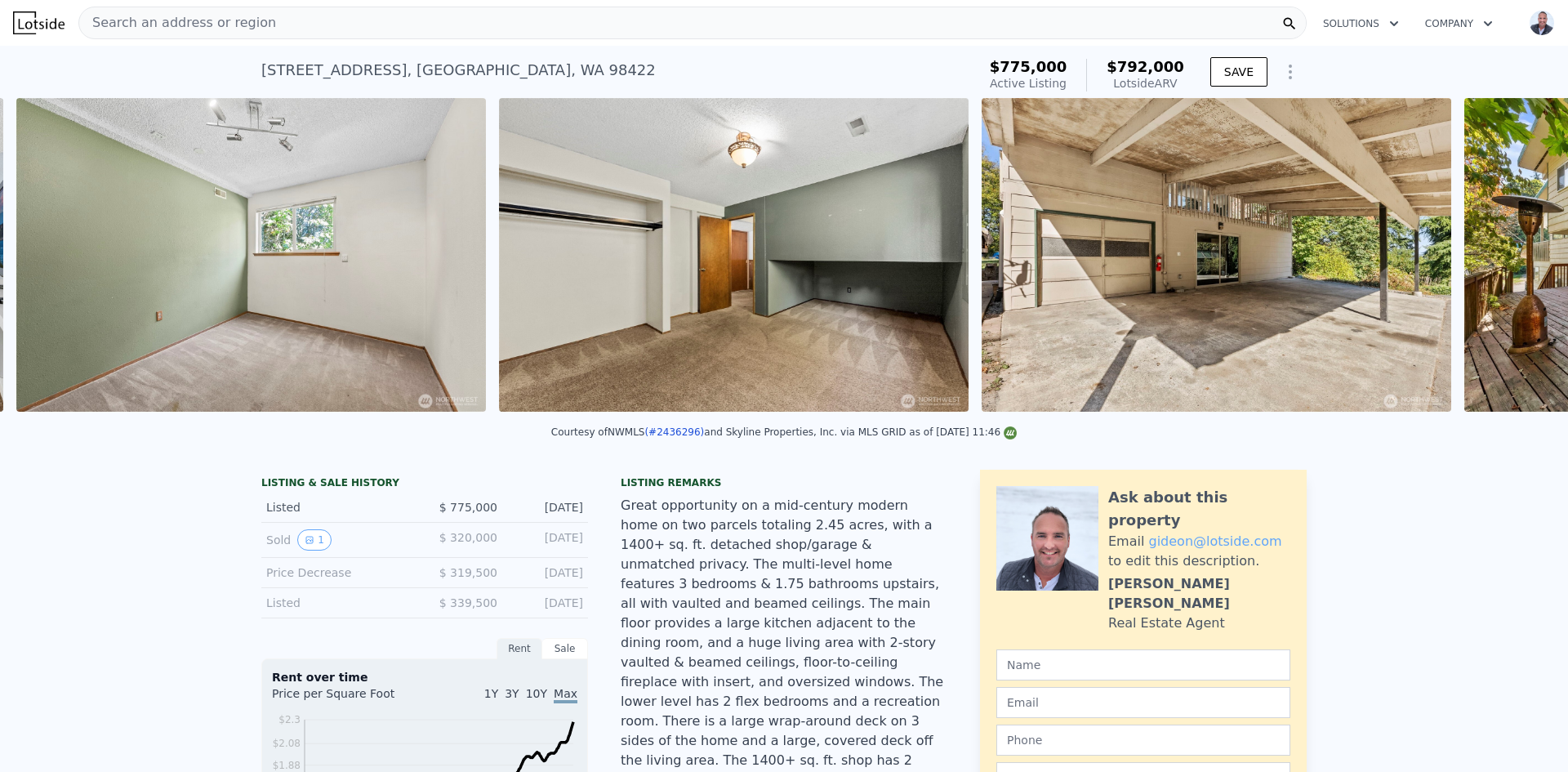
scroll to position [0, 13623]
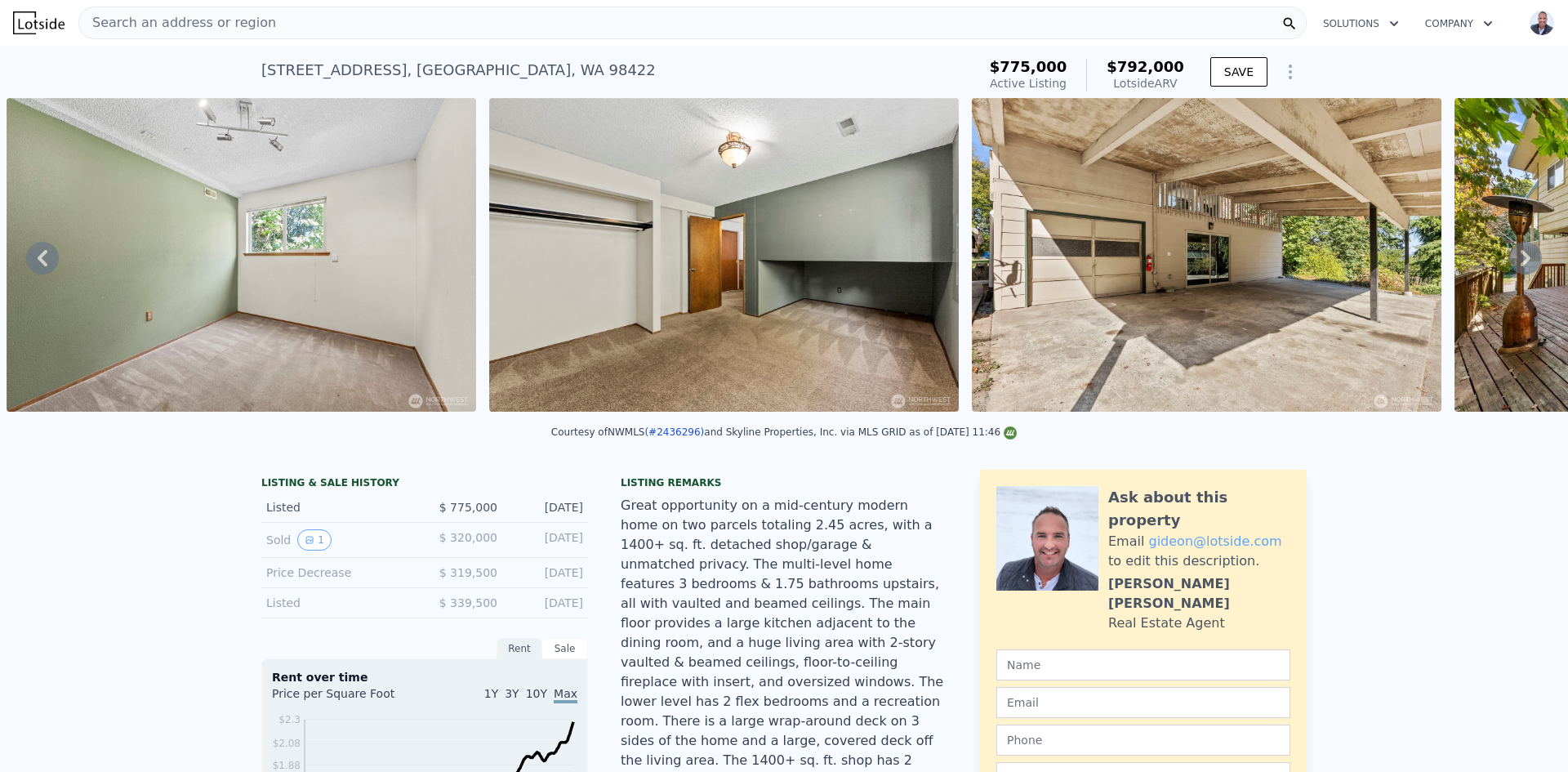
click at [1520, 267] on icon at bounding box center [1525, 258] width 10 height 16
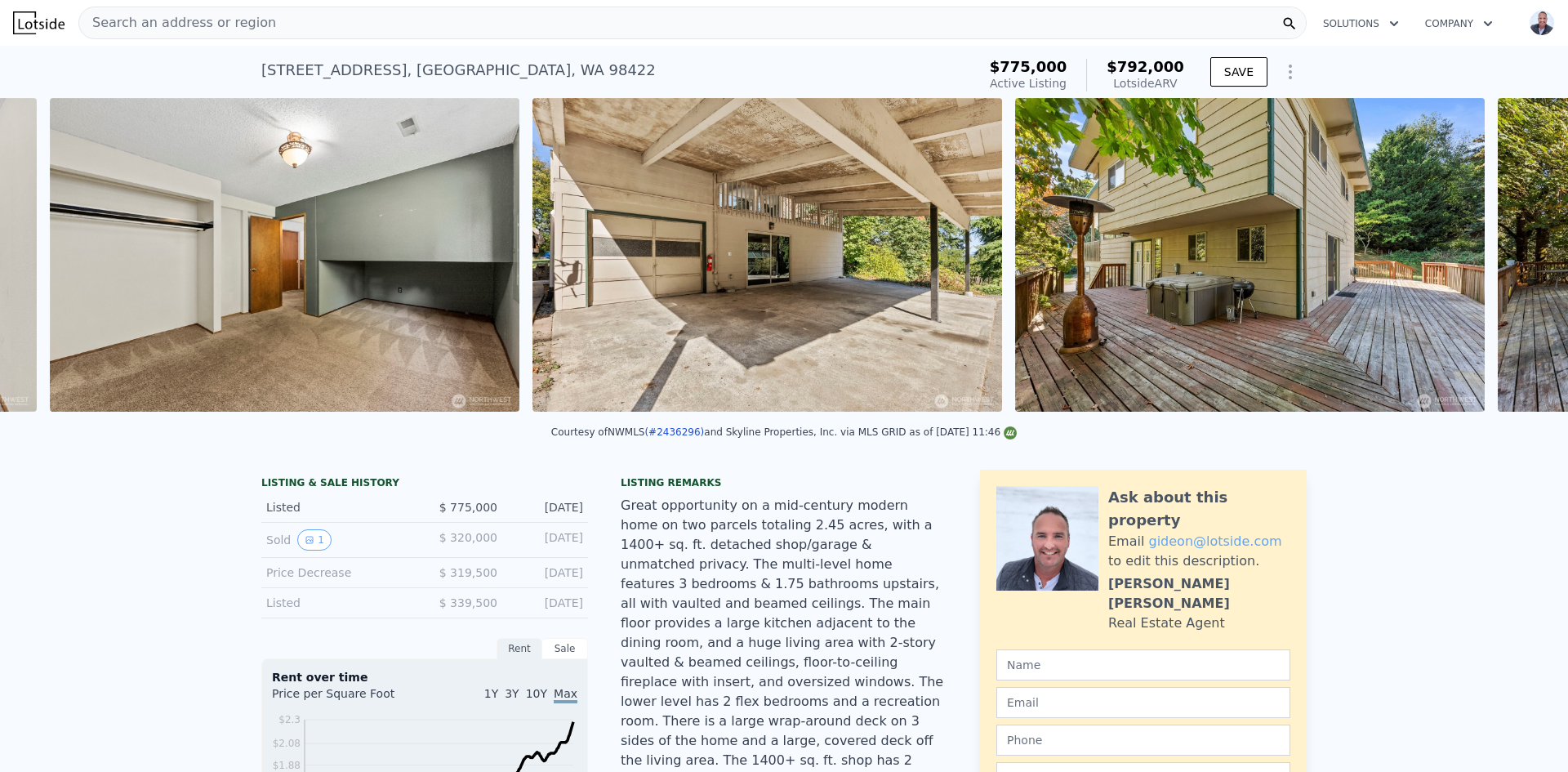
scroll to position [0, 14105]
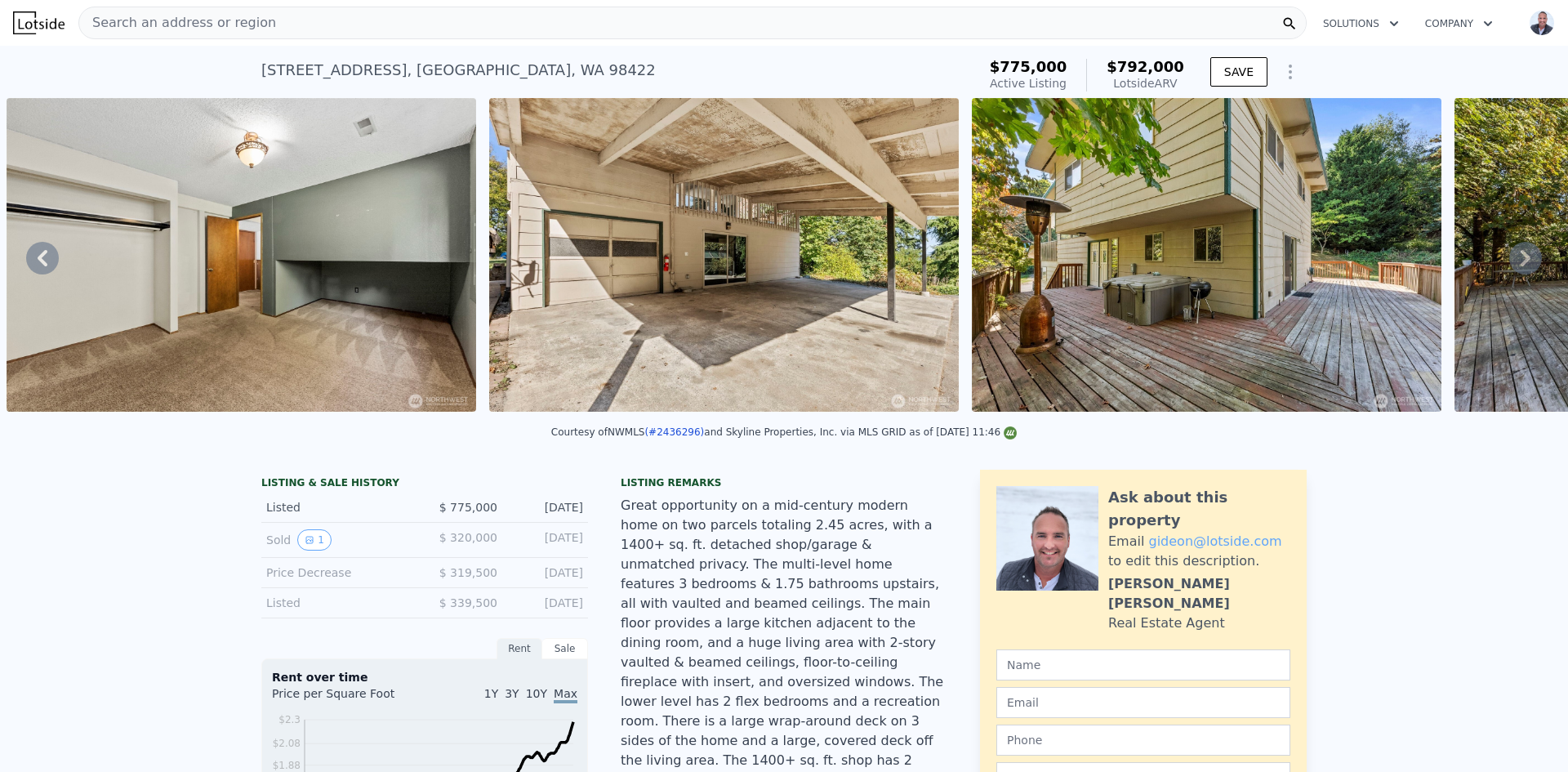
click at [1520, 262] on icon at bounding box center [1525, 258] width 10 height 16
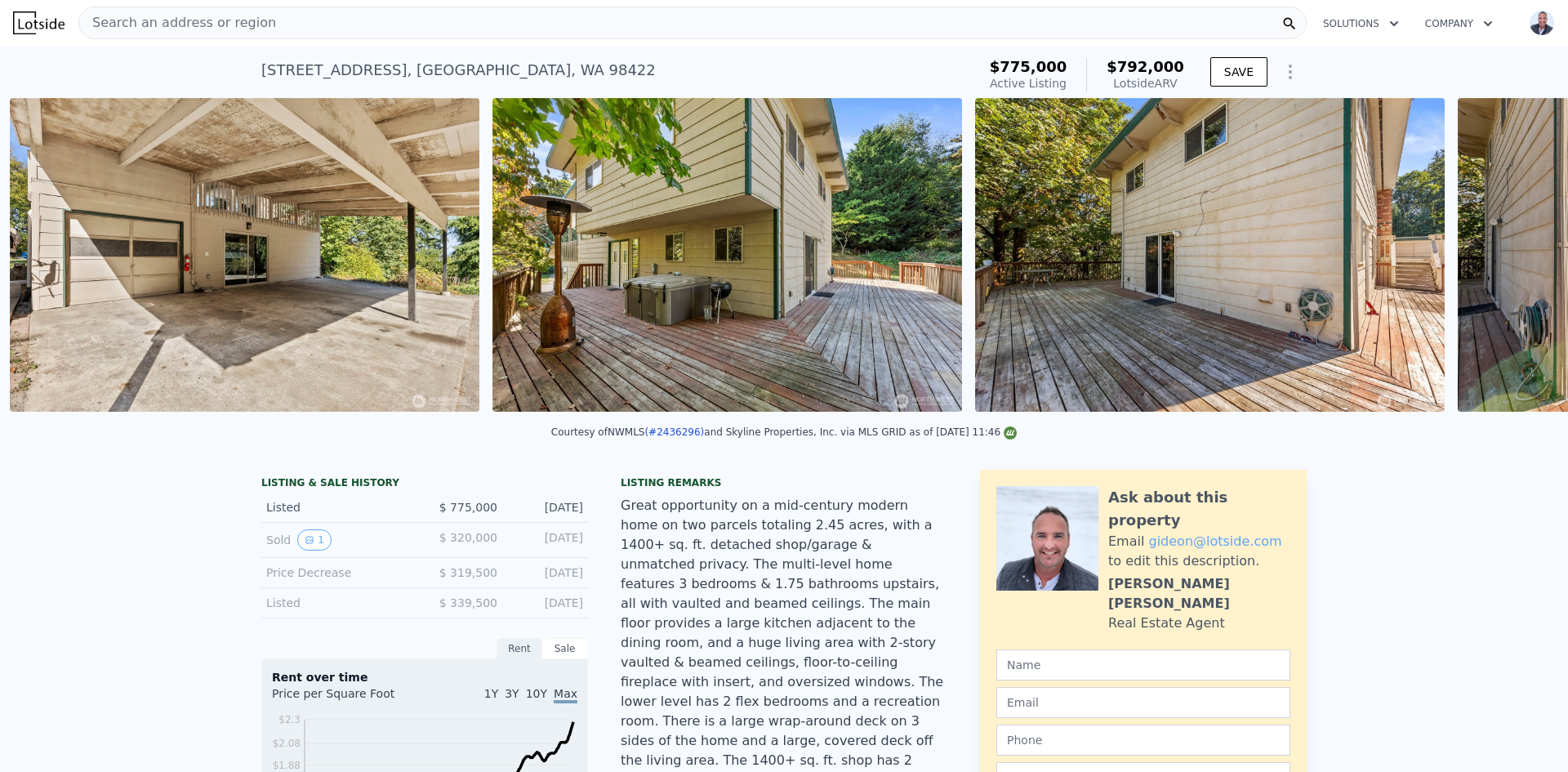
scroll to position [0, 14588]
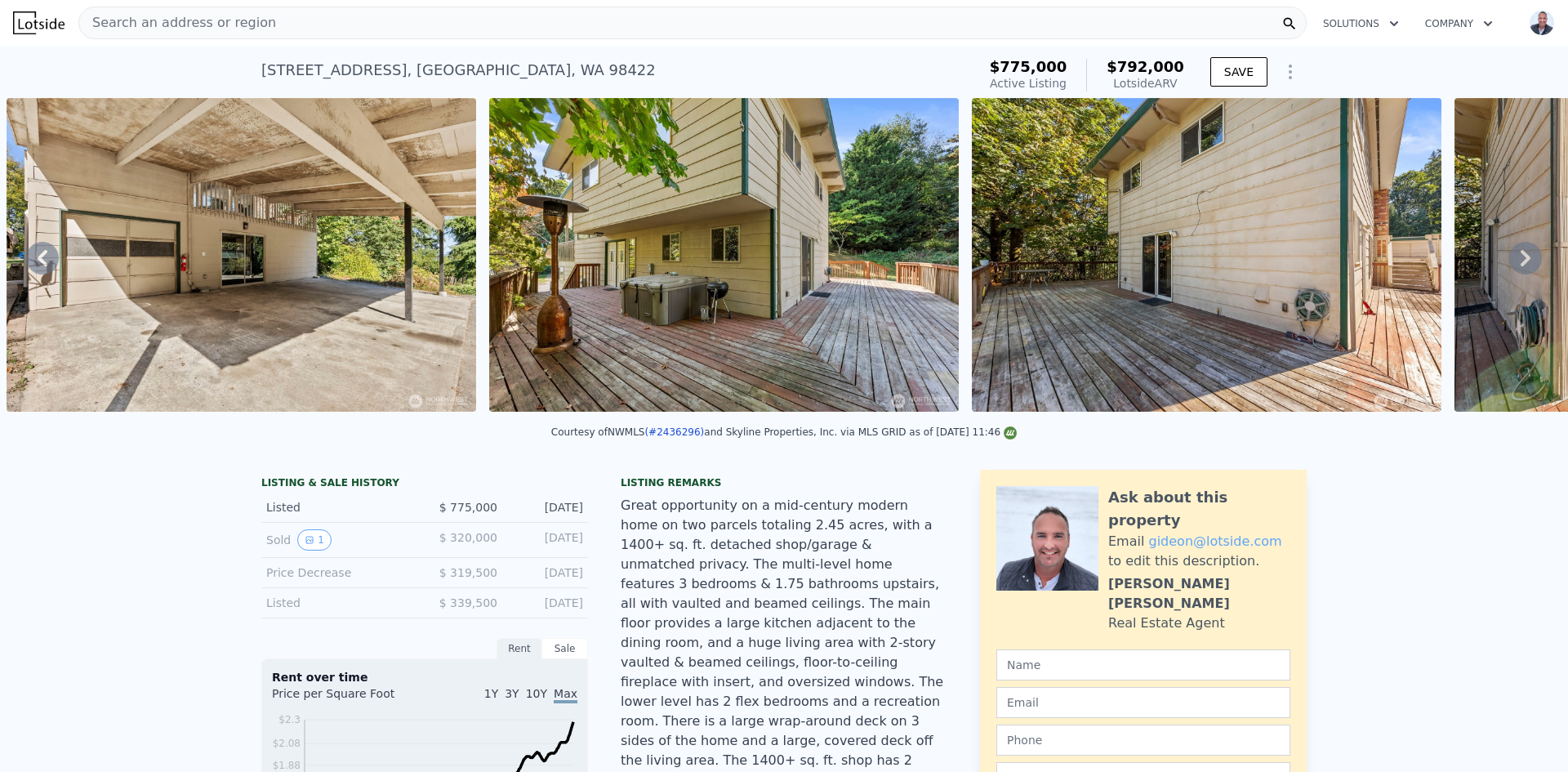
click at [1520, 262] on icon at bounding box center [1525, 258] width 10 height 16
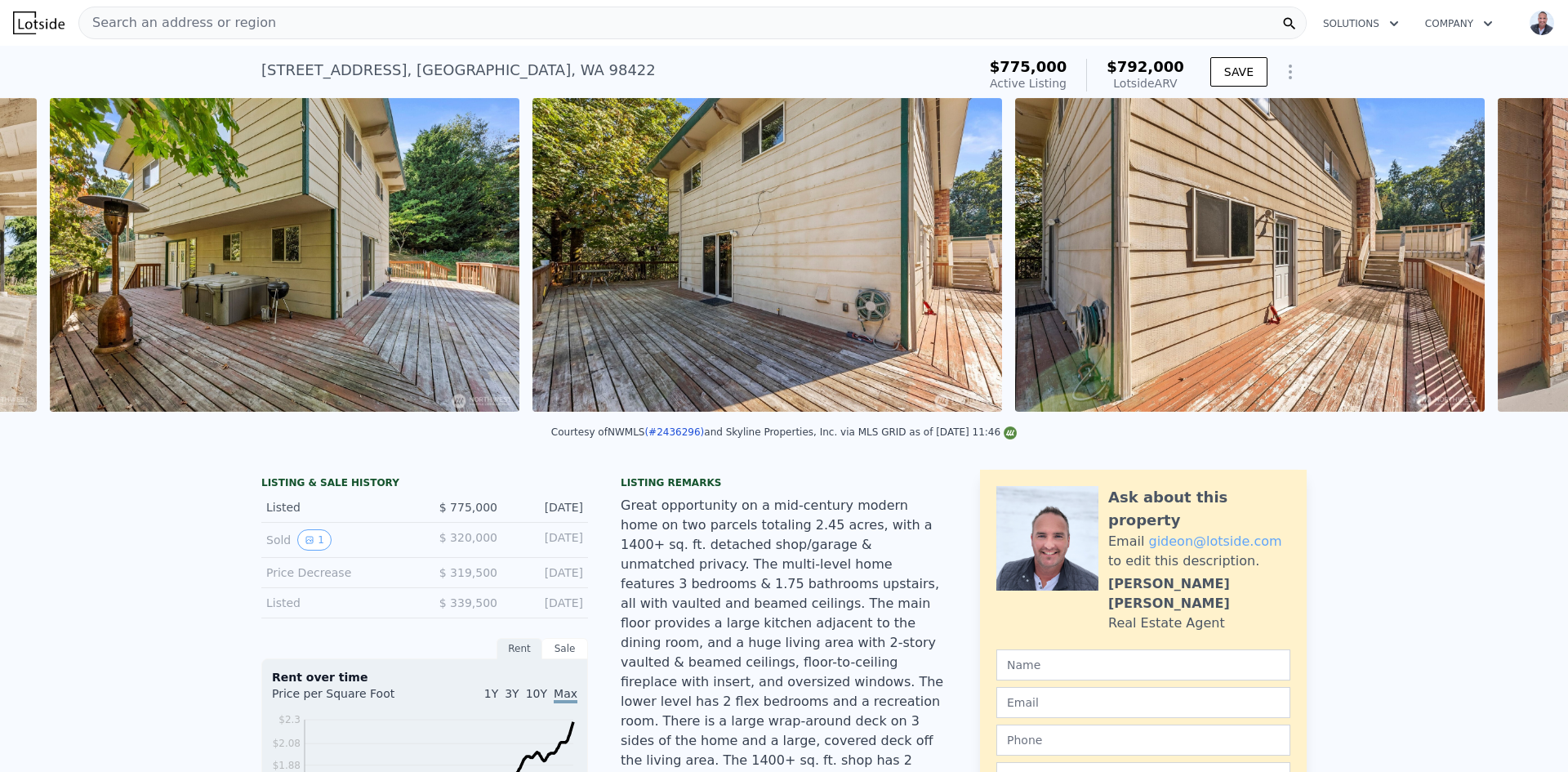
scroll to position [0, 15071]
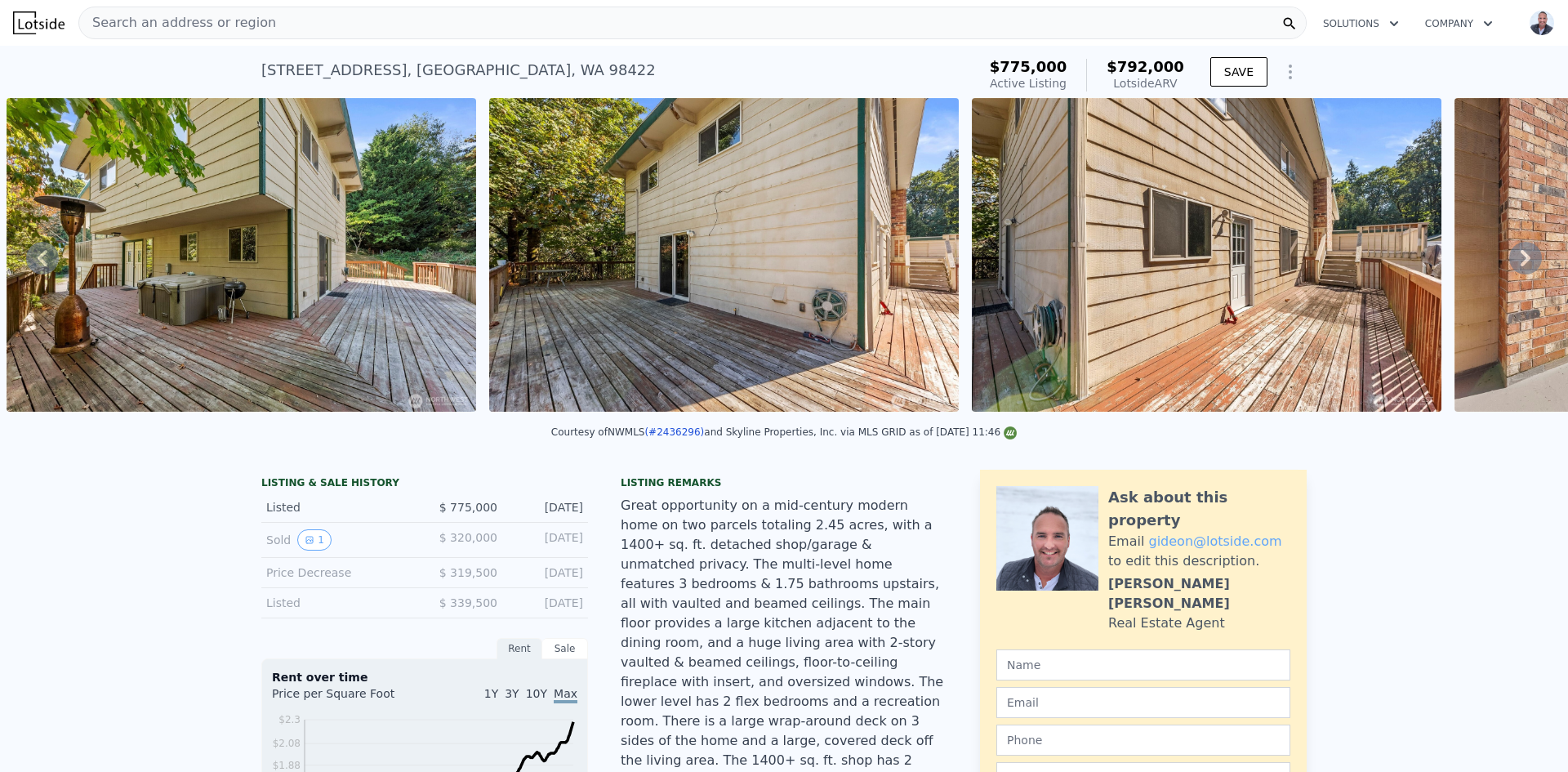
click at [1518, 262] on icon at bounding box center [1526, 258] width 33 height 33
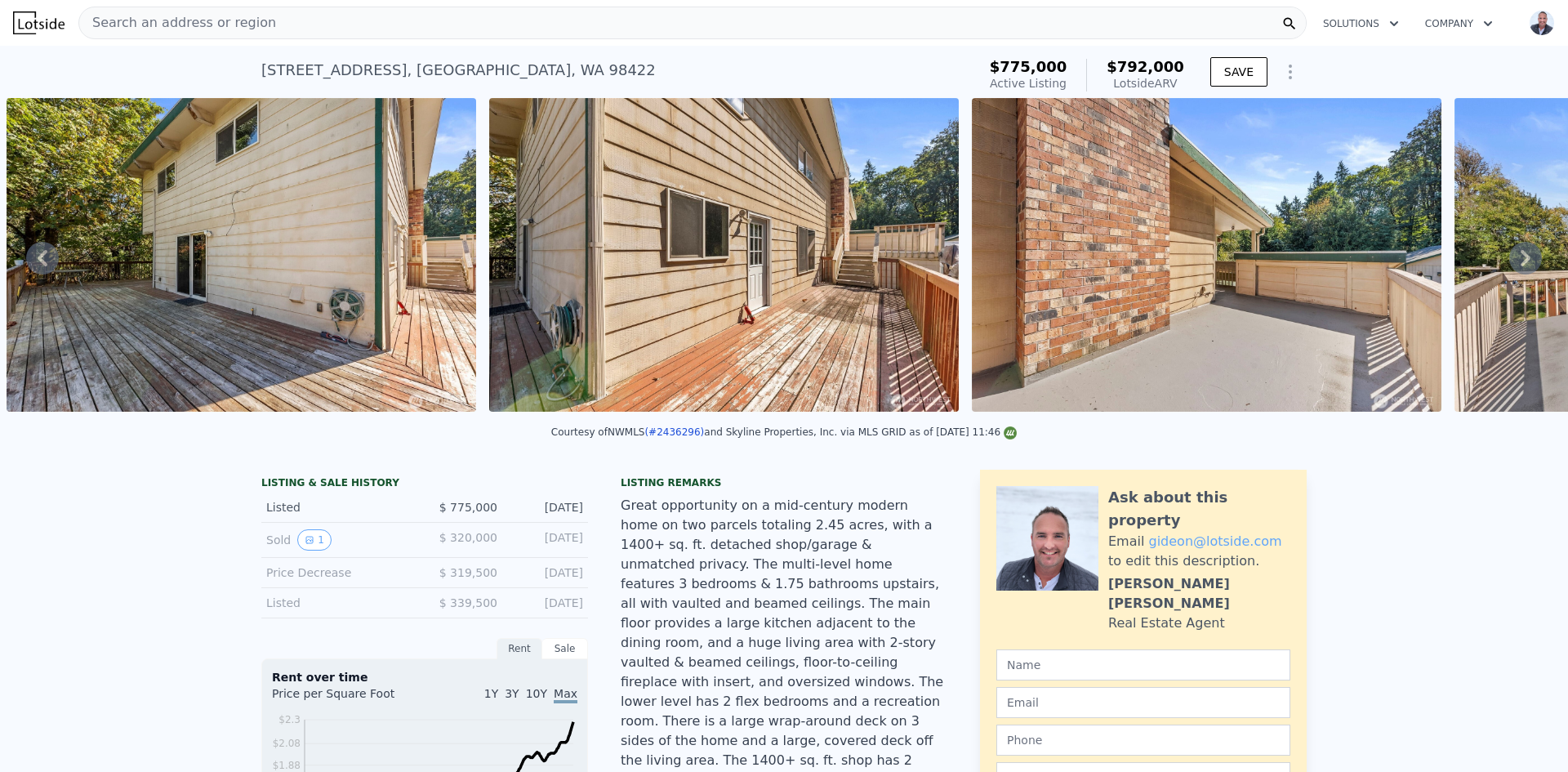
click at [1518, 262] on icon at bounding box center [1526, 258] width 33 height 33
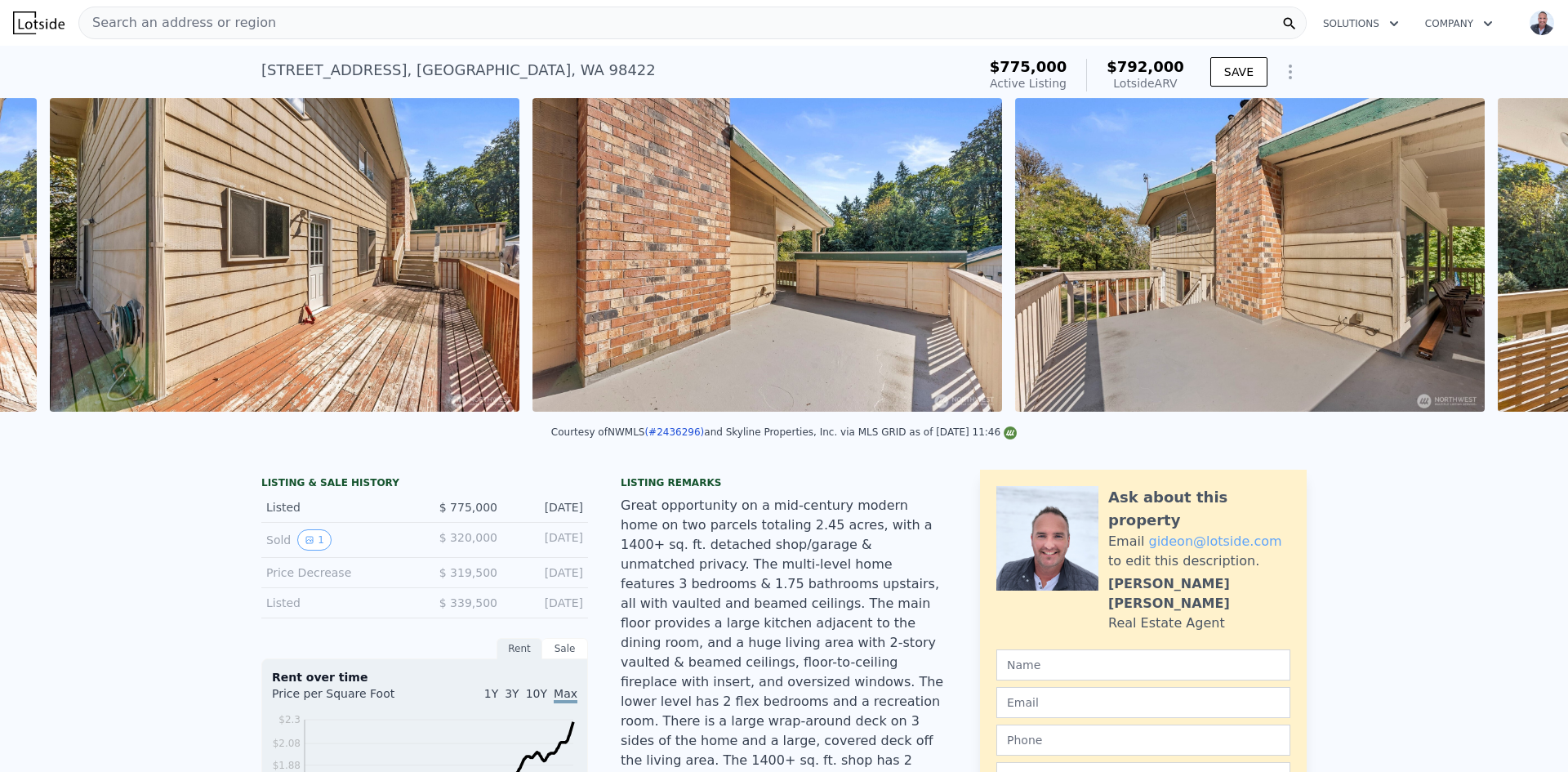
scroll to position [0, 16036]
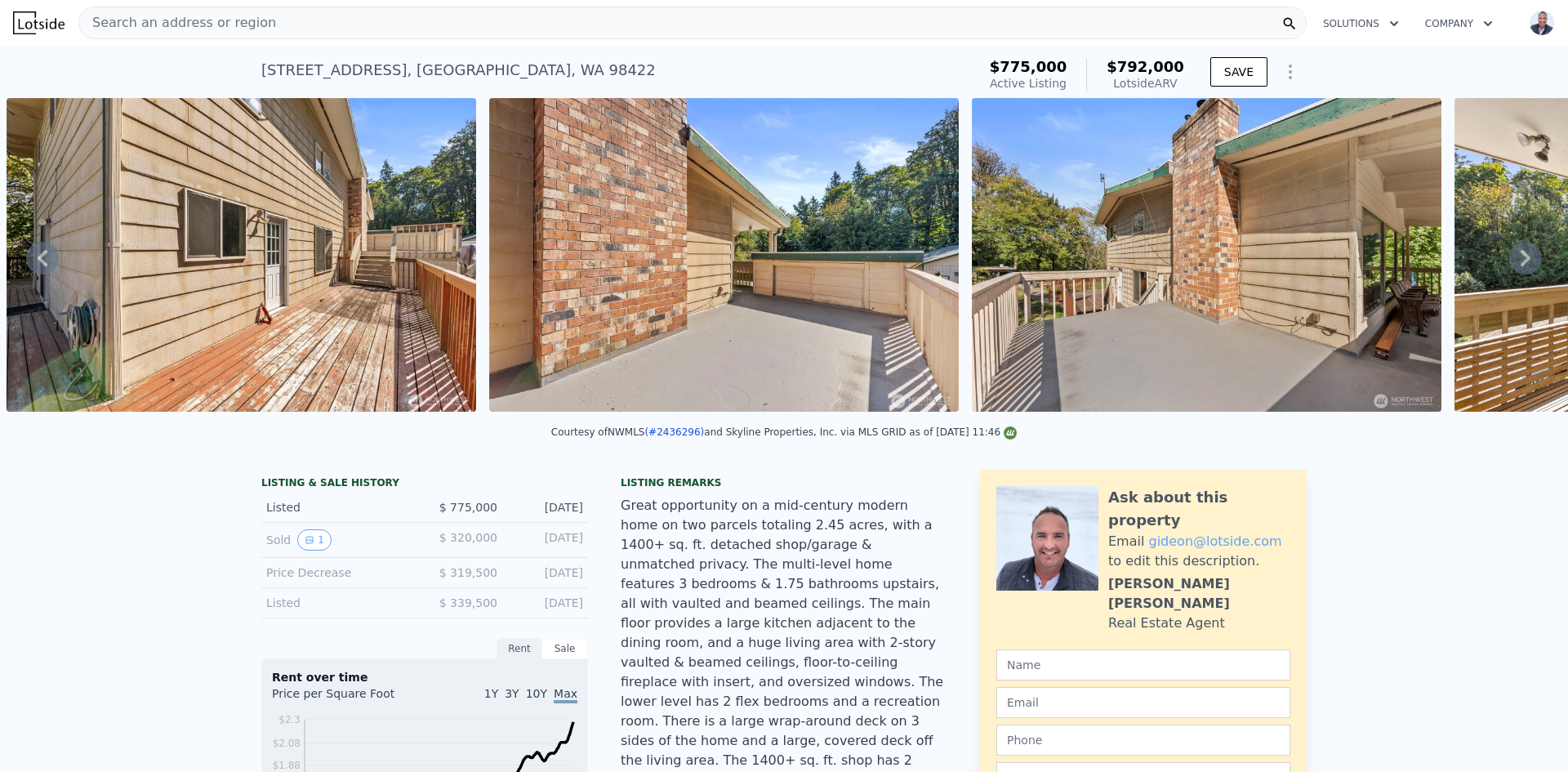
click at [1520, 267] on icon at bounding box center [1525, 258] width 10 height 16
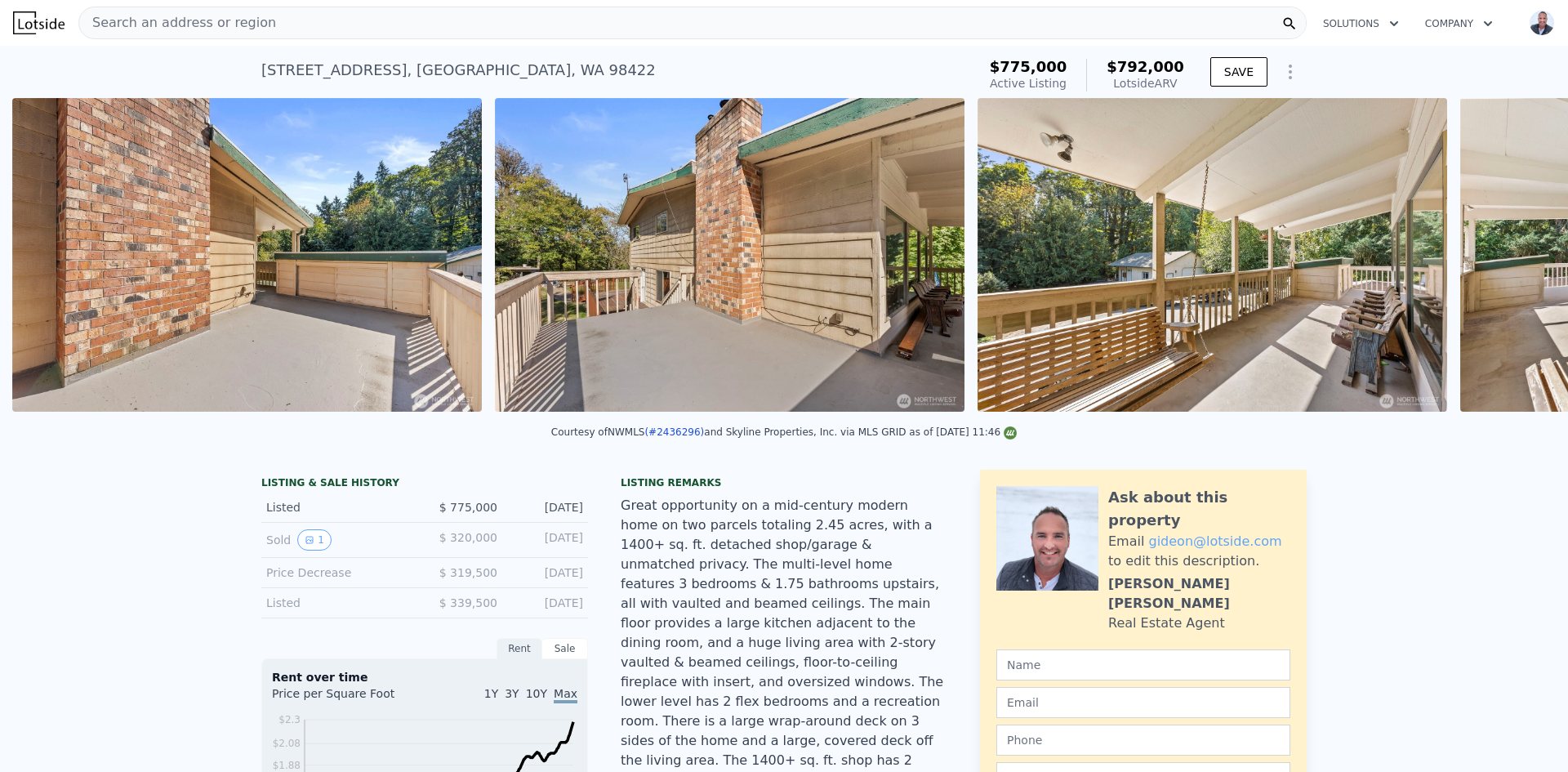
scroll to position [0, 16519]
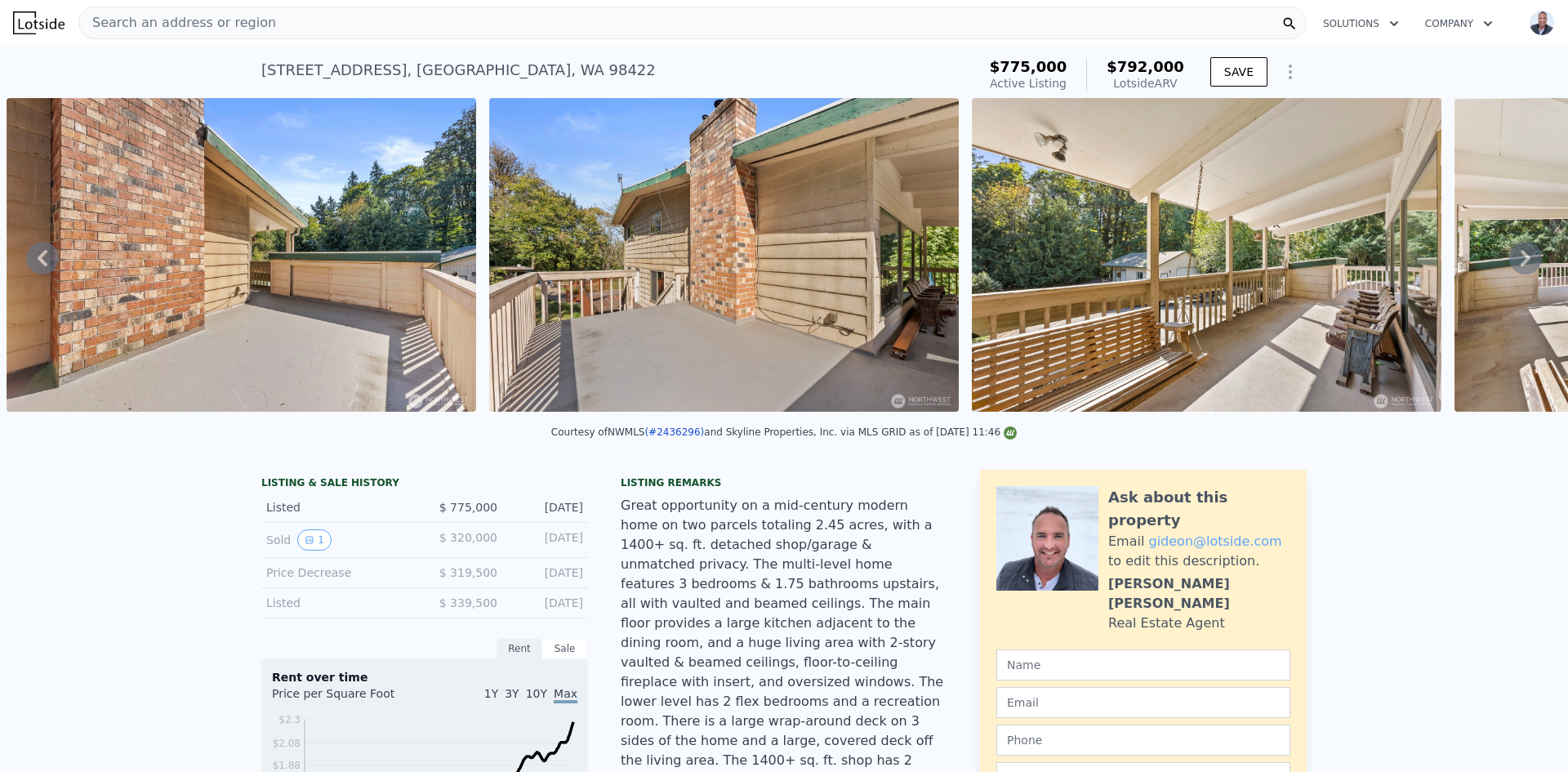
click at [1520, 267] on icon at bounding box center [1525, 258] width 10 height 16
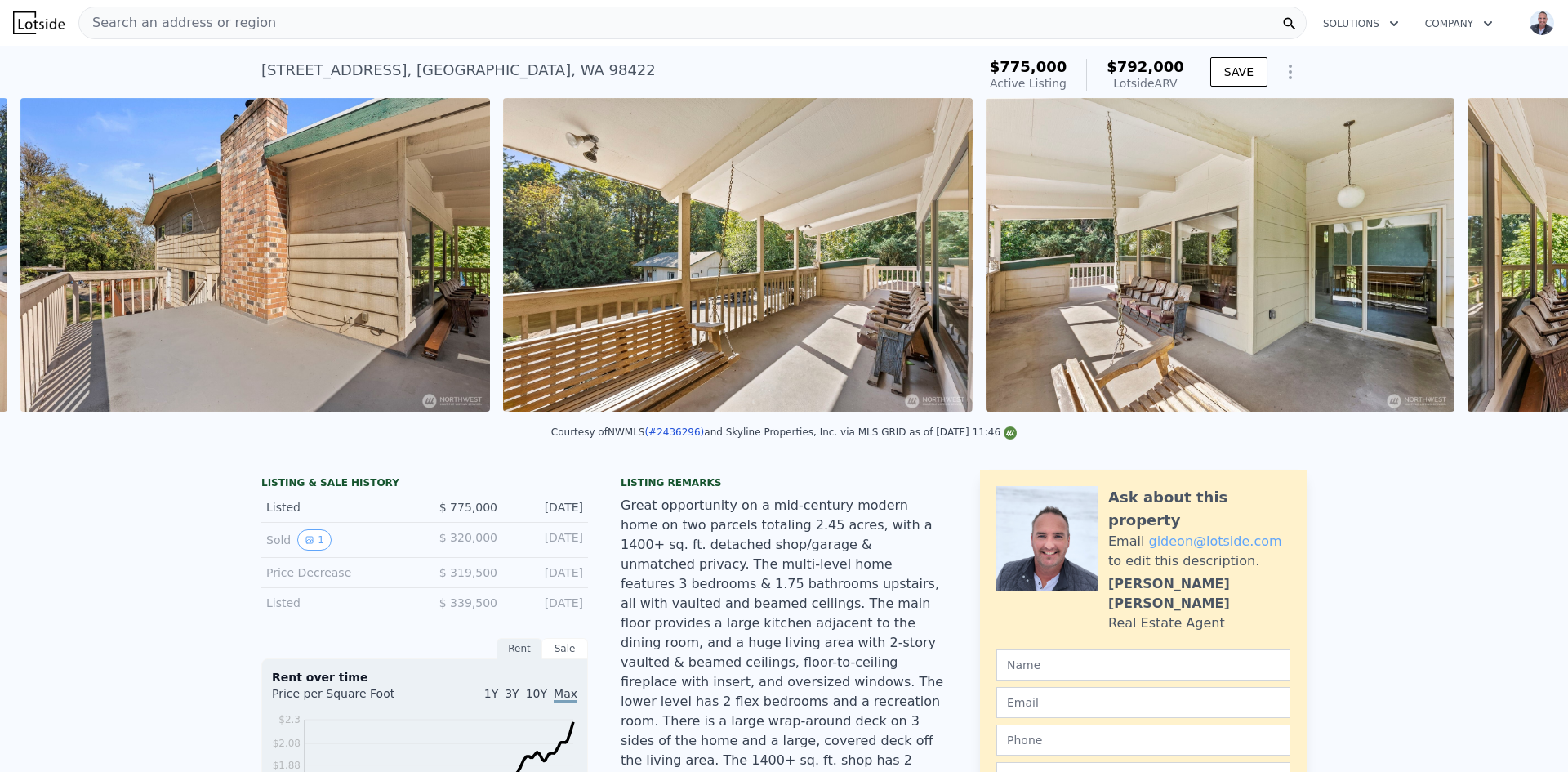
scroll to position [0, 17001]
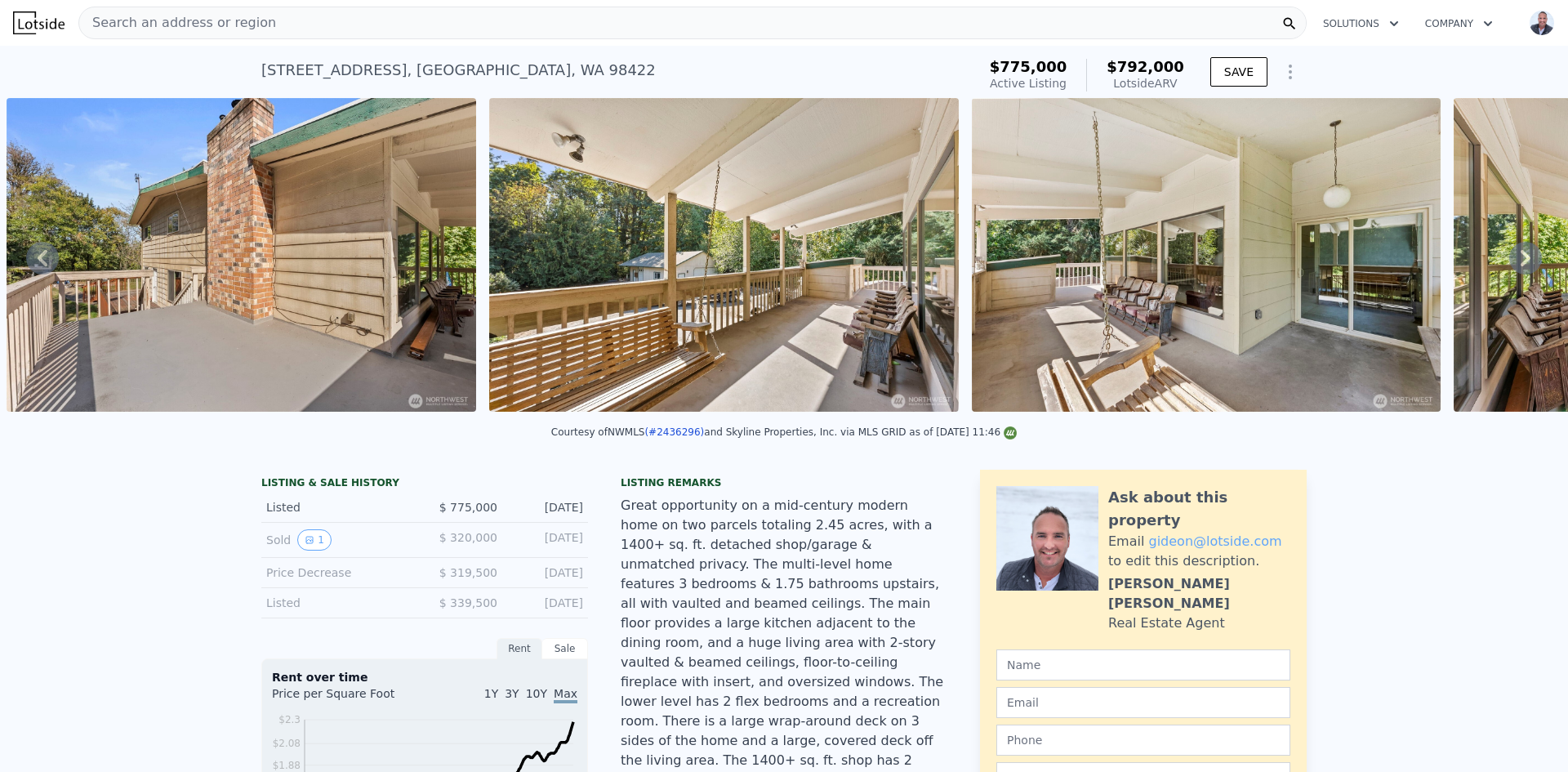
click at [1520, 267] on icon at bounding box center [1525, 258] width 10 height 16
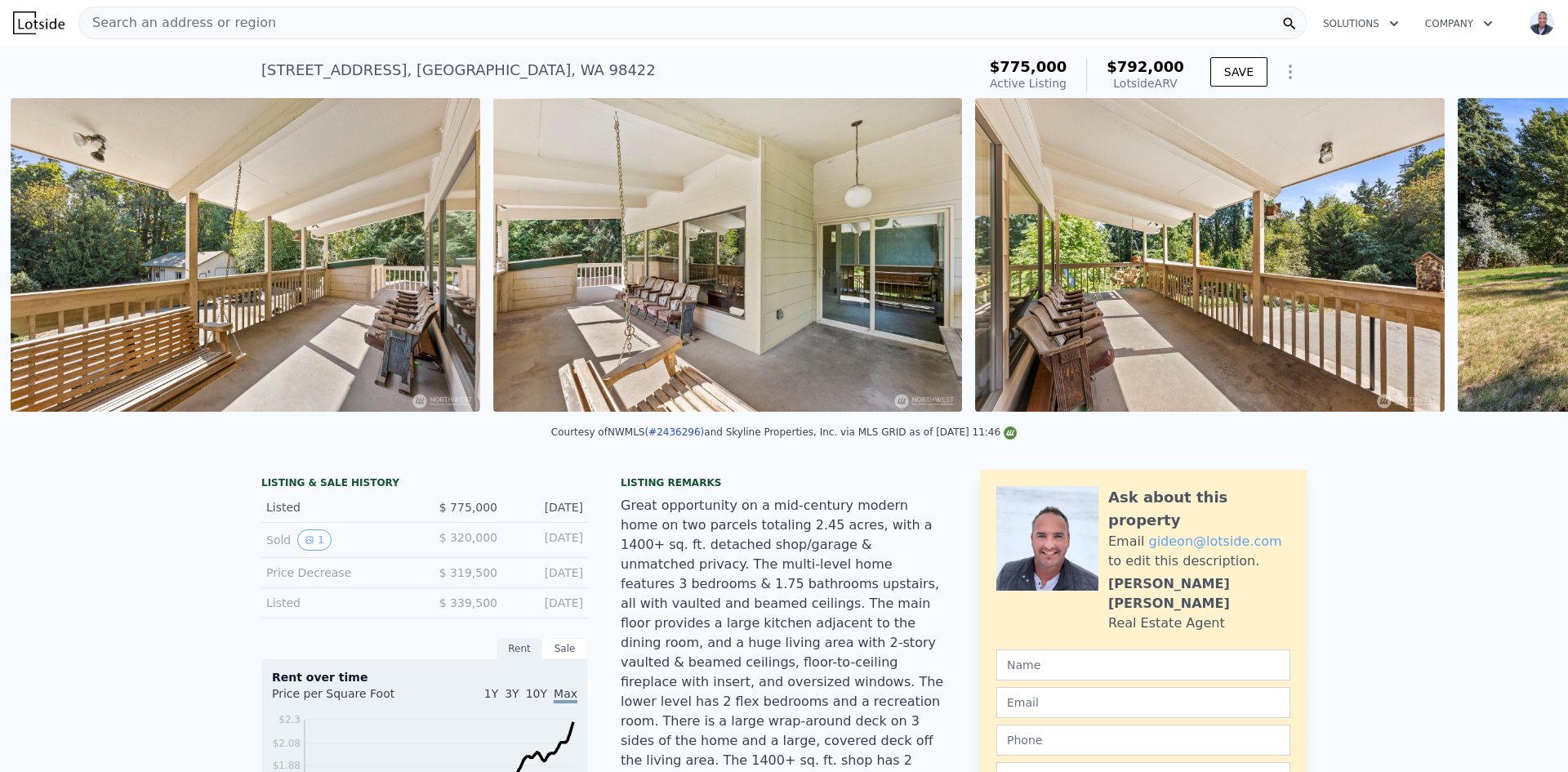
scroll to position [0, 17483]
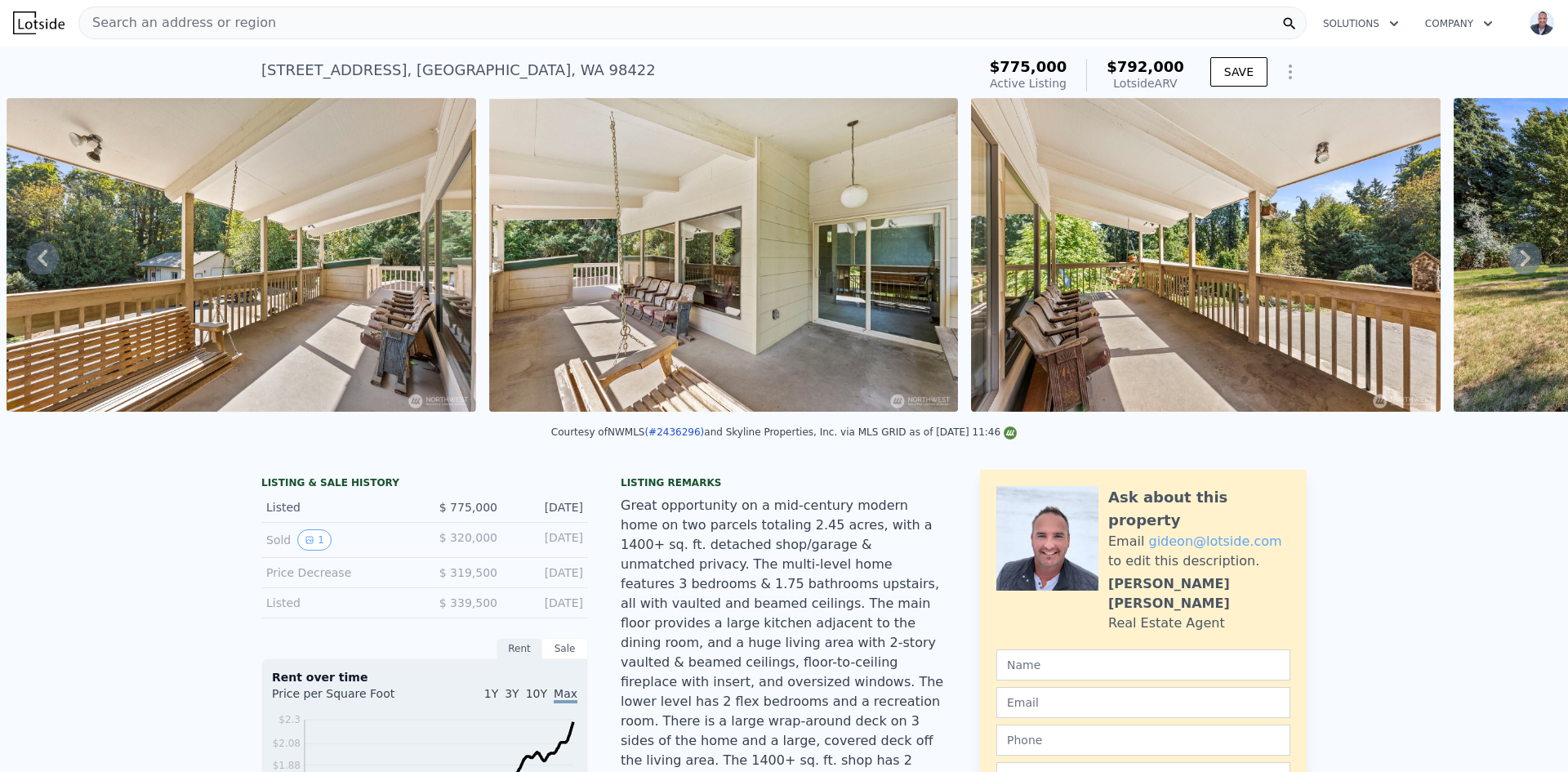
click at [1520, 267] on icon at bounding box center [1525, 258] width 10 height 16
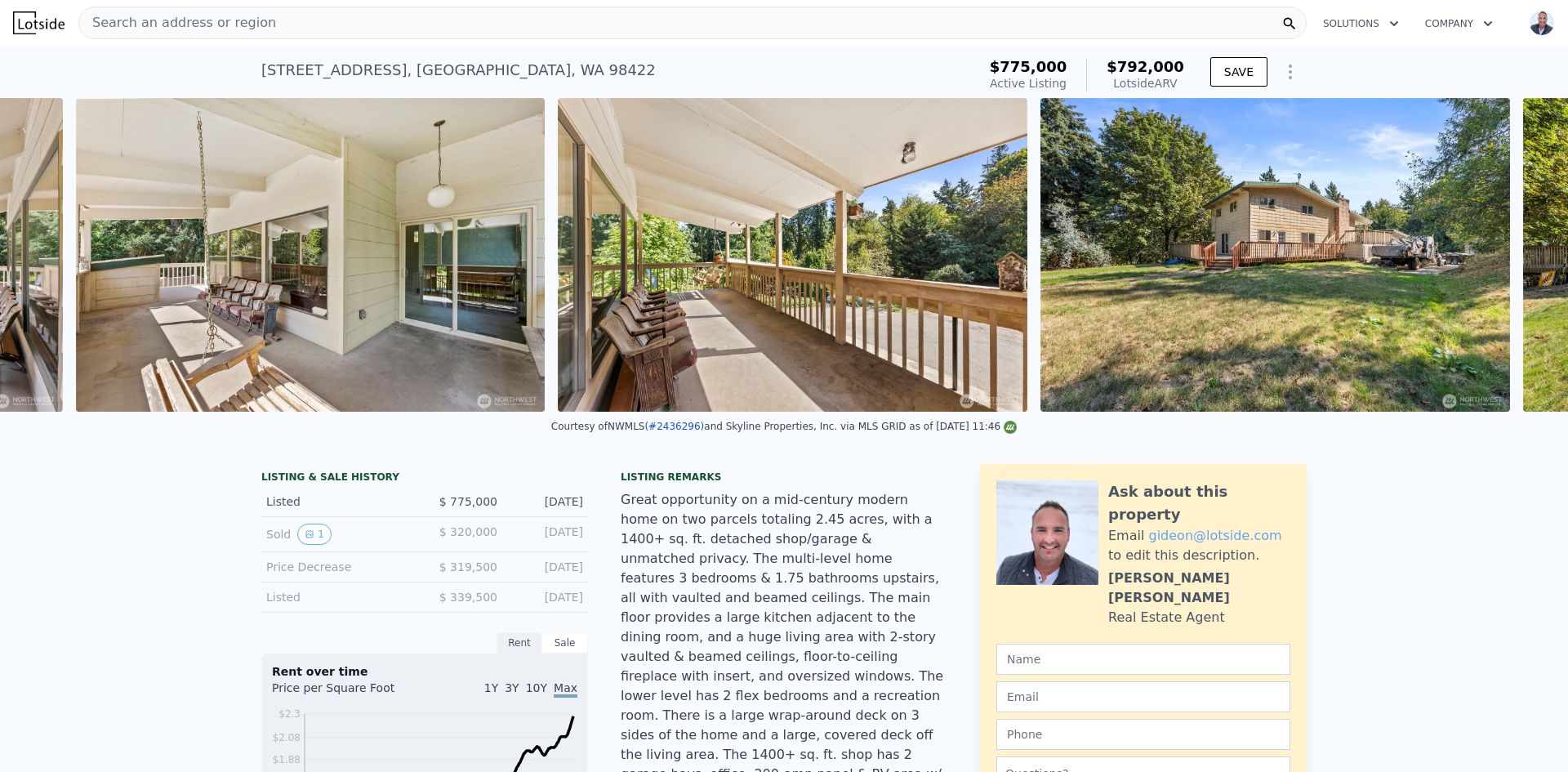
scroll to position [0, 17966]
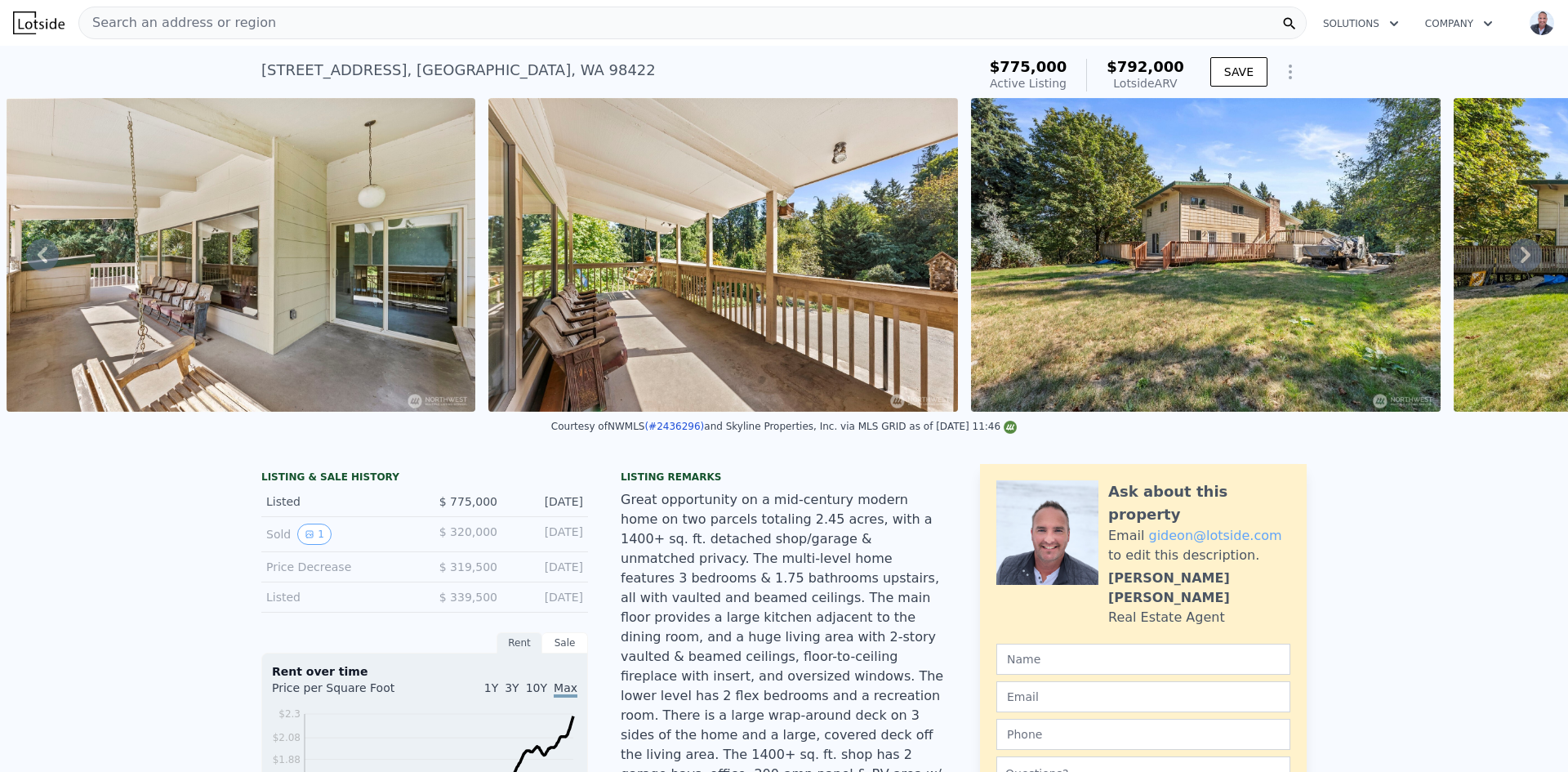
click at [1509, 256] on icon at bounding box center [1526, 255] width 33 height 33
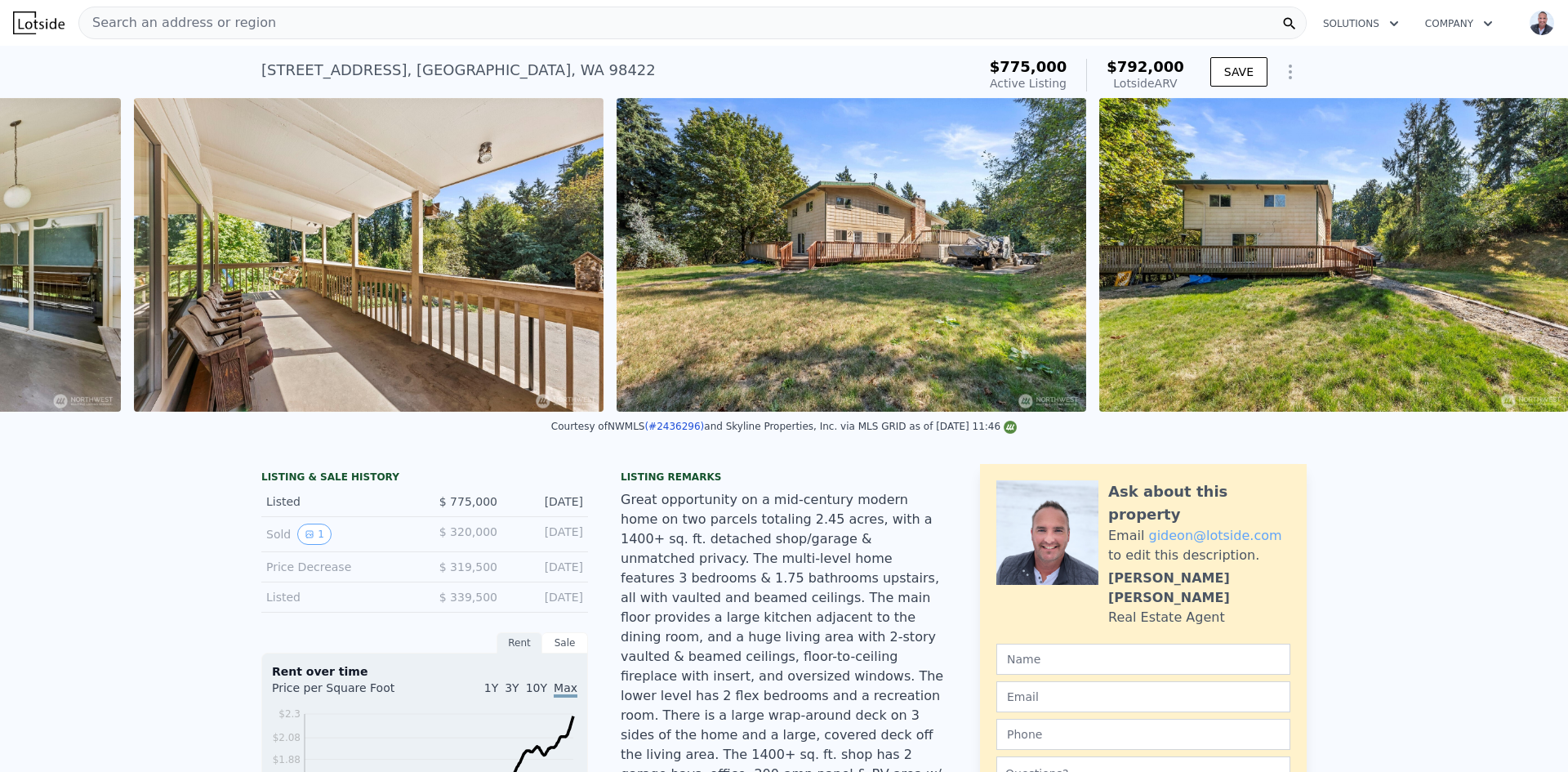
scroll to position [0, 18340]
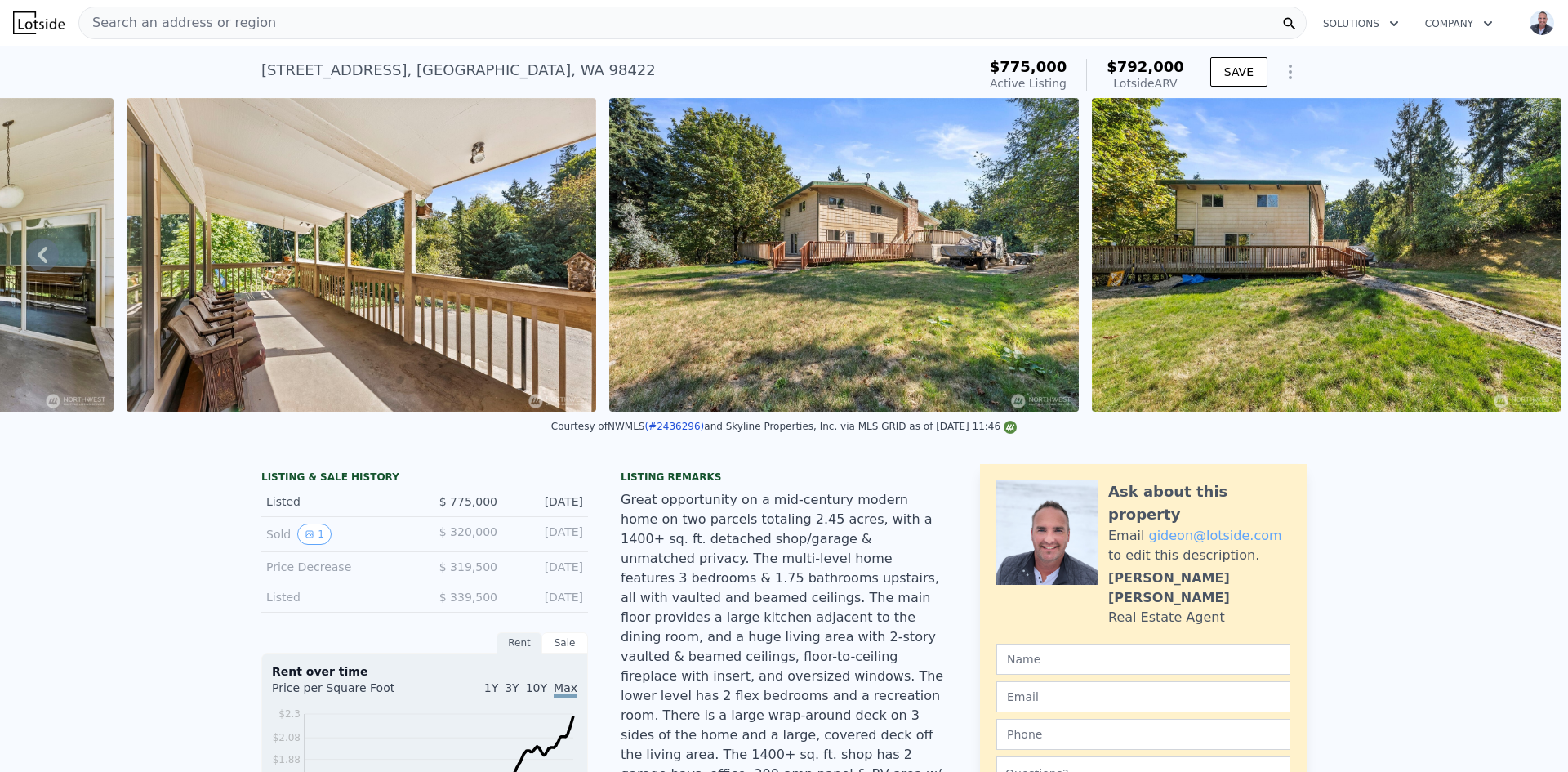
click at [1512, 257] on img at bounding box center [1327, 254] width 470 height 313
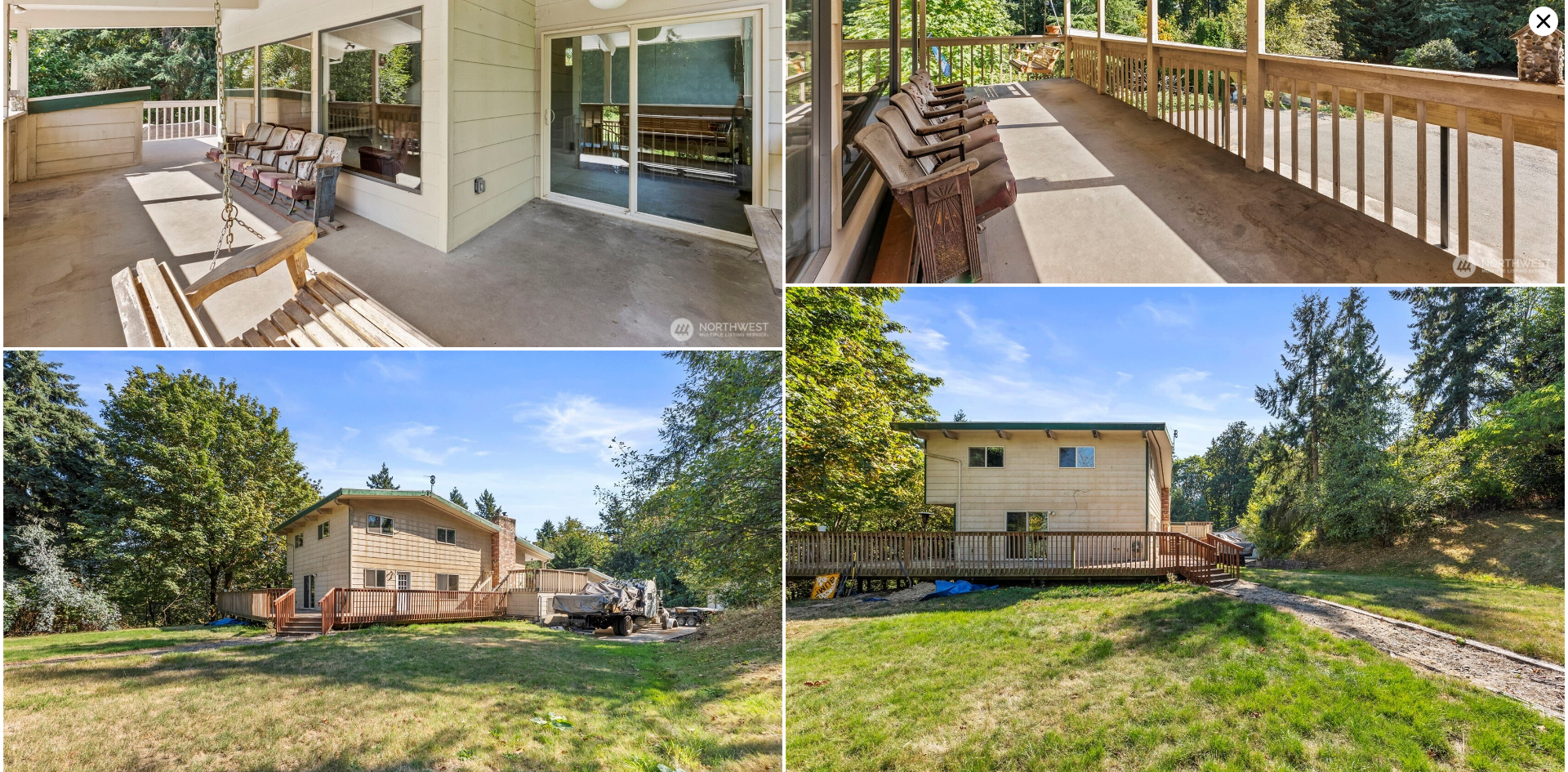
scroll to position [9742, 0]
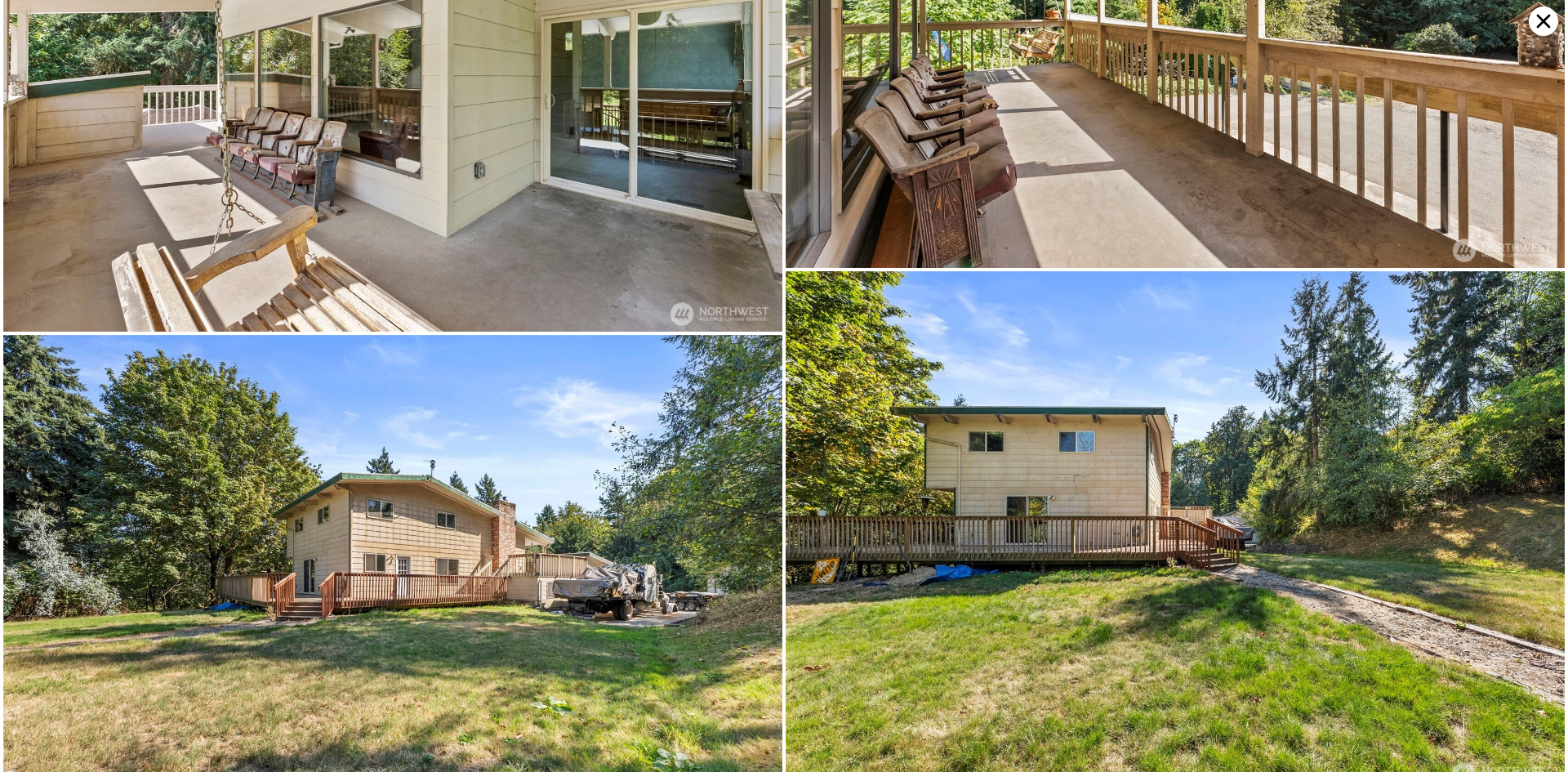
click at [559, 556] on img at bounding box center [393, 595] width 779 height 520
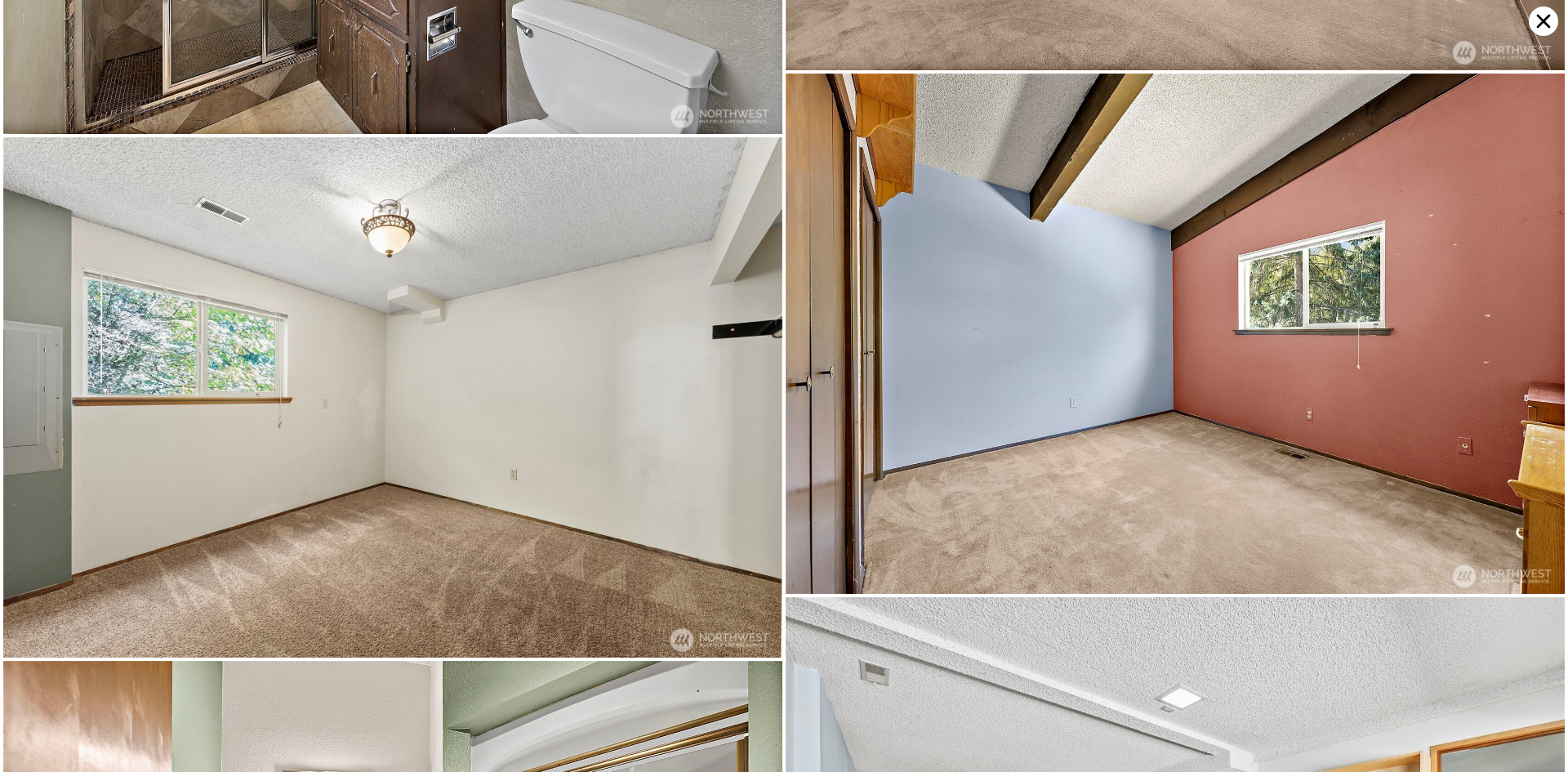
scroll to position [5323, 0]
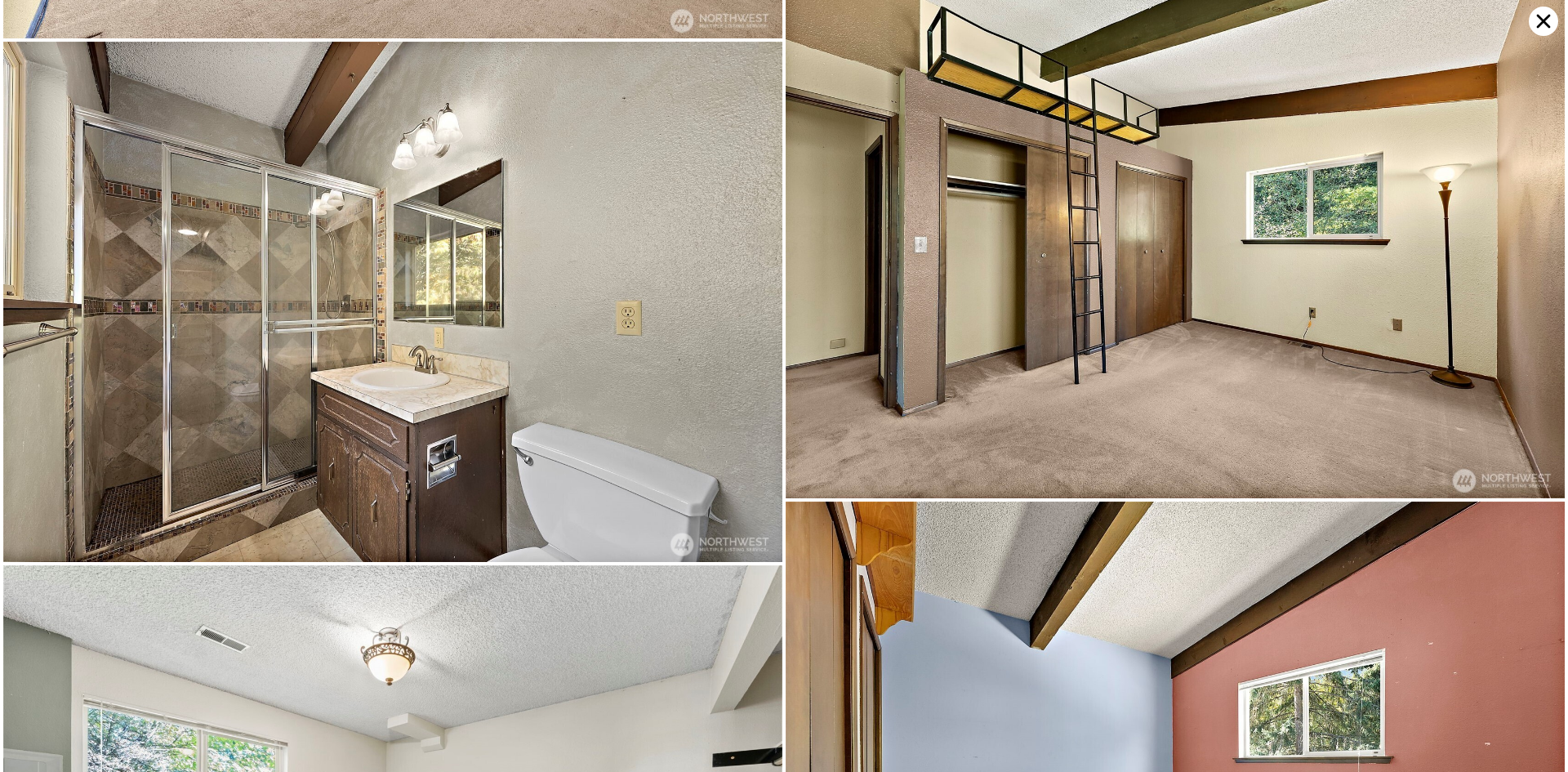
click at [1535, 21] on icon at bounding box center [1543, 22] width 29 height 29
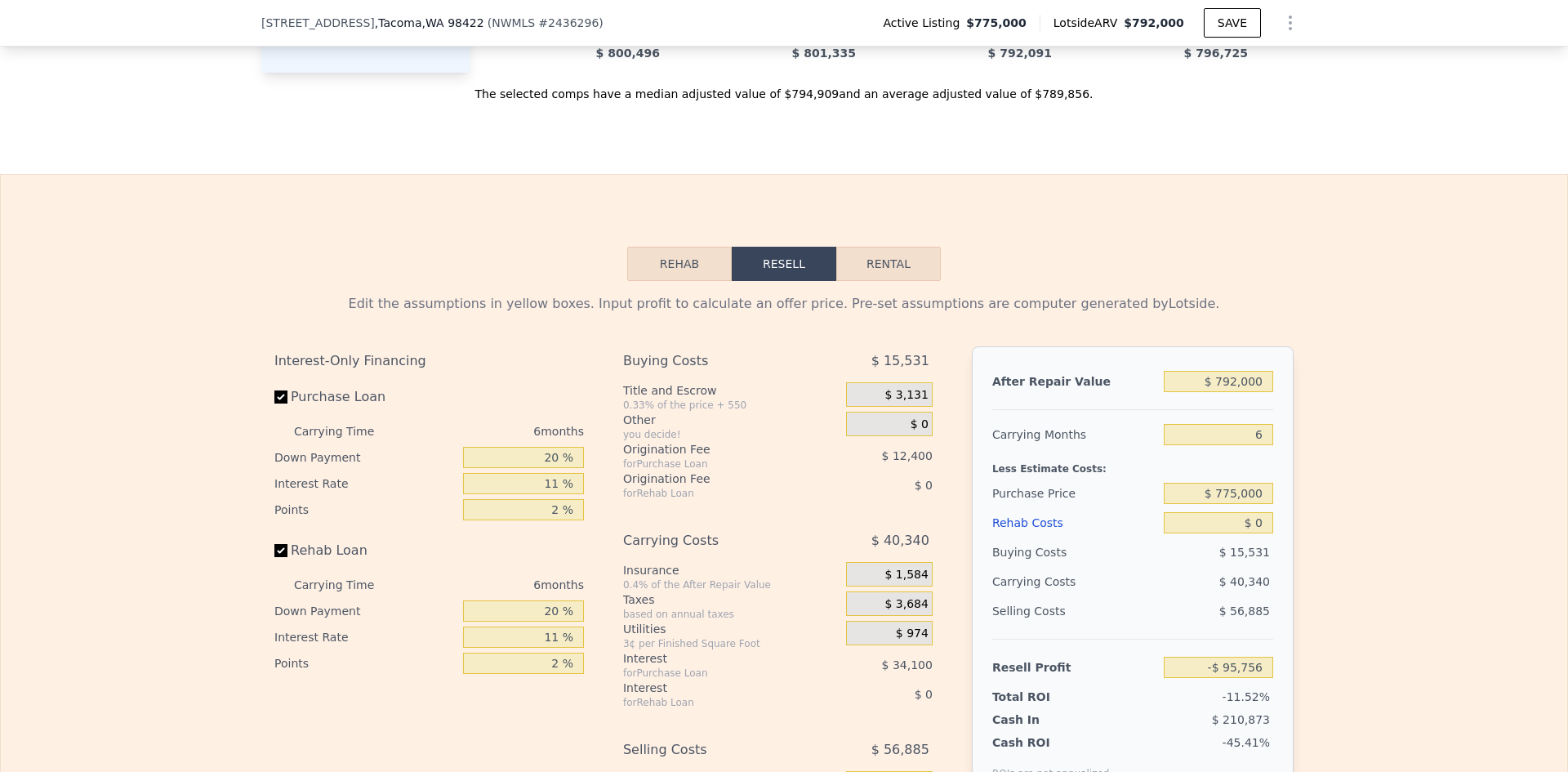
scroll to position [2866, 0]
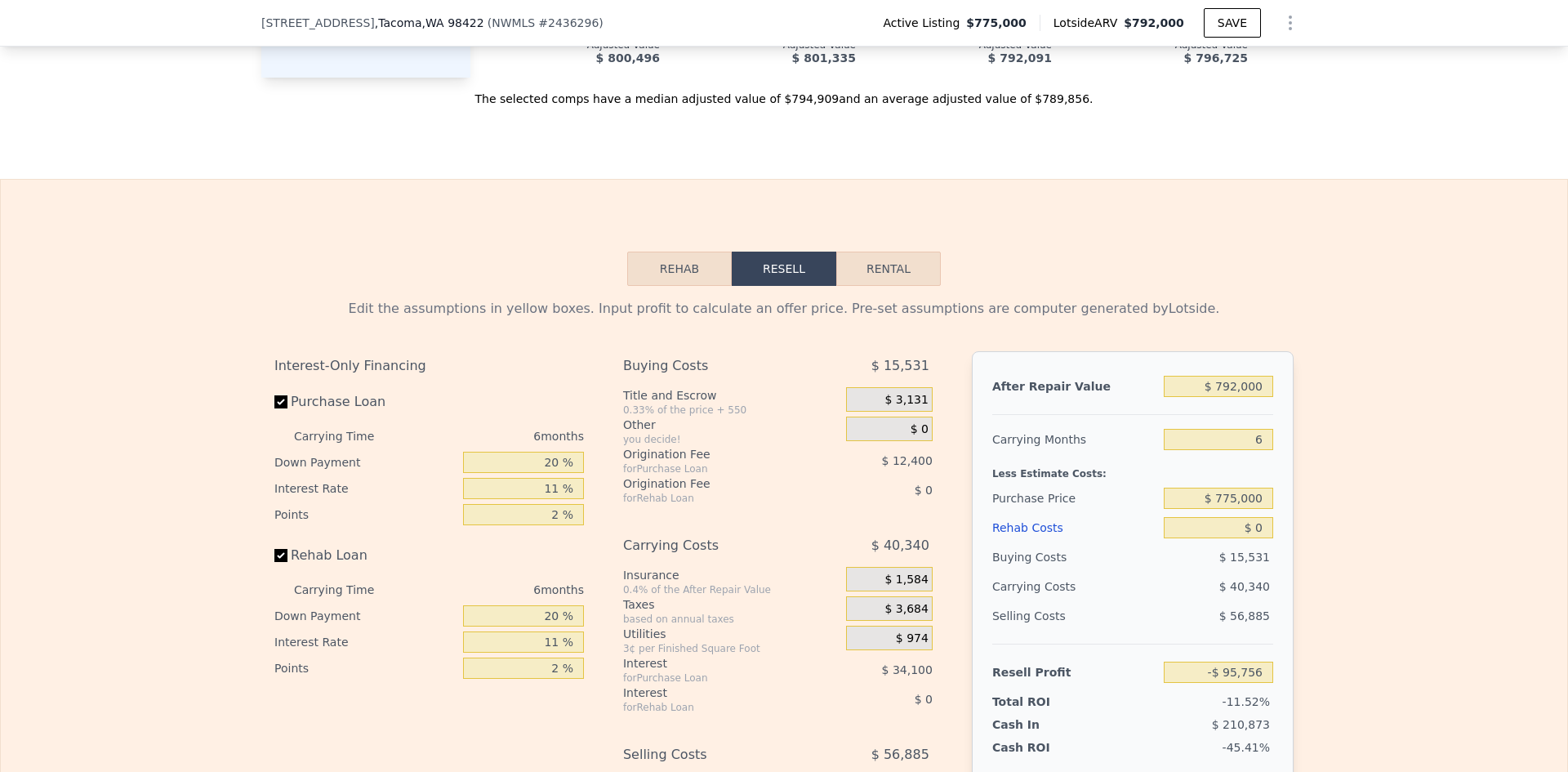
click at [668, 252] on button "Rehab" at bounding box center [679, 269] width 105 height 35
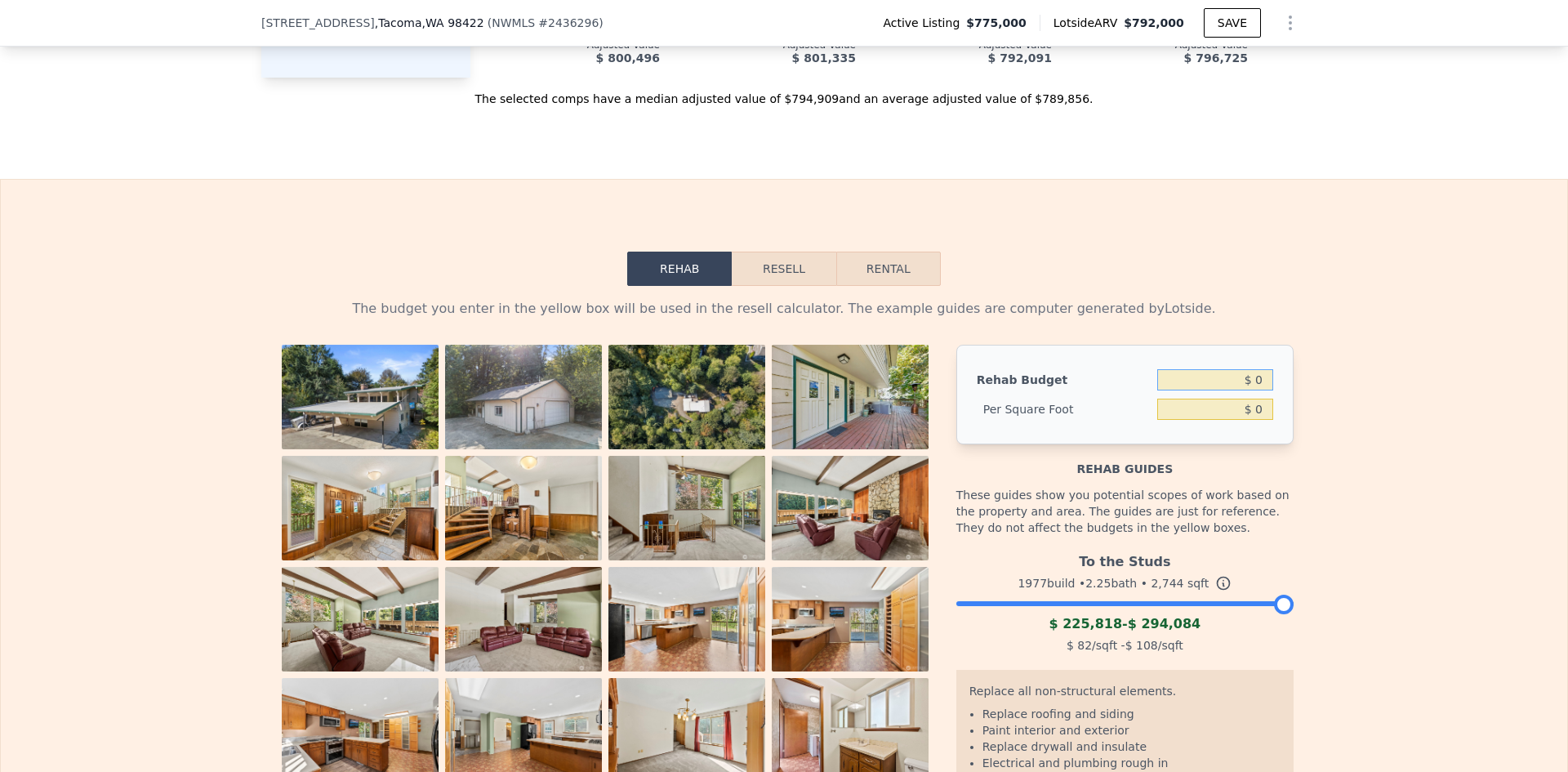
click at [1211, 370] on input "$ 0" at bounding box center [1215, 380] width 116 height 22
click at [1226, 370] on input "$ 0" at bounding box center [1215, 380] width 116 height 22
type input "$ 225,000"
click at [1301, 357] on div "The budget you enter in the yellow box will be used in the resell calculator. T…" at bounding box center [784, 611] width 1566 height 652
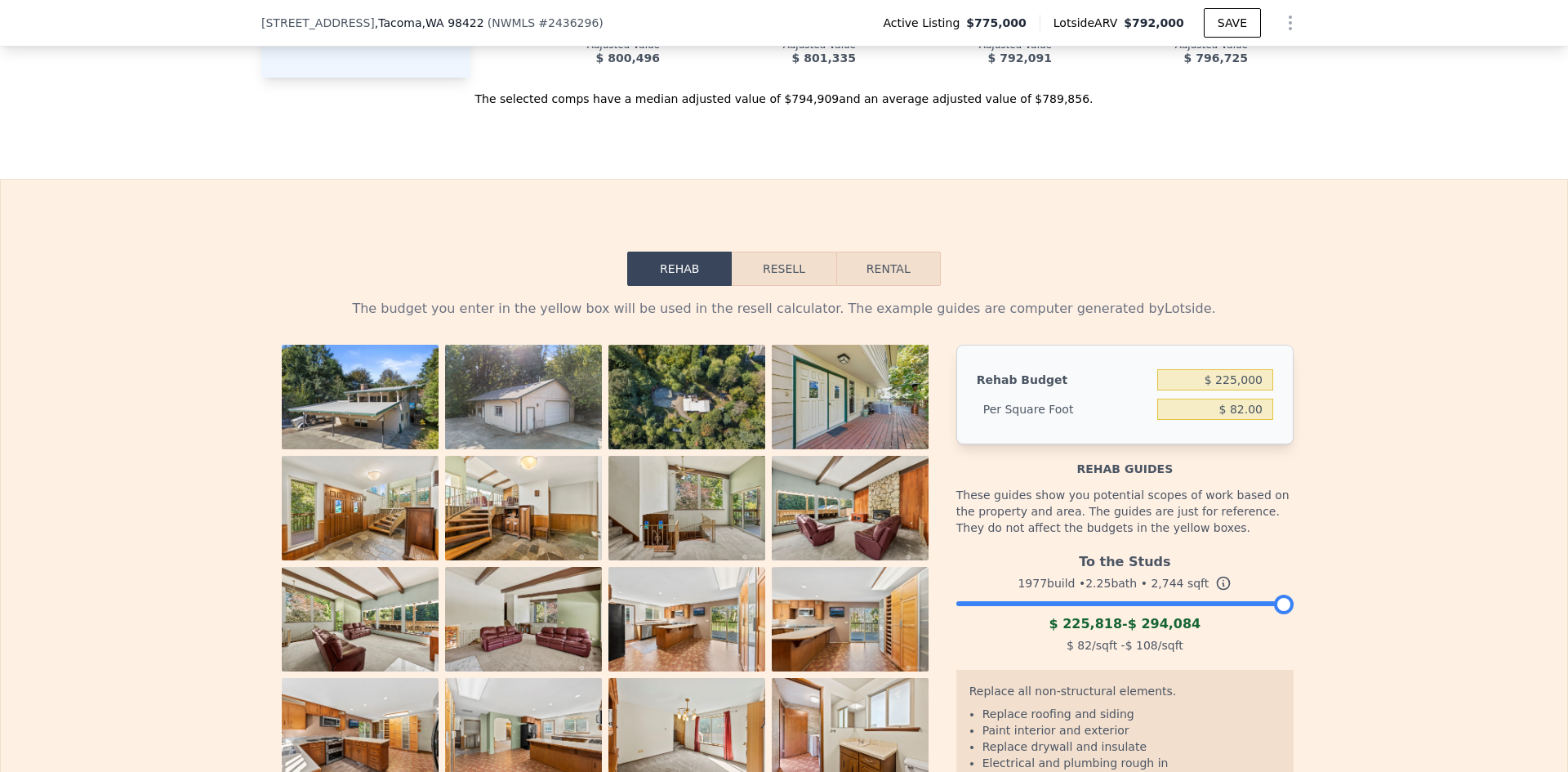
type input "$ 82.00"
click at [787, 252] on button "Resell" at bounding box center [784, 269] width 104 height 35
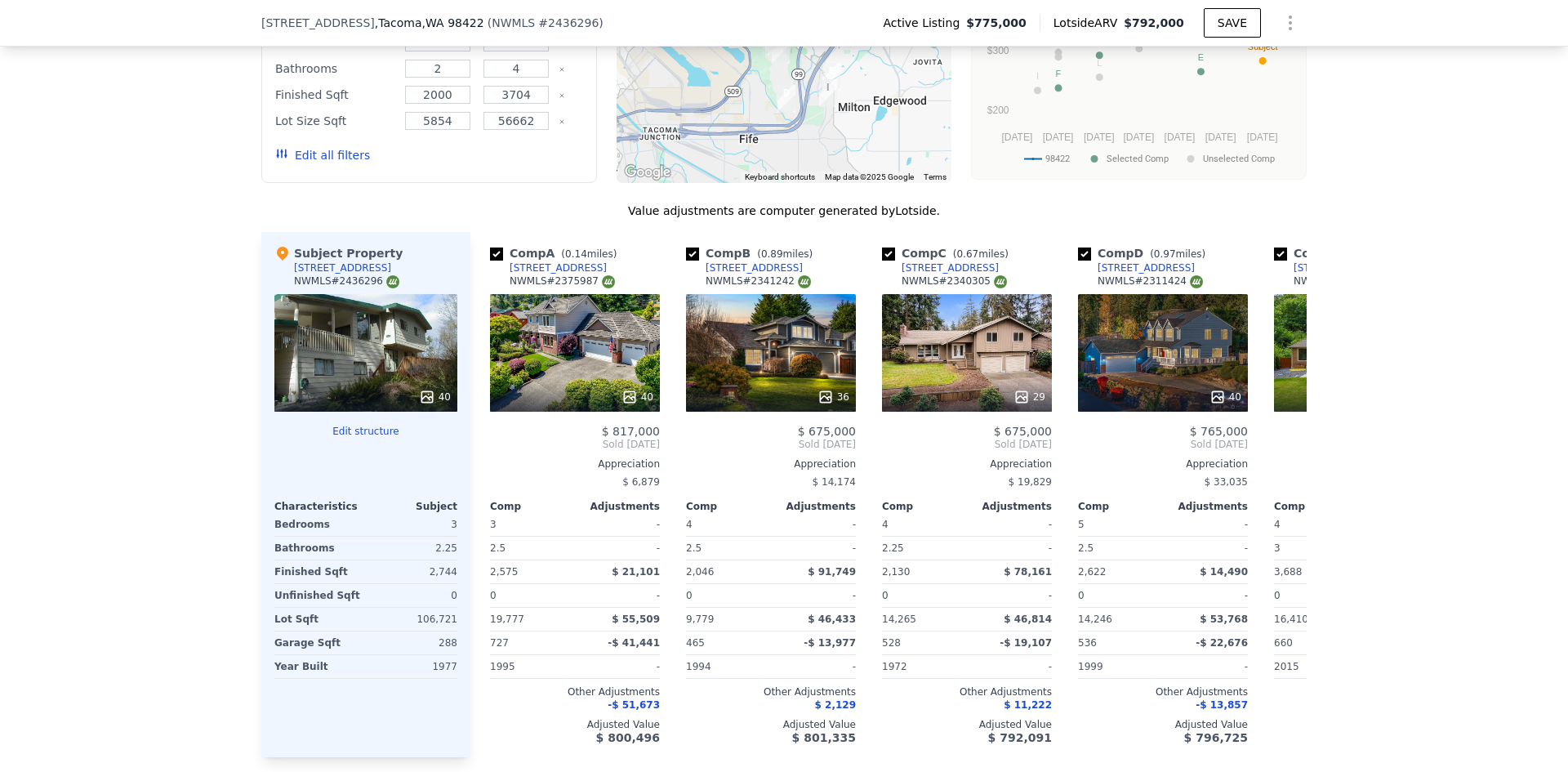
scroll to position [2028, 0]
